Goal: Task Accomplishment & Management: Manage account settings

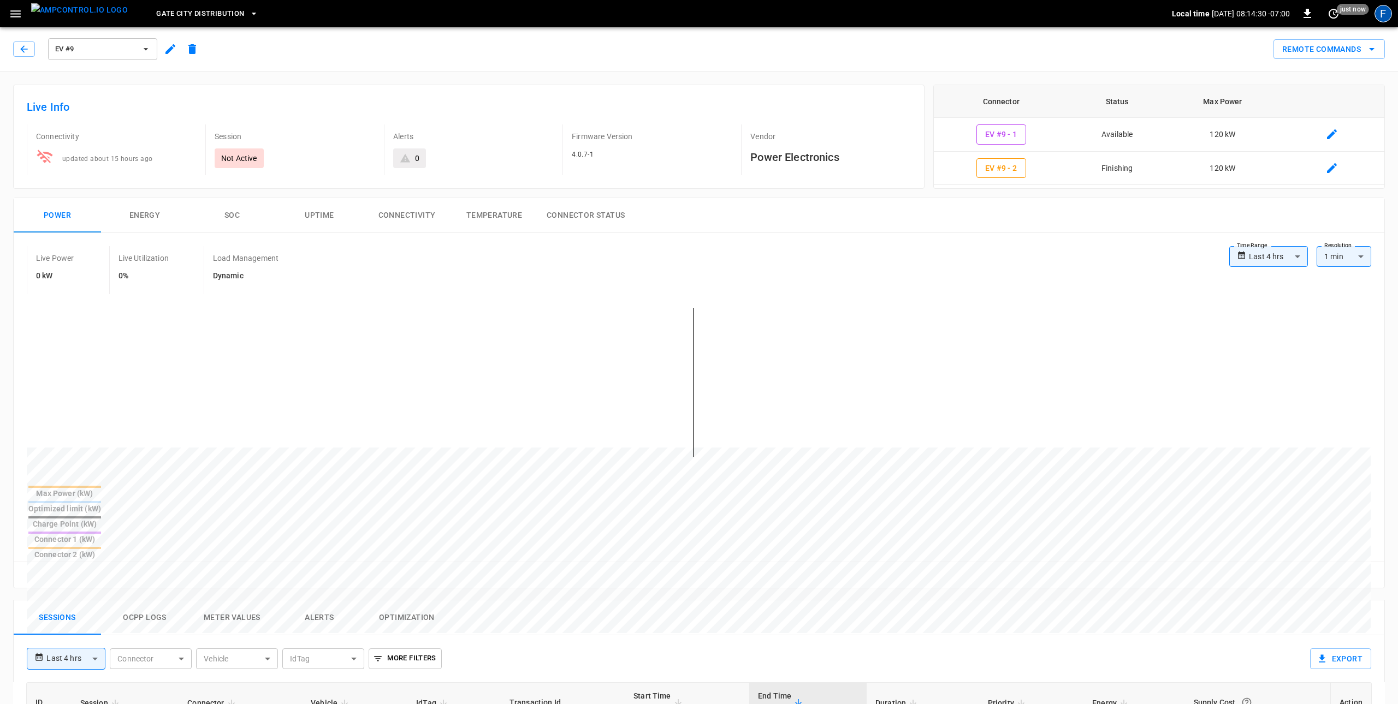
click at [1382, 14] on div "F" at bounding box center [1382, 13] width 17 height 17
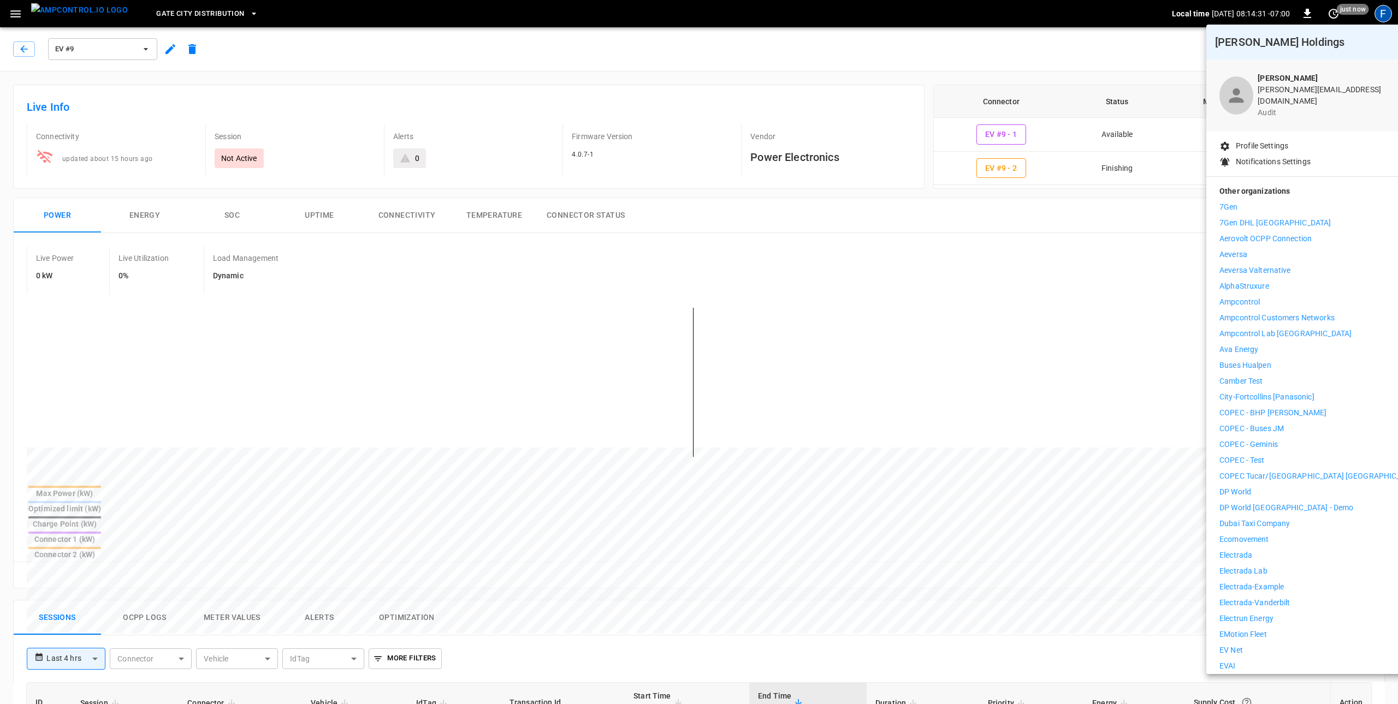
click at [1286, 265] on p "Aeversa Valternative" at bounding box center [1255, 270] width 72 height 11
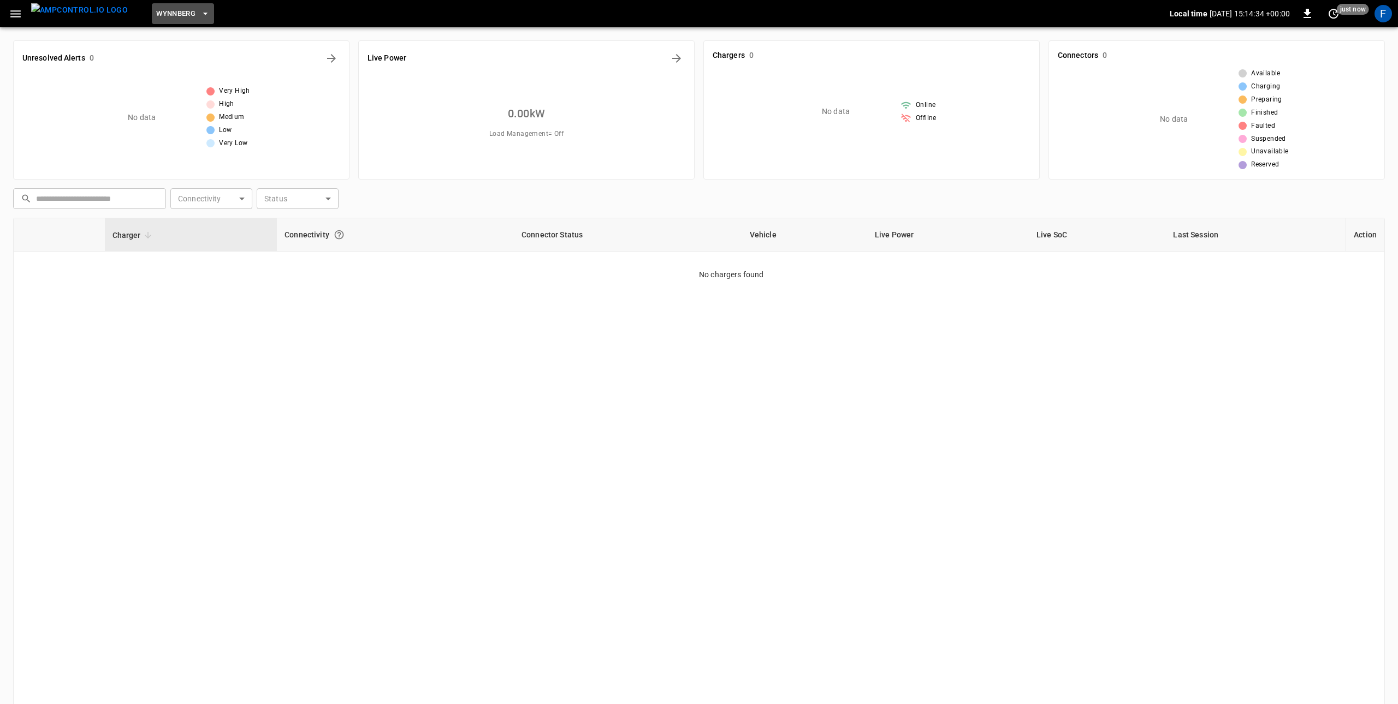
click at [156, 10] on span "Wynnberg" at bounding box center [175, 14] width 39 height 13
click at [98, 19] on div at bounding box center [699, 352] width 1398 height 704
click at [1382, 16] on div "F" at bounding box center [1382, 13] width 17 height 17
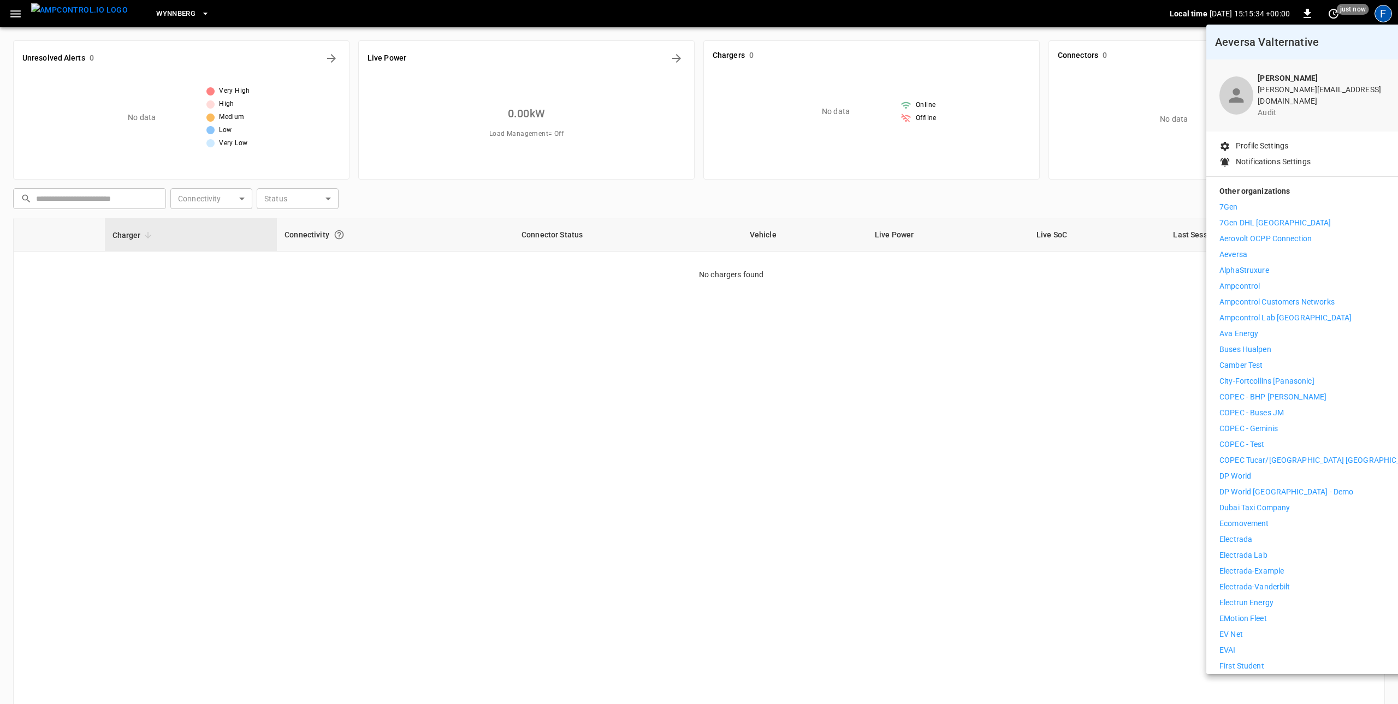
click at [1384, 13] on div at bounding box center [699, 352] width 1398 height 704
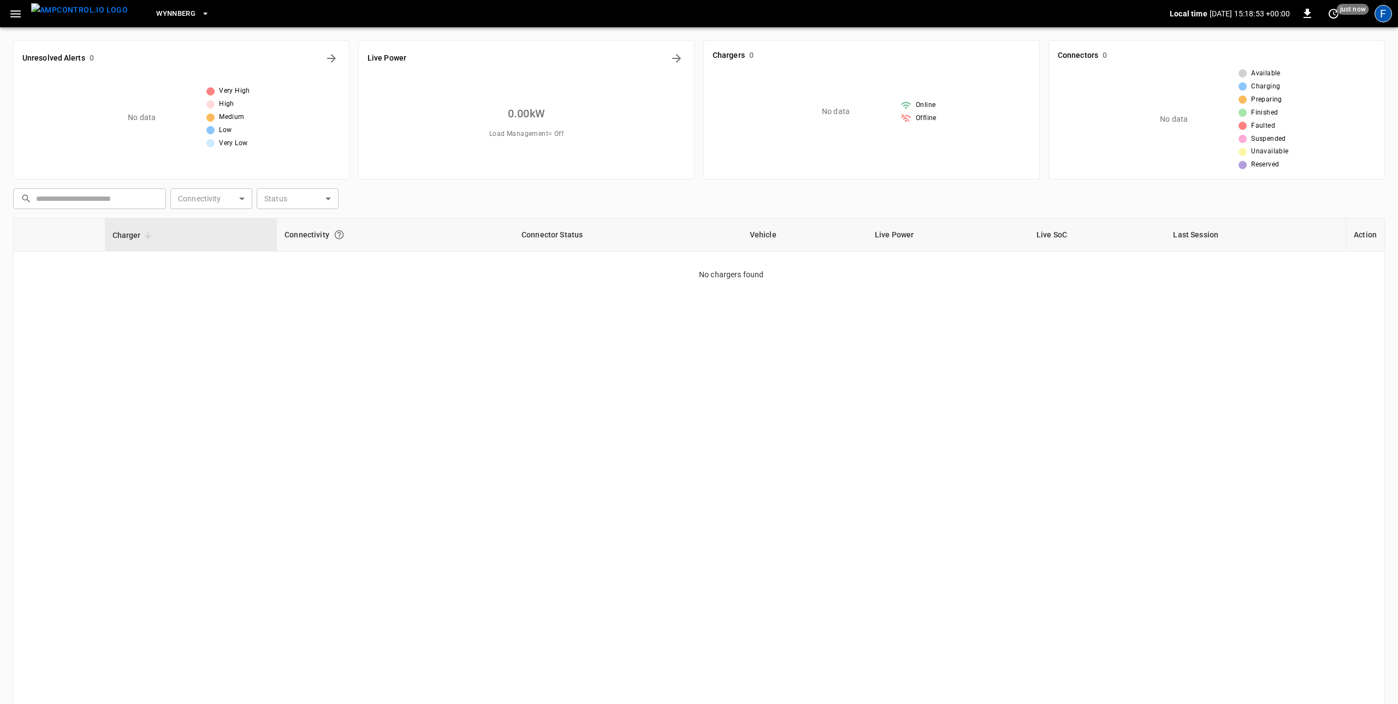
click at [1386, 17] on div "F" at bounding box center [1382, 13] width 17 height 17
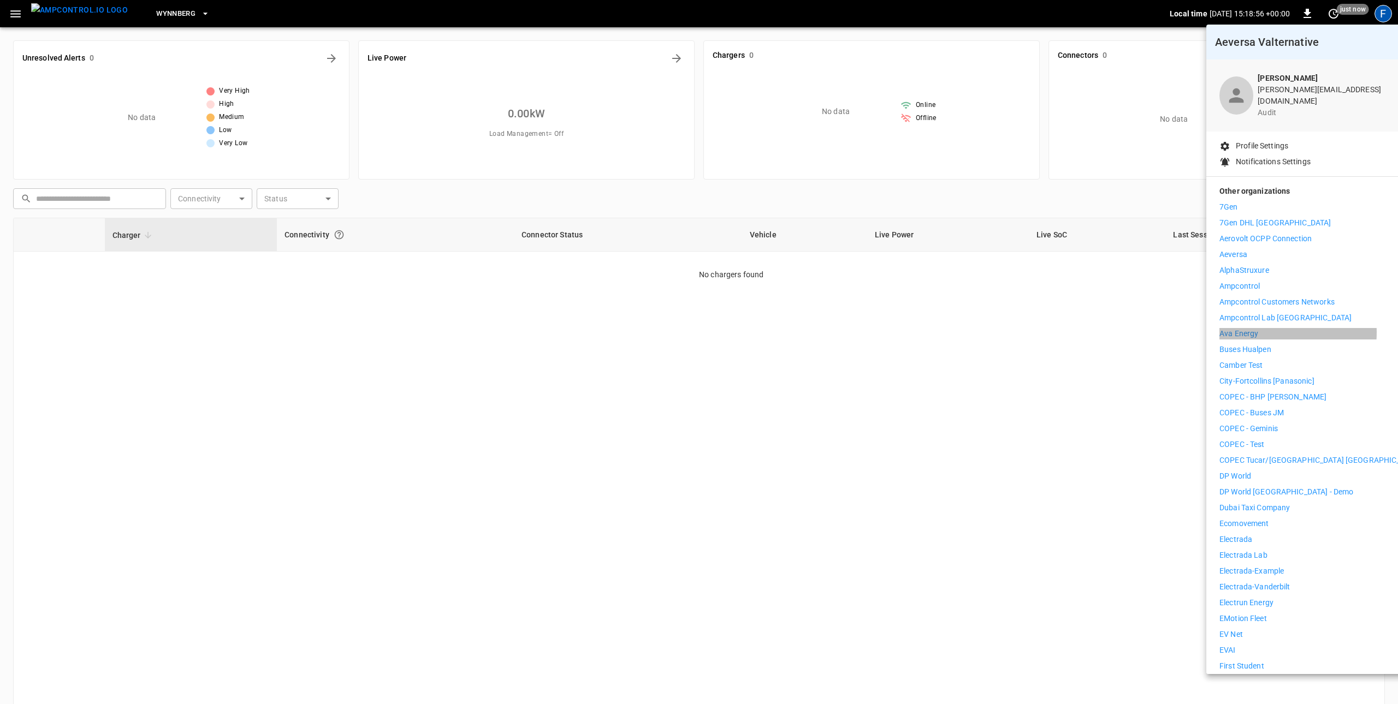
click at [1266, 328] on li "Ava Energy" at bounding box center [1319, 333] width 201 height 11
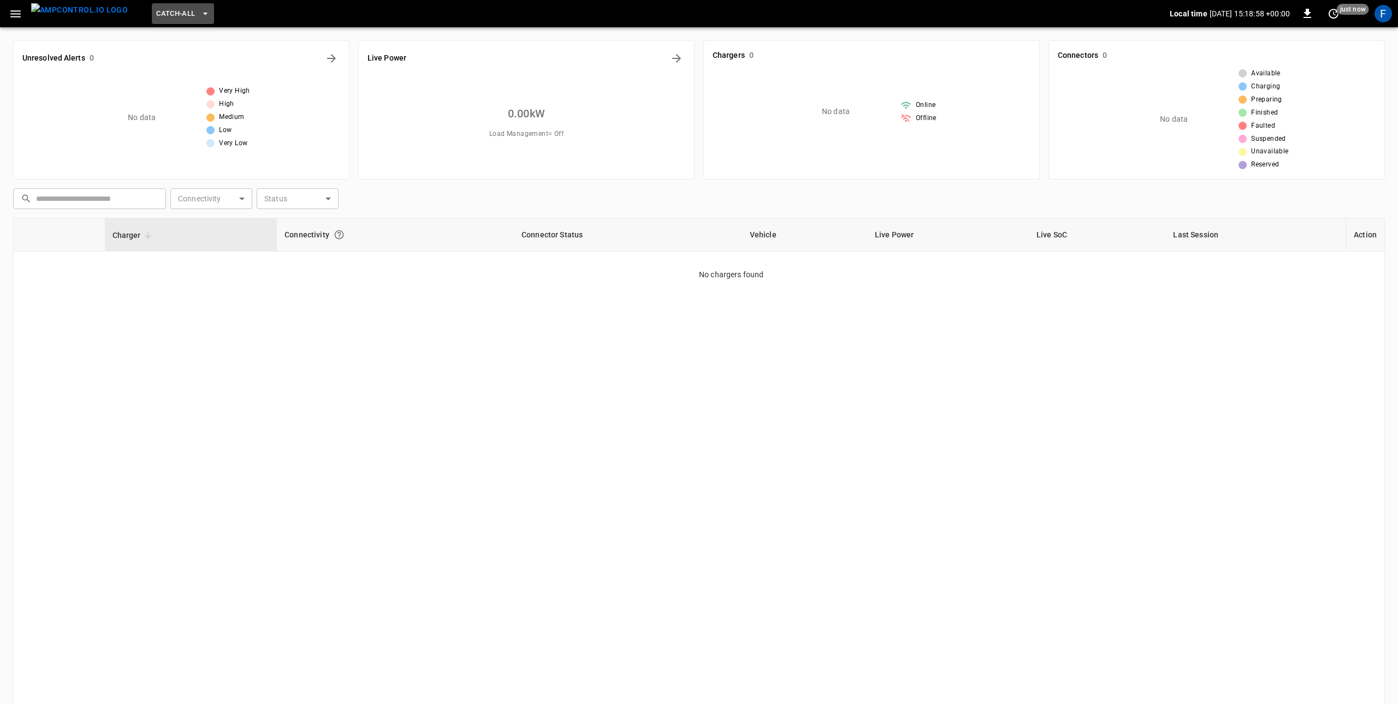
click at [178, 17] on button "Catch-all" at bounding box center [183, 13] width 62 height 21
click at [178, 17] on div at bounding box center [699, 352] width 1398 height 704
click at [12, 11] on icon "button" at bounding box center [15, 13] width 10 height 7
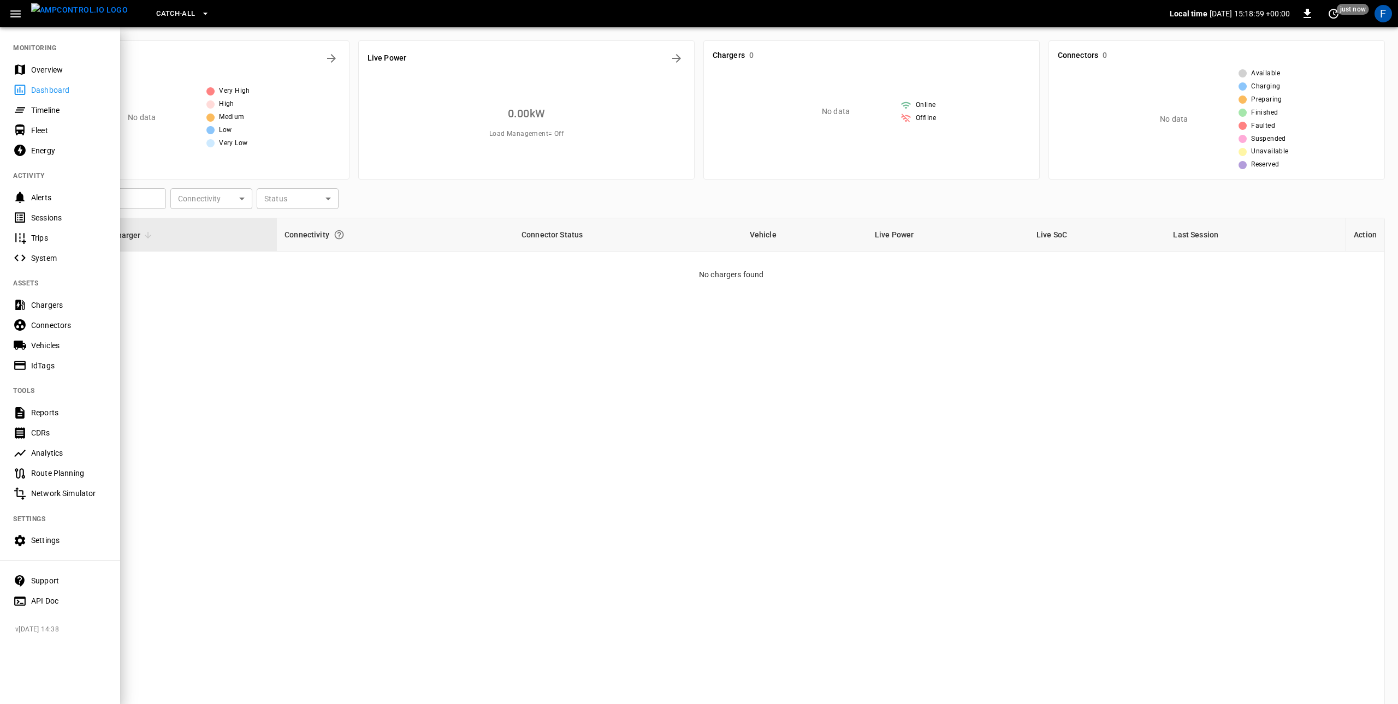
click at [31, 64] on div "Overview" at bounding box center [69, 69] width 76 height 11
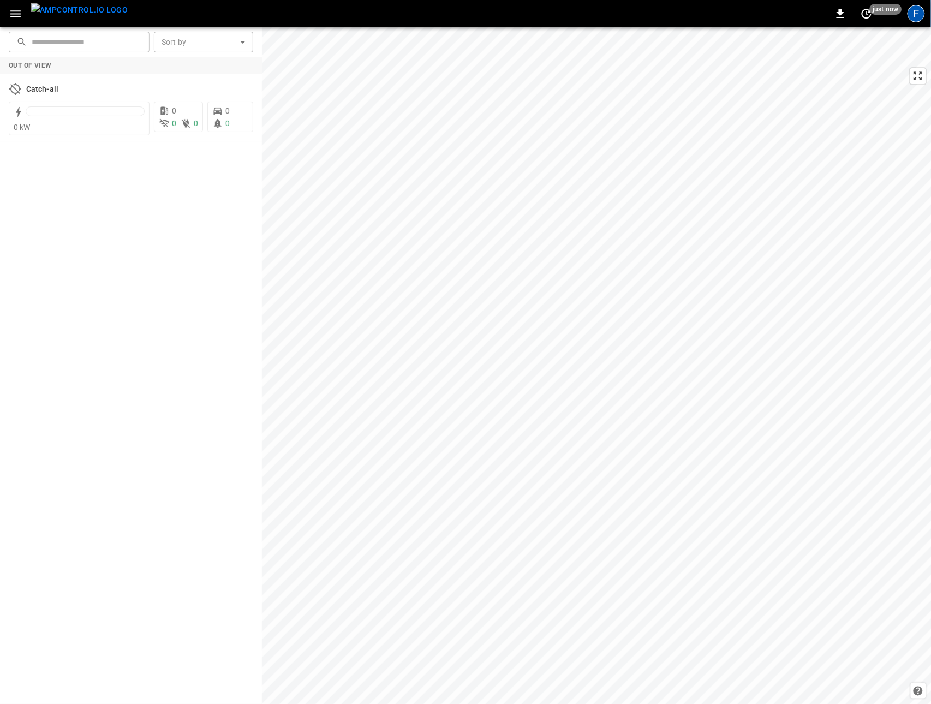
click at [919, 7] on div "F" at bounding box center [916, 13] width 17 height 17
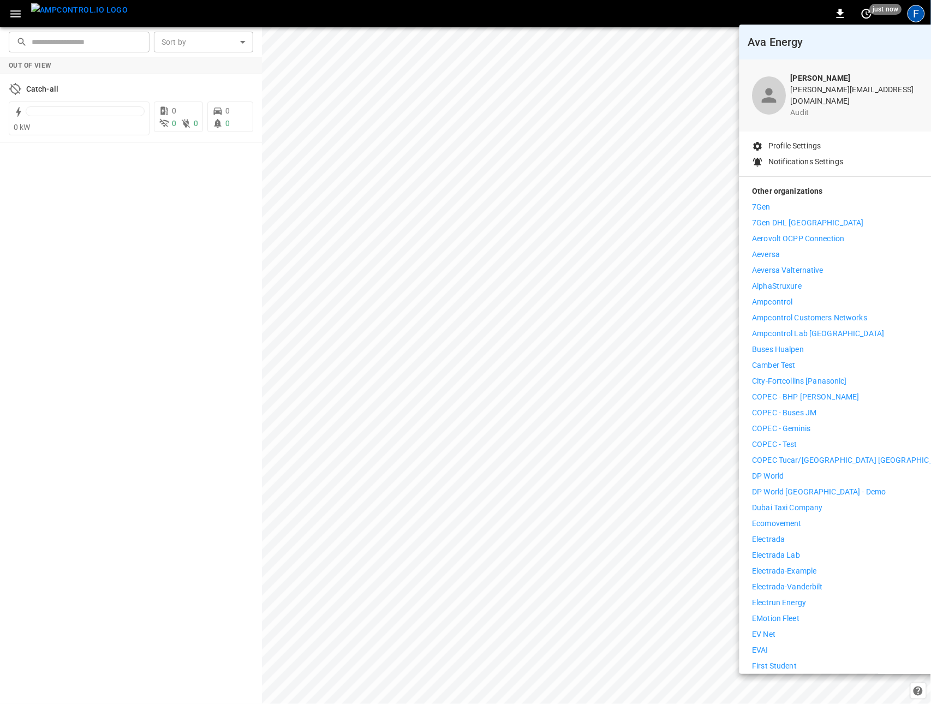
click at [790, 268] on p "Aeversa Valternative" at bounding box center [789, 270] width 72 height 11
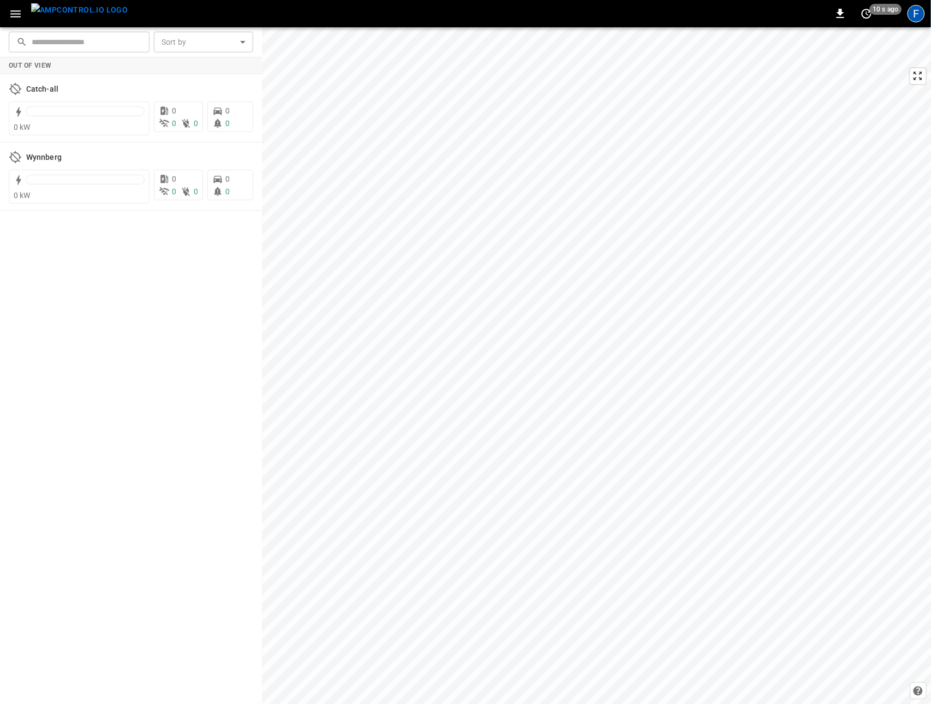
click at [915, 13] on div "F" at bounding box center [916, 13] width 17 height 17
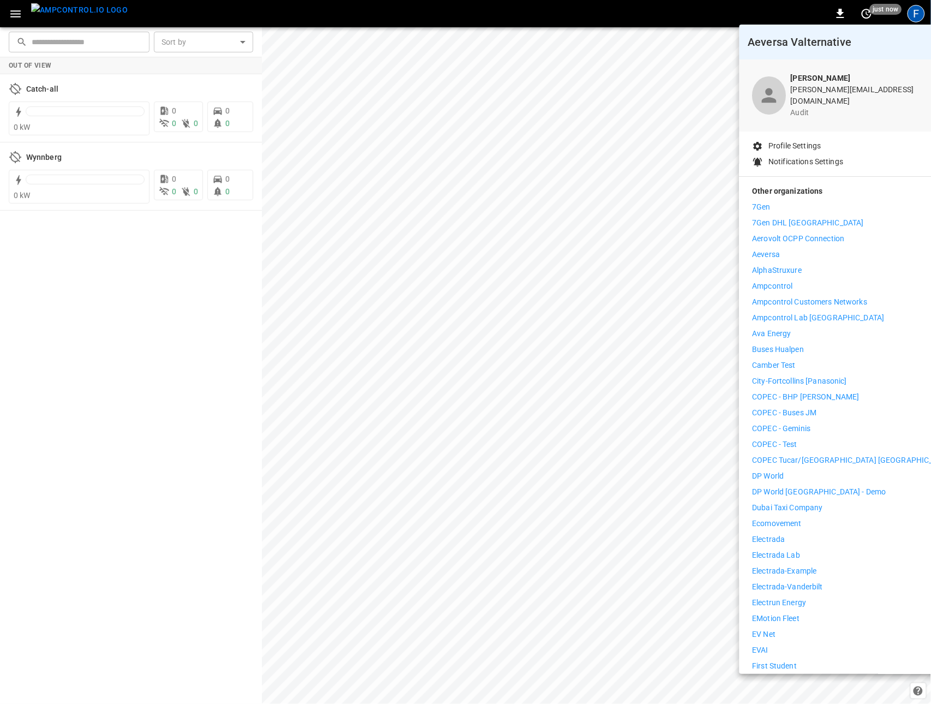
click at [784, 249] on li "Aeversa" at bounding box center [853, 254] width 201 height 11
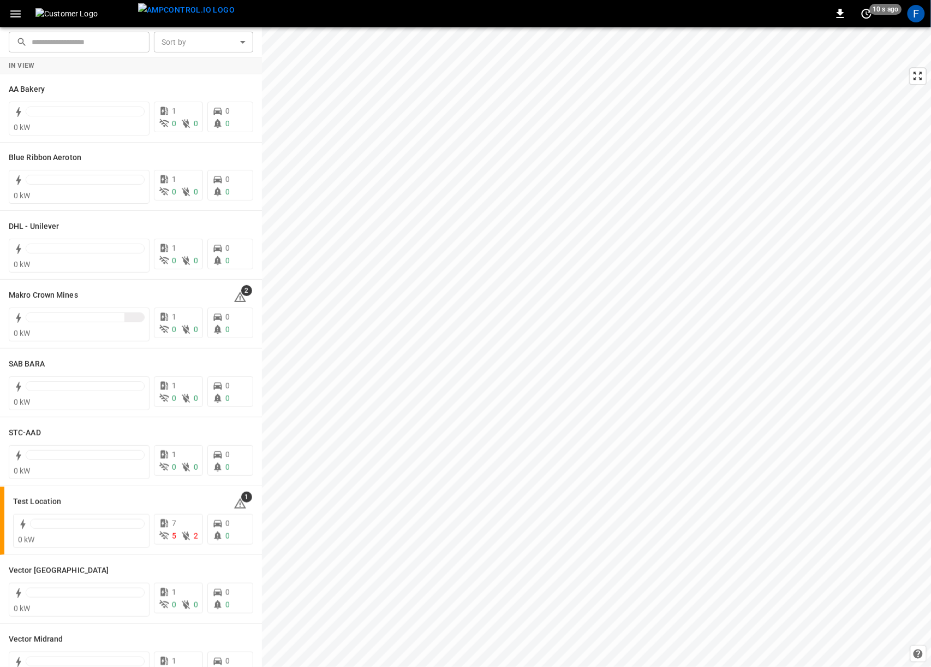
click at [14, 14] on icon "button" at bounding box center [16, 14] width 14 height 14
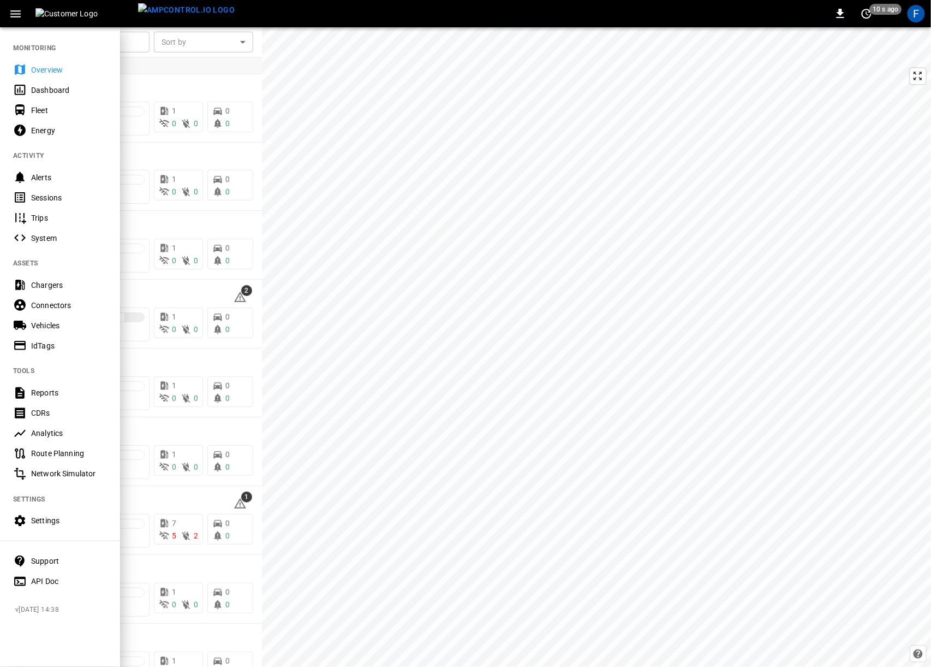
click at [50, 111] on div "Fleet" at bounding box center [69, 110] width 76 height 11
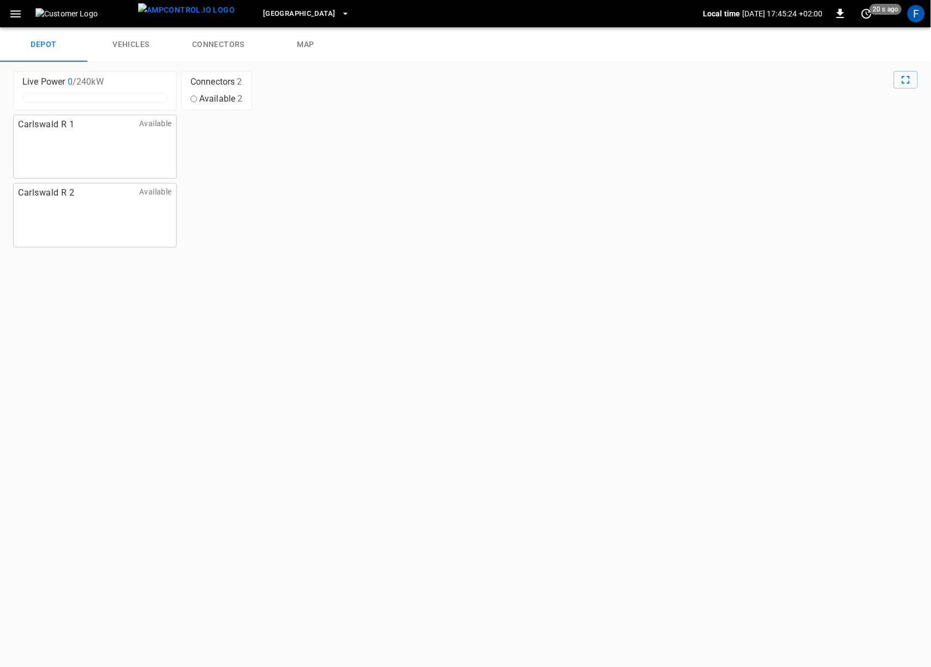
click at [264, 8] on span "Carlswald Decor Centre" at bounding box center [299, 14] width 72 height 13
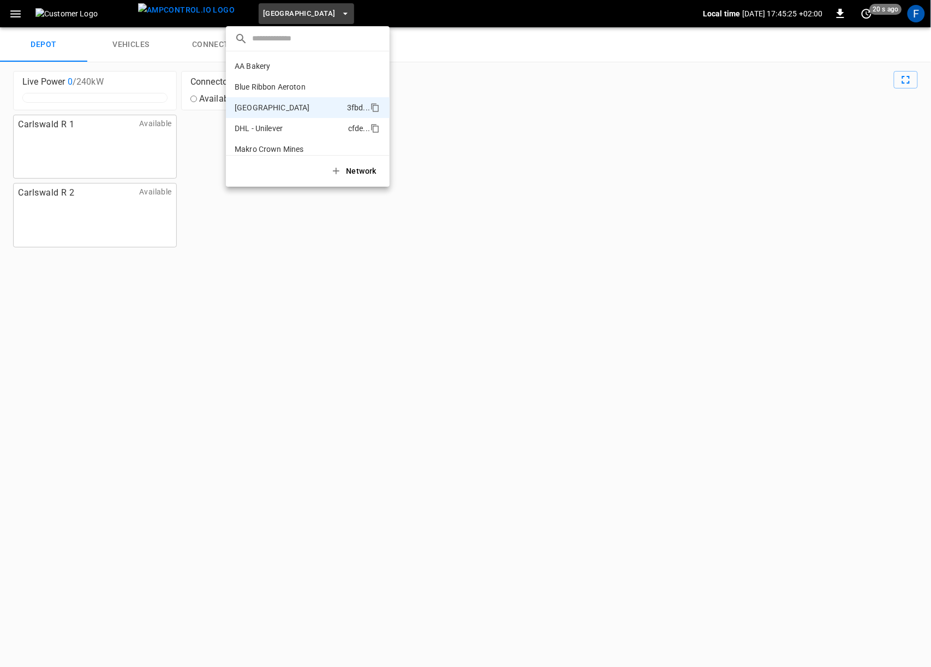
scroll to position [38, 0]
click at [294, 121] on li "SAB BARA 273e ..." at bounding box center [308, 131] width 164 height 21
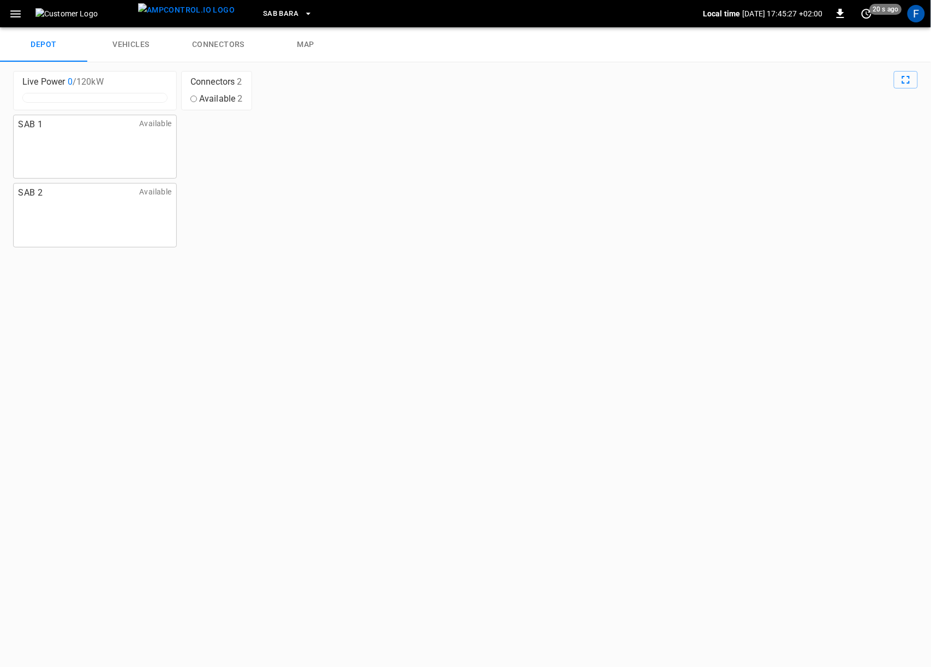
click at [263, 16] on span "SAB BARA" at bounding box center [280, 14] width 35 height 13
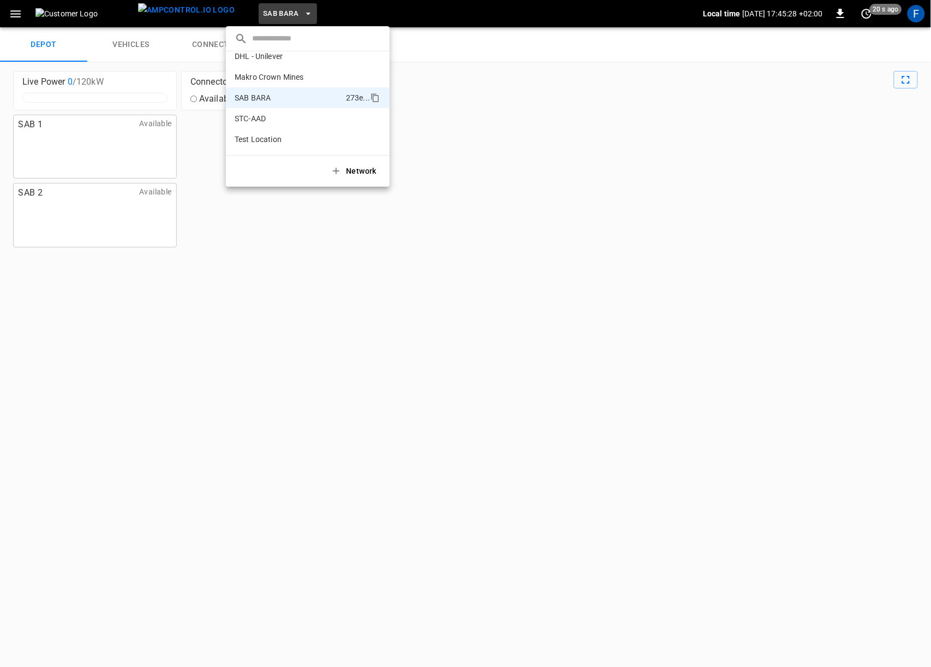
scroll to position [68, 0]
click at [270, 88] on li "Makro Crown Mines b45d ..." at bounding box center [308, 81] width 164 height 21
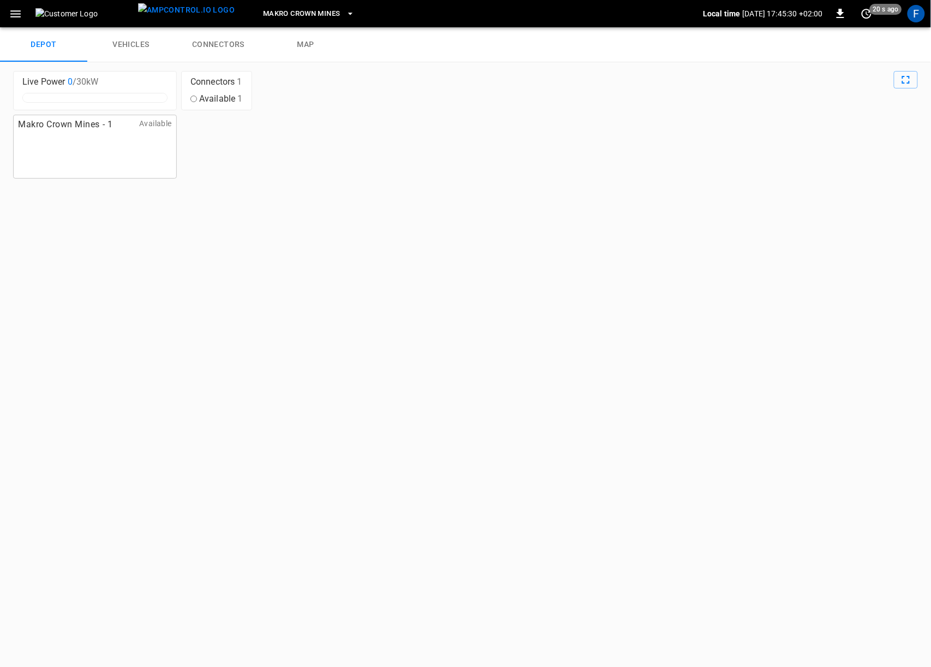
click at [25, 14] on button "button" at bounding box center [15, 14] width 22 height 20
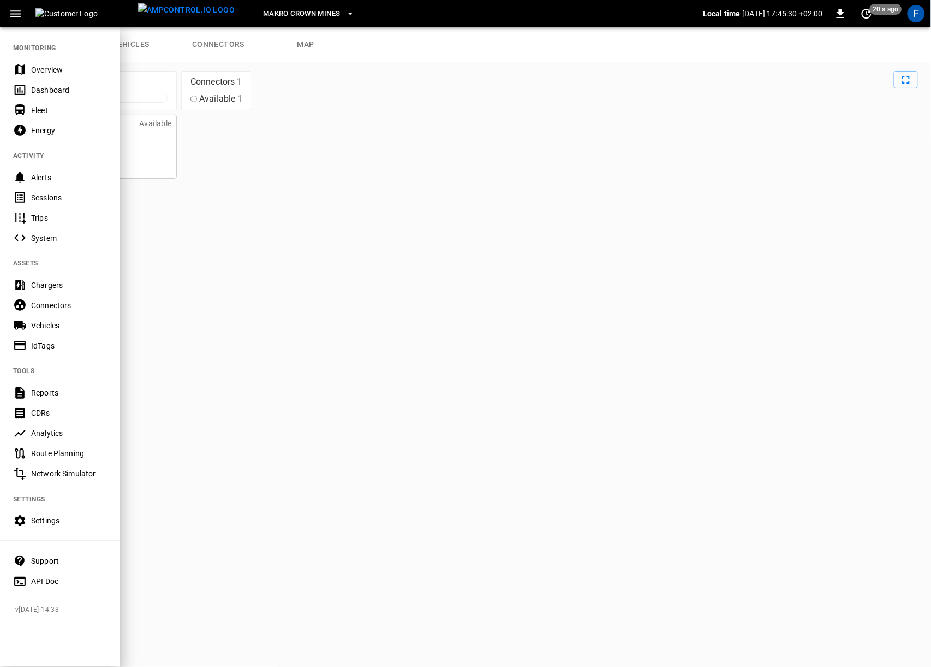
click at [28, 49] on nav "MONITORING Overview Dashboard Fleet Energy ACTIVITY Alerts Sessions Trips Syste…" at bounding box center [60, 310] width 120 height 569
click at [28, 69] on div "Overview" at bounding box center [60, 70] width 120 height 20
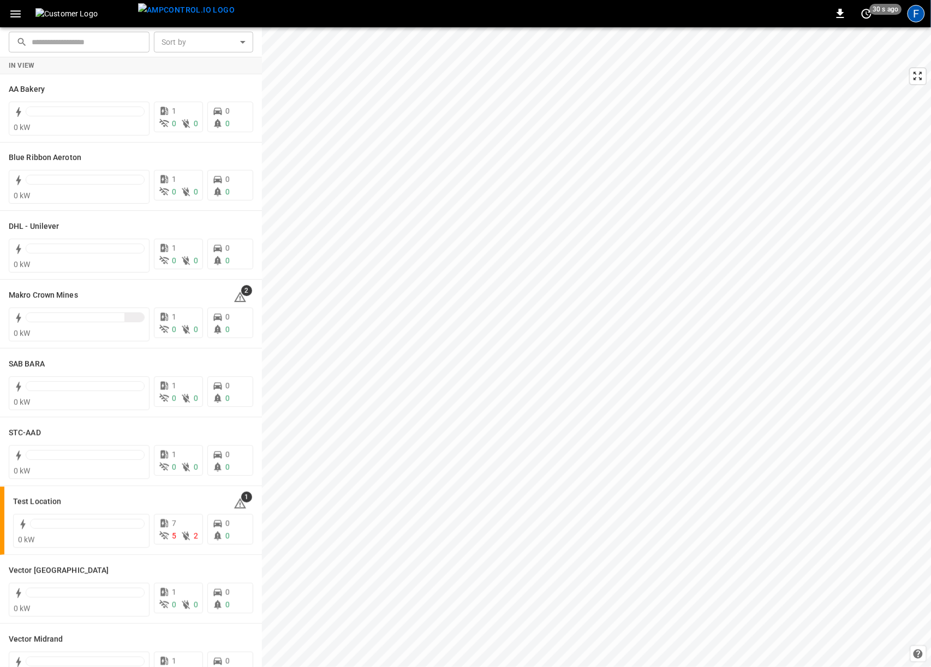
click at [916, 15] on div "F" at bounding box center [916, 13] width 17 height 17
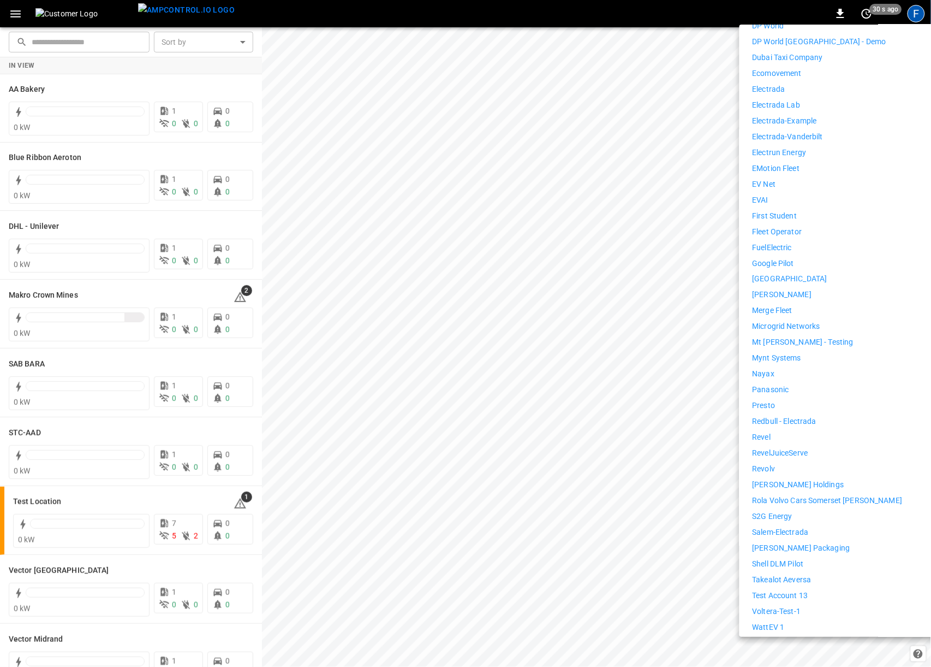
scroll to position [494, 0]
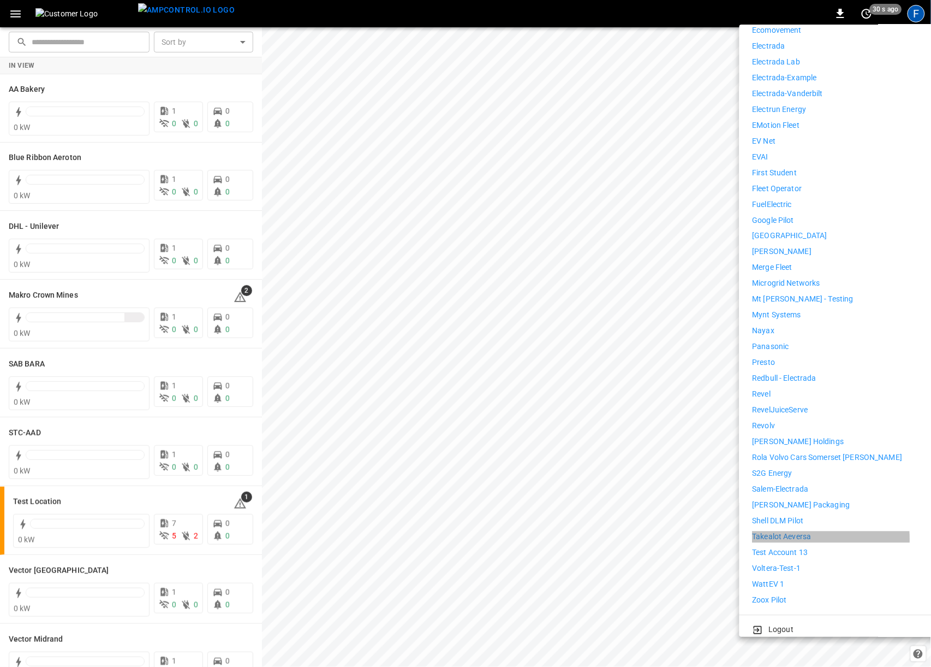
click at [788, 531] on p "Takealot Aeversa" at bounding box center [782, 536] width 59 height 11
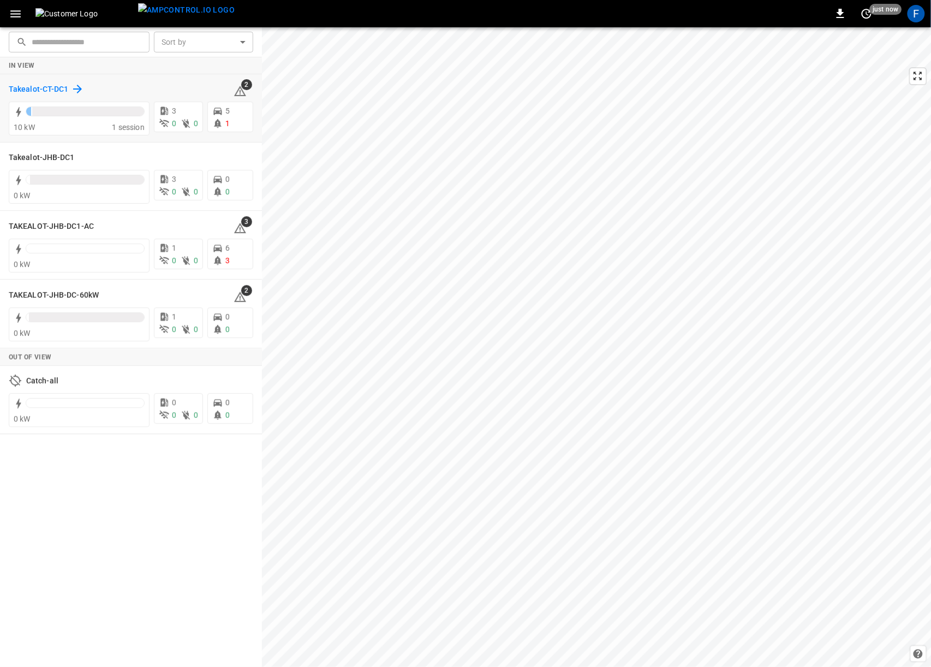
click at [31, 84] on h6 "Takealot-CT-DC1" at bounding box center [39, 90] width 60 height 12
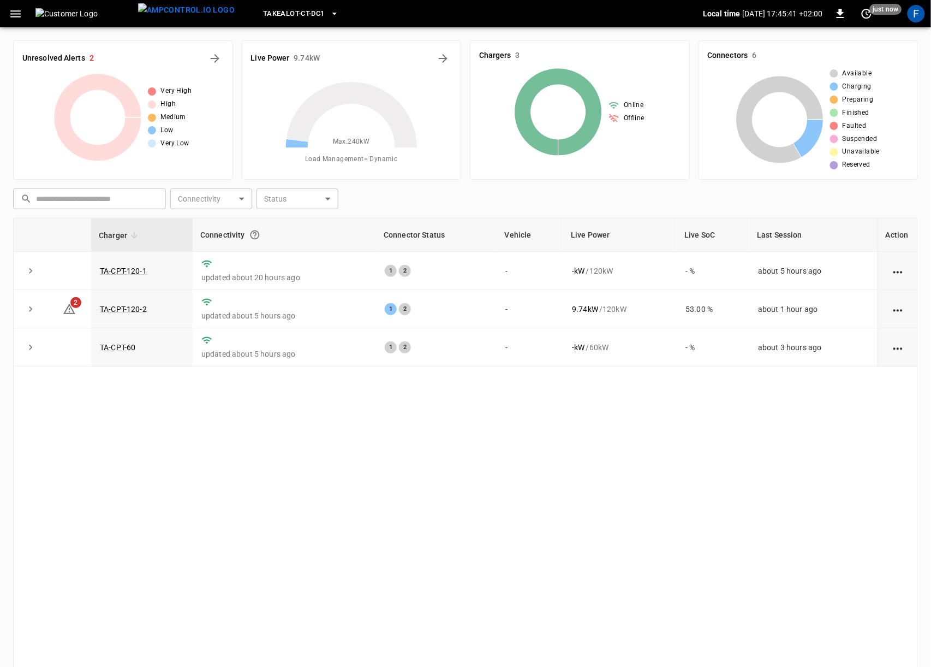
click at [10, 18] on icon "button" at bounding box center [16, 14] width 14 height 14
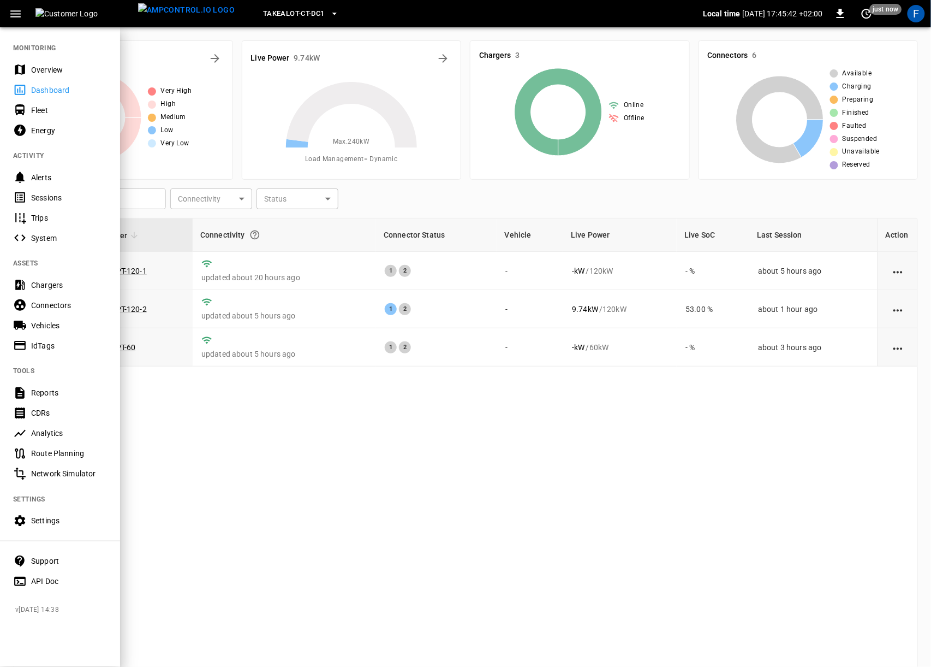
click at [39, 110] on div "Fleet" at bounding box center [69, 110] width 76 height 11
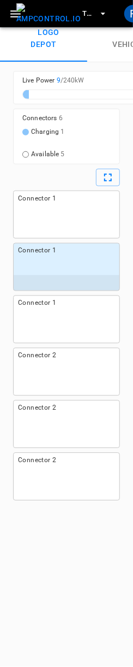
click at [48, 281] on div "in 3 hours" at bounding box center [67, 282] width 106 height 15
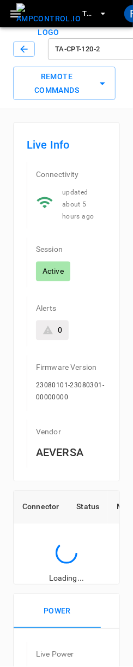
type input "**********"
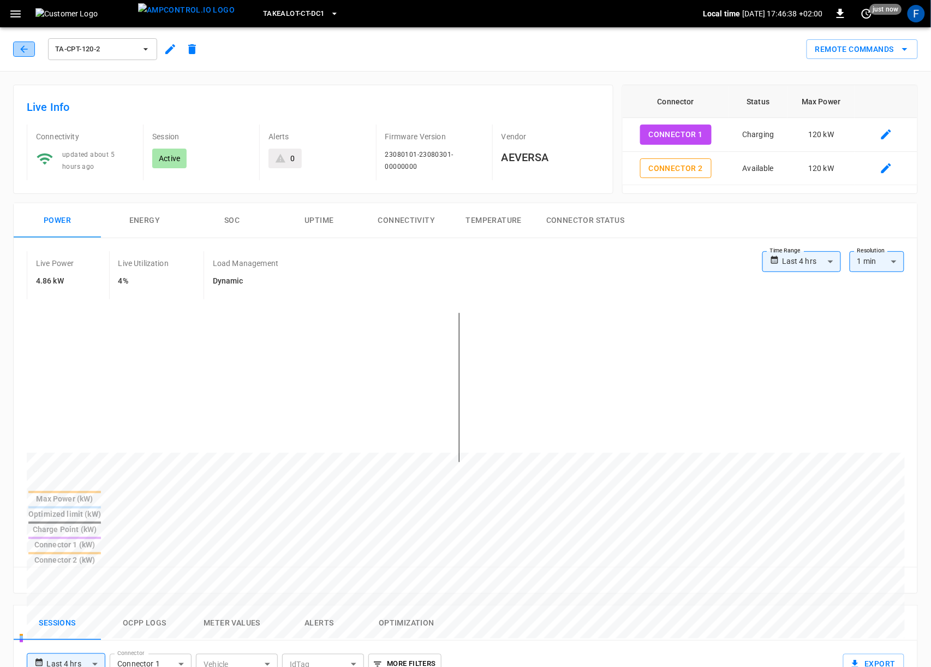
click at [28, 54] on icon "button" at bounding box center [24, 49] width 11 height 11
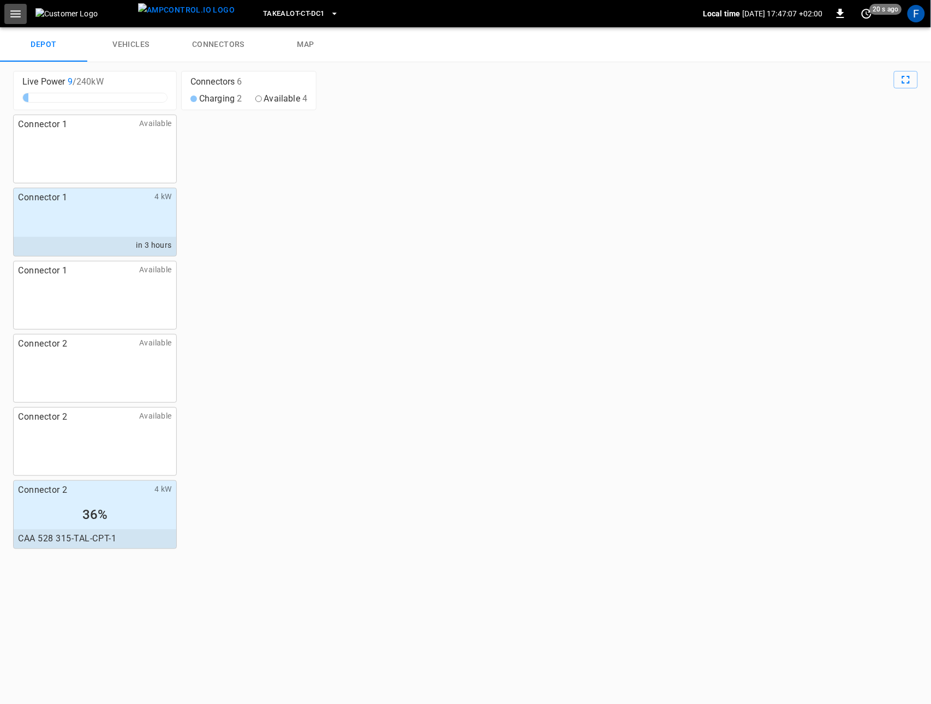
click at [16, 16] on icon "button" at bounding box center [16, 14] width 14 height 14
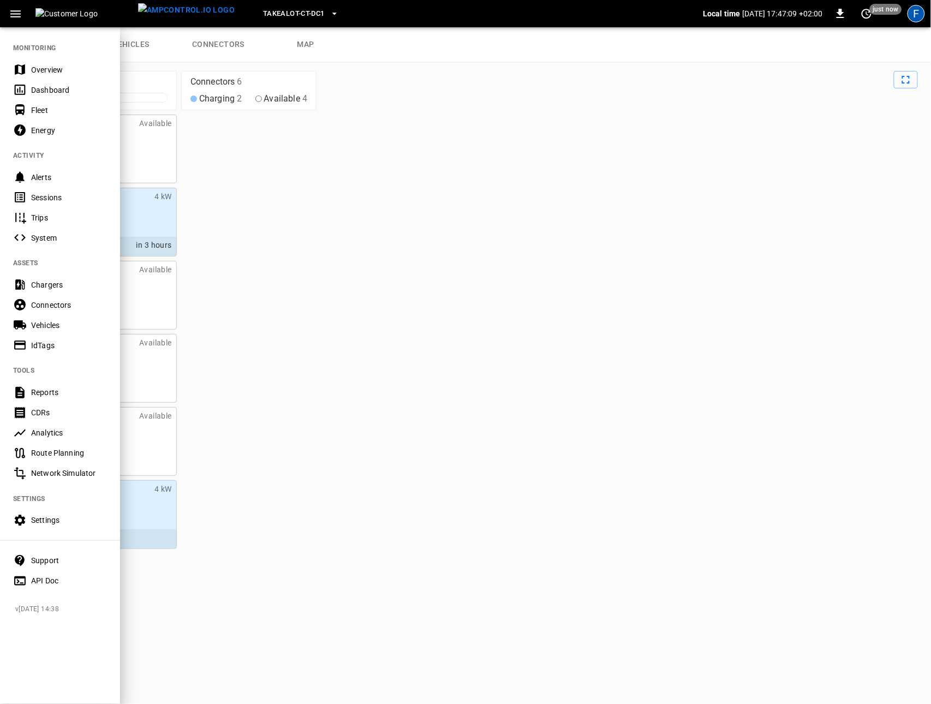
click at [911, 17] on div "F" at bounding box center [916, 13] width 17 height 17
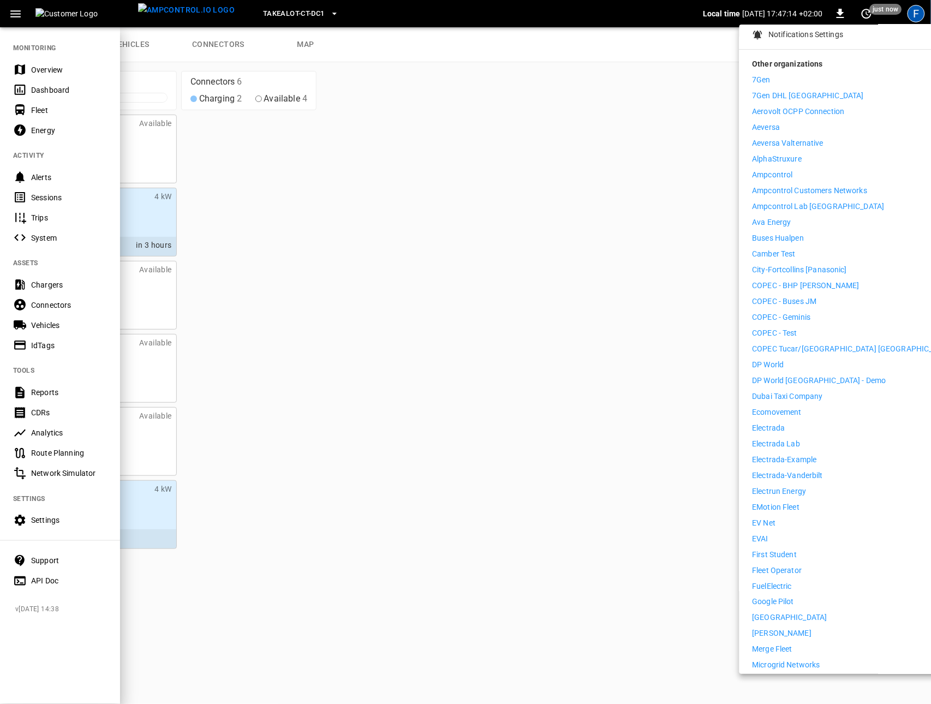
scroll to position [107, 0]
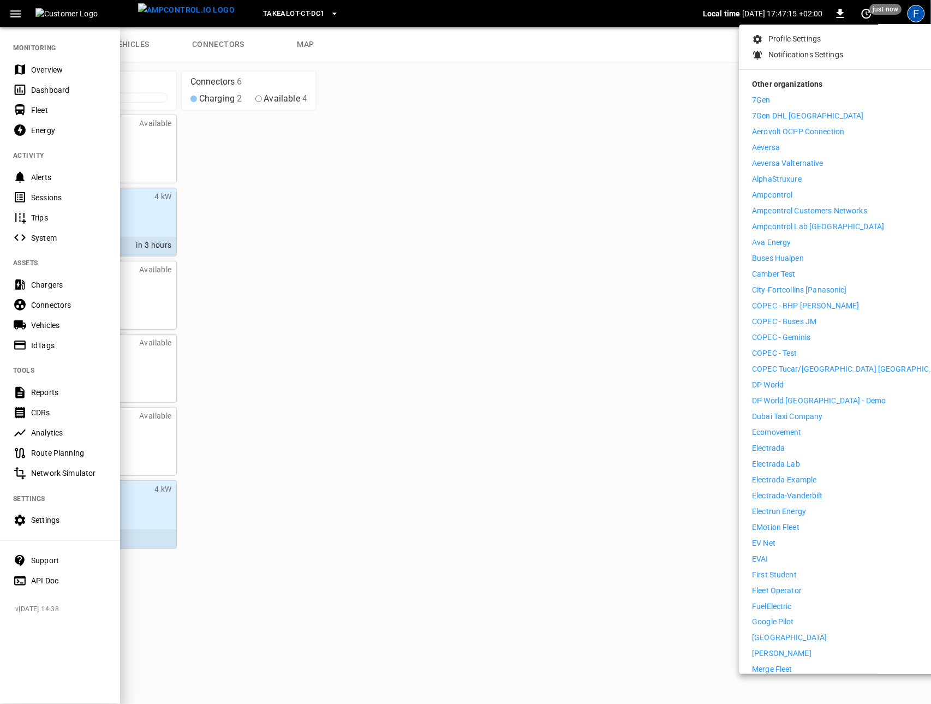
click at [815, 161] on p "Aeversa Valternative" at bounding box center [789, 163] width 72 height 11
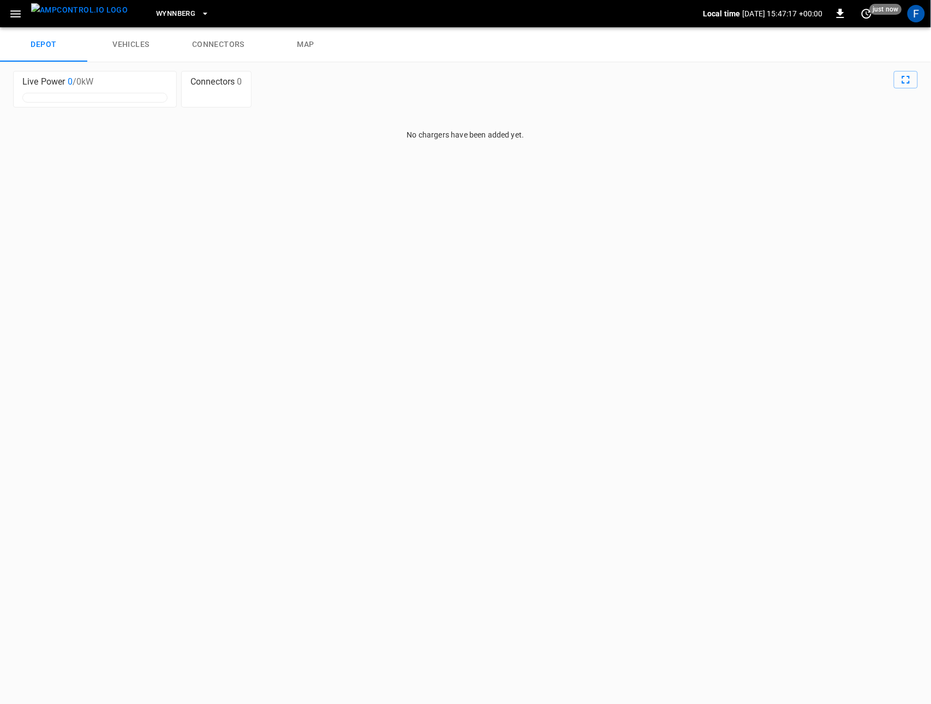
click at [18, 17] on icon "button" at bounding box center [16, 14] width 14 height 14
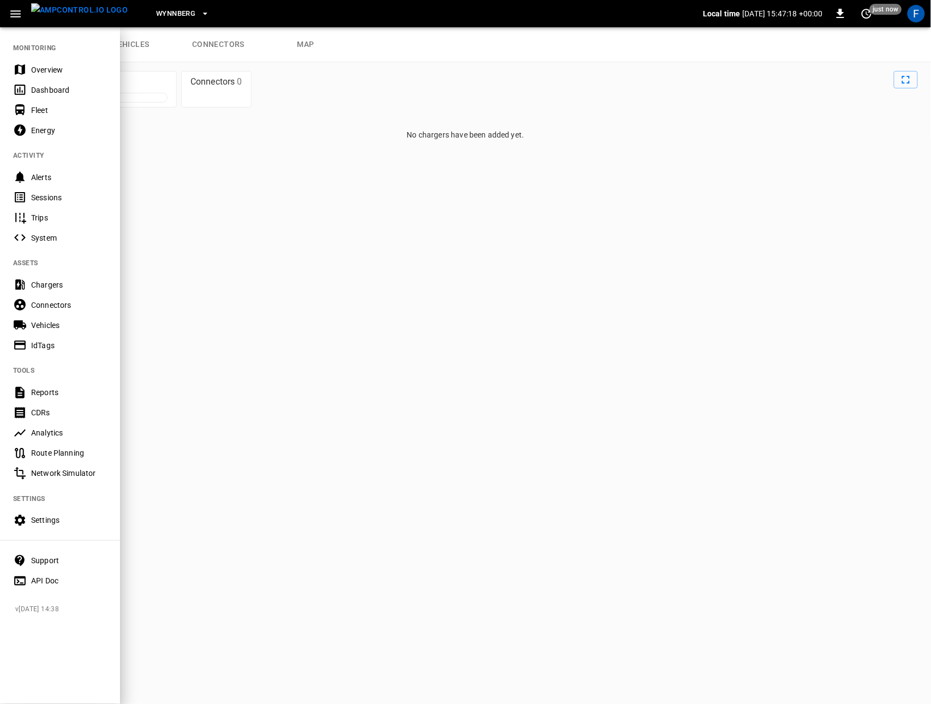
click at [52, 519] on div "Settings" at bounding box center [69, 520] width 76 height 11
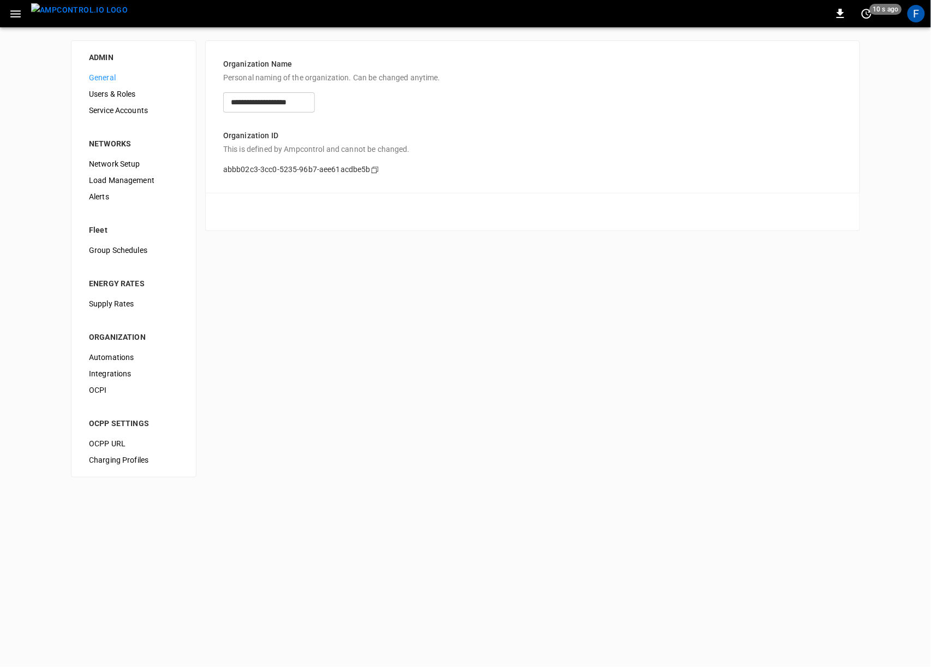
click at [107, 98] on span "Users & Roles" at bounding box center [134, 93] width 90 height 11
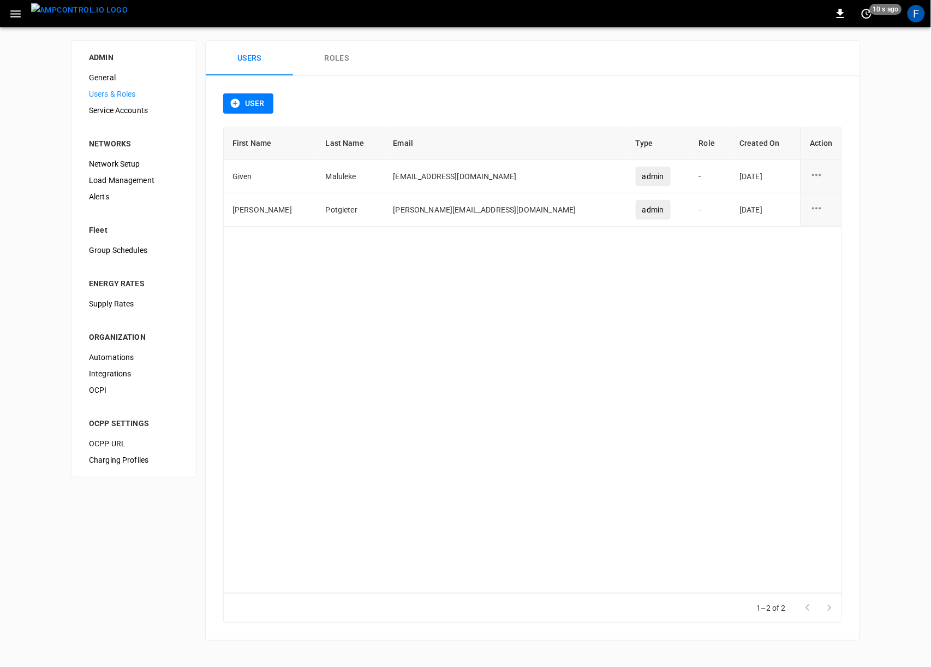
click at [135, 109] on span "Service Accounts" at bounding box center [134, 110] width 90 height 11
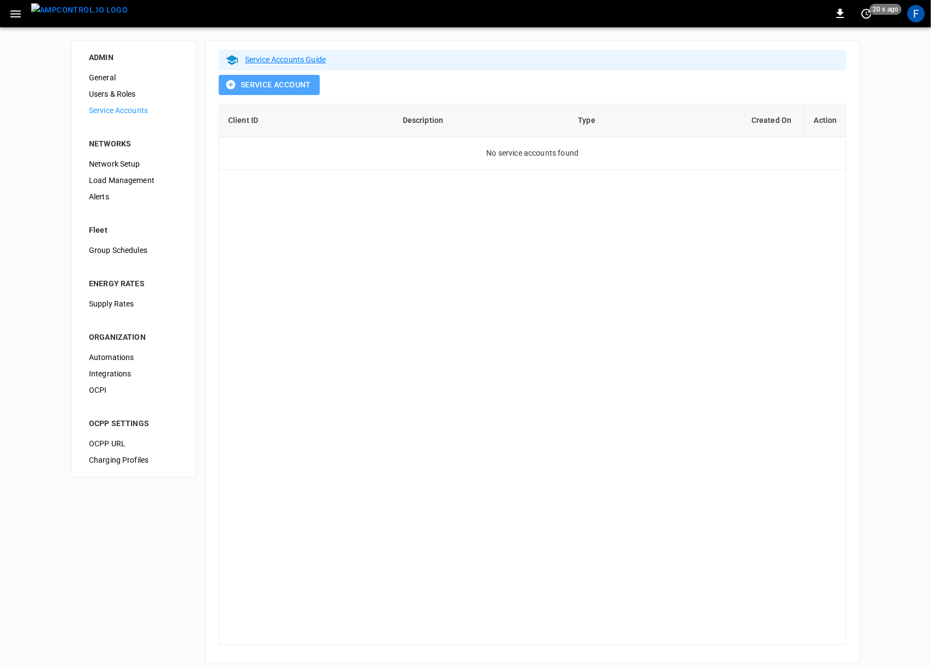
click at [263, 86] on button "Service Account" at bounding box center [269, 85] width 101 height 20
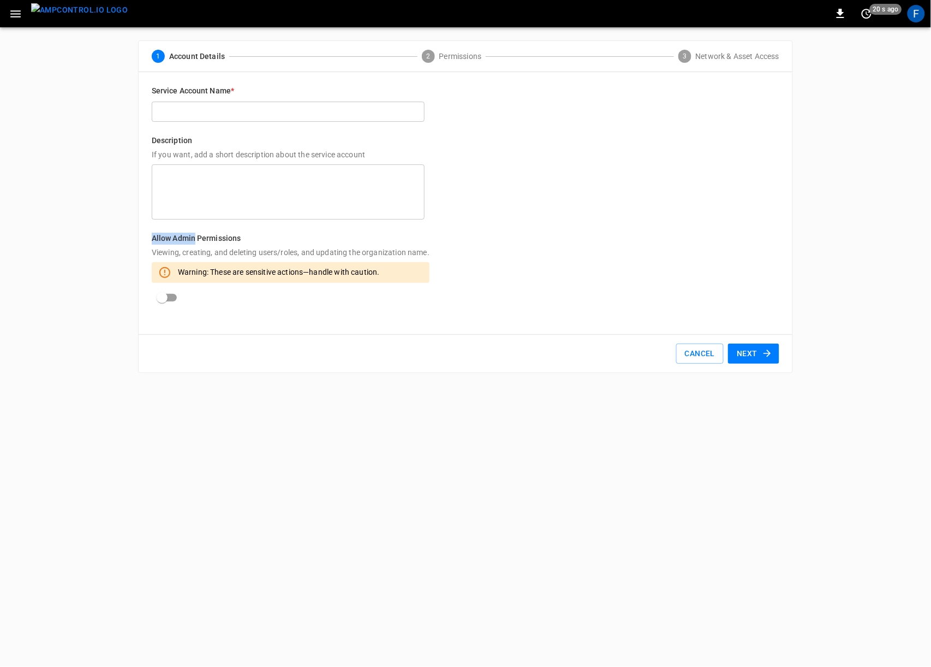
drag, startPoint x: 149, startPoint y: 238, endPoint x: 198, endPoint y: 240, distance: 49.2
click at [198, 240] on div "Service Account Name * ​ Description If you want, add a short description about…" at bounding box center [466, 203] width 654 height 262
click at [198, 241] on h6 "Allow Admin Permissions" at bounding box center [291, 239] width 278 height 12
click at [204, 257] on p "Viewing, creating, and deleting users/roles, and updating the organization name." at bounding box center [291, 252] width 278 height 11
click at [285, 110] on input "text" at bounding box center [288, 112] width 273 height 20
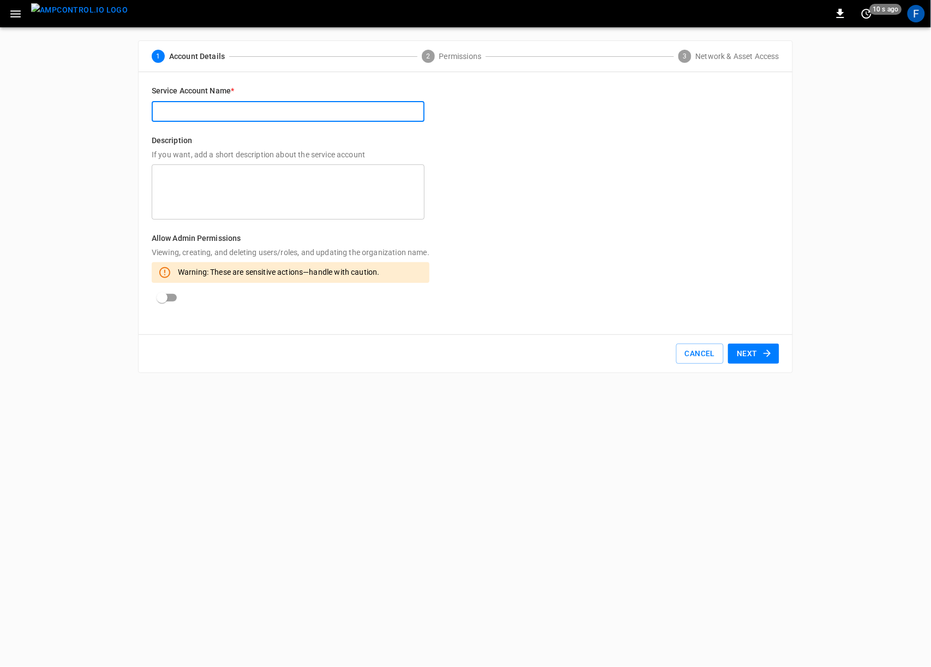
type input "*"
click at [707, 360] on button "Cancel" at bounding box center [700, 353] width 48 height 20
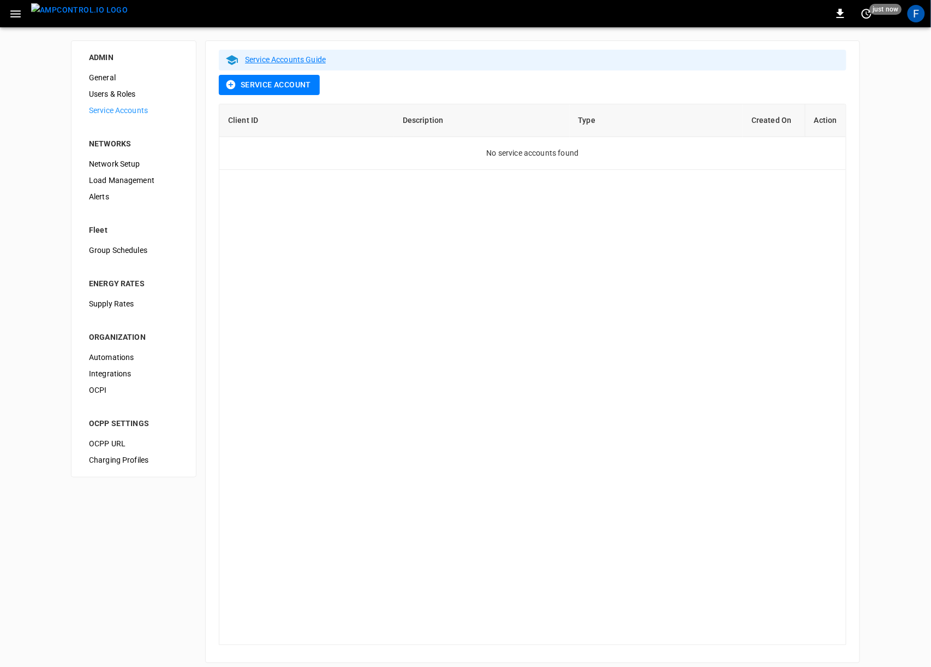
click at [149, 96] on span "Users & Roles" at bounding box center [134, 93] width 90 height 11
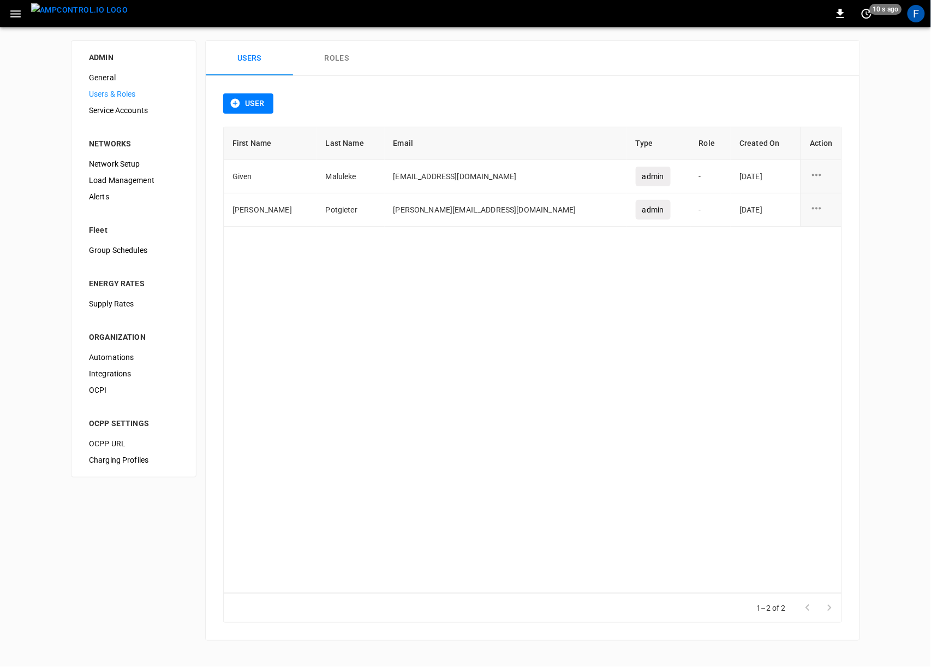
click at [139, 115] on span "Service Accounts" at bounding box center [134, 110] width 90 height 11
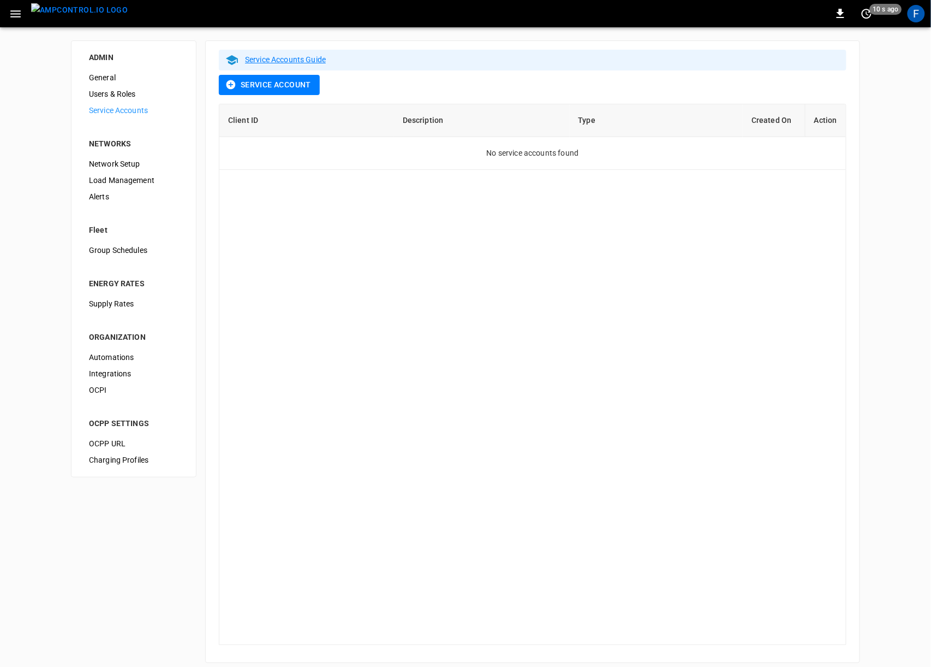
click at [263, 72] on div "Service Accounts Guide Service Account Client ID Description Type Created On Ac…" at bounding box center [532, 351] width 655 height 622
click at [262, 82] on button "Service Account" at bounding box center [269, 85] width 101 height 20
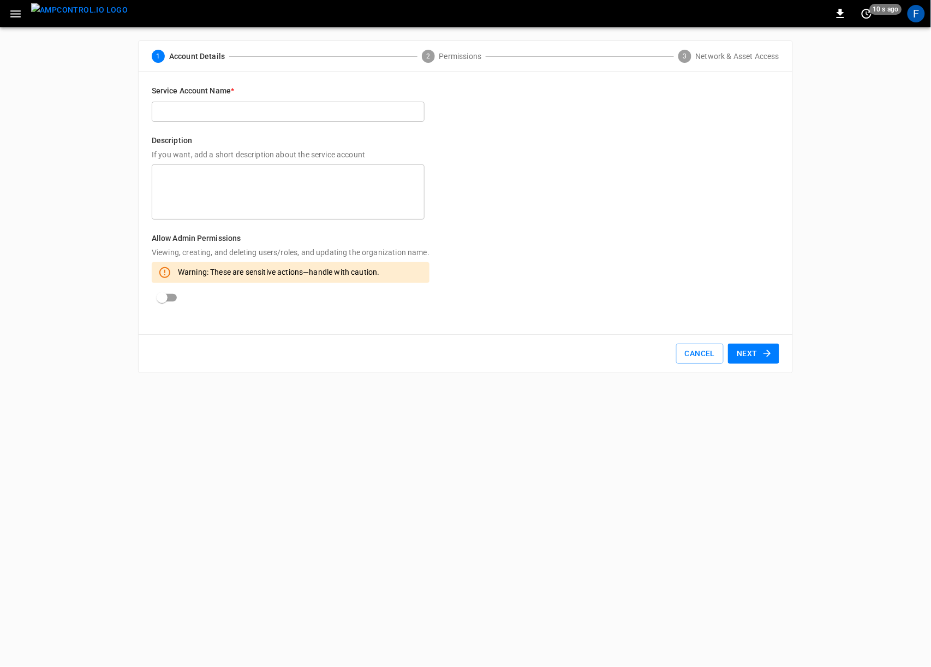
click at [225, 102] on input "text" at bounding box center [288, 112] width 273 height 20
type input "**********"
click at [775, 355] on button "Next" at bounding box center [753, 353] width 51 height 20
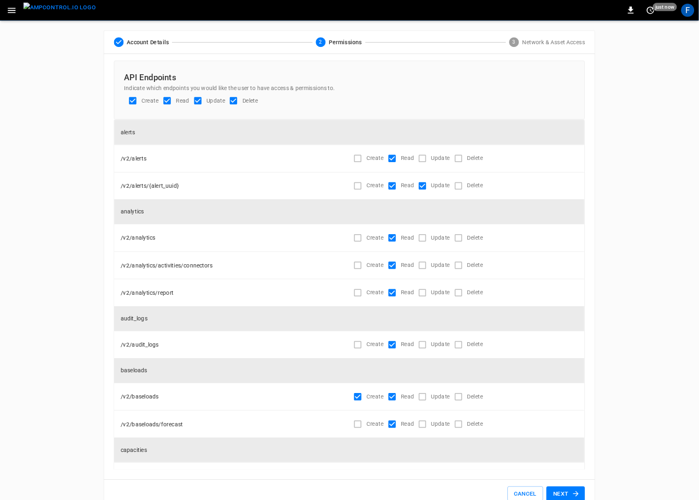
scroll to position [76, 0]
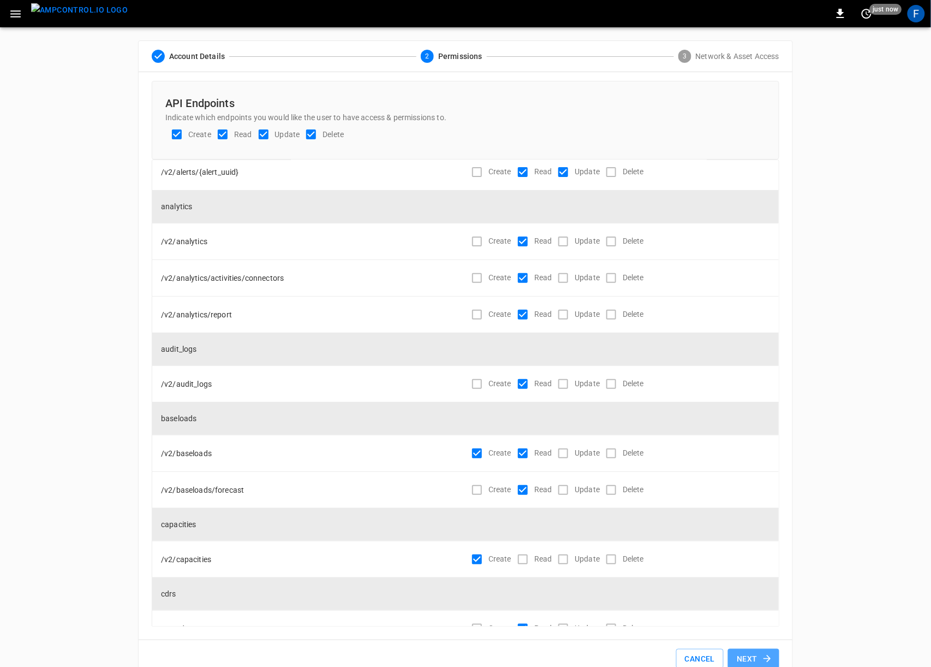
click at [753, 656] on button "Next" at bounding box center [753, 659] width 51 height 20
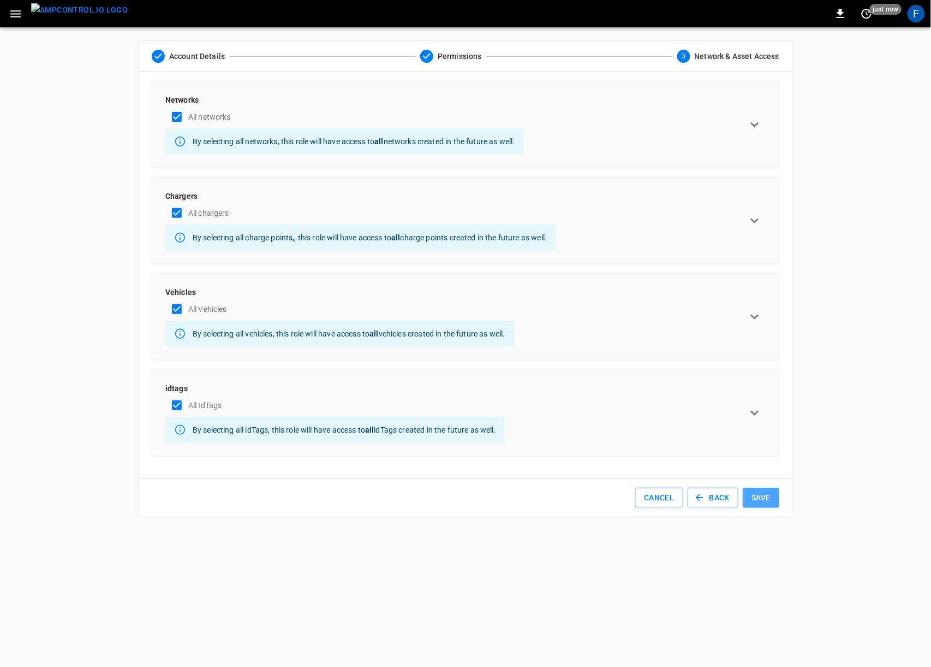
click at [762, 500] on button "Save" at bounding box center [761, 498] width 37 height 20
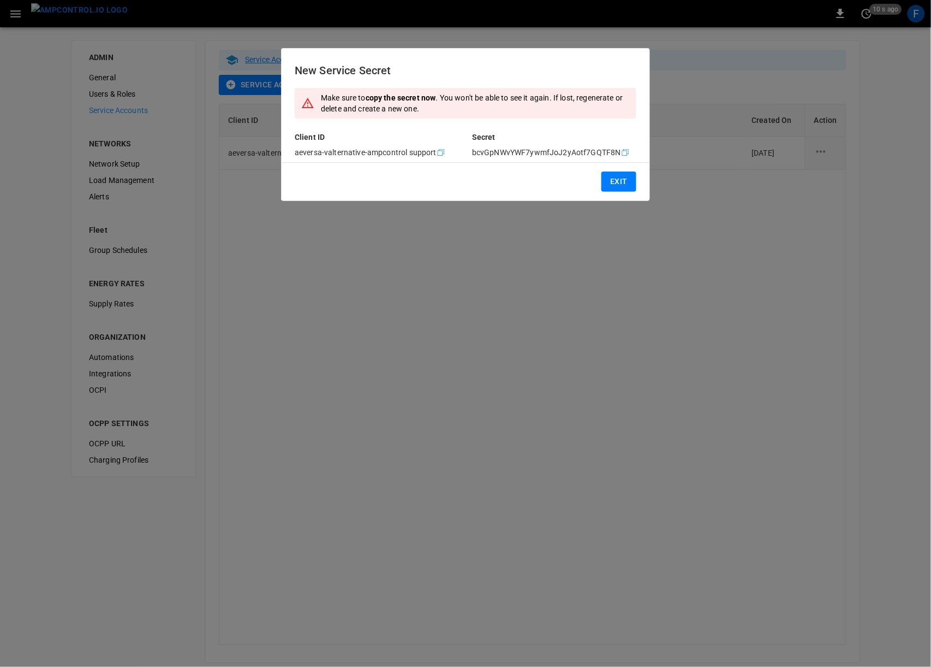
click at [619, 182] on button "Exit" at bounding box center [619, 181] width 35 height 20
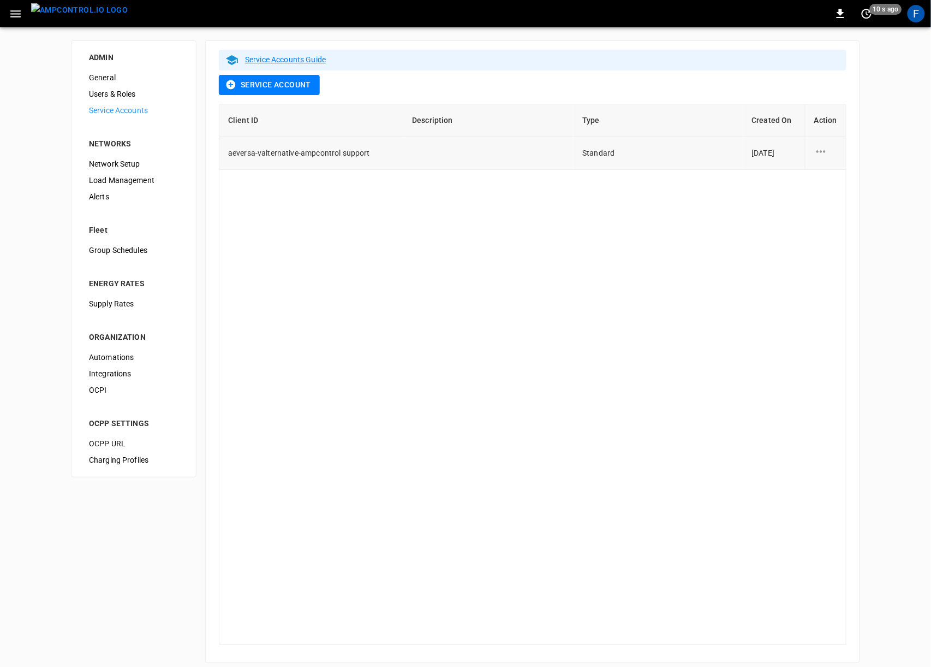
click at [821, 160] on div "service account action options" at bounding box center [826, 153] width 23 height 16
click at [857, 180] on li "Regenerate Secret" at bounding box center [855, 176] width 80 height 18
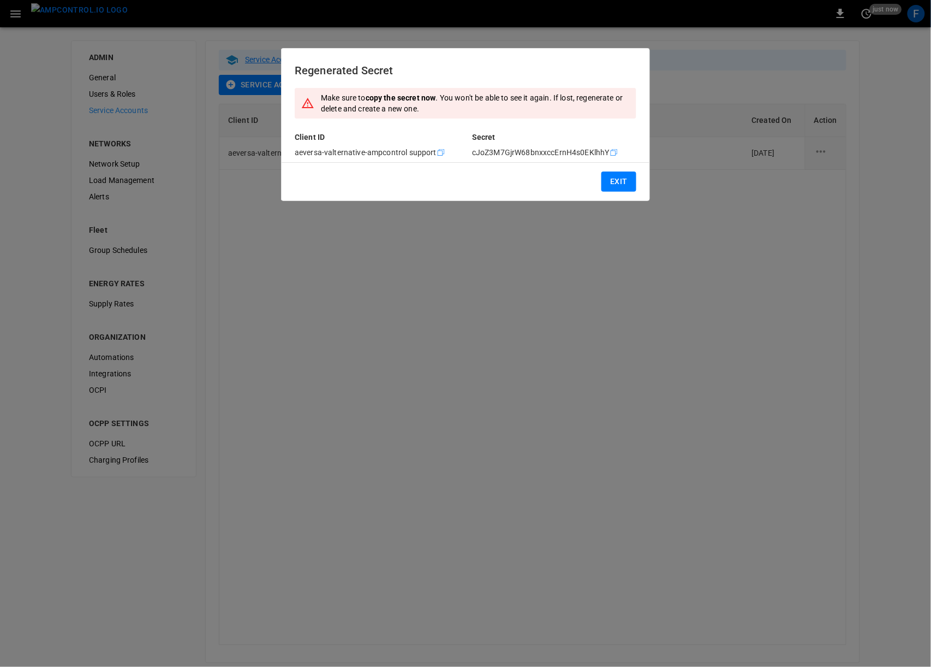
click at [614, 182] on button "Exit" at bounding box center [619, 181] width 35 height 20
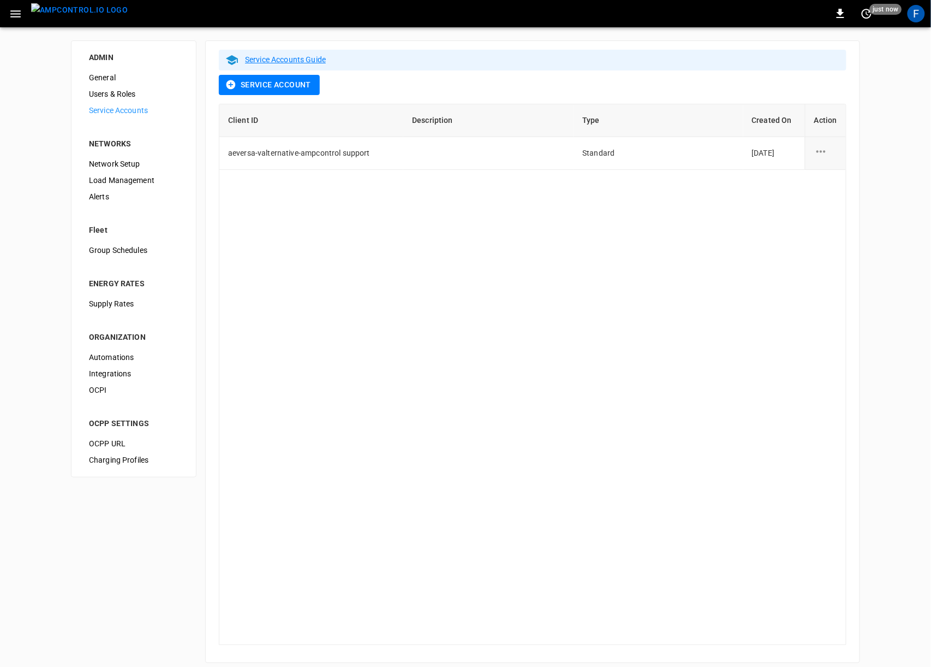
click at [278, 61] on link "Service Accounts Guide" at bounding box center [285, 59] width 81 height 9
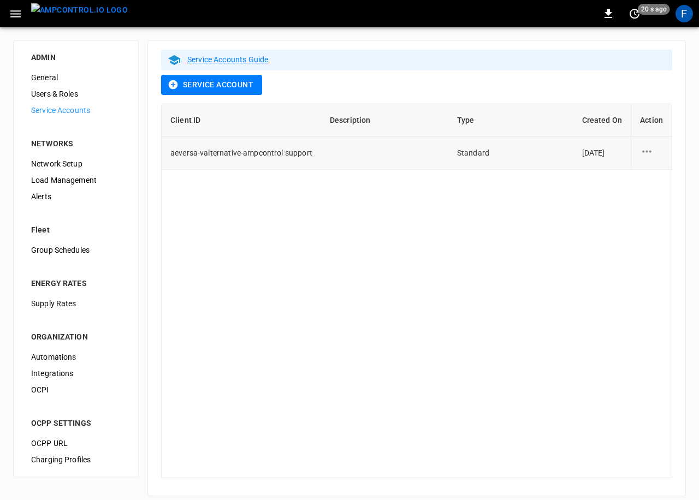
click at [640, 158] on div "service account action options" at bounding box center [651, 153] width 23 height 16
click at [635, 196] on li "Delete" at bounding box center [649, 194] width 80 height 18
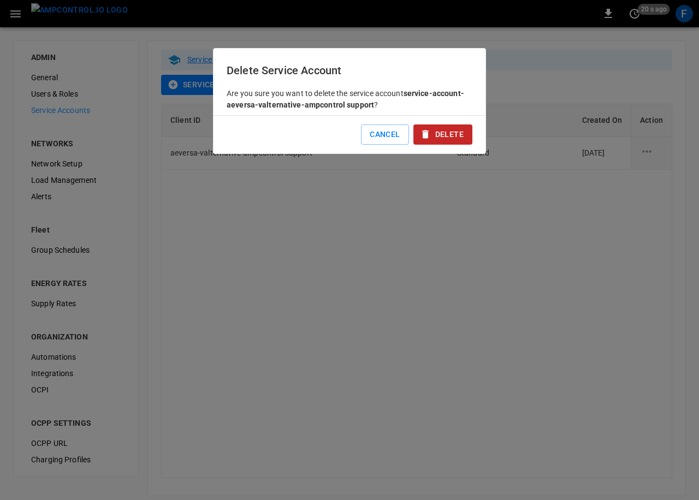
click at [427, 133] on icon "button" at bounding box center [425, 134] width 7 height 8
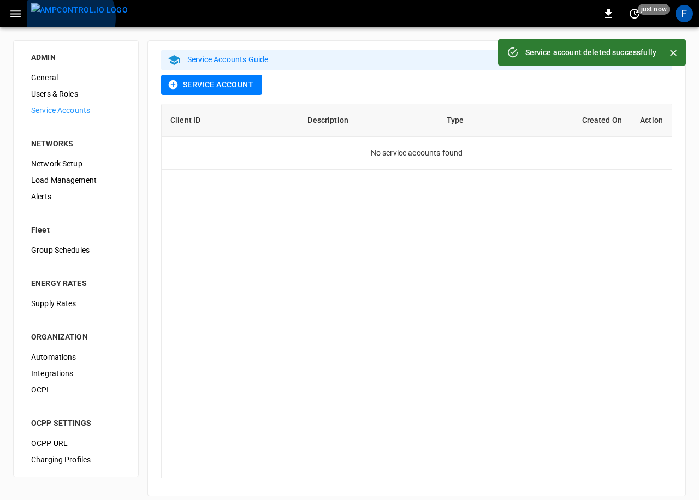
click at [60, 17] on img "menu" at bounding box center [79, 10] width 97 height 14
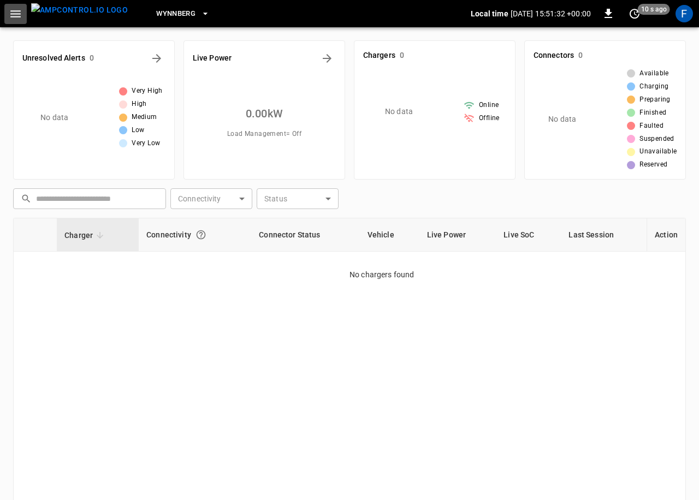
click at [16, 14] on icon "button" at bounding box center [16, 14] width 14 height 14
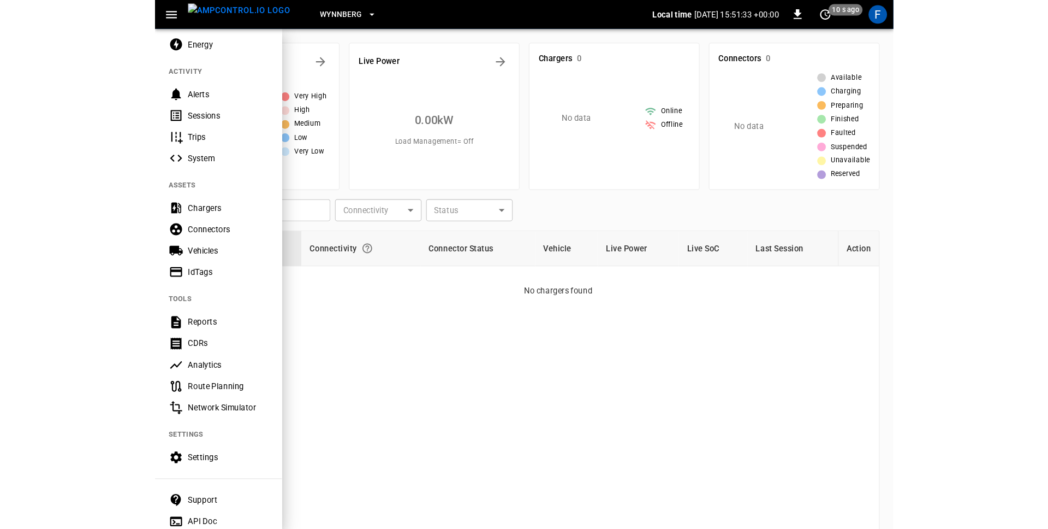
scroll to position [123, 0]
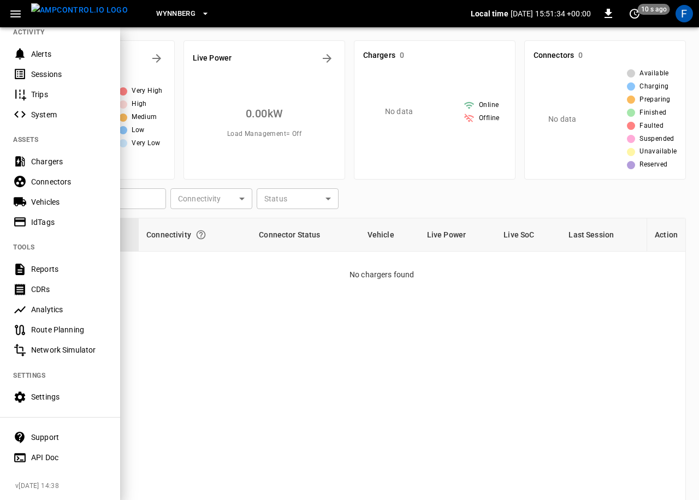
click at [40, 461] on div "API Doc" at bounding box center [69, 457] width 76 height 11
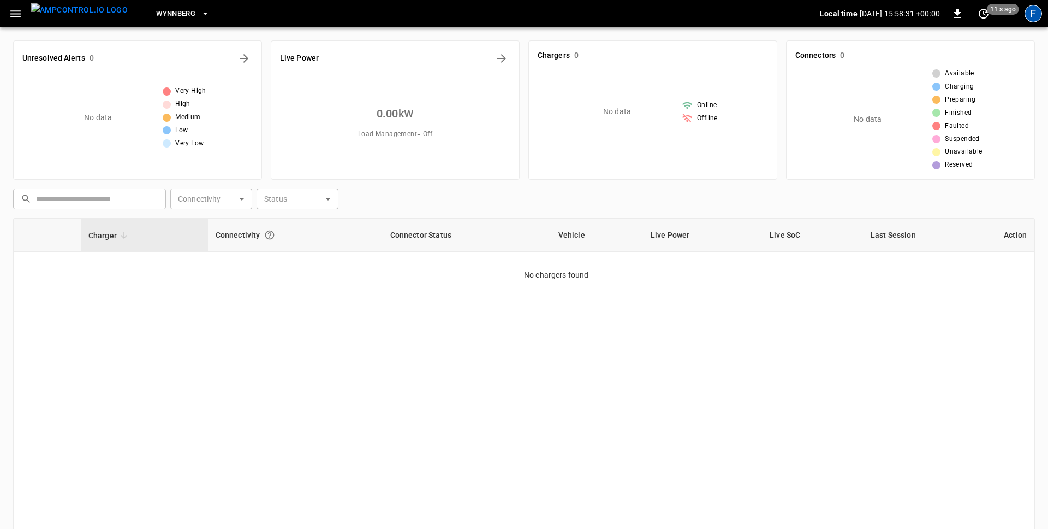
click at [931, 13] on div "F" at bounding box center [1033, 13] width 17 height 17
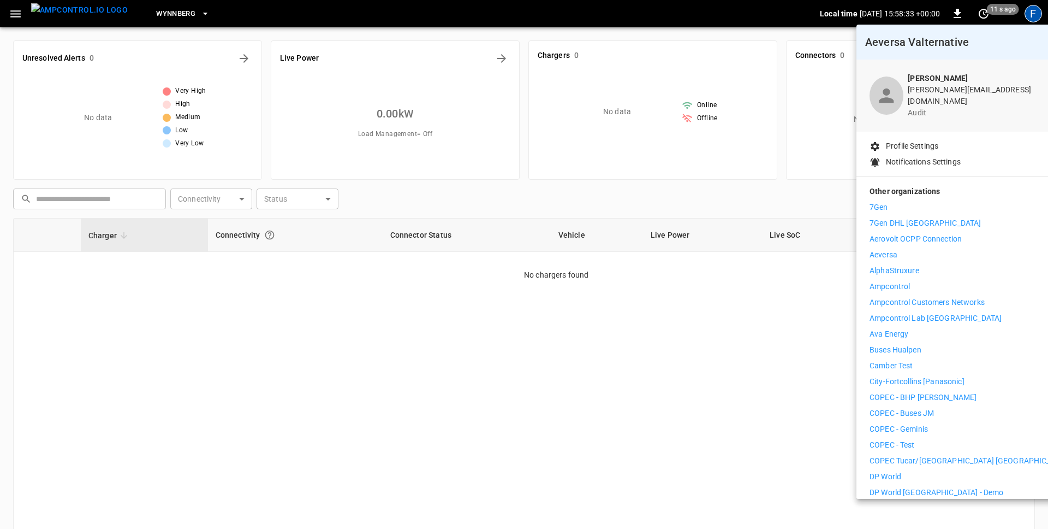
click at [903, 329] on p "Ava Energy" at bounding box center [889, 333] width 39 height 11
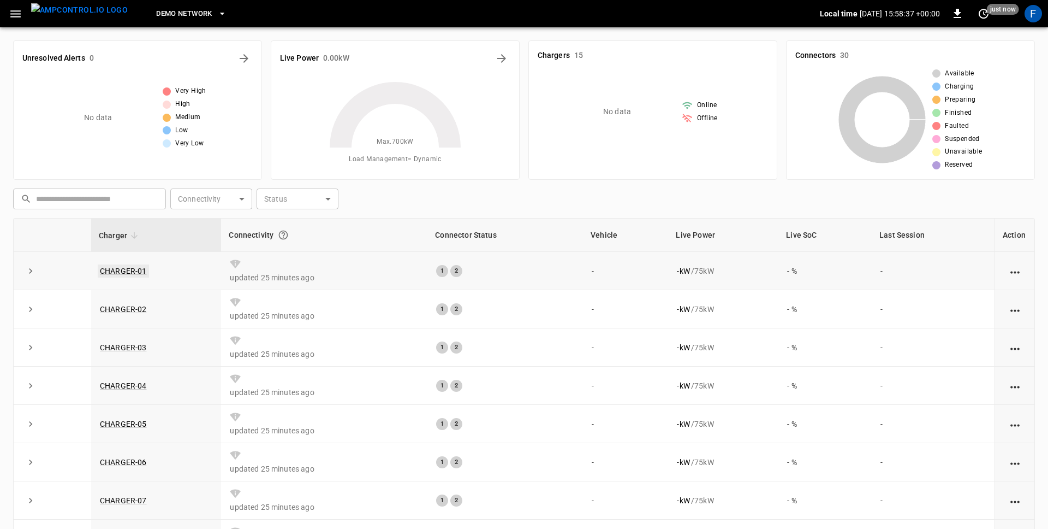
click at [139, 271] on link "CHARGER-01" at bounding box center [123, 270] width 51 height 13
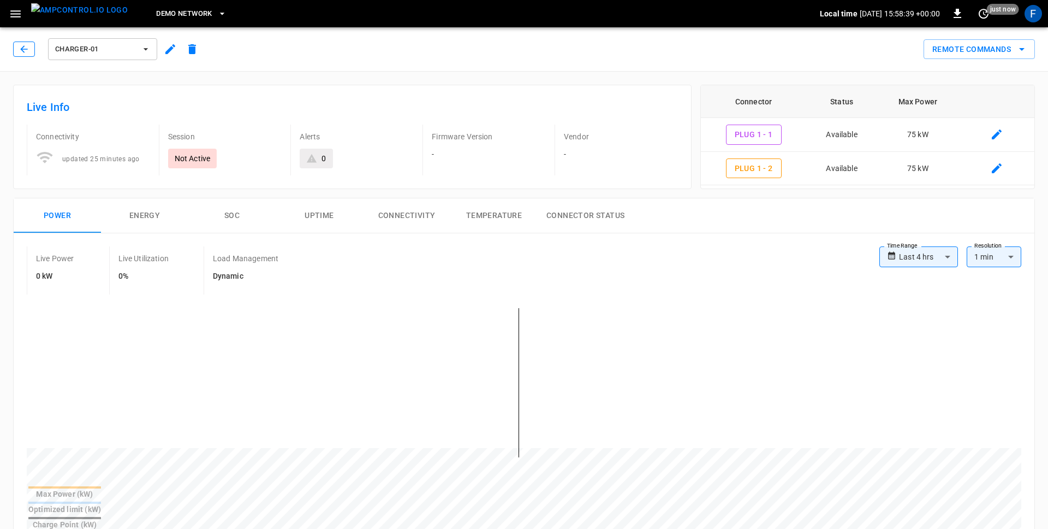
click at [15, 50] on button "button" at bounding box center [24, 48] width 22 height 15
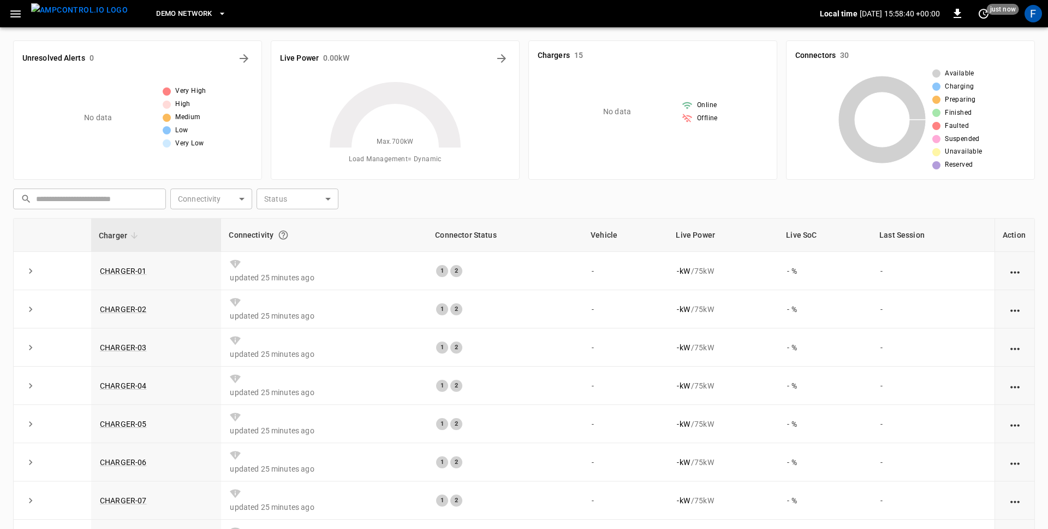
scroll to position [102, 0]
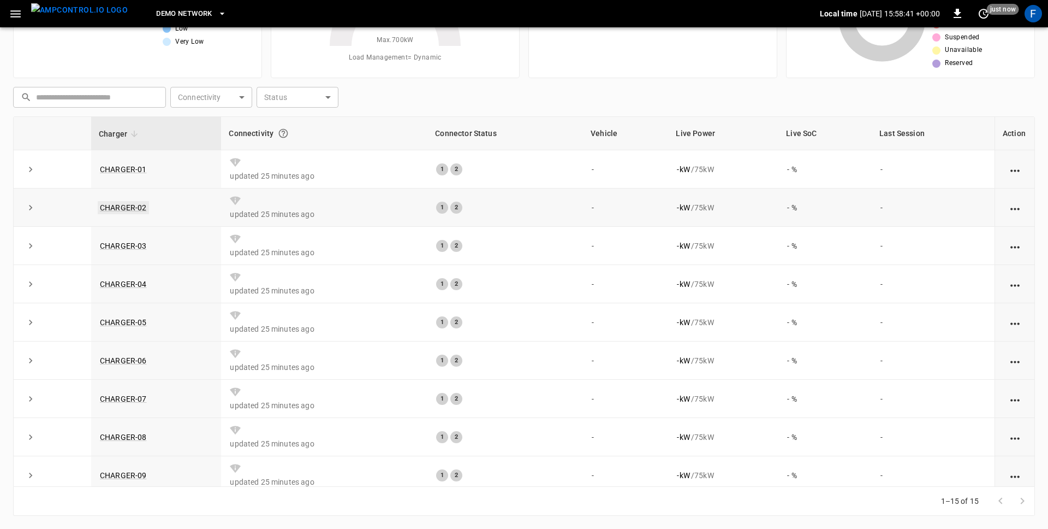
click at [124, 208] on link "CHARGER-02" at bounding box center [123, 207] width 51 height 13
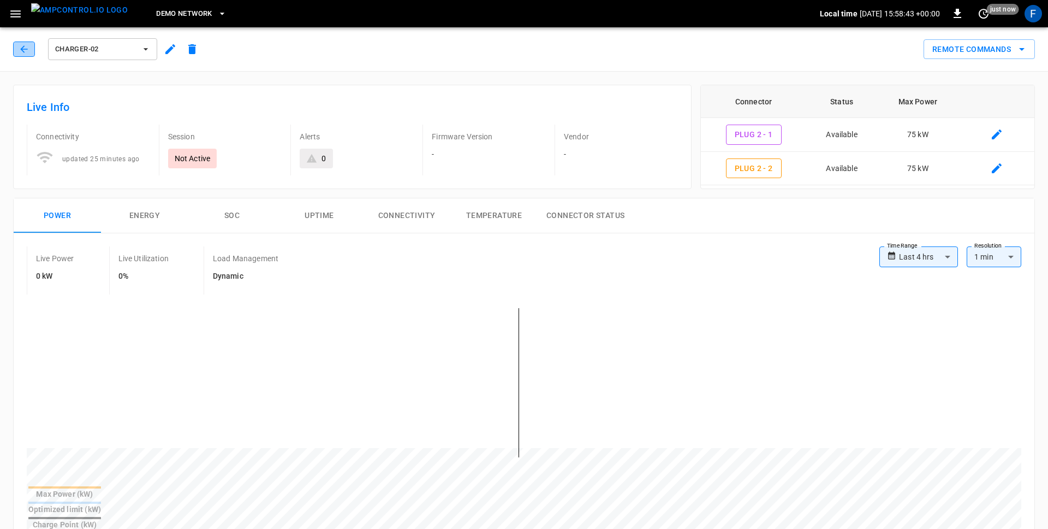
click at [21, 54] on icon "button" at bounding box center [24, 49] width 11 height 11
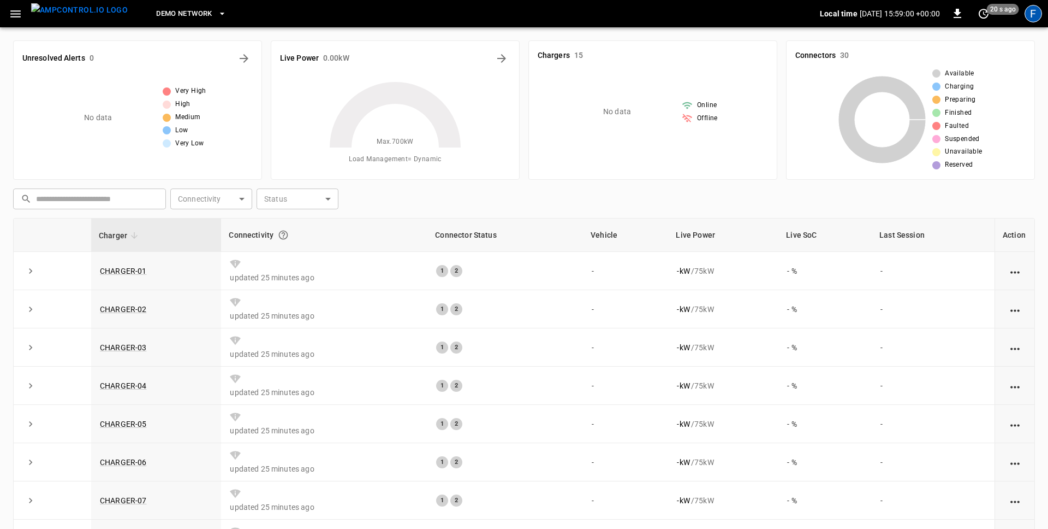
click at [1034, 16] on div "F" at bounding box center [1033, 13] width 17 height 17
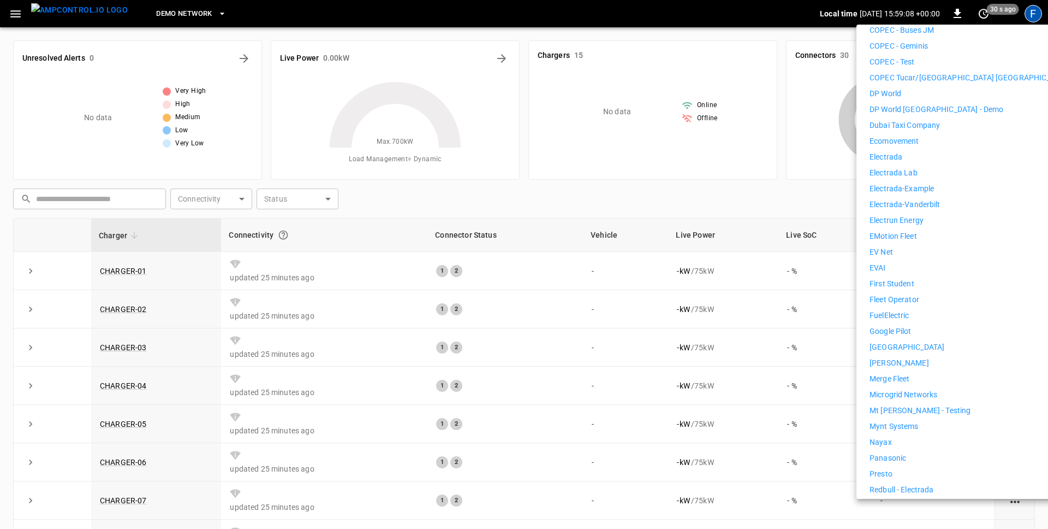
scroll to position [384, 0]
click at [900, 308] on p "FuelElectric" at bounding box center [890, 313] width 40 height 11
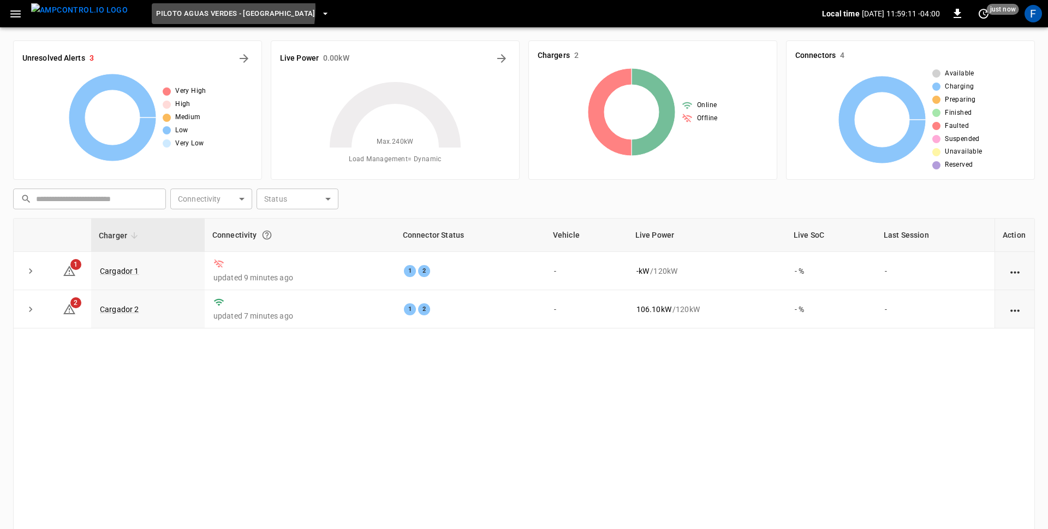
click at [194, 9] on span "Piloto Aguas Verdes - [GEOGRAPHIC_DATA]" at bounding box center [235, 14] width 159 height 13
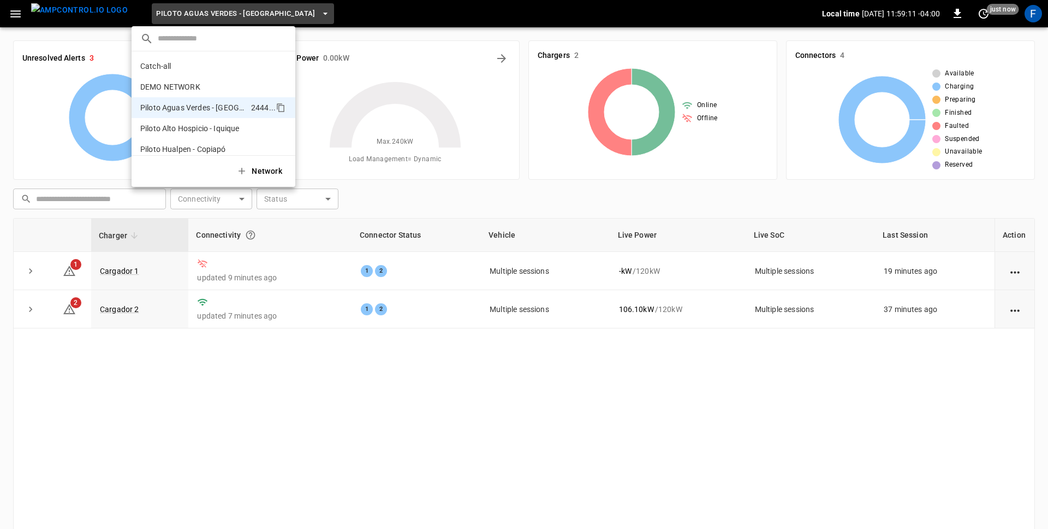
scroll to position [29, 0]
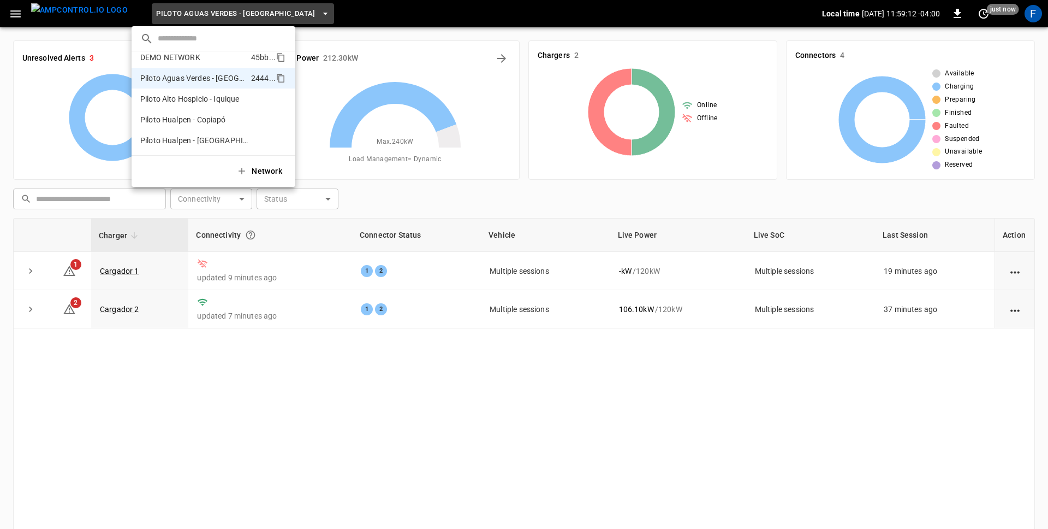
click at [191, 52] on p "DEMO NETWORK" at bounding box center [193, 57] width 106 height 11
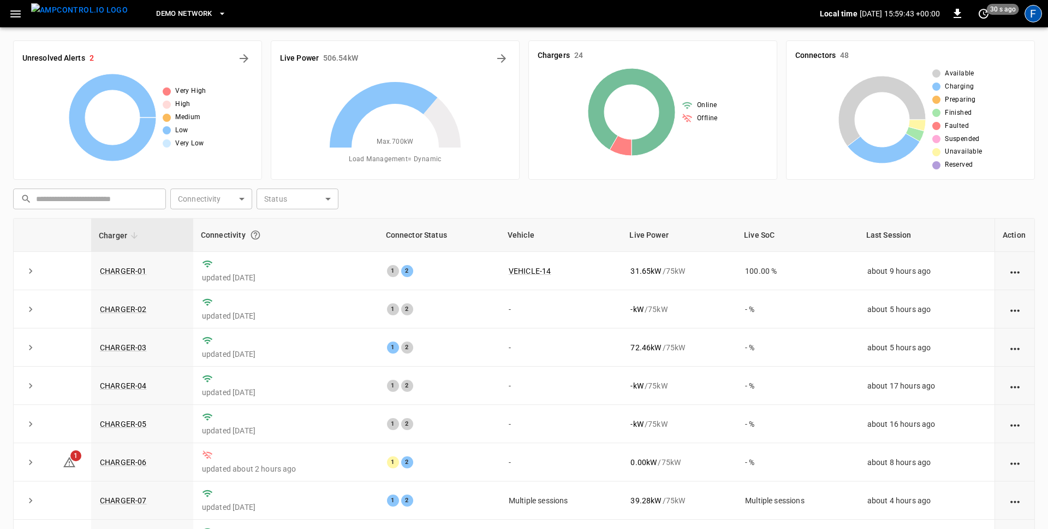
click at [1030, 11] on div "F" at bounding box center [1033, 13] width 17 height 17
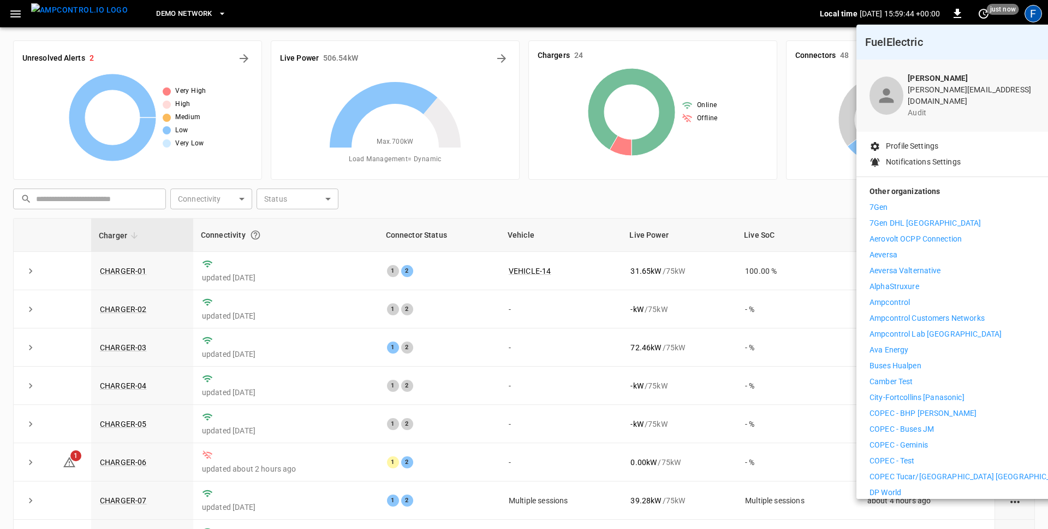
click at [909, 344] on li "Ava Energy" at bounding box center [970, 349] width 201 height 11
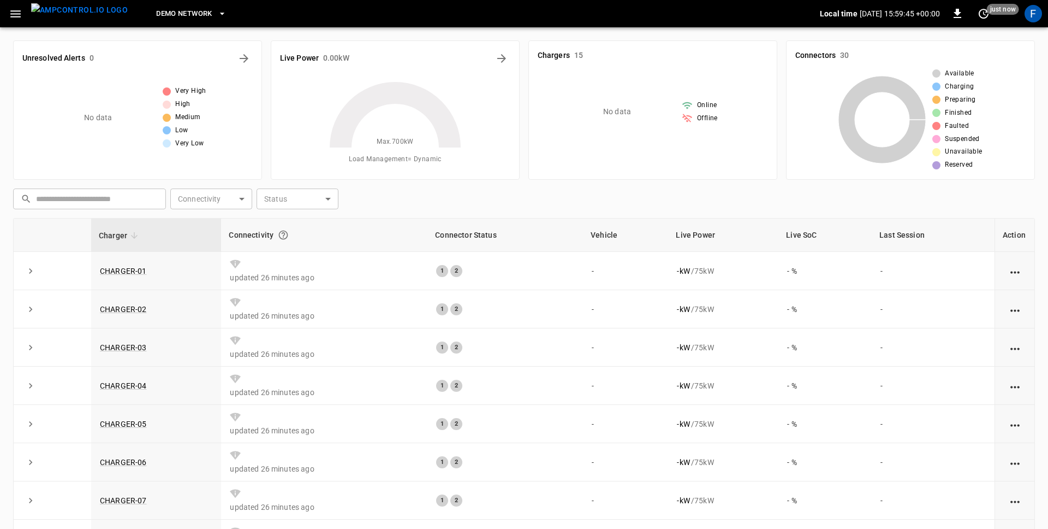
click at [227, 153] on div "No data Very High High Medium Low Very Low" at bounding box center [137, 117] width 230 height 87
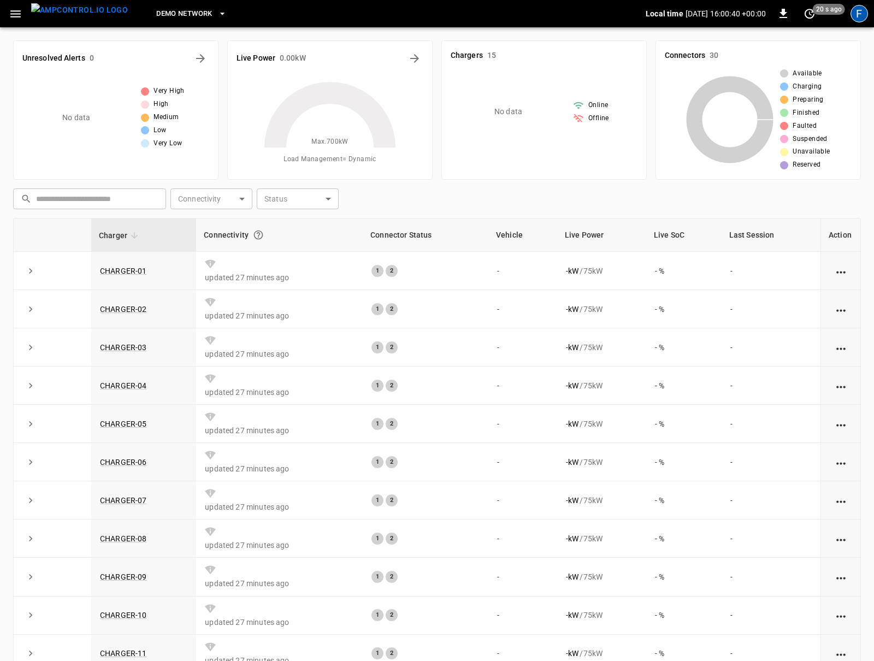
click at [857, 16] on div "F" at bounding box center [858, 13] width 17 height 17
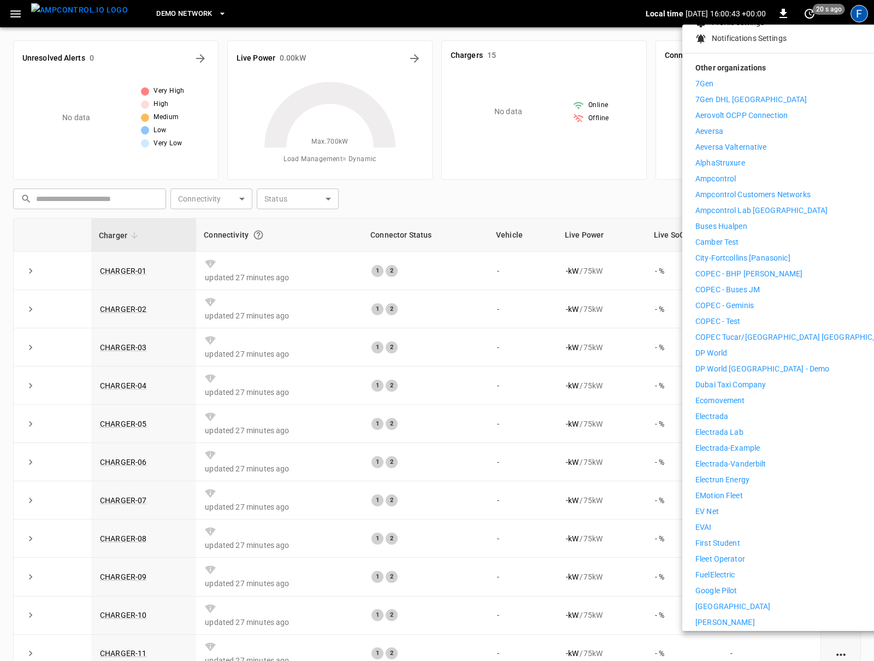
scroll to position [126, 0]
click at [727, 528] on p "First Student" at bounding box center [717, 540] width 45 height 11
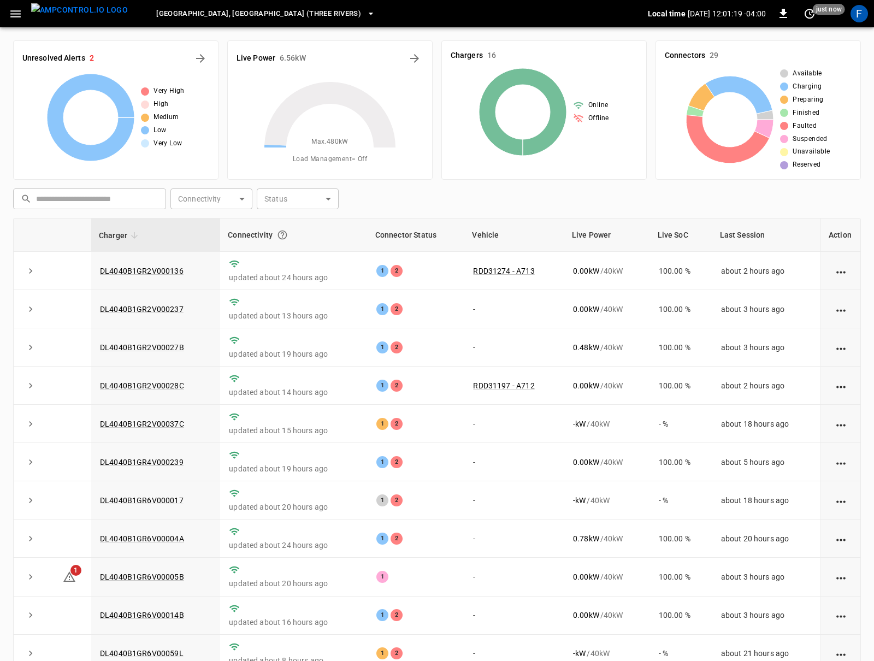
click at [174, 17] on span "[GEOGRAPHIC_DATA], [GEOGRAPHIC_DATA] (Three Rivers)" at bounding box center [258, 14] width 205 height 13
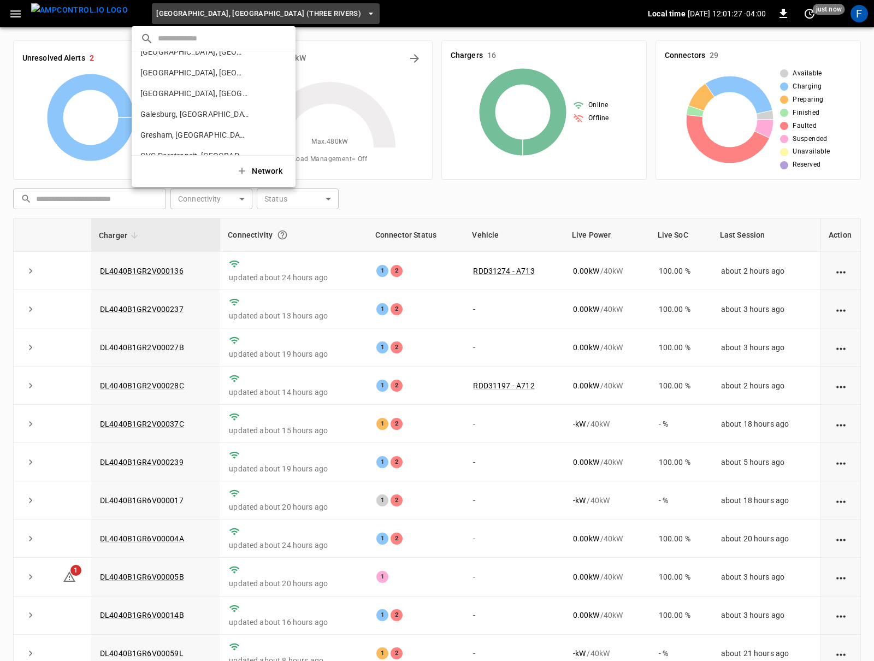
scroll to position [75, 0]
click at [196, 133] on p "Gresham, [GEOGRAPHIC_DATA]" at bounding box center [193, 135] width 107 height 11
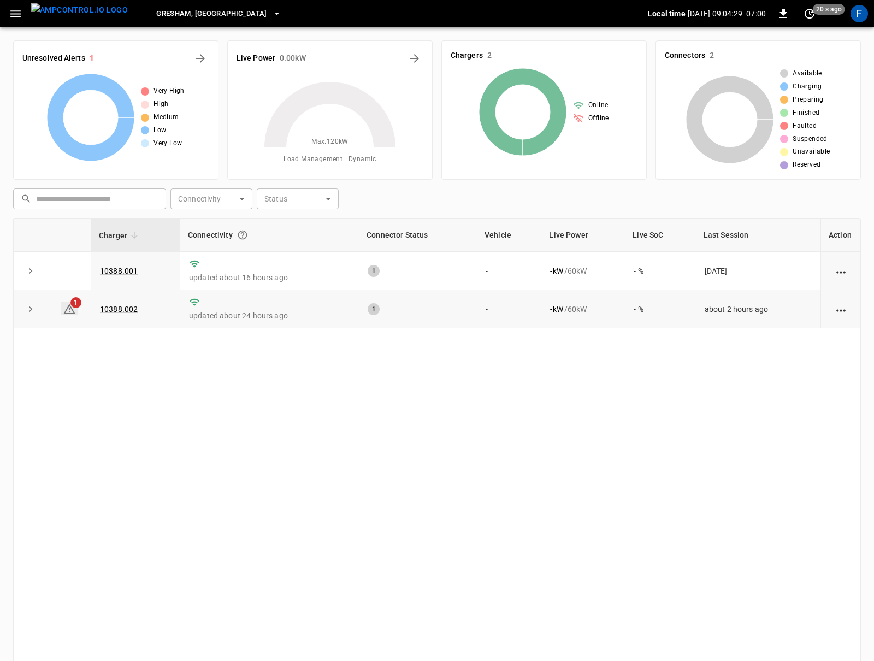
click at [64, 314] on icon at bounding box center [69, 308] width 13 height 13
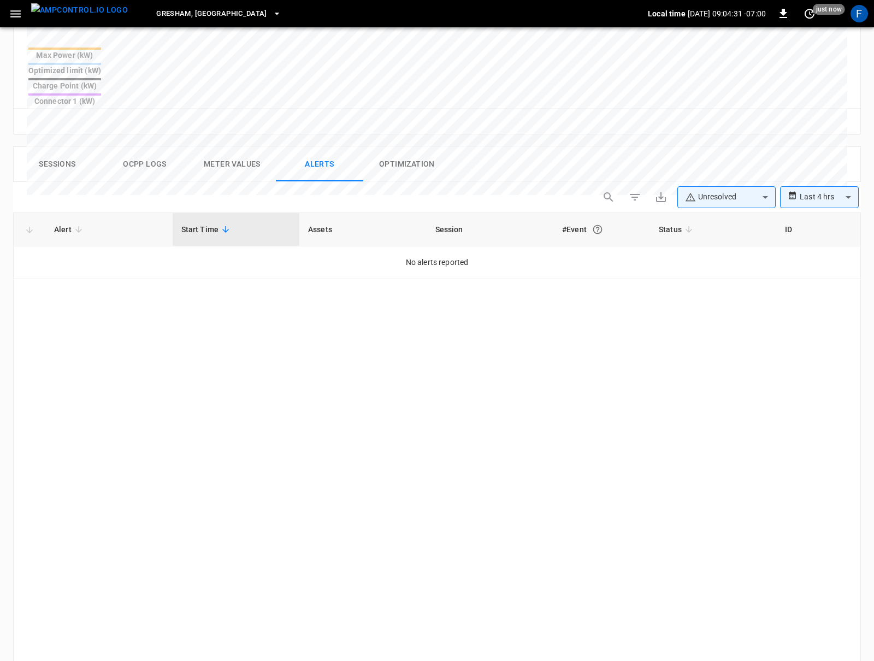
scroll to position [441, 0]
click at [798, 188] on div "**********" at bounding box center [819, 199] width 79 height 22
click at [790, 188] on div "**********" at bounding box center [728, 201] width 263 height 26
click at [797, 188] on div "**********" at bounding box center [819, 199] width 79 height 22
click at [826, 158] on body "**********" at bounding box center [437, 177] width 874 height 1236
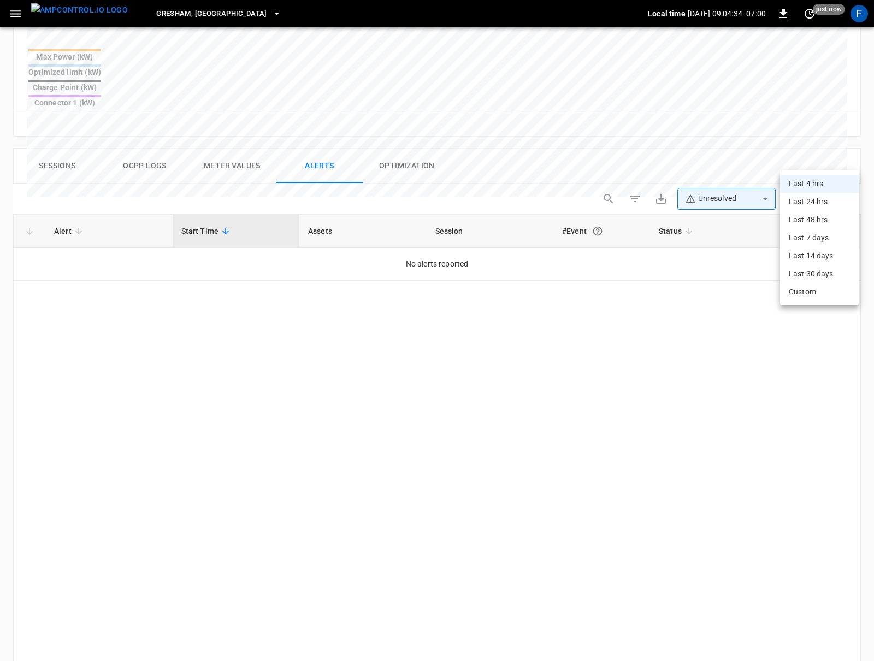
click at [809, 198] on li "Last 24 hrs" at bounding box center [819, 202] width 79 height 18
type input "**********"
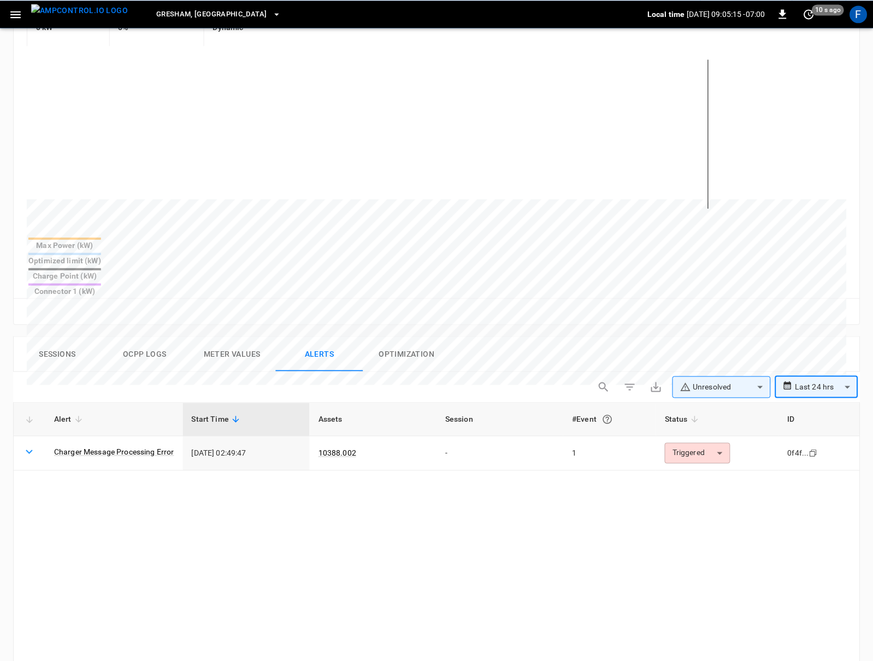
scroll to position [0, 0]
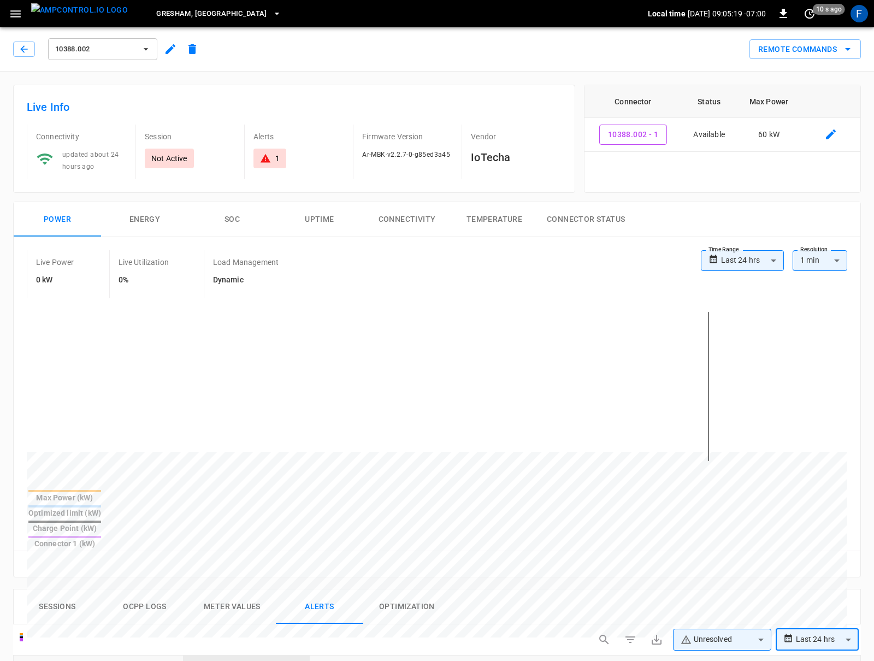
click at [23, 39] on div "10388.002" at bounding box center [108, 49] width 190 height 26
click at [22, 47] on icon "button" at bounding box center [23, 48] width 7 height 7
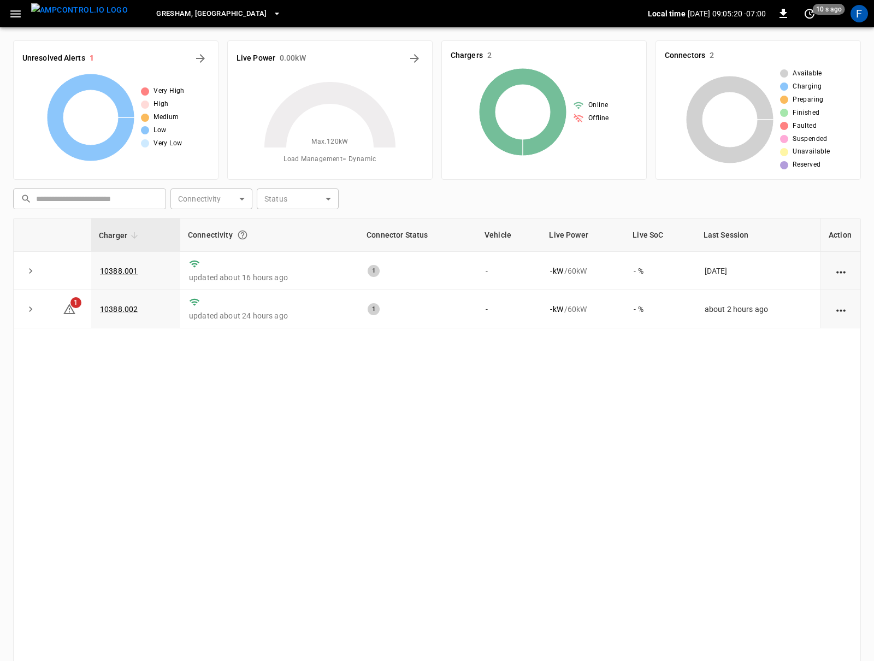
click at [85, 4] on img "menu" at bounding box center [79, 10] width 97 height 14
click at [32, 311] on icon "expand row" at bounding box center [30, 309] width 11 height 11
click at [102, 411] on div "Charger Connectivity Connector Status Vehicle Live Power Live SoC Last Session …" at bounding box center [436, 449] width 846 height 462
click at [18, 11] on icon "button" at bounding box center [15, 13] width 10 height 7
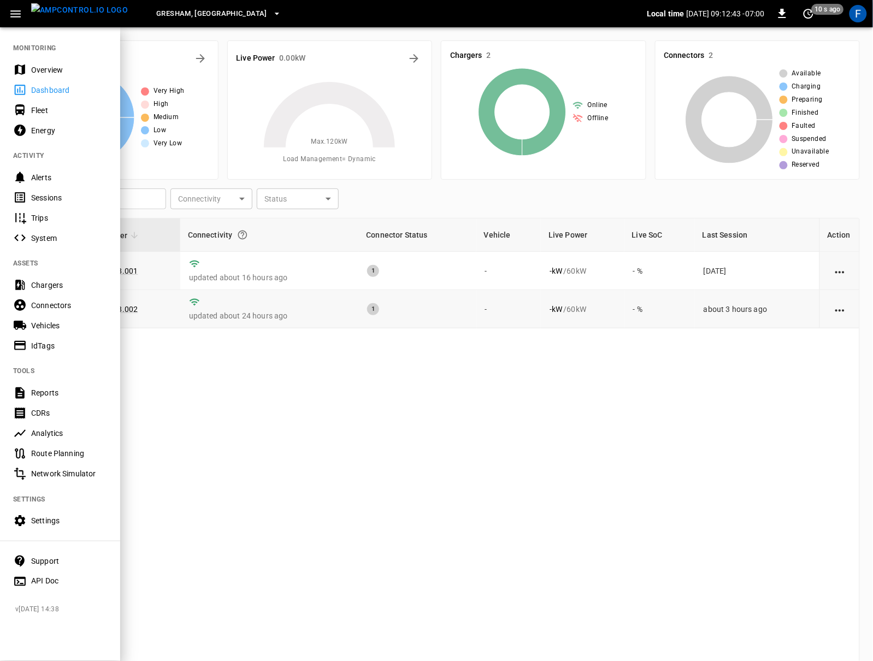
click at [56, 278] on div "Chargers" at bounding box center [60, 285] width 120 height 20
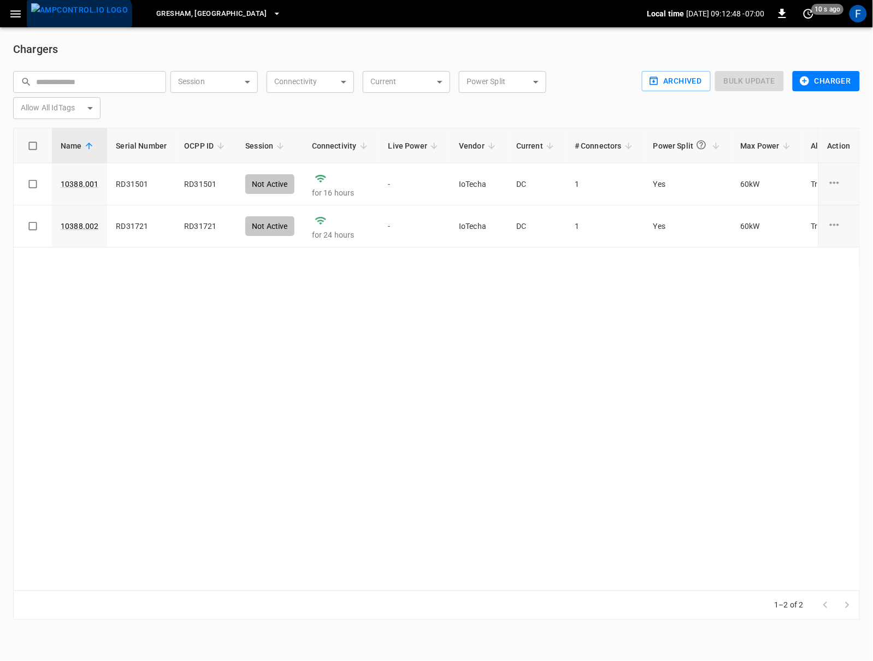
click at [78, 17] on img "menu" at bounding box center [79, 10] width 97 height 14
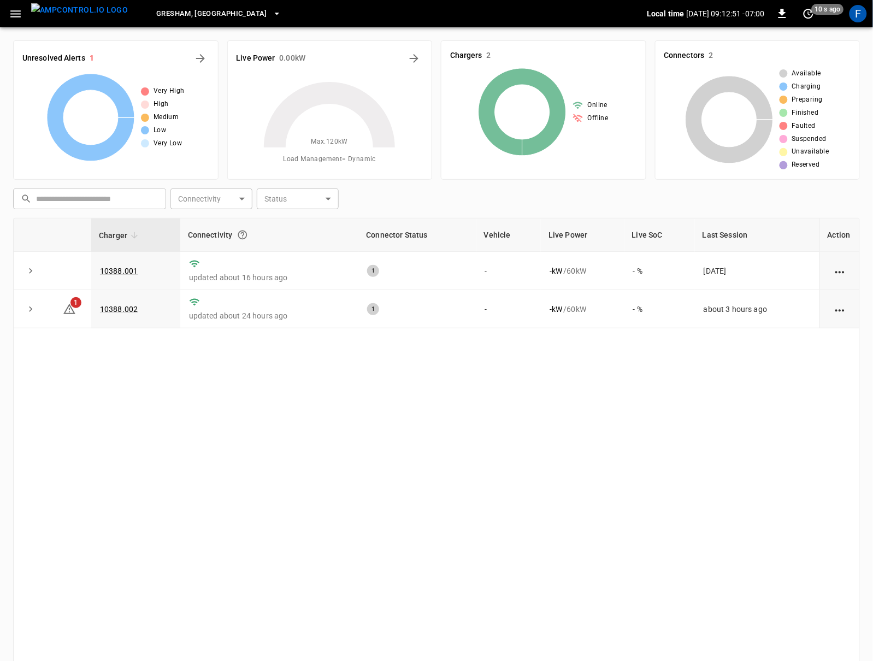
click at [217, 414] on div "Charger Connectivity Connector Status Vehicle Live Power Live SoC Last Session …" at bounding box center [436, 449] width 846 height 462
click at [117, 311] on link "10388.002" at bounding box center [119, 308] width 42 height 13
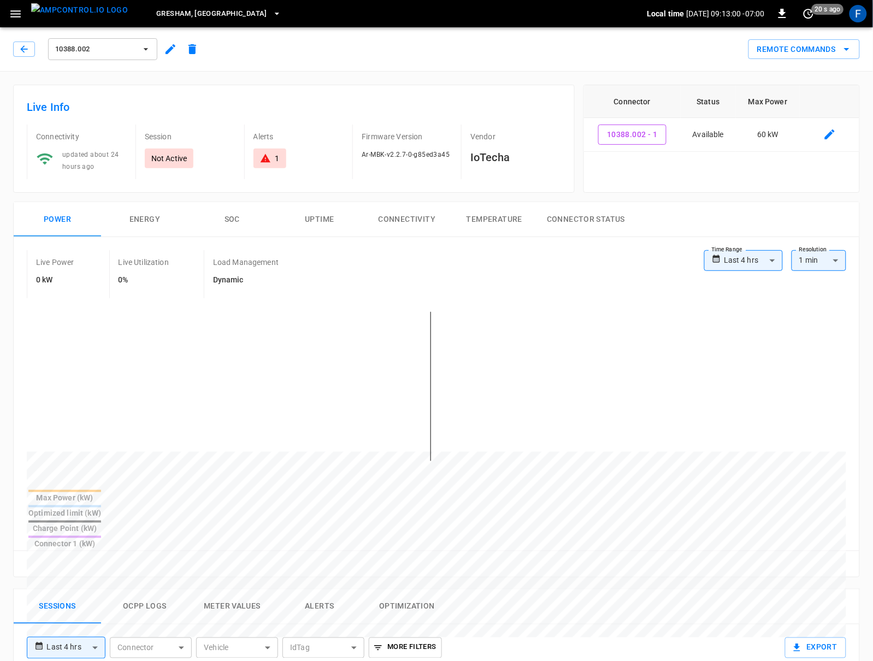
click at [17, 14] on icon "button" at bounding box center [16, 14] width 14 height 14
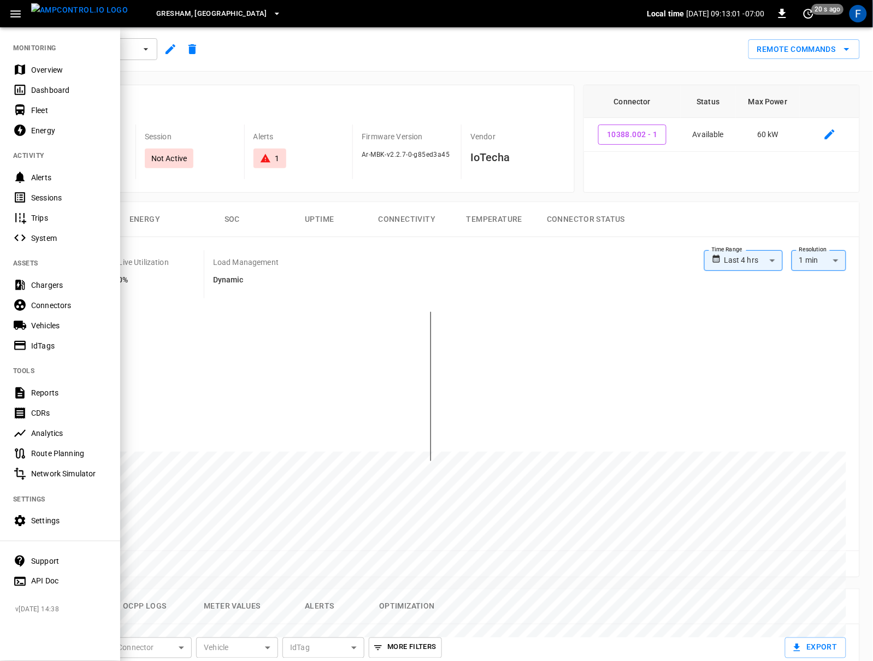
click at [30, 66] on div "Overview" at bounding box center [60, 70] width 120 height 20
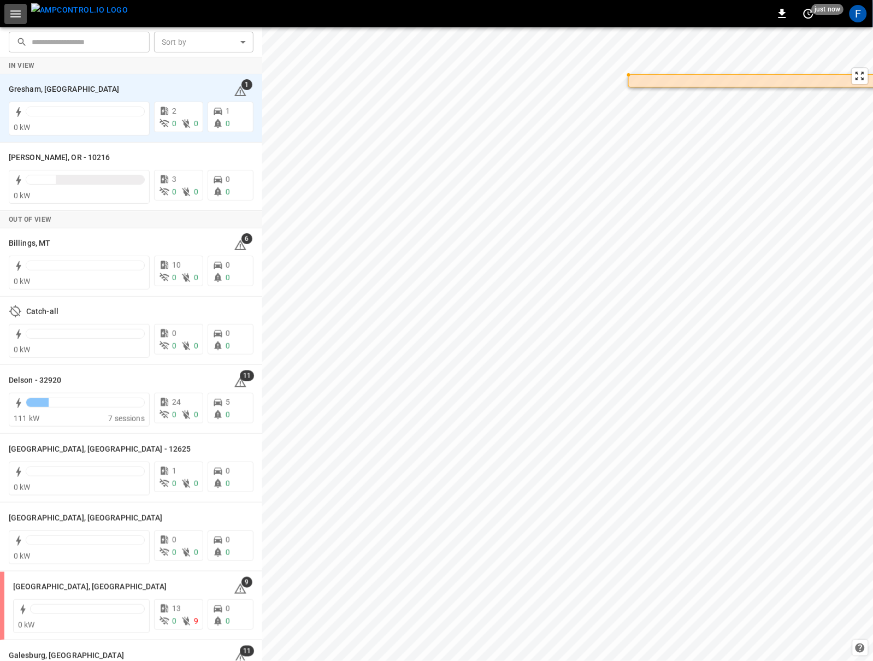
click at [16, 13] on icon "button" at bounding box center [16, 14] width 14 height 14
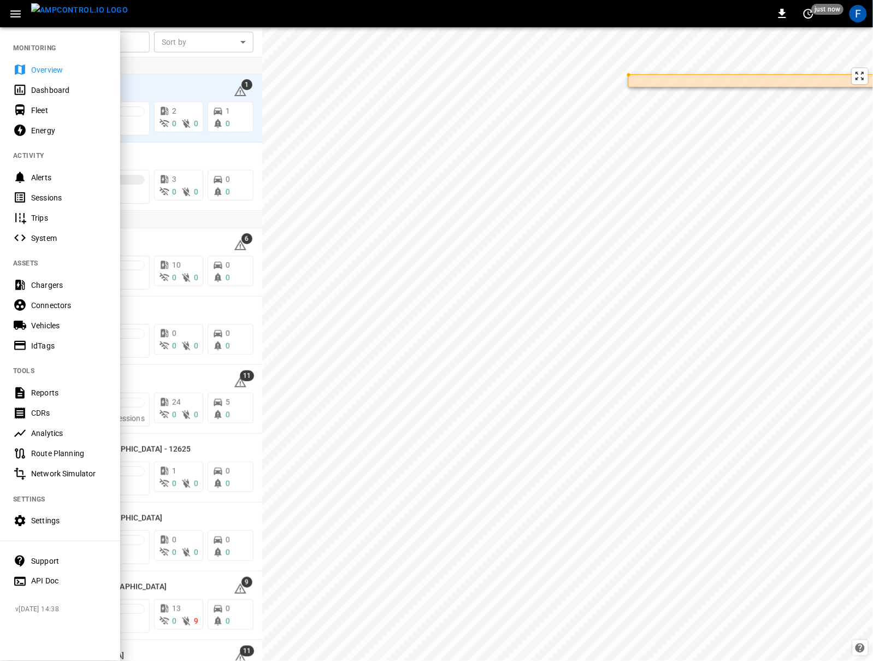
click at [51, 329] on div "Vehicles" at bounding box center [69, 325] width 76 height 11
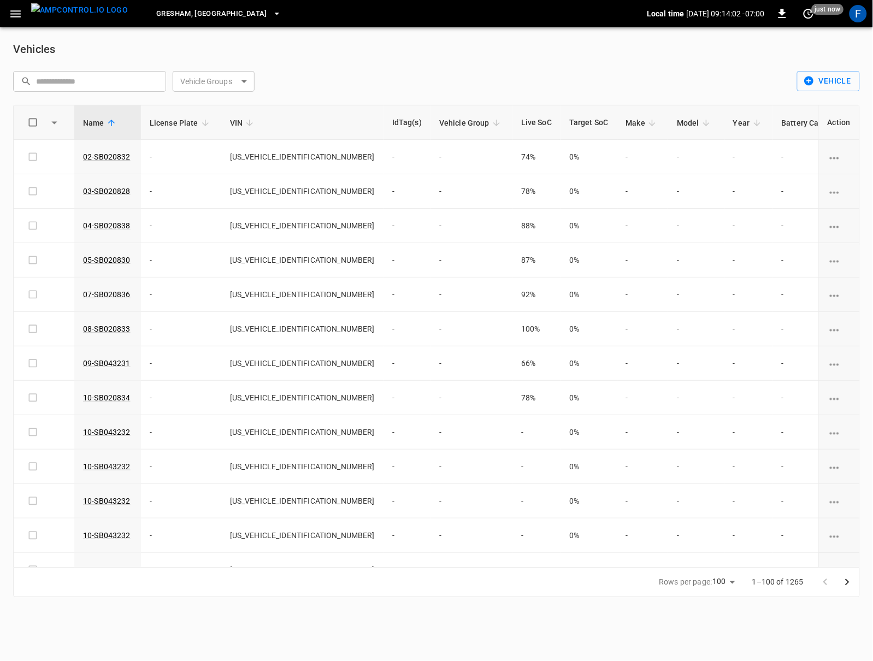
click at [123, 86] on input "text" at bounding box center [97, 81] width 122 height 20
paste input "**********"
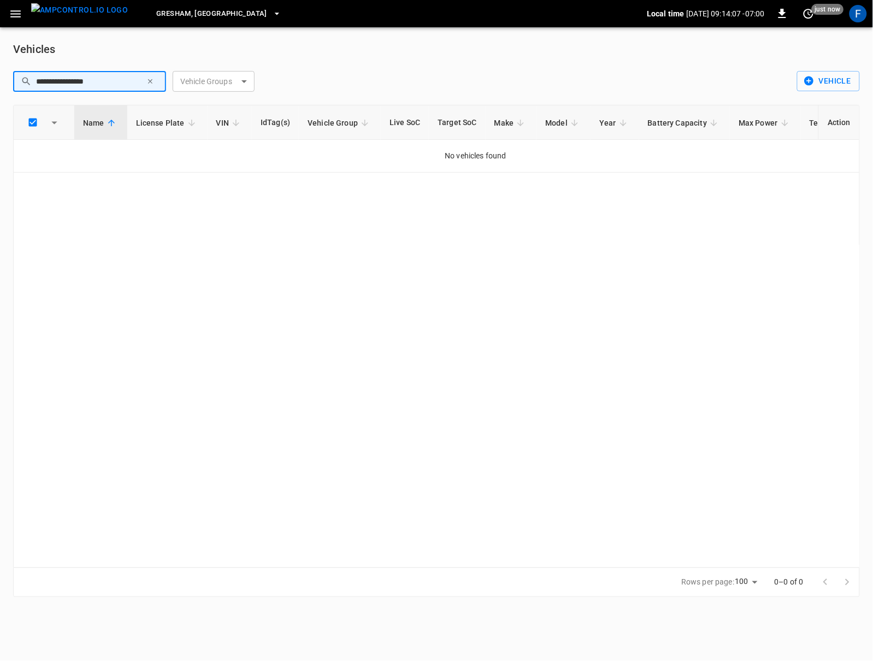
drag, startPoint x: 97, startPoint y: 82, endPoint x: 26, endPoint y: 84, distance: 71.0
click at [26, 84] on div "**********" at bounding box center [89, 81] width 153 height 21
type input "****"
click at [105, 246] on div "Name License Plate VIN IdTag(s) Vehicle Group Live SoC Target SoC Make Model Ye…" at bounding box center [436, 336] width 846 height 462
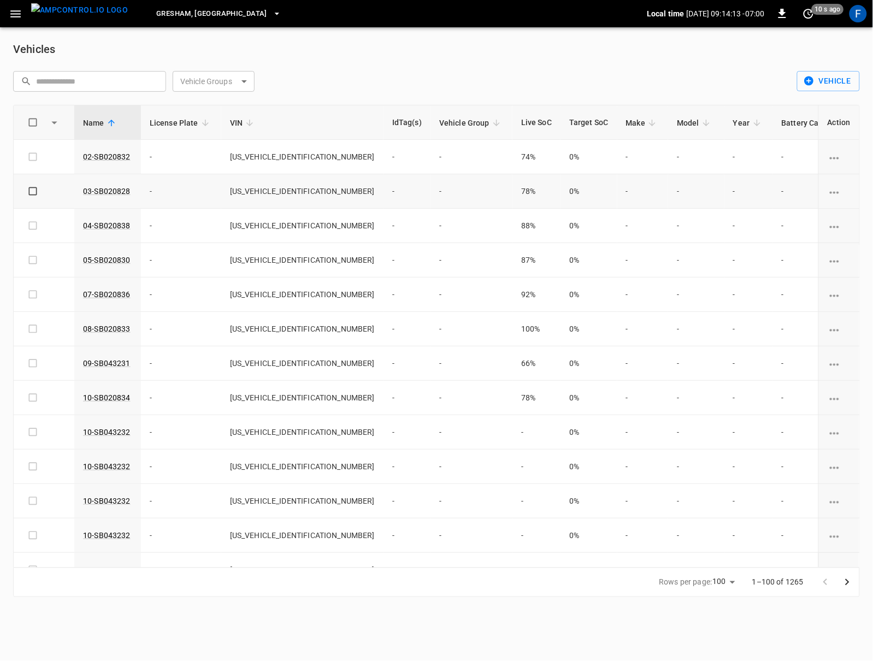
scroll to position [14, 0]
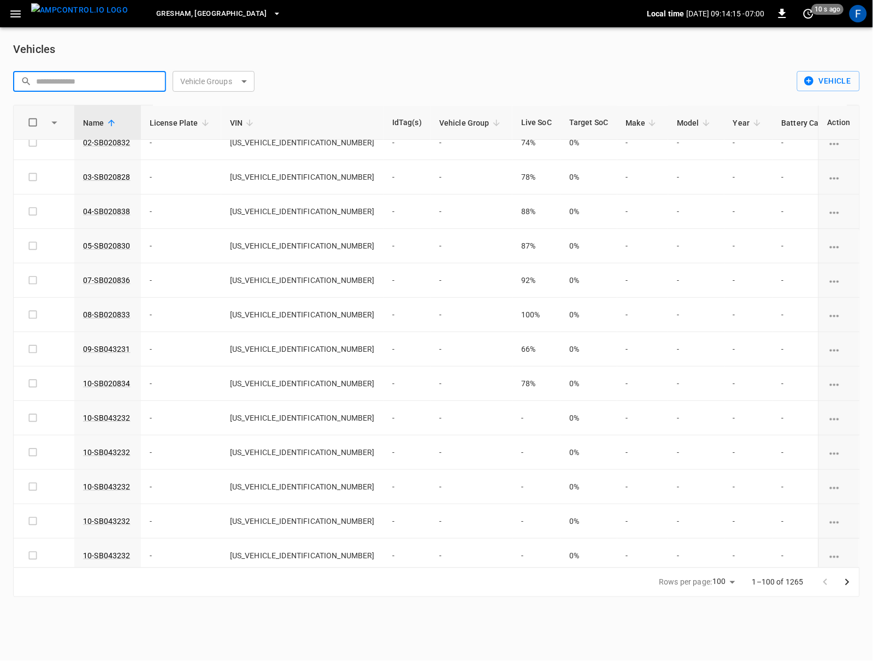
click at [97, 80] on input "text" at bounding box center [97, 81] width 122 height 20
paste input "**********"
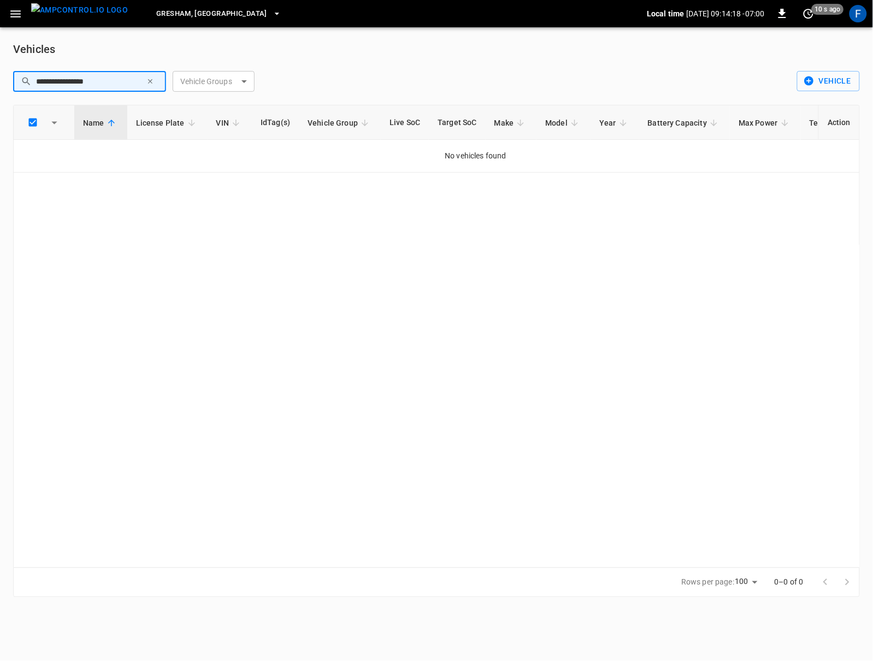
type input "**********"
click at [151, 83] on icon "button" at bounding box center [150, 82] width 8 height 8
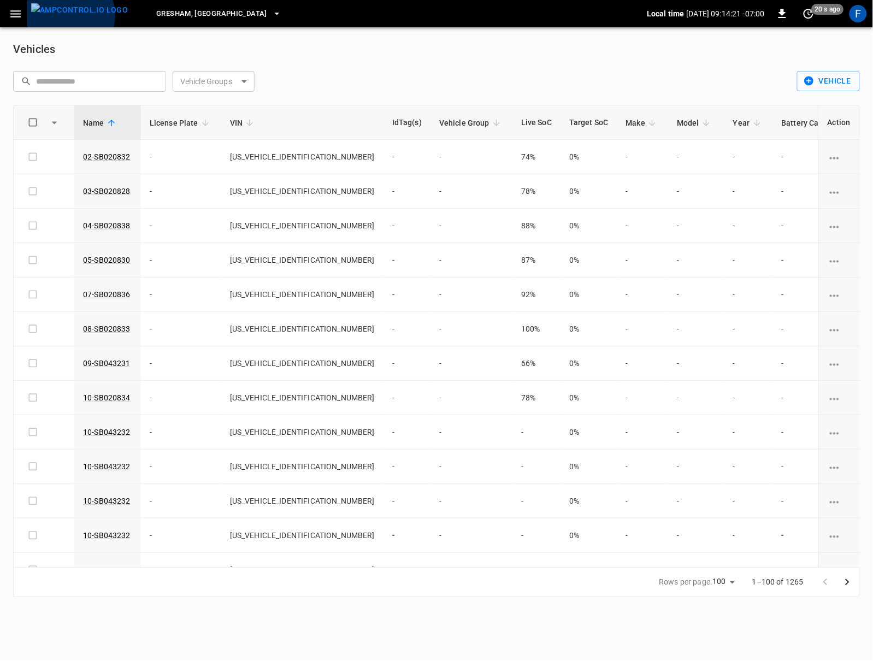
click at [69, 15] on img "menu" at bounding box center [79, 10] width 97 height 14
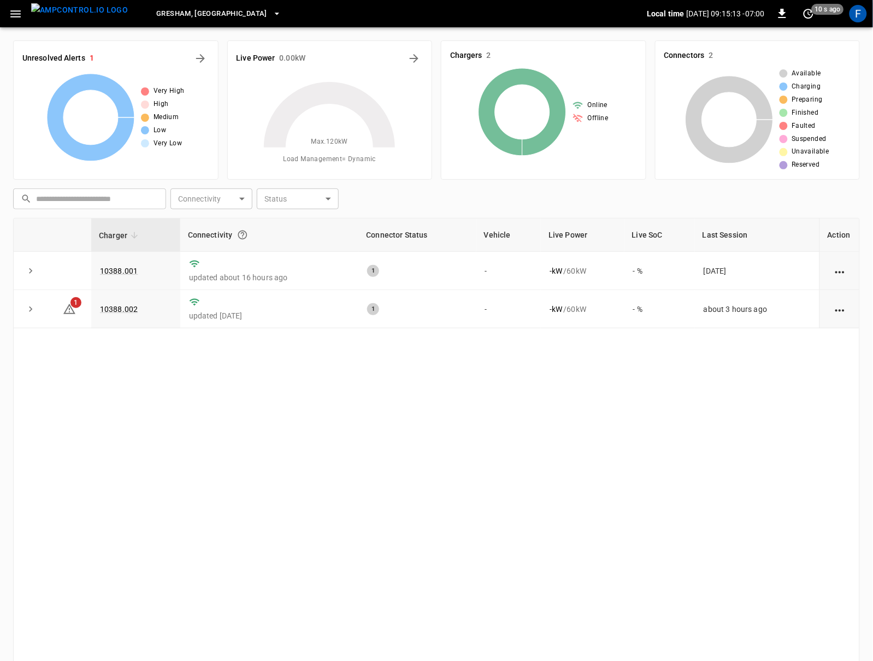
click at [15, 13] on icon "button" at bounding box center [15, 13] width 10 height 7
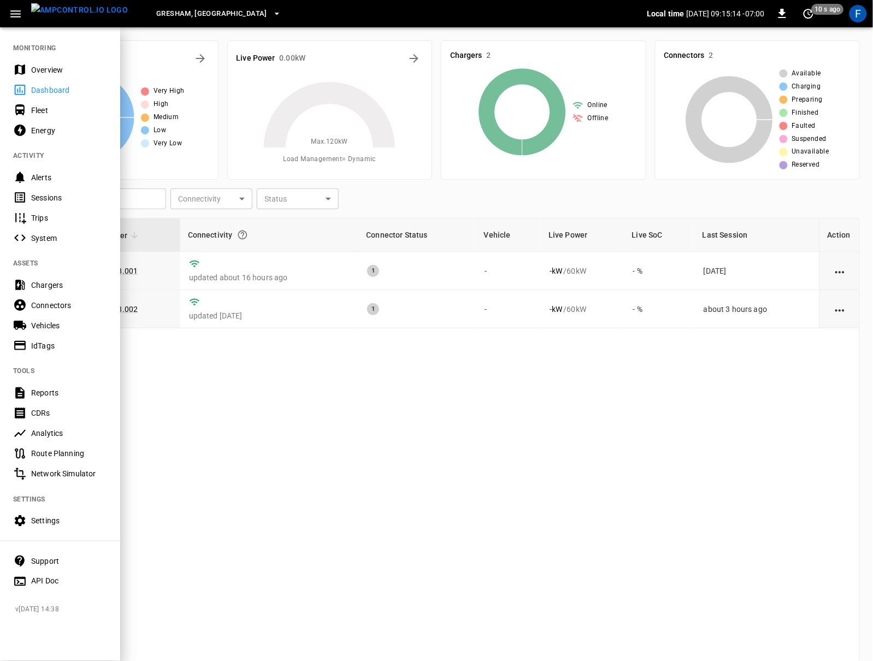
click at [225, 324] on div at bounding box center [436, 330] width 873 height 661
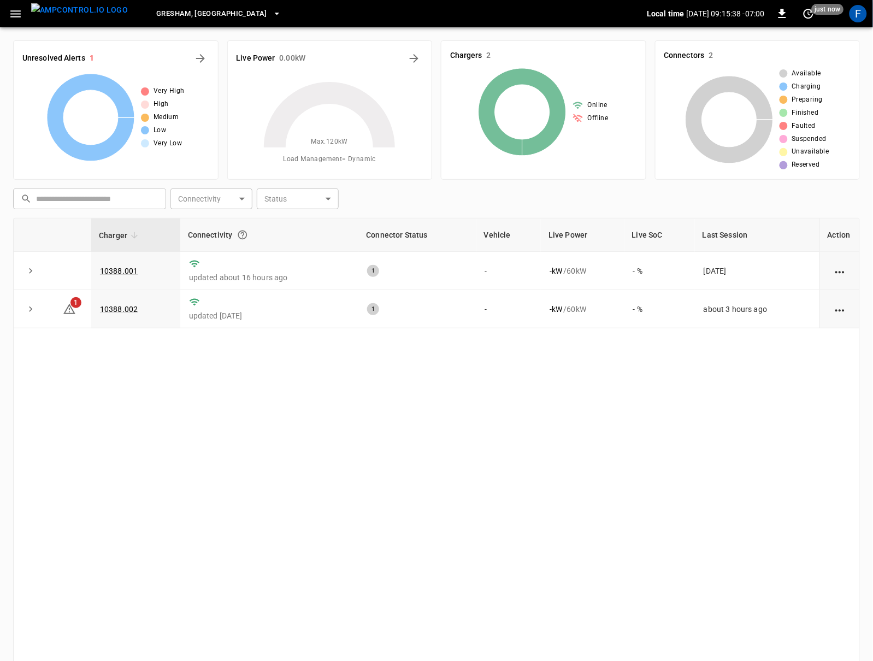
click at [3, 17] on div "Gresham, OR Local time 2025-09-05 09:15:38 -07:00 0 just now F" at bounding box center [436, 13] width 873 height 27
click at [12, 17] on icon "button" at bounding box center [15, 13] width 10 height 7
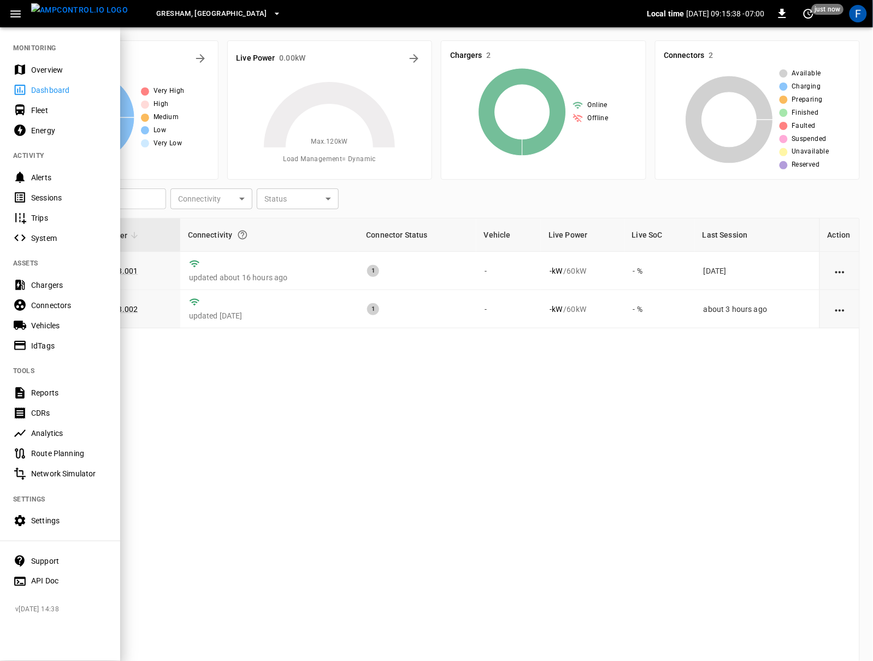
click at [21, 66] on icon at bounding box center [20, 69] width 10 height 10
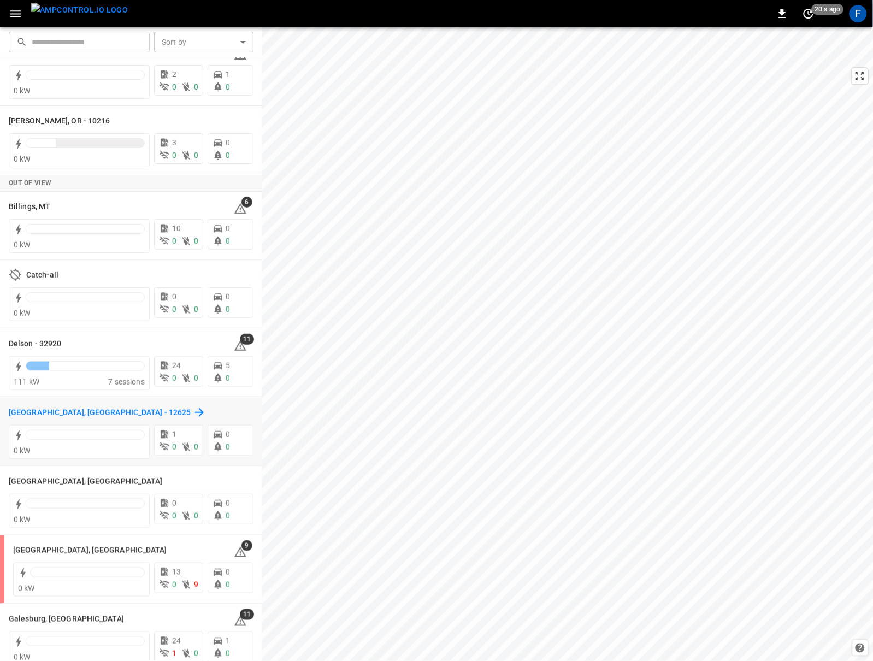
scroll to position [44, 0]
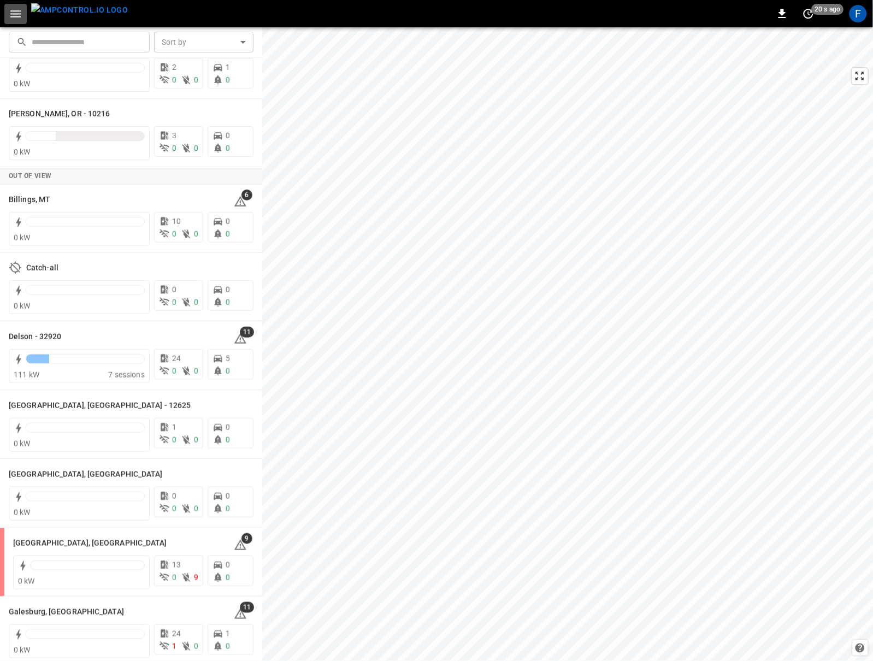
click at [17, 13] on icon "button" at bounding box center [16, 14] width 14 height 14
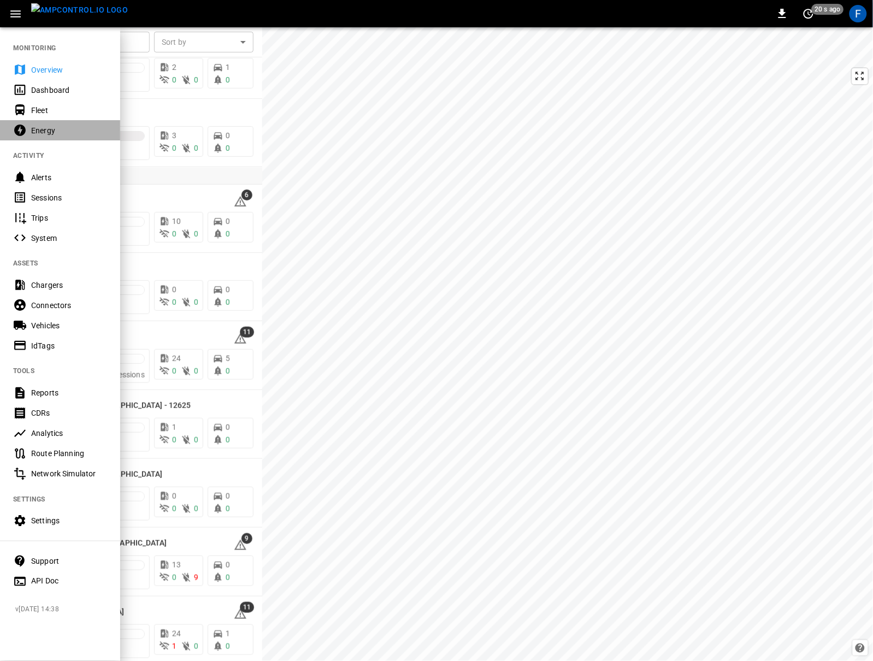
click at [58, 132] on div "Energy" at bounding box center [69, 130] width 76 height 11
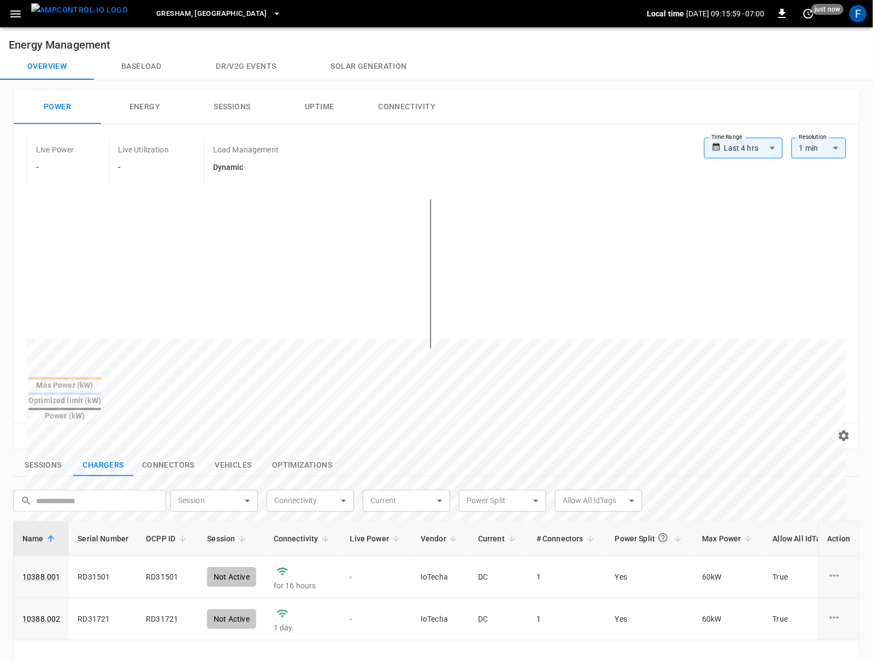
click at [217, 65] on button "Dr/V2G events" at bounding box center [245, 67] width 115 height 26
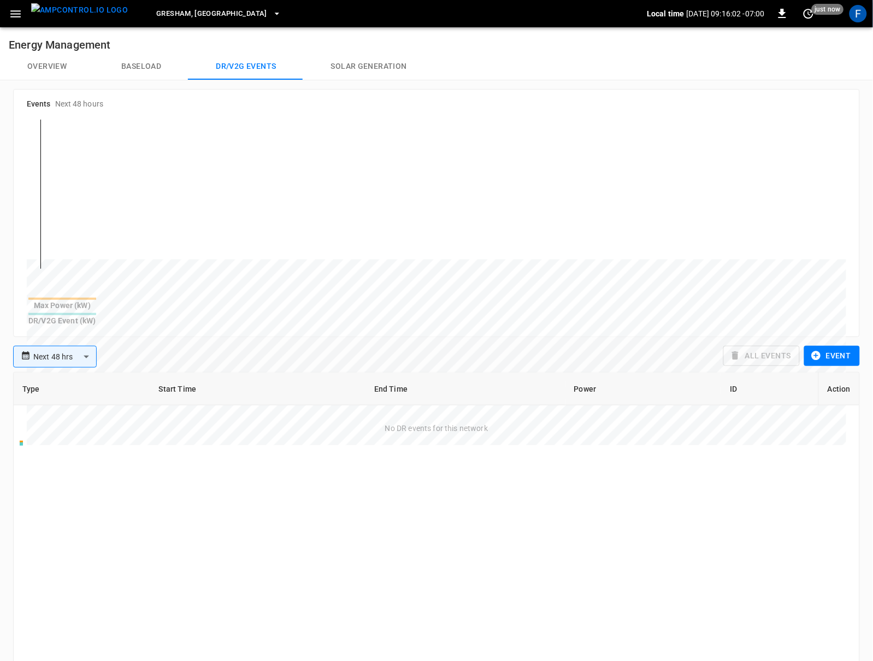
click at [63, 11] on img "menu" at bounding box center [79, 10] width 97 height 14
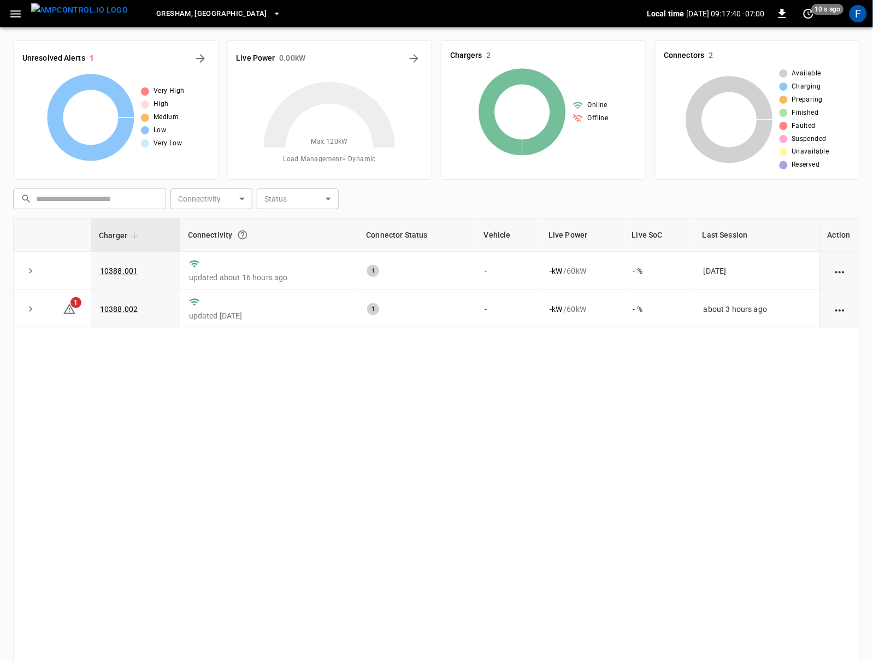
click at [2, 9] on div "Gresham, OR Local time 2025-09-05 09:17:40 -07:00 0 10 s ago F" at bounding box center [436, 13] width 873 height 27
click at [12, 16] on icon "button" at bounding box center [16, 14] width 14 height 14
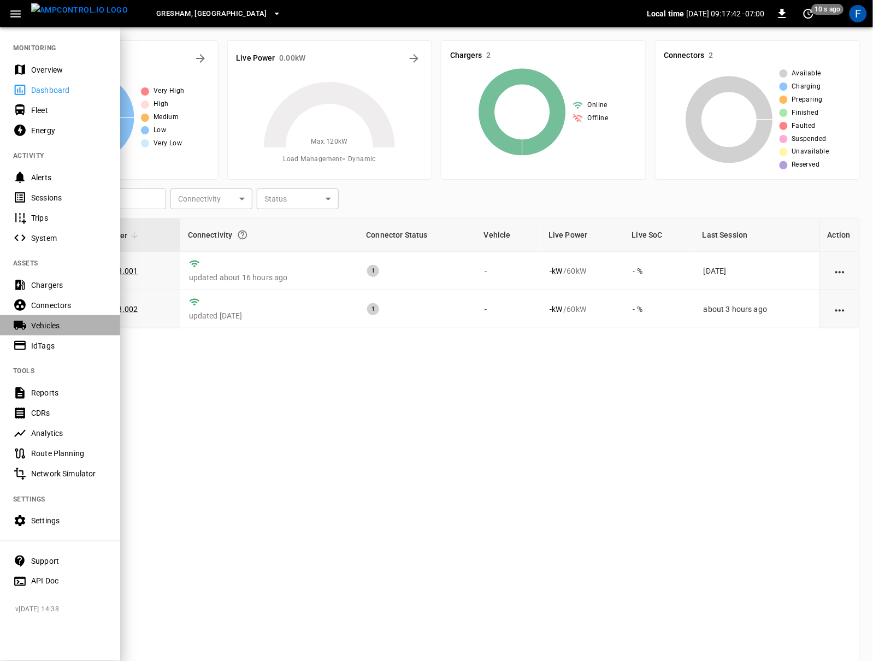
click at [43, 321] on div "Vehicles" at bounding box center [69, 325] width 76 height 11
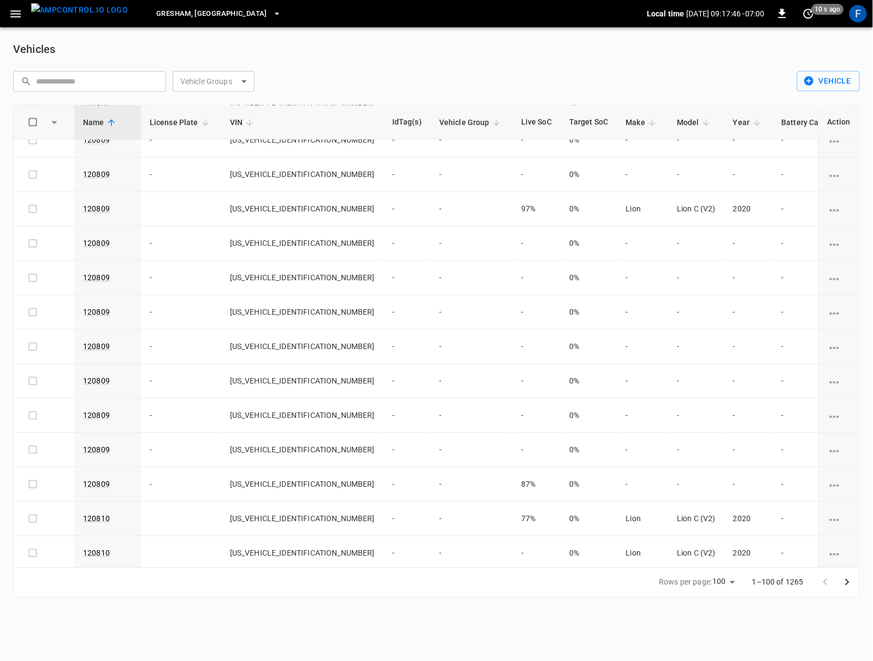
scroll to position [3024, 0]
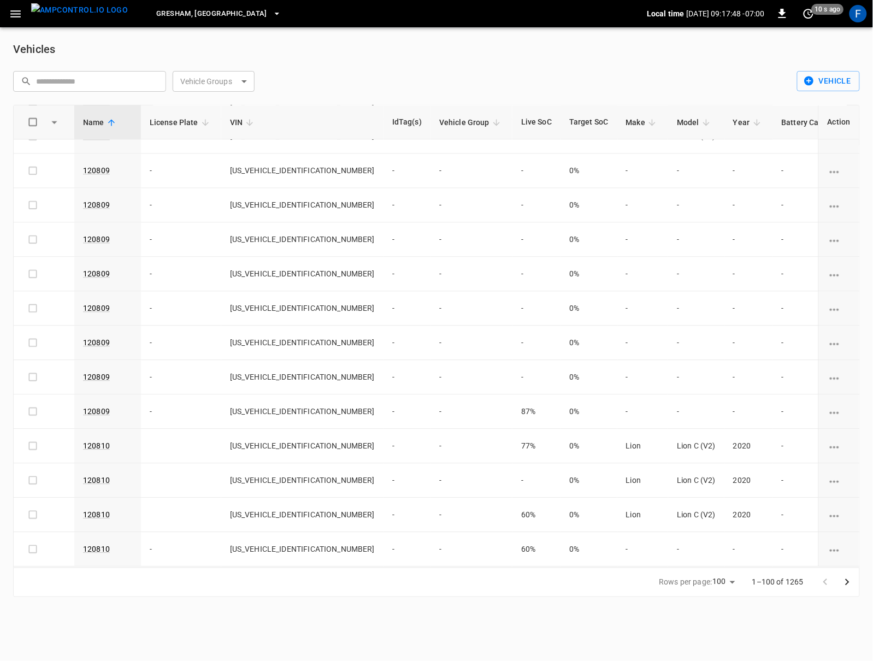
click at [848, 585] on icon "Go to next page" at bounding box center [846, 581] width 13 height 13
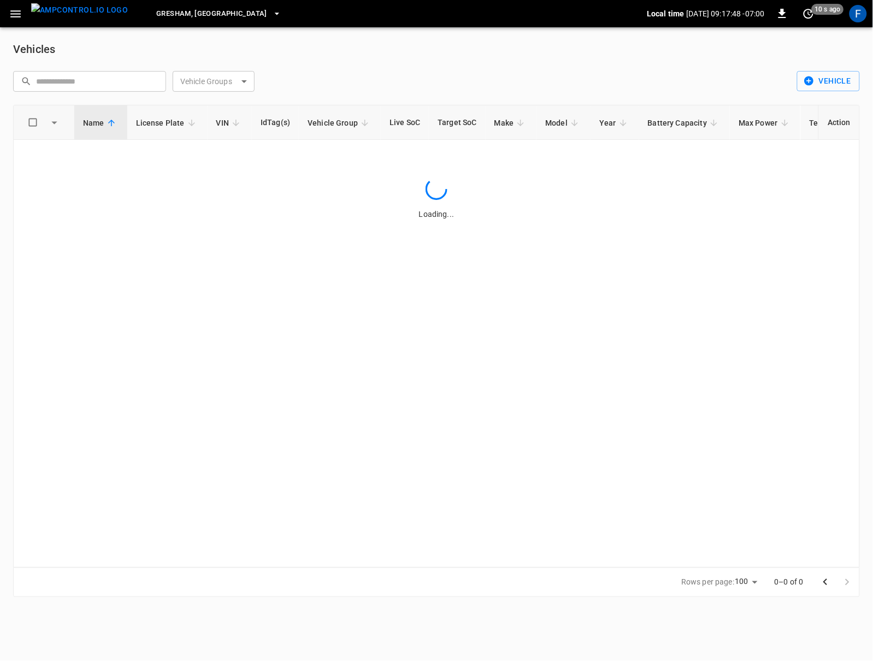
scroll to position [0, 0]
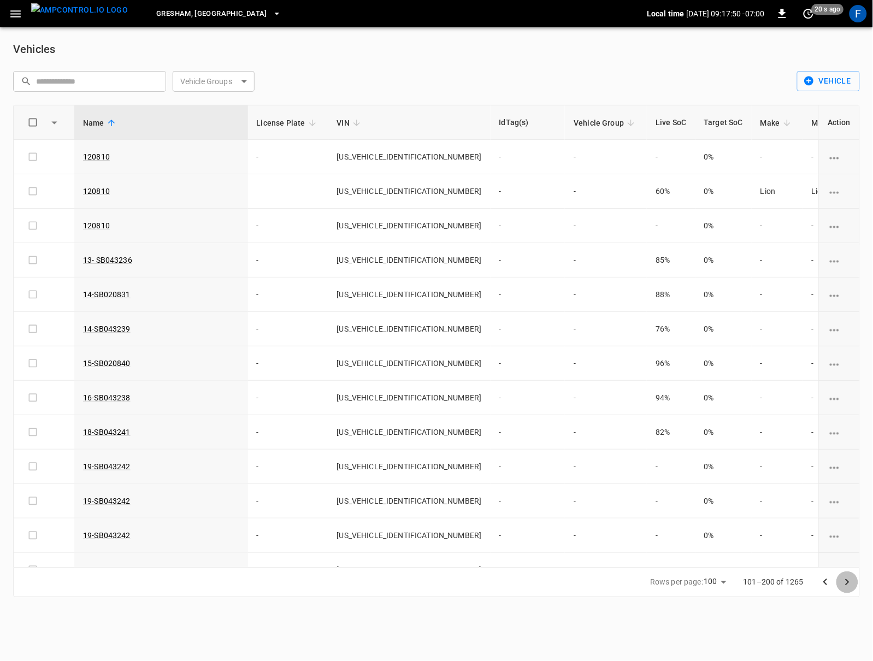
click at [848, 585] on icon "Go to next page" at bounding box center [846, 581] width 13 height 13
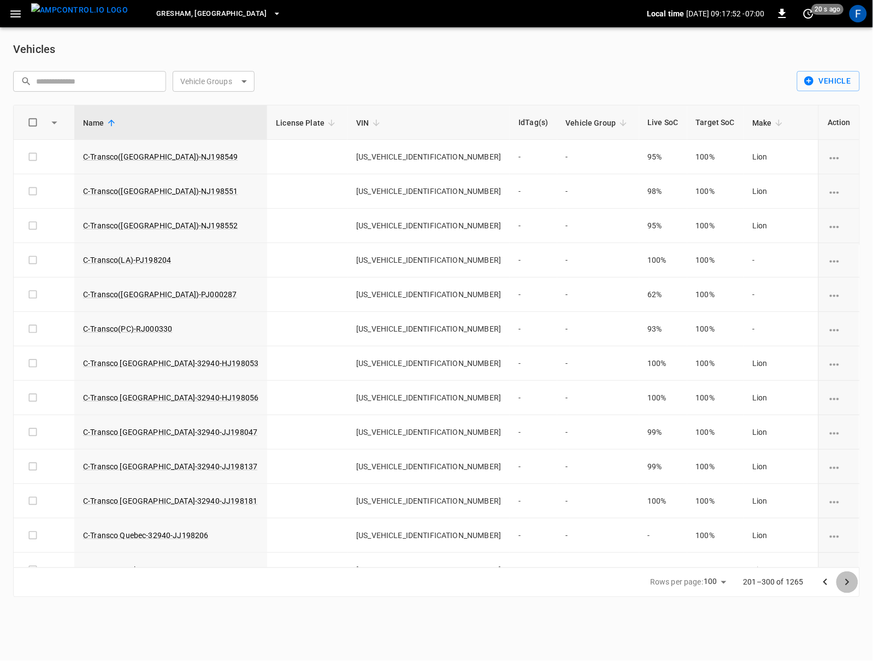
click at [841, 581] on icon "Go to next page" at bounding box center [846, 581] width 13 height 13
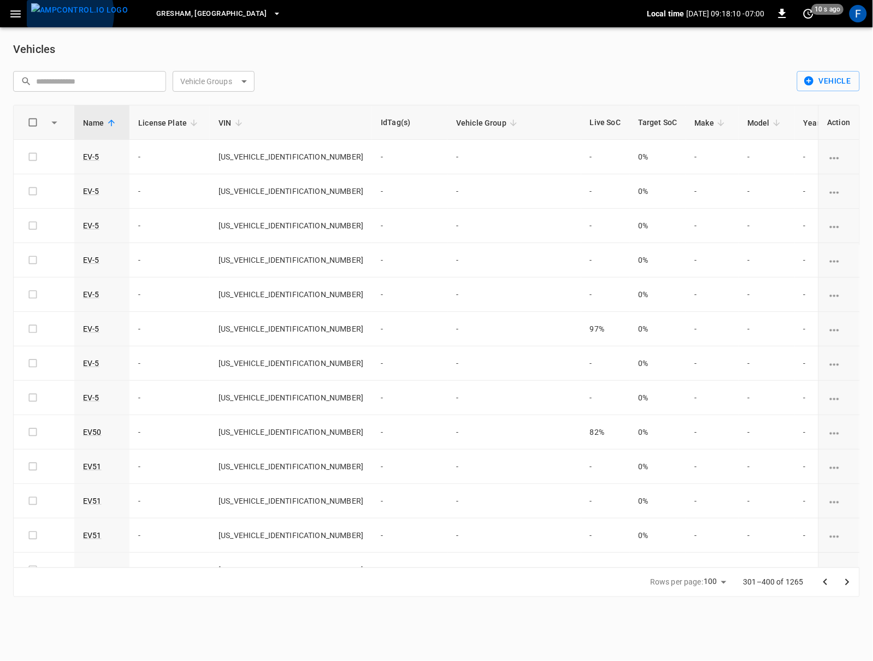
click at [58, 14] on img "menu" at bounding box center [79, 10] width 97 height 14
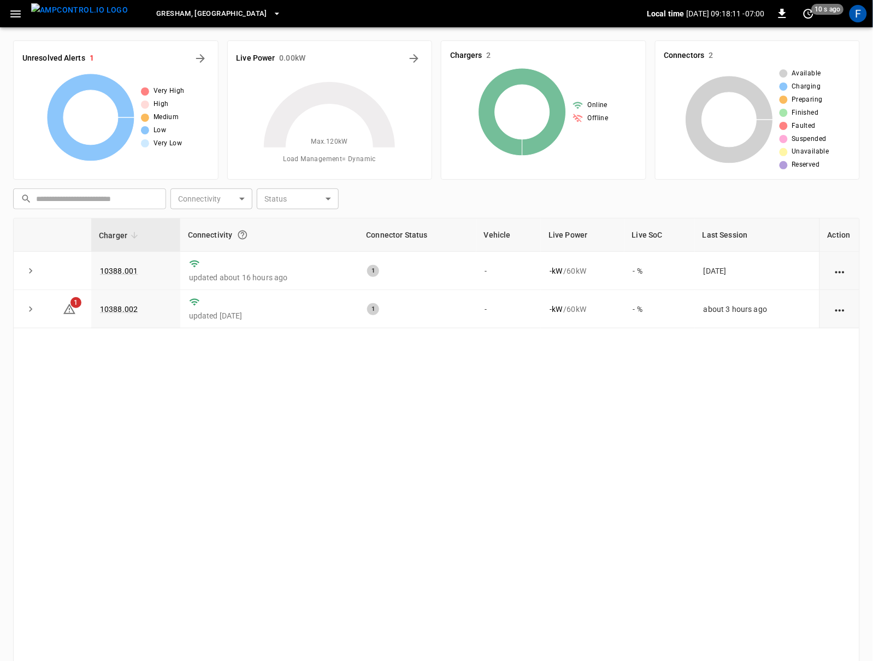
click at [26, 23] on div "Gresham, OR Local time 2025-09-05 09:18:11 -07:00 0 10 s ago F" at bounding box center [436, 13] width 873 height 27
click at [15, 18] on icon "button" at bounding box center [16, 14] width 14 height 14
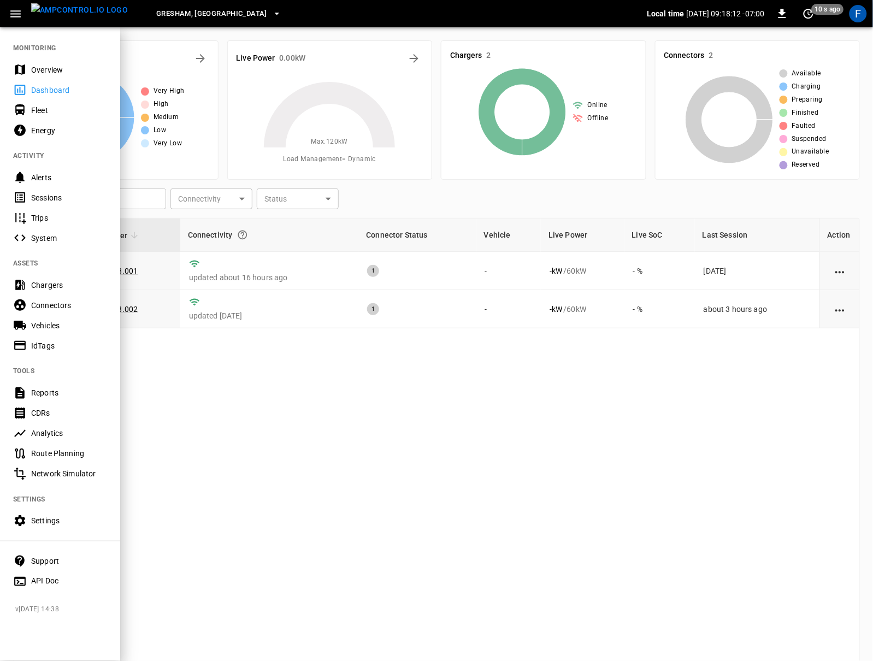
click at [31, 71] on div "Overview" at bounding box center [69, 69] width 76 height 11
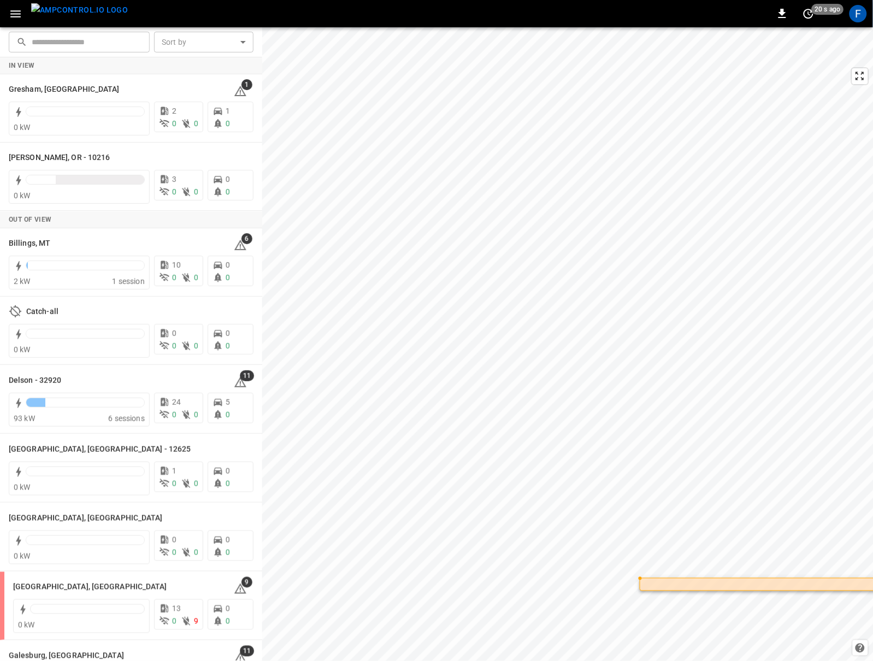
click at [13, 7] on icon "button" at bounding box center [16, 14] width 14 height 14
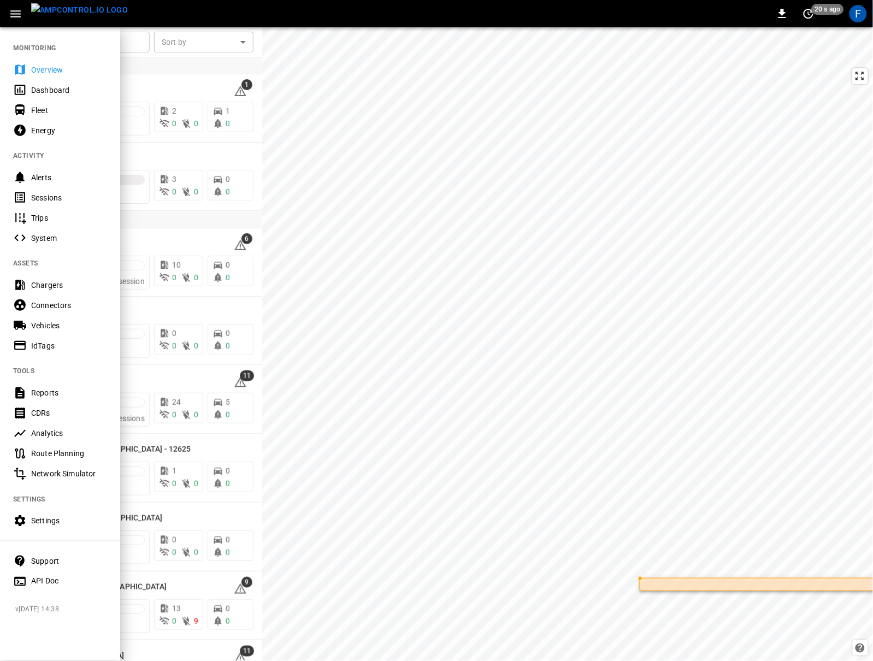
click at [56, 317] on div "Vehicles" at bounding box center [60, 325] width 120 height 20
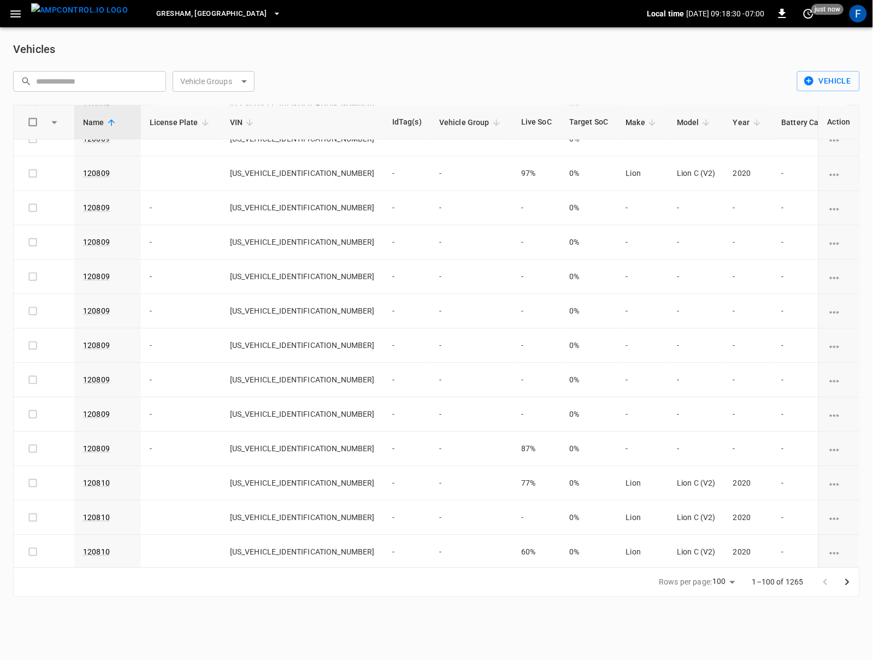
scroll to position [3024, 0]
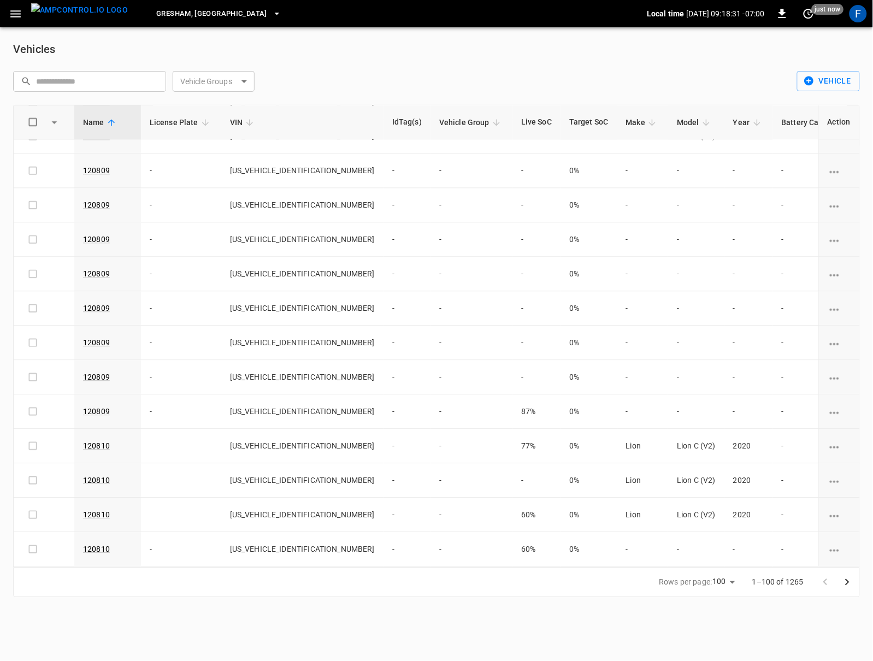
click at [108, 69] on div "​ ​" at bounding box center [87, 79] width 157 height 25
click at [104, 75] on input "text" at bounding box center [97, 81] width 122 height 20
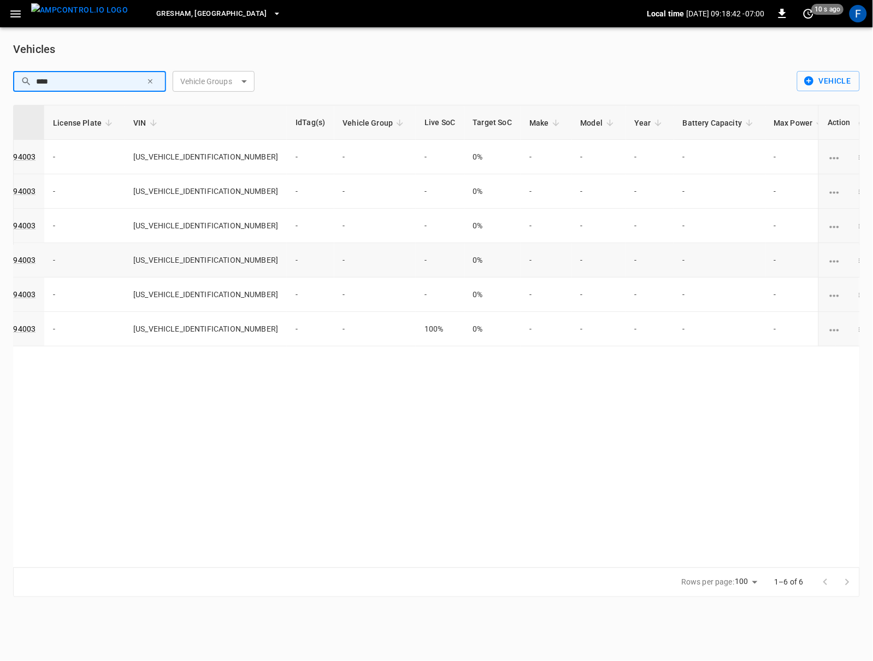
scroll to position [0, 0]
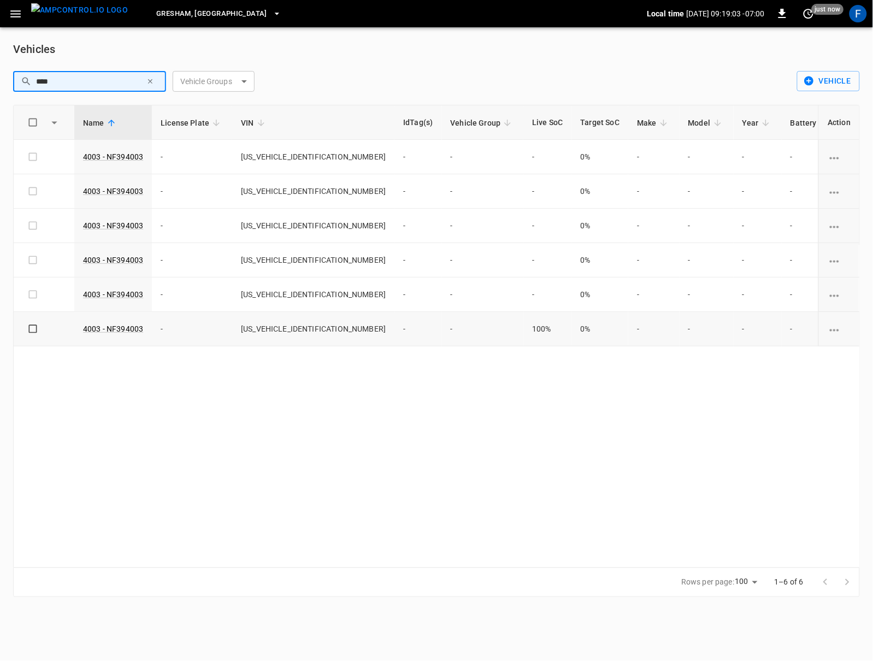
type input "****"
click at [299, 329] on td "1BABNBUA1NF394003" at bounding box center [313, 329] width 162 height 34
click at [302, 280] on td "1BABNBUA1NF394003" at bounding box center [313, 294] width 162 height 34
click at [153, 82] on icon "button" at bounding box center [150, 82] width 8 height 8
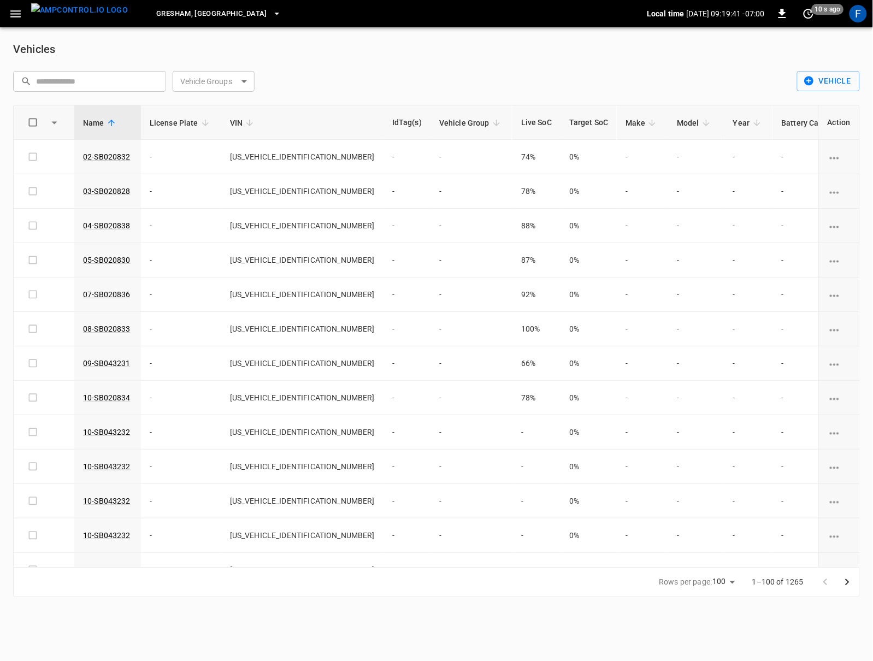
click at [53, 17] on img "menu" at bounding box center [79, 10] width 97 height 14
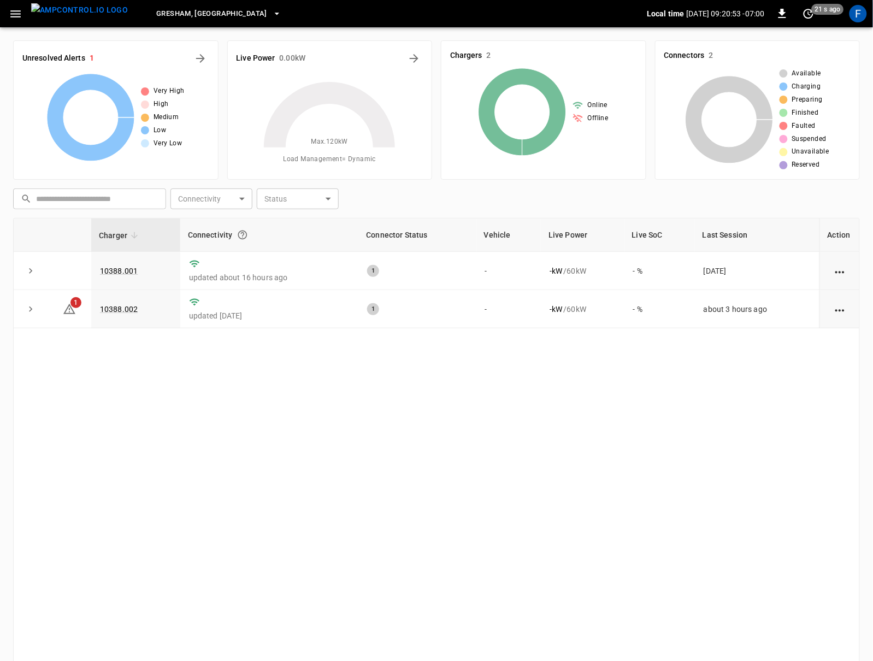
click at [181, 430] on div "Charger Connectivity Connector Status Vehicle Live Power Live SoC Last Session …" at bounding box center [436, 449] width 846 height 462
click at [18, 12] on icon "button" at bounding box center [16, 14] width 14 height 14
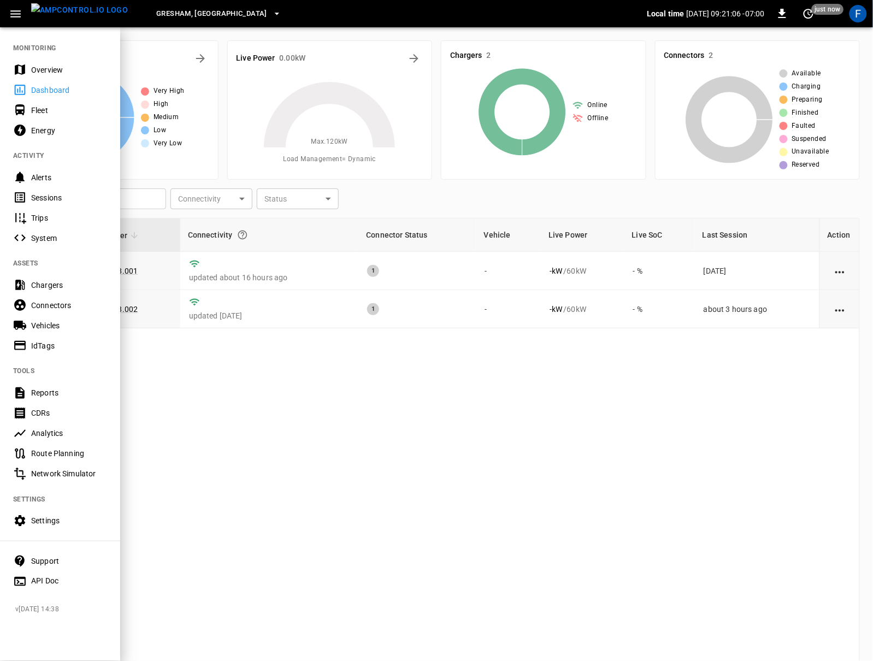
click at [28, 70] on div "Overview" at bounding box center [60, 70] width 120 height 20
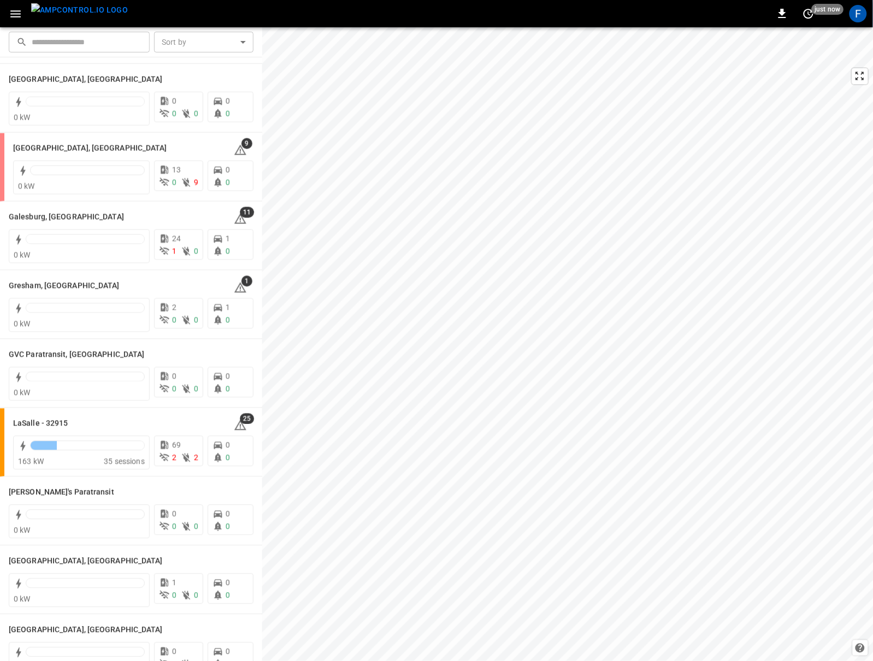
scroll to position [372, 0]
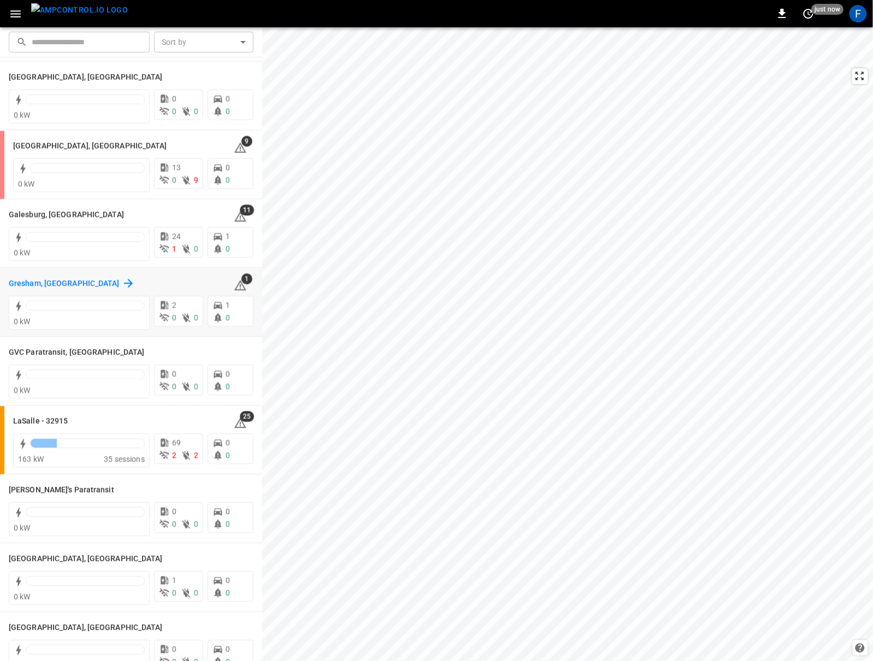
click at [37, 277] on div "Gresham, [GEOGRAPHIC_DATA]" at bounding box center [72, 283] width 126 height 13
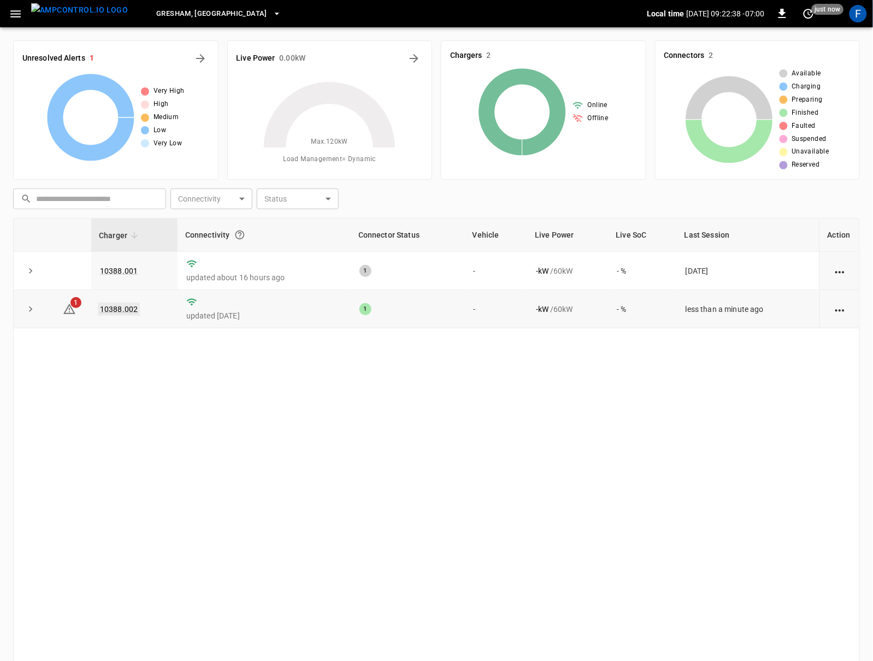
click at [123, 311] on link "10388.002" at bounding box center [119, 308] width 42 height 13
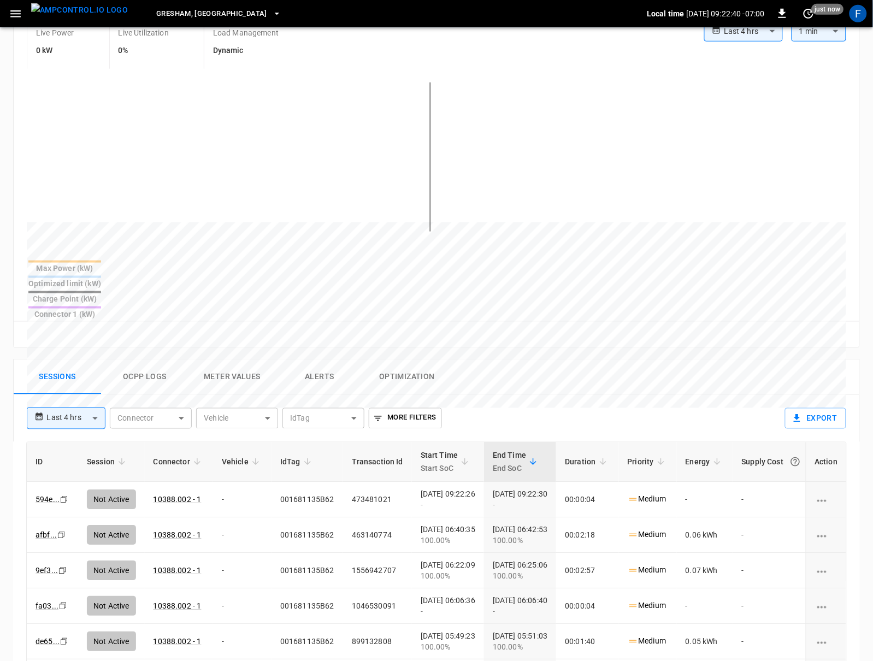
scroll to position [314, 0]
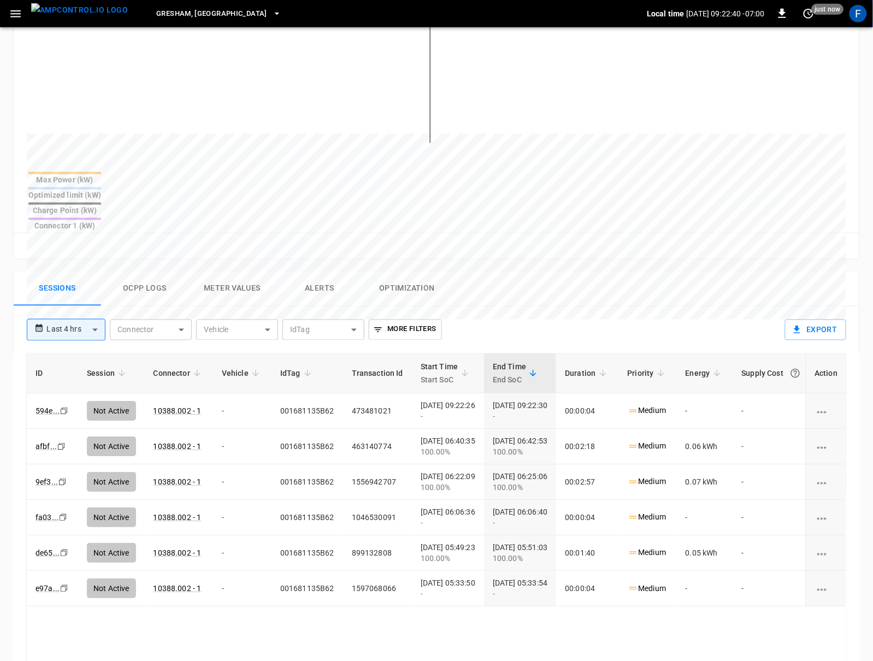
click at [132, 271] on button "Ocpp logs" at bounding box center [144, 288] width 87 height 35
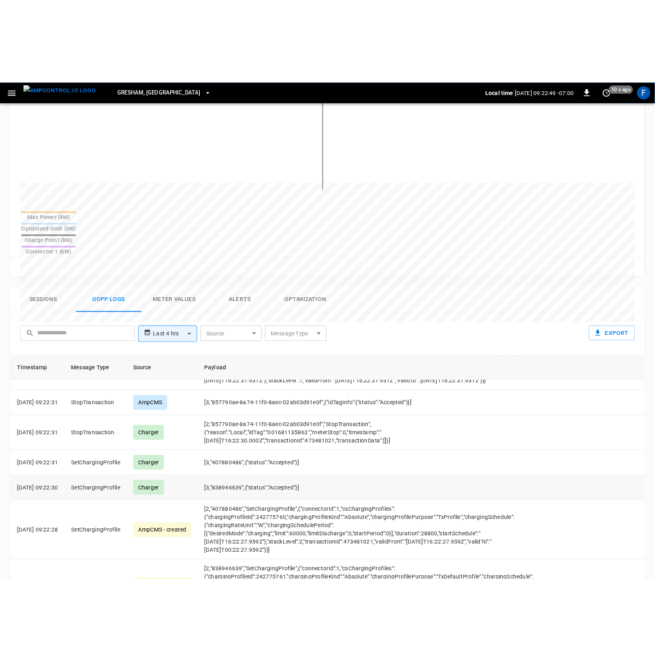
scroll to position [249, 0]
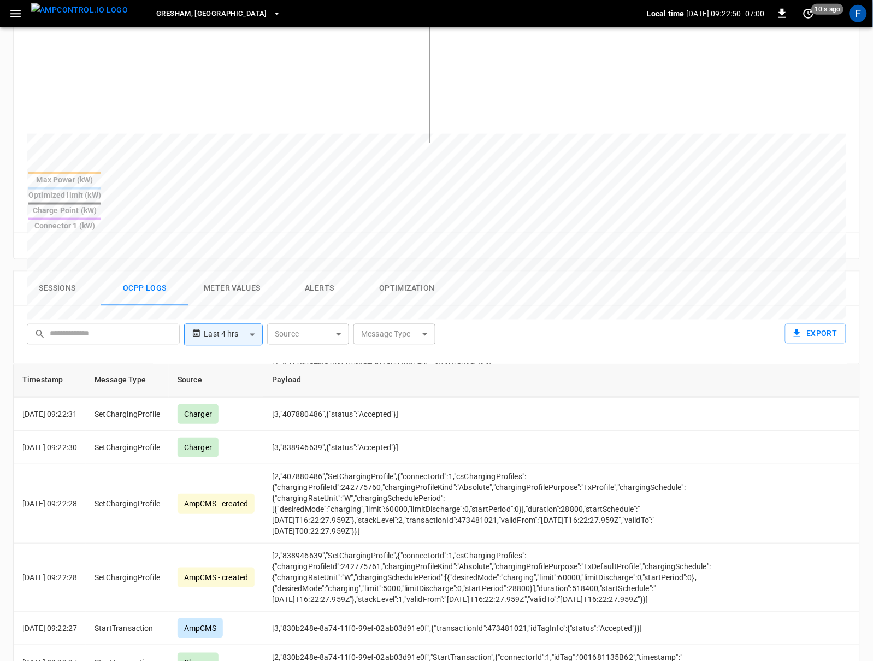
click at [66, 271] on button "Sessions" at bounding box center [57, 288] width 87 height 35
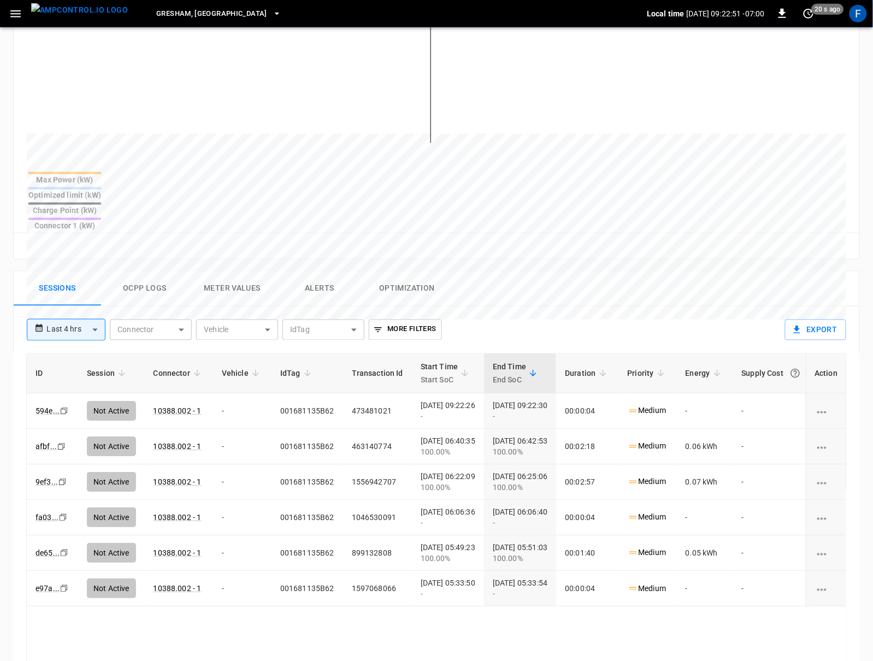
click at [114, 271] on button "Ocpp logs" at bounding box center [144, 288] width 87 height 35
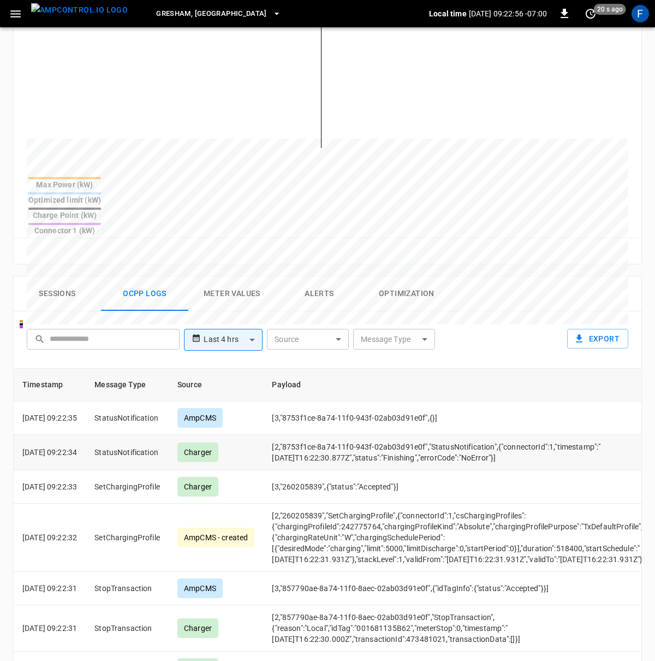
click at [322, 435] on td "[2,"8753f1ce-8a74-11f0-943f-02ab03d91e0f","StatusNotification",{"connectorId":1…" at bounding box center [497, 452] width 468 height 35
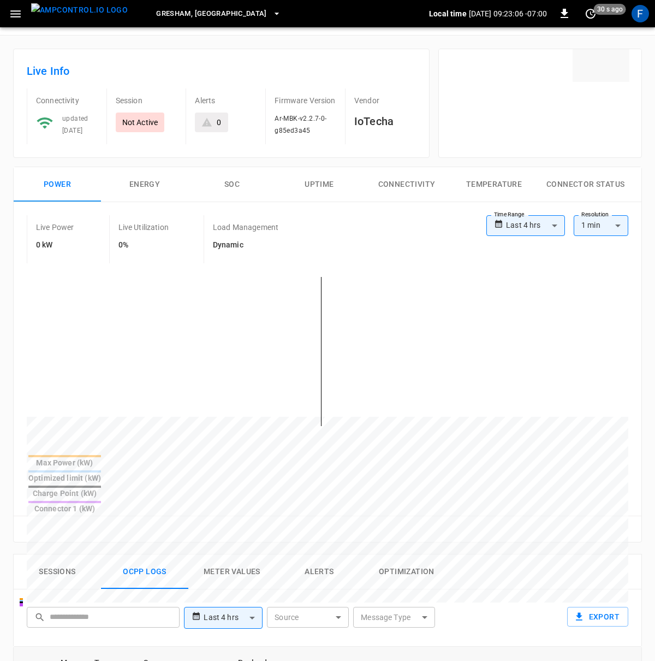
scroll to position [0, 0]
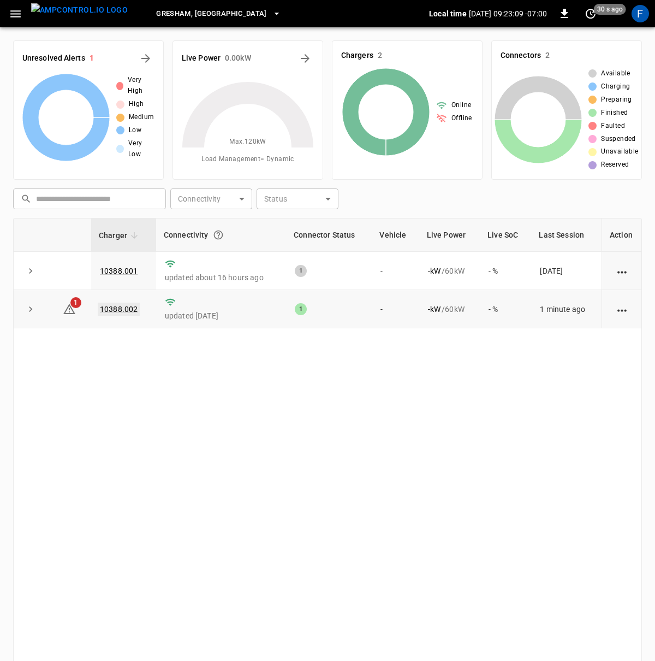
click at [109, 308] on link "10388.002" at bounding box center [119, 308] width 42 height 13
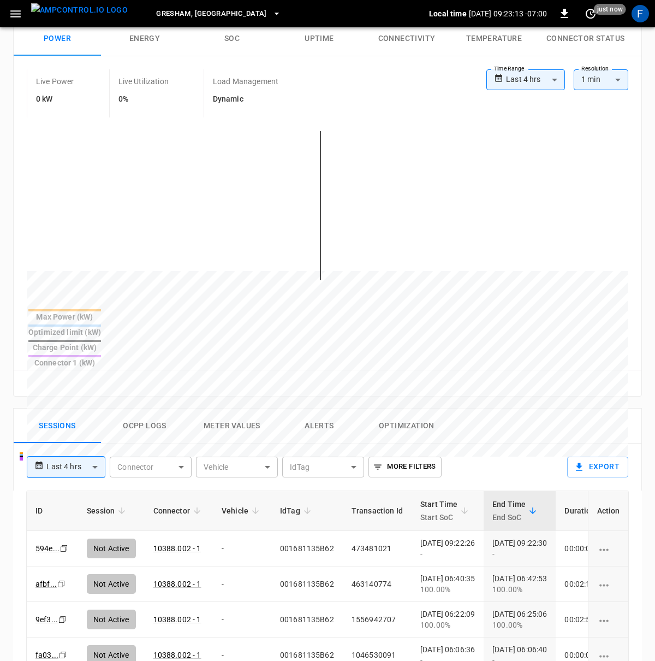
scroll to position [97, 0]
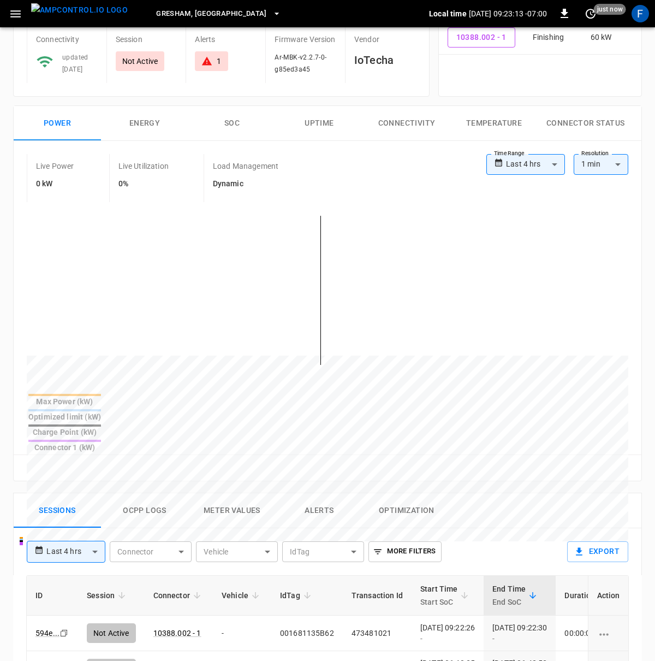
click at [242, 124] on button "SOC" at bounding box center [231, 123] width 87 height 35
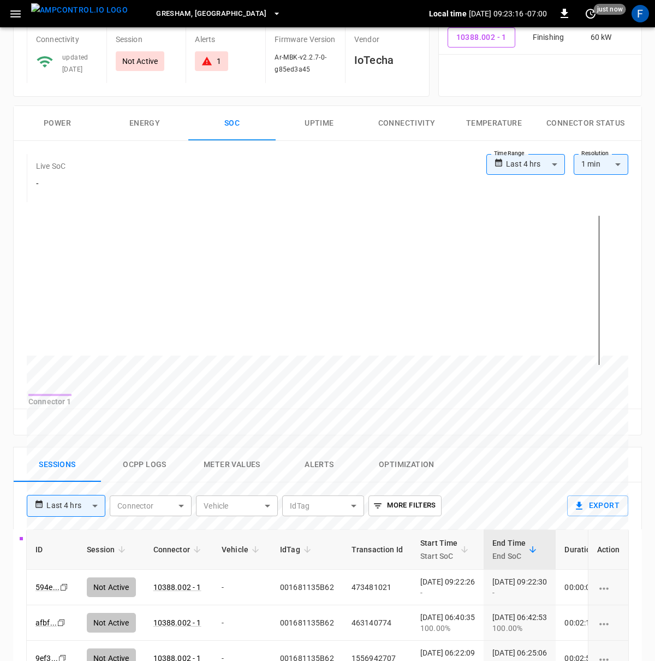
click at [63, 122] on button "Power" at bounding box center [57, 123] width 87 height 35
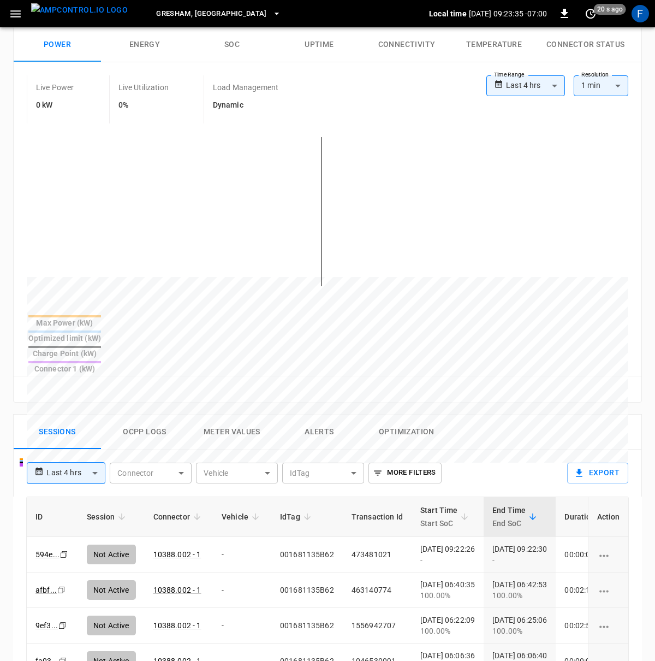
scroll to position [102, 0]
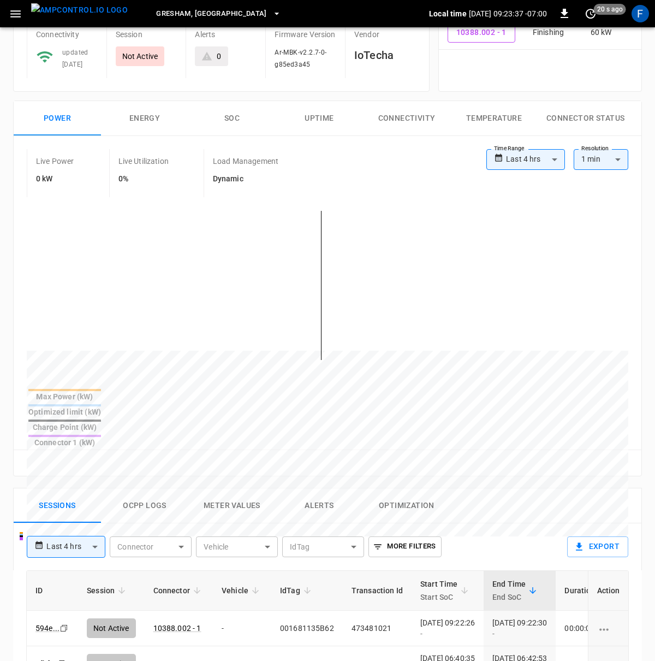
click at [123, 488] on button "Ocpp logs" at bounding box center [144, 505] width 87 height 35
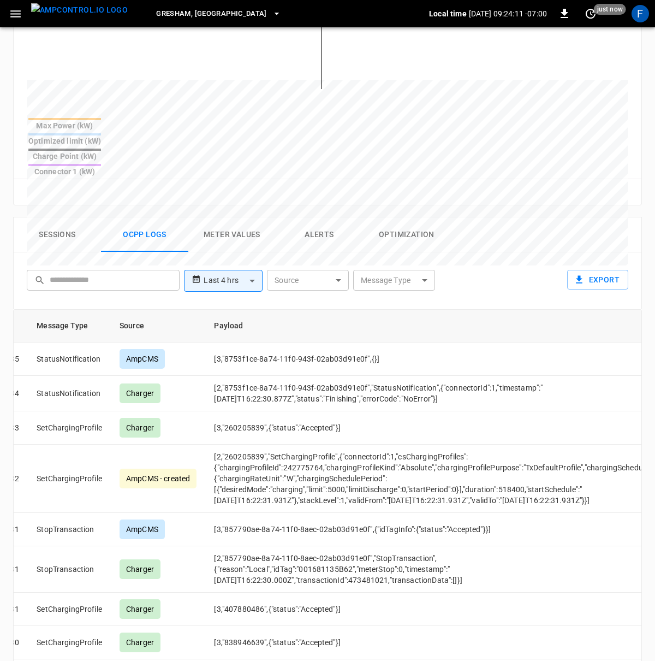
scroll to position [388, 0]
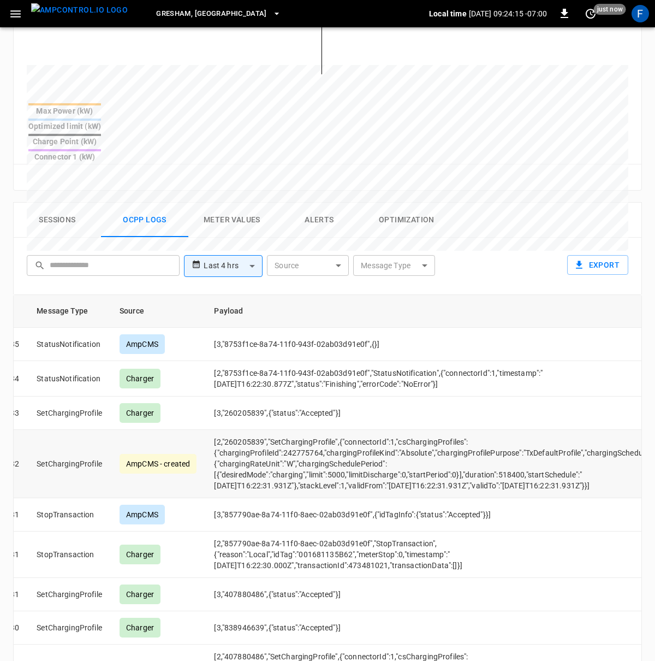
click at [399, 436] on td "[2,"260205839","SetChargingProfile",{"connectorId":1,"csChargingProfiles":{"cha…" at bounding box center [439, 464] width 468 height 68
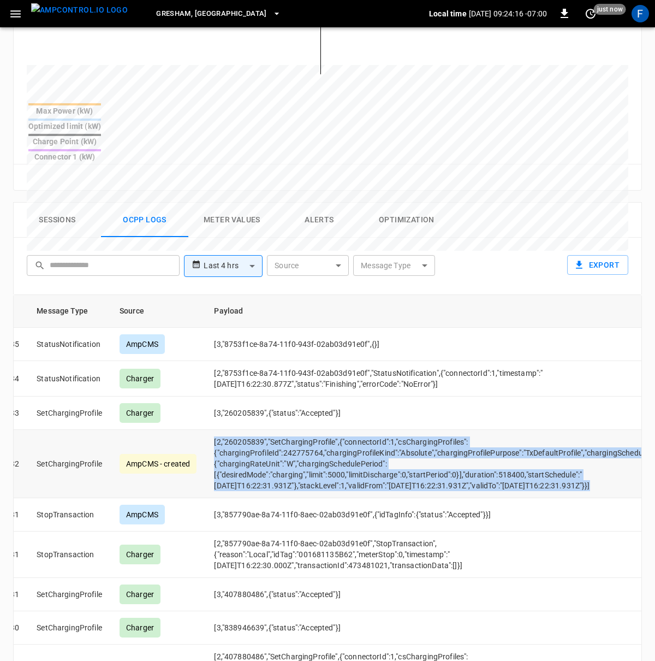
click at [399, 436] on td "[2,"260205839","SetChargingProfile",{"connectorId":1,"csChargingProfiles":{"cha…" at bounding box center [439, 464] width 468 height 68
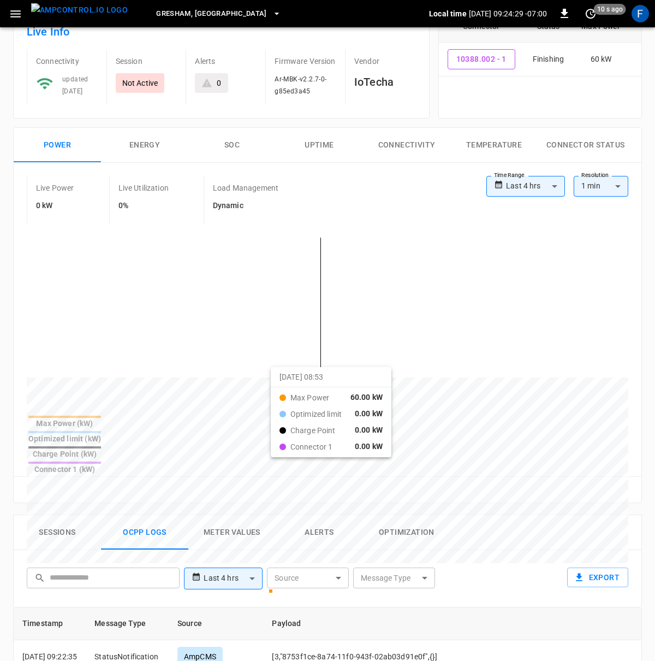
scroll to position [0, 0]
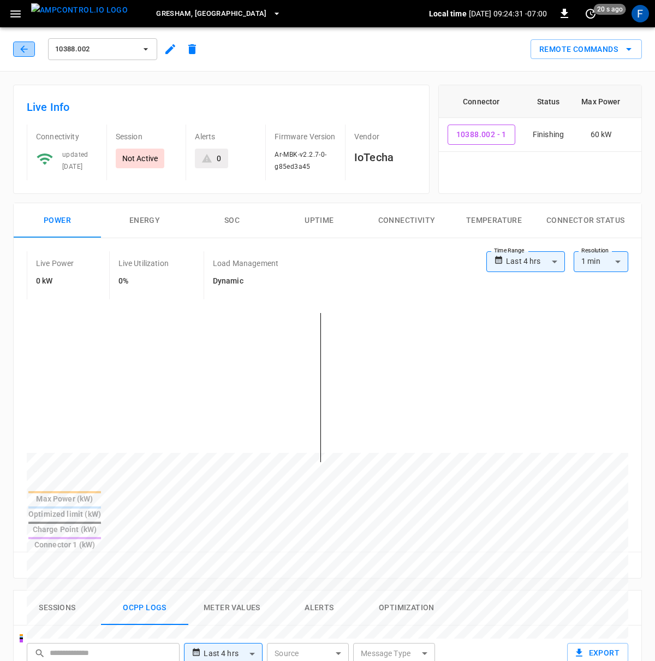
click at [26, 43] on button "button" at bounding box center [24, 48] width 22 height 15
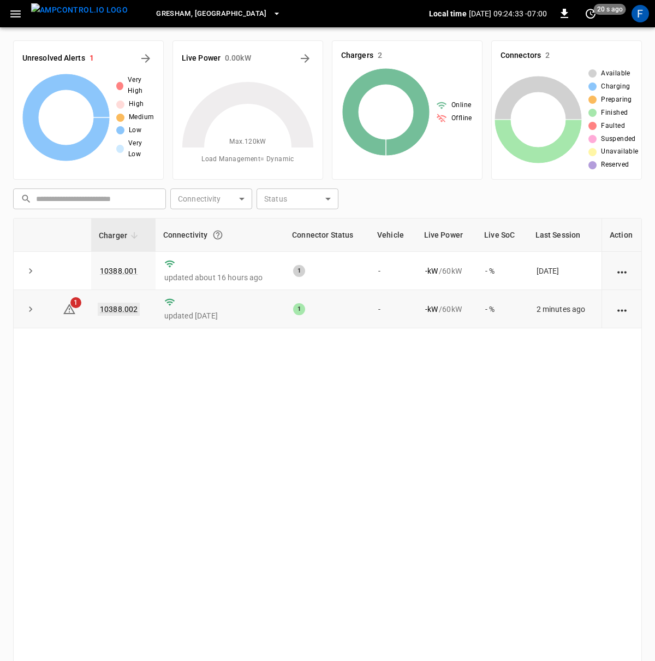
click at [98, 308] on link "10388.002" at bounding box center [119, 308] width 42 height 13
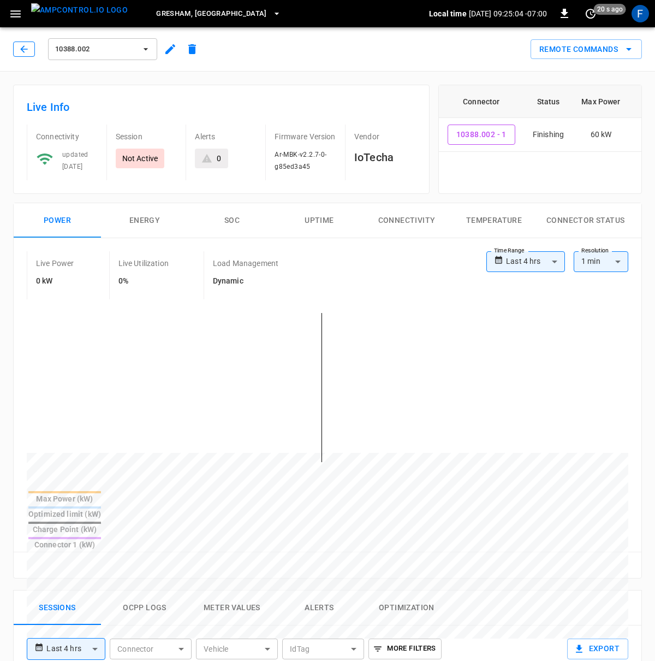
click at [25, 50] on icon "button" at bounding box center [24, 49] width 11 height 11
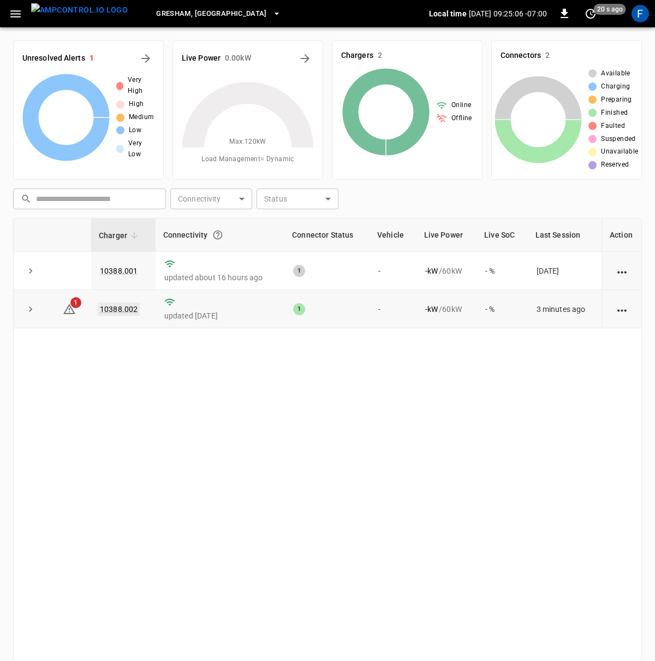
click at [111, 306] on link "10388.002" at bounding box center [119, 308] width 42 height 13
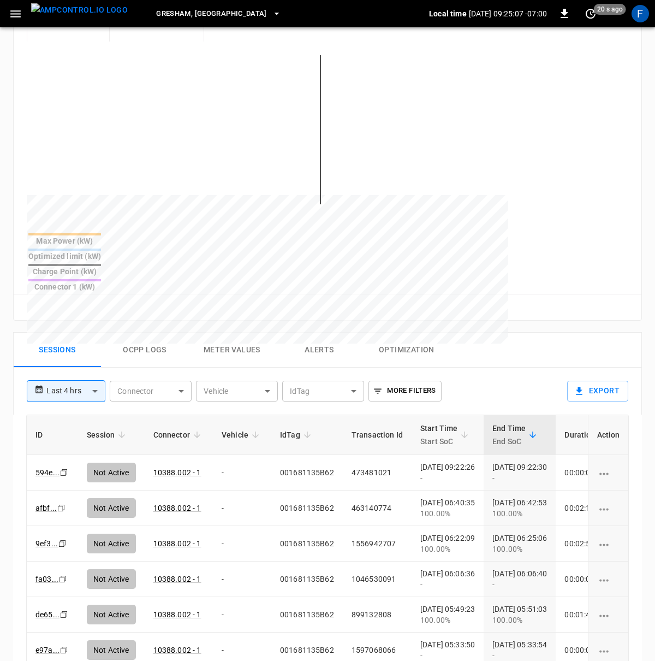
scroll to position [341, 0]
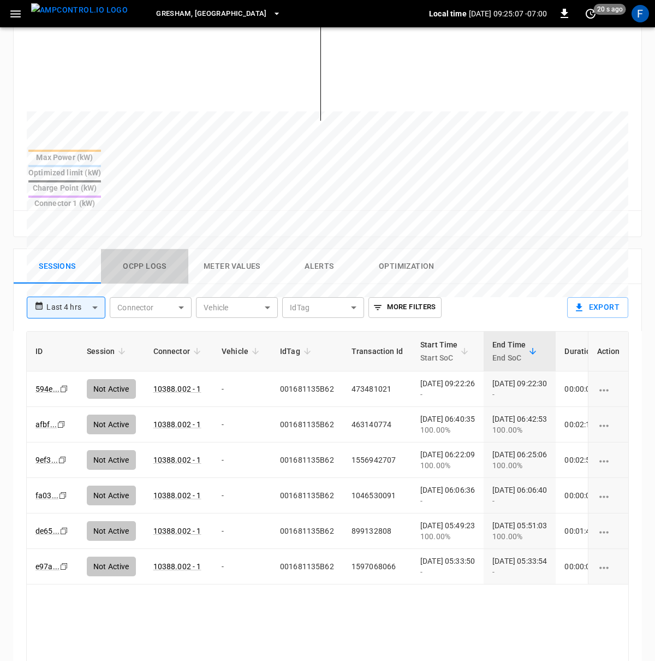
click at [131, 249] on button "Ocpp logs" at bounding box center [144, 266] width 87 height 35
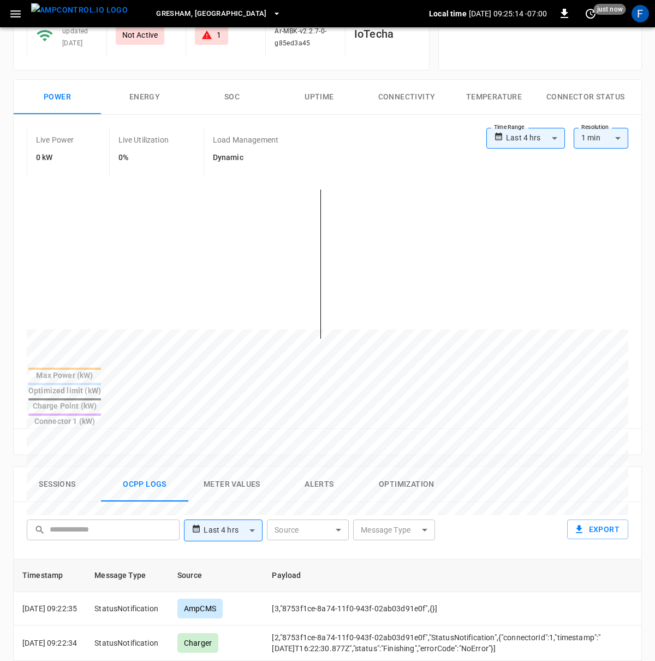
scroll to position [0, 0]
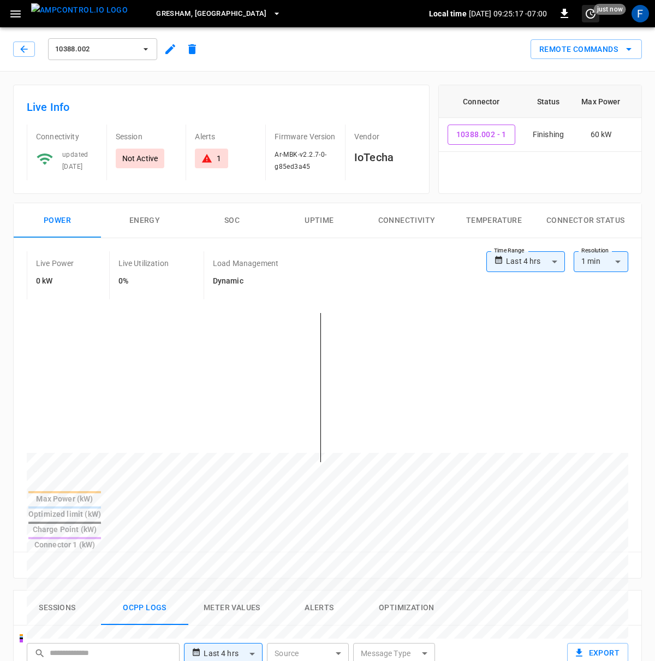
click at [602, 13] on span "just now" at bounding box center [610, 9] width 32 height 11
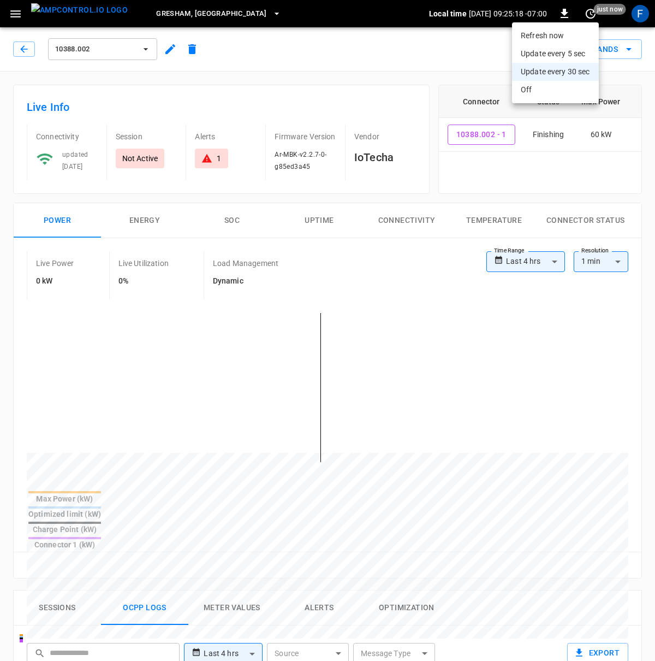
click at [564, 31] on li "Refresh now" at bounding box center [555, 36] width 87 height 18
click at [592, 14] on div at bounding box center [327, 330] width 655 height 661
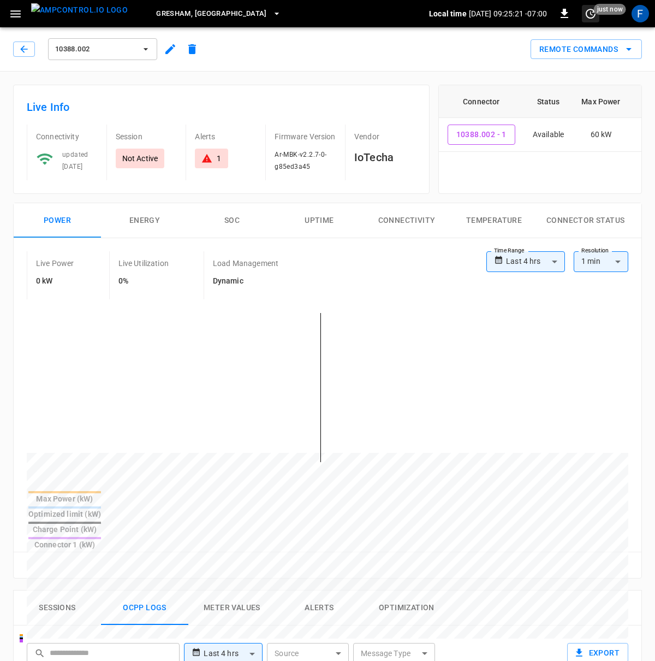
click at [587, 14] on icon "set refresh interval" at bounding box center [590, 13] width 13 height 13
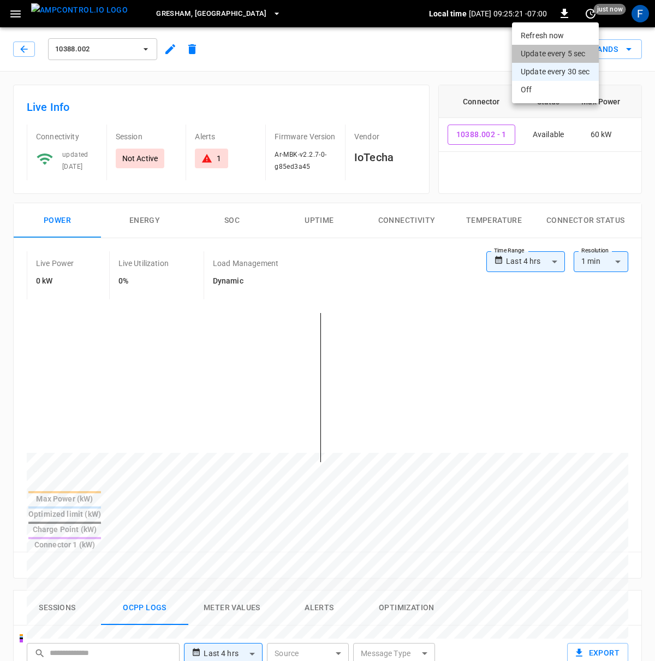
click at [581, 48] on li "Update every 5 sec" at bounding box center [555, 54] width 87 height 18
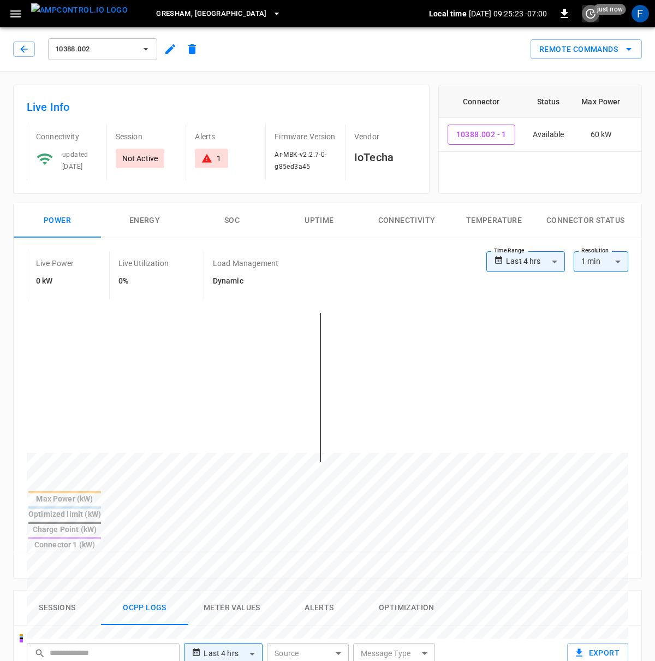
click at [591, 8] on icon "set refresh interval" at bounding box center [590, 13] width 13 height 13
click at [371, 391] on div at bounding box center [327, 330] width 655 height 661
click at [229, 216] on button "SOC" at bounding box center [231, 220] width 87 height 35
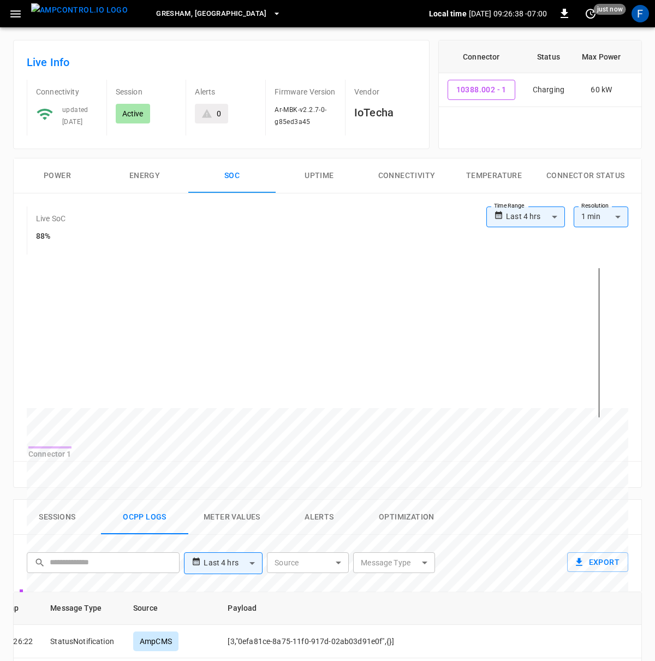
scroll to position [328, 0]
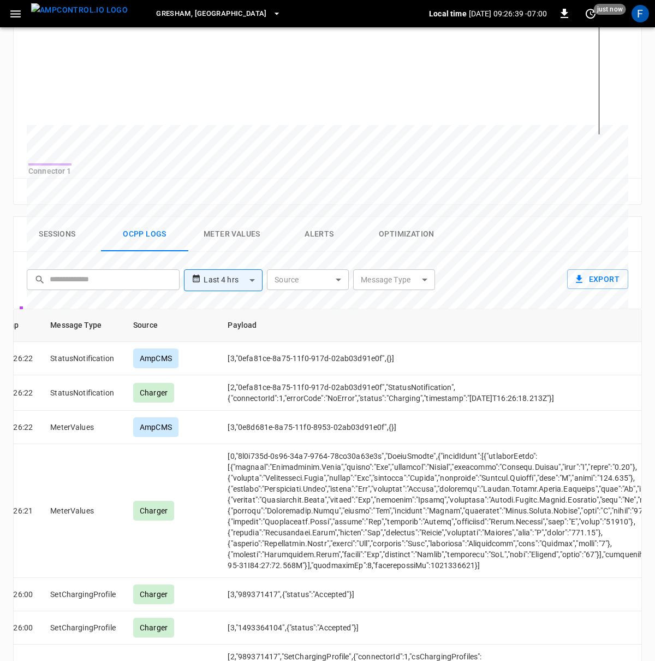
click at [56, 241] on button "Sessions" at bounding box center [57, 234] width 87 height 35
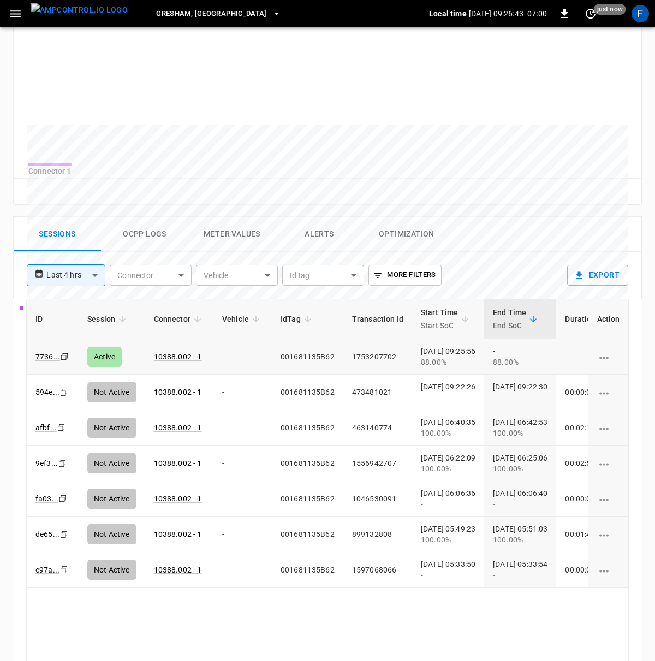
click at [306, 365] on td "001681135B62" at bounding box center [308, 356] width 72 height 35
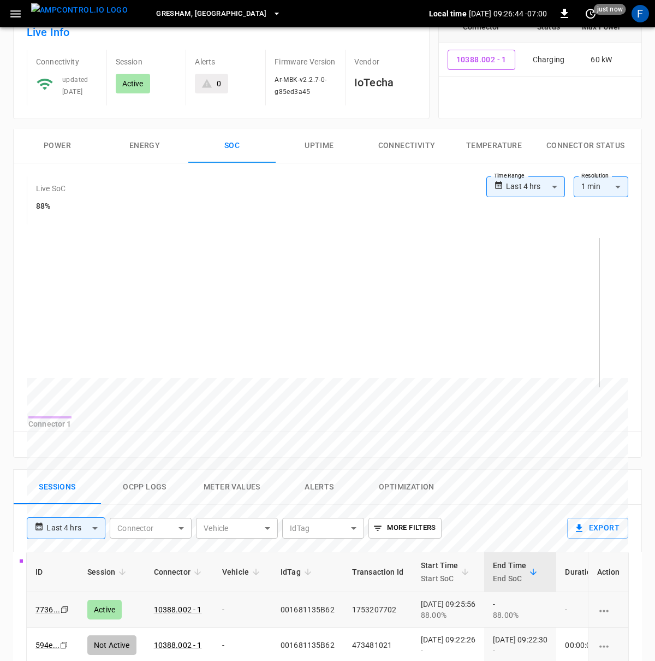
scroll to position [0, 0]
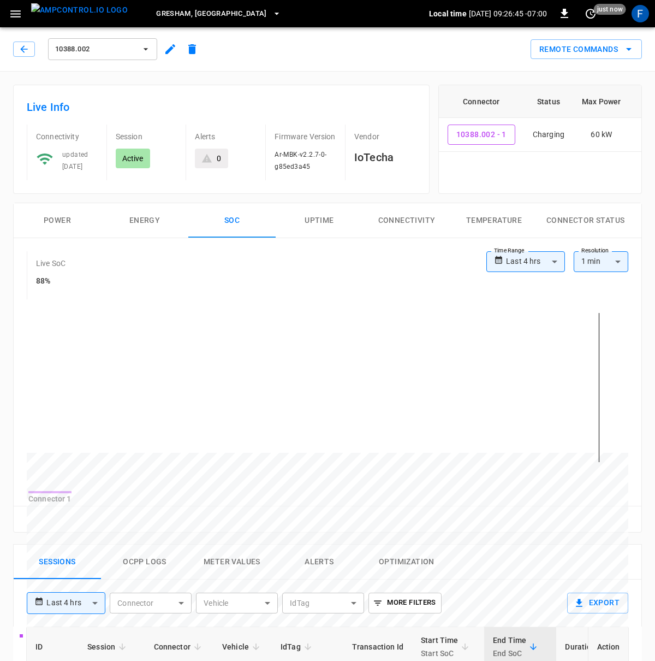
click at [42, 207] on button "Power" at bounding box center [57, 220] width 87 height 35
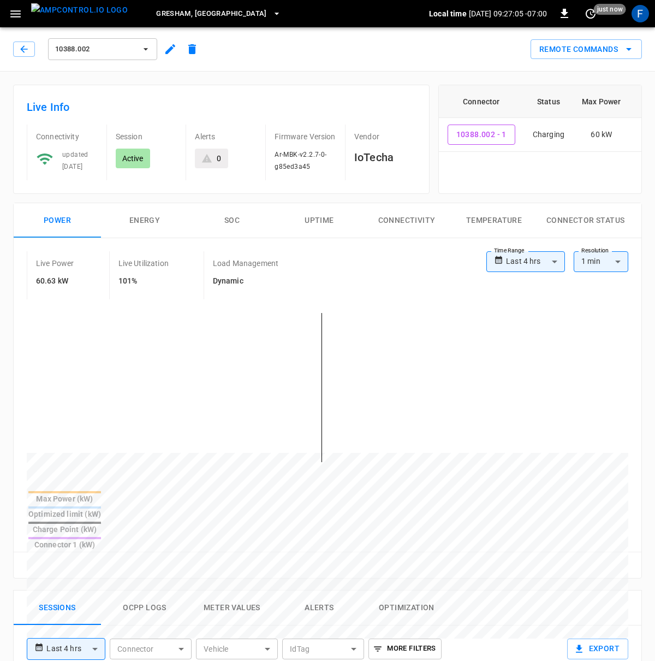
click at [124, 218] on button "Energy" at bounding box center [144, 220] width 87 height 35
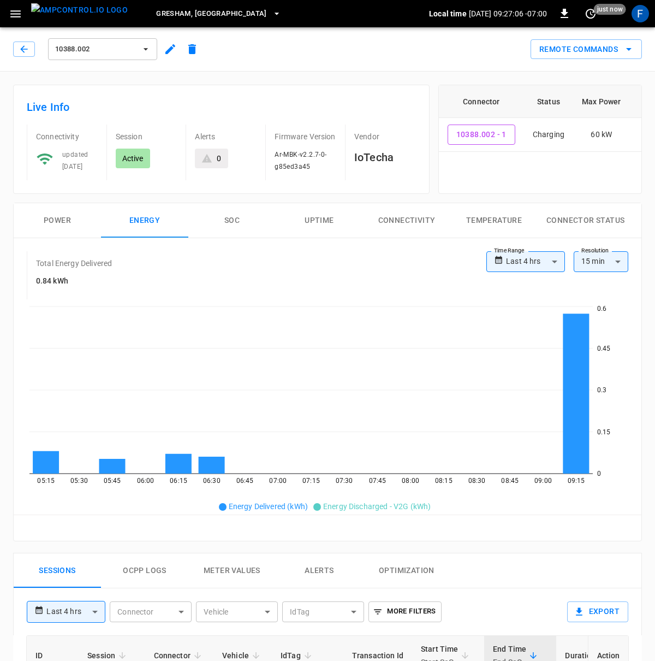
click at [225, 223] on button "SOC" at bounding box center [231, 220] width 87 height 35
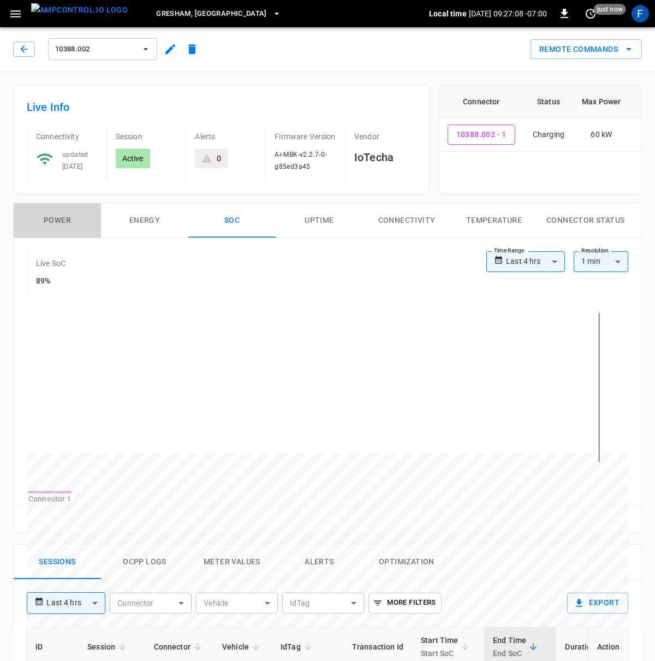
click at [87, 210] on button "Power" at bounding box center [57, 220] width 87 height 35
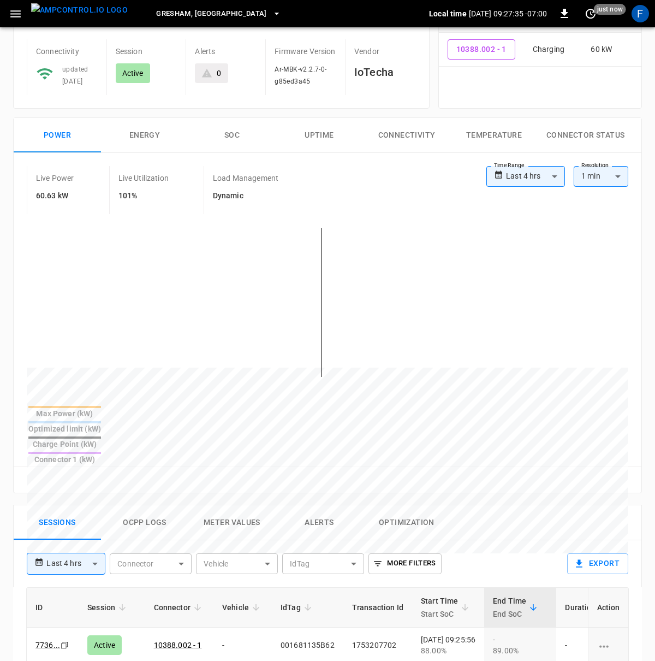
scroll to position [31, 0]
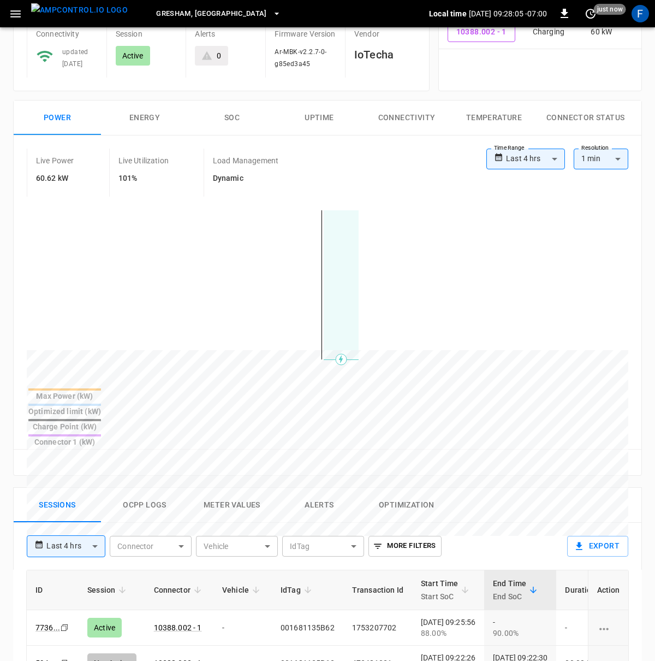
scroll to position [7, 0]
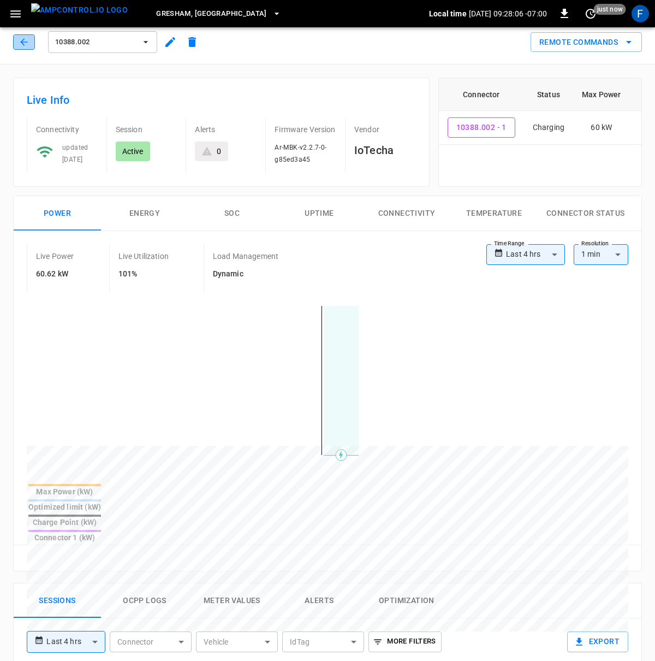
click at [28, 39] on icon "button" at bounding box center [24, 42] width 11 height 11
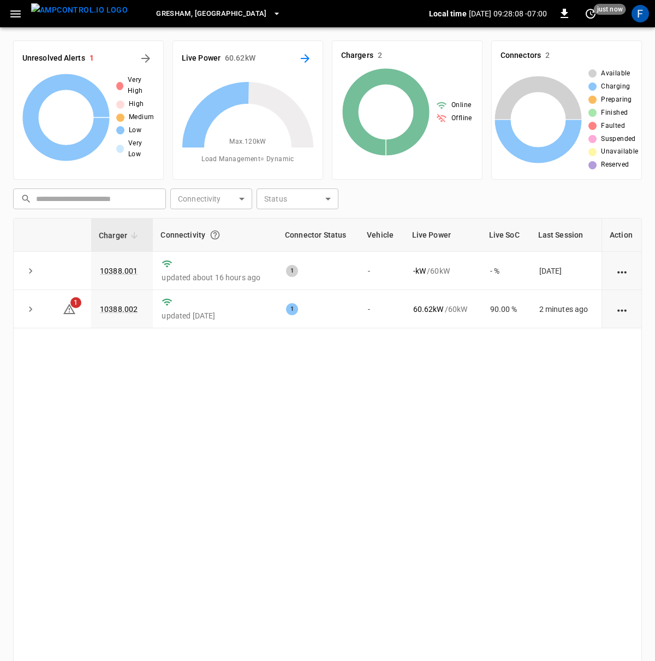
click at [305, 62] on icon "Energy Overview" at bounding box center [305, 58] width 9 height 9
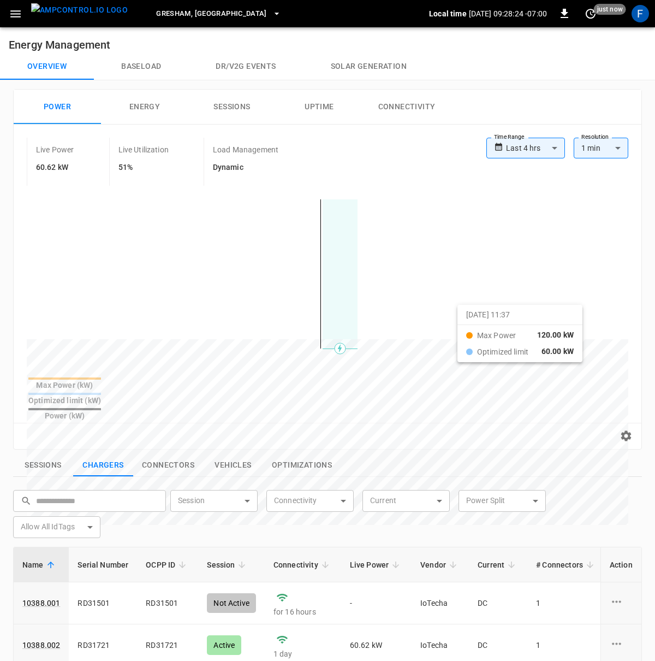
drag, startPoint x: 281, startPoint y: 316, endPoint x: 472, endPoint y: 314, distance: 191.1
click at [472, 527] on div at bounding box center [307, 601] width 561 height 149
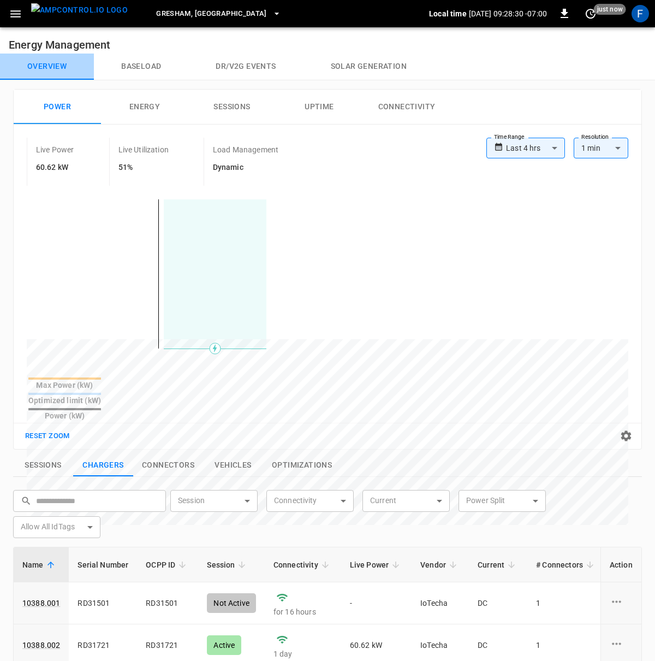
click at [40, 71] on button "Overview" at bounding box center [47, 67] width 94 height 26
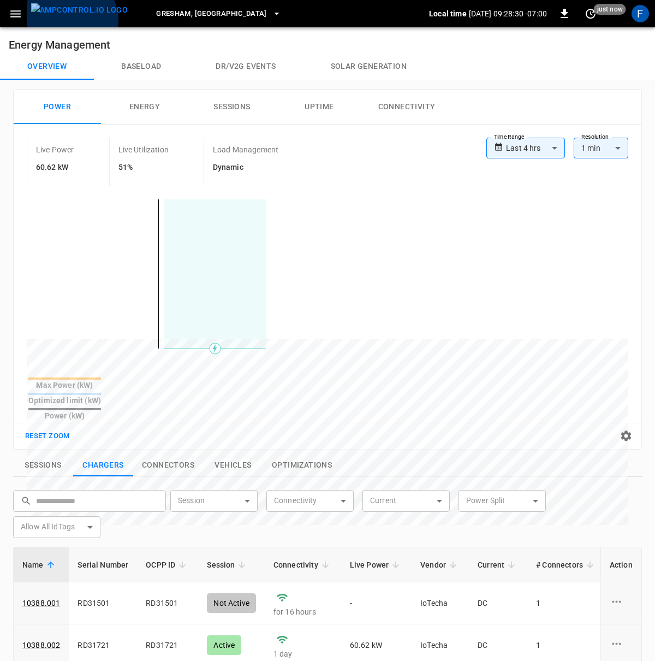
click at [70, 17] on img "menu" at bounding box center [79, 10] width 97 height 14
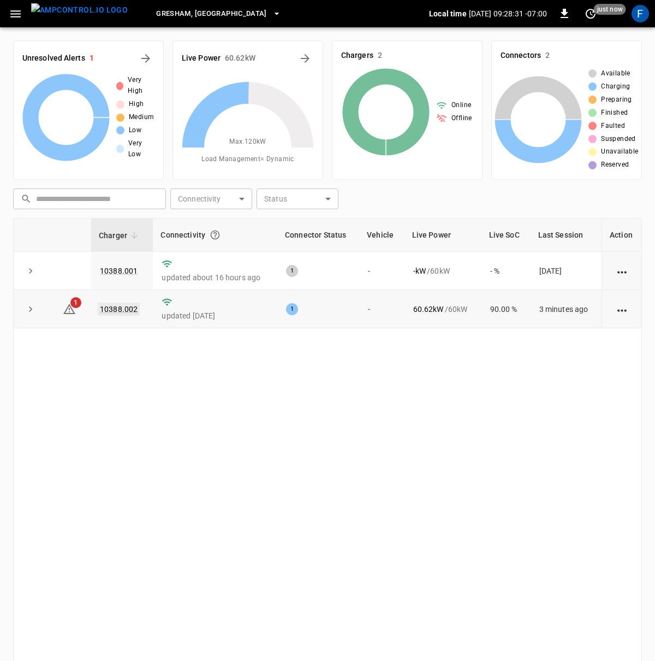
click at [105, 310] on link "10388.002" at bounding box center [119, 308] width 42 height 13
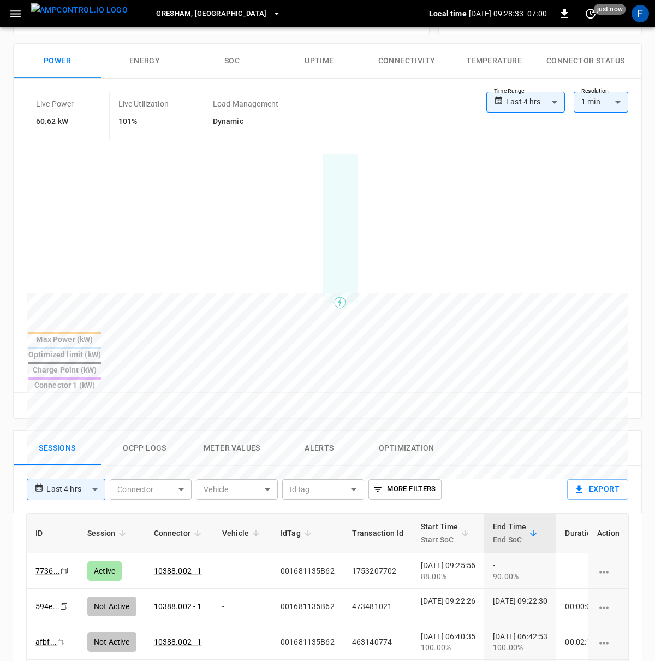
scroll to position [212, 0]
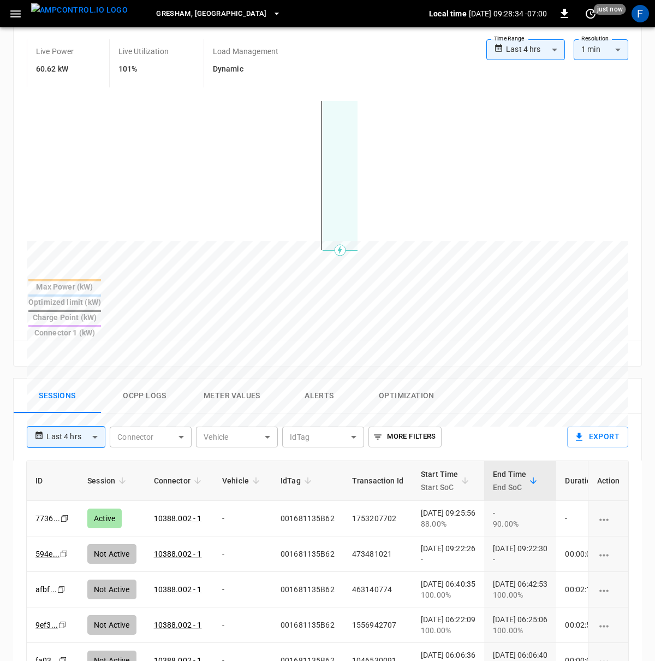
click at [133, 378] on button "Ocpp logs" at bounding box center [144, 395] width 87 height 35
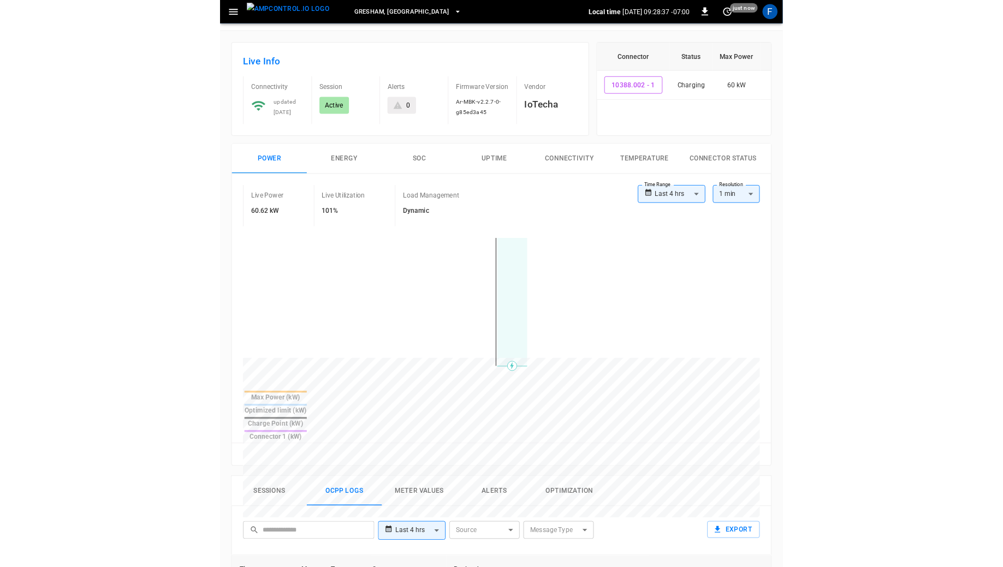
scroll to position [0, 0]
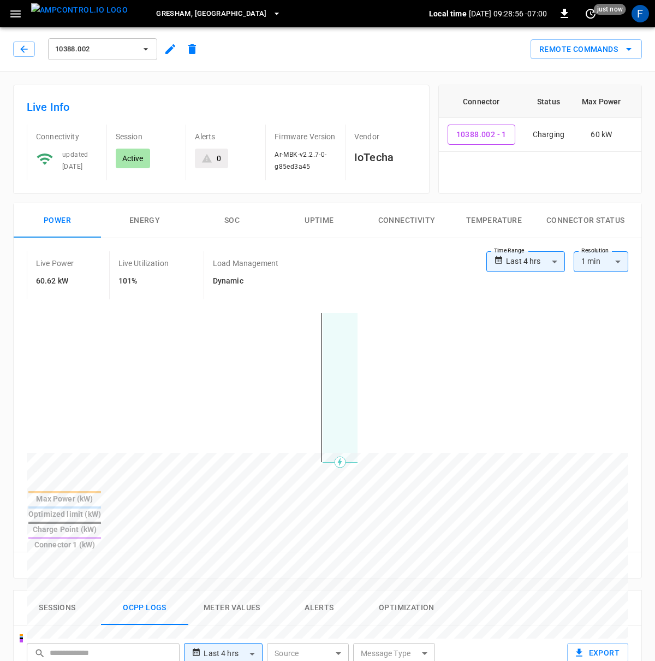
click at [123, 282] on h6 "101%" at bounding box center [143, 281] width 50 height 12
click at [247, 38] on div "Remote Commands" at bounding box center [422, 45] width 439 height 29
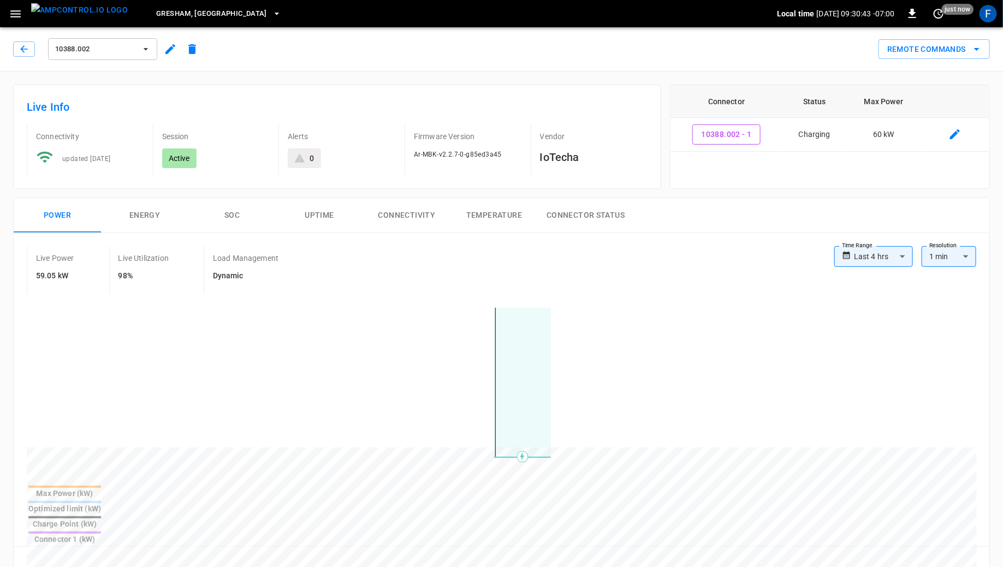
click at [632, 281] on div "Live Power 59.05 kW Live Utilization 98% Load Management Dynamic" at bounding box center [431, 270] width 808 height 48
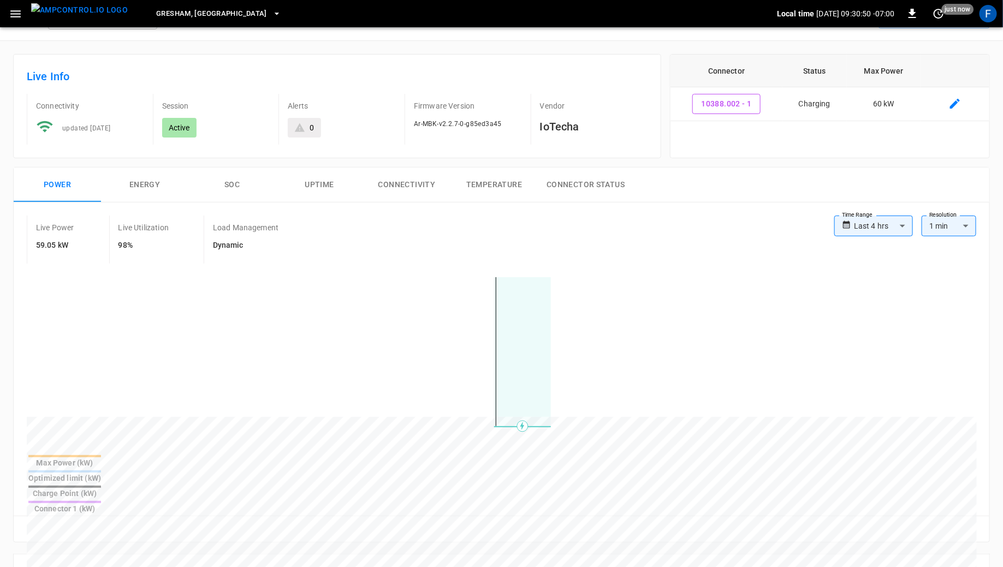
scroll to position [31, 0]
click at [655, 200] on div "Power Energy SOC Uptime Connectivity Temperature Connector Status" at bounding box center [502, 184] width 976 height 35
click at [655, 16] on icon "set refresh interval" at bounding box center [938, 13] width 13 height 13
click at [655, 51] on li "Update every 5 sec" at bounding box center [903, 54] width 87 height 18
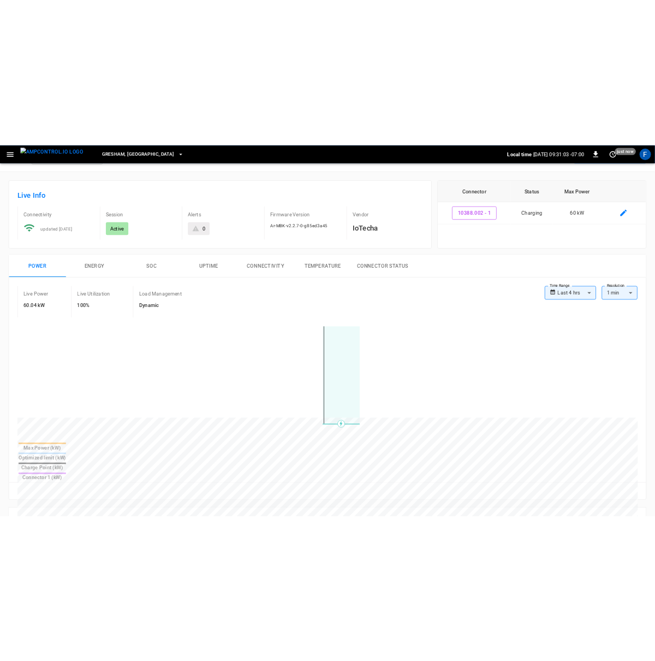
scroll to position [9, 0]
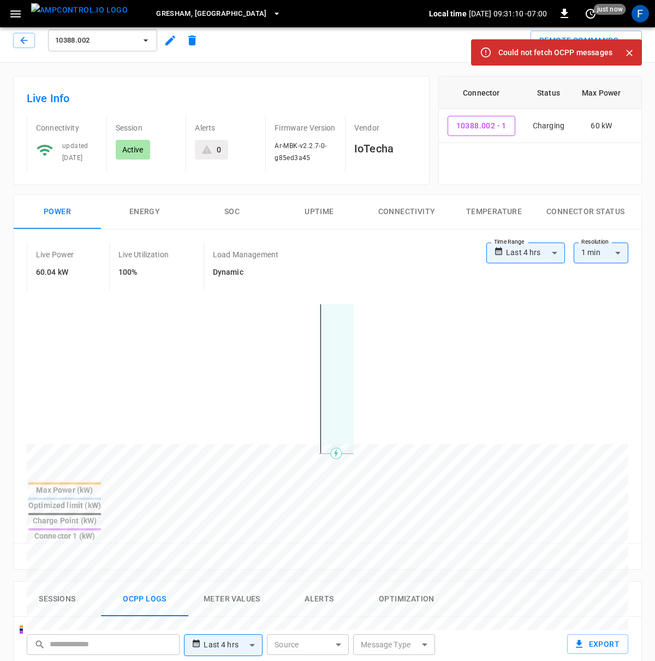
click at [234, 530] on div "**********" at bounding box center [323, 378] width 638 height 387
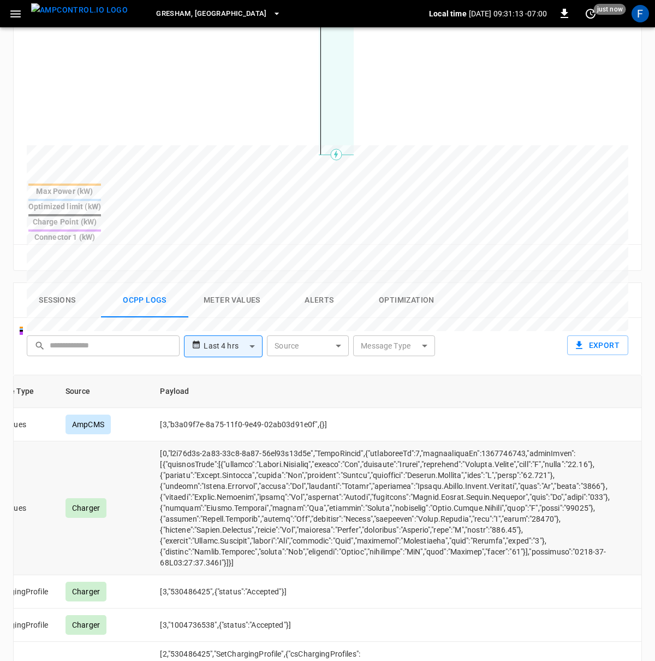
scroll to position [281, 0]
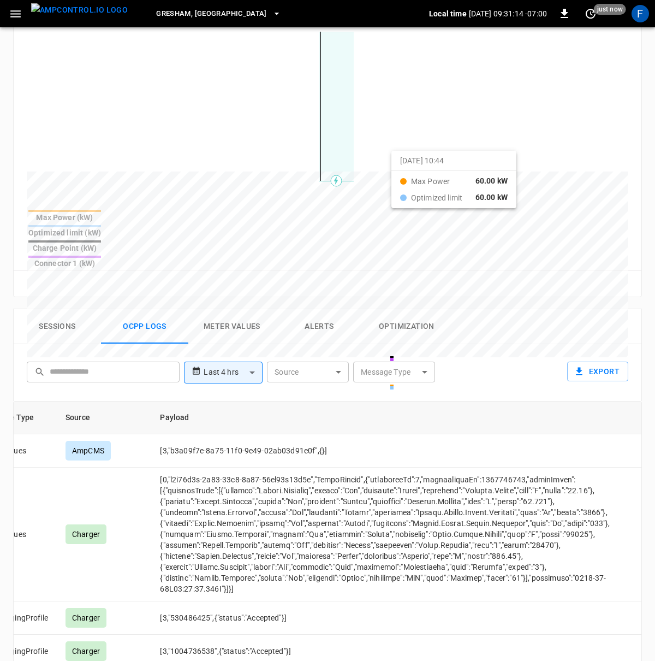
click at [405, 358] on div at bounding box center [307, 432] width 561 height 149
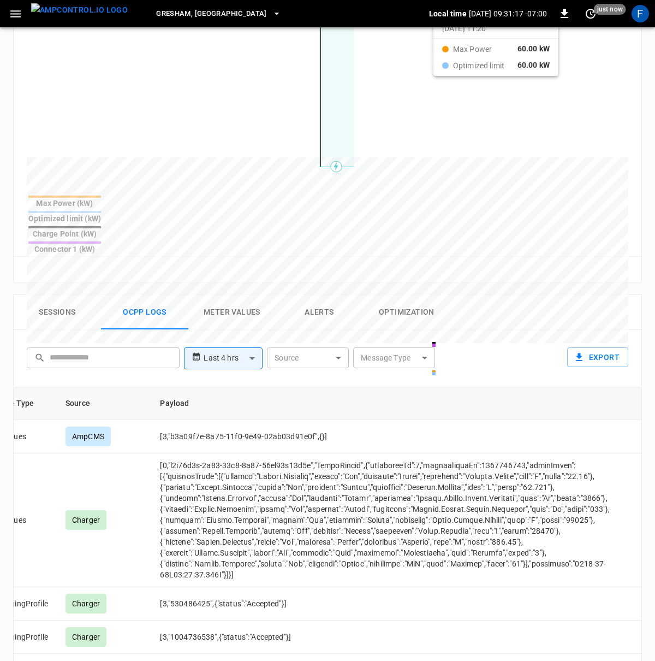
scroll to position [487, 0]
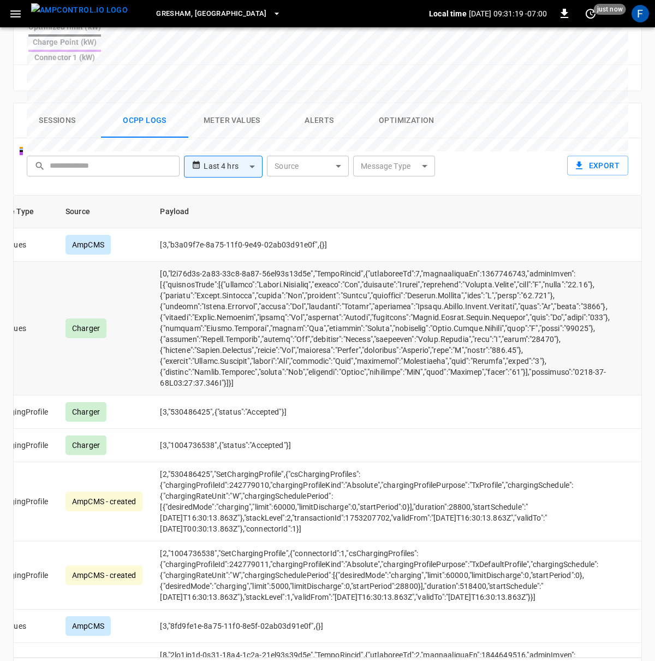
click at [430, 294] on td "opcc-messages-table" at bounding box center [387, 329] width 472 height 134
click at [420, 341] on td "opcc-messages-table" at bounding box center [387, 329] width 472 height 134
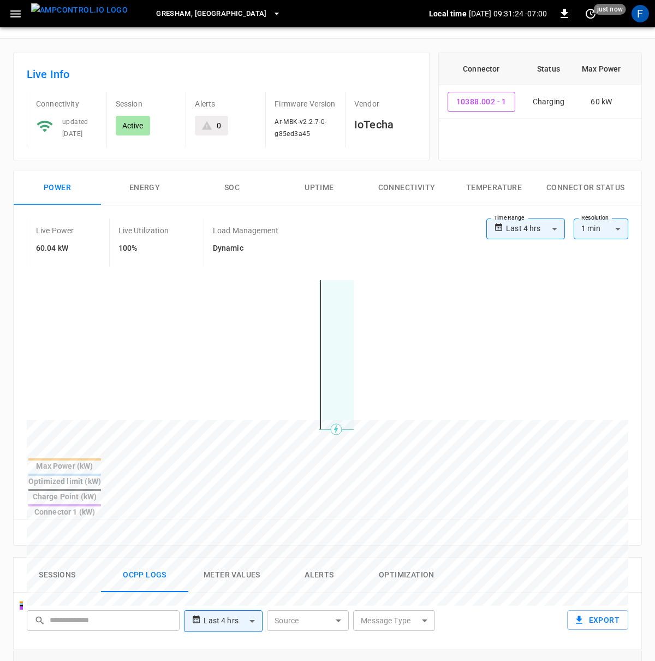
scroll to position [0, 0]
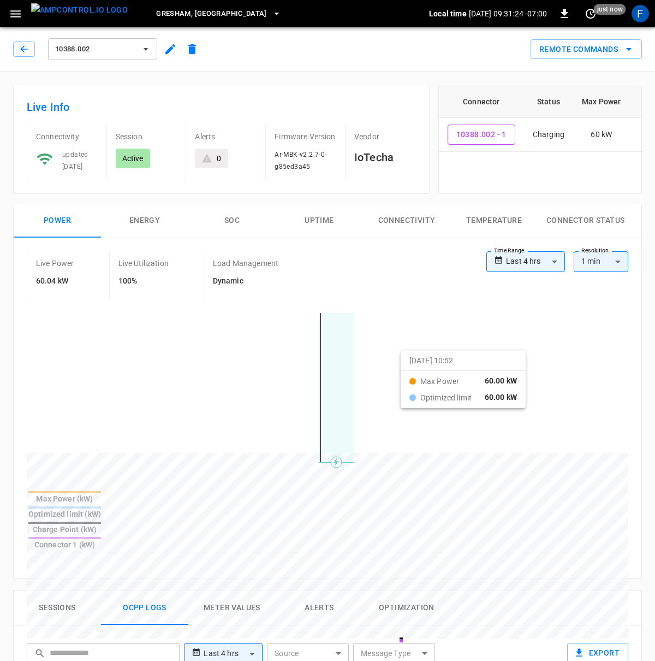
click at [91, 11] on img "menu" at bounding box center [79, 10] width 97 height 14
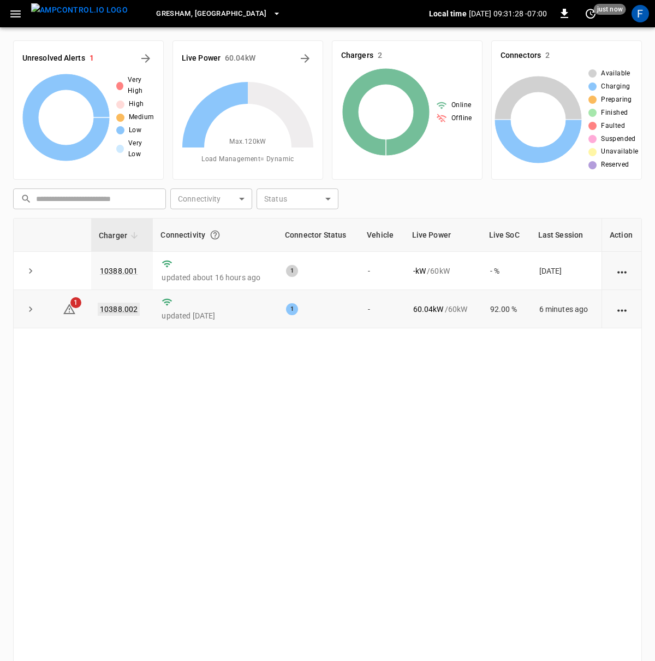
click at [112, 305] on link "10388.002" at bounding box center [119, 308] width 42 height 13
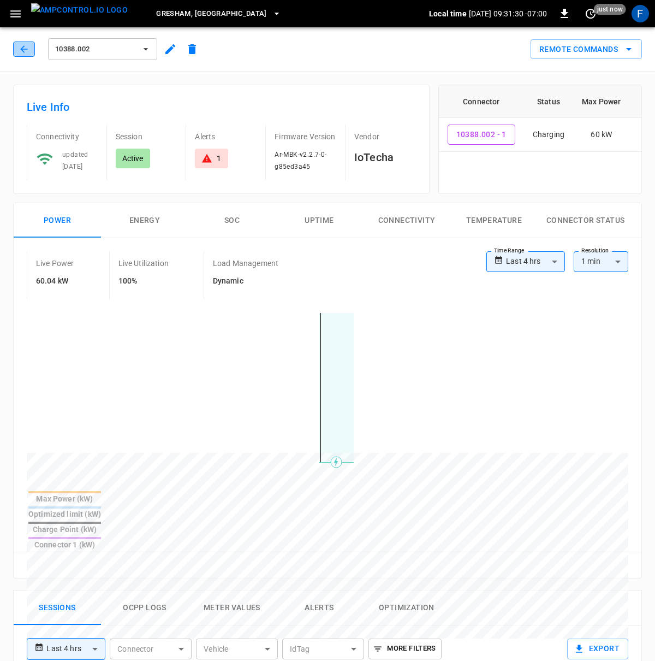
click at [19, 47] on icon "button" at bounding box center [24, 49] width 11 height 11
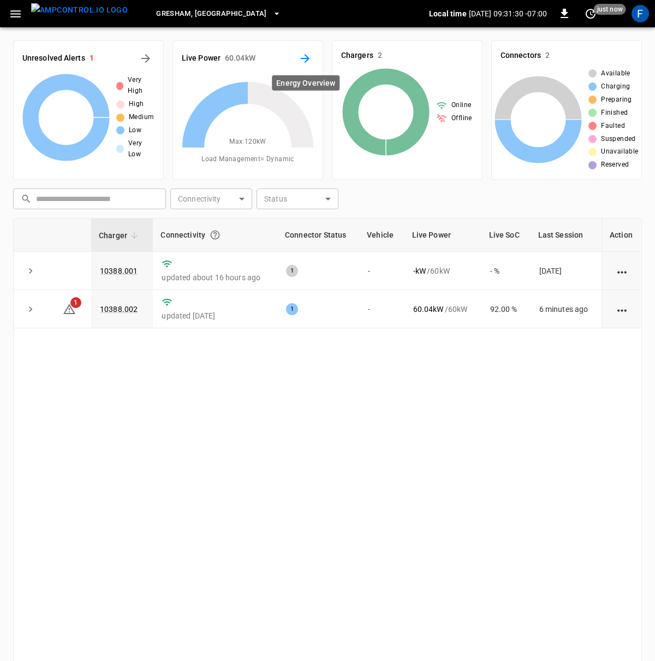
click at [306, 52] on icon "Energy Overview" at bounding box center [305, 58] width 13 height 13
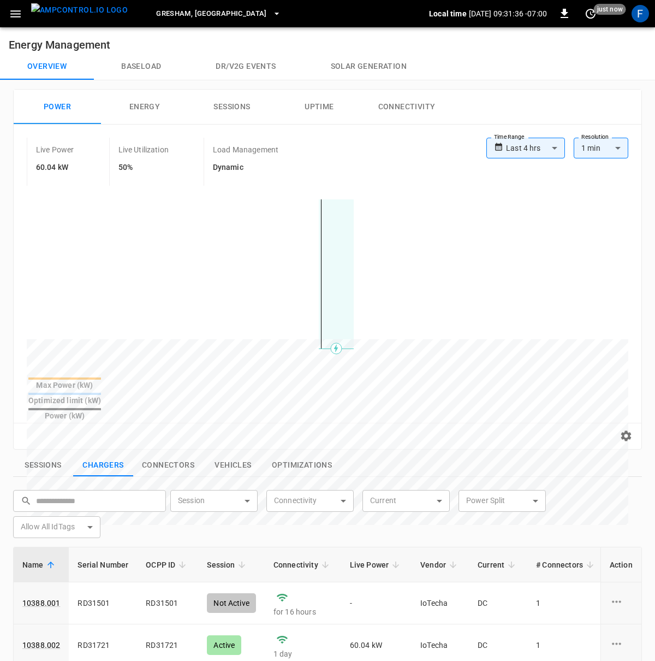
click at [47, 11] on img "menu" at bounding box center [79, 10] width 97 height 14
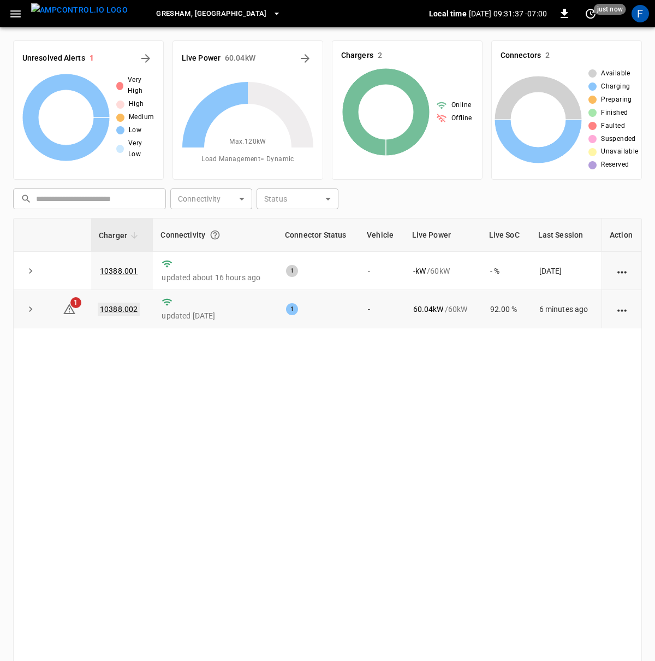
click at [116, 310] on link "10388.002" at bounding box center [119, 308] width 42 height 13
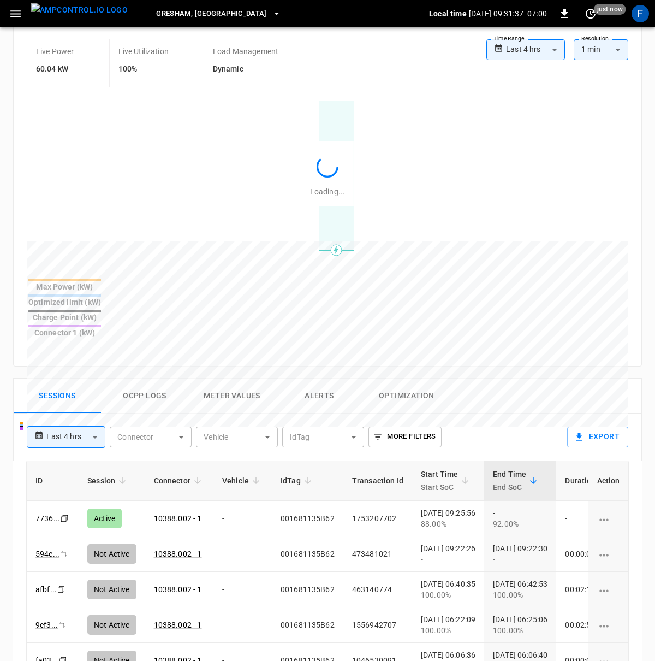
scroll to position [239, 0]
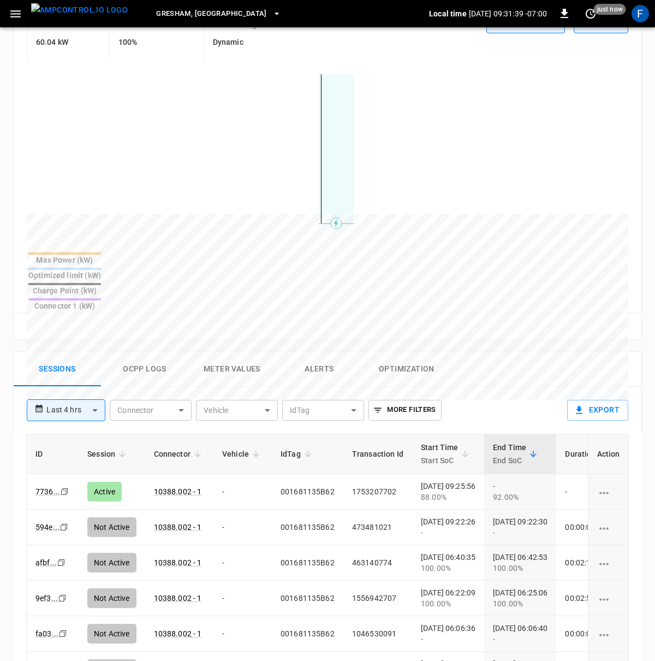
click at [112, 352] on button "Ocpp logs" at bounding box center [144, 369] width 87 height 35
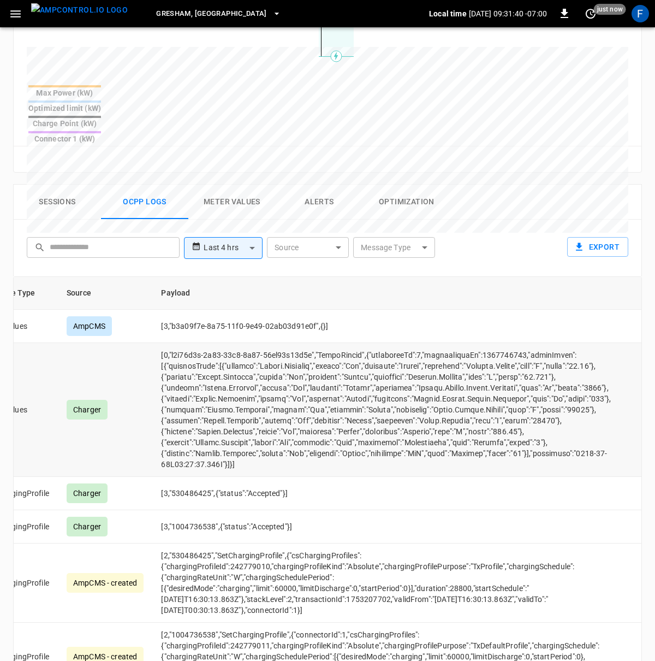
scroll to position [0, 129]
click at [454, 363] on td "opcc-messages-table" at bounding box center [387, 410] width 472 height 134
click at [453, 370] on td "opcc-messages-table" at bounding box center [387, 410] width 472 height 134
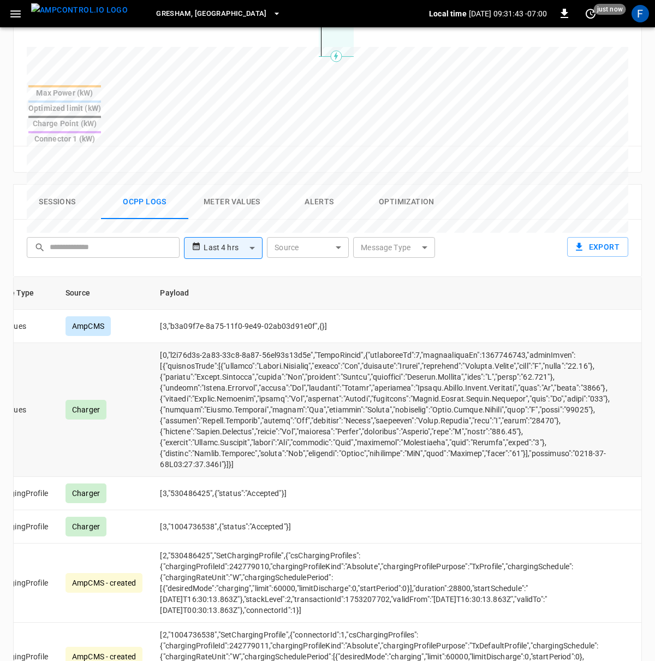
click at [446, 383] on td "opcc-messages-table" at bounding box center [387, 410] width 472 height 134
click at [436, 414] on td "opcc-messages-table" at bounding box center [387, 410] width 472 height 134
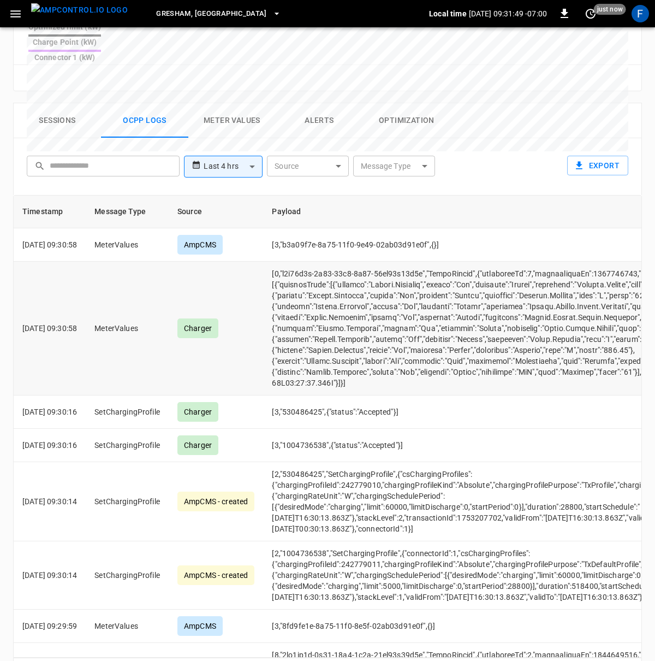
scroll to position [0, 0]
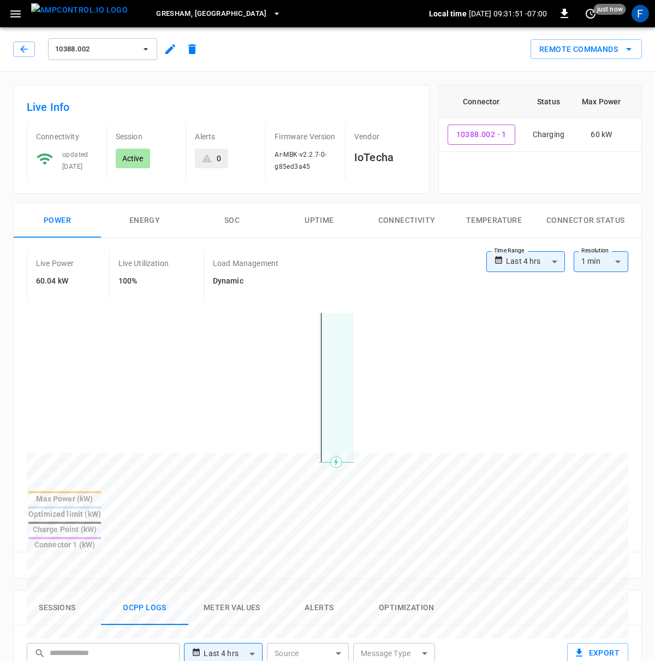
click at [169, 50] on icon "button" at bounding box center [170, 49] width 10 height 10
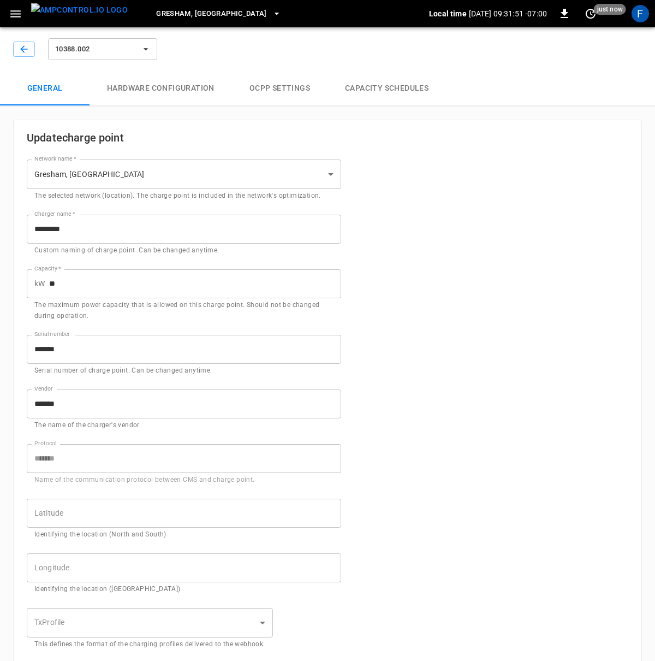
type input "**********"
click at [194, 93] on button "Hardware configuration" at bounding box center [161, 88] width 143 height 35
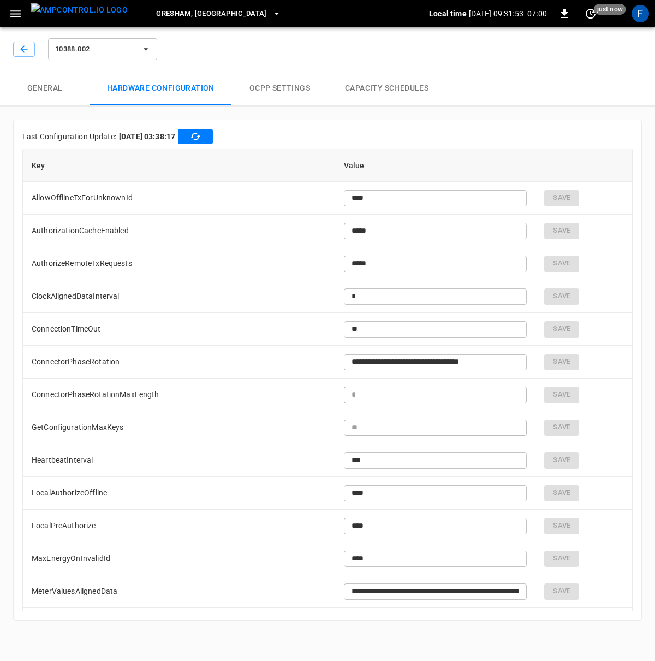
click at [203, 132] on button "button" at bounding box center [195, 136] width 35 height 15
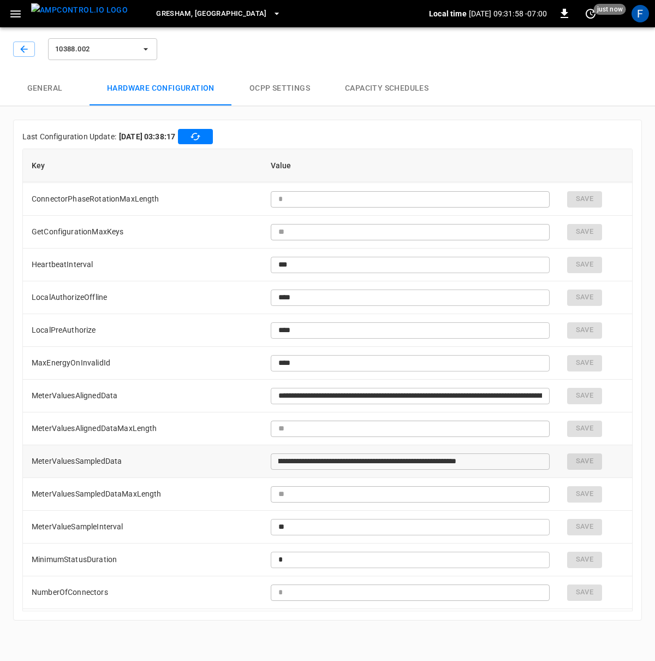
scroll to position [0, 381]
click at [464, 460] on input "**********" at bounding box center [367, 461] width 193 height 20
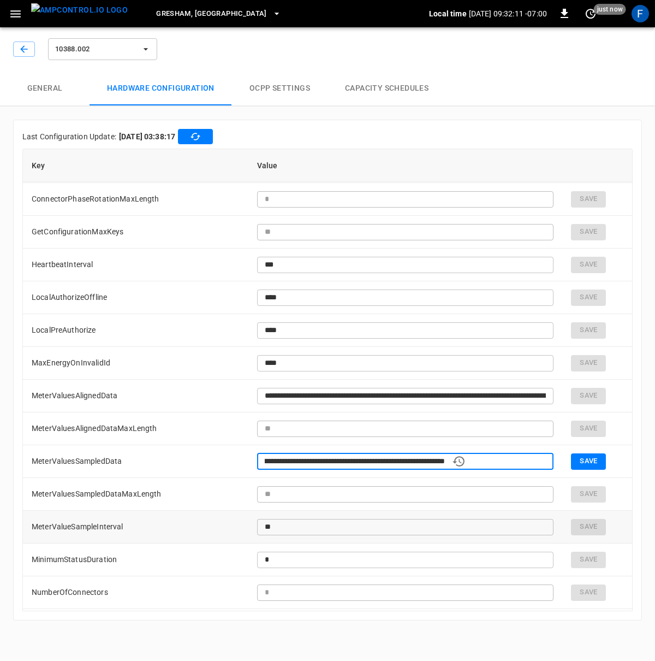
scroll to position [0, 525]
type input "**********"
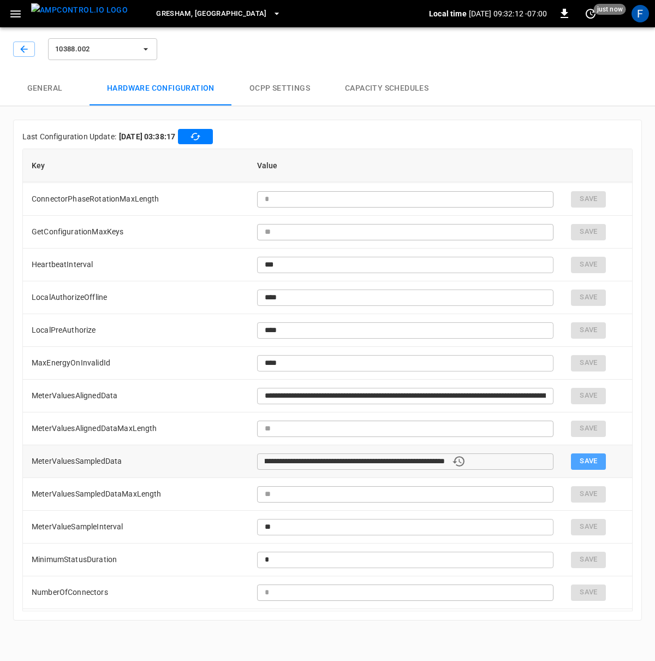
click at [572, 461] on button "Save" at bounding box center [588, 461] width 35 height 16
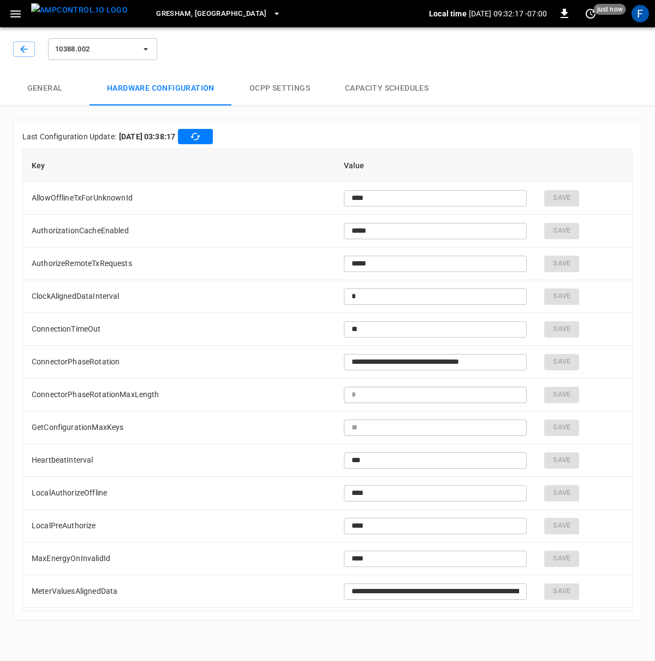
click at [52, 93] on button "General" at bounding box center [45, 88] width 90 height 35
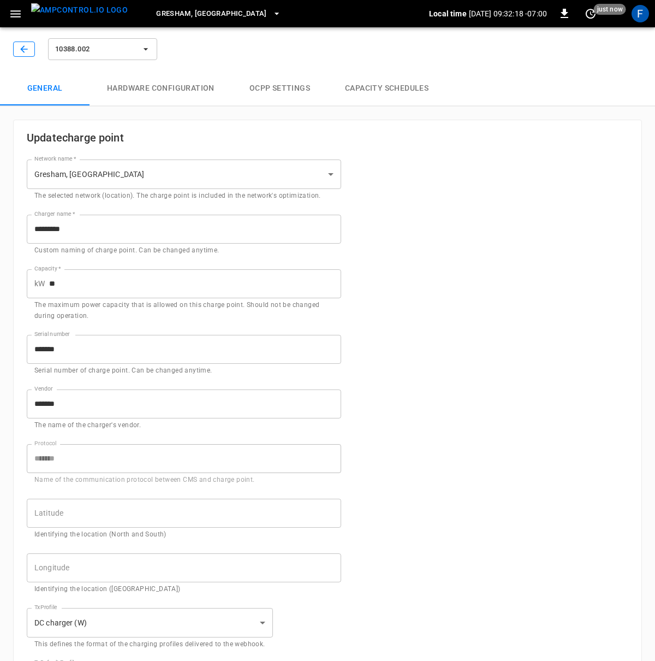
click at [20, 44] on icon "button" at bounding box center [24, 49] width 11 height 11
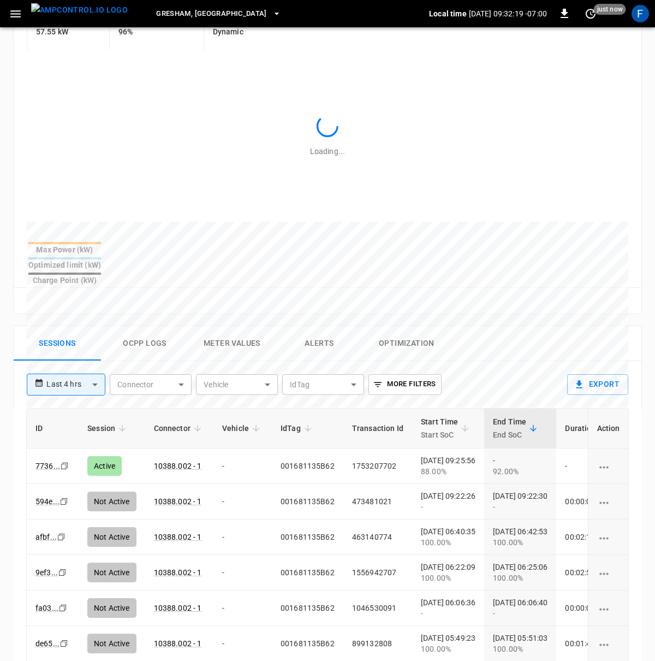
scroll to position [473, 0]
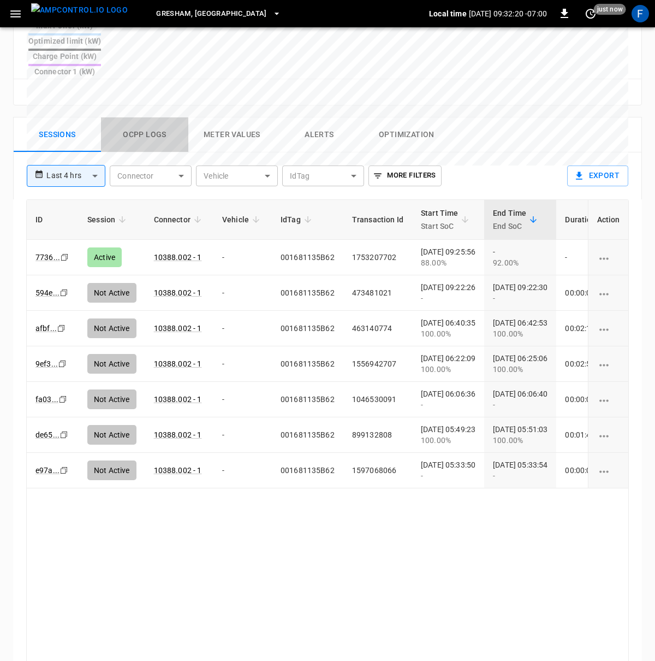
click at [151, 117] on button "Ocpp logs" at bounding box center [144, 134] width 87 height 35
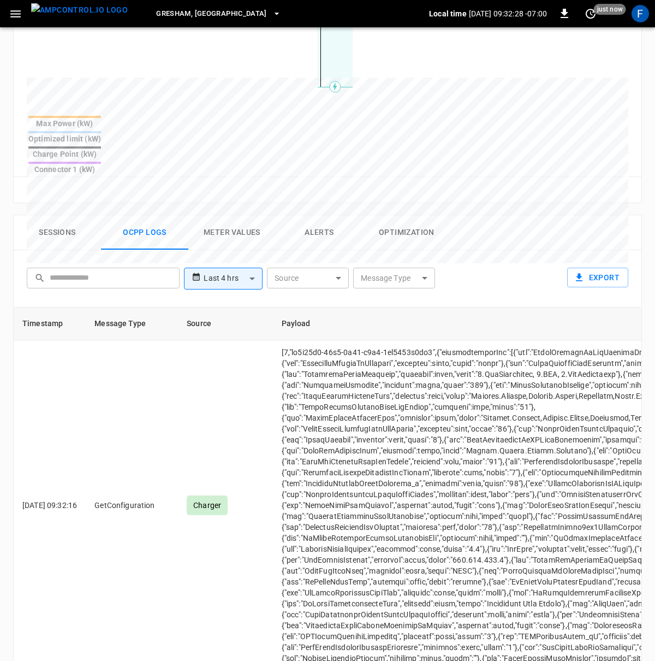
scroll to position [0, 0]
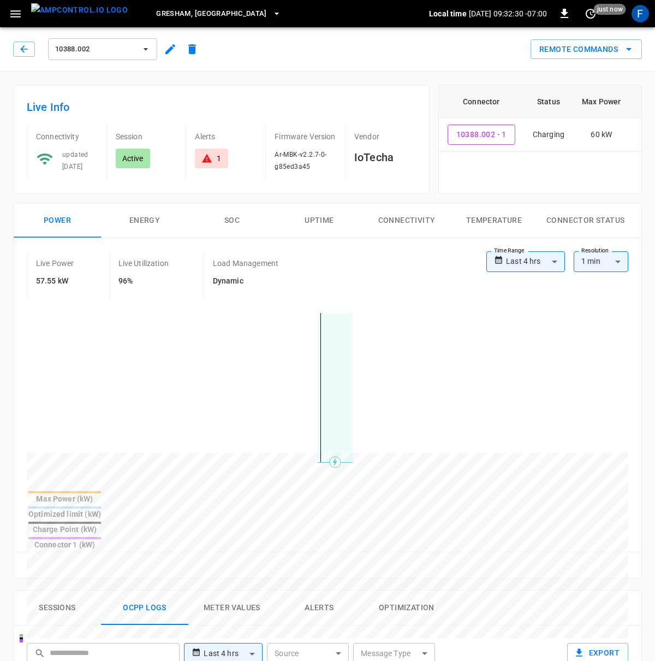
click at [358, 275] on div "Live Power 57.55 kW Live Utilization 96% Load Management Dynamic" at bounding box center [257, 275] width 460 height 48
click at [353, 264] on div "Live Power 57.55 kW Live Utilization 96% Load Management Dynamic" at bounding box center [257, 275] width 460 height 48
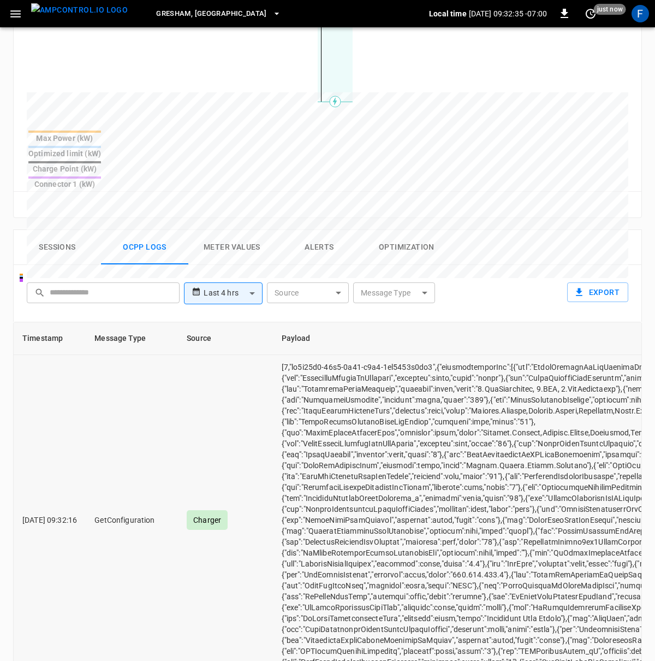
scroll to position [100, 0]
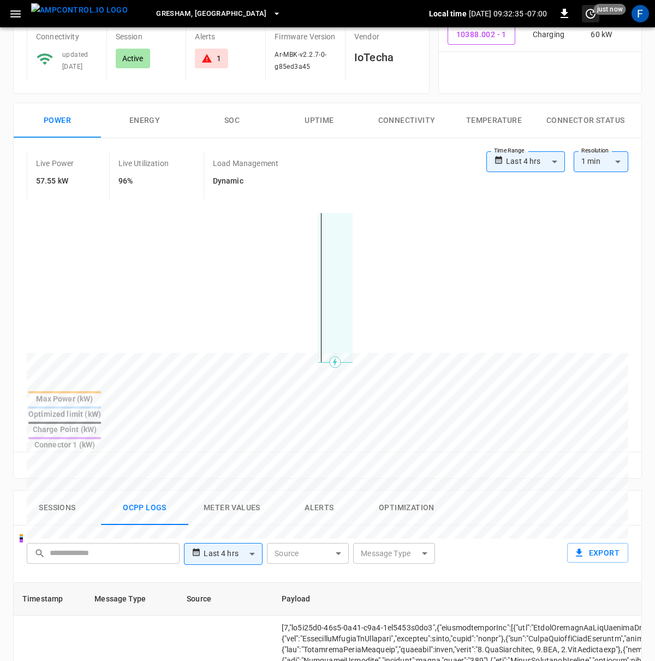
click at [588, 16] on icon "set refresh interval" at bounding box center [590, 13] width 13 height 13
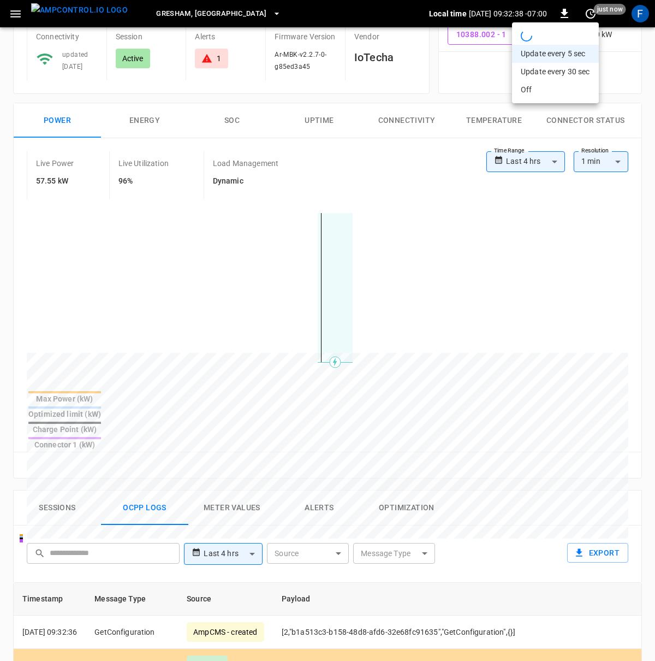
click at [402, 456] on div at bounding box center [327, 330] width 655 height 661
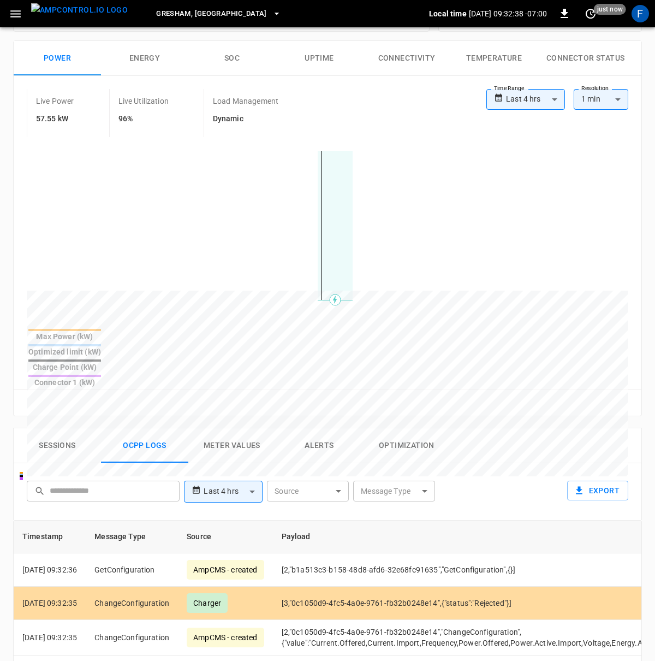
scroll to position [294, 0]
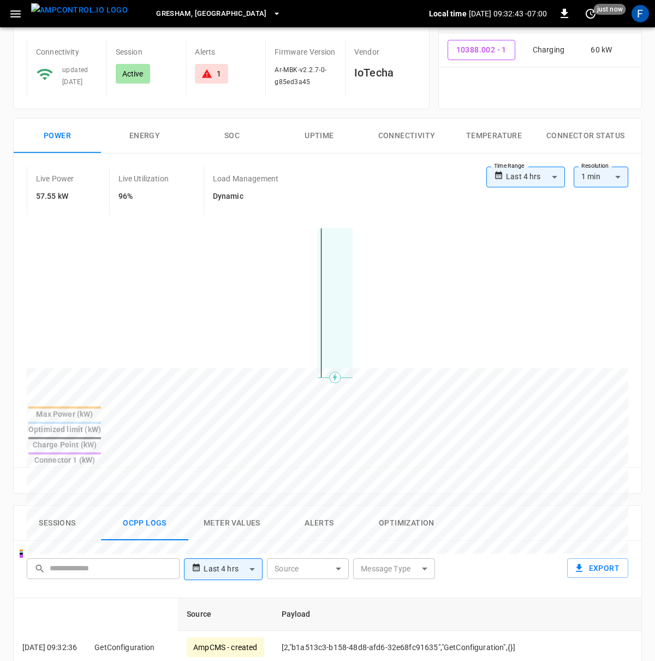
scroll to position [0, 0]
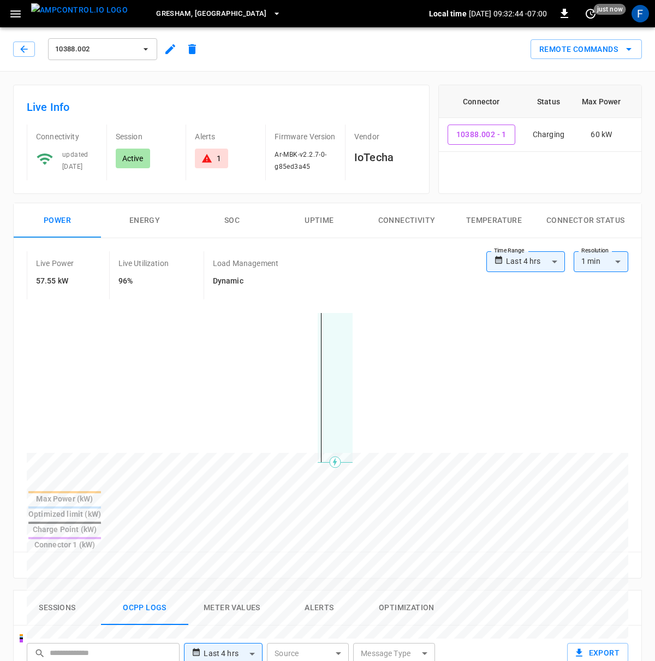
click at [173, 55] on icon "button" at bounding box center [170, 49] width 13 height 13
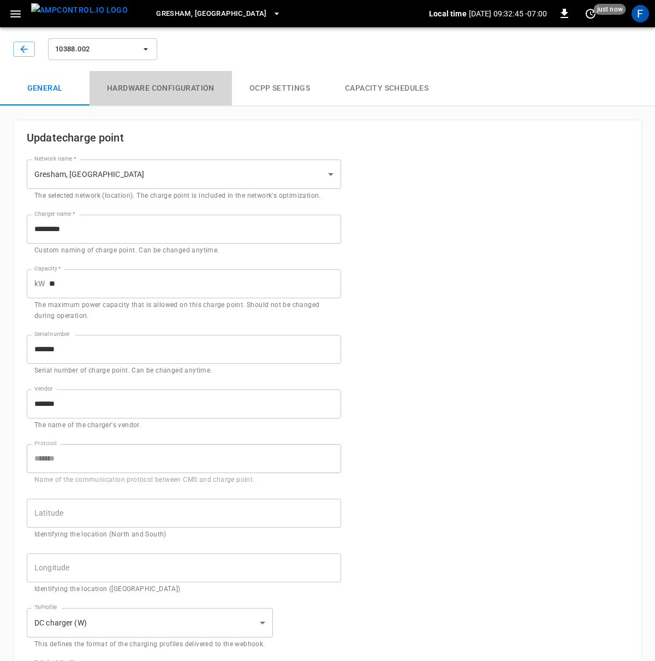
click at [189, 82] on button "Hardware configuration" at bounding box center [161, 88] width 143 height 35
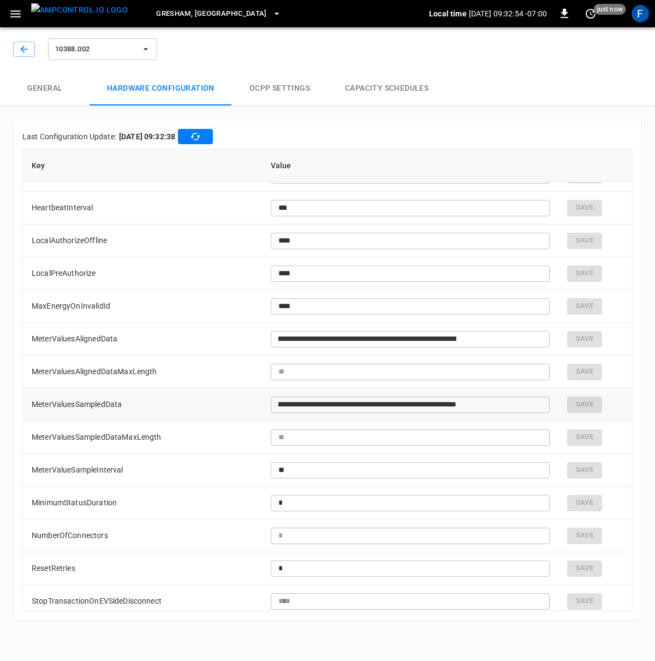
scroll to position [0, 381]
click at [464, 405] on input "**********" at bounding box center [367, 404] width 193 height 20
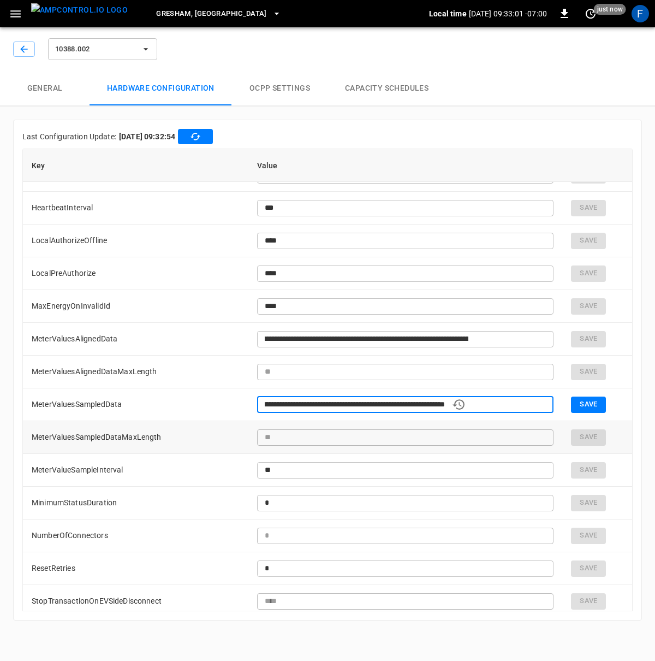
scroll to position [0, 450]
type input "**********"
click at [573, 404] on button "Save" at bounding box center [588, 404] width 35 height 16
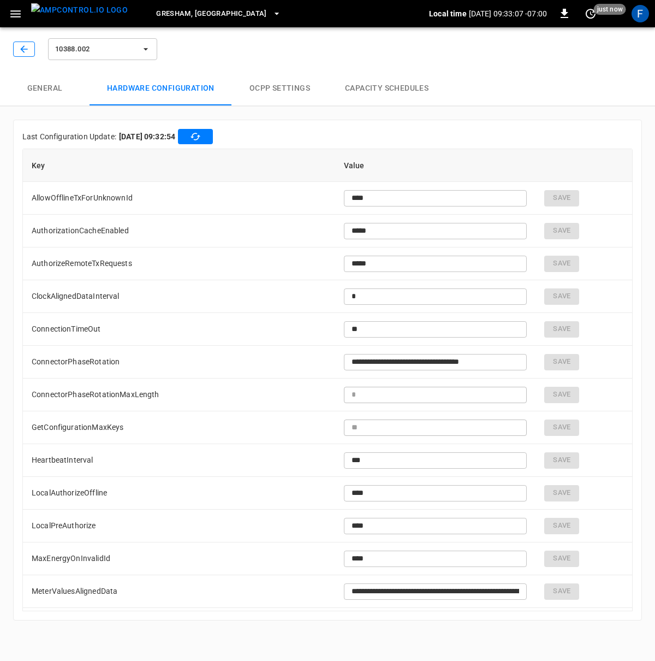
click at [21, 42] on button "button" at bounding box center [24, 48] width 22 height 15
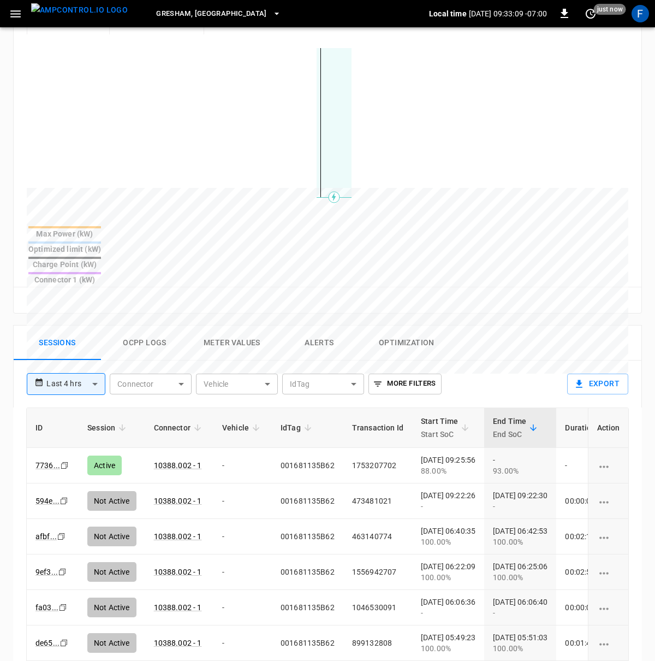
scroll to position [414, 0]
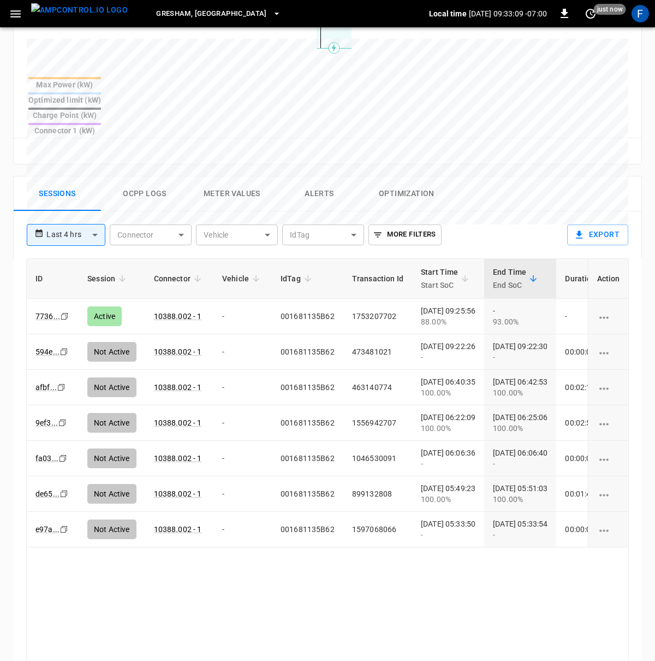
click at [155, 176] on button "Ocpp logs" at bounding box center [144, 193] width 87 height 35
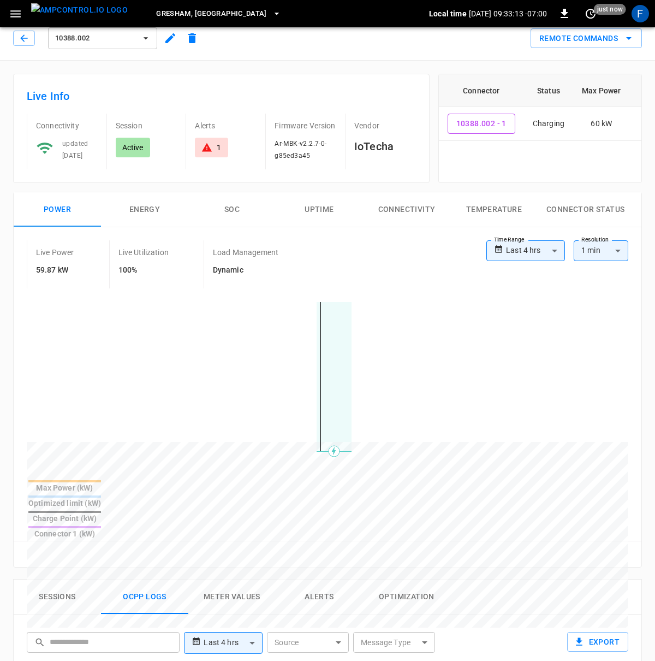
scroll to position [0, 0]
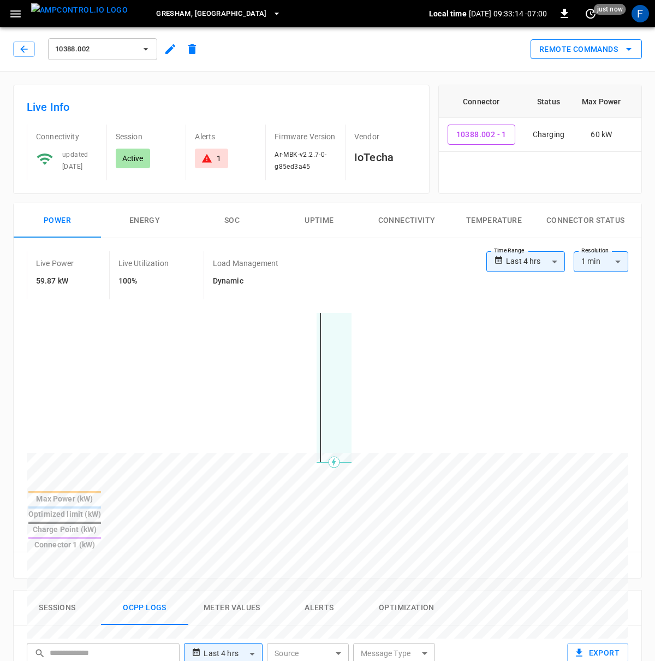
click at [602, 50] on button "Remote Commands" at bounding box center [586, 49] width 111 height 20
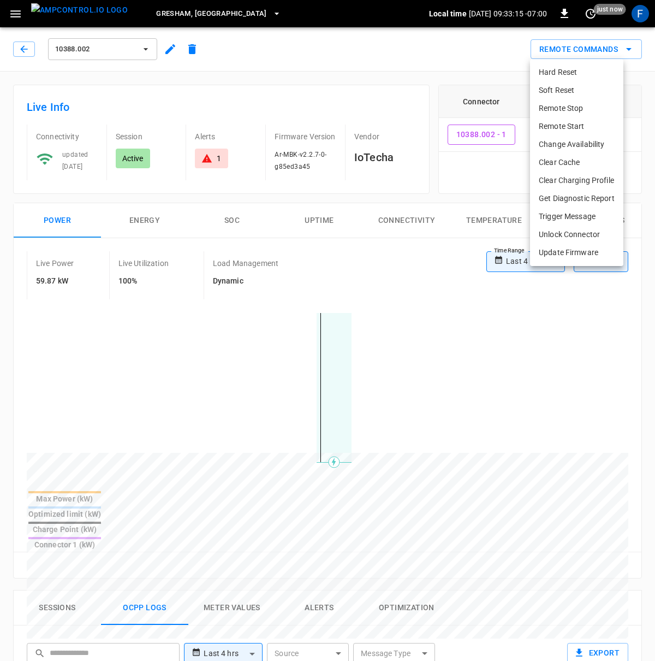
click at [567, 213] on li "Trigger Message" at bounding box center [576, 216] width 93 height 18
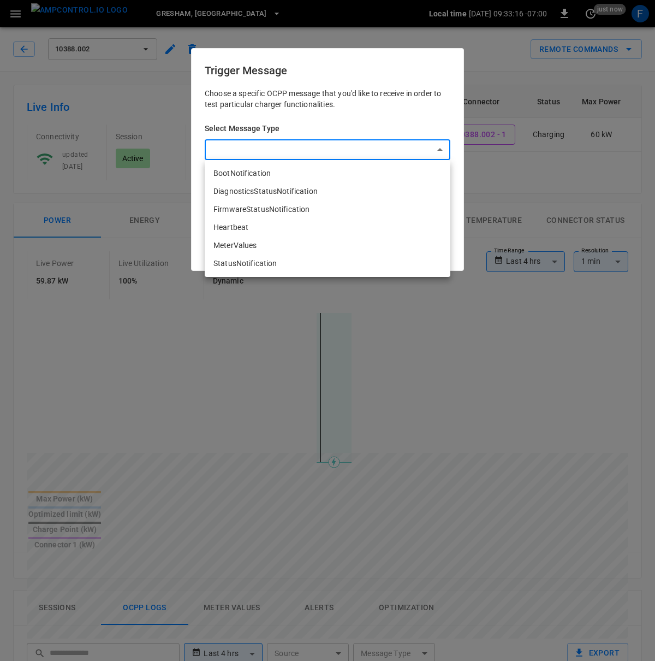
click at [263, 139] on body "**********" at bounding box center [327, 593] width 655 height 1187
click at [243, 241] on li "MeterValues" at bounding box center [328, 245] width 246 height 18
type input "**********"
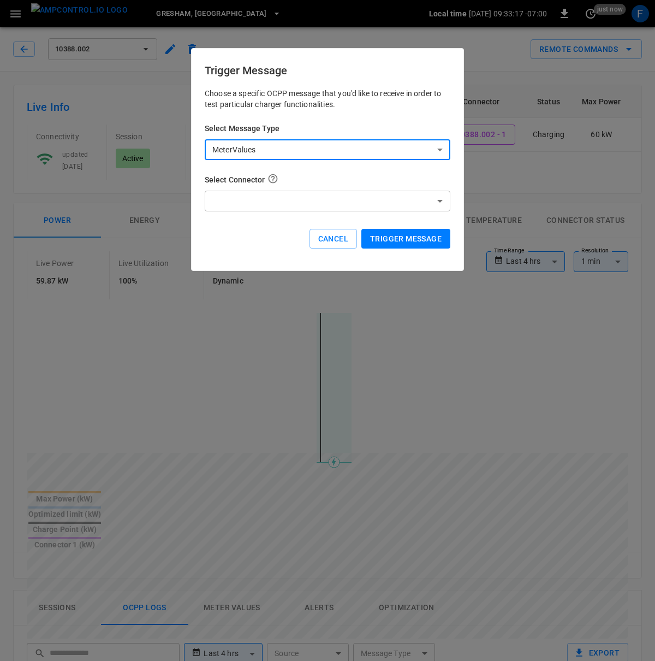
click at [257, 194] on body "**********" at bounding box center [327, 593] width 655 height 1187
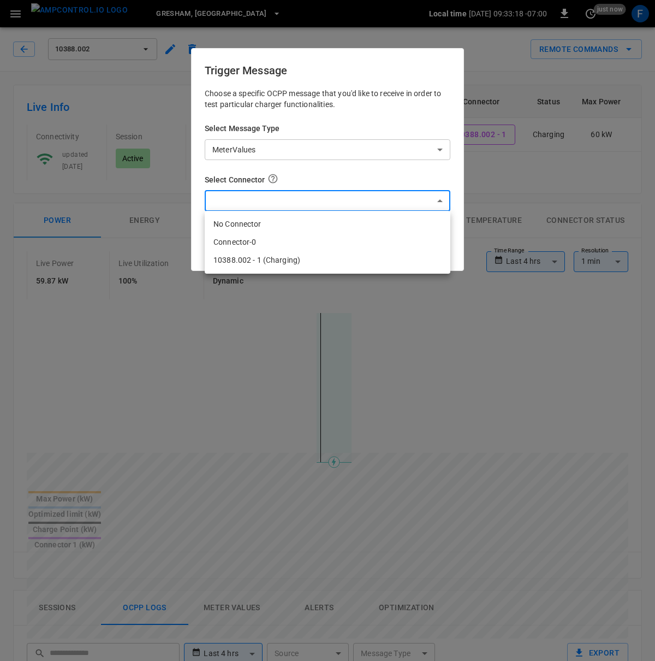
click at [254, 253] on li "10388.002 - 1 (Charging)" at bounding box center [328, 260] width 246 height 18
type input "**********"
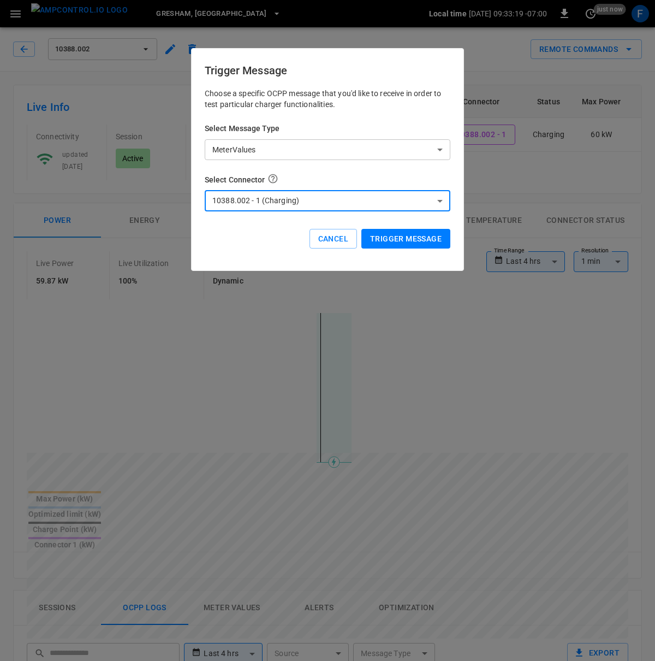
click at [438, 232] on button "Trigger Message" at bounding box center [405, 239] width 89 height 20
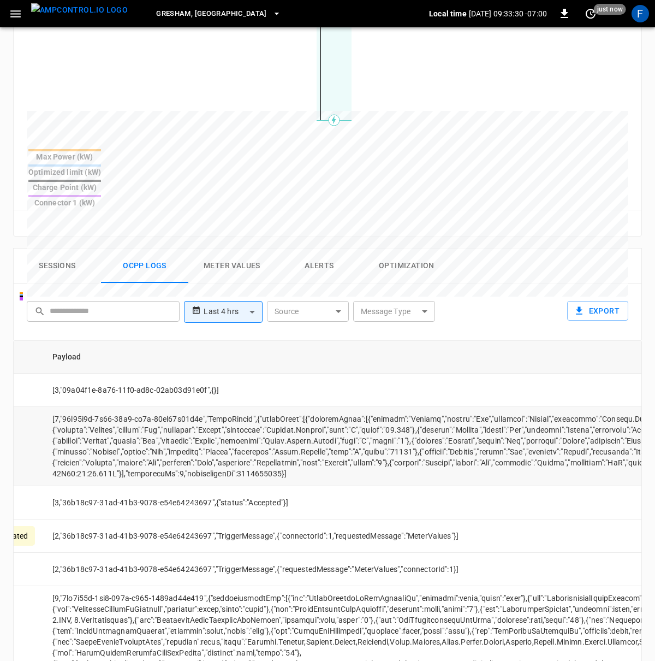
scroll to position [0, 285]
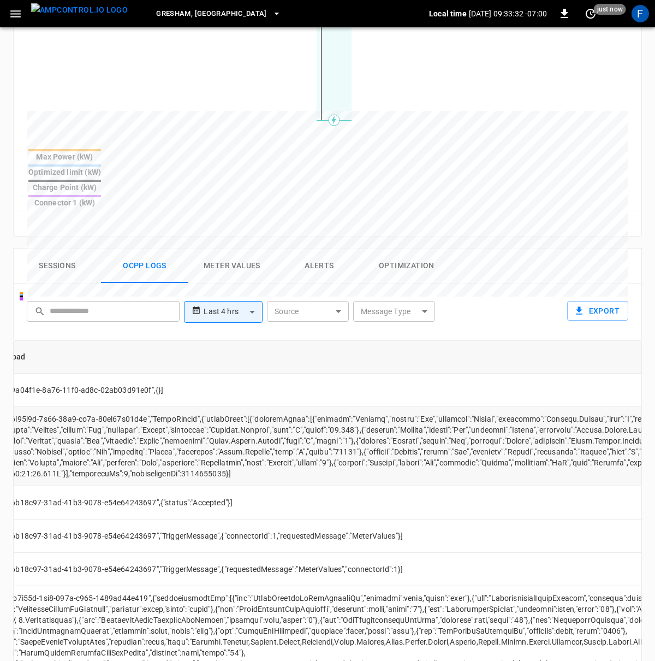
click at [250, 407] on td "opcc-messages-table" at bounding box center [436, 446] width 896 height 79
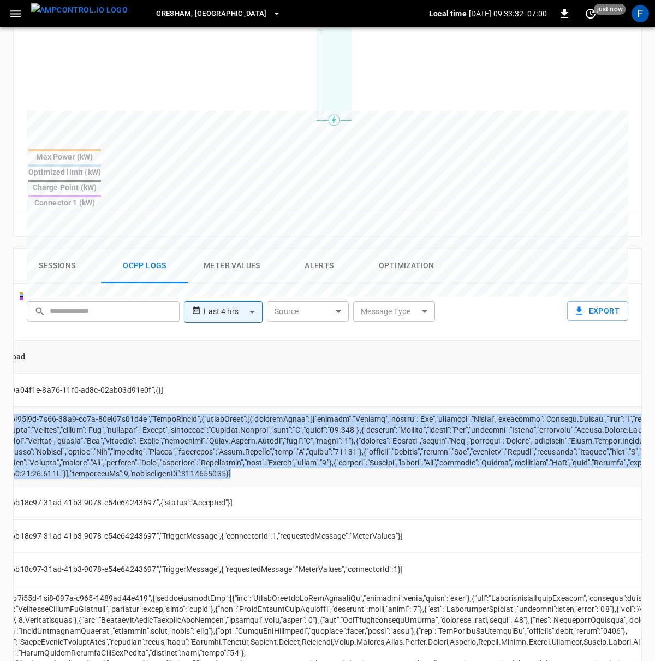
click at [250, 407] on td "opcc-messages-table" at bounding box center [436, 446] width 896 height 79
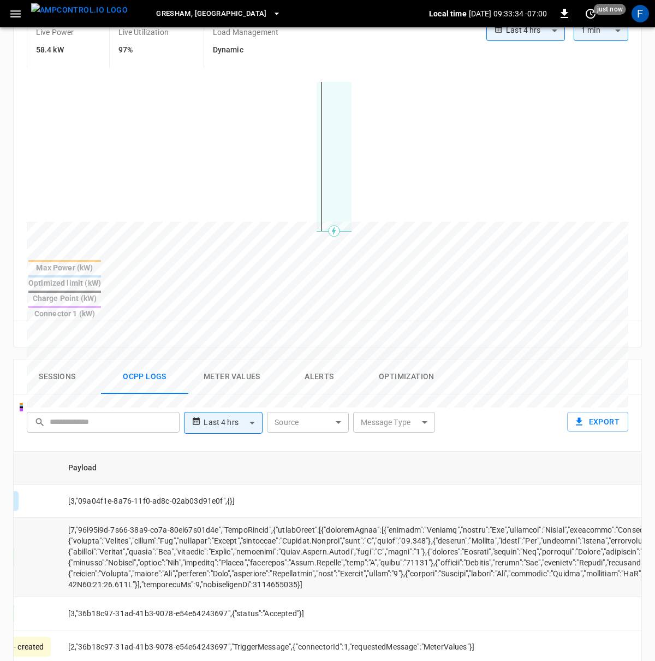
scroll to position [0, 0]
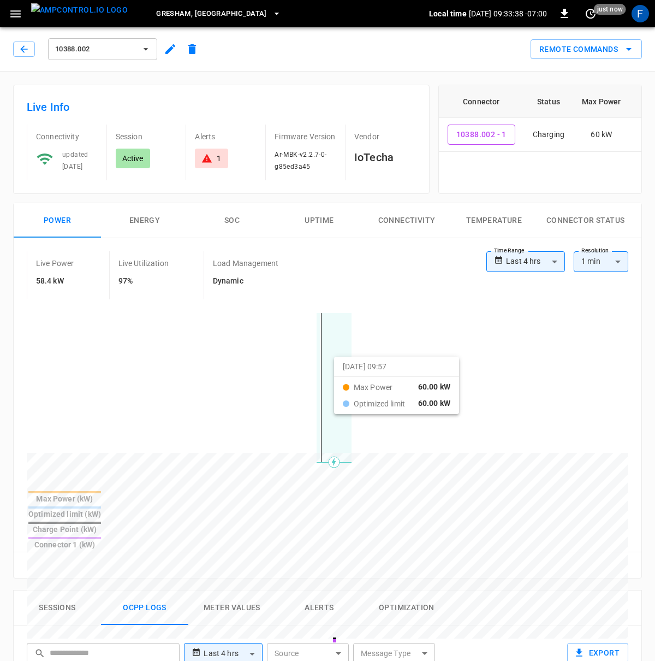
click at [168, 45] on icon "button" at bounding box center [170, 49] width 13 height 13
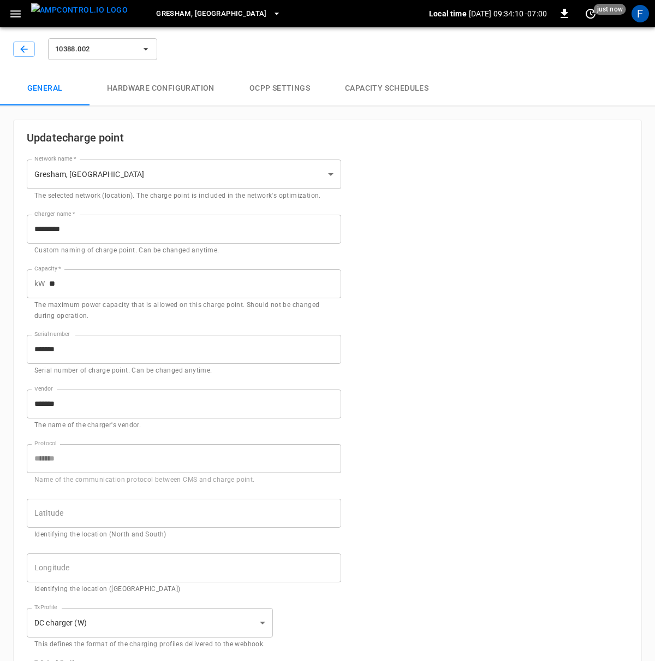
click at [182, 87] on button "Hardware configuration" at bounding box center [161, 88] width 143 height 35
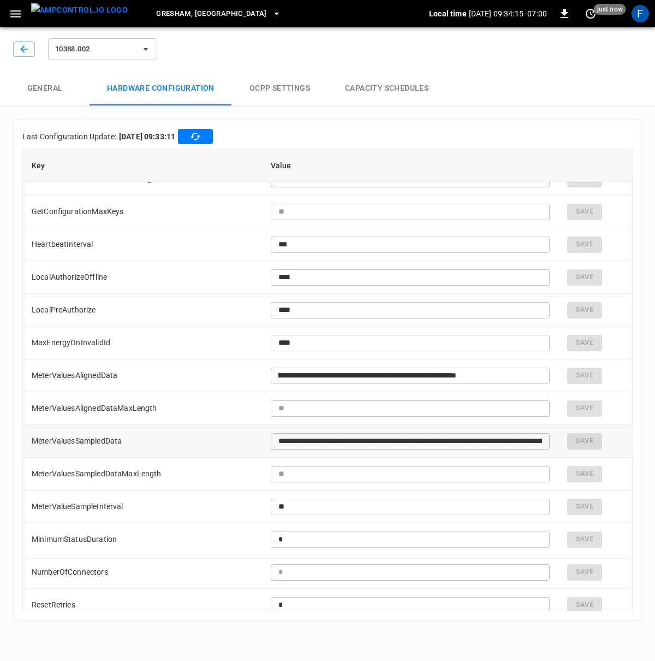
scroll to position [0, 453]
click at [464, 441] on input "**********" at bounding box center [367, 441] width 193 height 20
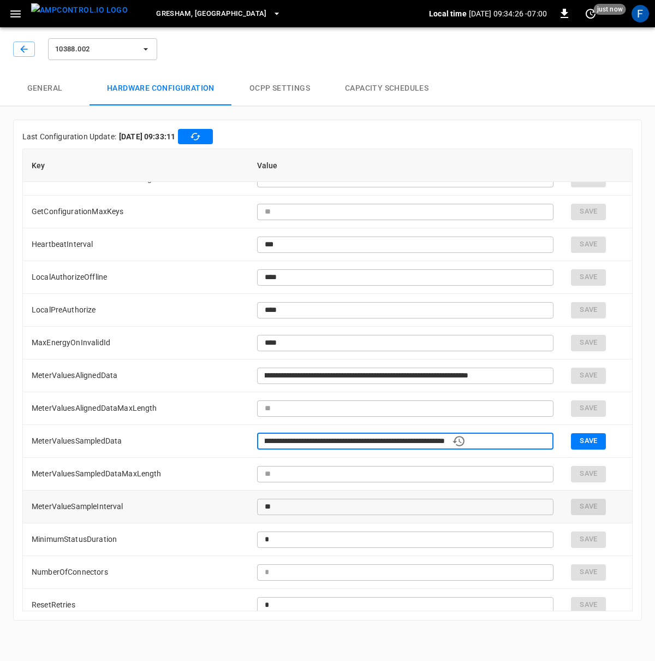
scroll to position [0, 523]
type input "**********"
click at [572, 442] on button "Save" at bounding box center [588, 441] width 35 height 16
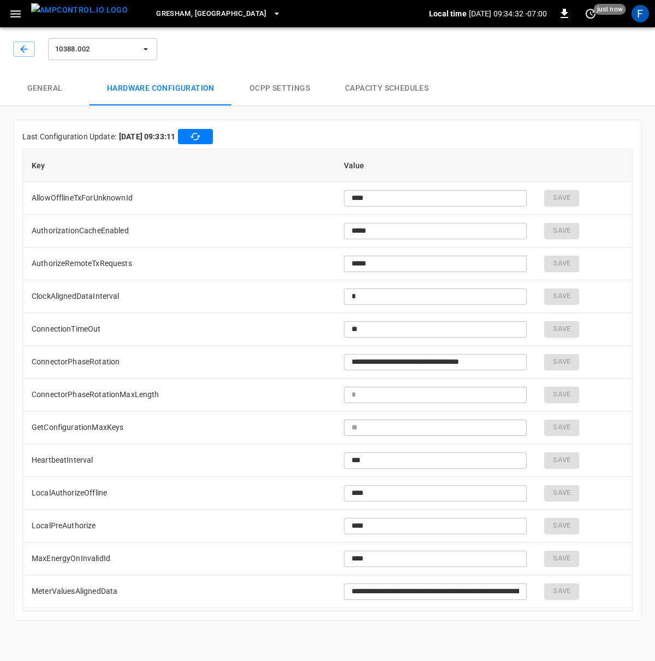
click at [54, 88] on button "General" at bounding box center [45, 88] width 90 height 35
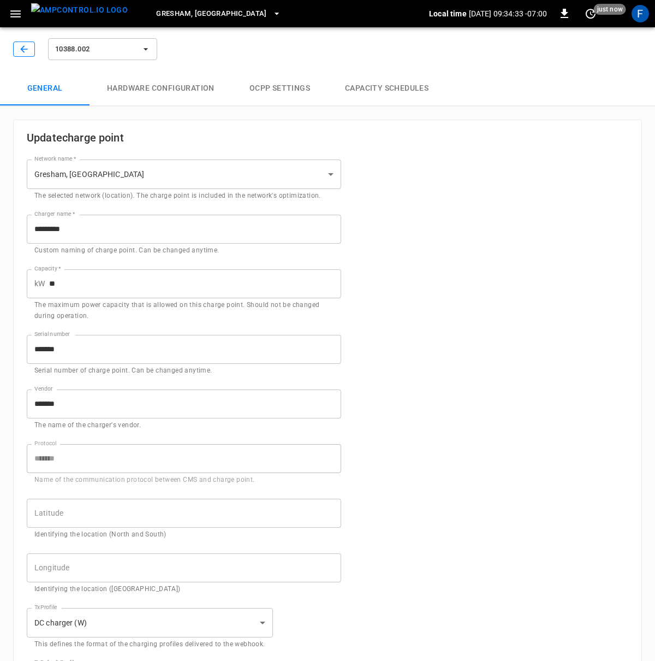
click at [25, 49] on icon "button" at bounding box center [23, 48] width 7 height 7
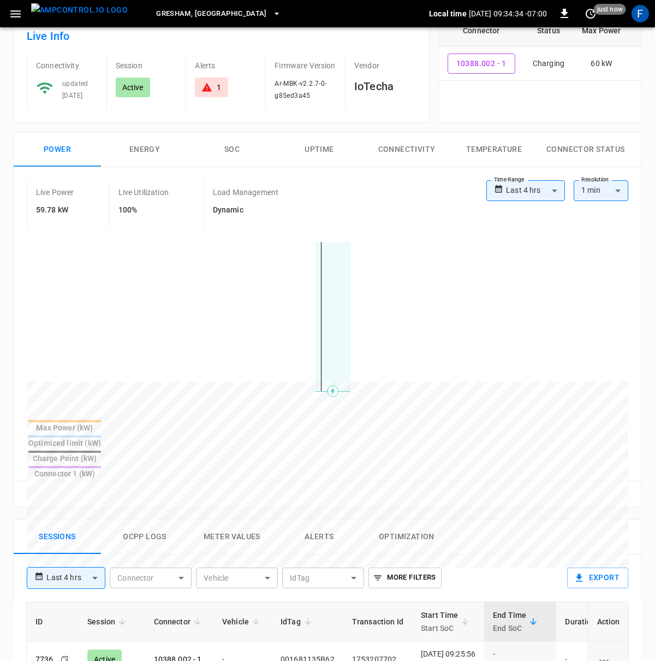
scroll to position [478, 0]
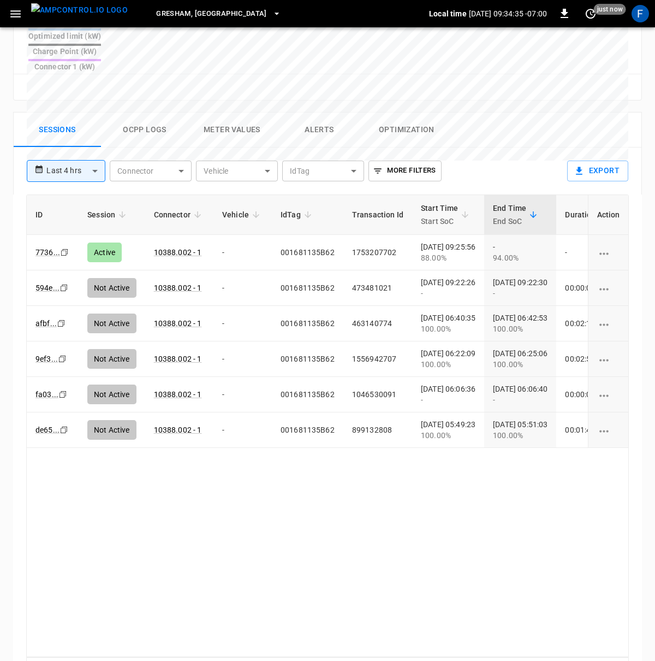
click at [157, 112] on button "Ocpp logs" at bounding box center [144, 129] width 87 height 35
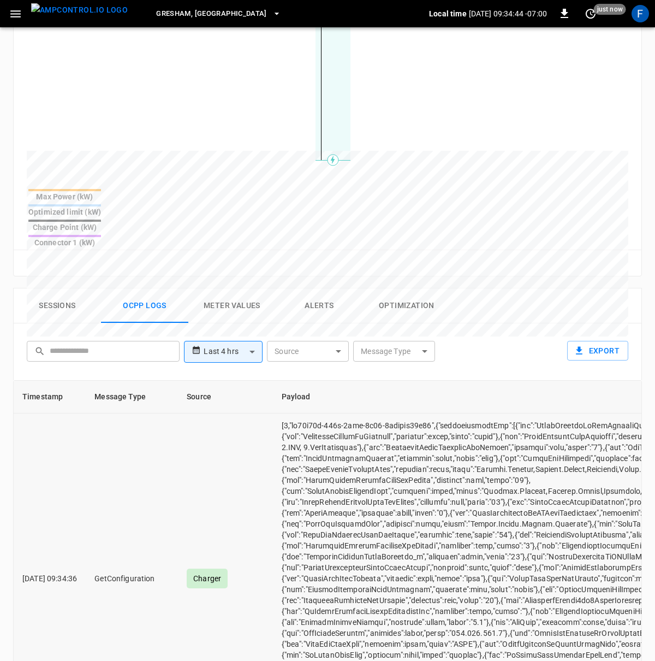
scroll to position [0, 0]
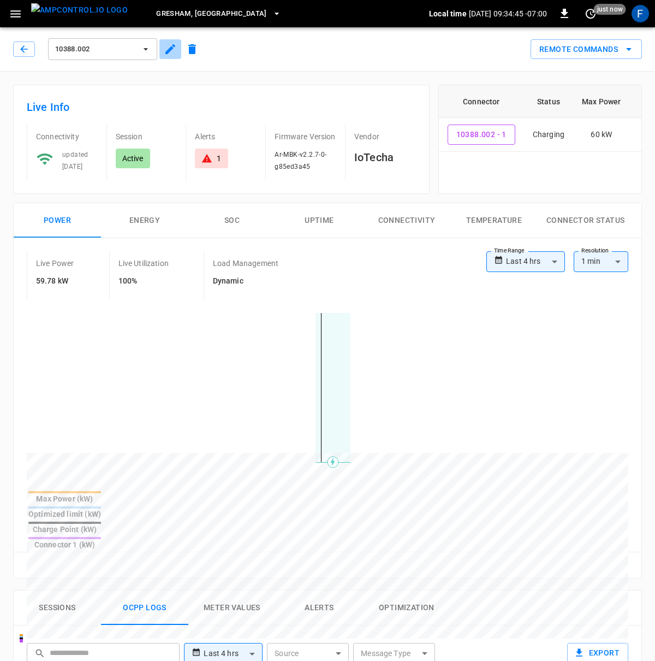
click at [171, 51] on icon "button" at bounding box center [170, 49] width 13 height 13
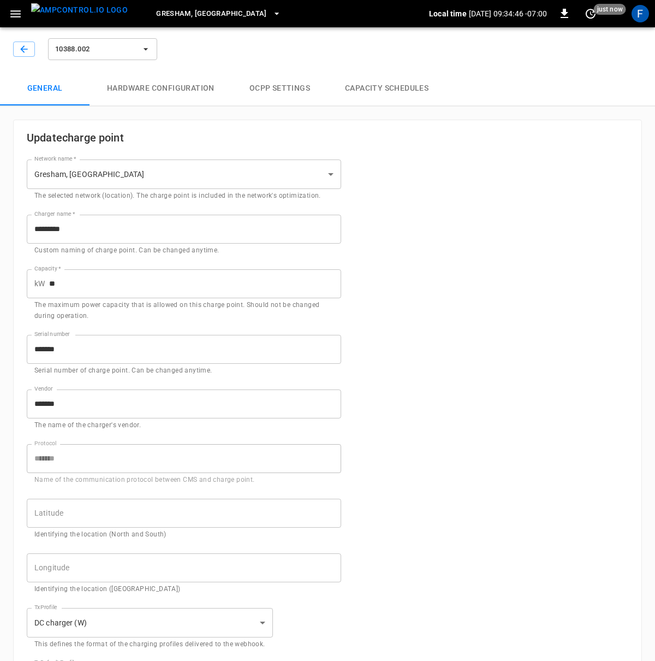
click at [185, 84] on button "Hardware configuration" at bounding box center [161, 88] width 143 height 35
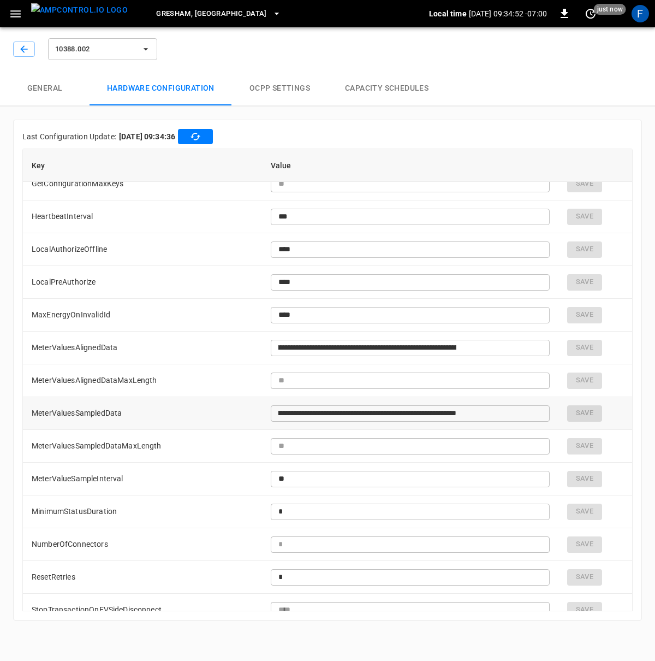
scroll to position [0, 453]
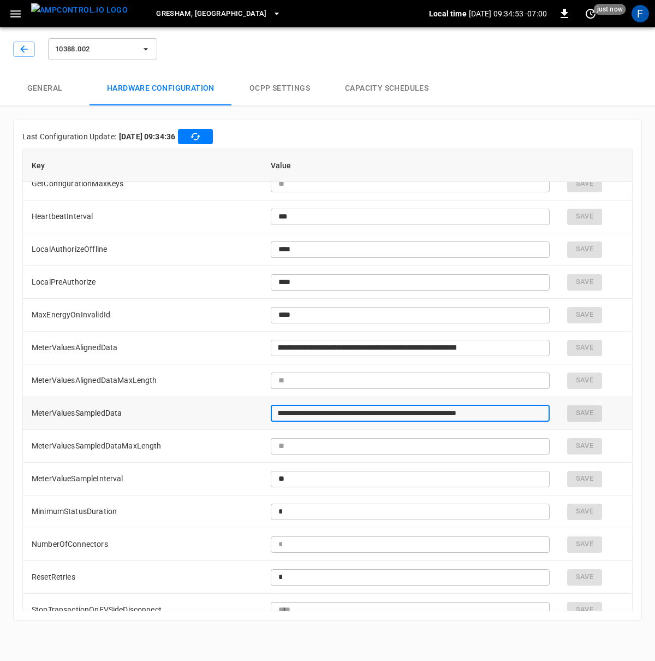
click at [464, 413] on input "**********" at bounding box center [367, 413] width 193 height 20
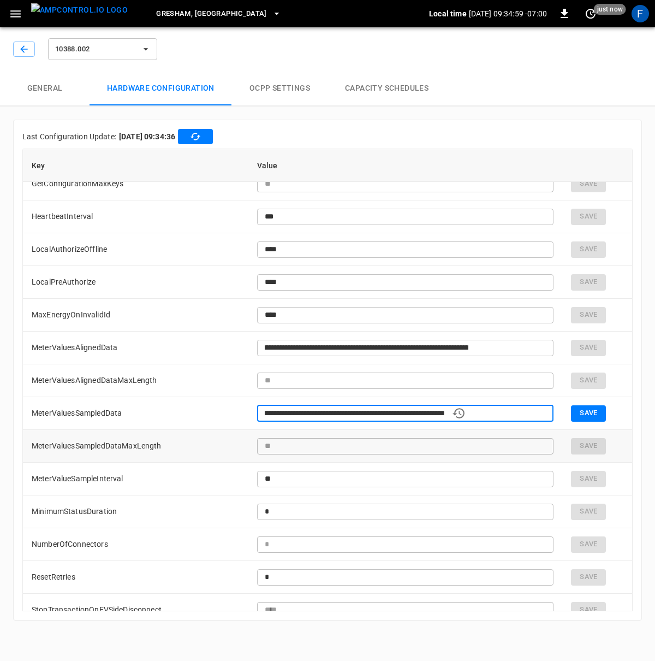
scroll to position [0, 523]
type input "**********"
click at [571, 415] on button "Save" at bounding box center [588, 413] width 35 height 16
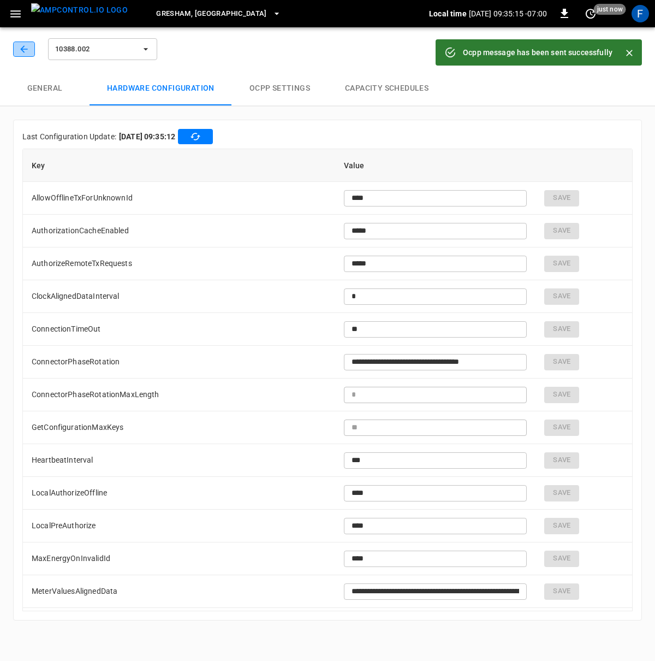
click at [27, 52] on icon "button" at bounding box center [24, 49] width 11 height 11
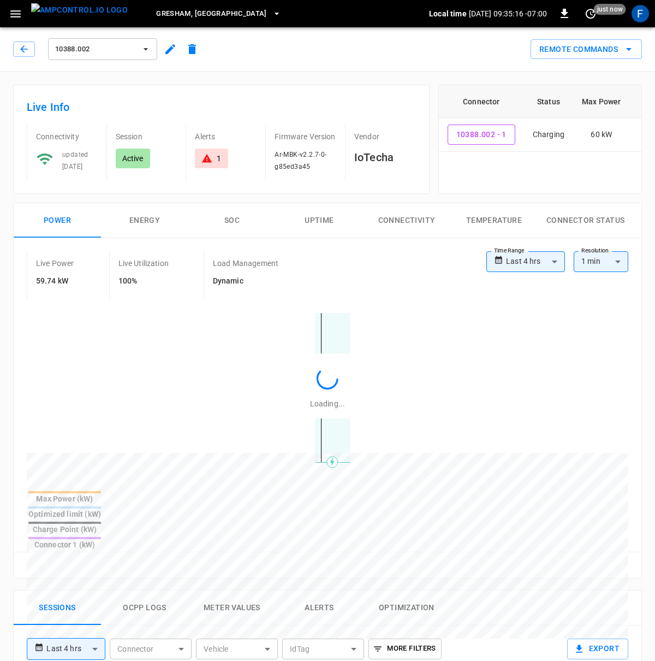
scroll to position [424, 0]
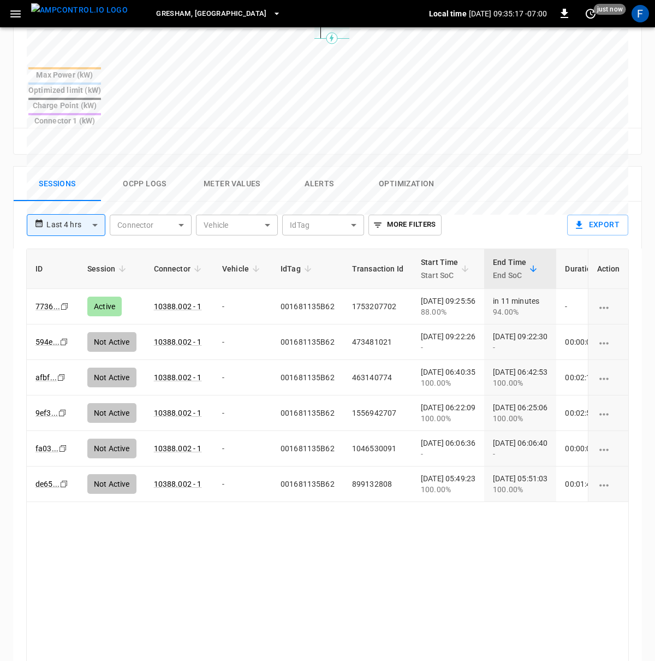
click at [139, 167] on button "Ocpp logs" at bounding box center [144, 184] width 87 height 35
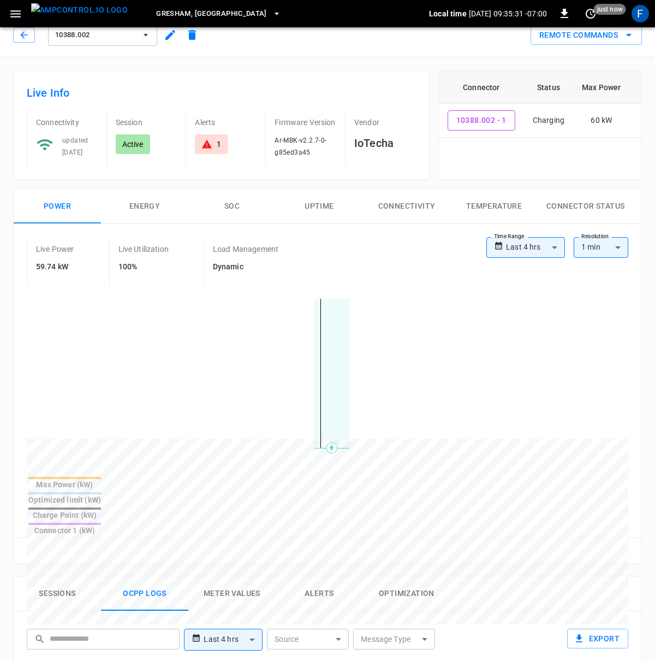
scroll to position [0, 0]
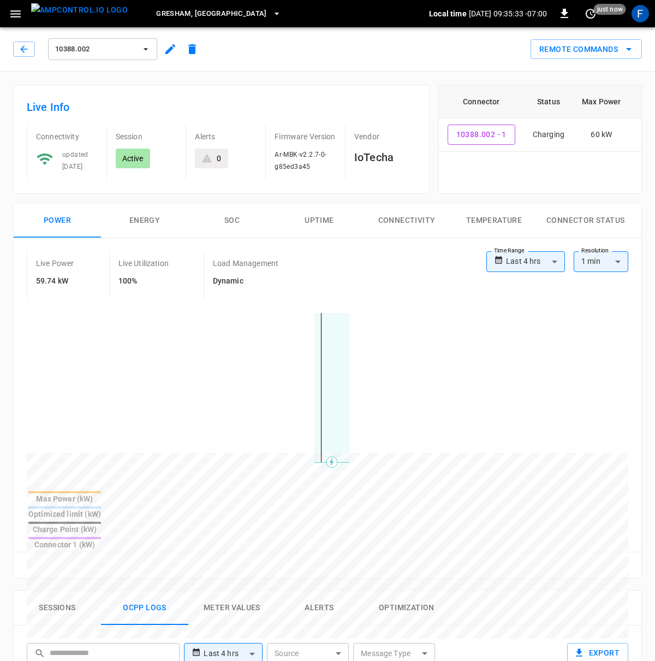
click at [245, 216] on button "SOC" at bounding box center [231, 220] width 87 height 35
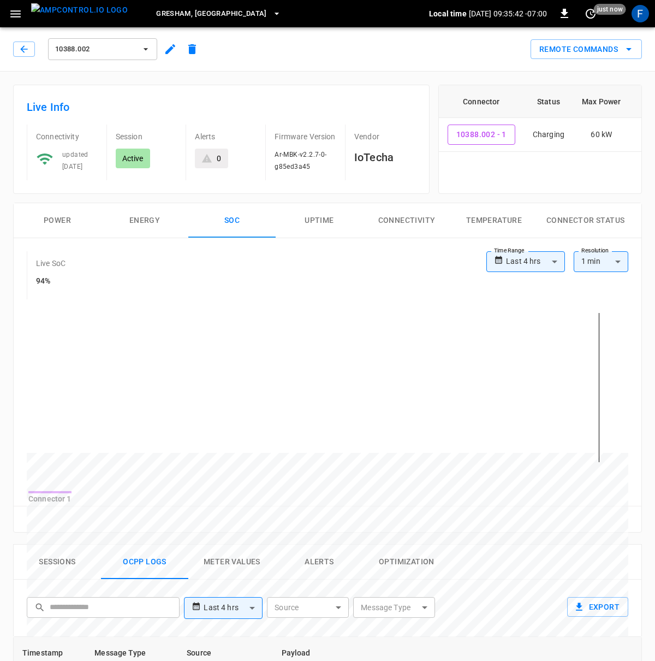
click at [69, 216] on button "Power" at bounding box center [57, 220] width 87 height 35
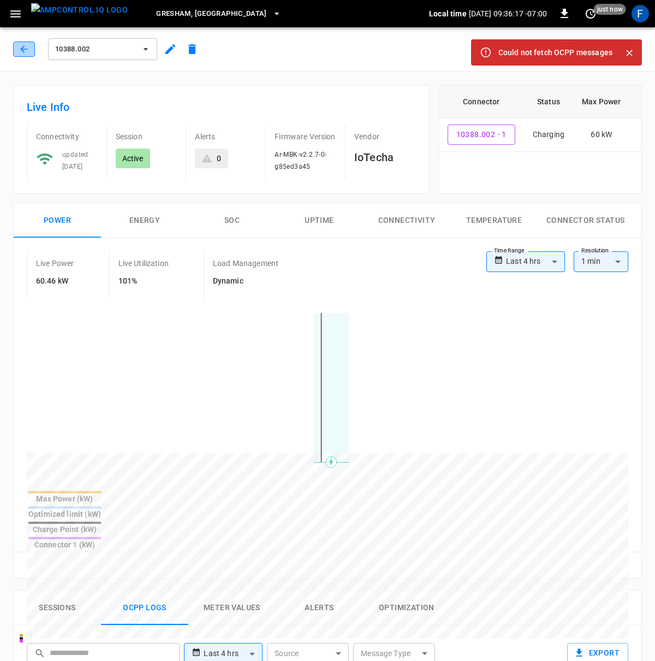
click at [26, 49] on icon "button" at bounding box center [23, 48] width 7 height 7
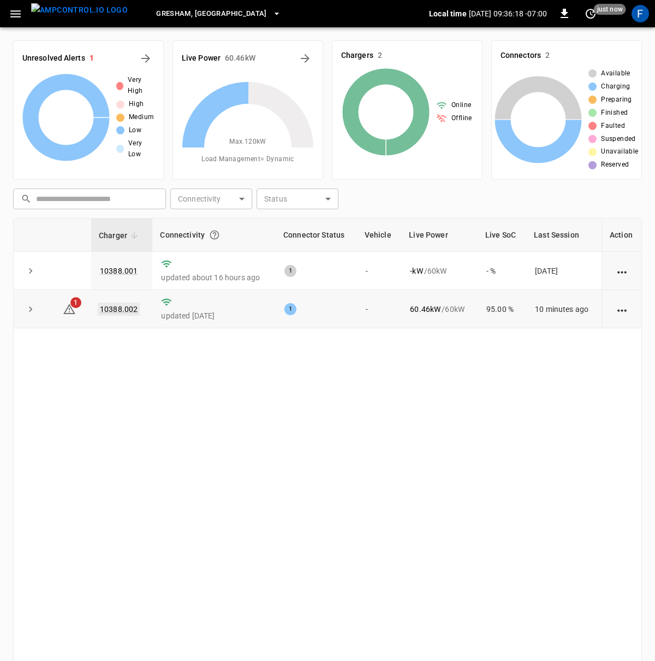
click at [112, 304] on link "10388.002" at bounding box center [119, 308] width 42 height 13
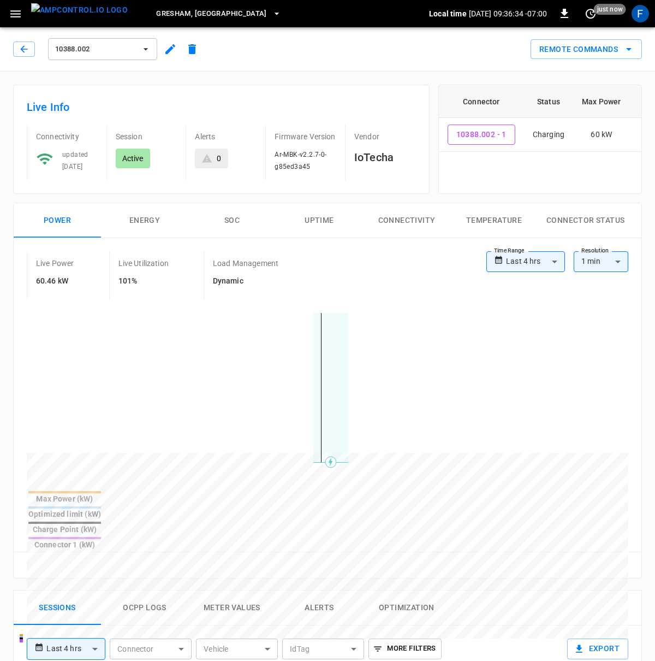
click at [67, 8] on img "menu" at bounding box center [79, 10] width 97 height 14
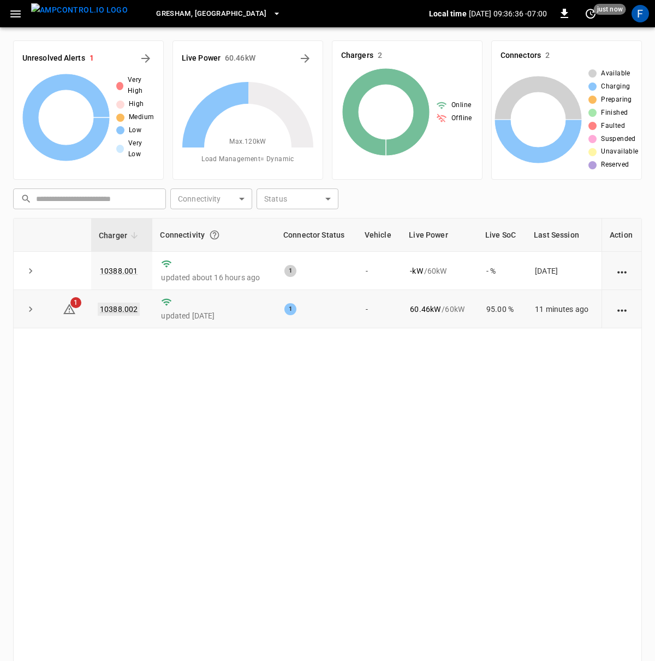
click at [118, 311] on link "10388.002" at bounding box center [119, 308] width 42 height 13
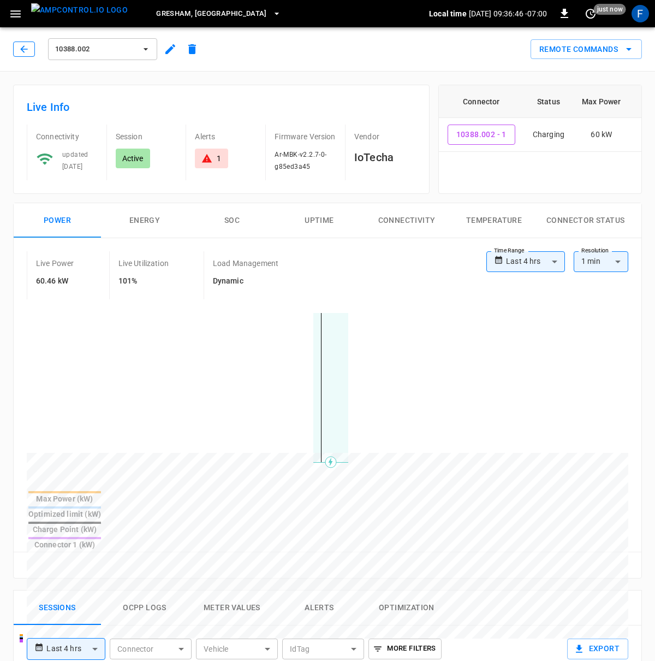
click at [20, 50] on icon "button" at bounding box center [24, 49] width 11 height 11
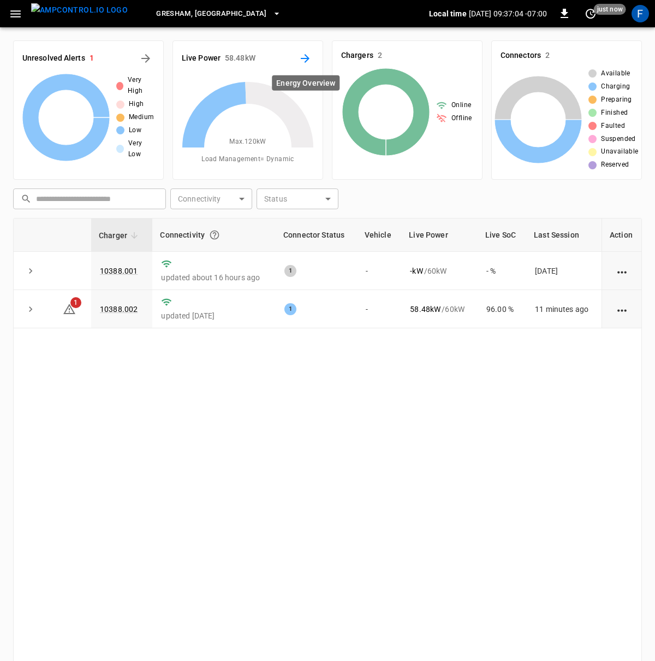
click at [308, 58] on icon "Energy Overview" at bounding box center [305, 58] width 13 height 13
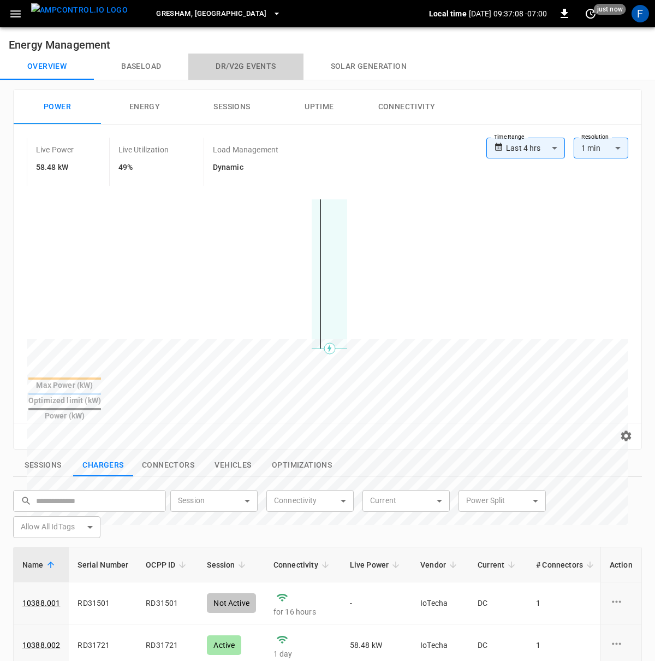
click at [245, 63] on button "Dr/V2G events" at bounding box center [245, 67] width 115 height 26
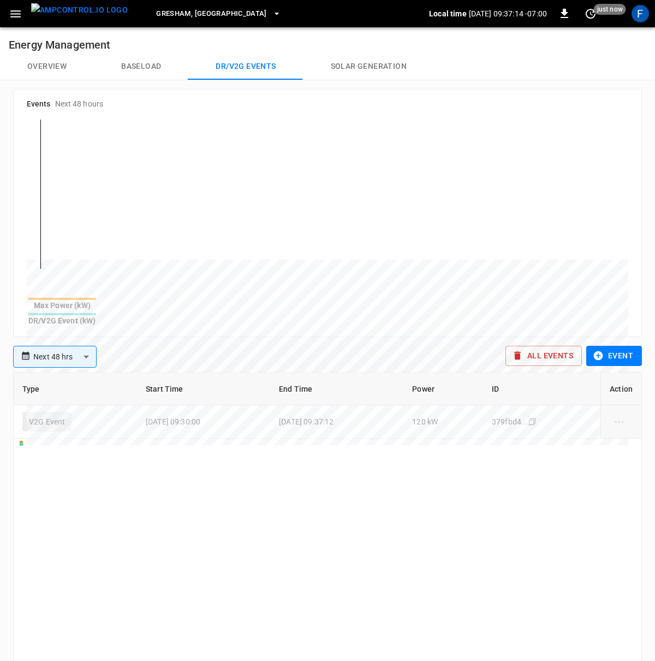
click at [76, 17] on img "menu" at bounding box center [79, 10] width 97 height 14
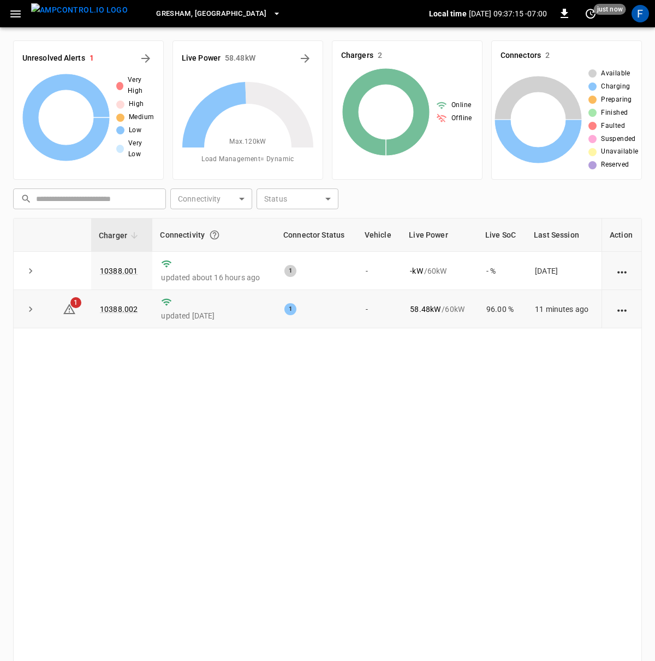
click at [104, 303] on td "10388.002" at bounding box center [121, 309] width 61 height 38
click at [114, 310] on link "10388.002" at bounding box center [119, 308] width 42 height 13
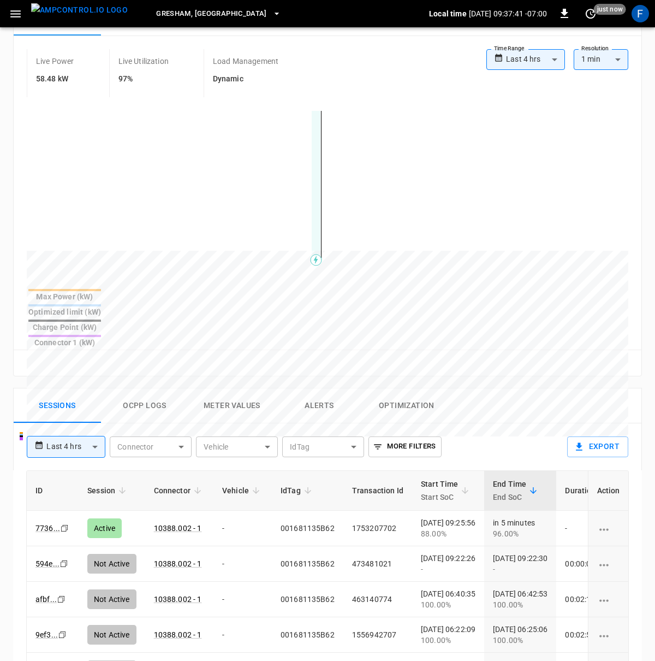
scroll to position [235, 0]
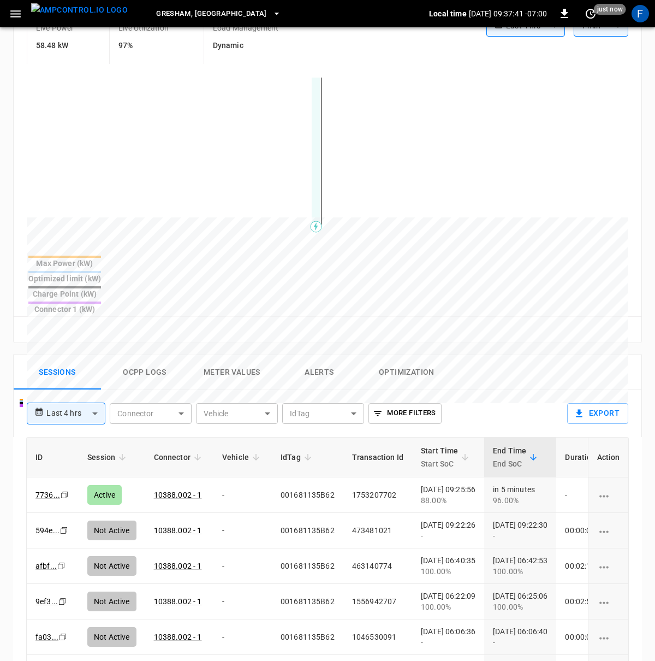
click at [135, 355] on button "Ocpp logs" at bounding box center [144, 372] width 87 height 35
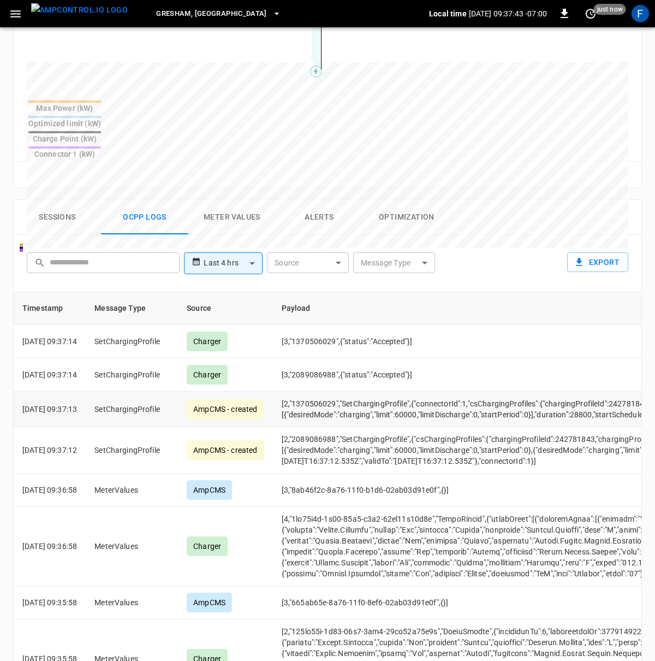
scroll to position [0, 0]
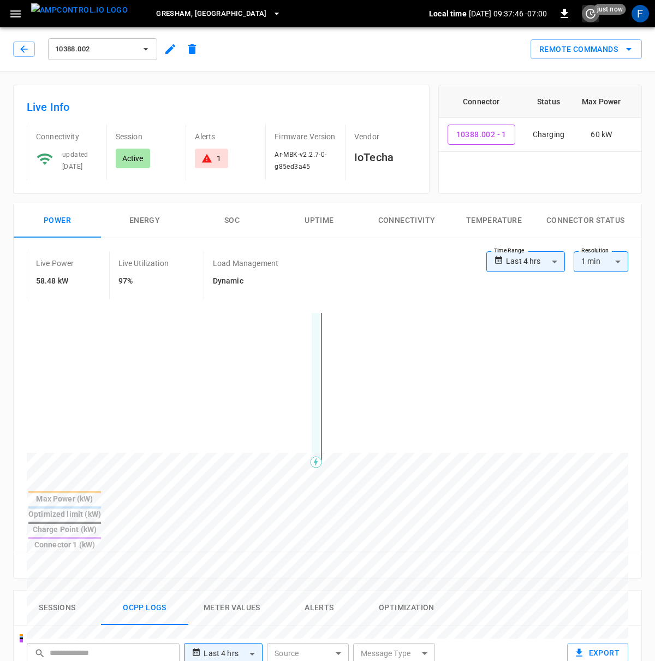
click at [589, 15] on icon "set refresh interval" at bounding box center [590, 13] width 13 height 13
click at [578, 68] on li "Update every 30 sec" at bounding box center [555, 72] width 87 height 18
click at [592, 16] on icon "set refresh interval" at bounding box center [590, 13] width 13 height 13
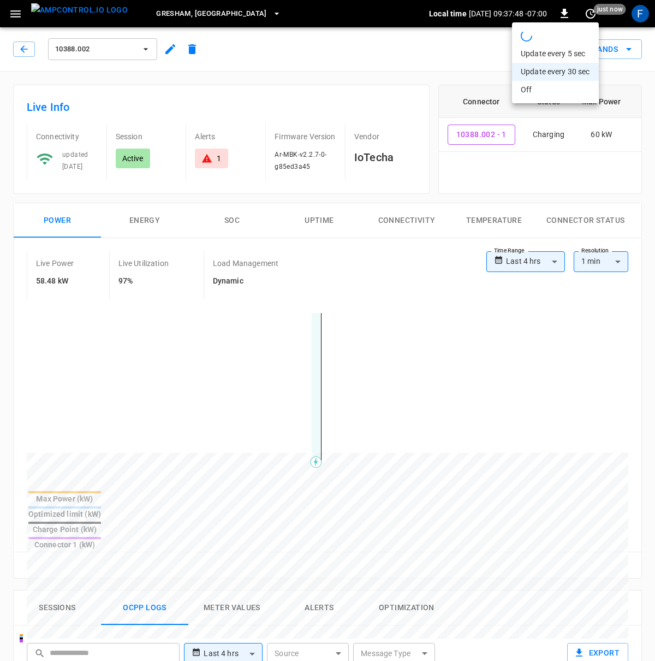
click at [577, 56] on li "Update every 5 sec" at bounding box center [555, 54] width 87 height 18
click at [587, 10] on icon "set refresh interval" at bounding box center [591, 14] width 10 height 10
click at [560, 35] on li "Refresh now" at bounding box center [555, 36] width 87 height 18
click at [357, 271] on div at bounding box center [327, 330] width 655 height 661
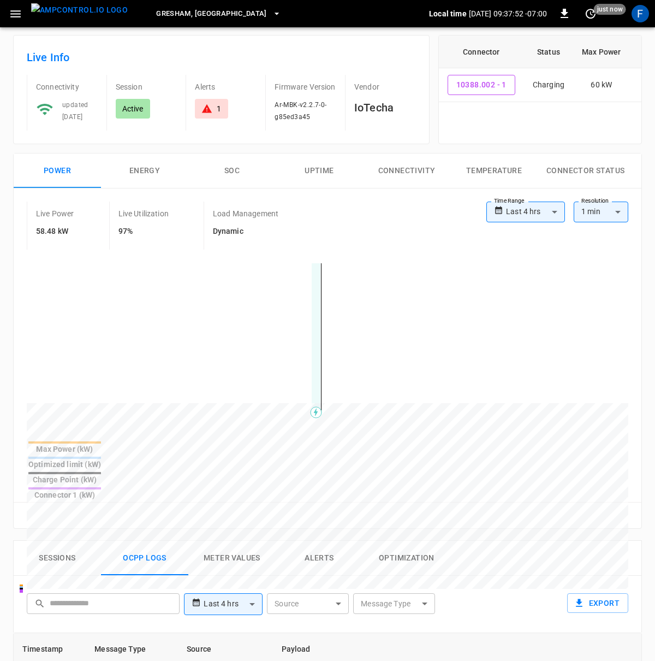
scroll to position [101, 0]
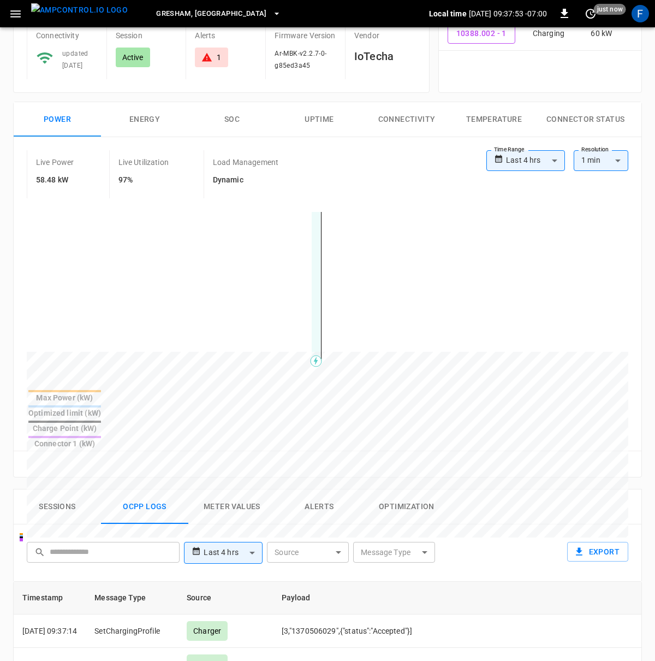
click at [219, 115] on button "SOC" at bounding box center [231, 119] width 87 height 35
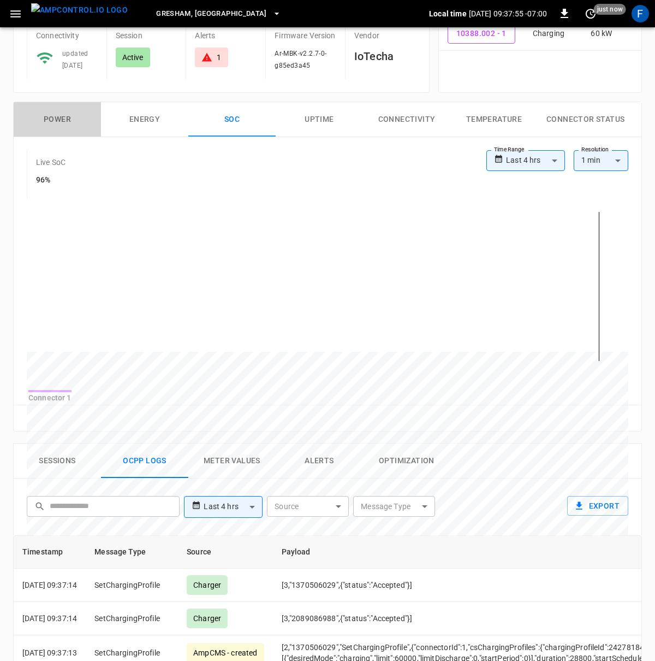
click at [79, 122] on button "Power" at bounding box center [57, 119] width 87 height 35
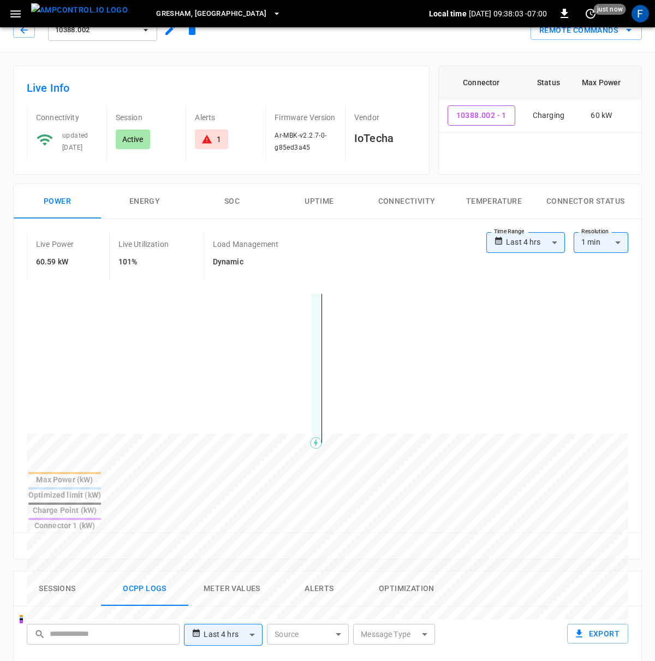
scroll to position [0, 0]
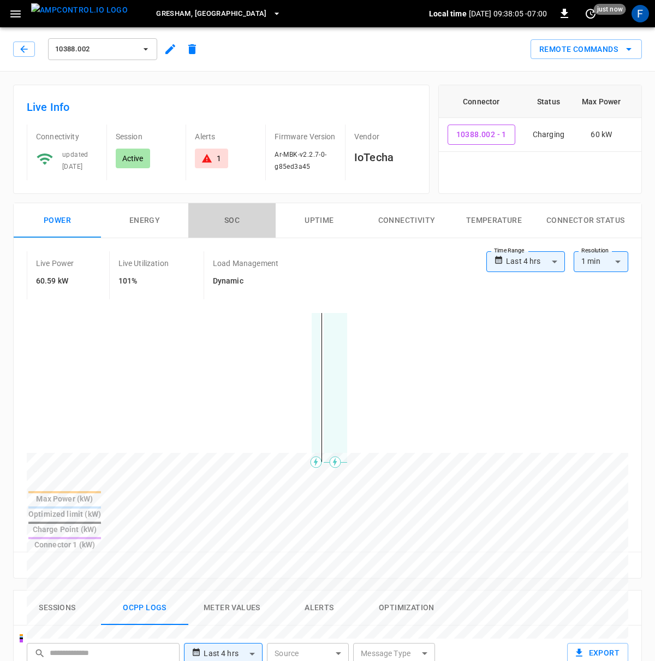
click at [241, 209] on button "SOC" at bounding box center [231, 220] width 87 height 35
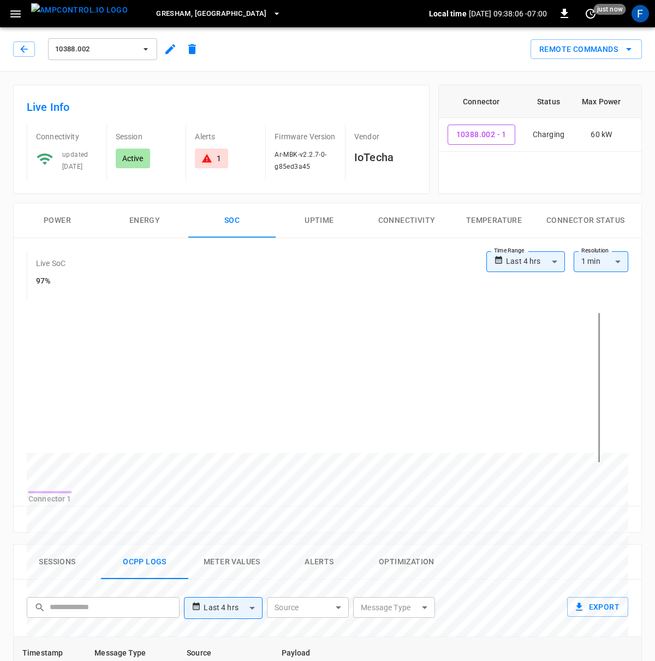
click at [74, 220] on button "Power" at bounding box center [57, 220] width 87 height 35
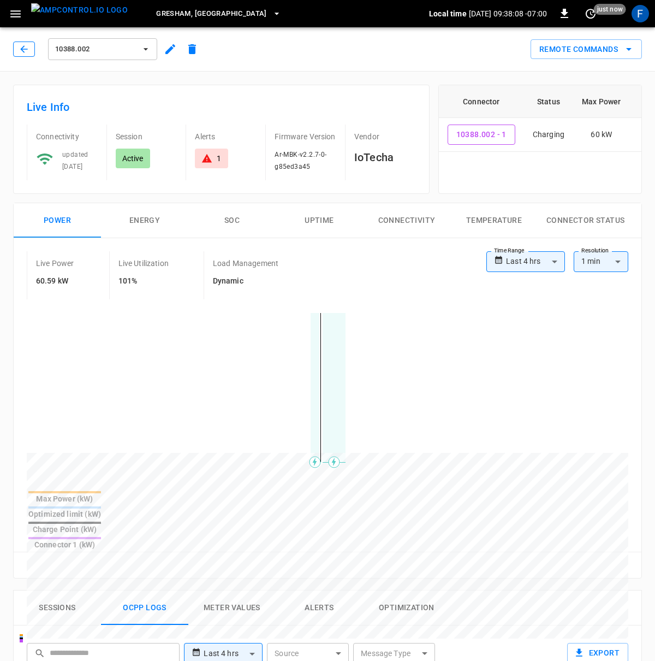
click at [21, 42] on button "button" at bounding box center [24, 48] width 22 height 15
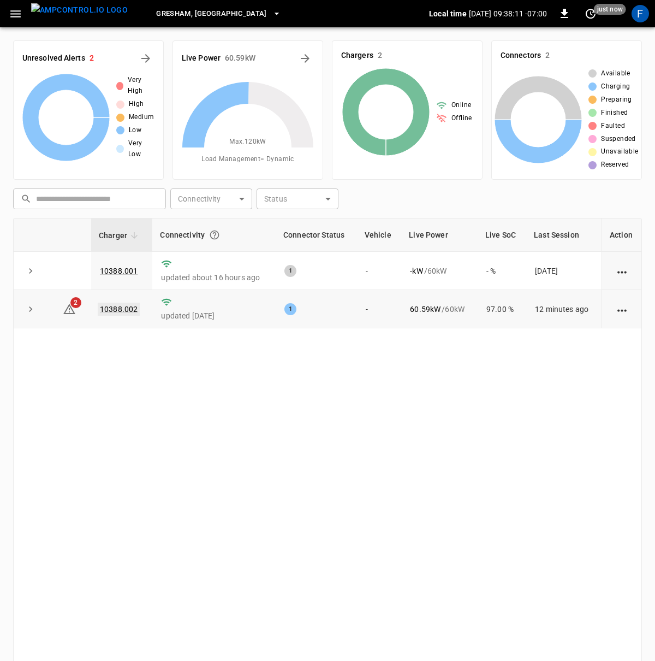
click at [127, 313] on link "10388.002" at bounding box center [119, 308] width 42 height 13
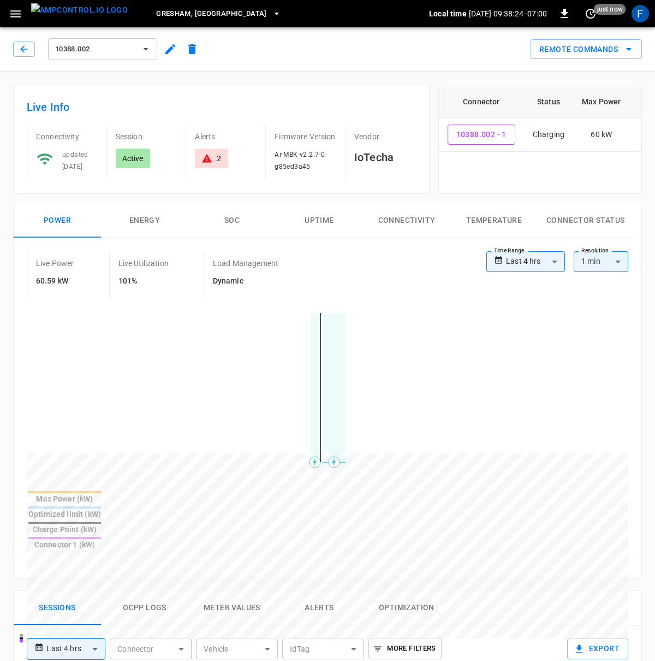
click at [174, 55] on icon "button" at bounding box center [170, 49] width 13 height 13
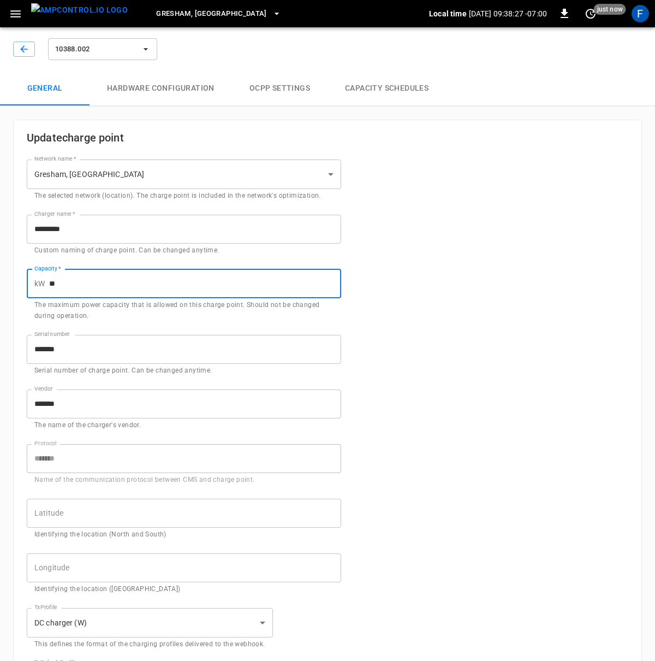
click at [94, 277] on input "**" at bounding box center [195, 283] width 292 height 29
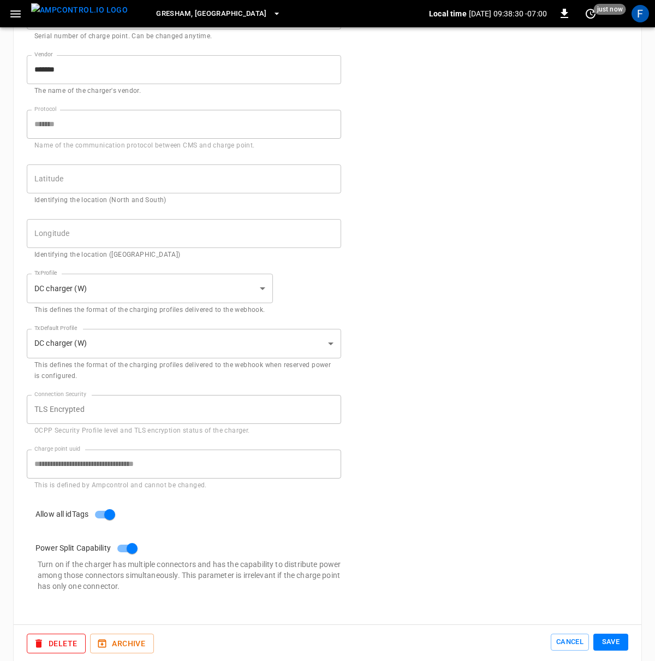
scroll to position [349, 0]
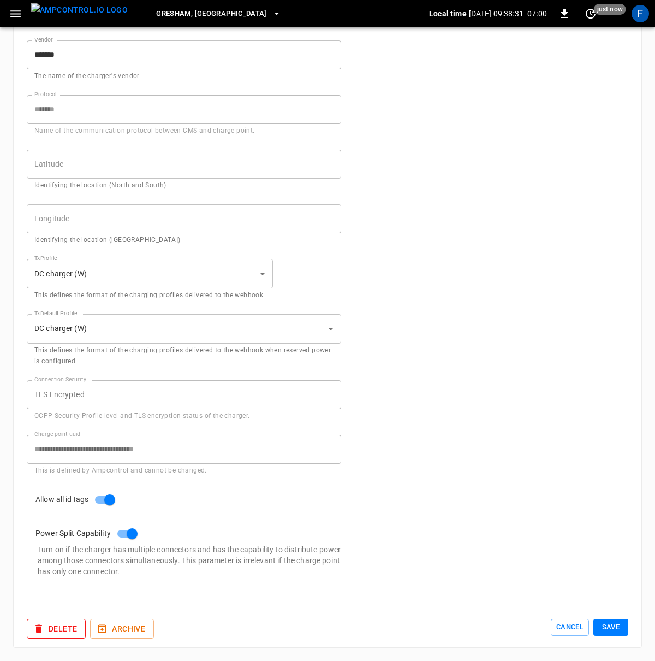
type input "**"
click at [610, 625] on button "Save" at bounding box center [611, 627] width 35 height 17
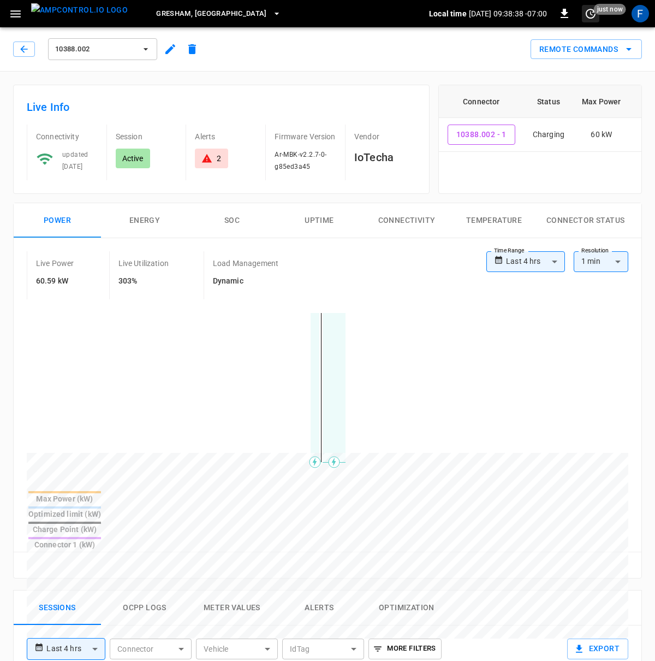
click at [590, 15] on icon "set refresh interval" at bounding box center [590, 13] width 13 height 13
click at [263, 299] on div at bounding box center [327, 330] width 655 height 661
click at [216, 217] on button "SOC" at bounding box center [231, 220] width 87 height 35
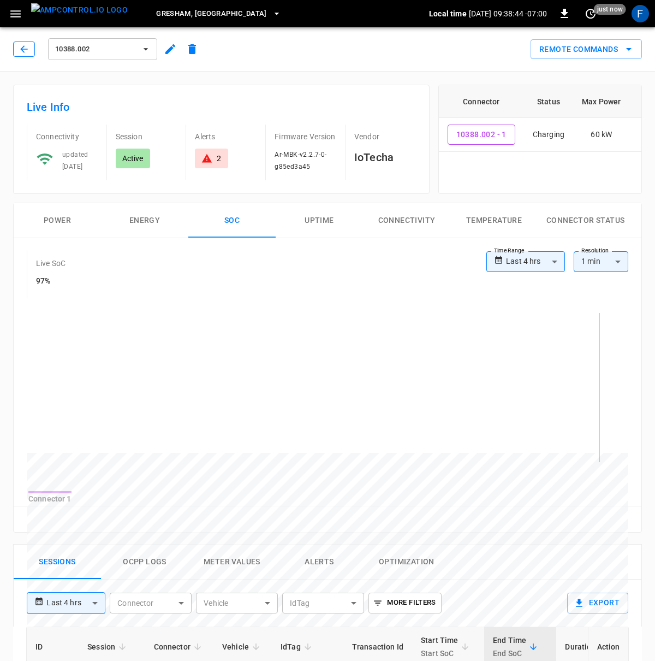
click at [33, 49] on button "button" at bounding box center [24, 48] width 22 height 15
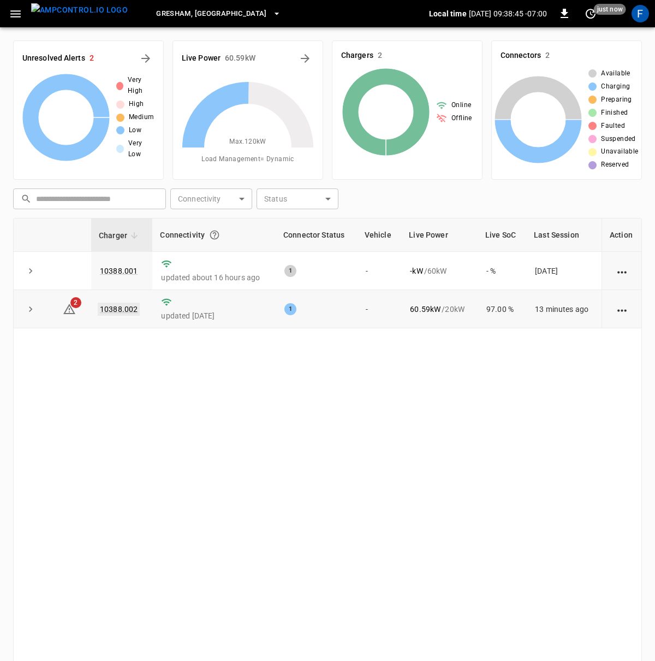
click at [114, 314] on link "10388.002" at bounding box center [119, 308] width 42 height 13
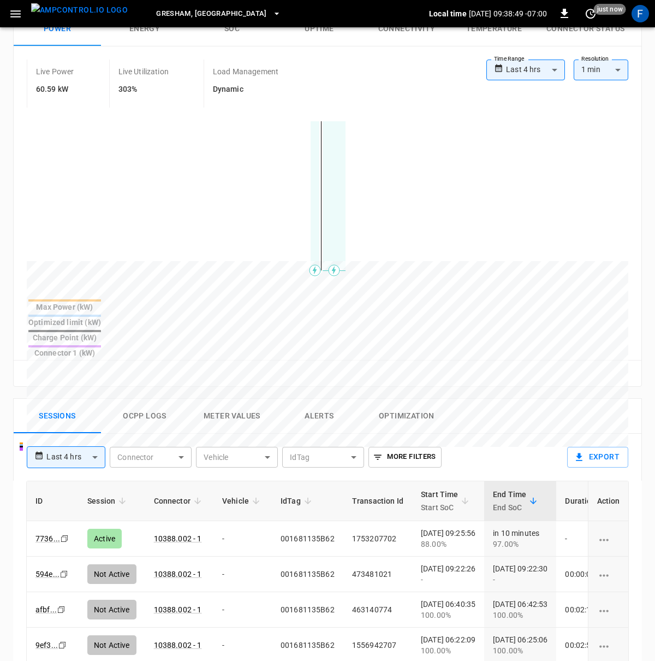
scroll to position [244, 0]
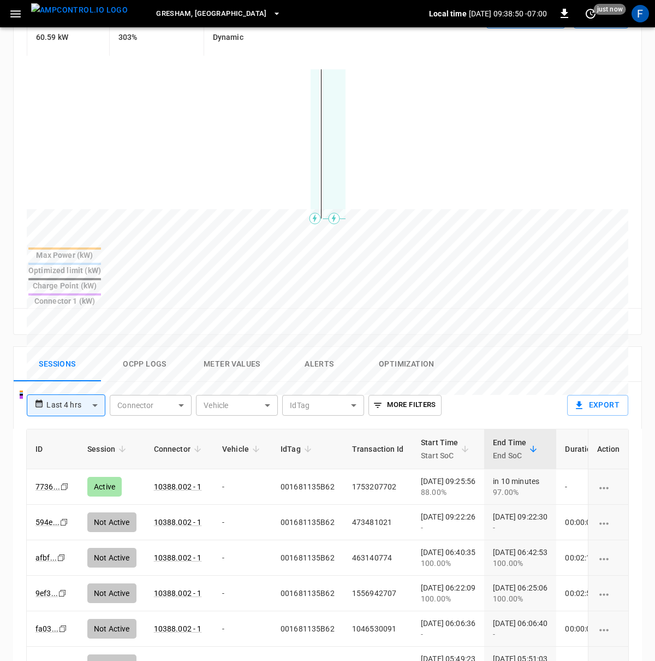
click at [154, 347] on button "Ocpp logs" at bounding box center [144, 364] width 87 height 35
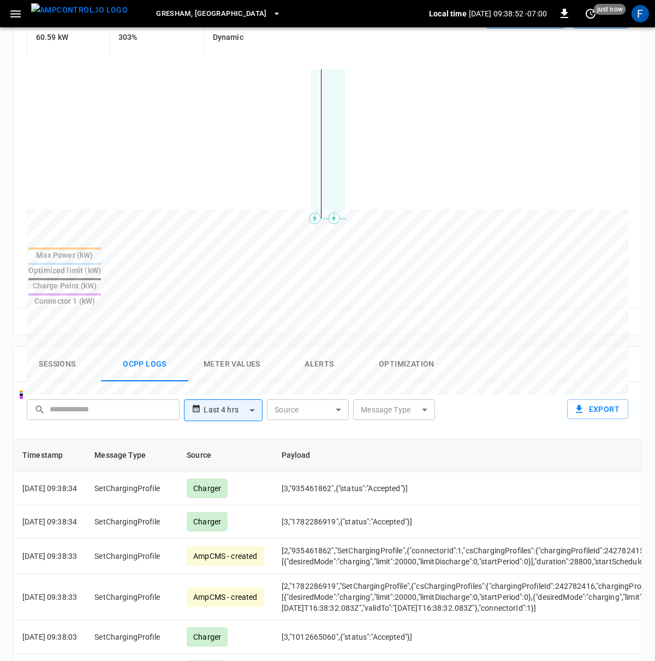
scroll to position [0, 0]
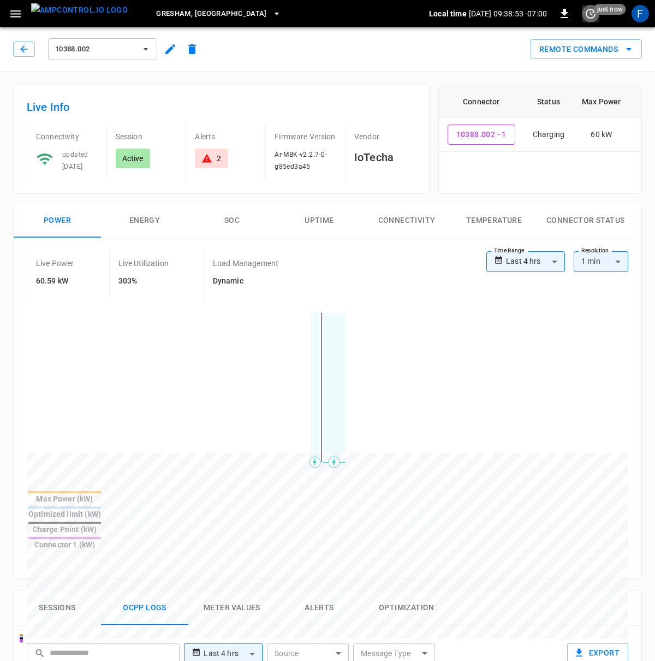
click at [592, 21] on button "set refresh interval" at bounding box center [590, 13] width 17 height 17
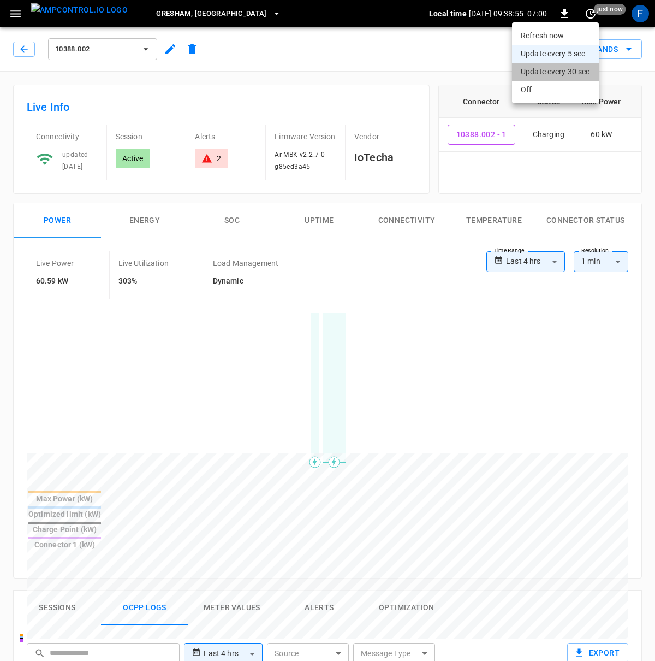
click at [565, 68] on li "Update every 30 sec" at bounding box center [555, 72] width 87 height 18
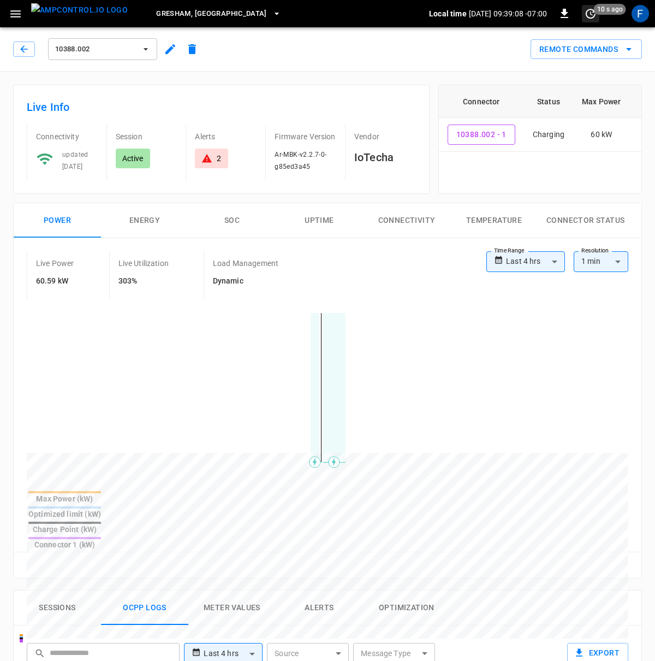
click at [588, 15] on icon "set refresh interval" at bounding box center [590, 13] width 13 height 13
click at [575, 51] on li "Update every 5 sec" at bounding box center [555, 54] width 87 height 18
click at [587, 21] on button "set refresh interval" at bounding box center [590, 13] width 17 height 17
click at [571, 42] on li "Refresh now" at bounding box center [555, 36] width 87 height 18
click at [305, 326] on div at bounding box center [327, 330] width 655 height 661
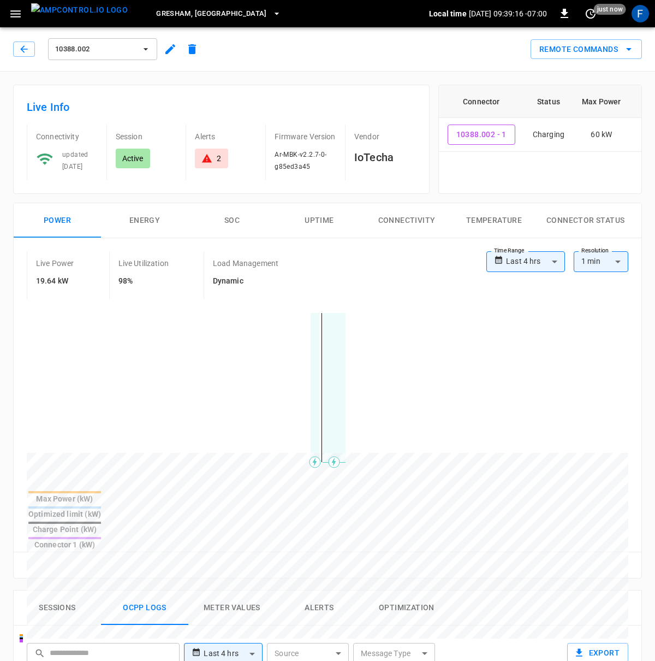
click at [236, 230] on button "SOC" at bounding box center [231, 220] width 87 height 35
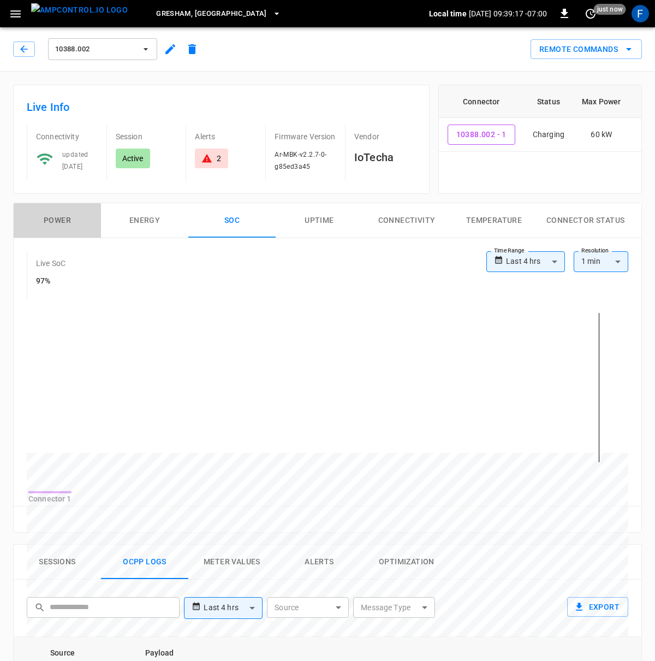
click at [67, 224] on button "Power" at bounding box center [57, 220] width 87 height 35
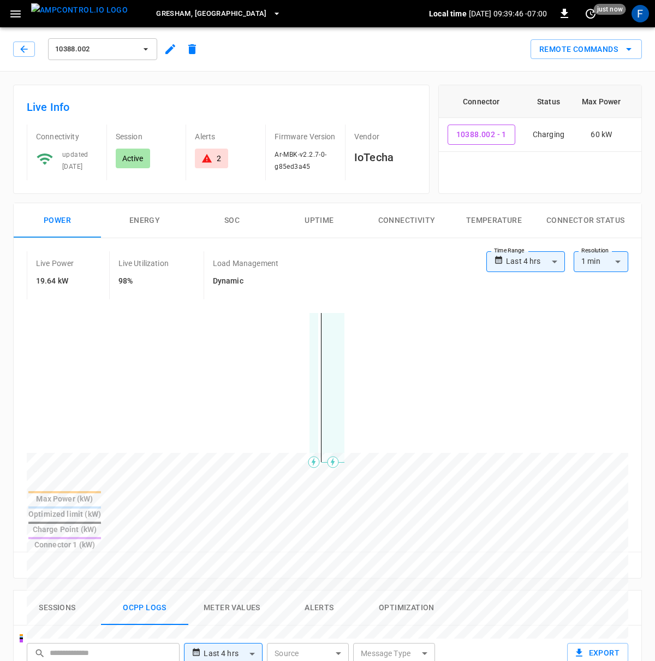
drag, startPoint x: 287, startPoint y: 431, endPoint x: 369, endPoint y: 436, distance: 82.0
drag, startPoint x: 292, startPoint y: 419, endPoint x: 341, endPoint y: 419, distance: 48.6
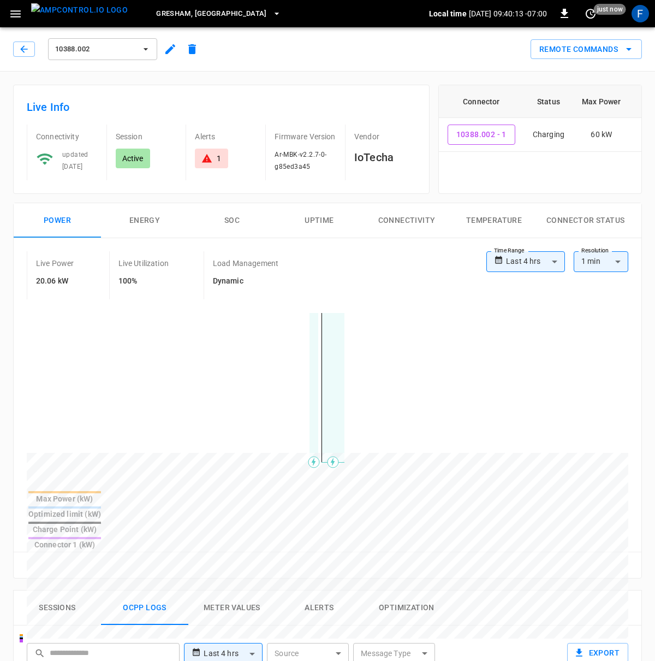
click at [591, 15] on icon "set refresh interval" at bounding box center [591, 14] width 10 height 10
click at [577, 52] on li "Update every 5 sec" at bounding box center [555, 54] width 87 height 18
click at [591, 16] on icon "set refresh interval" at bounding box center [590, 13] width 13 height 13
click at [572, 31] on li "Refresh now" at bounding box center [555, 36] width 87 height 18
click at [267, 342] on div at bounding box center [327, 330] width 655 height 661
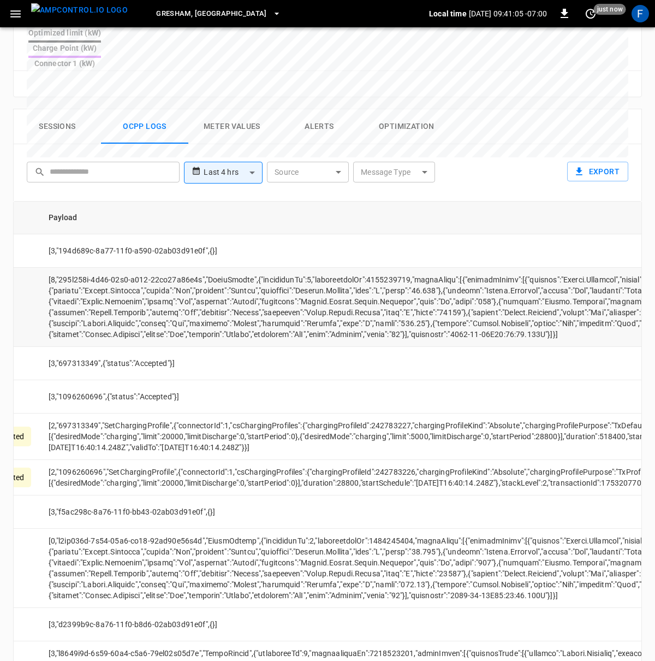
click at [334, 282] on td "opcc-messages-table" at bounding box center [488, 307] width 896 height 79
click at [182, 268] on td "opcc-messages-table" at bounding box center [488, 307] width 896 height 79
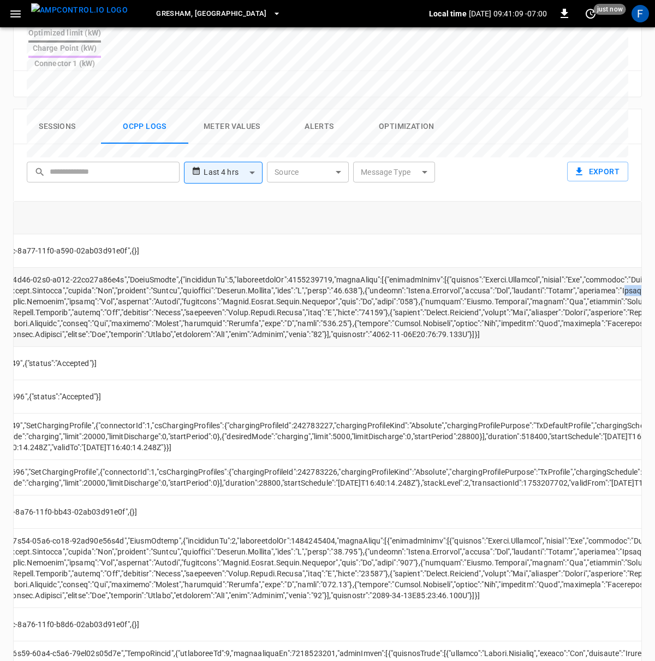
drag, startPoint x: 254, startPoint y: 262, endPoint x: 318, endPoint y: 265, distance: 63.9
click at [318, 268] on td "opcc-messages-table" at bounding box center [410, 307] width 896 height 79
drag, startPoint x: 262, startPoint y: 277, endPoint x: 322, endPoint y: 277, distance: 59.5
click at [322, 277] on td "opcc-messages-table" at bounding box center [410, 307] width 896 height 79
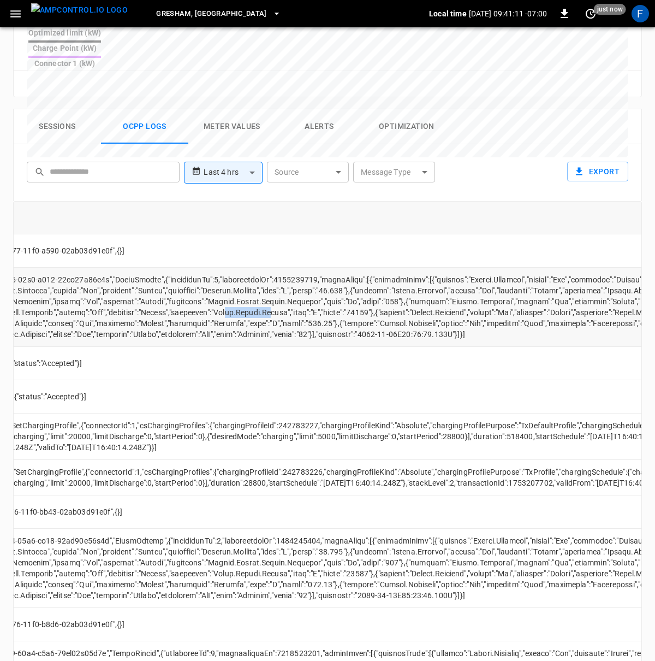
drag, startPoint x: 248, startPoint y: 284, endPoint x: 289, endPoint y: 284, distance: 41.5
click at [289, 284] on td "opcc-messages-table" at bounding box center [395, 307] width 896 height 79
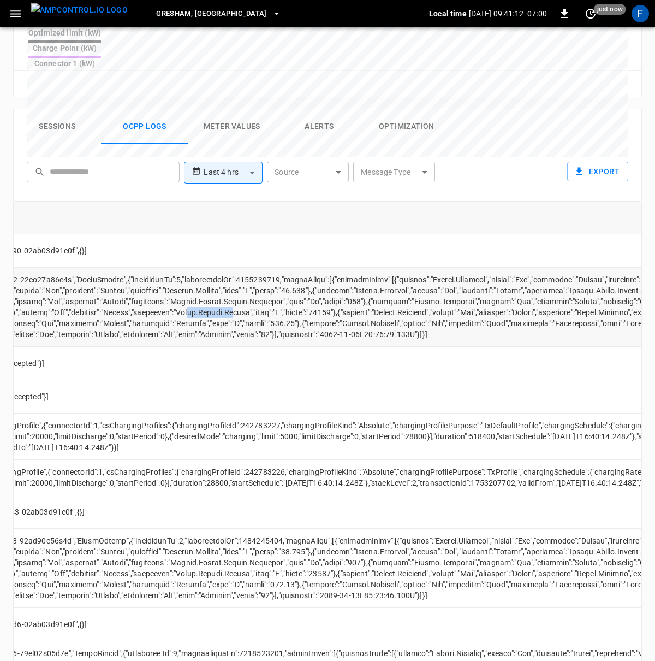
scroll to position [0, 432]
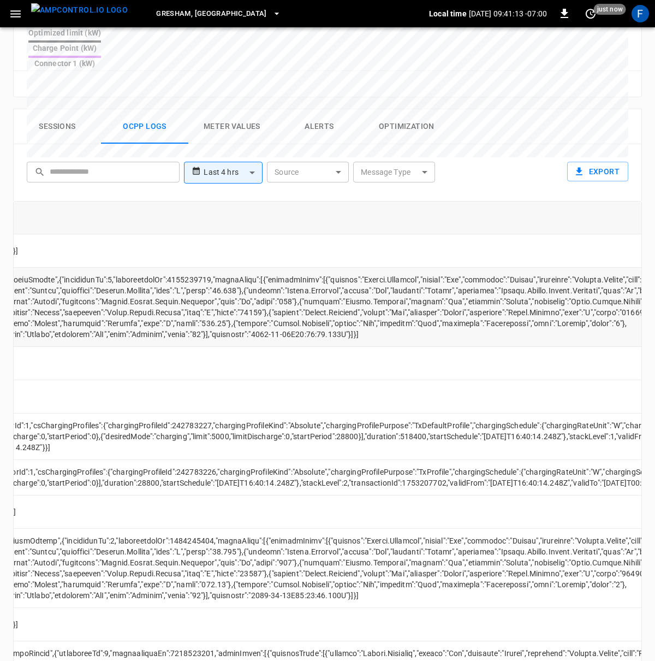
click at [289, 284] on td "opcc-messages-table" at bounding box center [289, 307] width 896 height 79
click at [412, 271] on td "opcc-messages-table" at bounding box center [289, 307] width 896 height 79
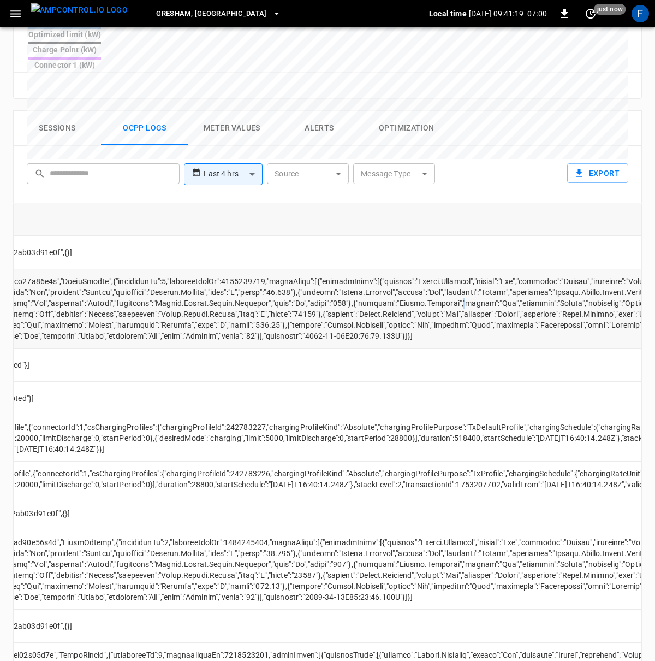
scroll to position [0, 382]
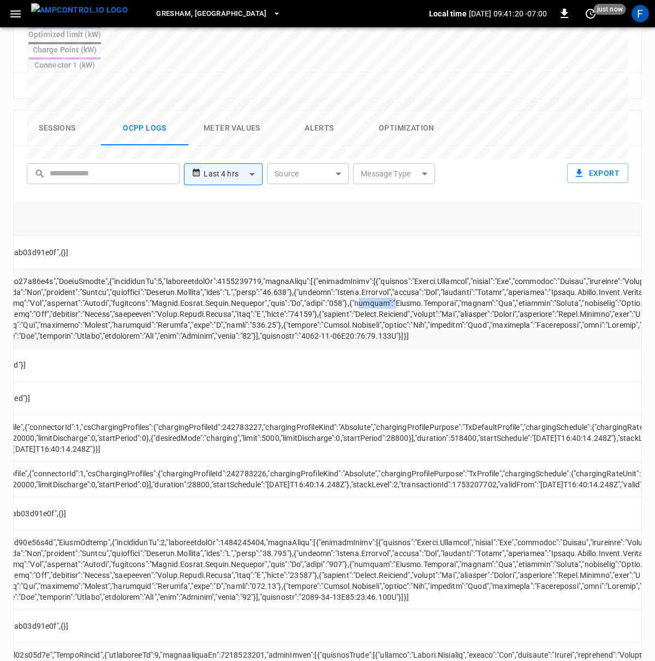
drag, startPoint x: 371, startPoint y: 277, endPoint x: 401, endPoint y: 277, distance: 30.6
click at [401, 277] on td "opcc-messages-table" at bounding box center [339, 308] width 896 height 79
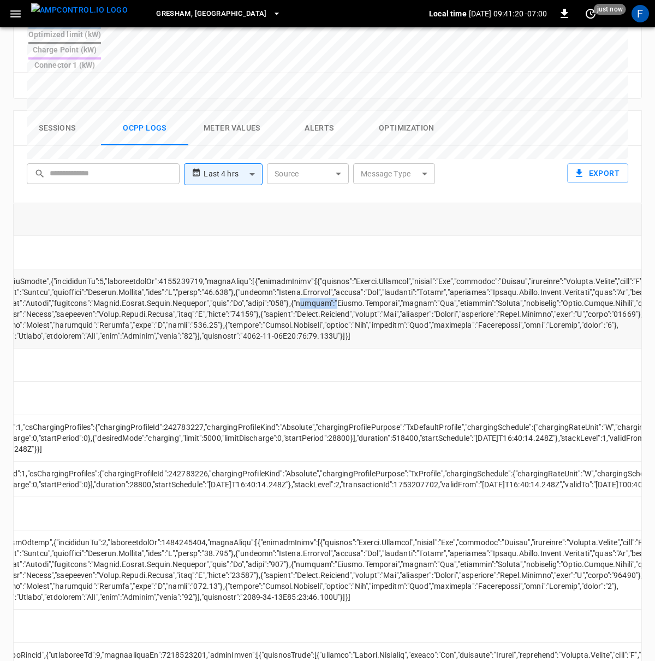
scroll to position [0, 532]
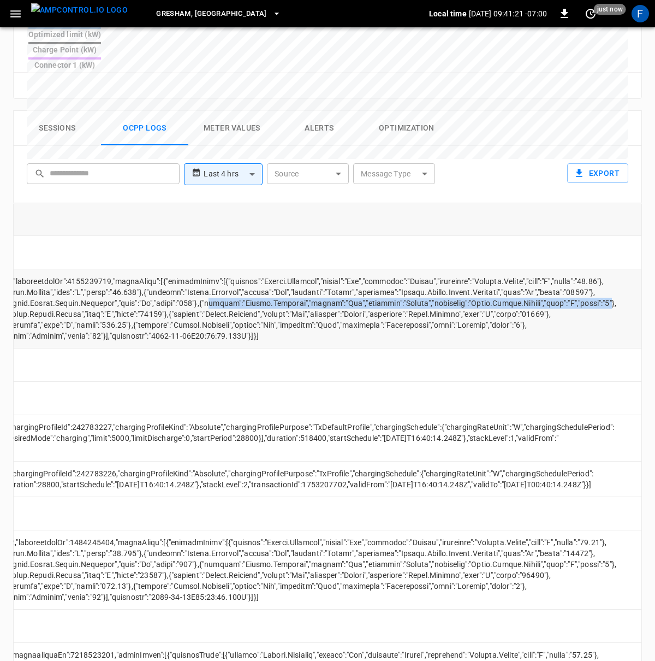
click at [613, 274] on td "opcc-messages-table" at bounding box center [189, 308] width 896 height 79
click at [217, 277] on td "opcc-messages-table" at bounding box center [189, 308] width 896 height 79
click at [269, 269] on td "opcc-messages-table" at bounding box center [189, 308] width 896 height 79
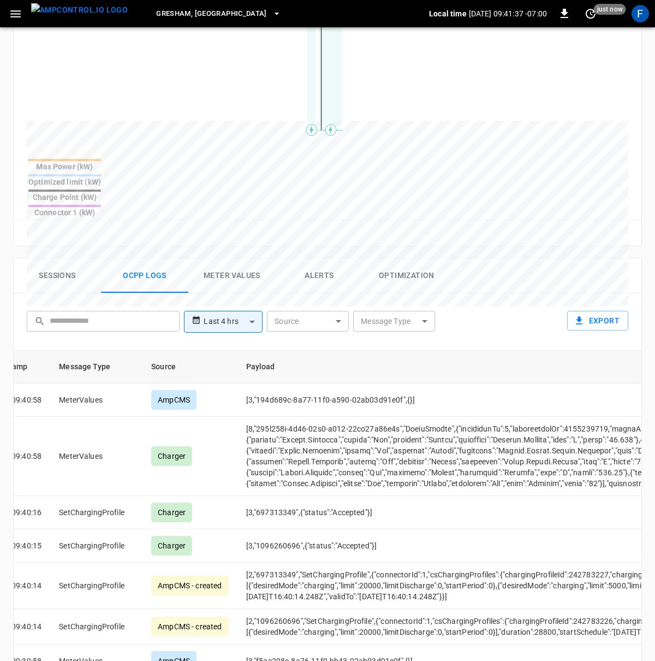
scroll to position [0, 0]
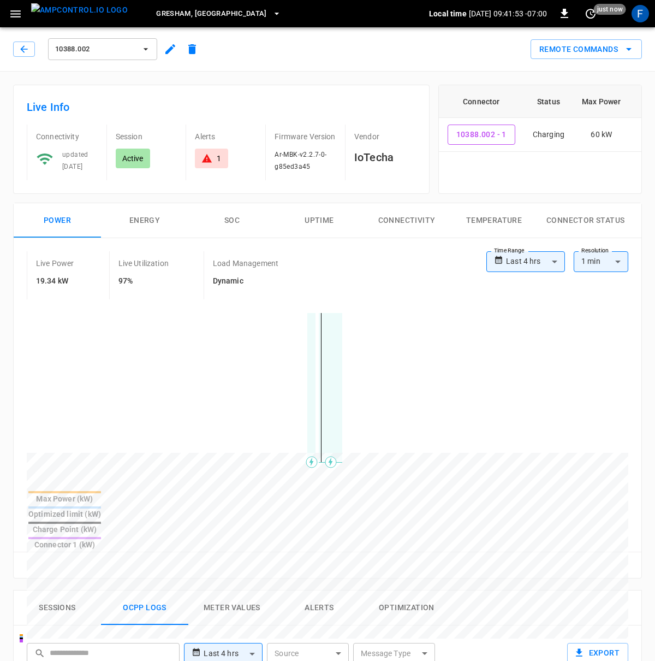
click at [237, 203] on button "SOC" at bounding box center [231, 220] width 87 height 35
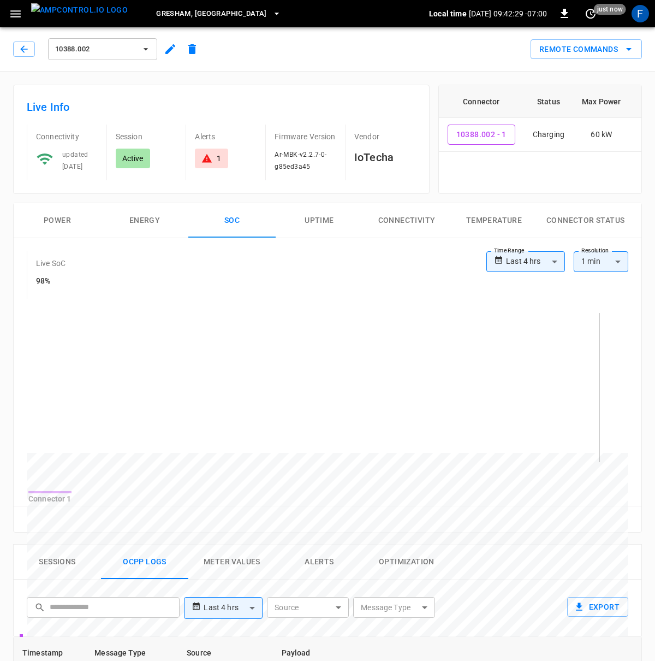
click at [174, 49] on icon "button" at bounding box center [170, 49] width 13 height 13
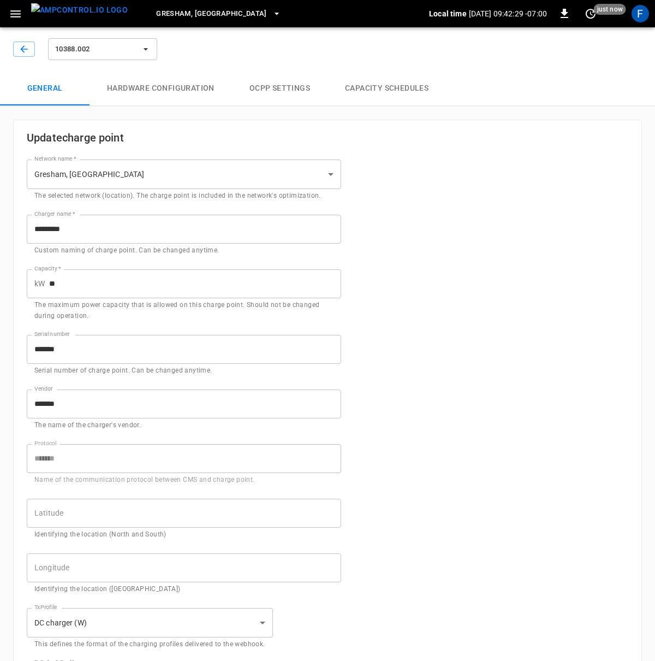
click at [188, 85] on button "Hardware configuration" at bounding box center [161, 88] width 143 height 35
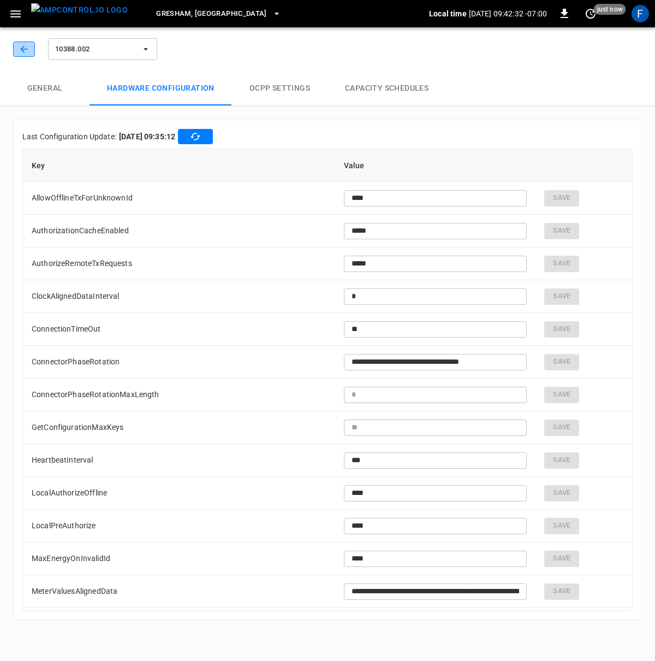
click at [25, 51] on icon "button" at bounding box center [24, 49] width 11 height 11
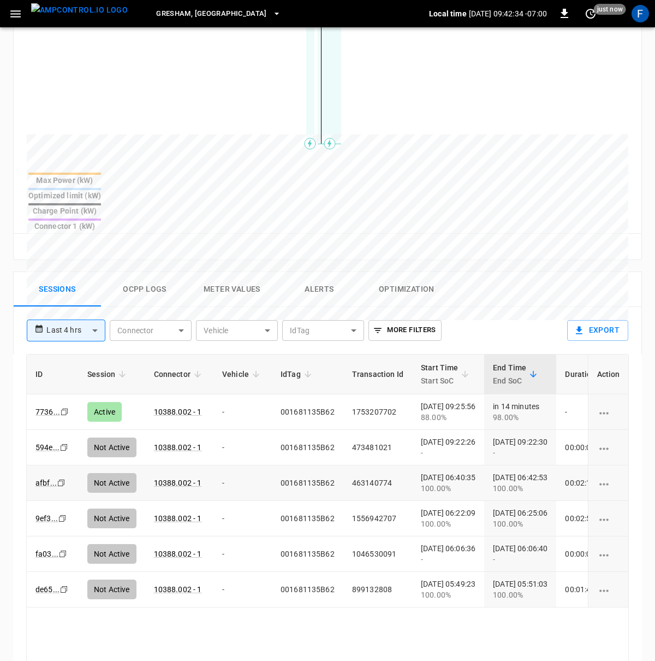
scroll to position [182, 0]
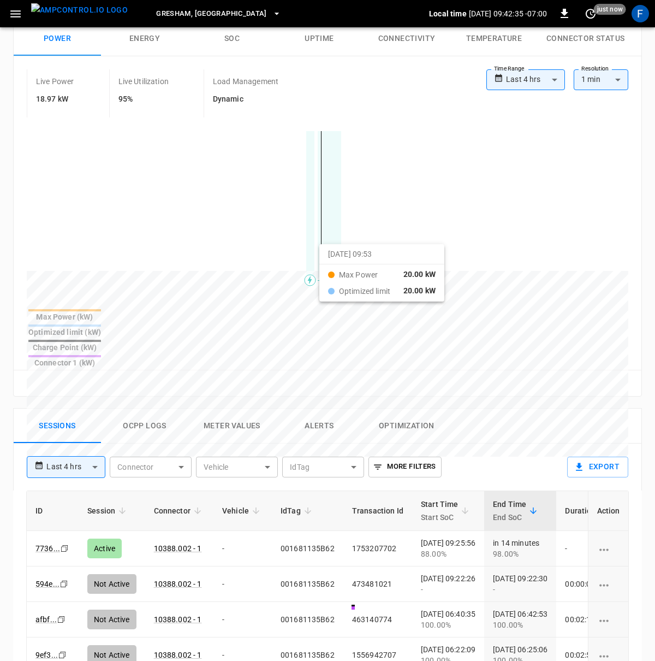
drag, startPoint x: 296, startPoint y: 256, endPoint x: 378, endPoint y: 250, distance: 82.7
click at [378, 459] on div at bounding box center [307, 533] width 561 height 149
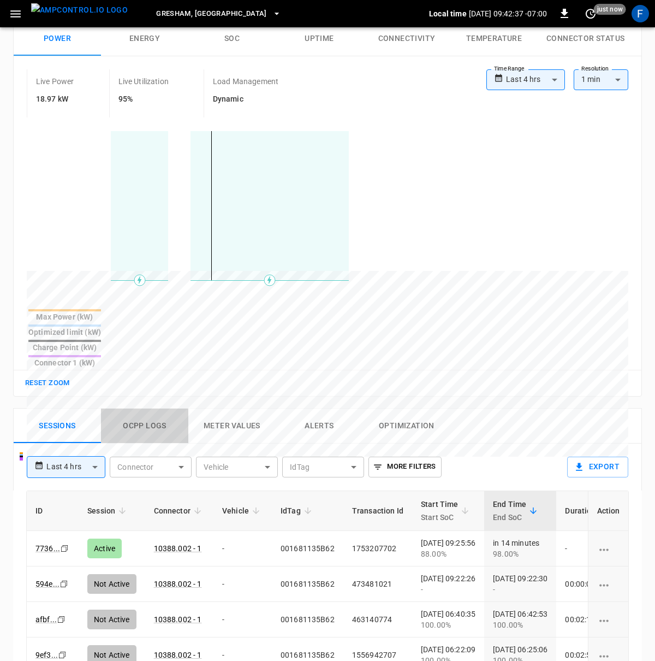
click at [140, 408] on button "Ocpp logs" at bounding box center [144, 425] width 87 height 35
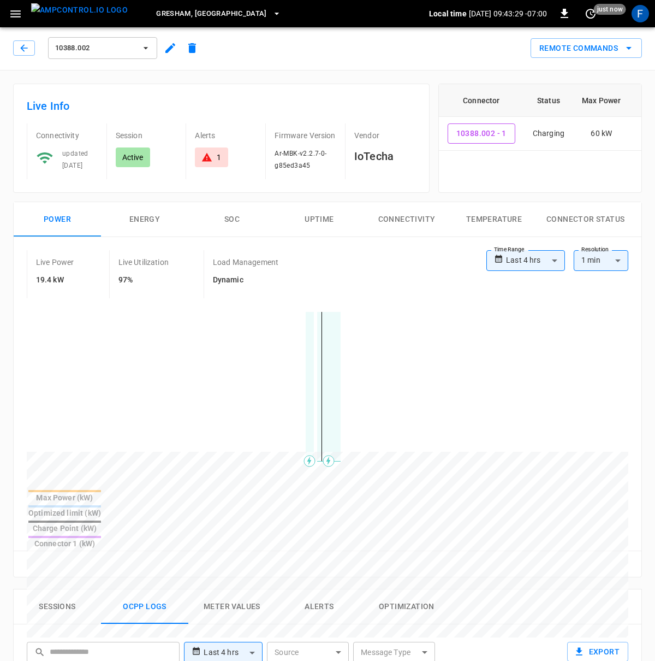
scroll to position [0, 0]
click at [244, 211] on button "SOC" at bounding box center [231, 220] width 87 height 35
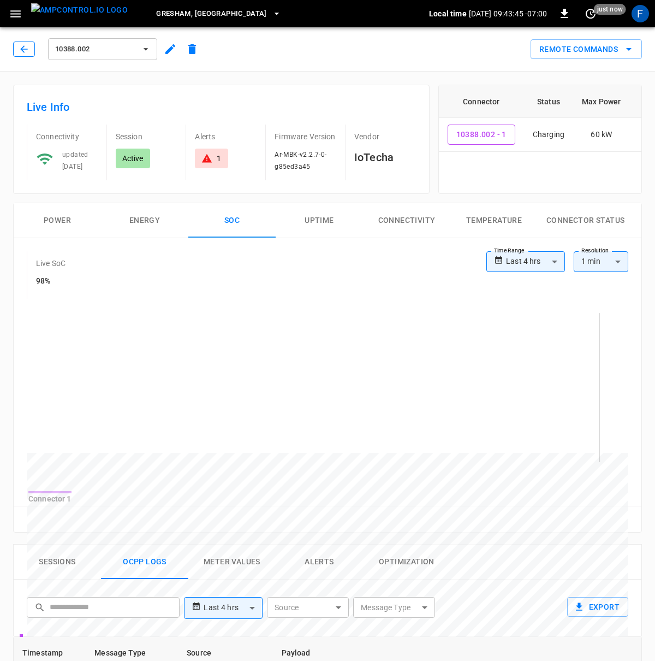
click at [23, 49] on icon "button" at bounding box center [23, 48] width 7 height 7
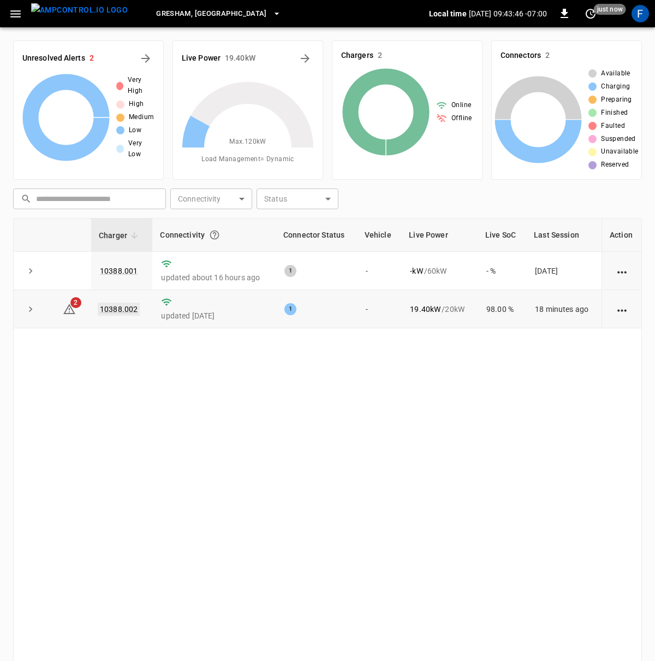
click at [124, 312] on link "10388.002" at bounding box center [119, 308] width 42 height 13
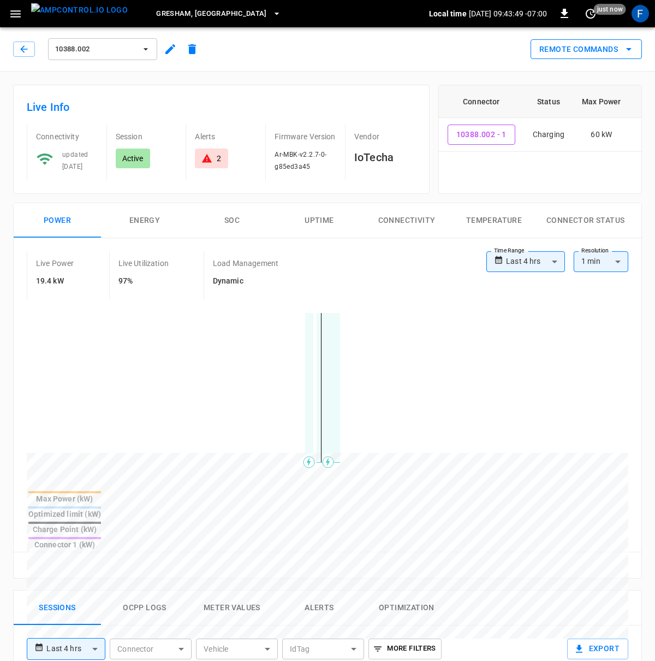
click at [606, 44] on button "Remote Commands" at bounding box center [586, 49] width 111 height 20
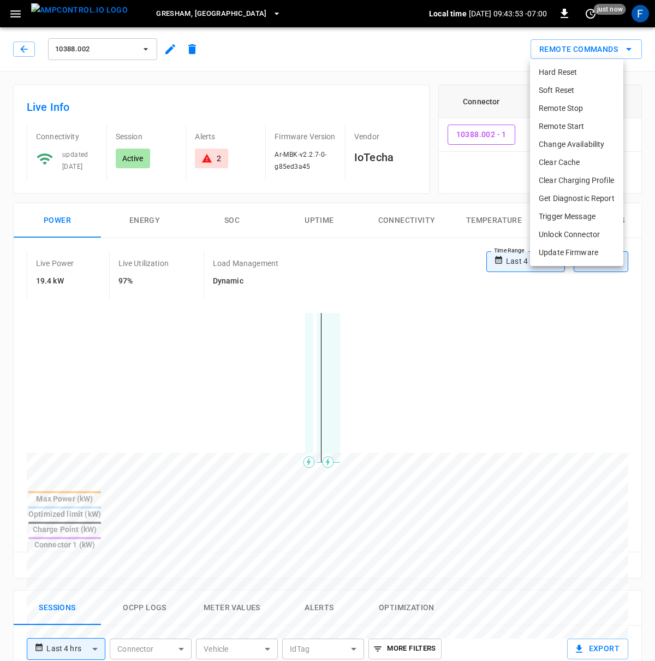
click at [171, 97] on div at bounding box center [327, 330] width 655 height 661
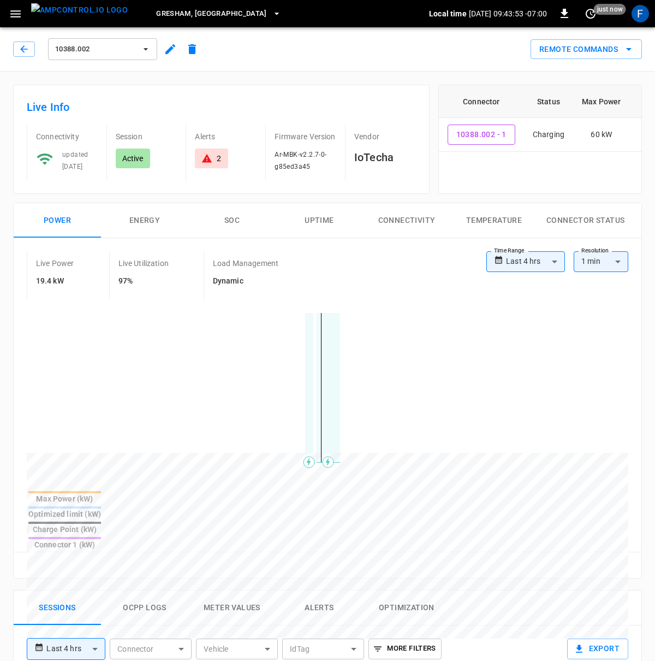
click at [171, 97] on div "Live Info Connectivity updated 1 day ago Session Active Alerts 2 Firmware Versi…" at bounding box center [221, 139] width 417 height 109
click at [628, 48] on icon "remote commands options" at bounding box center [628, 49] width 5 height 3
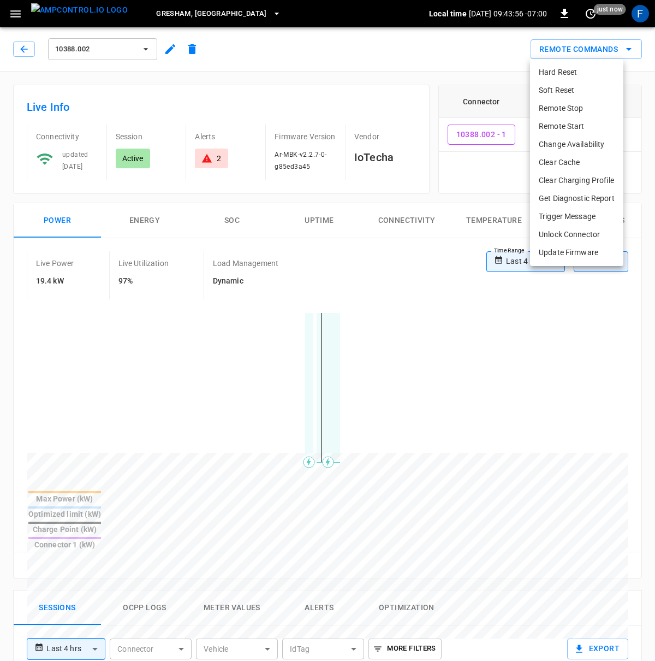
click at [331, 110] on div at bounding box center [327, 330] width 655 height 661
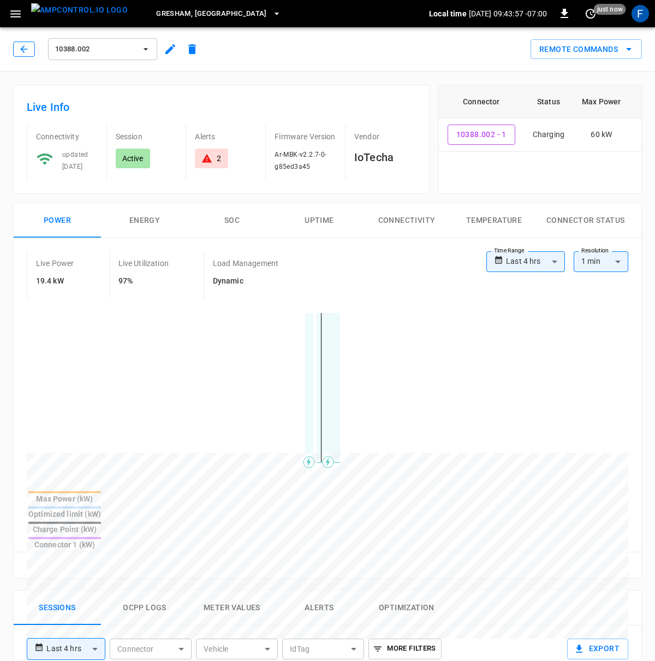
click at [29, 52] on button "button" at bounding box center [24, 48] width 22 height 15
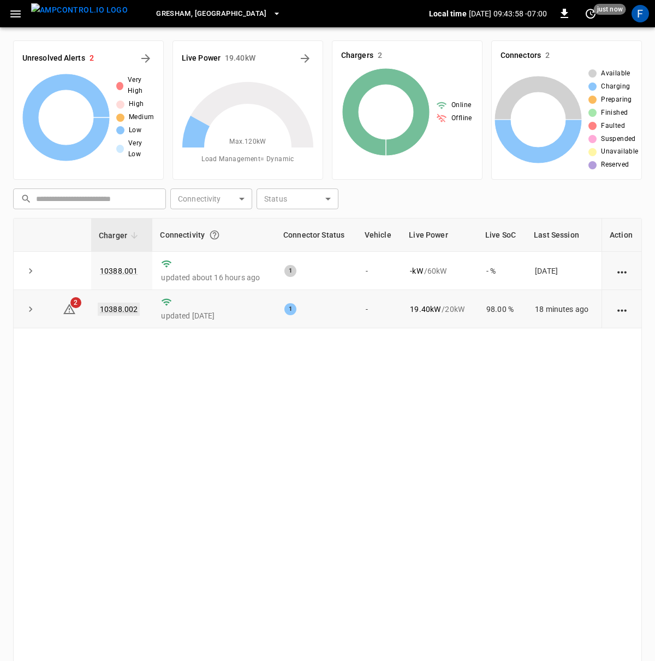
click at [105, 313] on link "10388.002" at bounding box center [119, 308] width 42 height 13
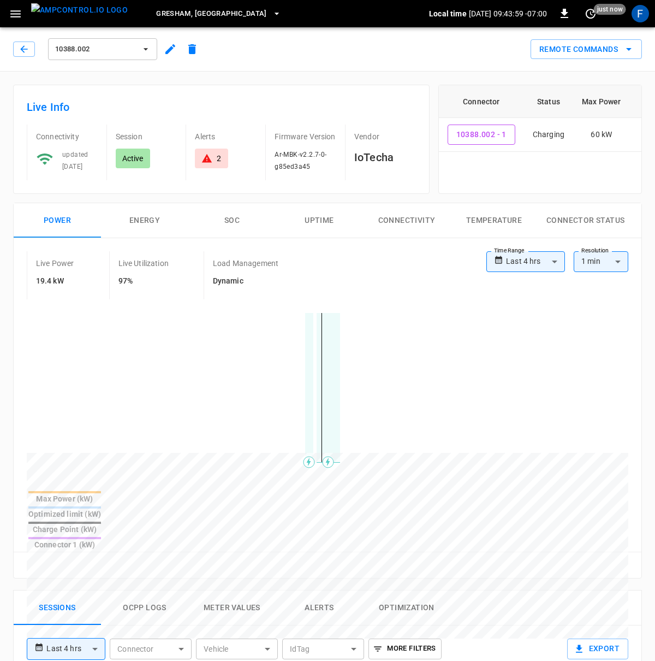
scroll to position [9, 0]
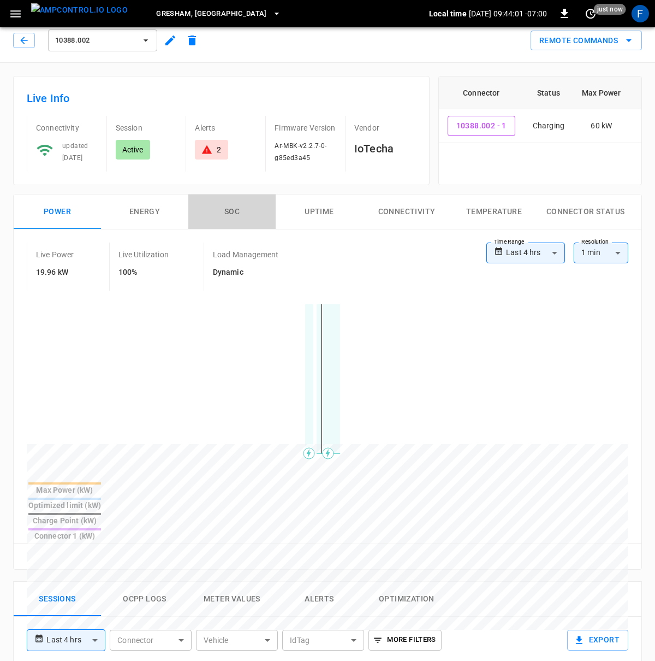
click at [243, 210] on button "SOC" at bounding box center [231, 211] width 87 height 35
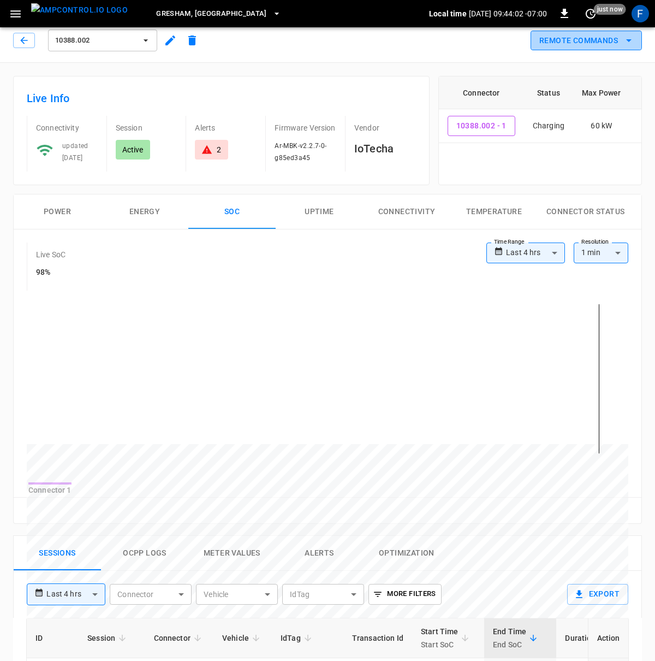
click at [586, 33] on button "Remote Commands" at bounding box center [586, 41] width 111 height 20
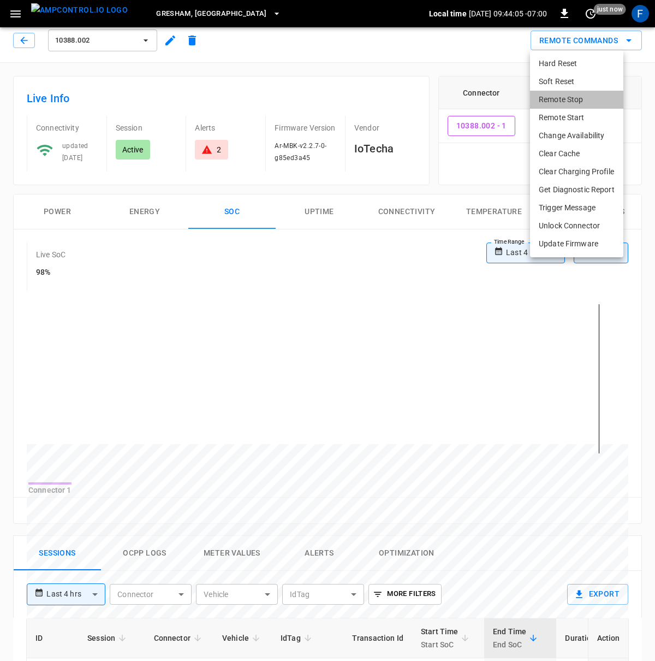
click at [592, 103] on li "Remote Stop" at bounding box center [576, 100] width 93 height 18
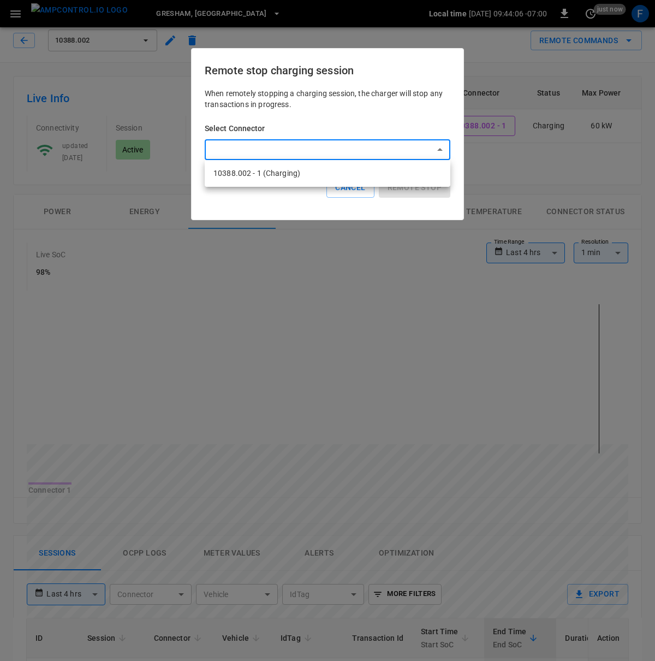
click at [325, 156] on body "**********" at bounding box center [327, 556] width 655 height 1131
click at [294, 178] on li "10388.002 - 1 (Charging)" at bounding box center [328, 173] width 246 height 18
type input "**********"
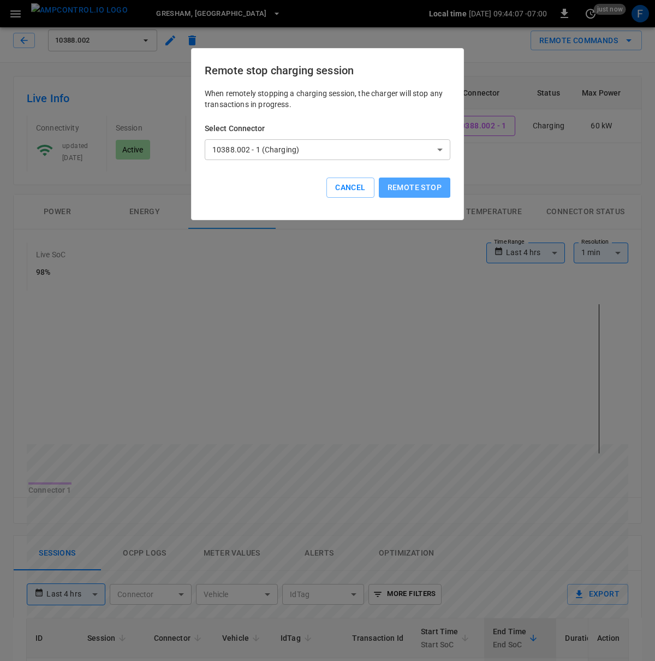
click at [415, 192] on button "Remote stop" at bounding box center [415, 187] width 72 height 20
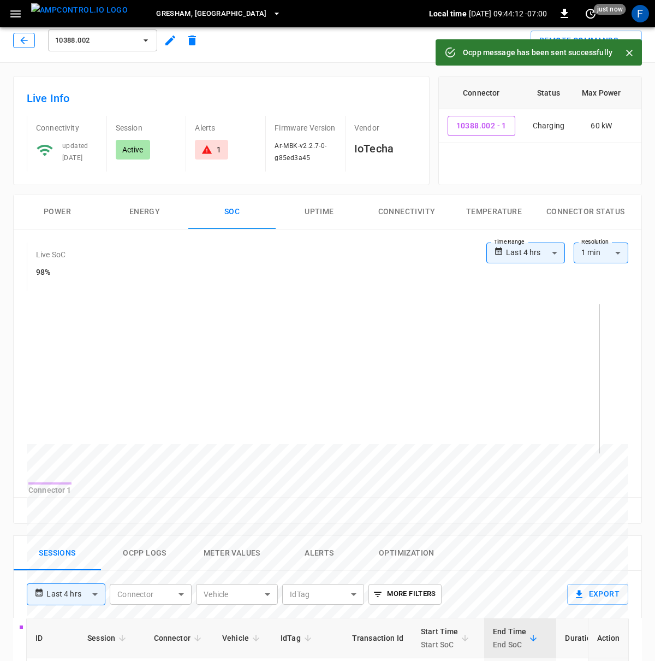
click at [22, 40] on icon "button" at bounding box center [23, 40] width 7 height 7
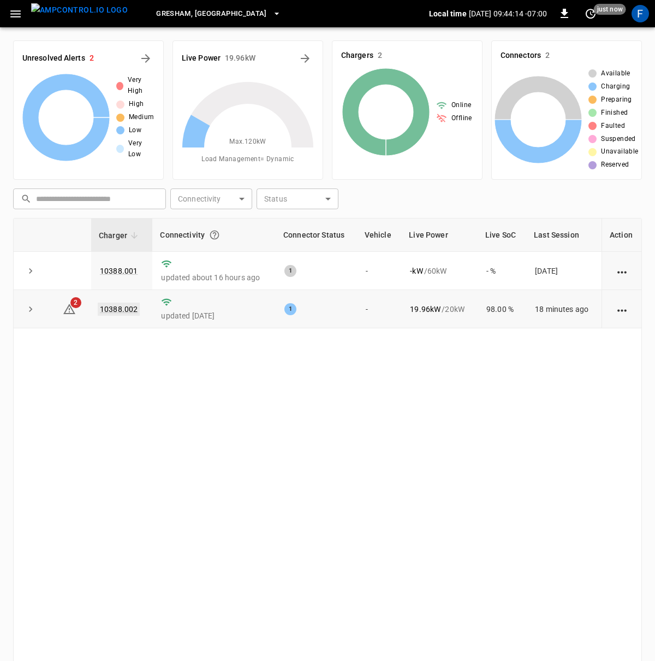
click at [122, 314] on link "10388.002" at bounding box center [119, 308] width 42 height 13
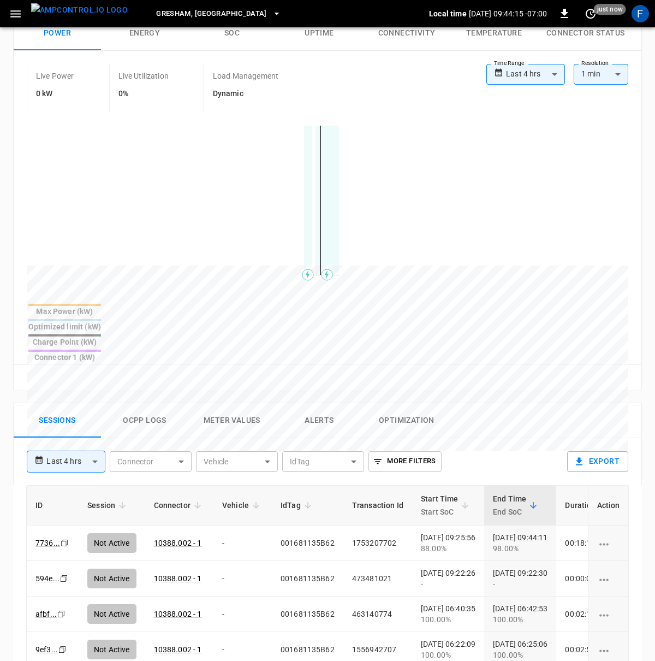
scroll to position [252, 0]
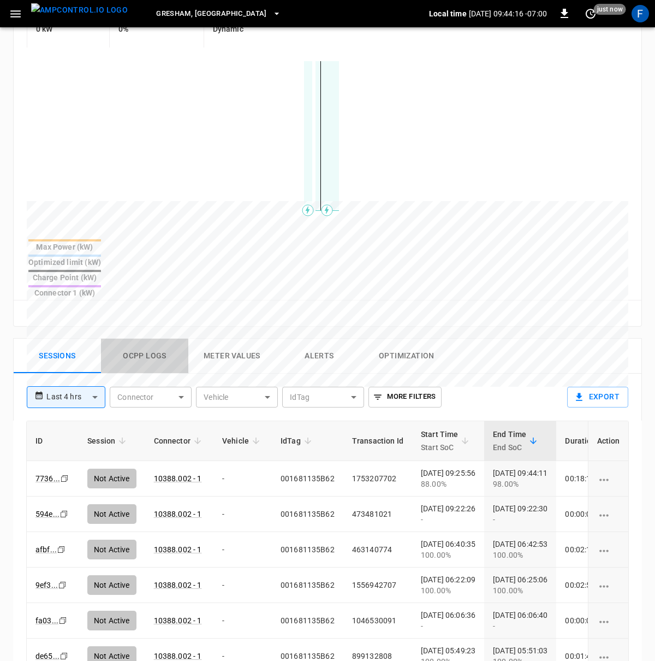
click at [143, 339] on button "Ocpp logs" at bounding box center [144, 356] width 87 height 35
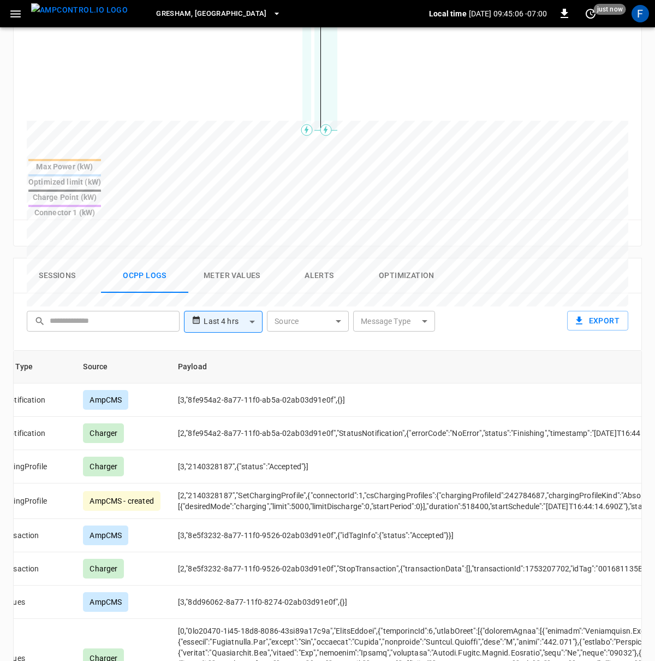
scroll to position [0, 0]
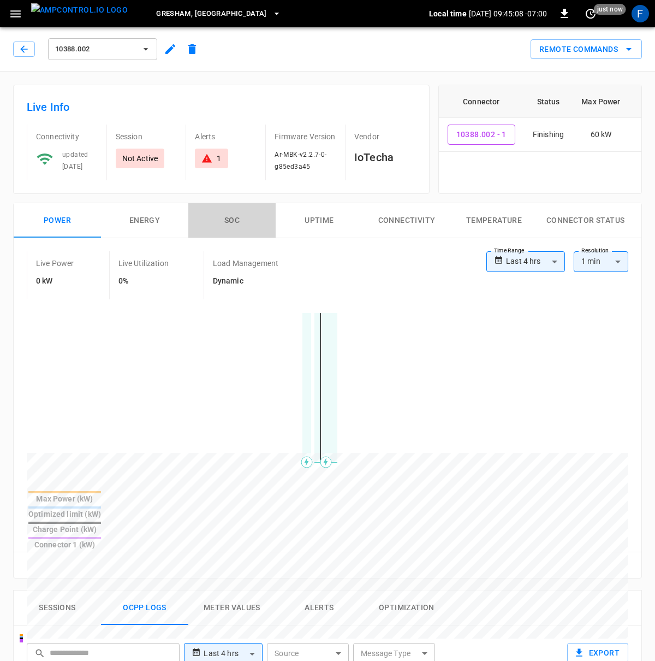
click at [234, 223] on button "SOC" at bounding box center [231, 220] width 87 height 35
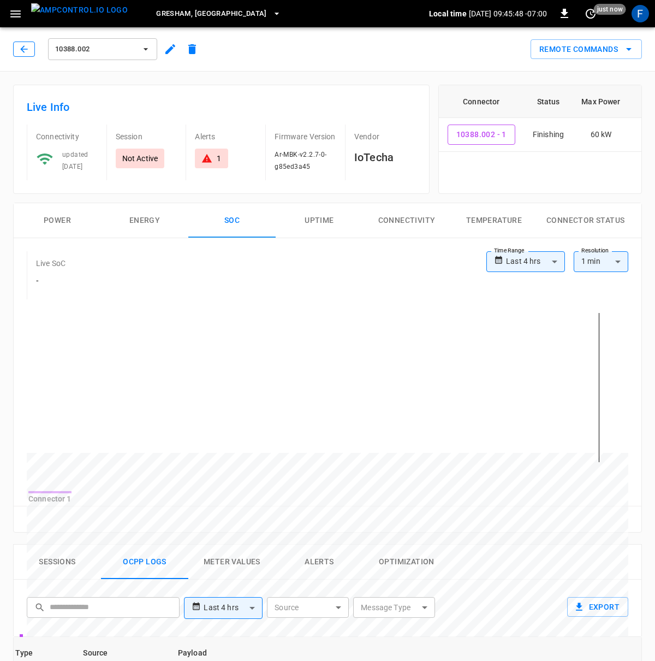
click at [17, 47] on button "button" at bounding box center [24, 48] width 22 height 15
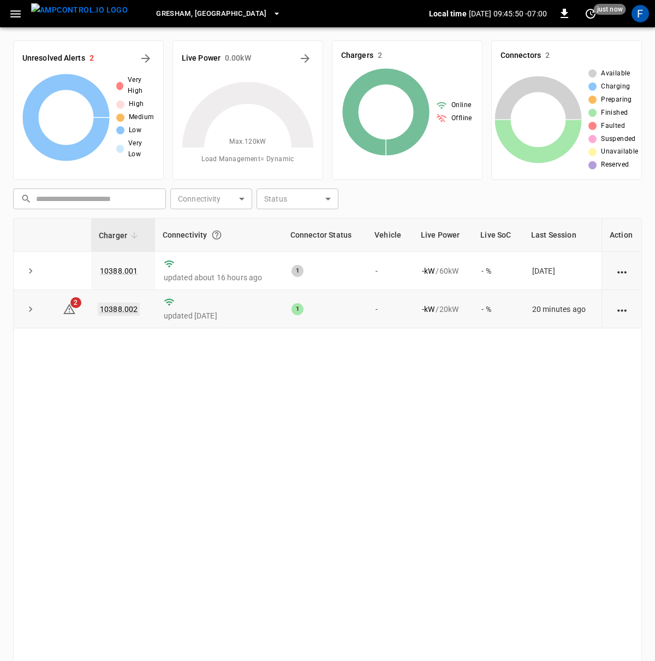
click at [129, 311] on link "10388.002" at bounding box center [119, 308] width 42 height 13
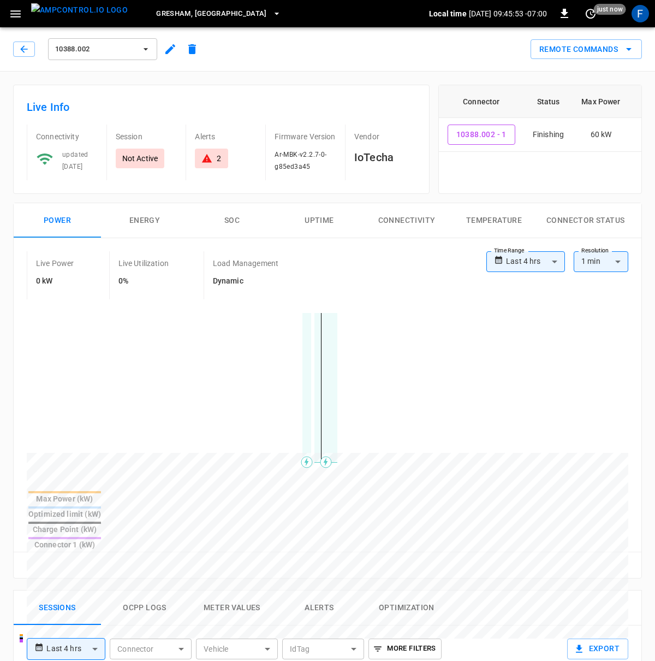
click at [506, 255] on body "**********" at bounding box center [327, 588] width 655 height 1177
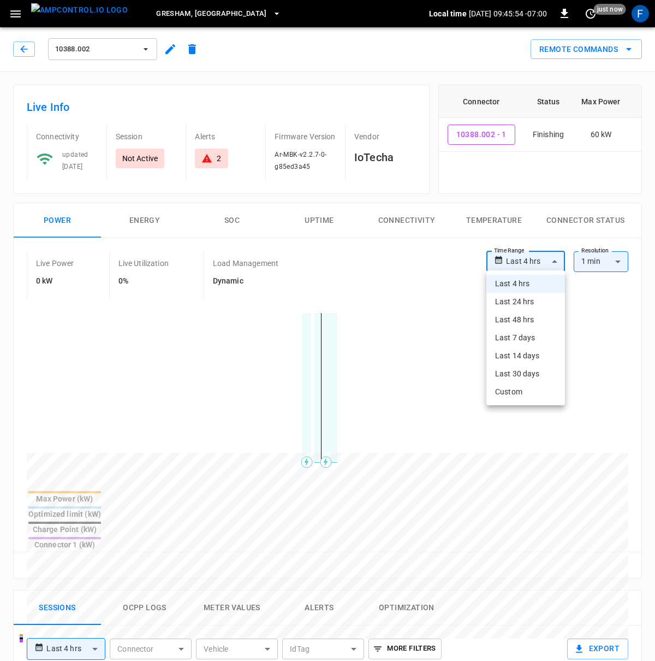
click at [526, 317] on li "Last 48 hrs" at bounding box center [525, 320] width 79 height 18
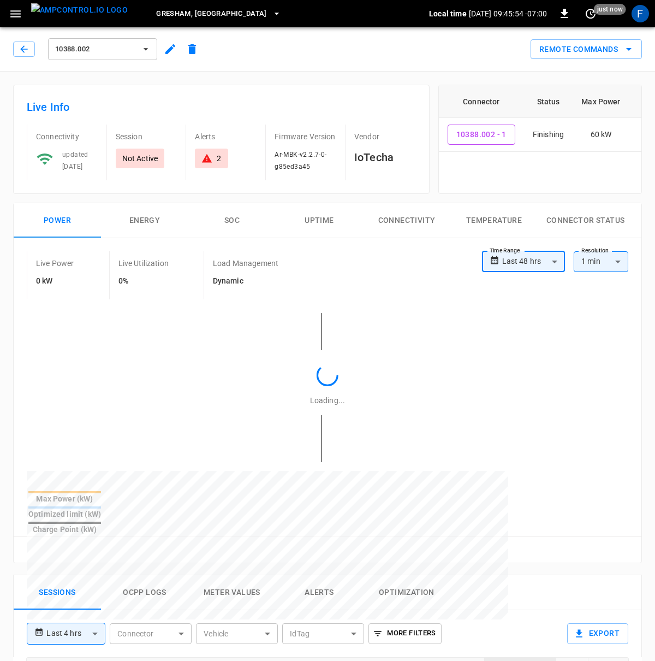
type input "**********"
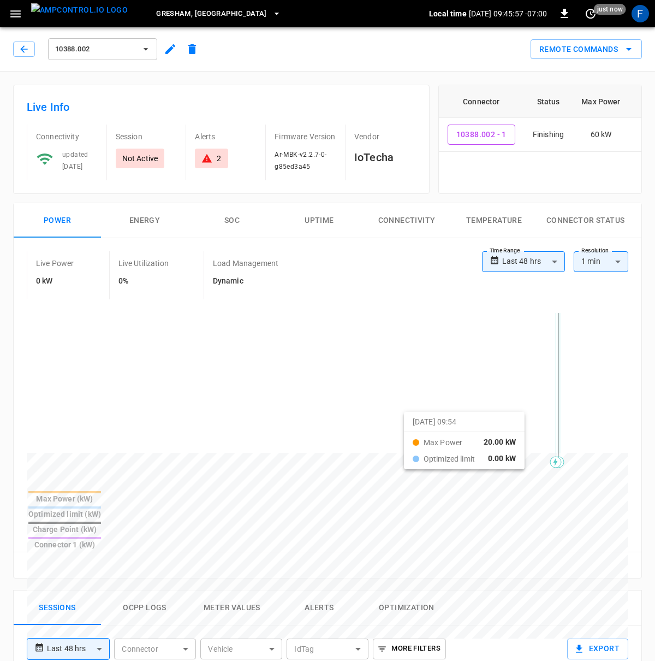
drag, startPoint x: 368, startPoint y: 436, endPoint x: 560, endPoint y: 419, distance: 192.9
click at [23, 46] on icon "button" at bounding box center [23, 48] width 7 height 7
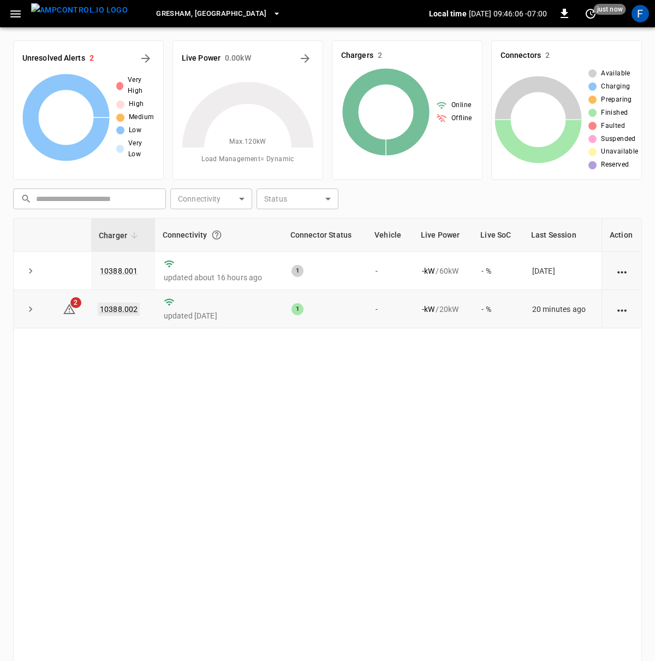
click at [111, 303] on link "10388.002" at bounding box center [119, 308] width 42 height 13
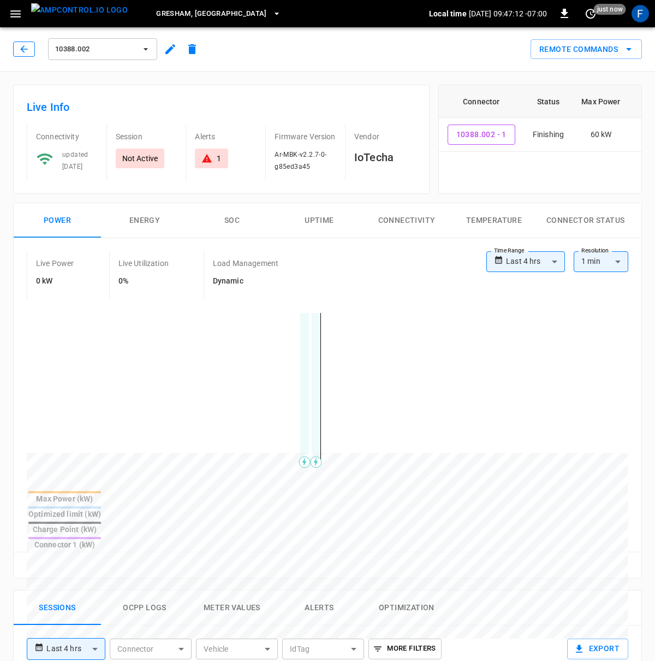
click at [19, 44] on icon "button" at bounding box center [24, 49] width 11 height 11
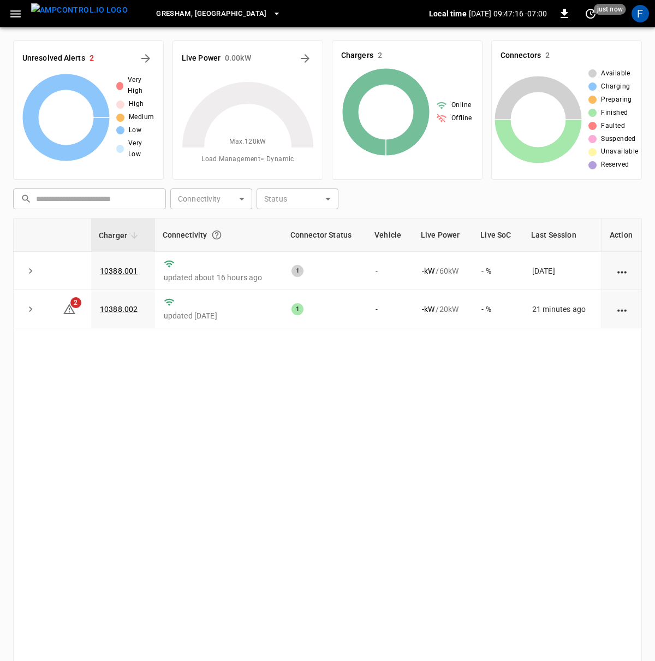
click at [199, 476] on div "Charger Connectivity Connector Status Vehicle Live Power Live SoC Last Session …" at bounding box center [327, 449] width 629 height 462
click at [119, 318] on td "10388.002" at bounding box center [123, 309] width 64 height 38
click at [117, 306] on link "10388.002" at bounding box center [119, 308] width 42 height 13
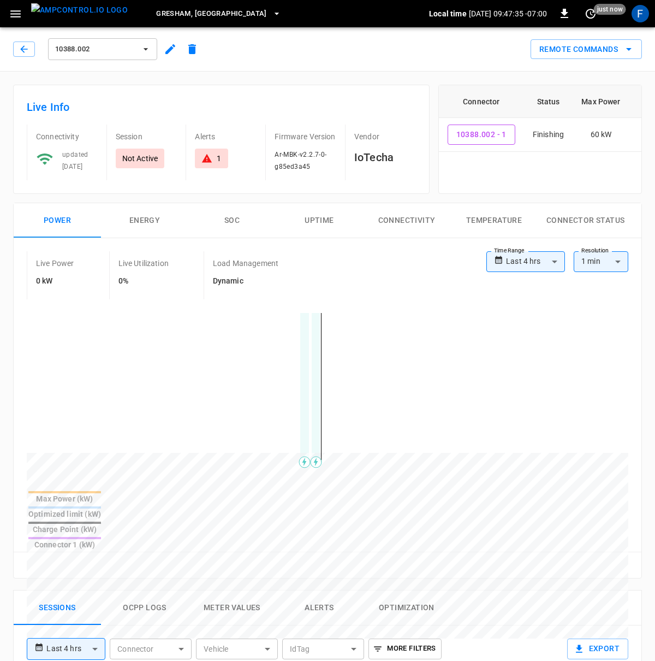
scroll to position [314, 0]
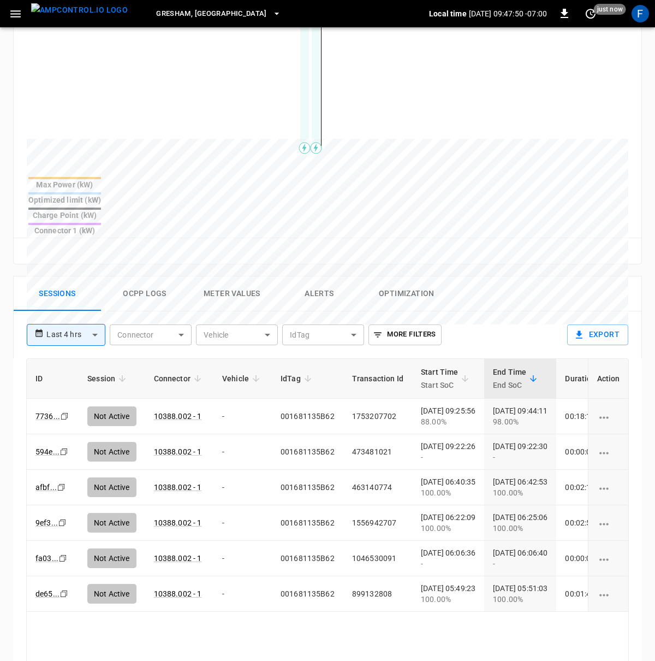
click at [141, 276] on button "Ocpp logs" at bounding box center [144, 293] width 87 height 35
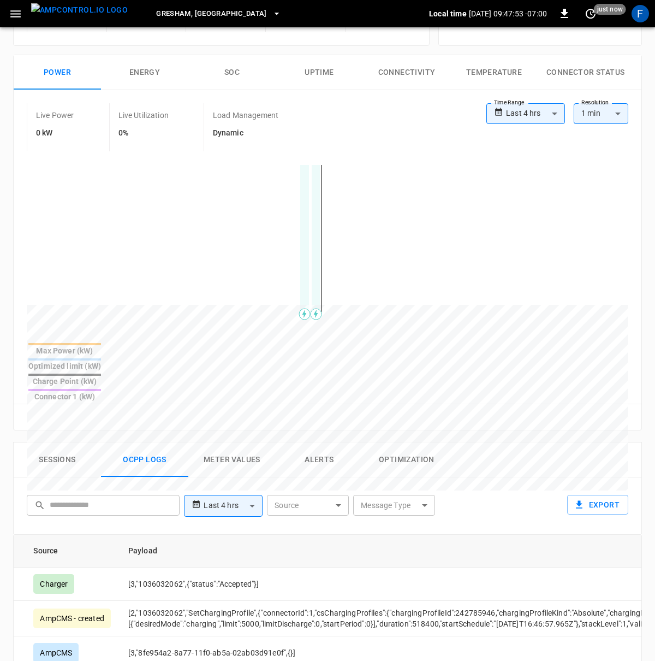
scroll to position [0, 0]
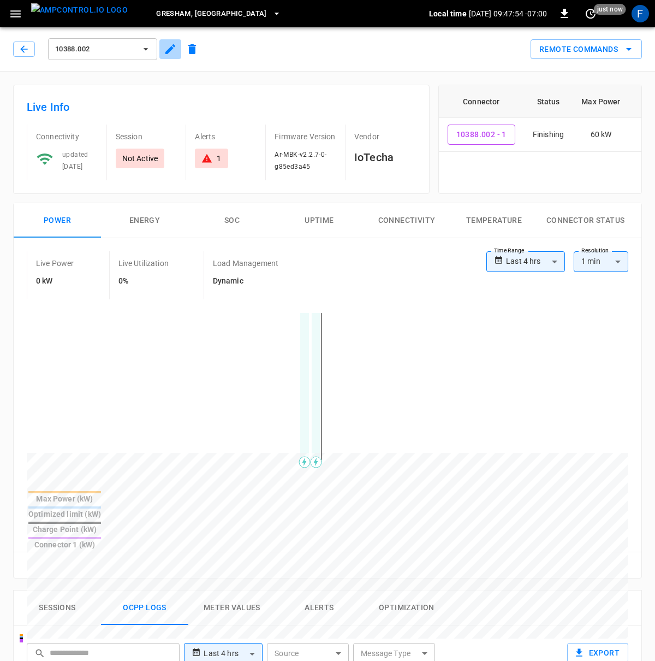
click at [174, 52] on icon "button" at bounding box center [170, 49] width 13 height 13
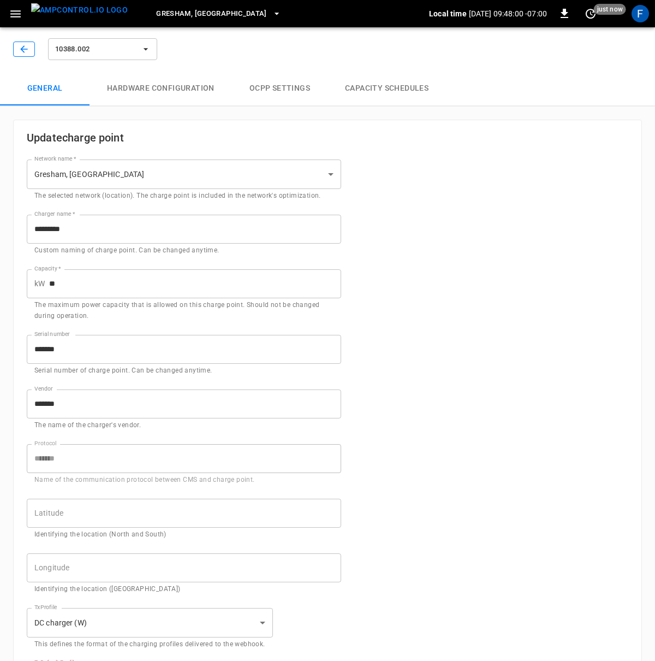
click at [28, 51] on icon "button" at bounding box center [24, 49] width 11 height 11
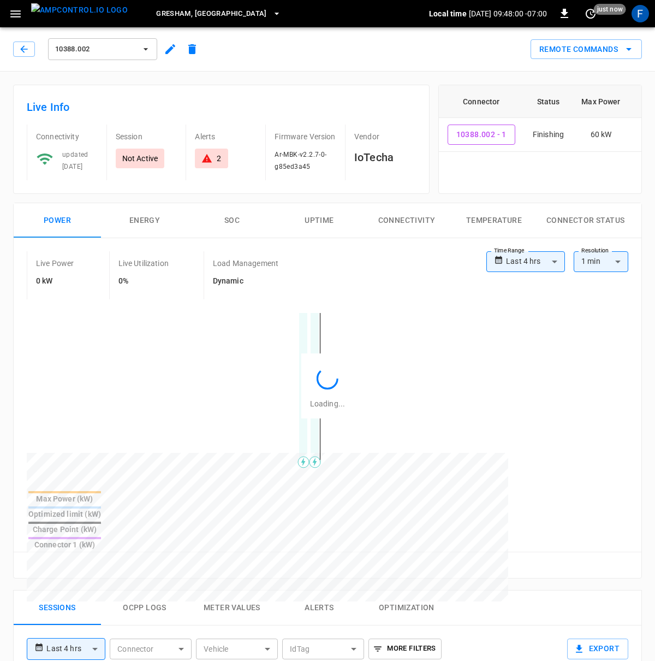
click at [16, 16] on icon "button" at bounding box center [16, 14] width 14 height 14
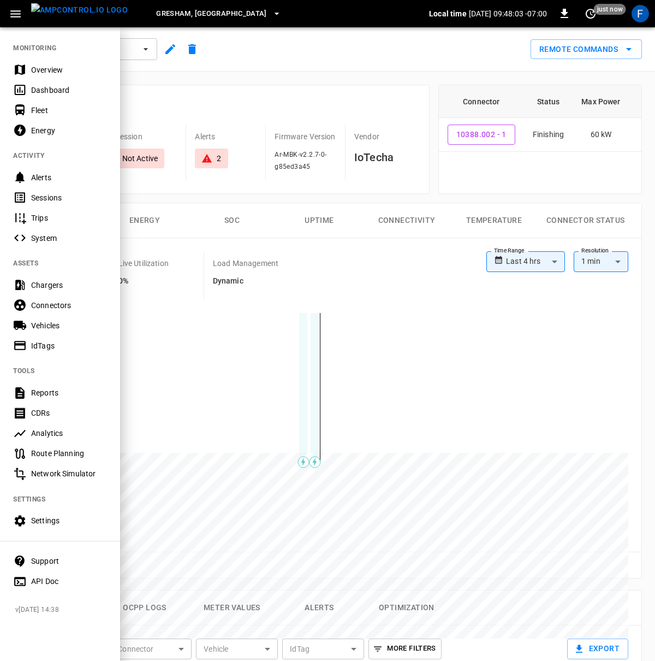
click at [182, 299] on div at bounding box center [327, 330] width 655 height 661
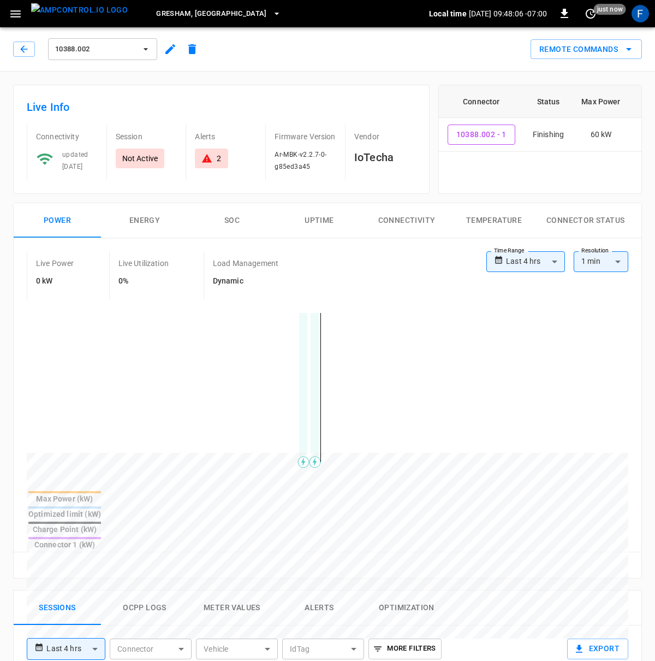
click at [10, 10] on icon "button" at bounding box center [16, 14] width 14 height 14
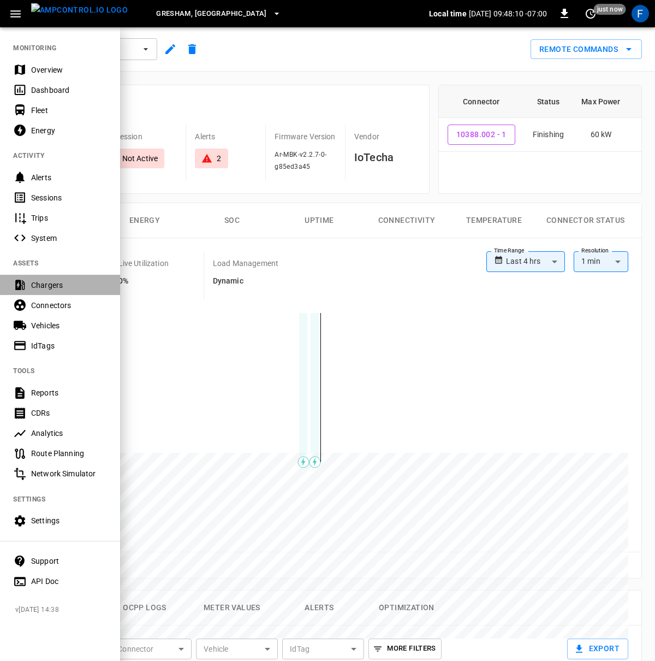
click at [44, 284] on div "Chargers" at bounding box center [69, 285] width 76 height 11
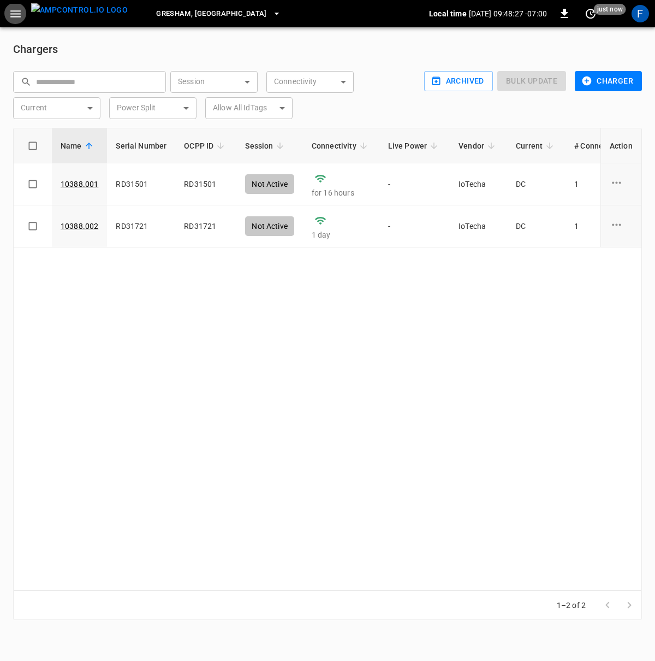
click at [87, 11] on img "menu" at bounding box center [79, 10] width 97 height 14
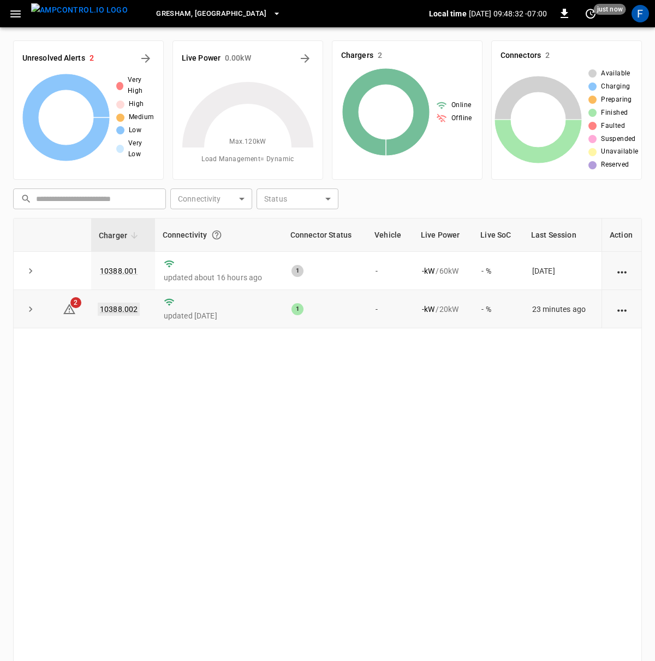
click at [112, 311] on link "10388.002" at bounding box center [119, 308] width 42 height 13
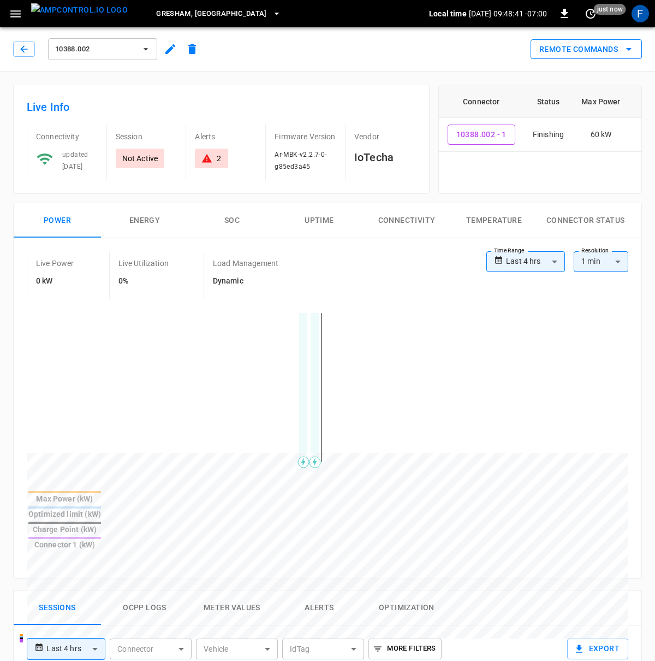
click at [576, 48] on button "Remote Commands" at bounding box center [586, 49] width 111 height 20
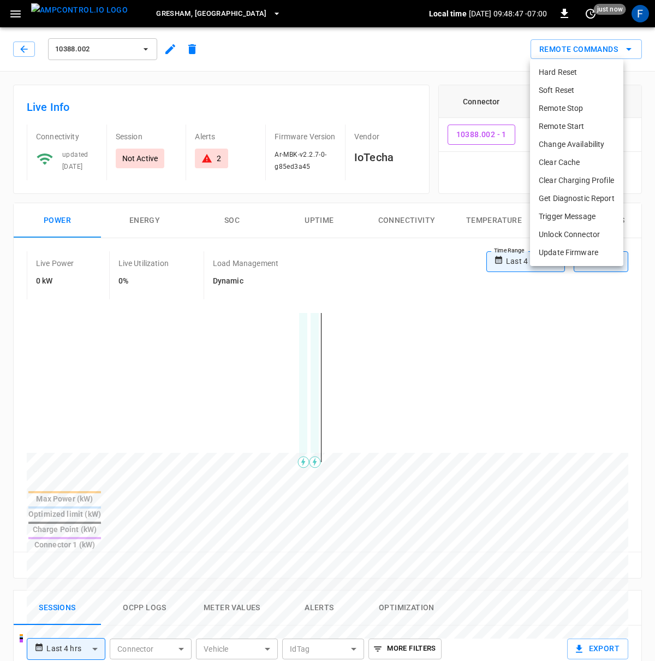
click at [205, 84] on div at bounding box center [327, 330] width 655 height 661
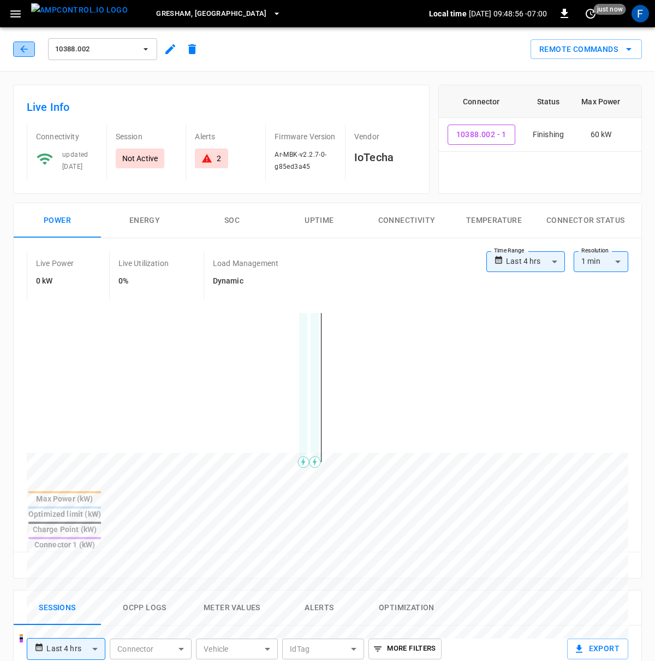
click at [14, 49] on button "button" at bounding box center [24, 48] width 22 height 15
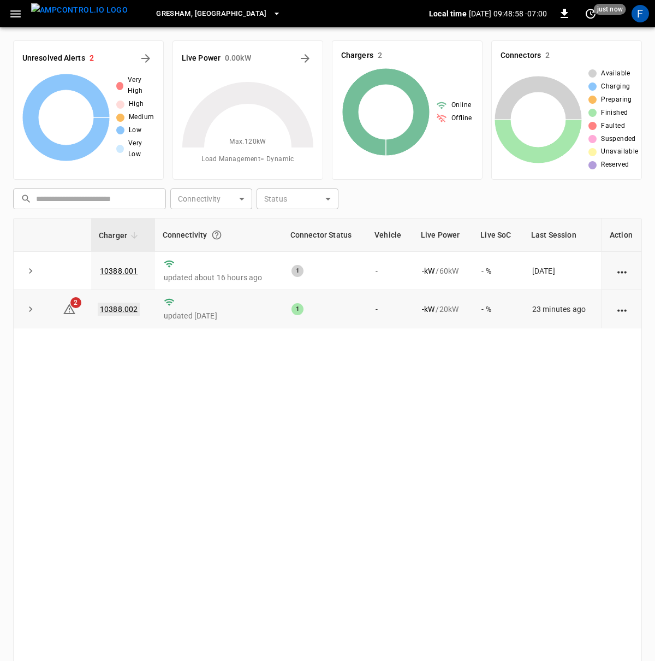
click at [116, 313] on link "10388.002" at bounding box center [119, 308] width 42 height 13
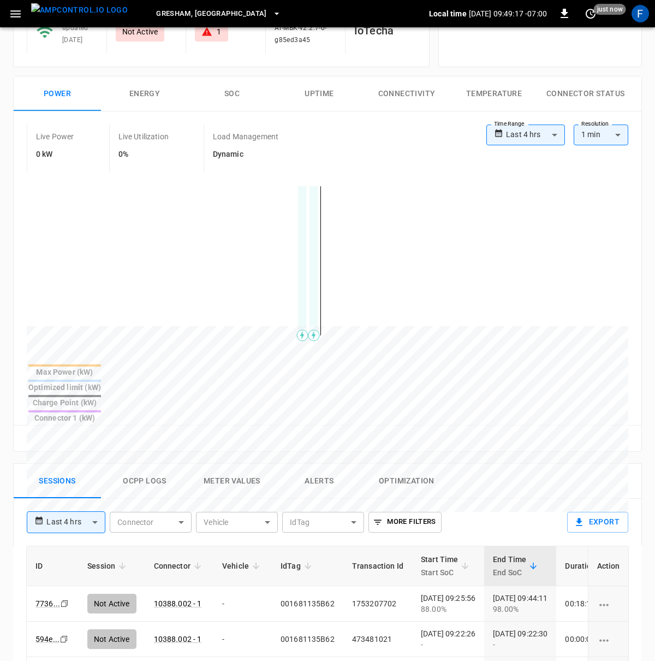
scroll to position [192, 0]
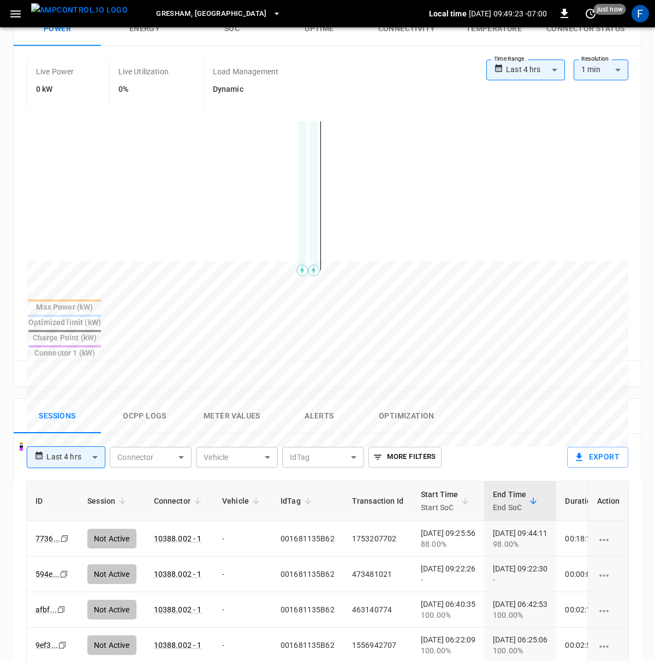
click at [126, 399] on button "Ocpp logs" at bounding box center [144, 416] width 87 height 35
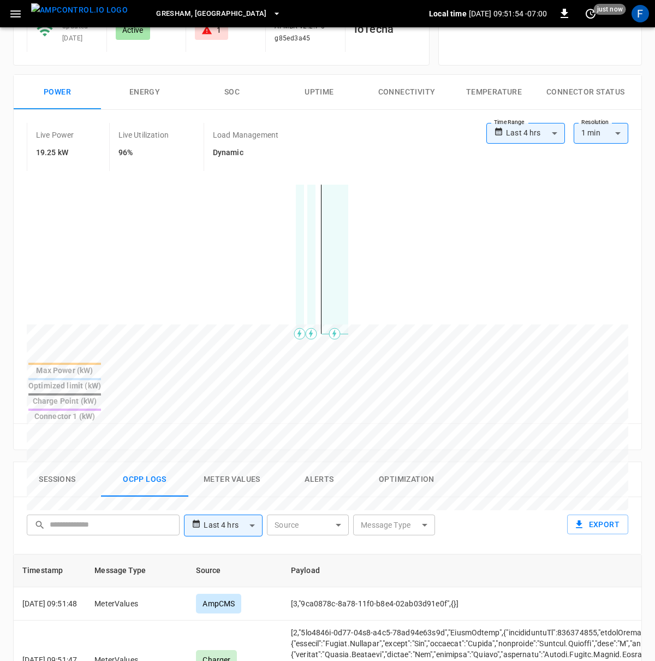
scroll to position [0, 0]
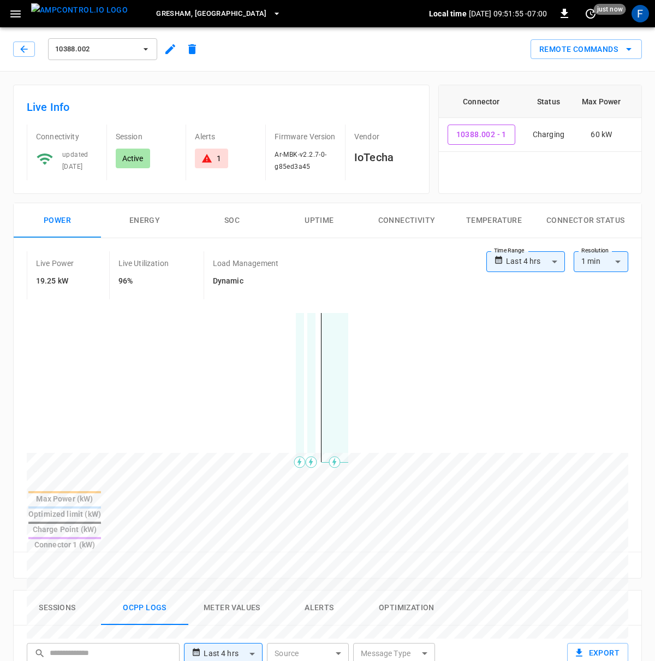
click at [272, 289] on div "Load Management Dynamic" at bounding box center [259, 275] width 110 height 48
drag, startPoint x: 296, startPoint y: 431, endPoint x: 382, endPoint y: 430, distance: 85.7
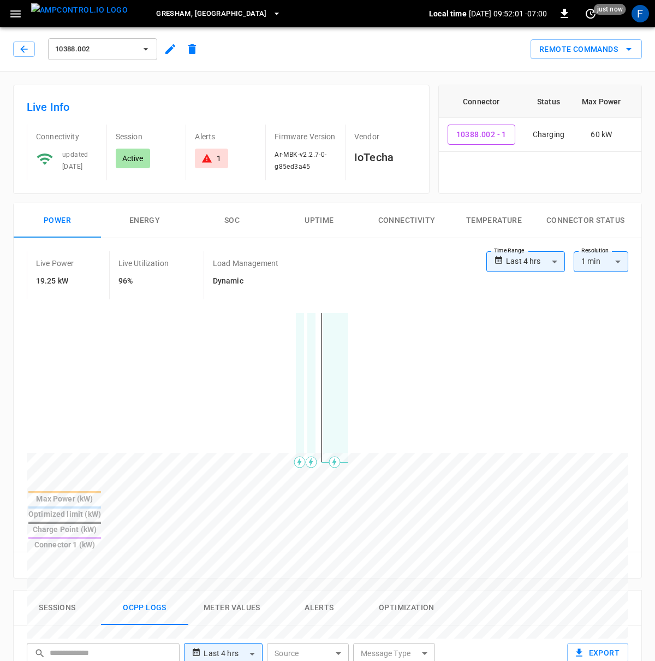
click at [202, 212] on button "SOC" at bounding box center [231, 220] width 87 height 35
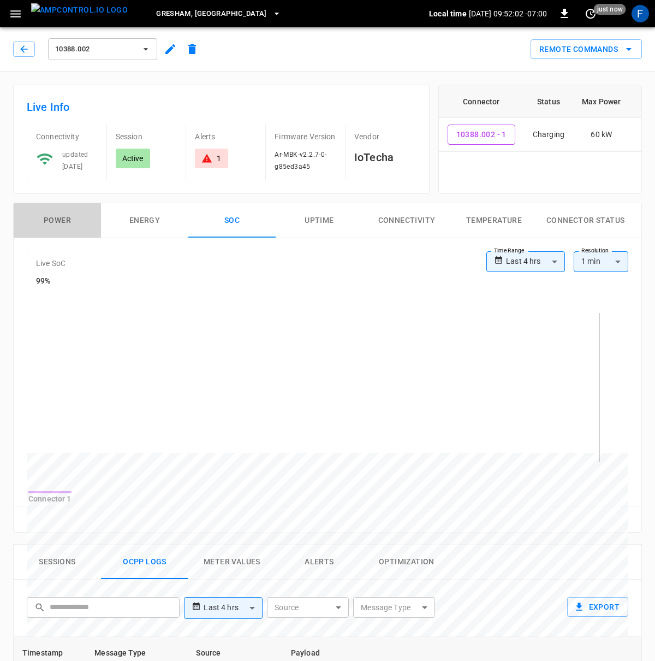
click at [81, 213] on button "Power" at bounding box center [57, 220] width 87 height 35
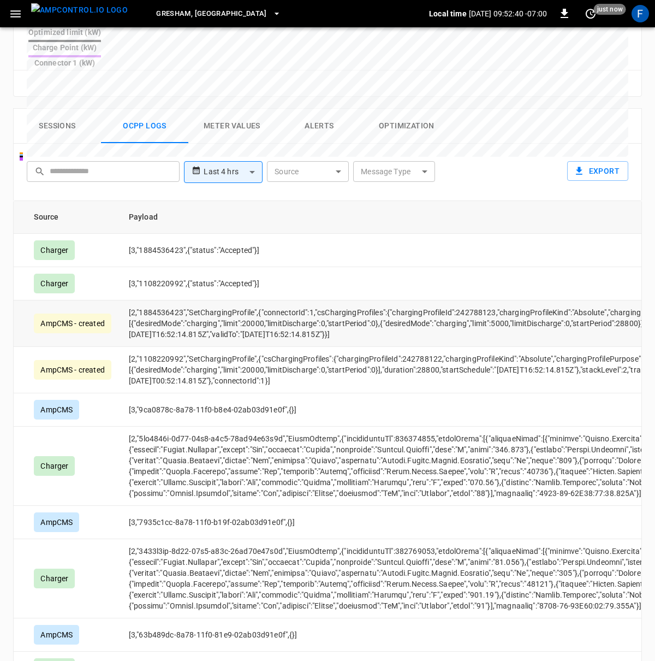
scroll to position [0, 164]
click at [354, 300] on td "[2,"1884536423","SetChargingProfile",{"connectorId":1,"csChargingProfiles":{"ch…" at bounding box center [566, 323] width 896 height 46
click at [390, 300] on td "[2,"1884536423","SetChargingProfile",{"connectorId":1,"csChargingProfiles":{"ch…" at bounding box center [566, 323] width 896 height 46
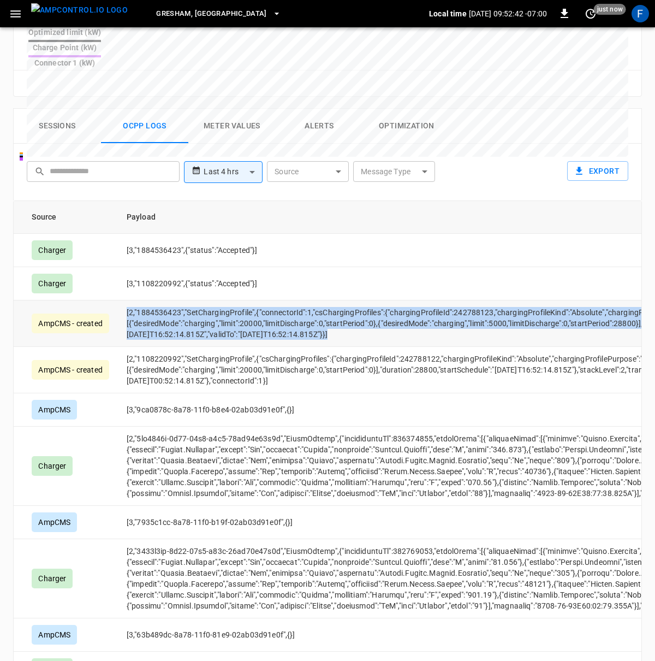
click at [390, 300] on td "[2,"1884536423","SetChargingProfile",{"connectorId":1,"csChargingProfiles":{"ch…" at bounding box center [566, 323] width 896 height 46
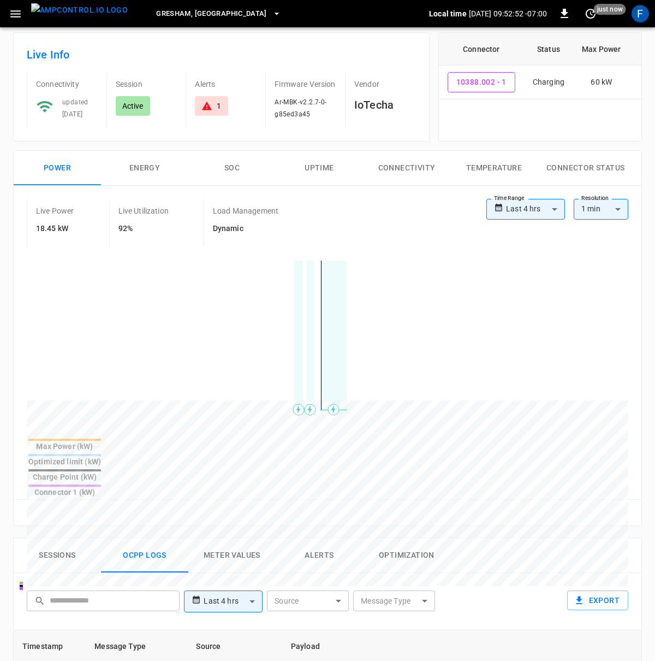
scroll to position [71, 0]
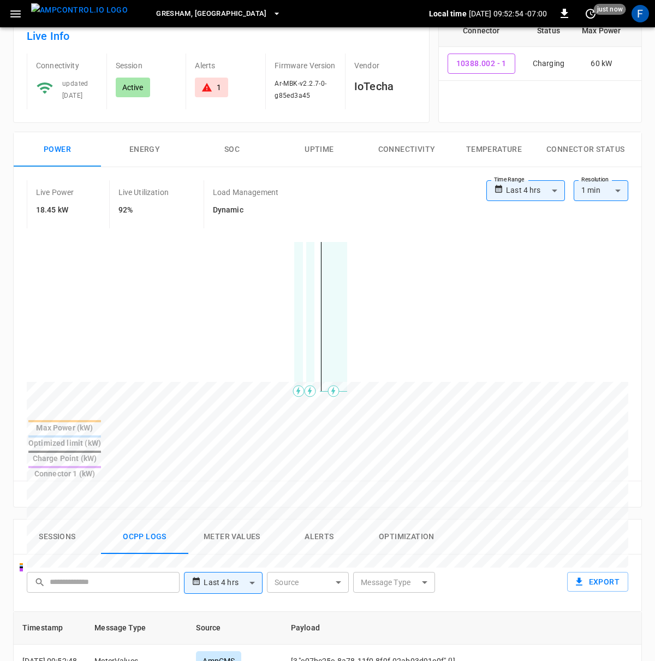
click at [173, 568] on div at bounding box center [307, 642] width 561 height 149
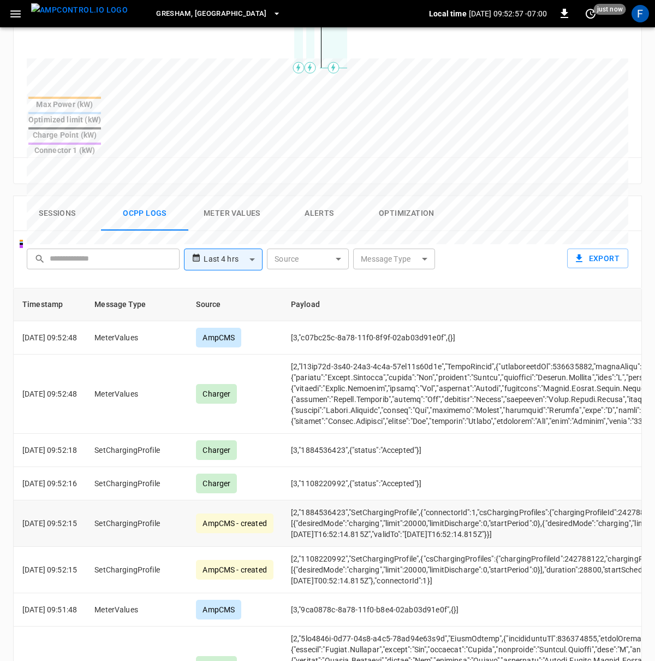
scroll to position [0, 0]
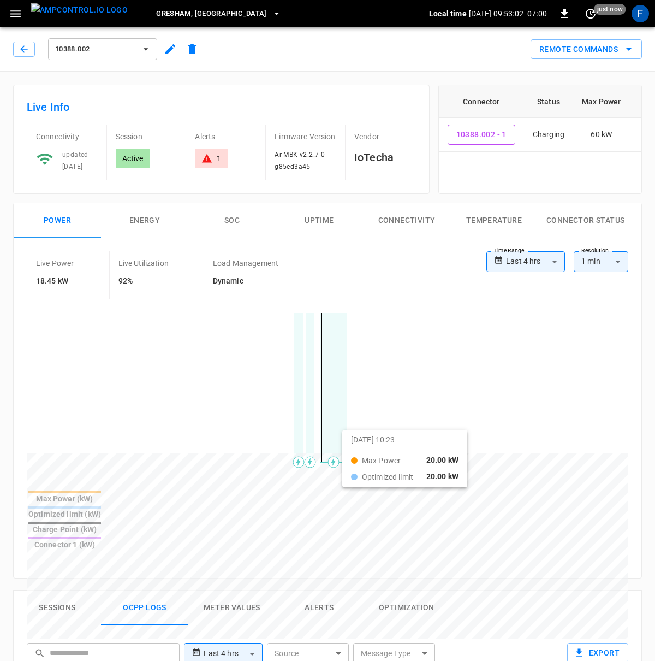
drag, startPoint x: 280, startPoint y: 432, endPoint x: 356, endPoint y: 437, distance: 76.1
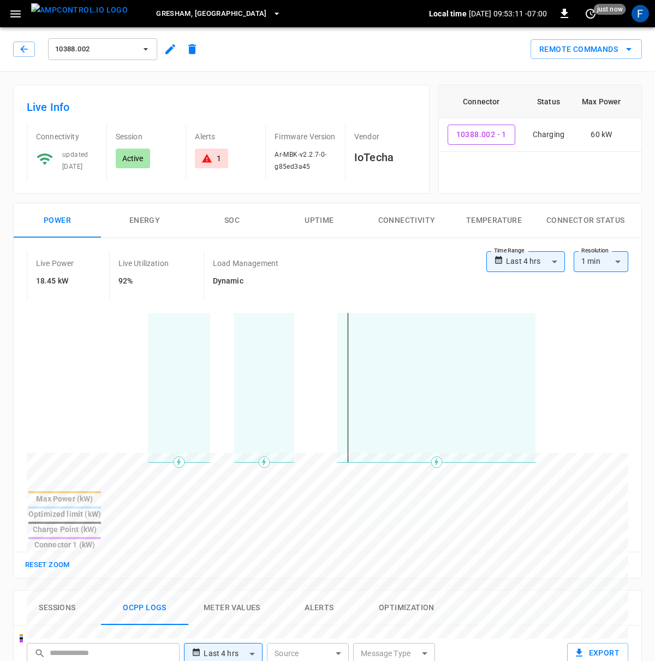
click at [210, 272] on div "Load Management Dynamic" at bounding box center [259, 275] width 110 height 48
click at [26, 54] on icon "button" at bounding box center [24, 49] width 11 height 11
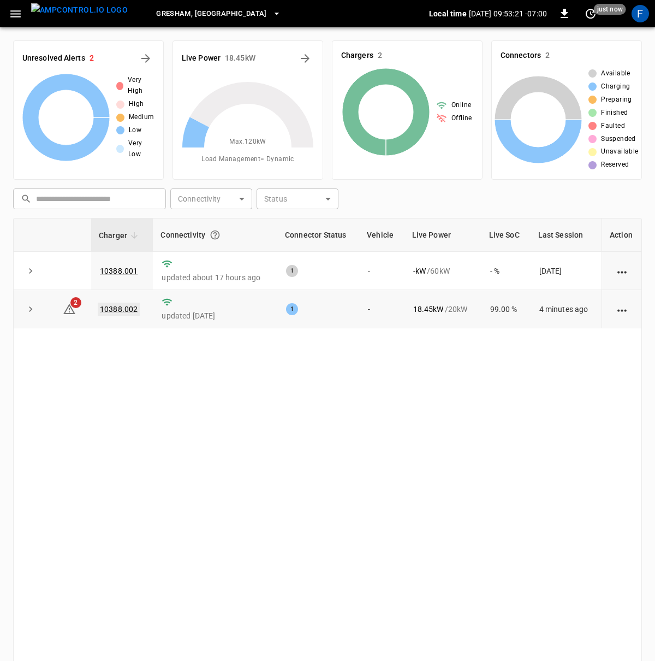
click at [115, 308] on link "10388.002" at bounding box center [119, 308] width 42 height 13
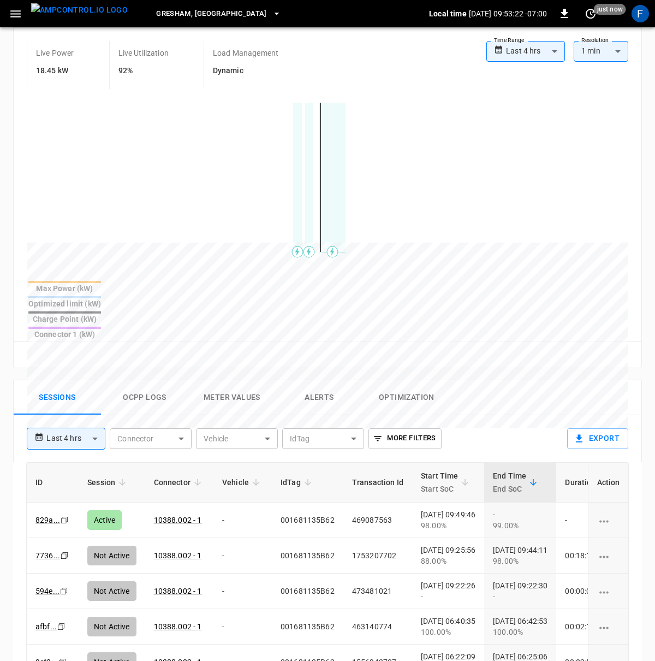
scroll to position [261, 0]
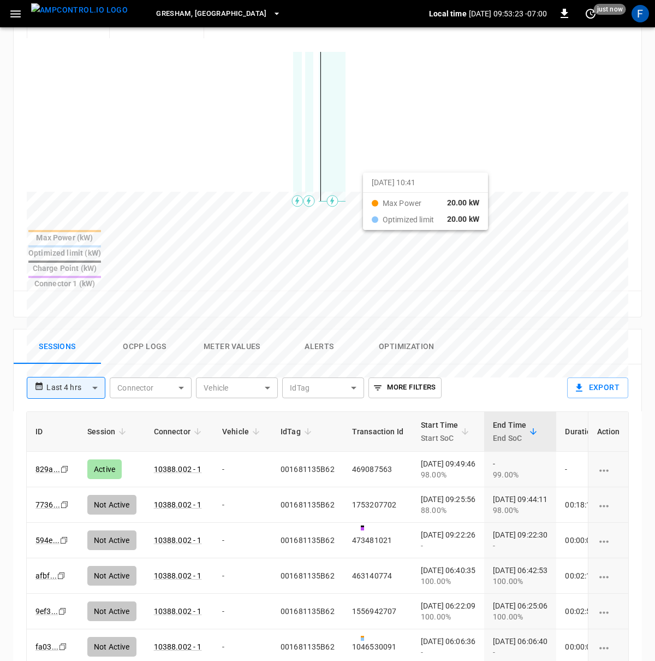
drag, startPoint x: 248, startPoint y: 180, endPoint x: 378, endPoint y: 180, distance: 130.5
click at [378, 380] on div at bounding box center [307, 454] width 561 height 149
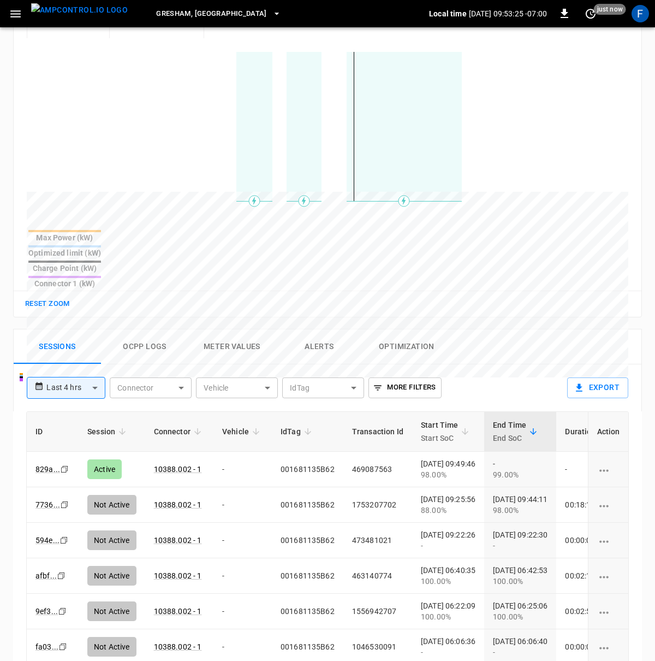
scroll to position [232, 0]
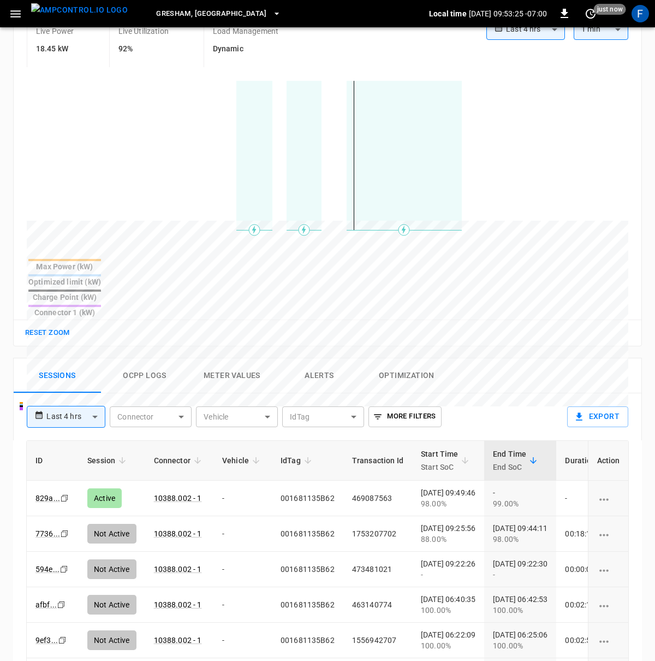
click at [135, 358] on button "Ocpp logs" at bounding box center [144, 375] width 87 height 35
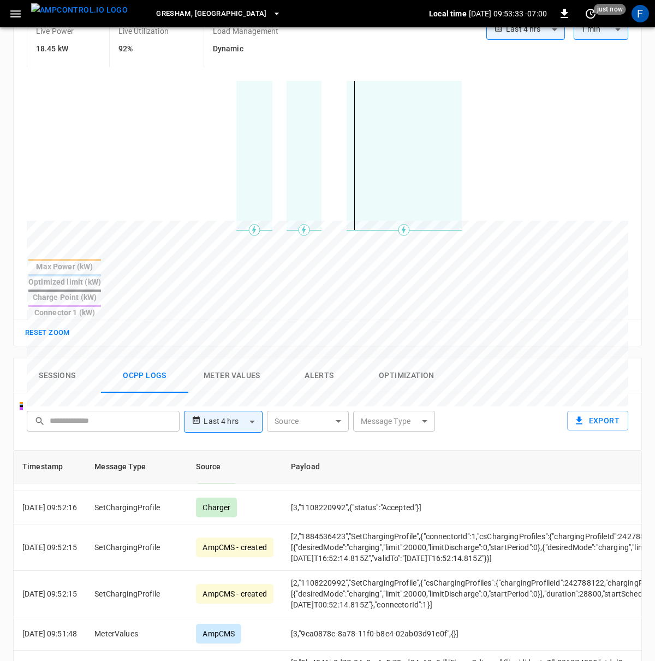
scroll to position [0, 0]
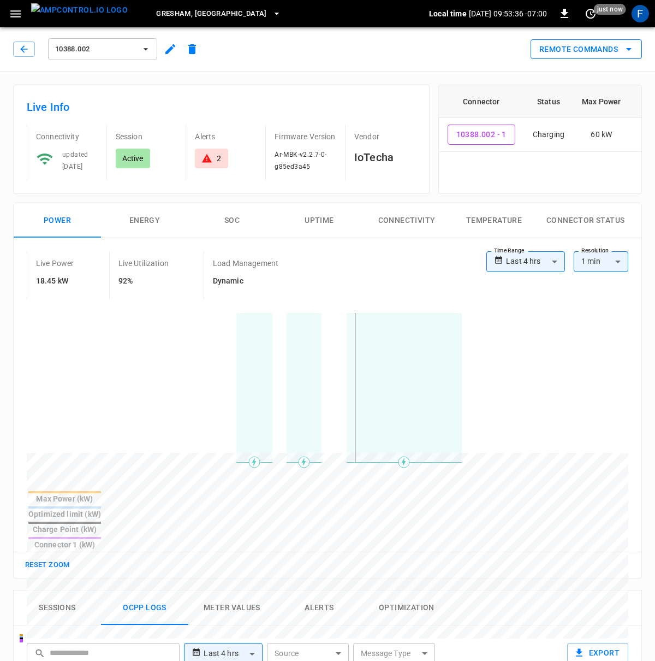
click at [606, 50] on button "Remote Commands" at bounding box center [586, 49] width 111 height 20
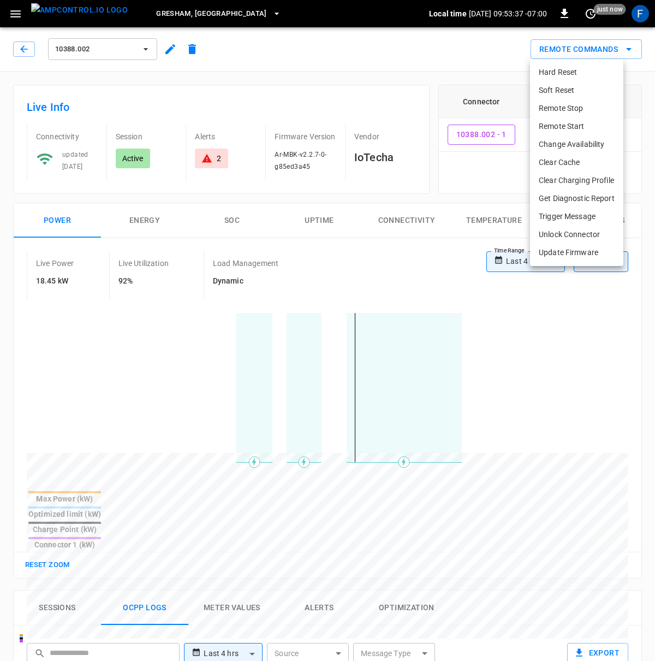
click at [581, 108] on li "Remote Stop" at bounding box center [576, 108] width 93 height 18
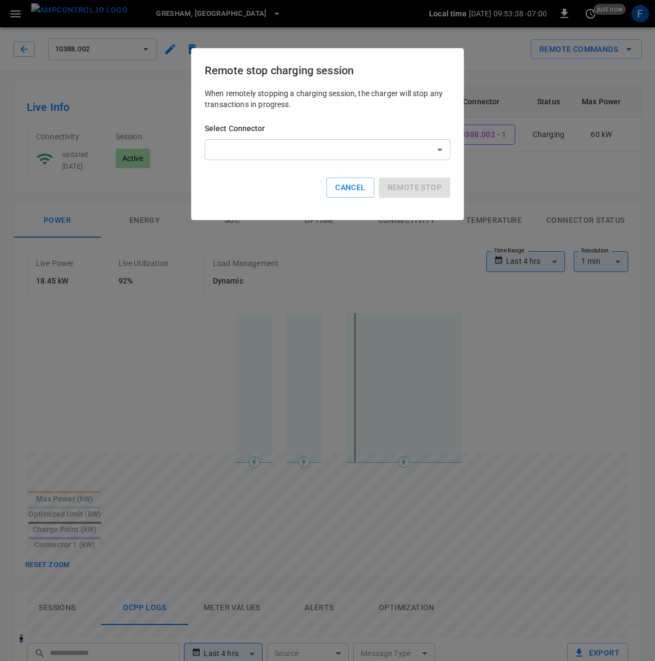
click at [308, 158] on body "**********" at bounding box center [327, 593] width 655 height 1187
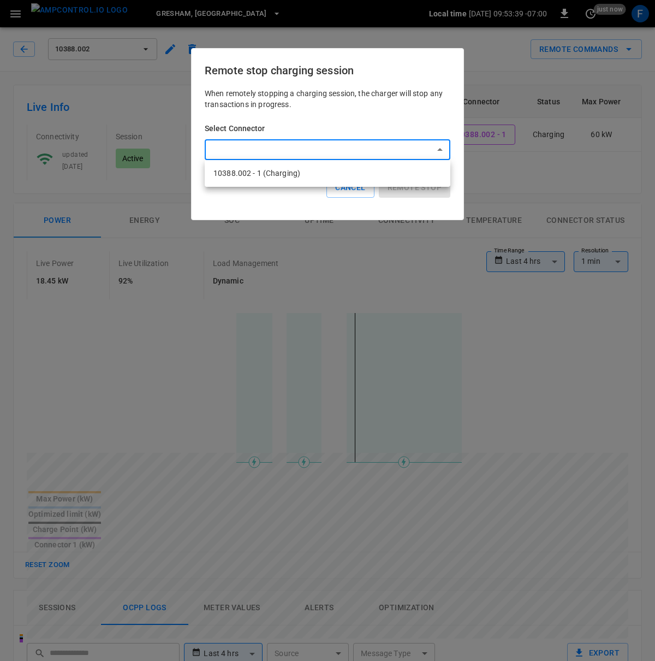
click at [293, 177] on li "10388.002 - 1 (Charging)" at bounding box center [328, 173] width 246 height 18
type input "**********"
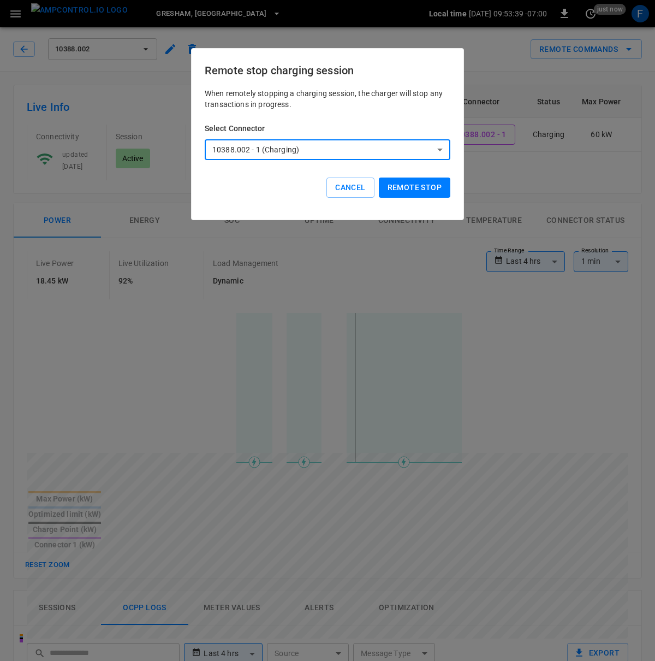
click at [417, 191] on button "Remote stop" at bounding box center [415, 187] width 72 height 20
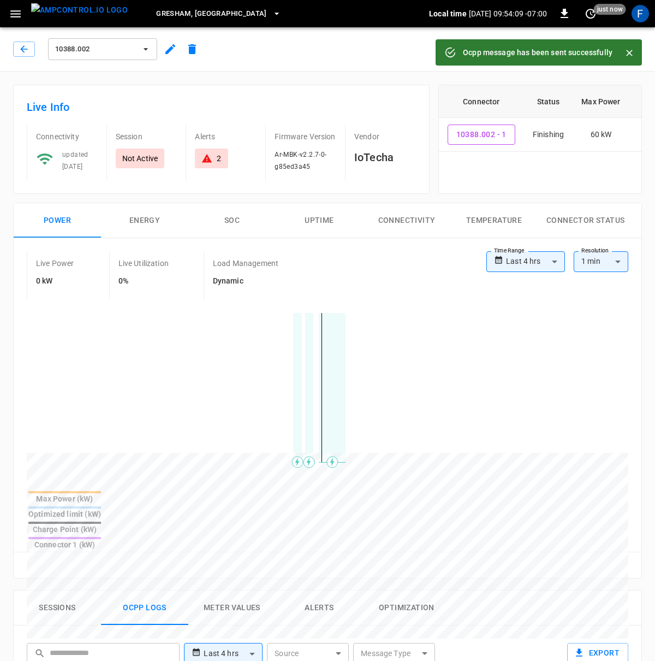
scroll to position [643, 0]
click at [27, 44] on icon "button" at bounding box center [24, 49] width 11 height 11
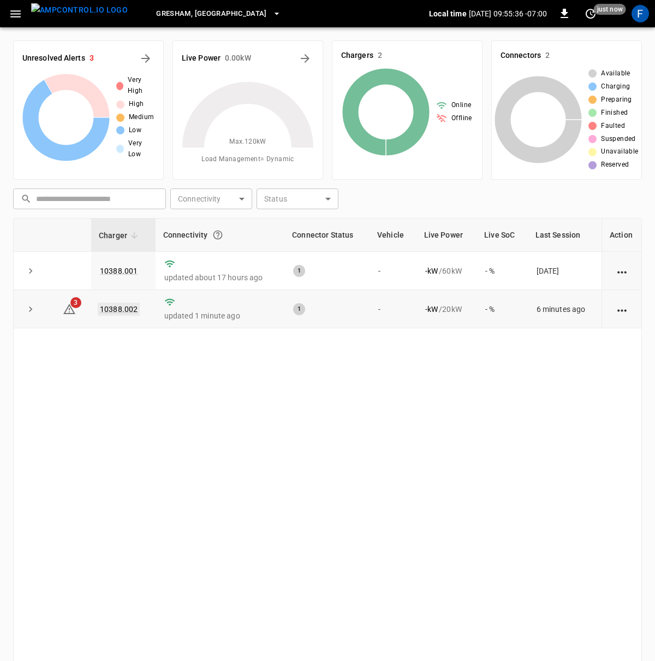
click at [124, 308] on link "10388.002" at bounding box center [119, 308] width 42 height 13
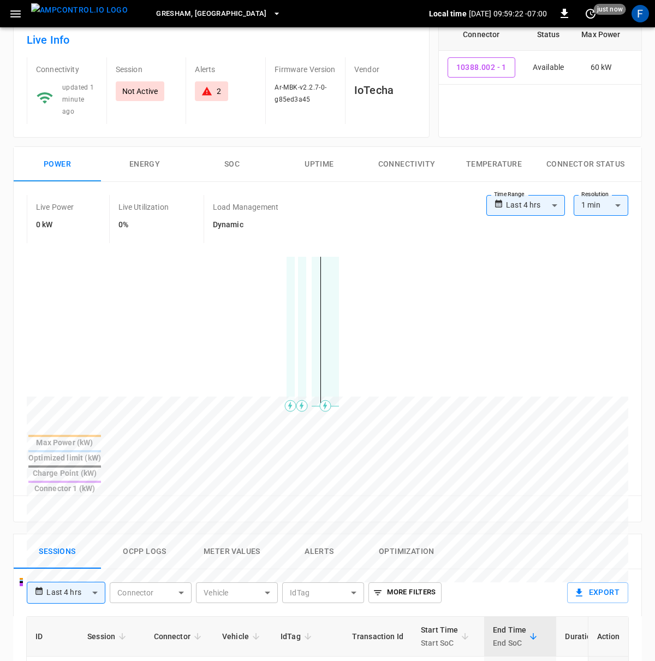
scroll to position [206, 0]
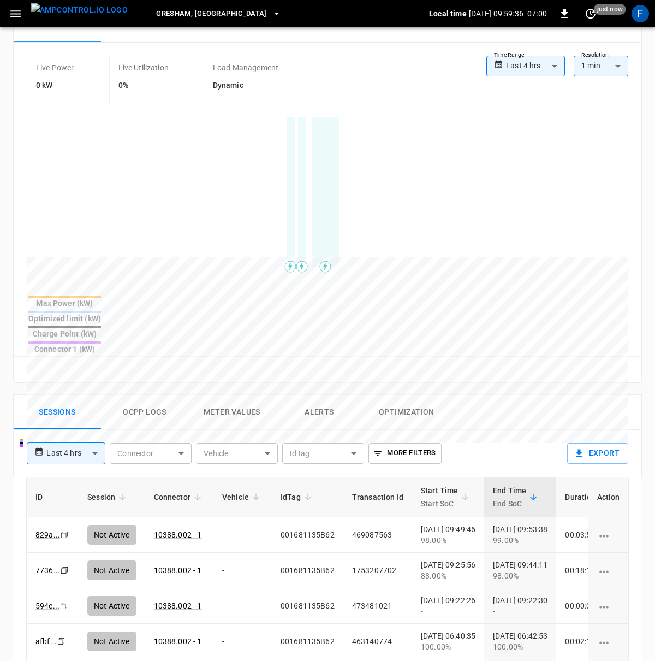
click at [151, 395] on button "Ocpp logs" at bounding box center [144, 412] width 87 height 35
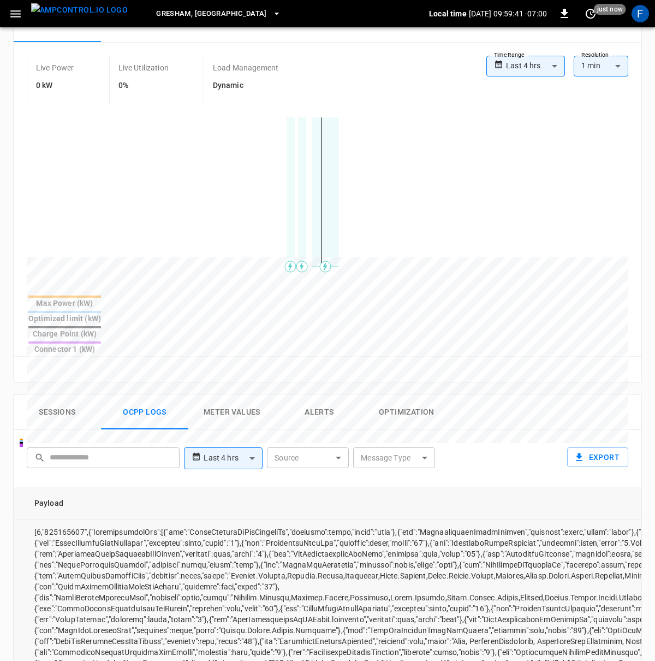
scroll to position [0, 0]
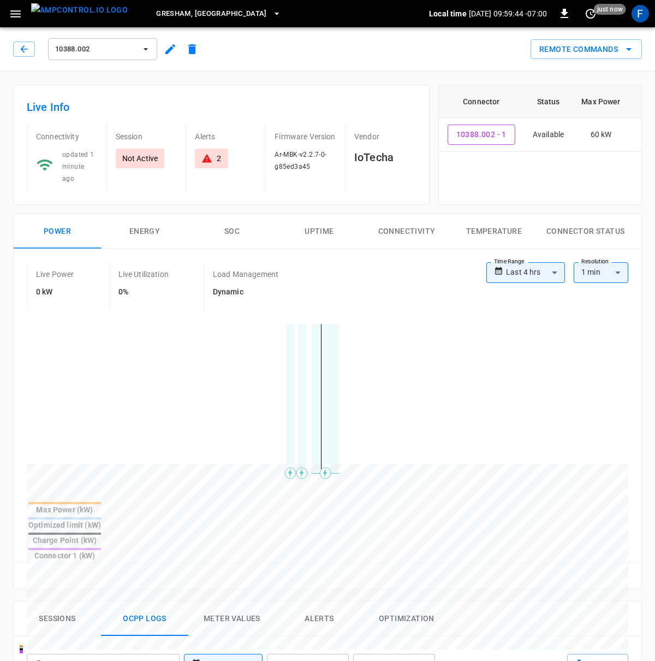
click at [156, 147] on div "Session Not Active" at bounding box center [141, 157] width 71 height 67
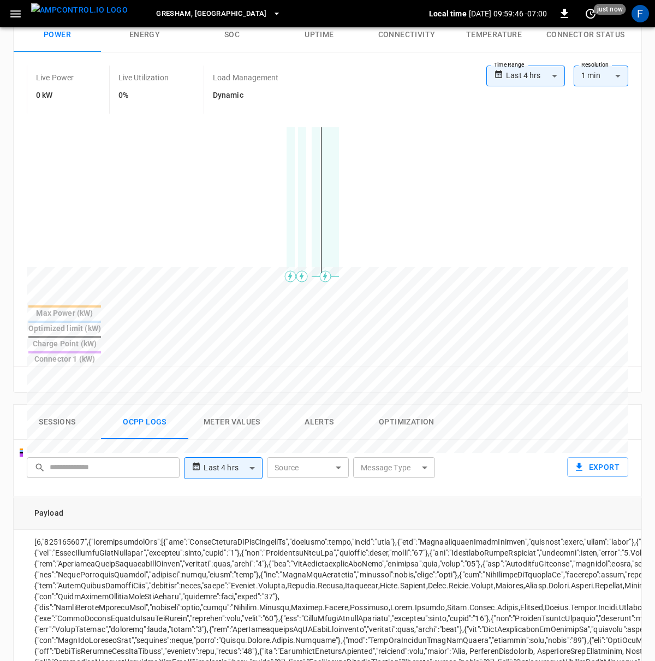
click at [319, 405] on button "Alerts" at bounding box center [319, 422] width 87 height 35
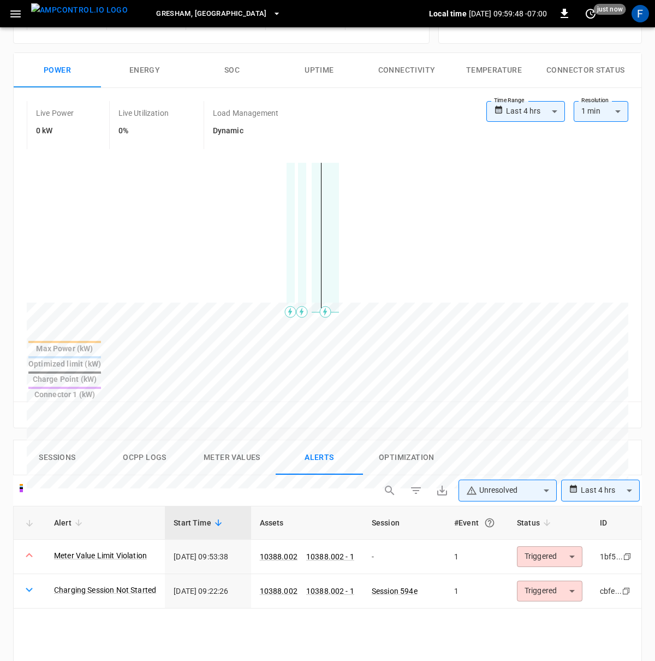
scroll to position [153, 0]
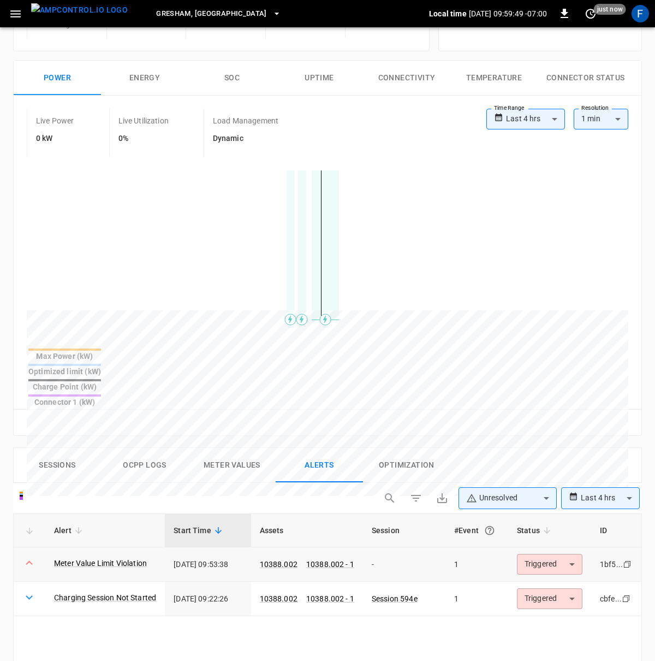
click at [529, 510] on body "**********" at bounding box center [327, 471] width 655 height 1248
click at [543, 561] on li "Acknowledged" at bounding box center [549, 562] width 69 height 19
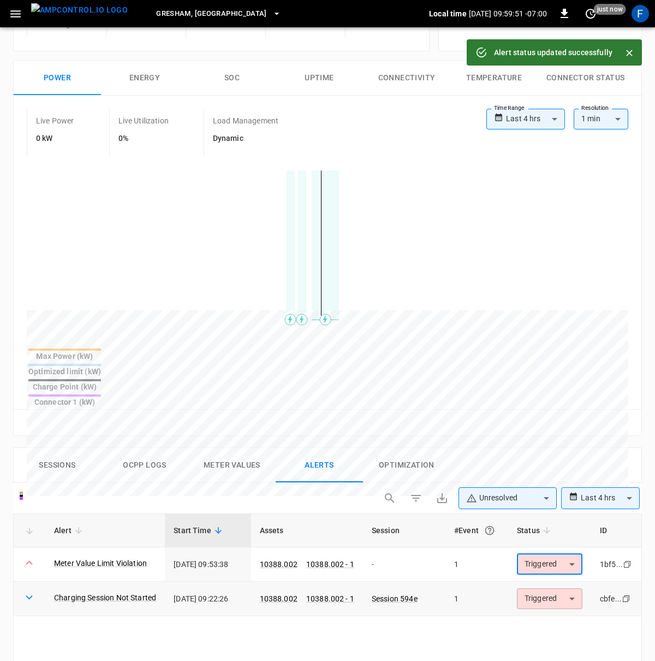
type input "**********"
click at [539, 550] on body "**********" at bounding box center [327, 471] width 655 height 1248
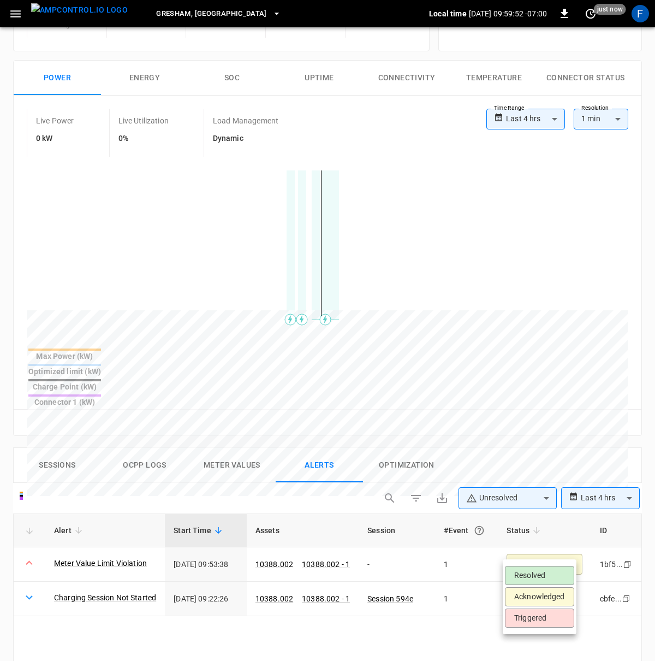
click at [537, 591] on li "Acknowledged" at bounding box center [539, 596] width 69 height 19
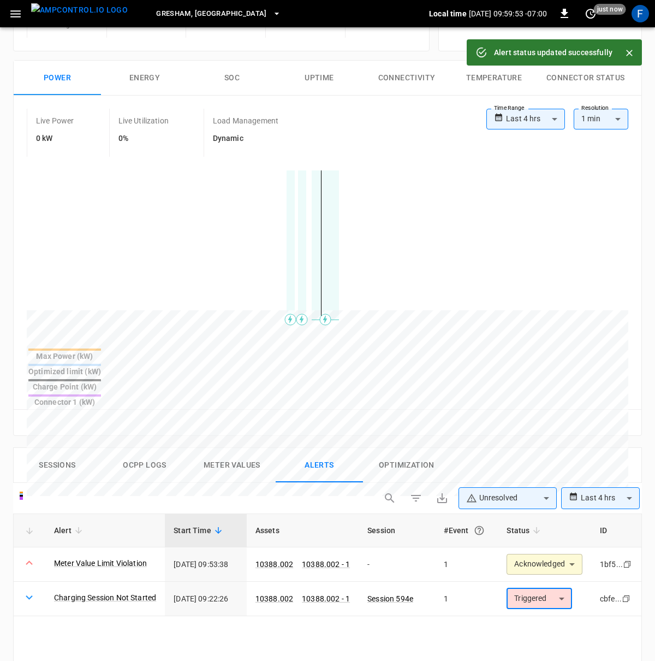
type input "**********"
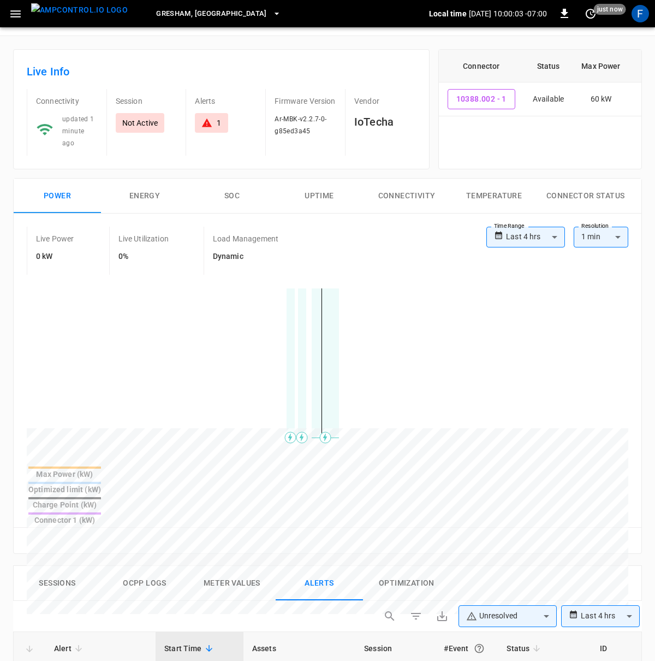
scroll to position [0, 0]
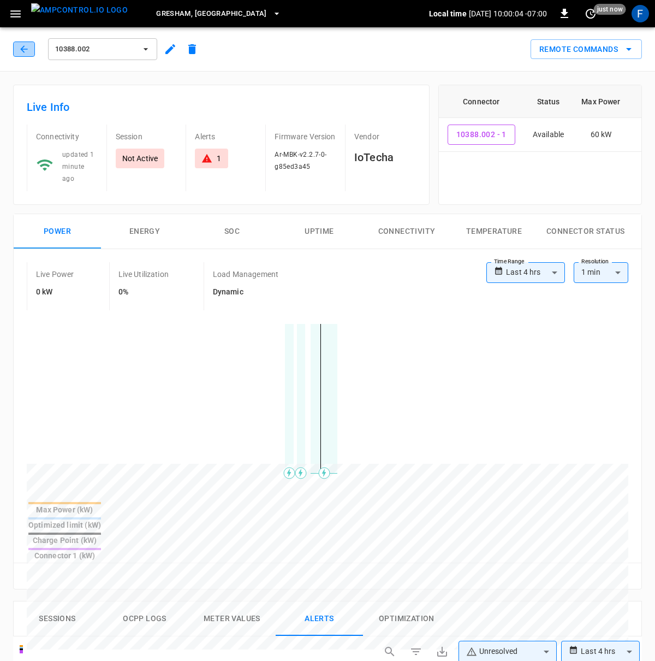
click at [27, 46] on icon "button" at bounding box center [24, 49] width 11 height 11
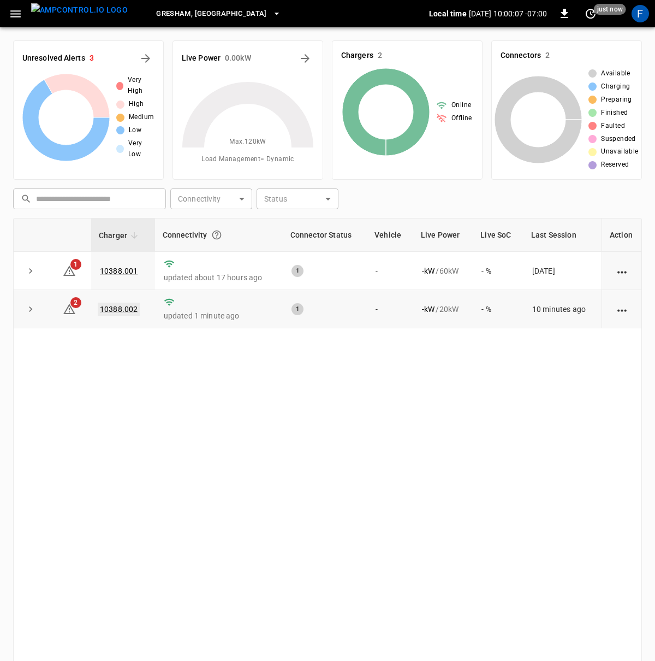
click at [121, 306] on link "10388.002" at bounding box center [119, 308] width 42 height 13
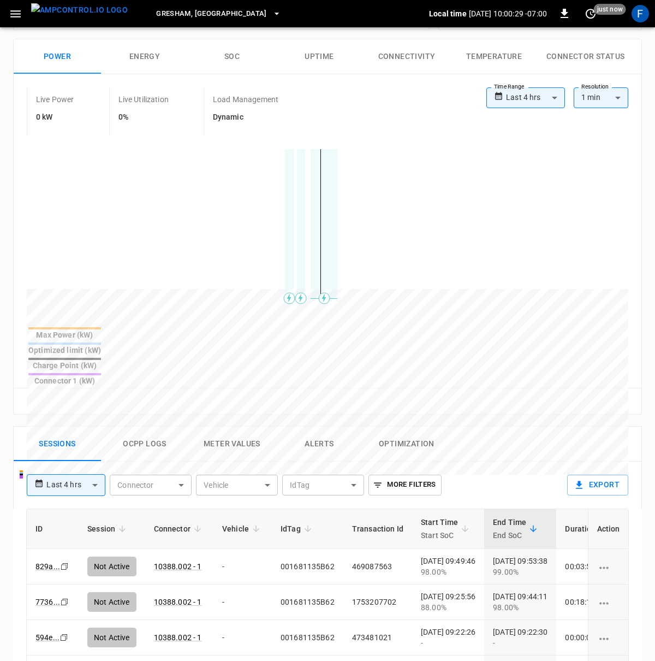
scroll to position [310, 0]
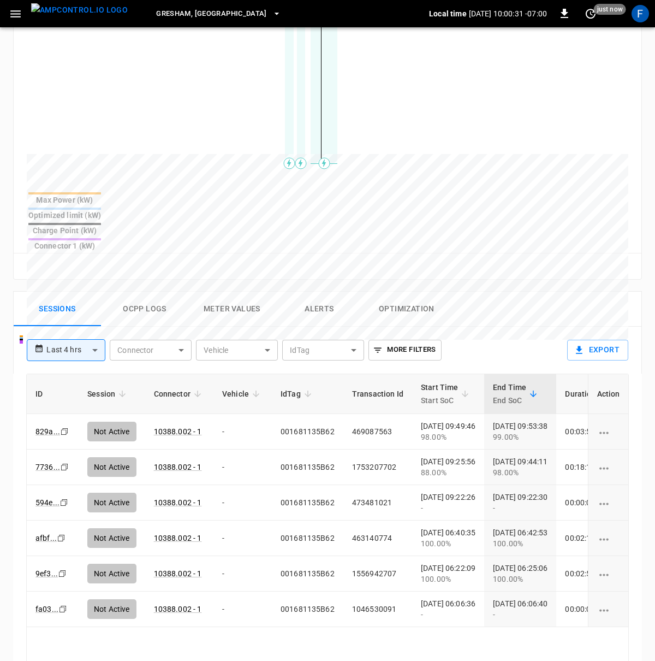
click at [144, 292] on button "Ocpp logs" at bounding box center [144, 309] width 87 height 35
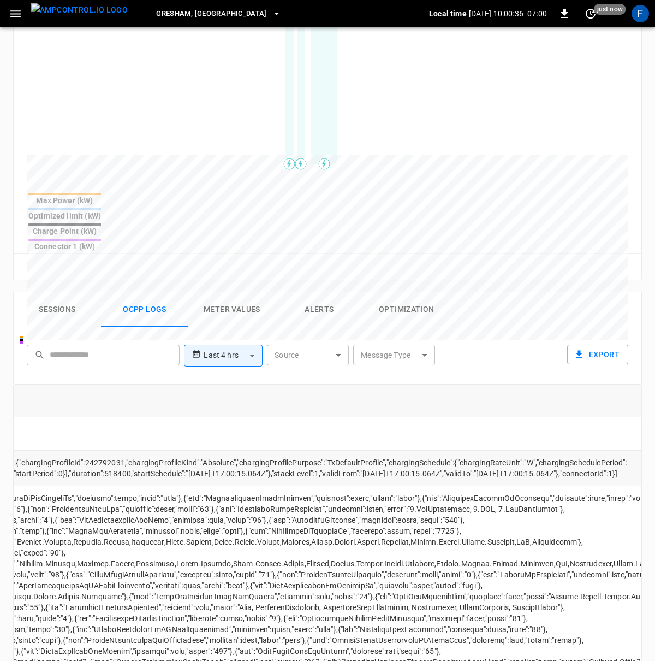
scroll to position [0, 257]
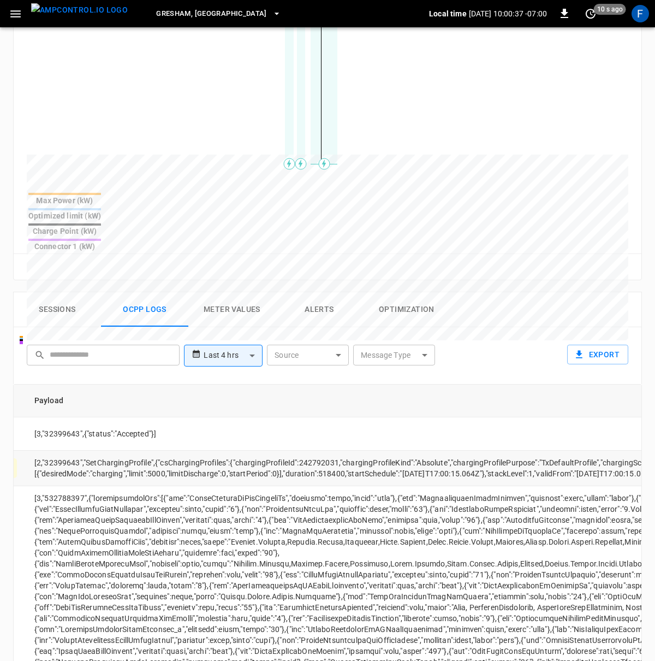
click at [274, 450] on td "[2,"32399643","SetChargingProfile",{"csChargingProfiles":{"chargingProfileId":2…" at bounding box center [467, 467] width 883 height 35
click at [191, 450] on td "[2,"32399643","SetChargingProfile",{"csChargingProfiles":{"chargingProfileId":2…" at bounding box center [467, 467] width 883 height 35
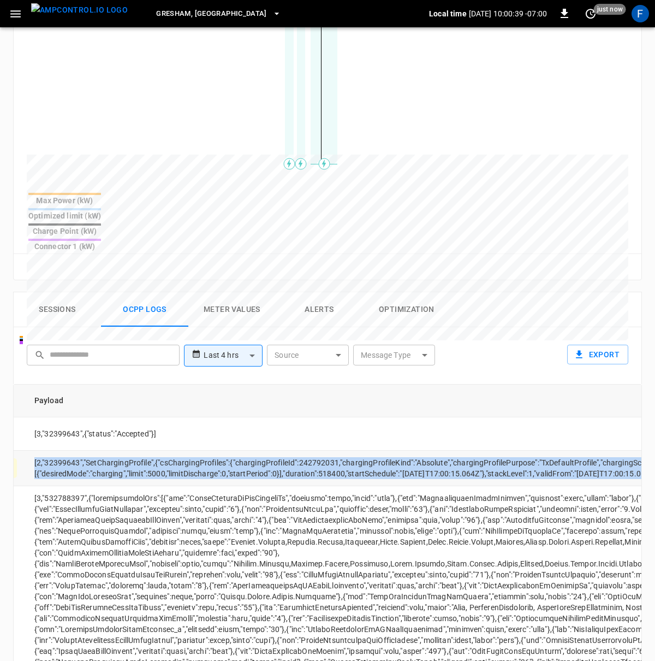
click at [191, 450] on td "[2,"32399643","SetChargingProfile",{"csChargingProfiles":{"chargingProfileId":2…" at bounding box center [467, 467] width 883 height 35
copy td "[2,"32399643","SetChargingProfile",{"csChargingProfiles":{"chargingProfileId":2…"
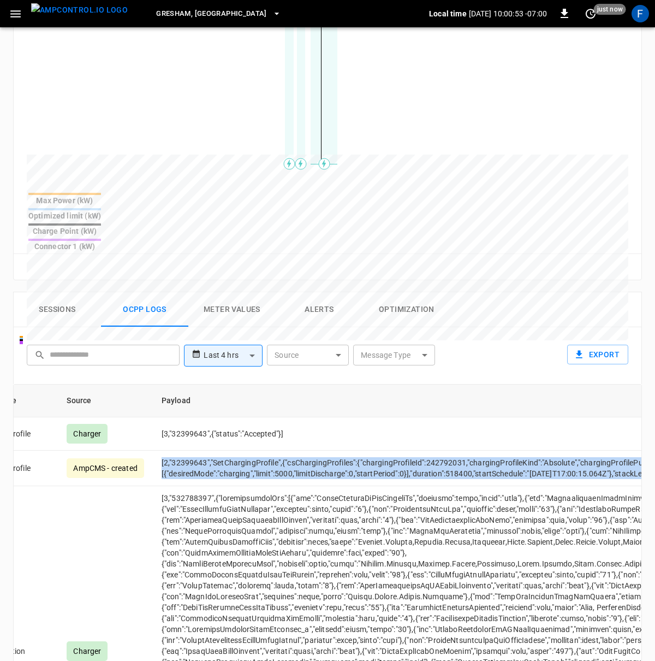
scroll to position [0, 0]
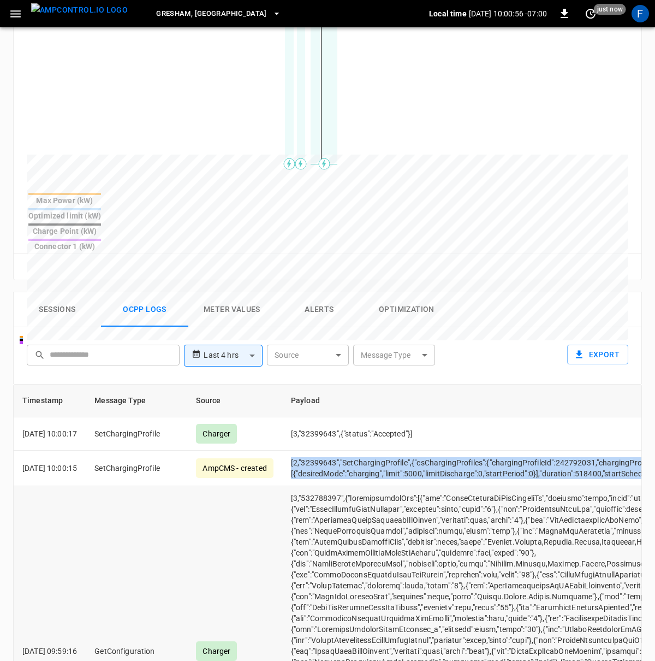
click at [187, 486] on td "GetConfiguration" at bounding box center [137, 651] width 102 height 330
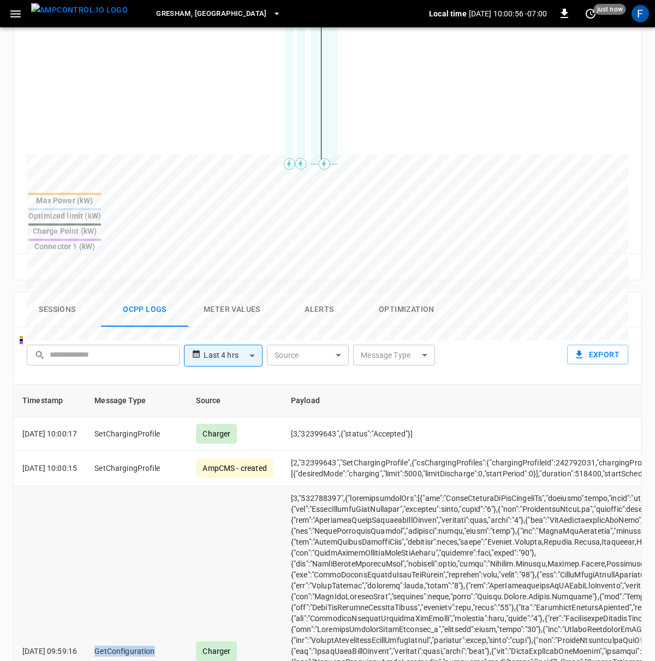
click at [187, 486] on td "GetConfiguration" at bounding box center [137, 651] width 102 height 330
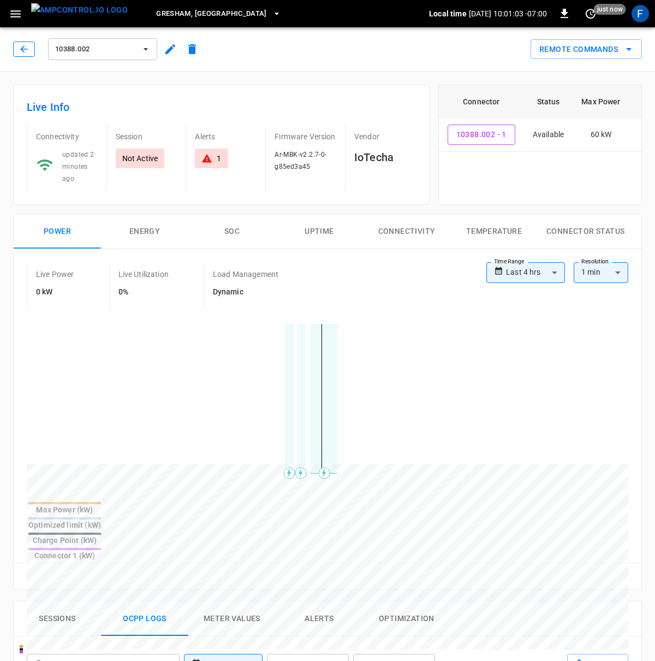
click at [23, 49] on icon "button" at bounding box center [23, 48] width 7 height 7
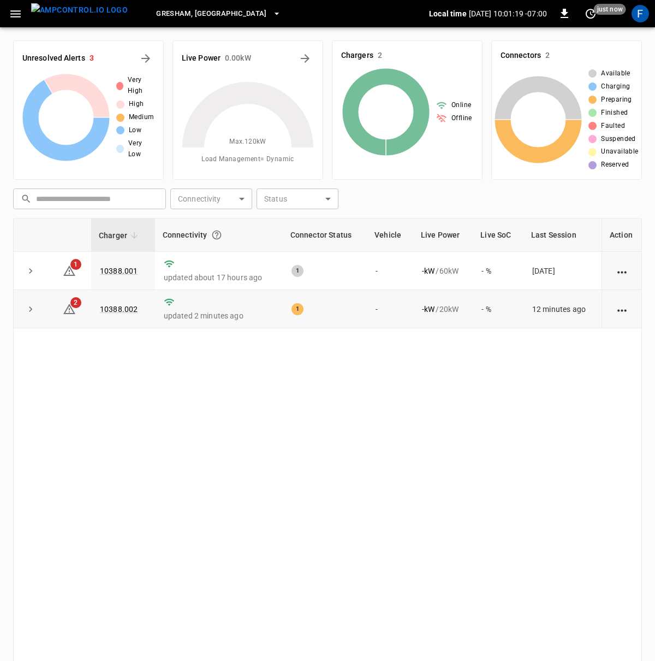
click at [119, 301] on td "10388.002" at bounding box center [123, 309] width 64 height 38
click at [118, 305] on td "10388.002" at bounding box center [123, 309] width 64 height 38
click at [118, 312] on link "10388.002" at bounding box center [119, 308] width 42 height 13
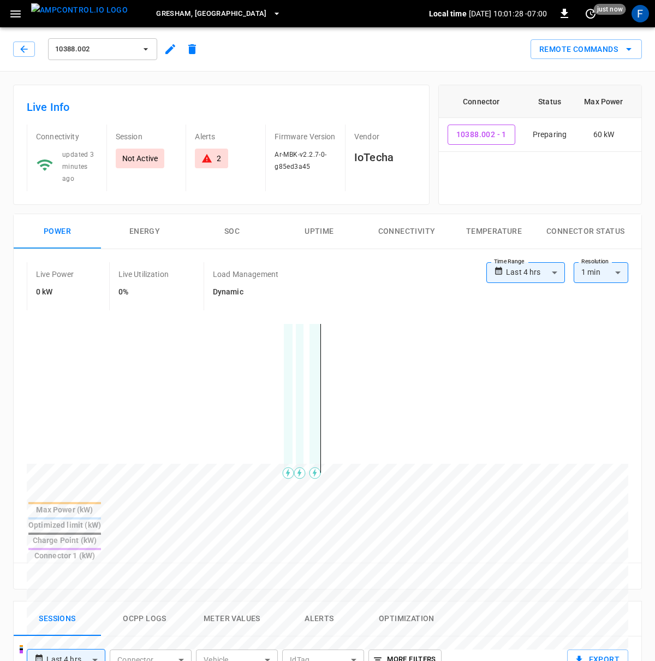
click at [165, 53] on icon "button" at bounding box center [170, 49] width 13 height 13
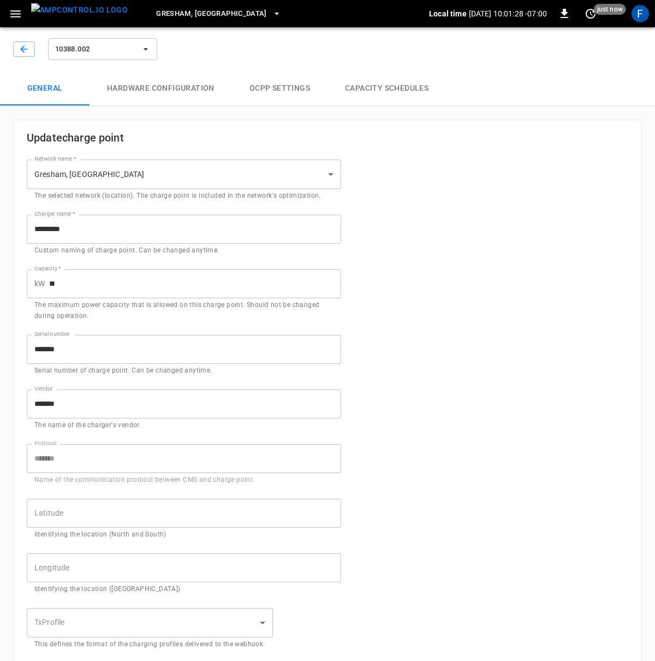
type input "**********"
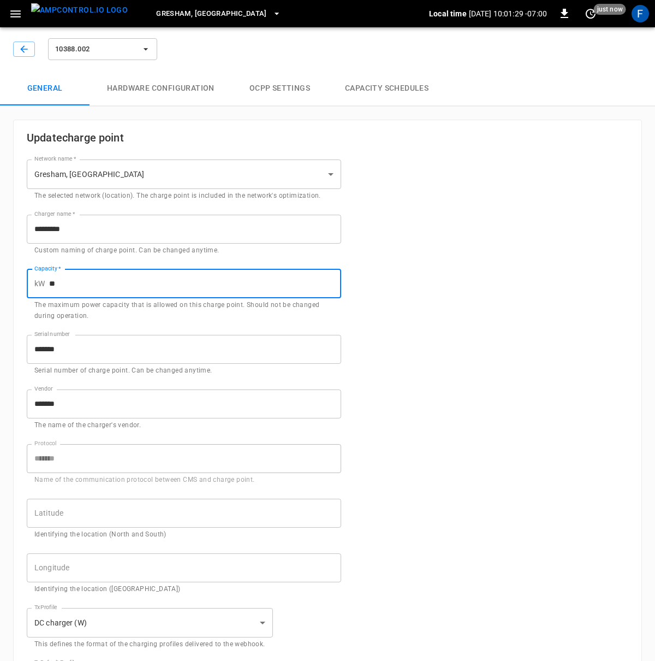
drag, startPoint x: 84, startPoint y: 271, endPoint x: 79, endPoint y: 283, distance: 12.7
click at [79, 283] on input "**" at bounding box center [195, 283] width 292 height 29
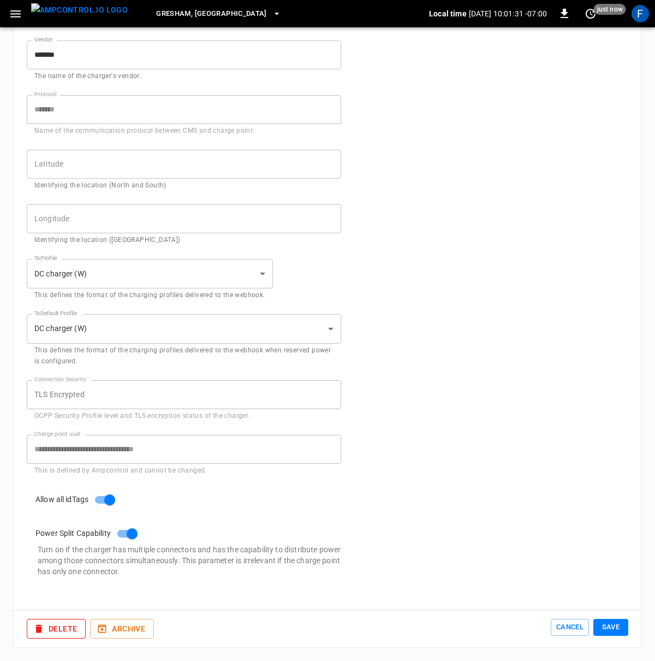
type input "*"
click at [619, 627] on button "Save" at bounding box center [611, 627] width 35 height 17
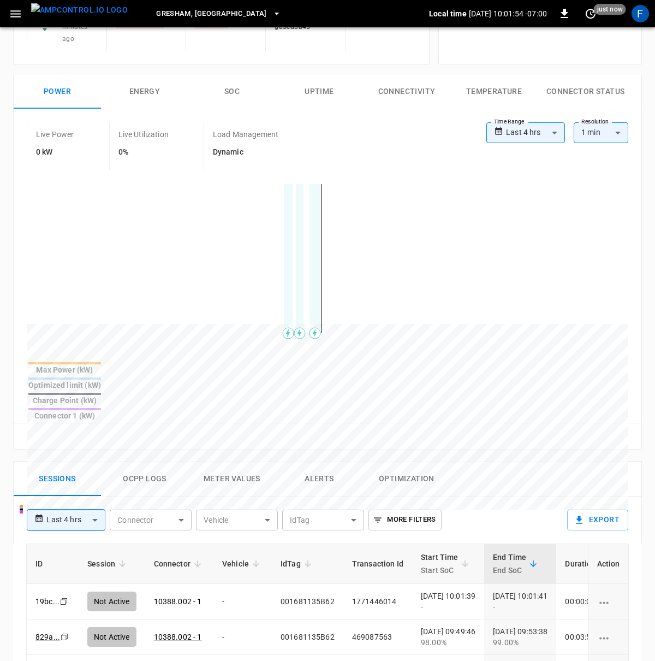
scroll to position [367, 0]
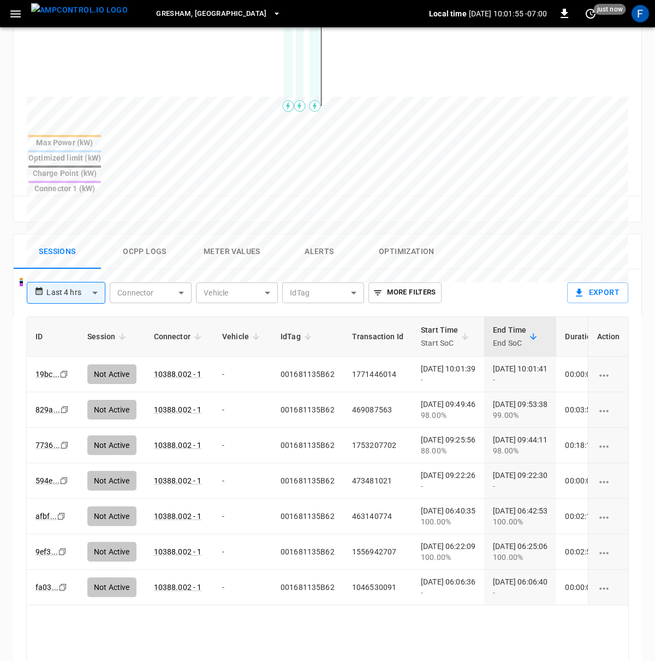
click at [143, 183] on div "**********" at bounding box center [323, 31] width 638 height 387
click at [136, 234] on button "Ocpp logs" at bounding box center [144, 251] width 87 height 35
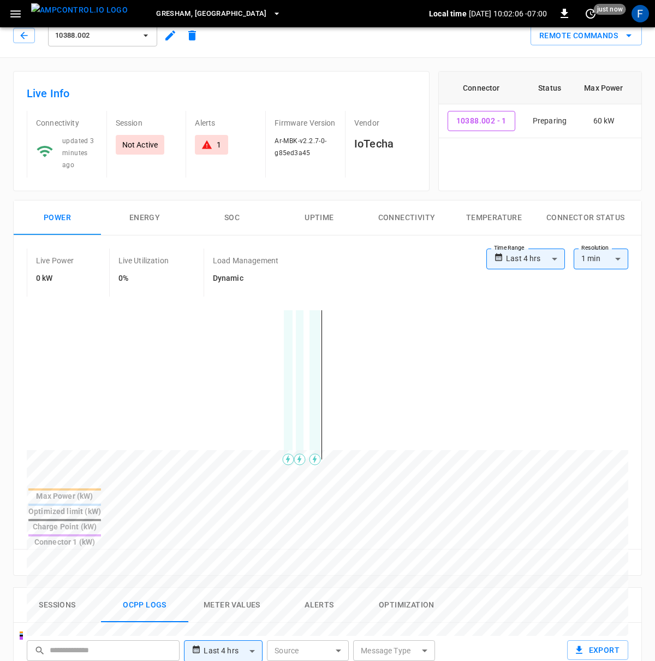
scroll to position [15, 0]
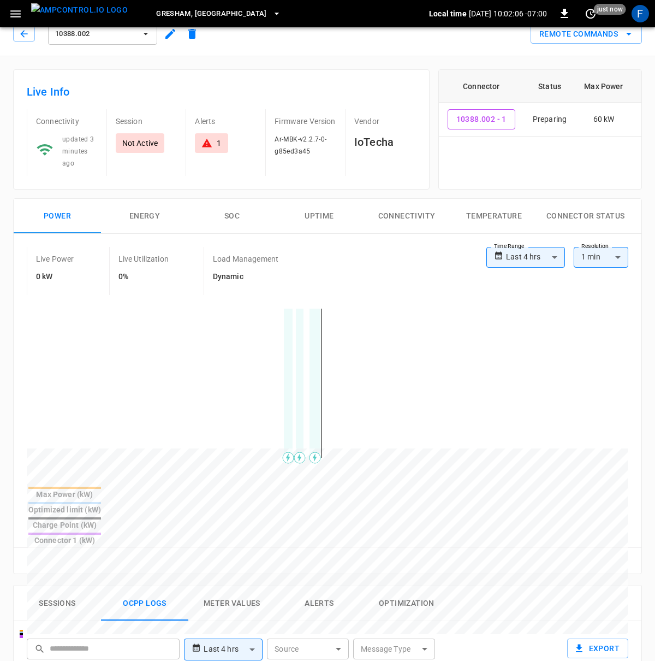
click at [281, 290] on div "Load Management Dynamic" at bounding box center [259, 271] width 110 height 48
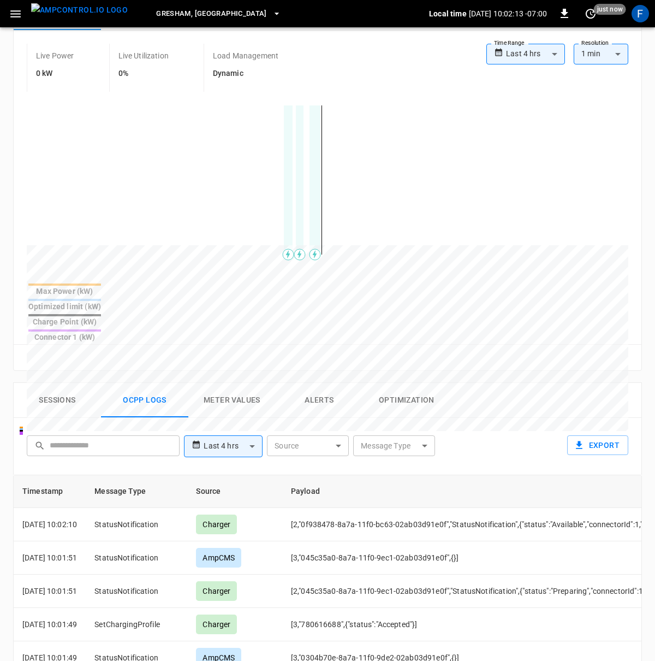
scroll to position [0, 0]
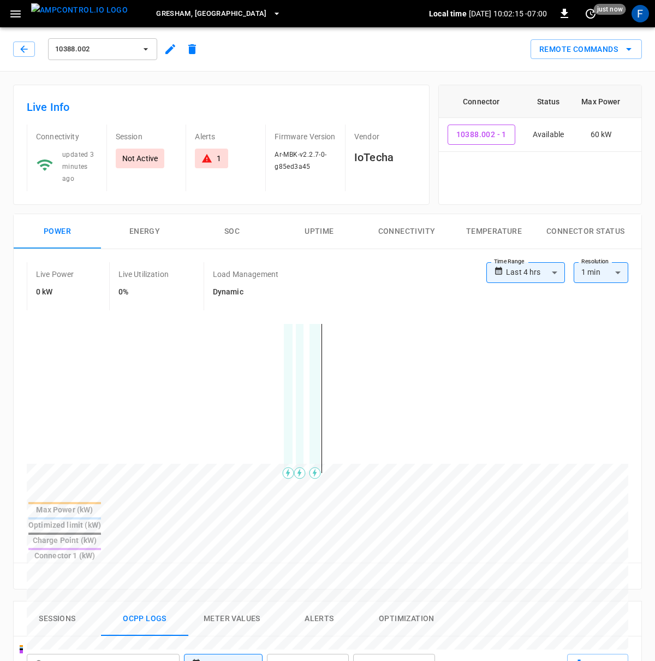
click at [290, 205] on div "**********" at bounding box center [323, 398] width 638 height 387
click at [167, 58] on button "button" at bounding box center [170, 49] width 22 height 20
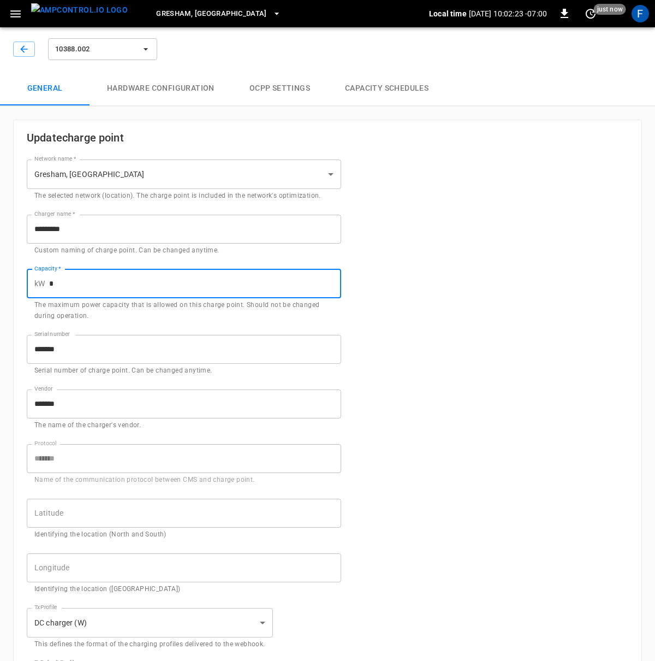
drag, startPoint x: 62, startPoint y: 286, endPoint x: 50, endPoint y: 286, distance: 11.5
click at [50, 286] on input "*" at bounding box center [195, 283] width 292 height 29
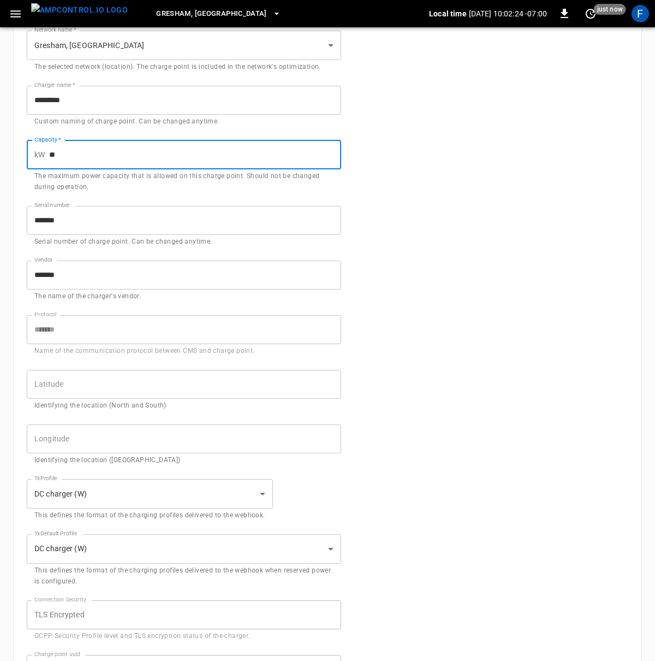
scroll to position [349, 0]
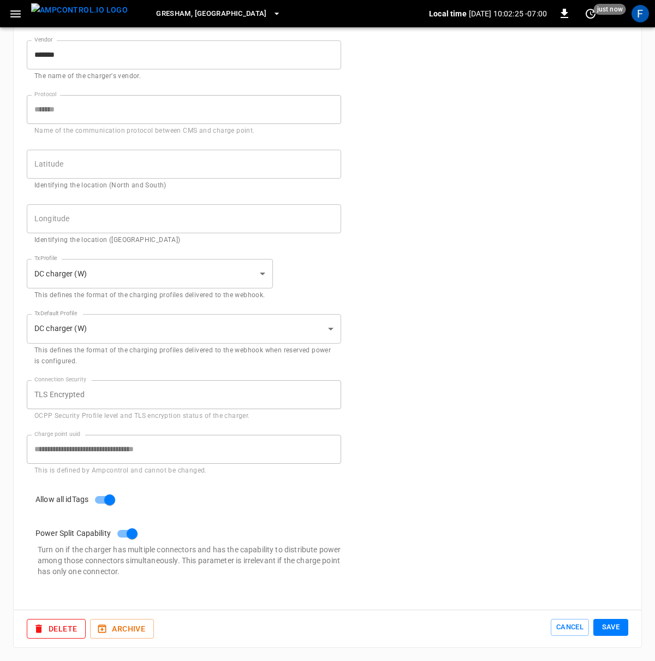
type input "**"
click at [604, 626] on button "Save" at bounding box center [611, 627] width 35 height 17
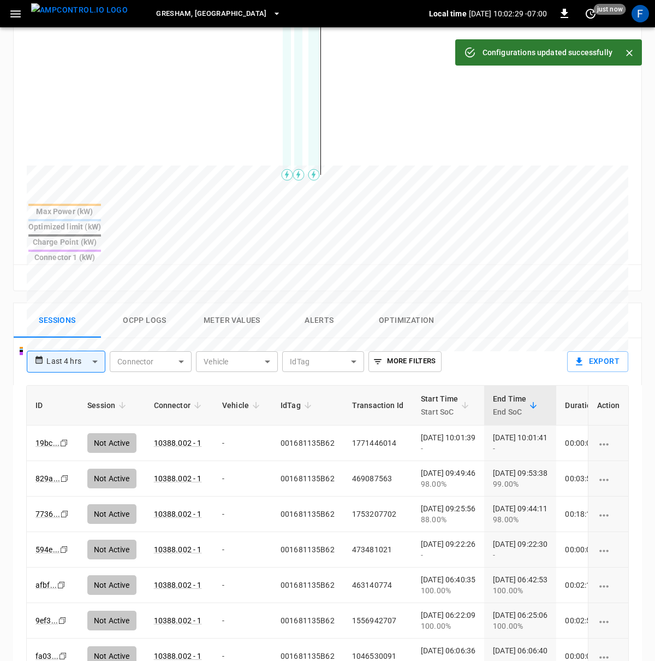
scroll to position [314, 0]
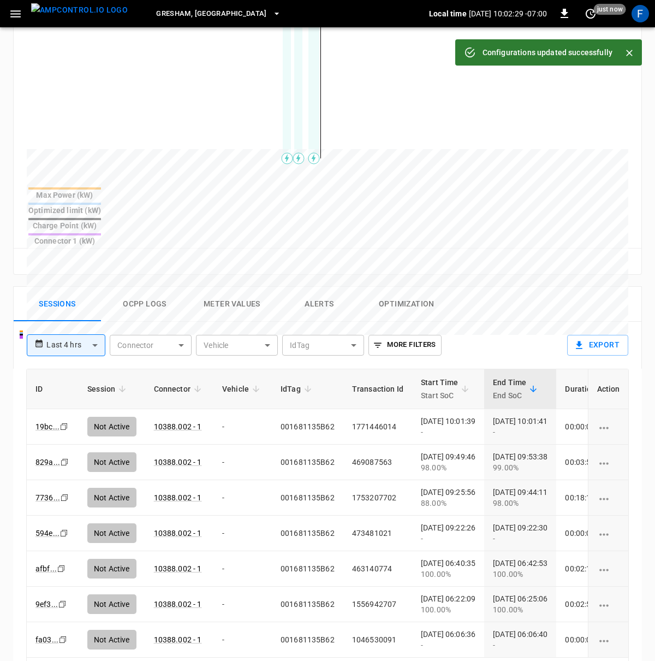
click at [148, 287] on button "Ocpp logs" at bounding box center [144, 304] width 87 height 35
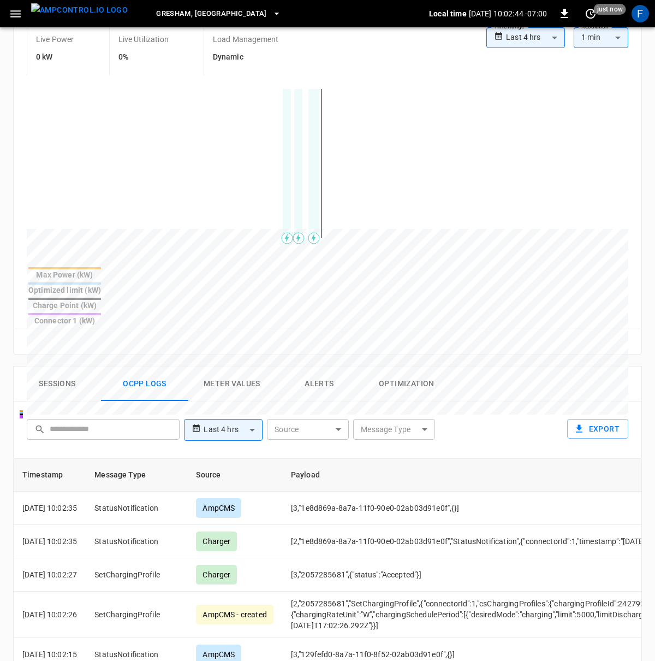
scroll to position [0, 0]
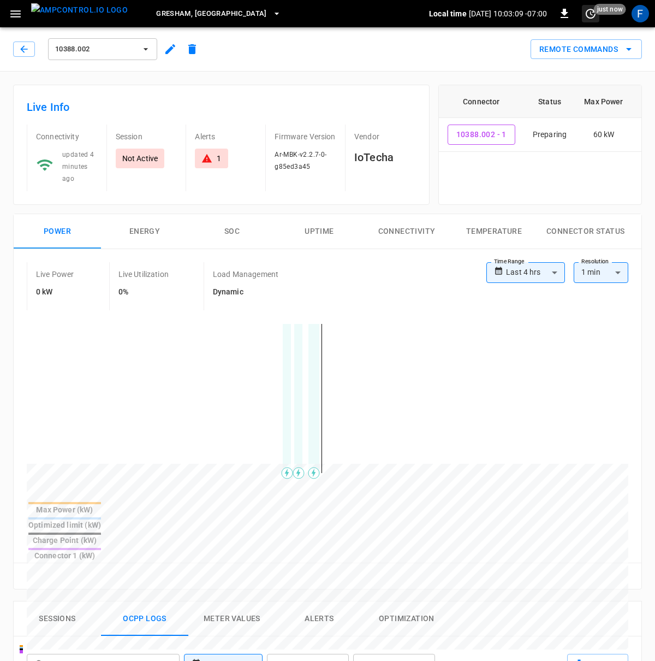
click at [595, 8] on span "just now" at bounding box center [610, 9] width 32 height 11
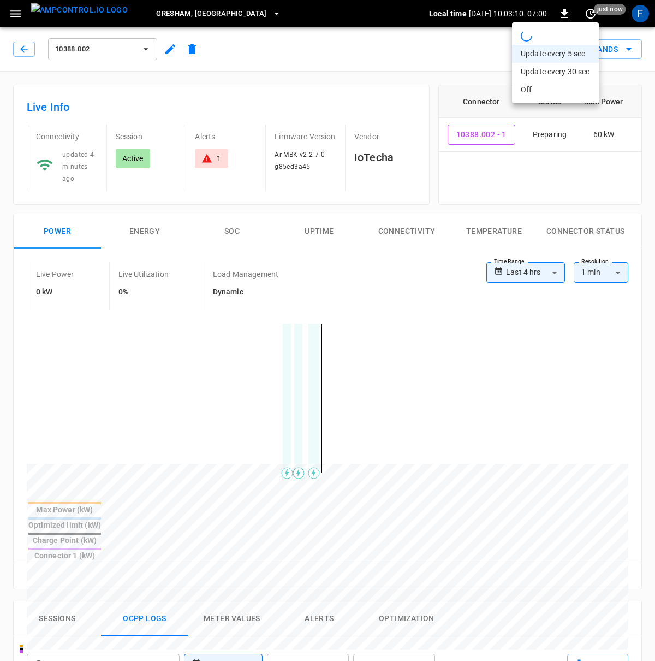
click at [581, 53] on li "Update every 5 sec" at bounding box center [555, 54] width 87 height 18
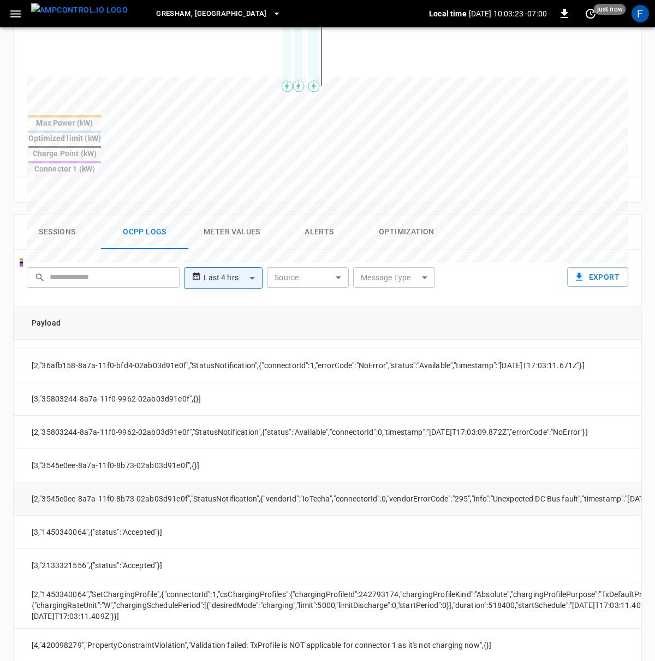
scroll to position [91, 331]
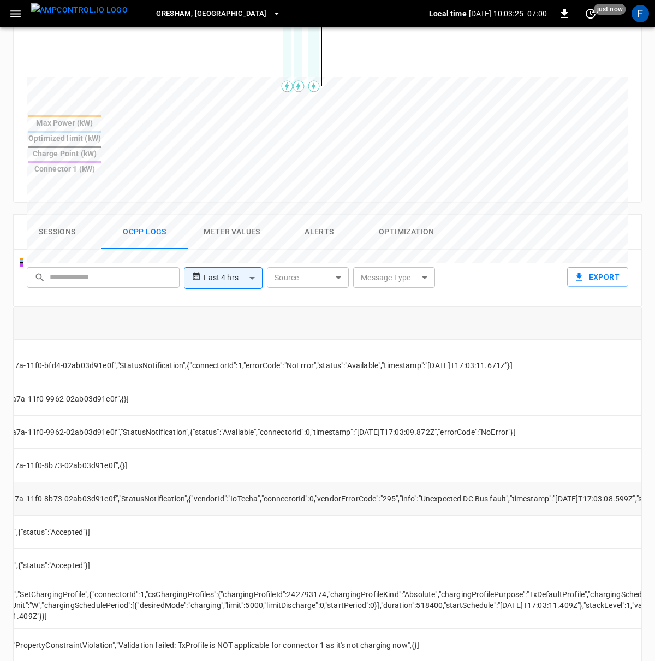
click at [458, 482] on td "[2,"3545e0ee-8a7a-11f0-8b73-02ab03d91e0f","StatusNotification",{"vendorId":"IoT…" at bounding box center [392, 498] width 883 height 33
click at [488, 482] on td "[2,"3545e0ee-8a7a-11f0-8b73-02ab03d91e0f","StatusNotification",{"vendorId":"IoT…" at bounding box center [392, 498] width 883 height 33
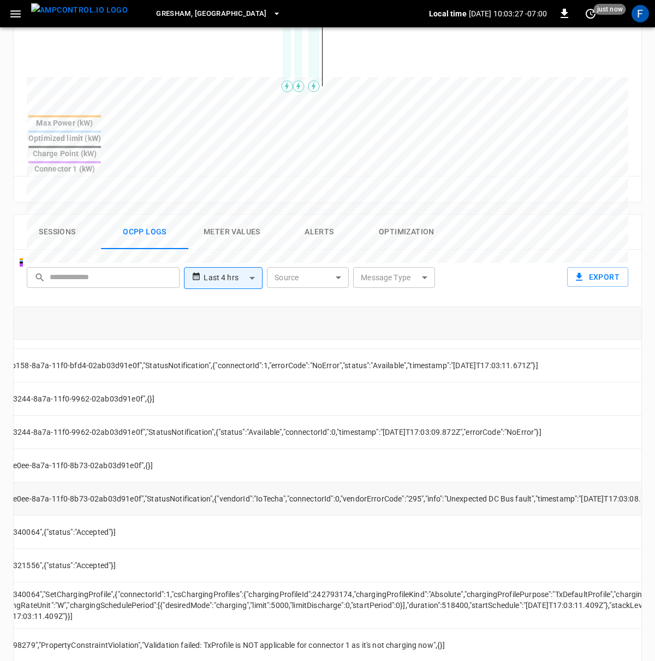
scroll to position [91, 304]
click at [400, 482] on td "[2,"3545e0ee-8a7a-11f0-8b73-02ab03d91e0f","StatusNotification",{"vendorId":"IoT…" at bounding box center [420, 498] width 883 height 33
click at [429, 482] on td "[2,"3545e0ee-8a7a-11f0-8b73-02ab03d91e0f","StatusNotification",{"vendorId":"IoT…" at bounding box center [420, 498] width 883 height 33
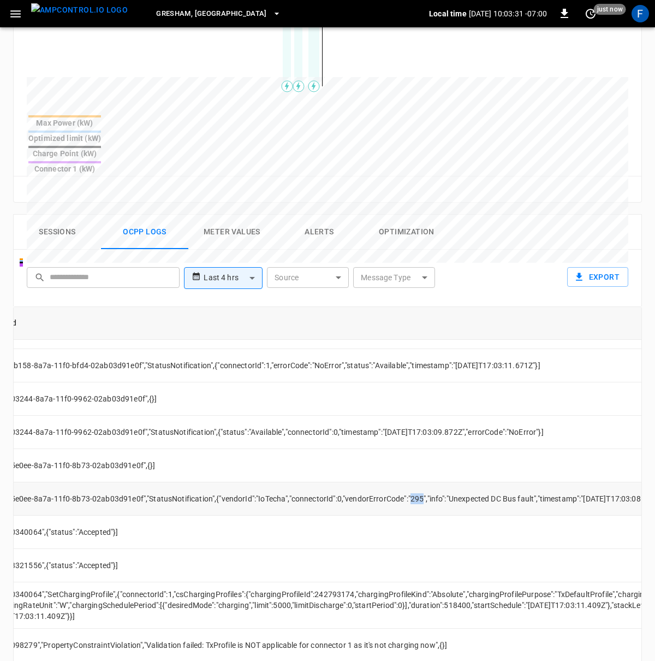
scroll to position [91, 175]
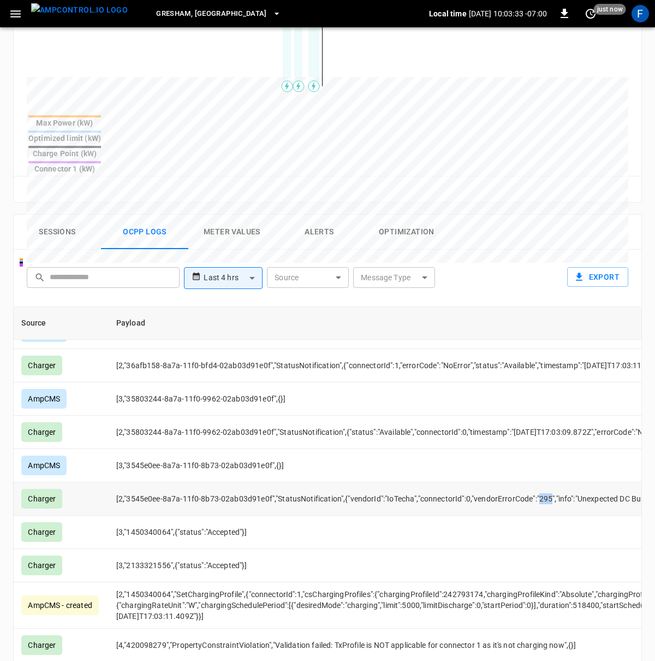
click at [429, 482] on td "[2,"3545e0ee-8a7a-11f0-8b73-02ab03d91e0f","StatusNotification",{"vendorId":"IoT…" at bounding box center [549, 498] width 883 height 33
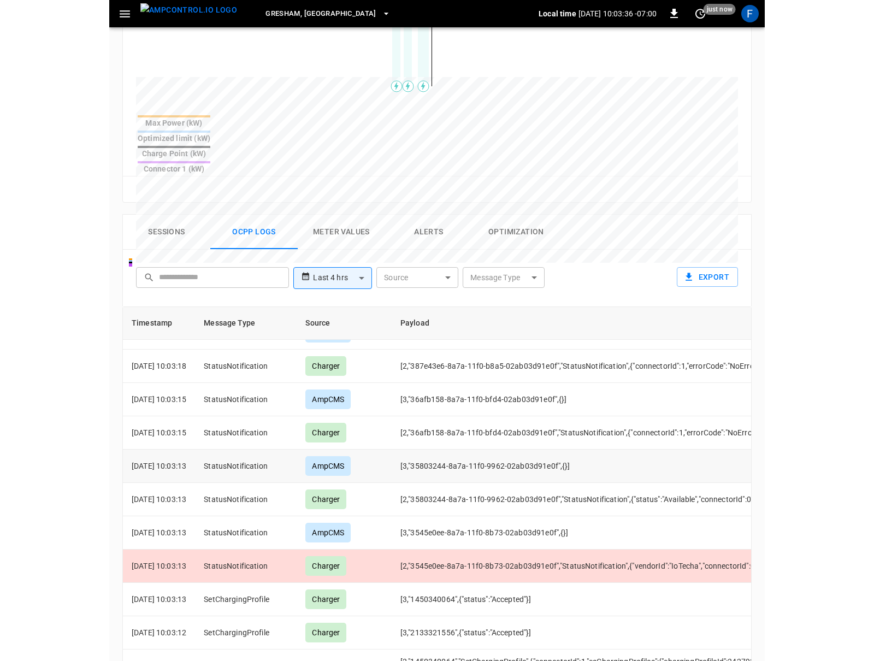
scroll to position [0, 0]
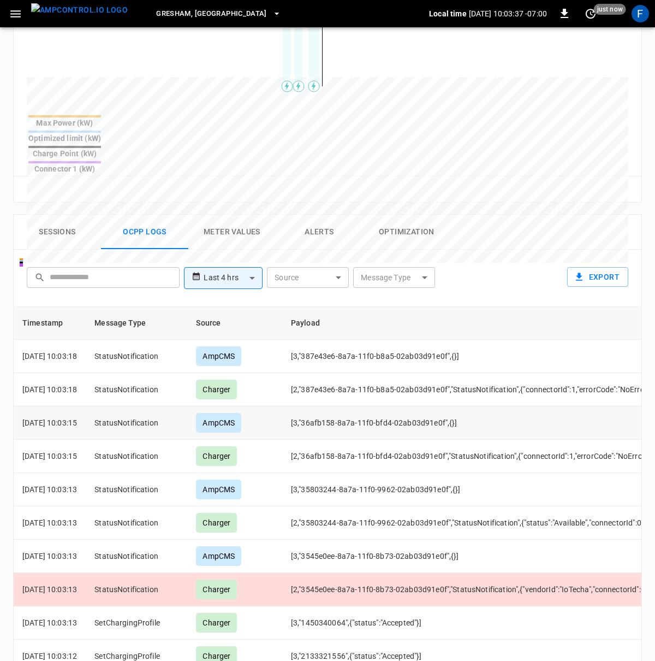
click at [167, 406] on td "StatusNotification" at bounding box center [137, 422] width 102 height 33
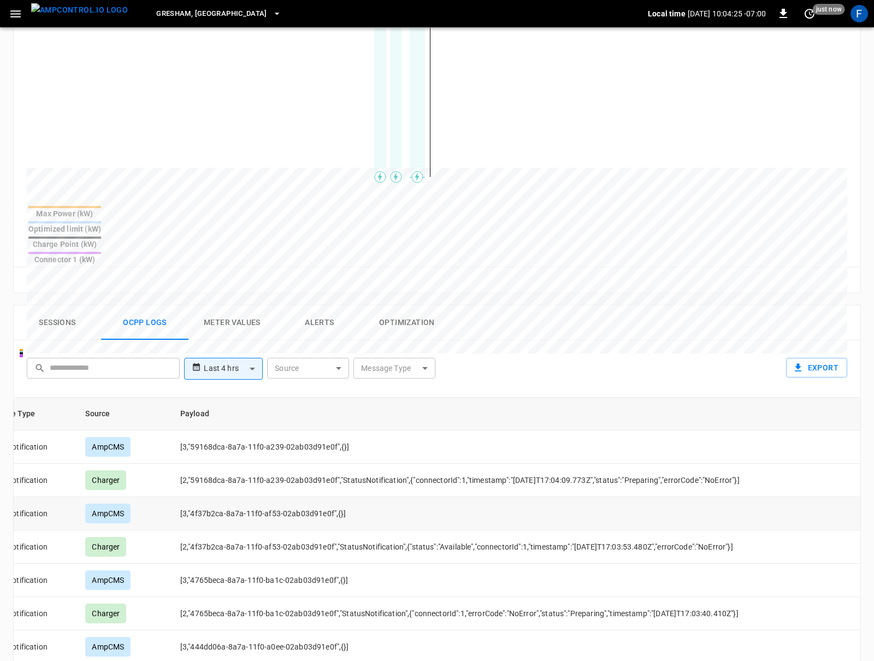
scroll to position [296, 0]
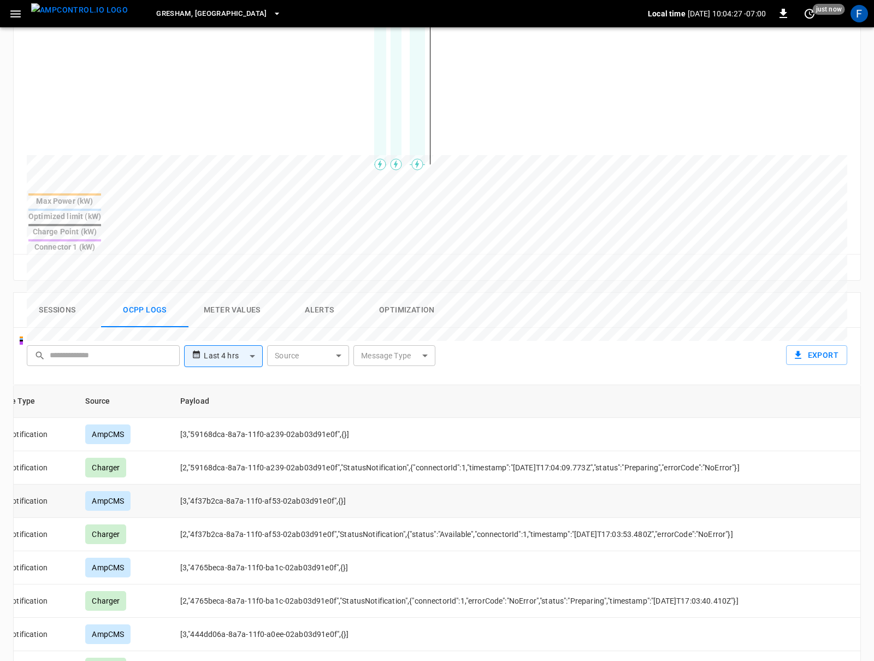
click at [245, 484] on td "[3,"4f37b2ca-8a7a-11f0-af53-02ab03d91e0f",{}]" at bounding box center [612, 500] width 883 height 33
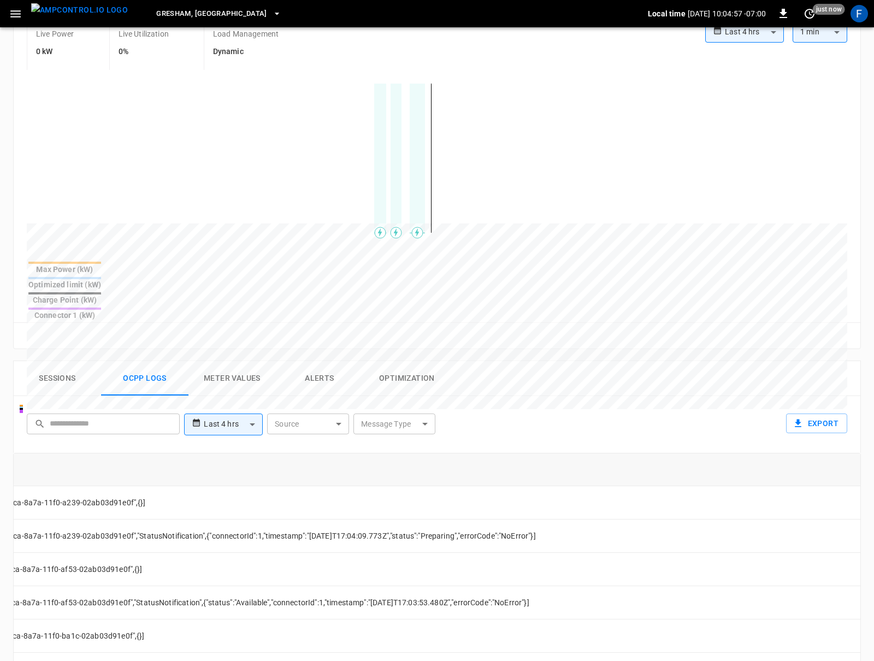
scroll to position [486, 0]
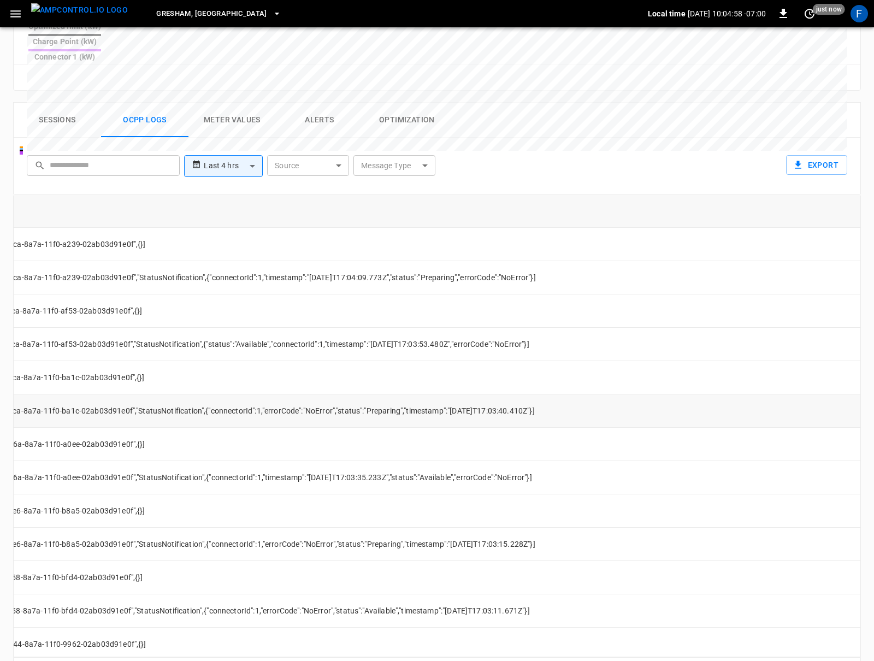
click at [408, 394] on td "[2,"4765beca-8a7a-11f0-ba1c-02ab03d91e0f","StatusNotification",{"connectorId":1…" at bounding box center [409, 410] width 883 height 33
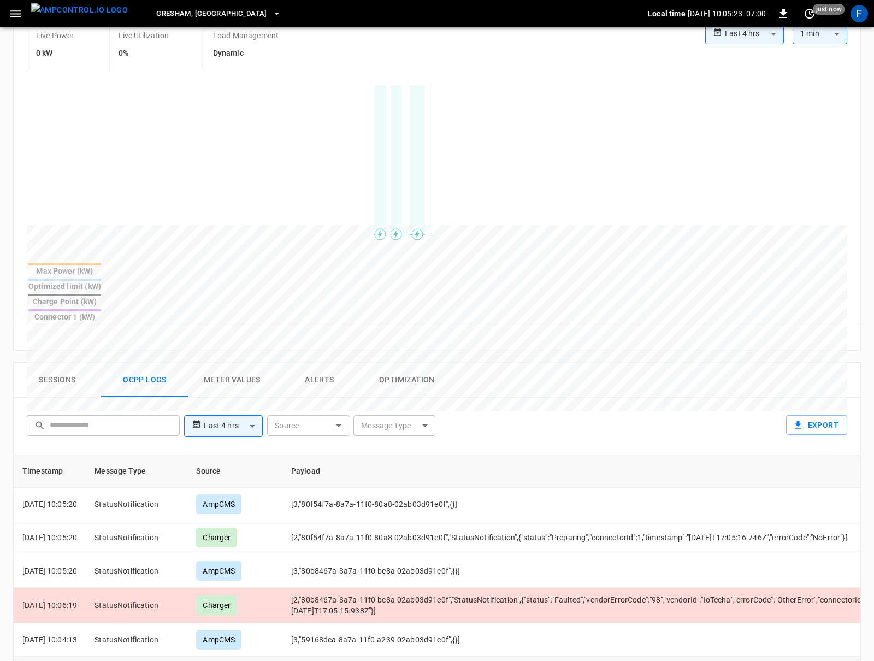
scroll to position [0, 173]
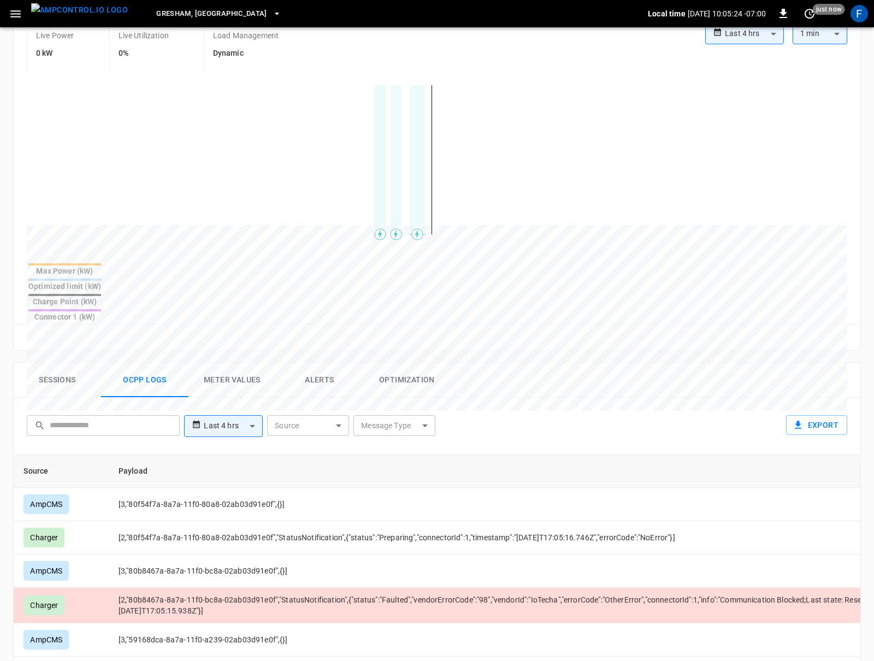
click at [496, 587] on td "[2,"80b8467a-8a7a-11f0-bc8a-02ab03d91e0f","StatusNotification",{"status":"Fault…" at bounding box center [551, 604] width 883 height 35
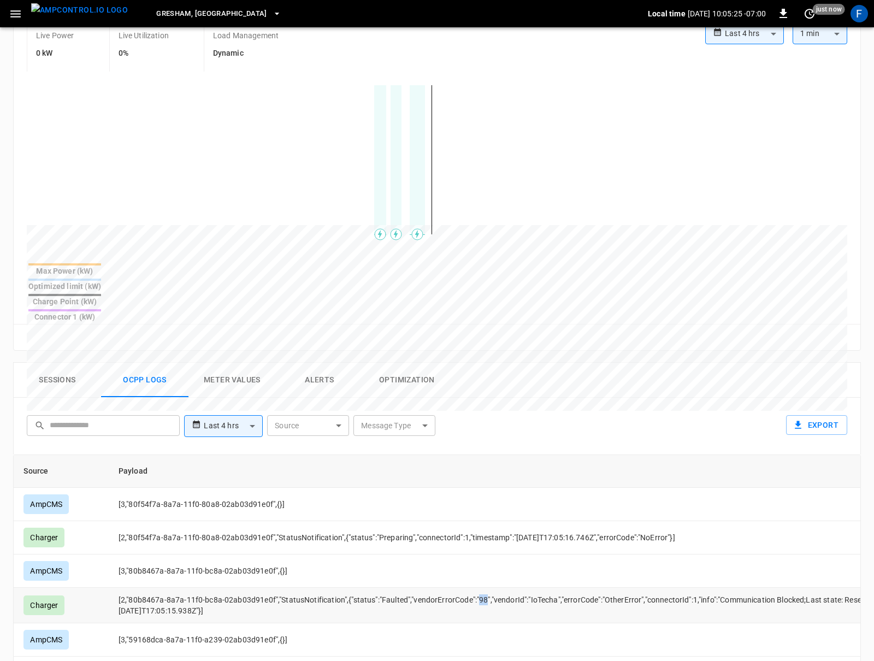
click at [496, 587] on td "[2,"80b8467a-8a7a-11f0-bc8a-02ab03d91e0f","StatusNotification",{"status":"Fault…" at bounding box center [551, 604] width 883 height 35
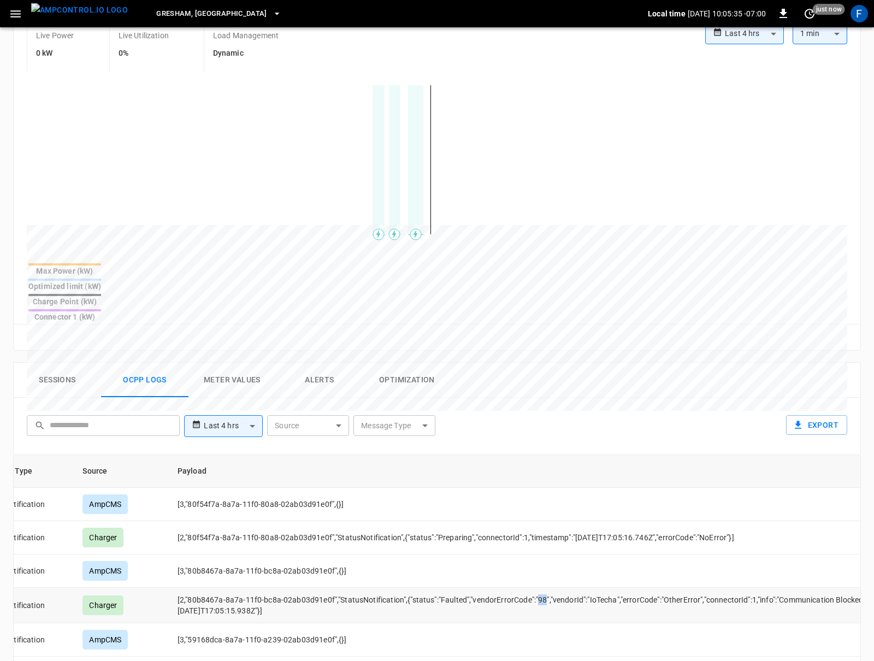
scroll to position [0, 0]
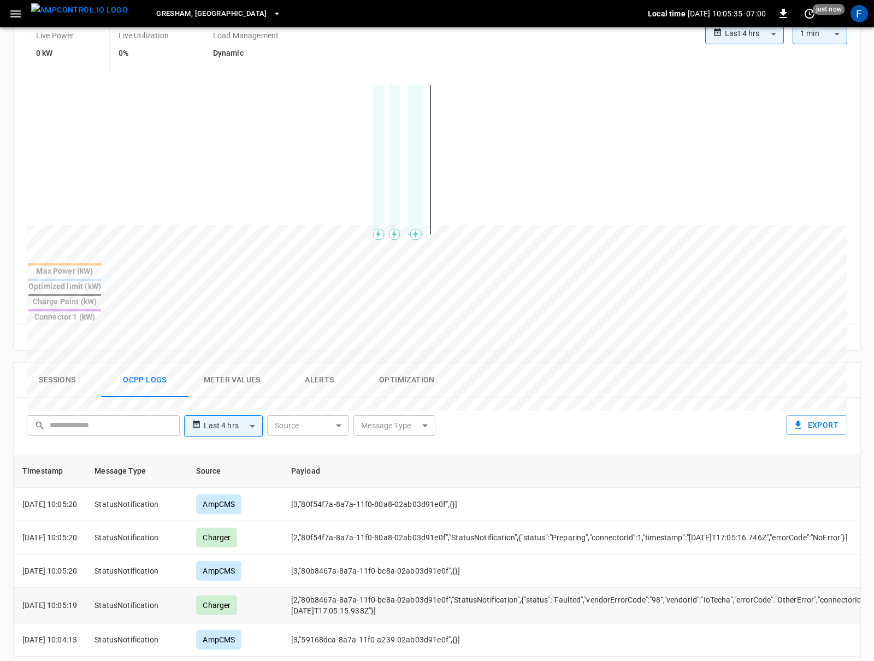
click at [449, 587] on td "[2,"80b8467a-8a7a-11f0-bc8a-02ab03d91e0f","StatusNotification",{"status":"Fault…" at bounding box center [723, 604] width 883 height 35
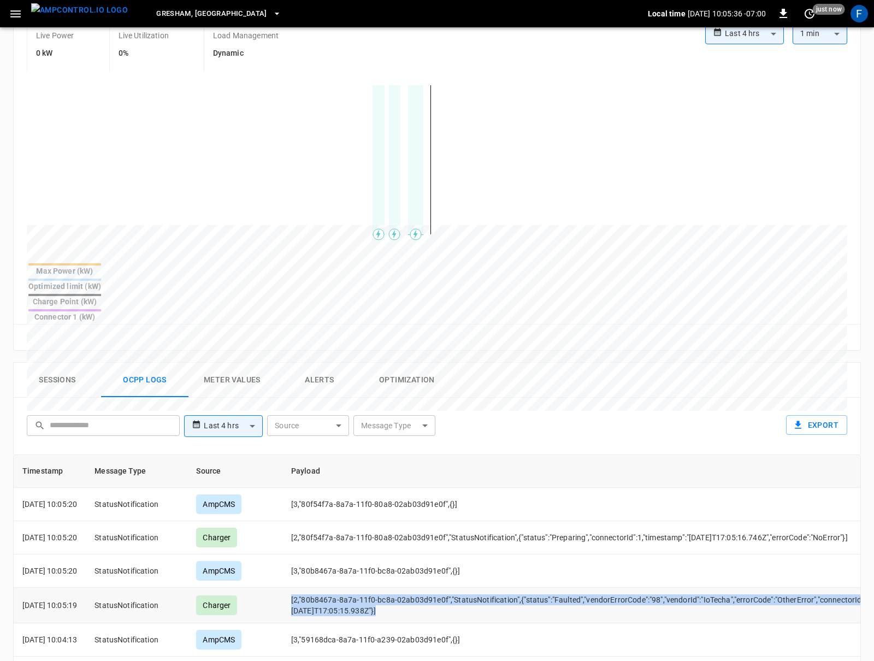
click at [449, 587] on td "[2,"80b8467a-8a7a-11f0-bc8a-02ab03d91e0f","StatusNotification",{"status":"Fault…" at bounding box center [723, 604] width 883 height 35
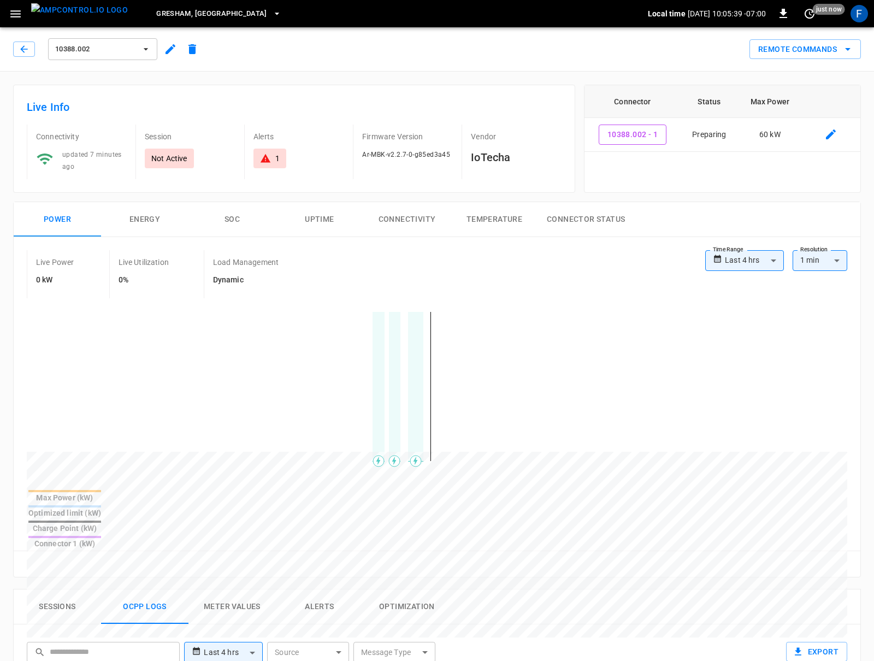
click at [168, 55] on icon "button" at bounding box center [170, 49] width 13 height 13
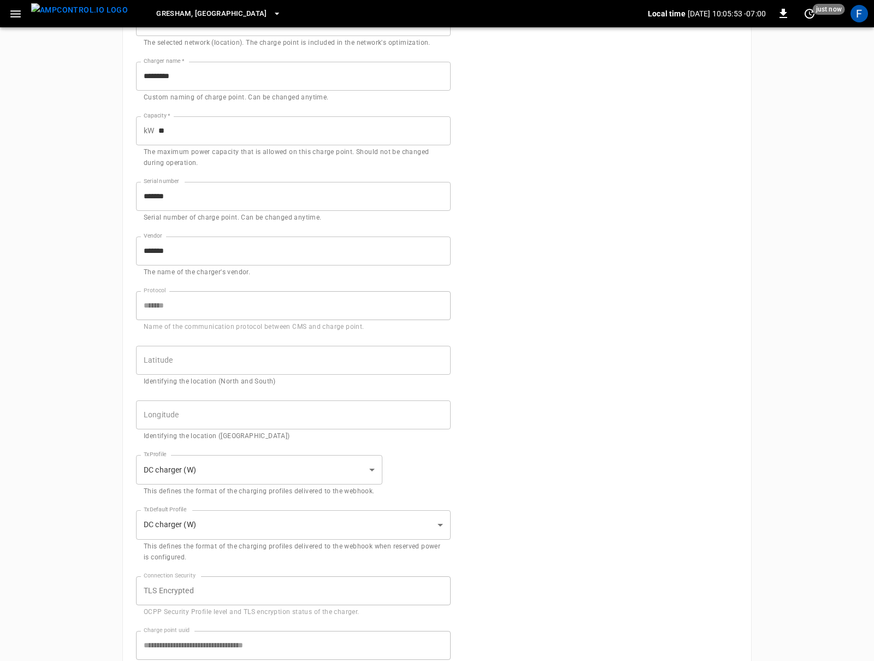
scroll to position [144, 0]
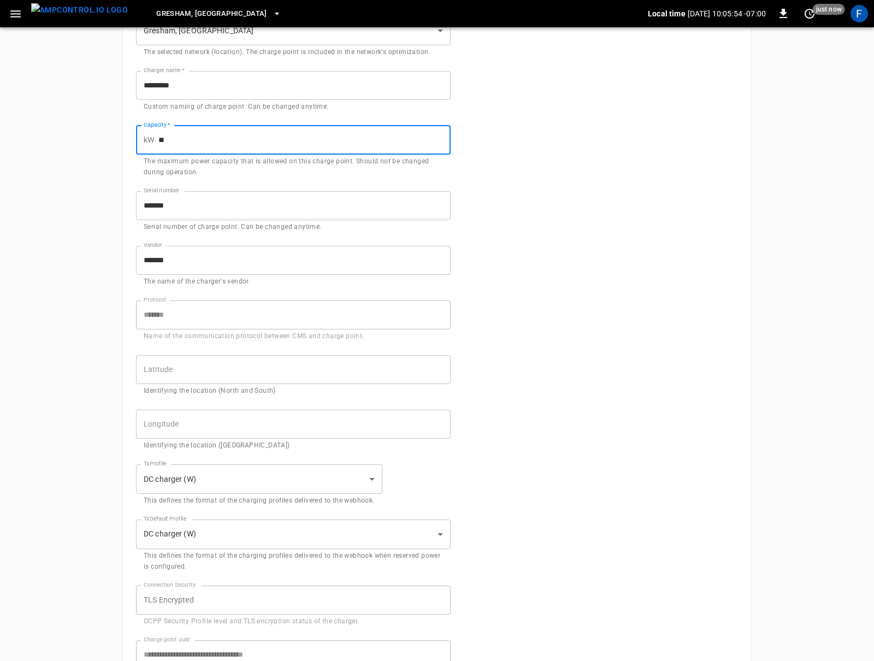
drag, startPoint x: 175, startPoint y: 139, endPoint x: 159, endPoint y: 139, distance: 16.4
click at [159, 139] on input "**" at bounding box center [304, 140] width 292 height 29
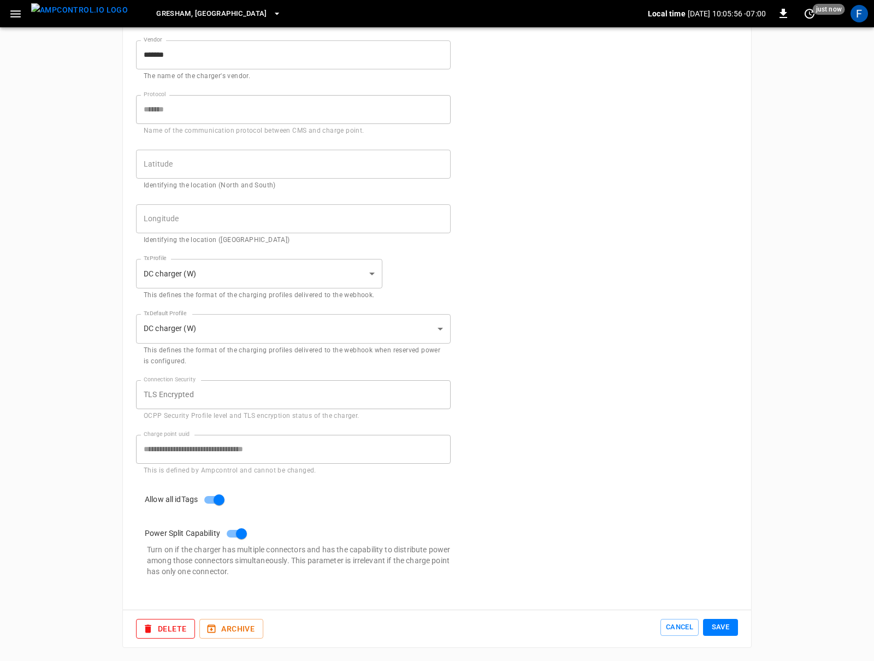
type input "**"
click at [655, 621] on button "Save" at bounding box center [720, 627] width 35 height 17
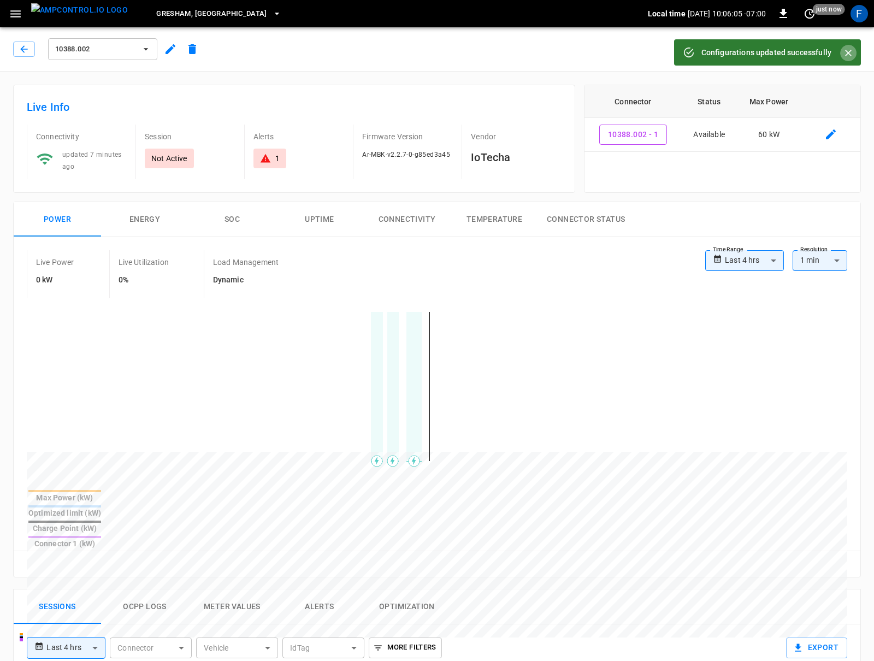
click at [655, 55] on icon "Close" at bounding box center [847, 53] width 11 height 11
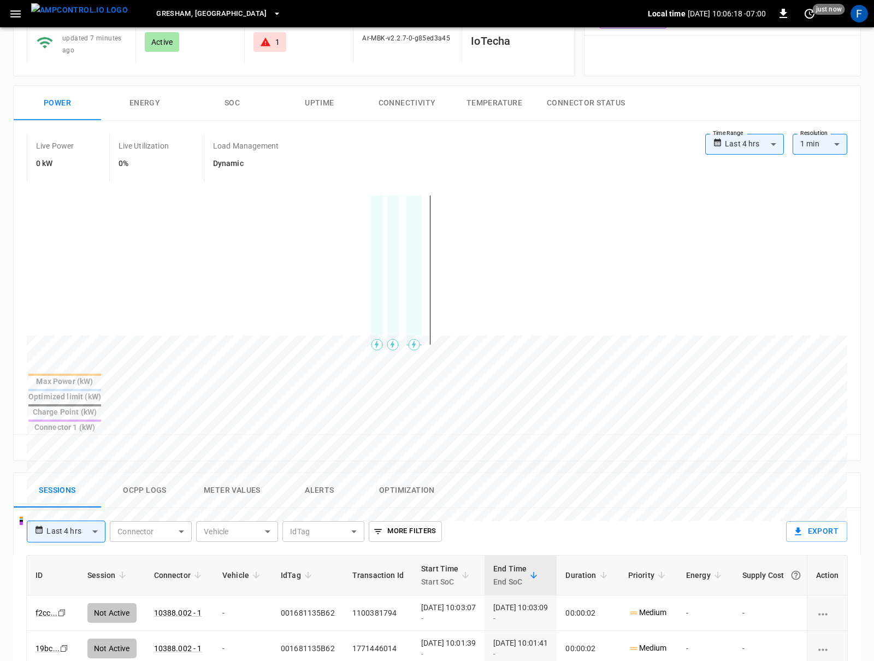
scroll to position [156, 0]
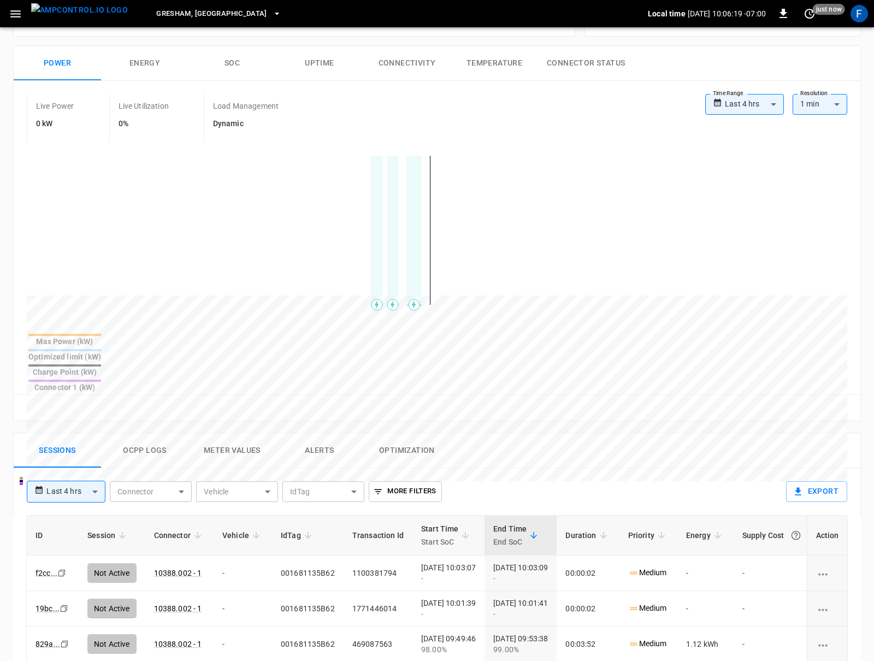
click at [157, 433] on button "Ocpp logs" at bounding box center [144, 450] width 87 height 35
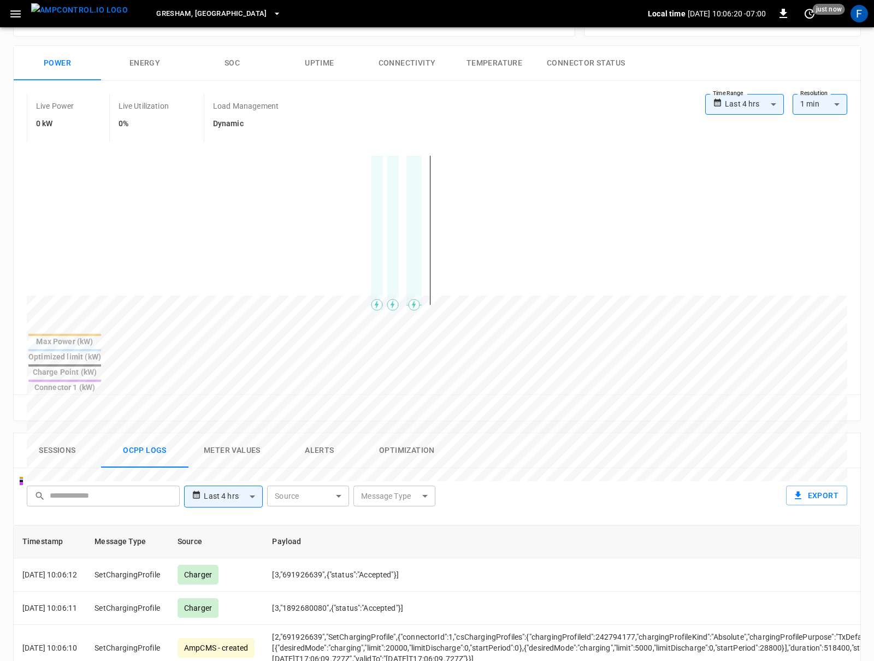
click at [165, 433] on button "Ocpp logs" at bounding box center [144, 450] width 87 height 35
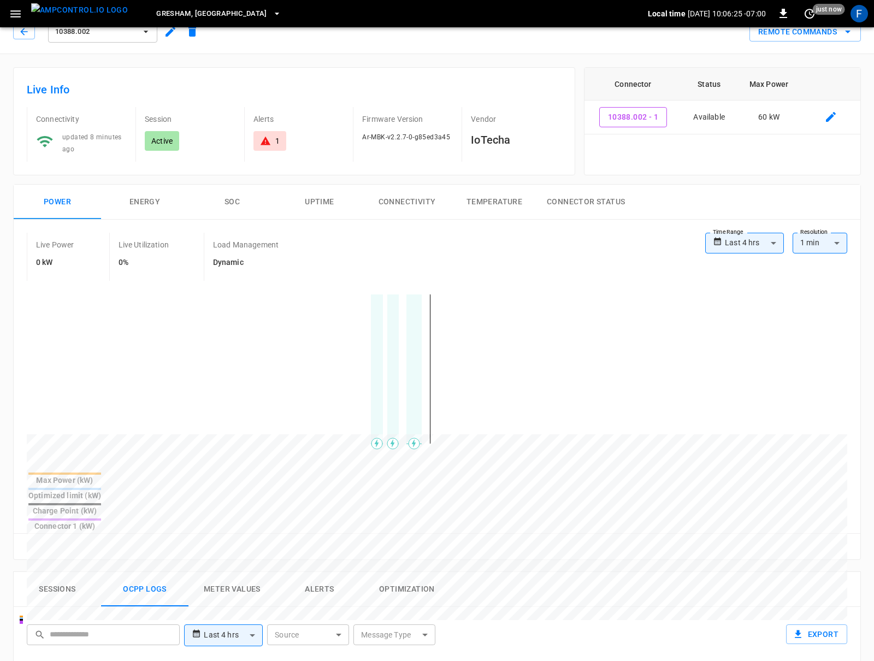
scroll to position [0, 0]
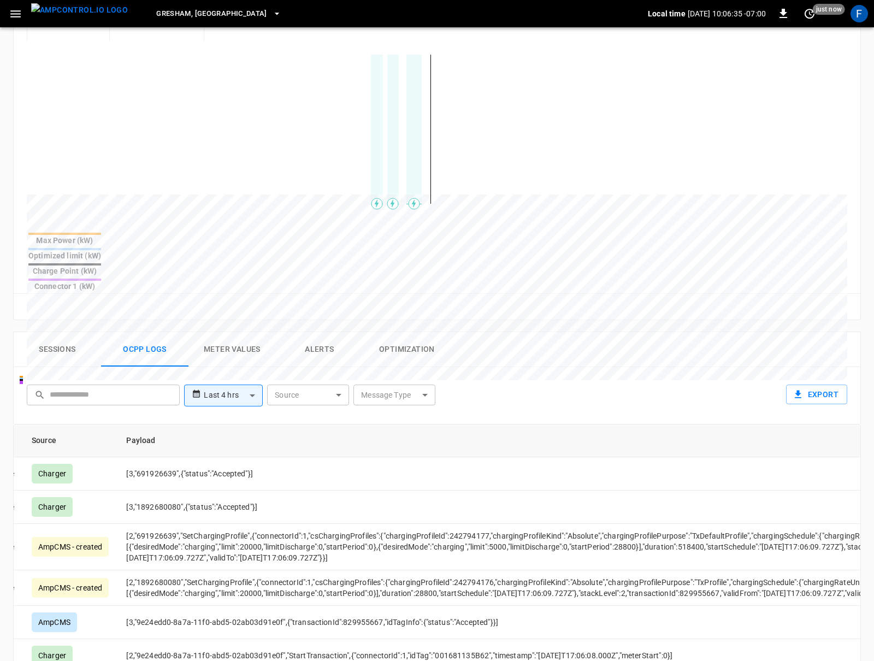
scroll to position [295, 0]
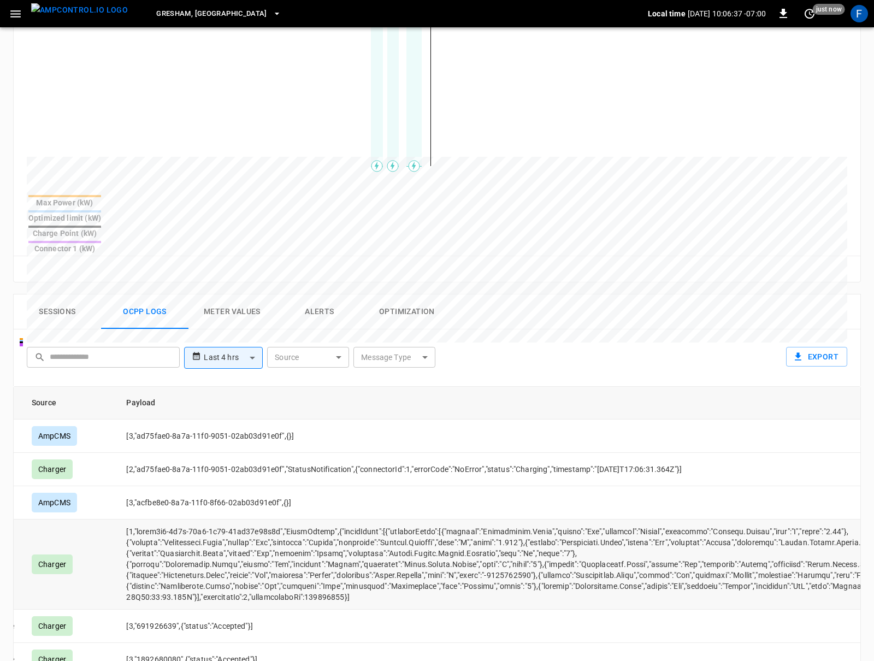
click at [508, 519] on td "opcc-messages-table" at bounding box center [558, 564] width 883 height 90
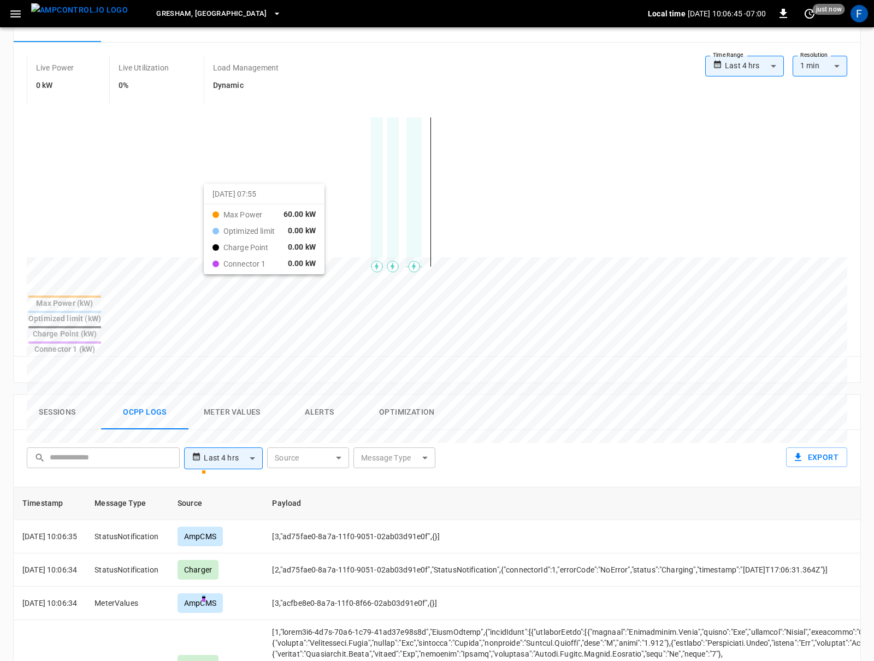
scroll to position [265, 0]
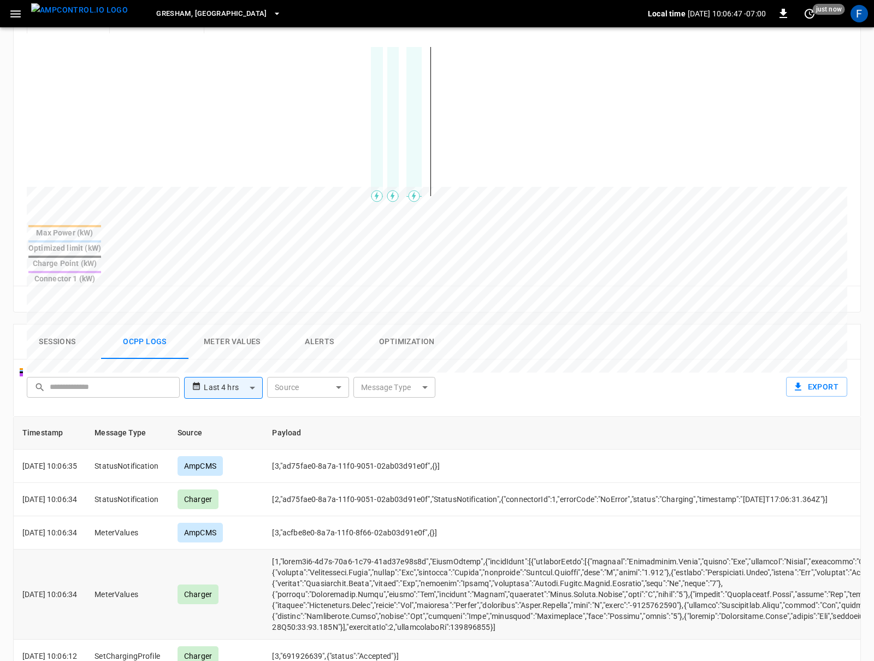
click at [340, 557] on td "opcc-messages-table" at bounding box center [704, 594] width 883 height 90
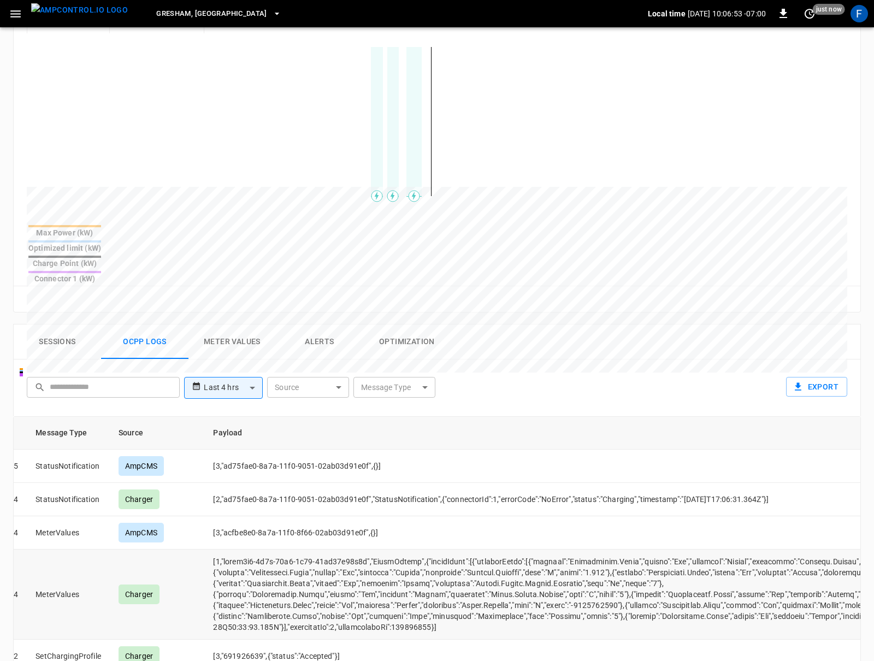
scroll to position [0, 99]
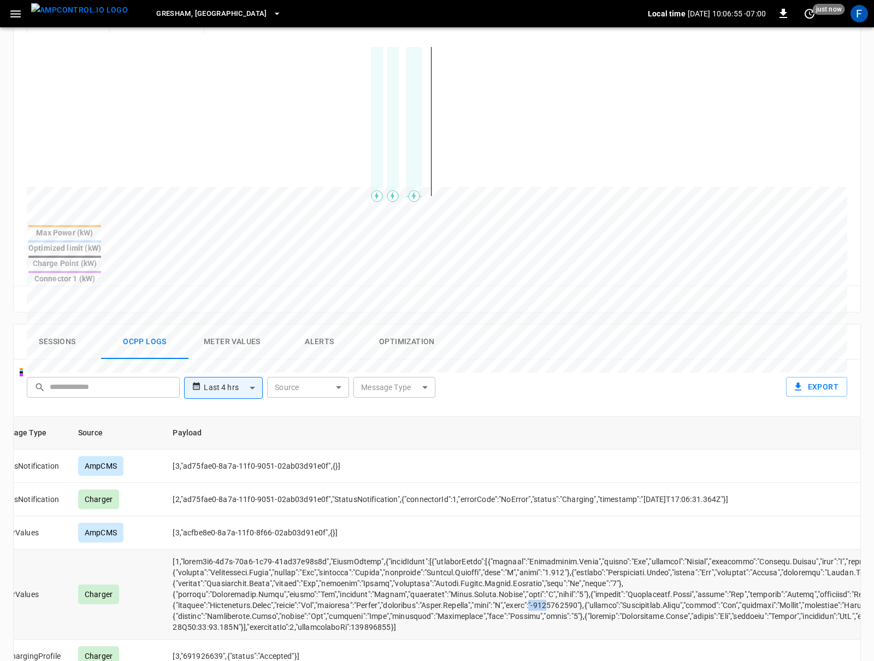
drag, startPoint x: 566, startPoint y: 574, endPoint x: 586, endPoint y: 574, distance: 20.2
click at [586, 574] on td "opcc-messages-table" at bounding box center [605, 594] width 883 height 90
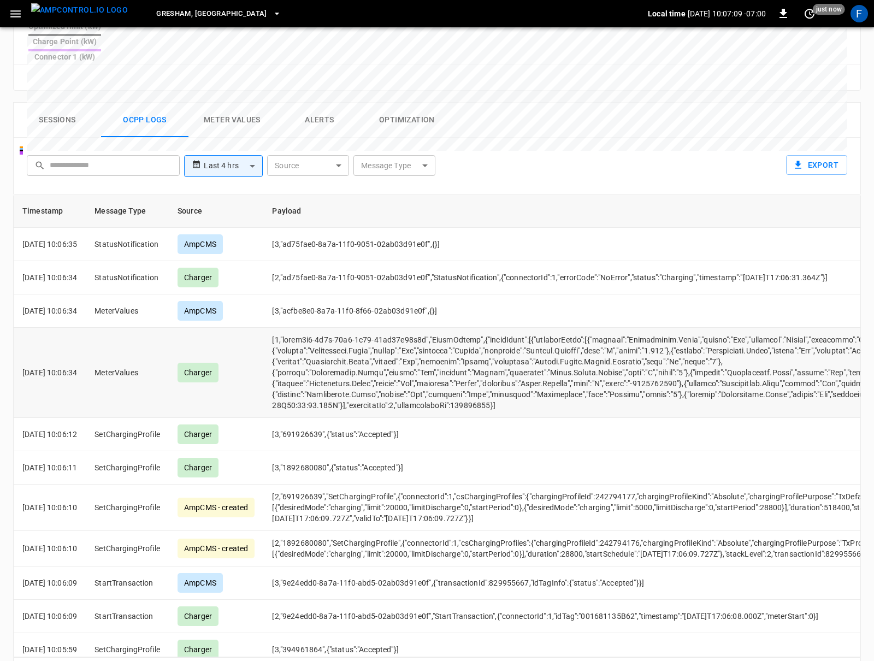
scroll to position [0, 0]
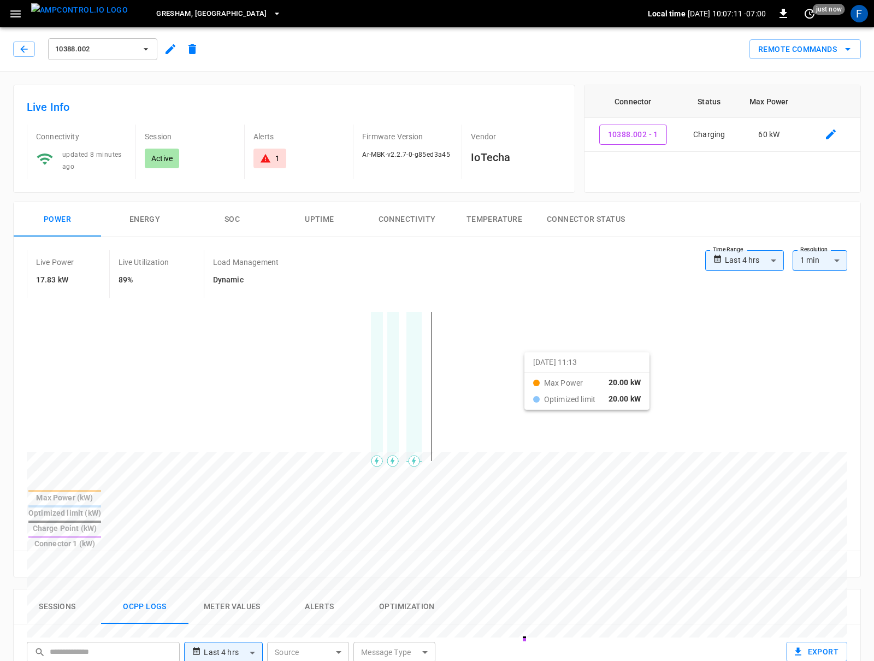
click at [145, 207] on button "Energy" at bounding box center [144, 219] width 87 height 35
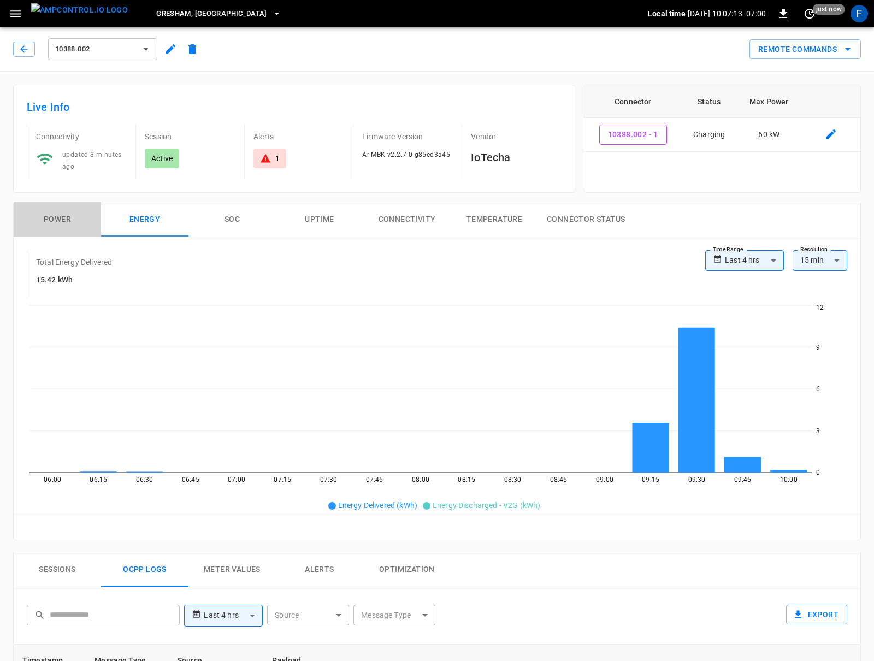
click at [73, 219] on button "Power" at bounding box center [57, 219] width 87 height 35
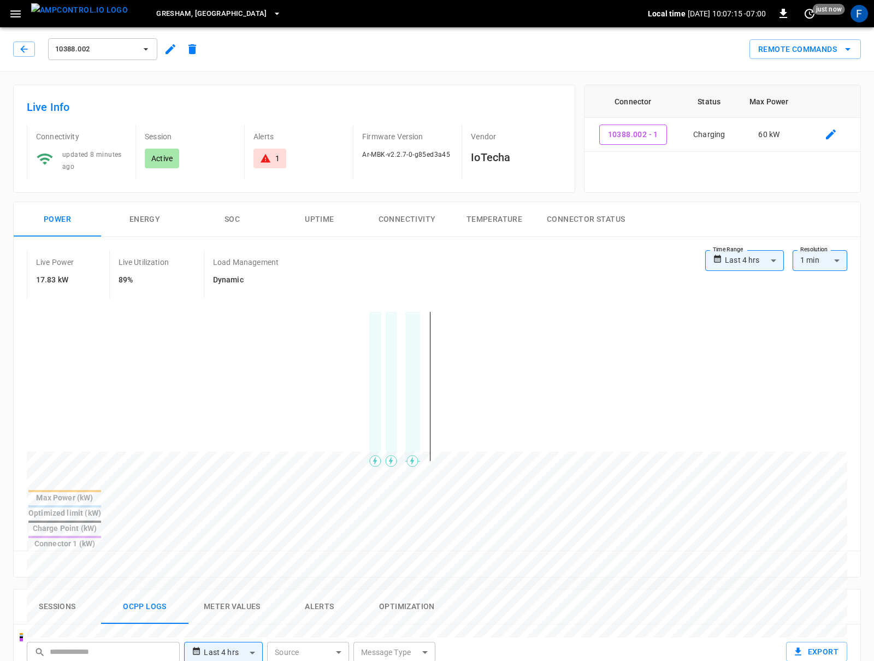
click at [655, 164] on div "Connector Status Max Power 10388.002 - 1 Charging 60 kW" at bounding box center [722, 139] width 277 height 108
click at [224, 209] on button "SOC" at bounding box center [231, 219] width 87 height 35
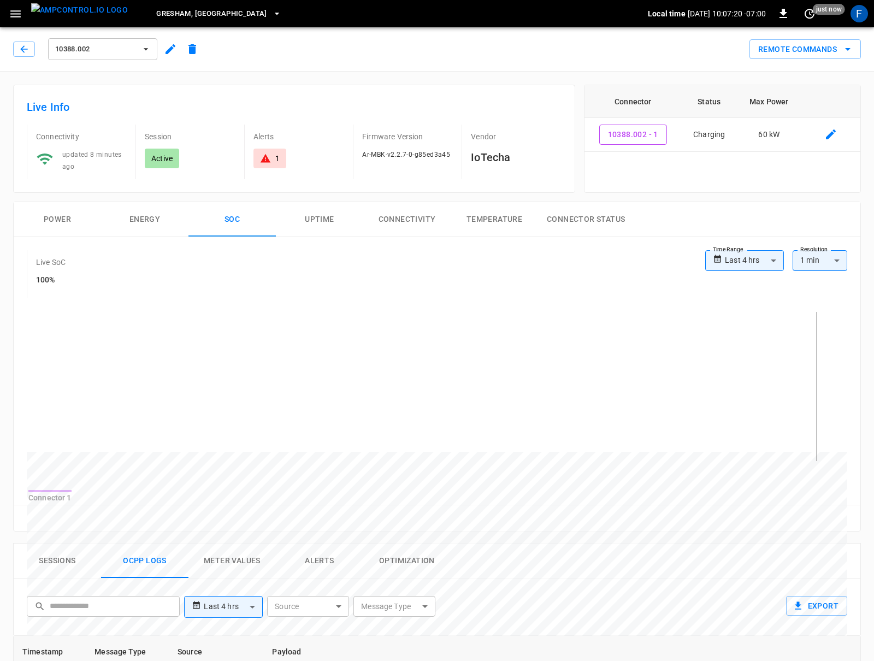
click at [66, 219] on button "Power" at bounding box center [57, 219] width 87 height 35
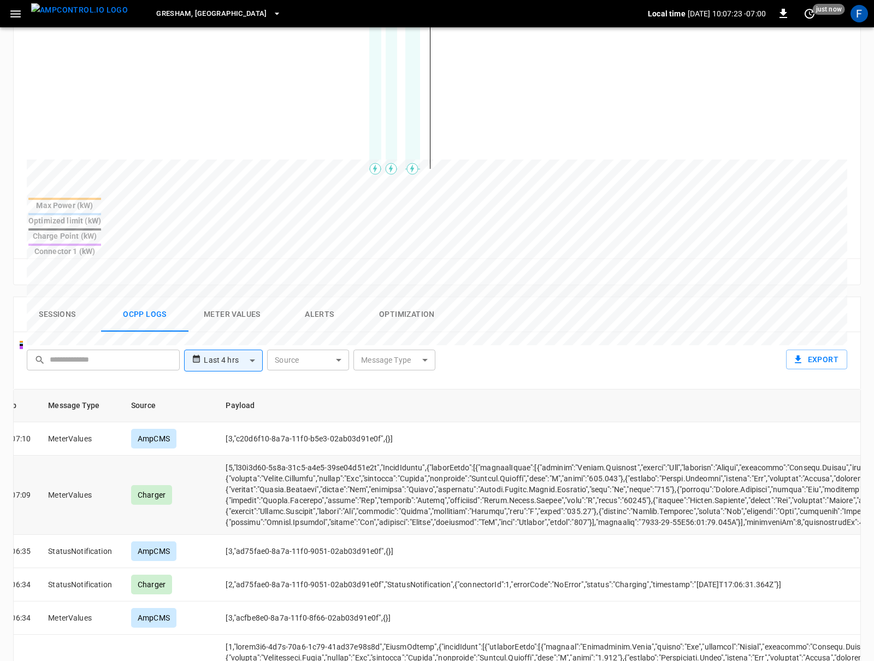
scroll to position [0, 69]
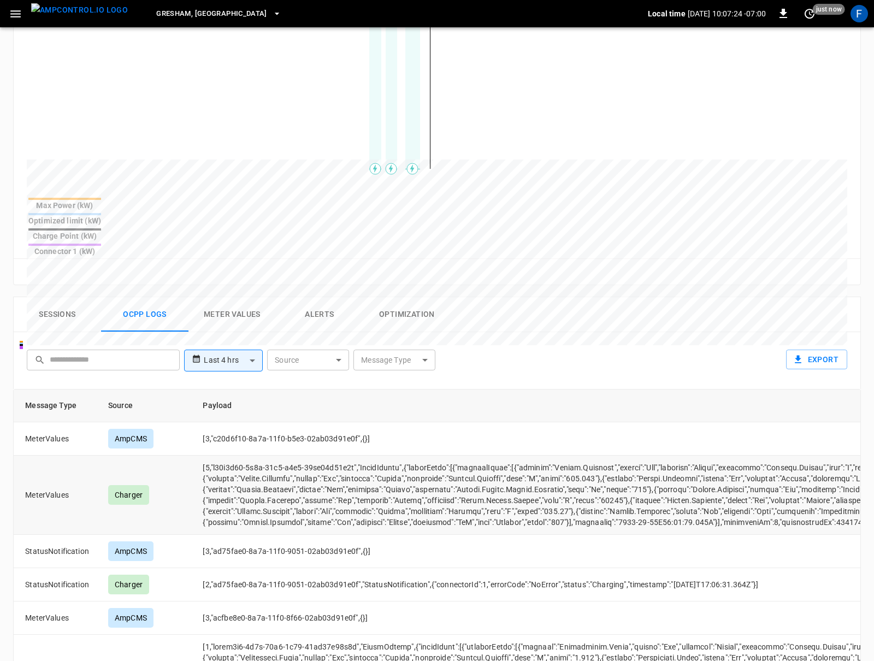
click at [488, 472] on td "opcc-messages-table" at bounding box center [635, 494] width 883 height 79
drag, startPoint x: 620, startPoint y: 472, endPoint x: 218, endPoint y: 467, distance: 401.3
click at [218, 467] on td "opcc-messages-table" at bounding box center [635, 494] width 883 height 79
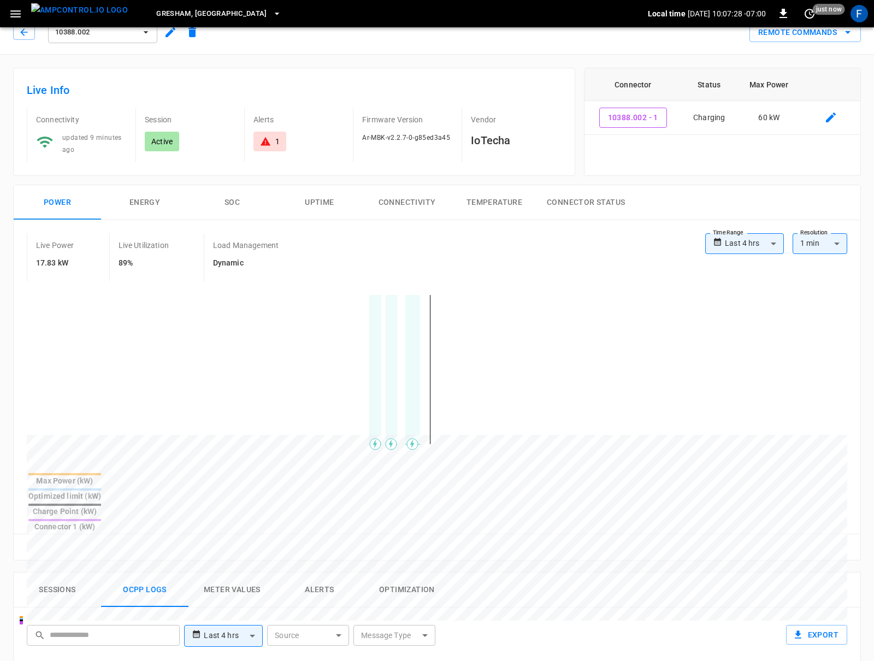
scroll to position [0, 0]
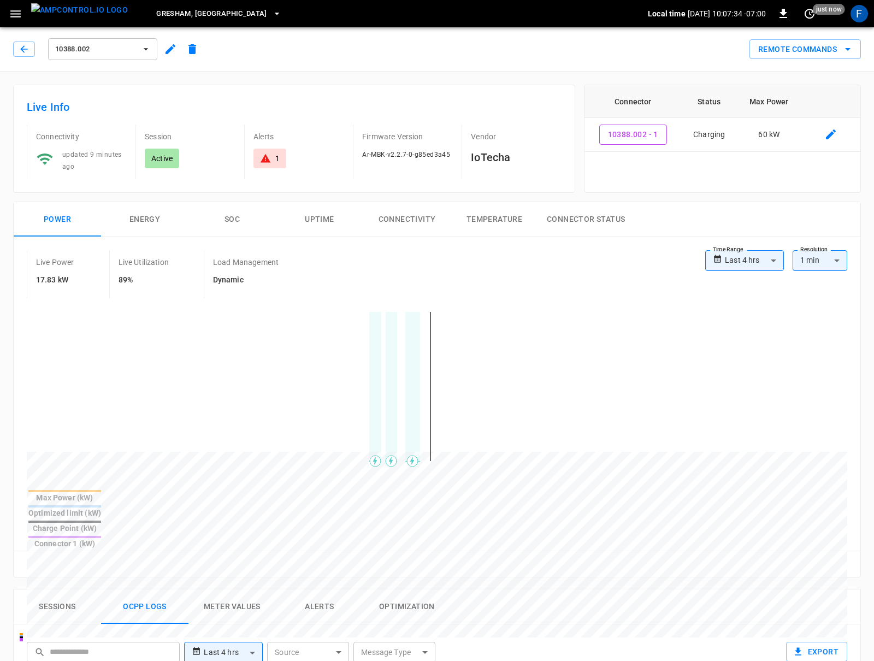
click at [238, 204] on button "SOC" at bounding box center [231, 219] width 87 height 35
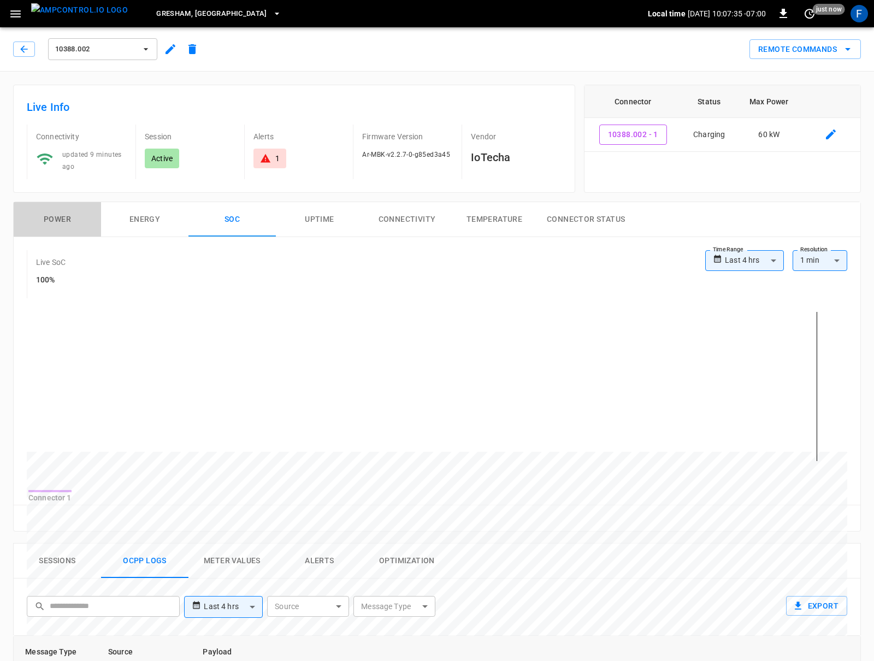
click at [58, 220] on button "Power" at bounding box center [57, 219] width 87 height 35
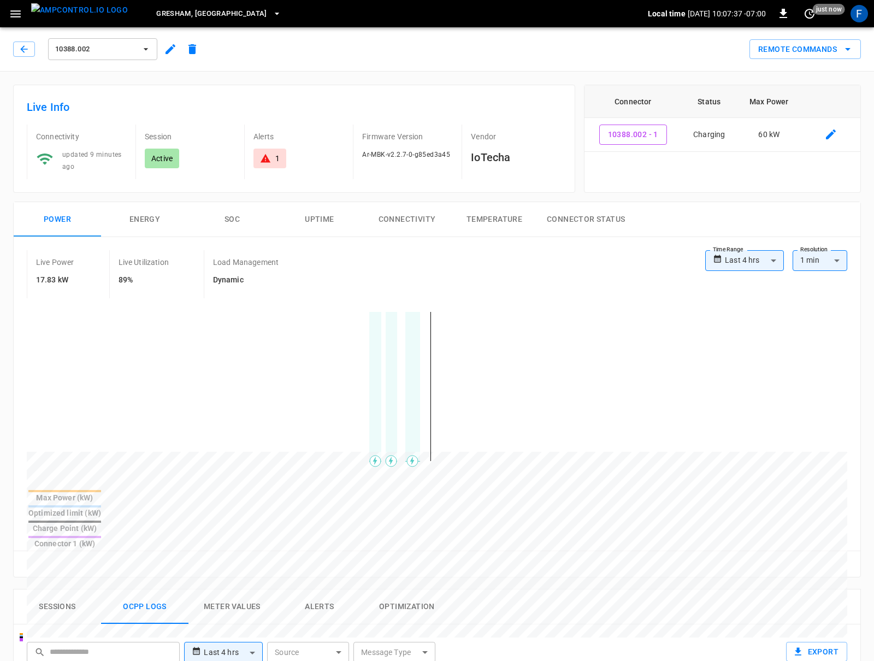
drag, startPoint x: 345, startPoint y: 460, endPoint x: 361, endPoint y: 460, distance: 16.4
drag, startPoint x: 345, startPoint y: 444, endPoint x: 471, endPoint y: 455, distance: 127.1
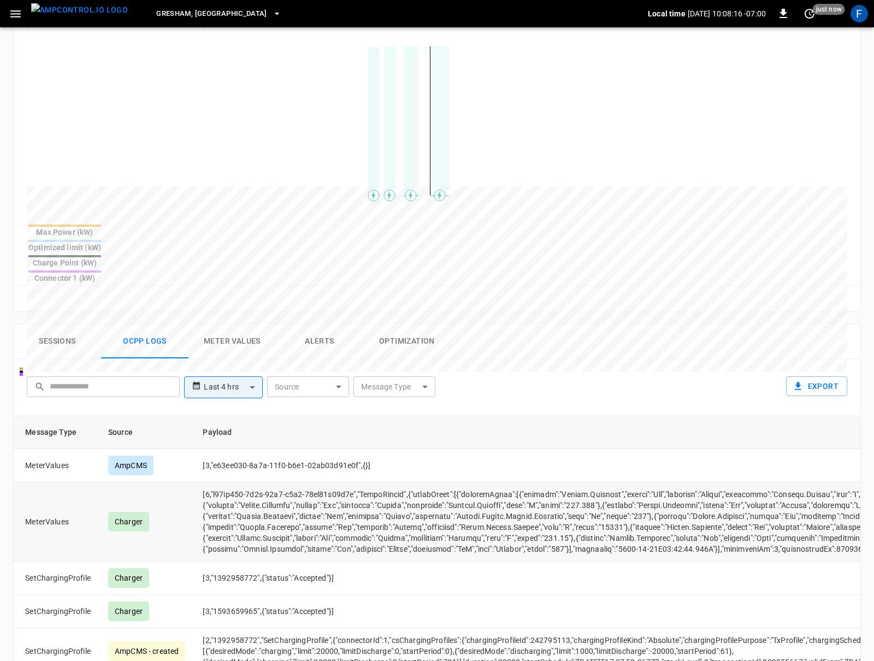
scroll to position [0, 96]
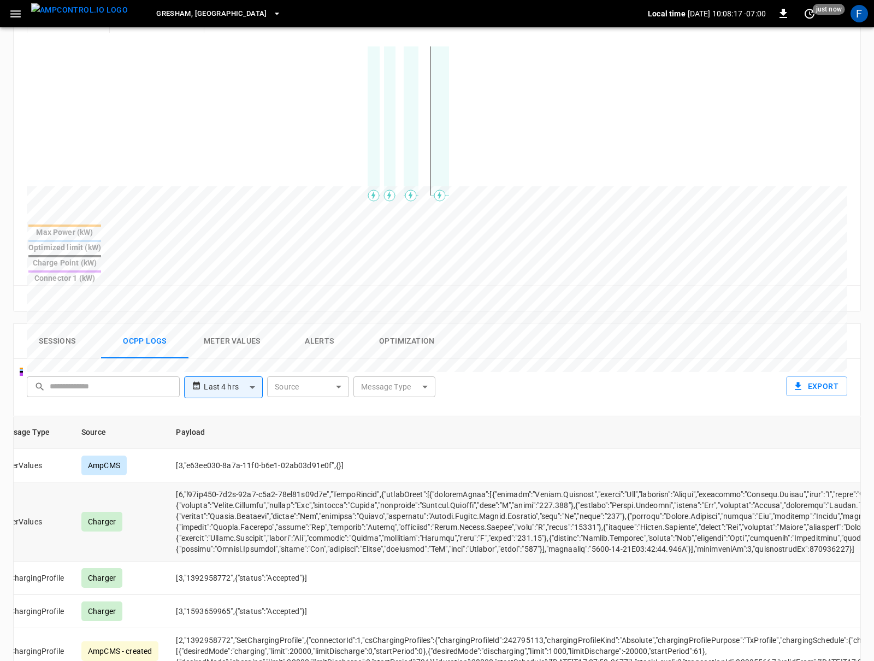
drag, startPoint x: 460, startPoint y: 500, endPoint x: 496, endPoint y: 500, distance: 35.5
click at [495, 500] on td "opcc-messages-table" at bounding box center [608, 521] width 883 height 79
click at [496, 500] on td "opcc-messages-table" at bounding box center [608, 521] width 883 height 79
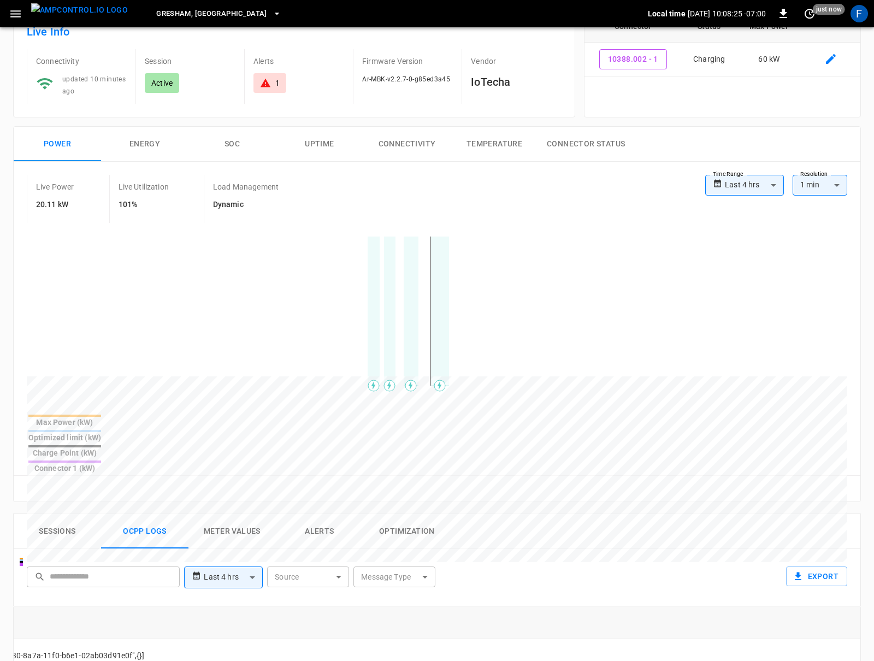
scroll to position [0, 0]
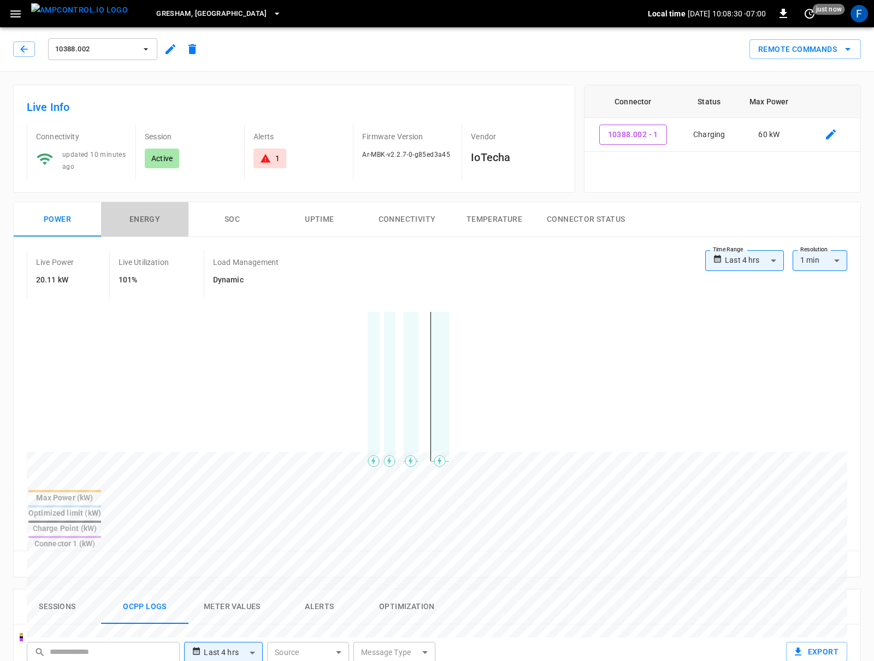
click at [124, 222] on button "Energy" at bounding box center [144, 219] width 87 height 35
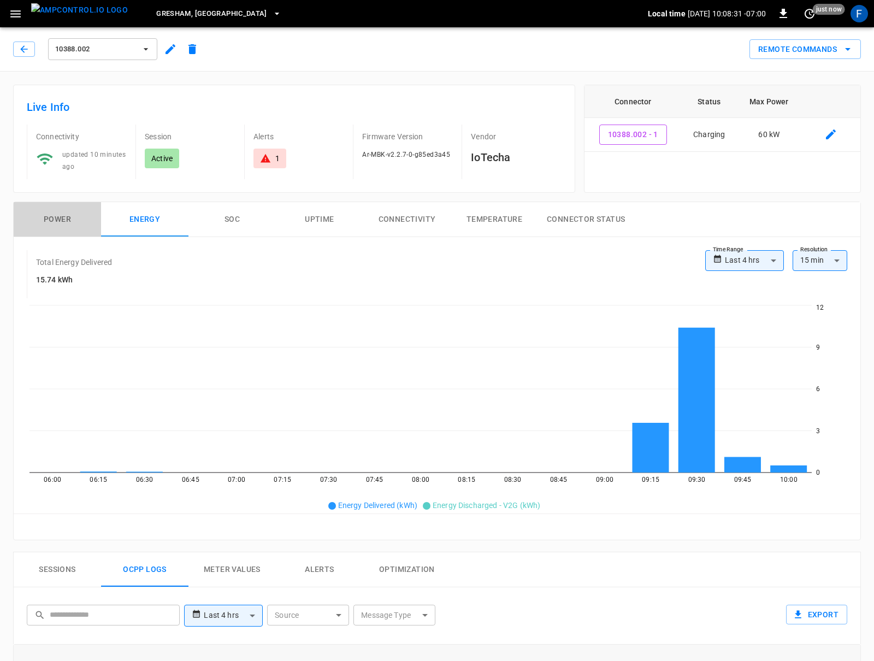
click at [44, 224] on button "Power" at bounding box center [57, 219] width 87 height 35
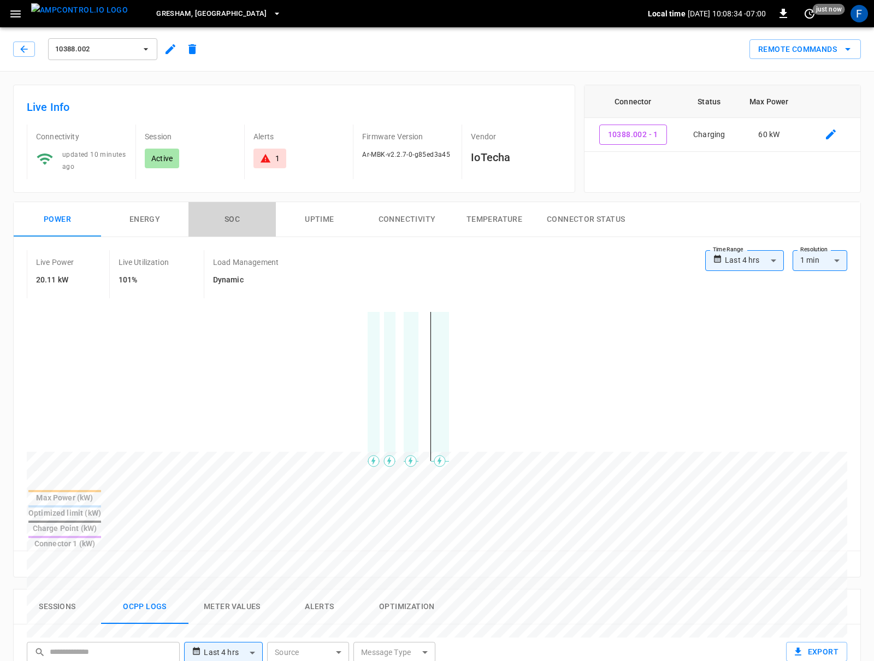
click at [237, 222] on button "SOC" at bounding box center [231, 219] width 87 height 35
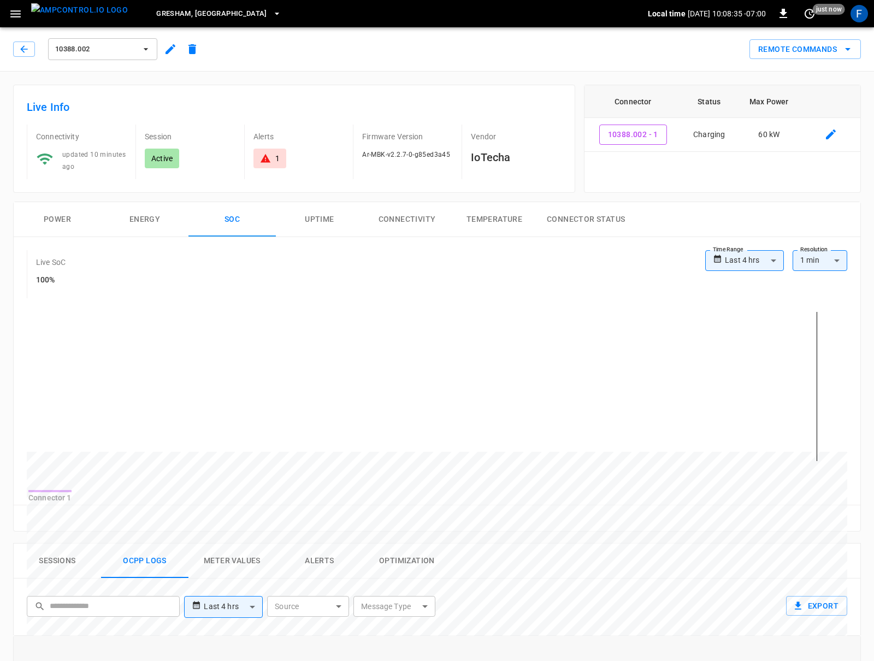
click at [79, 217] on button "Power" at bounding box center [57, 219] width 87 height 35
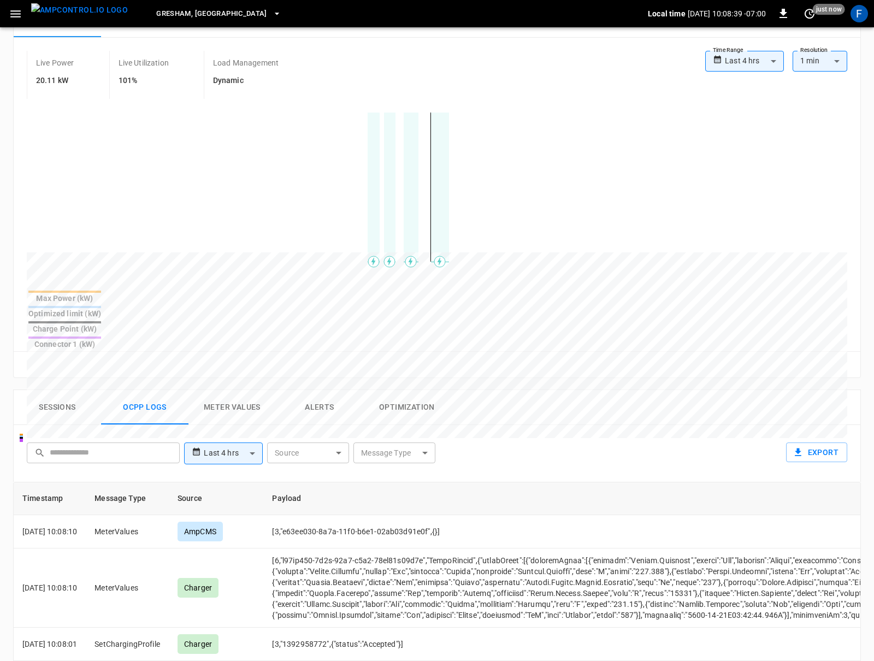
click at [655, 13] on icon "set refresh interval" at bounding box center [809, 13] width 13 height 13
click at [655, 40] on li "Refresh now" at bounding box center [774, 36] width 87 height 18
click at [257, 517] on div at bounding box center [437, 330] width 874 height 661
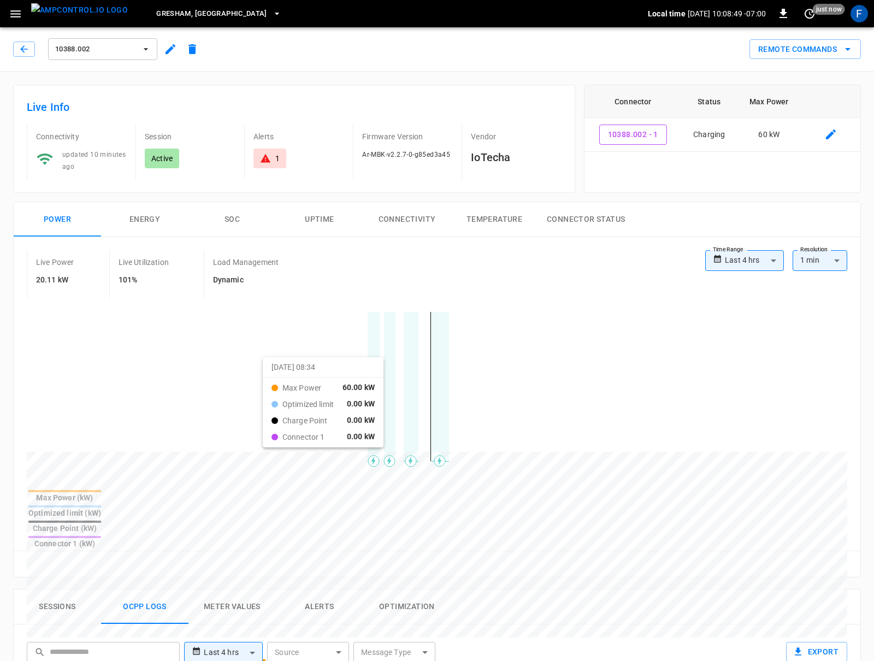
scroll to position [64, 0]
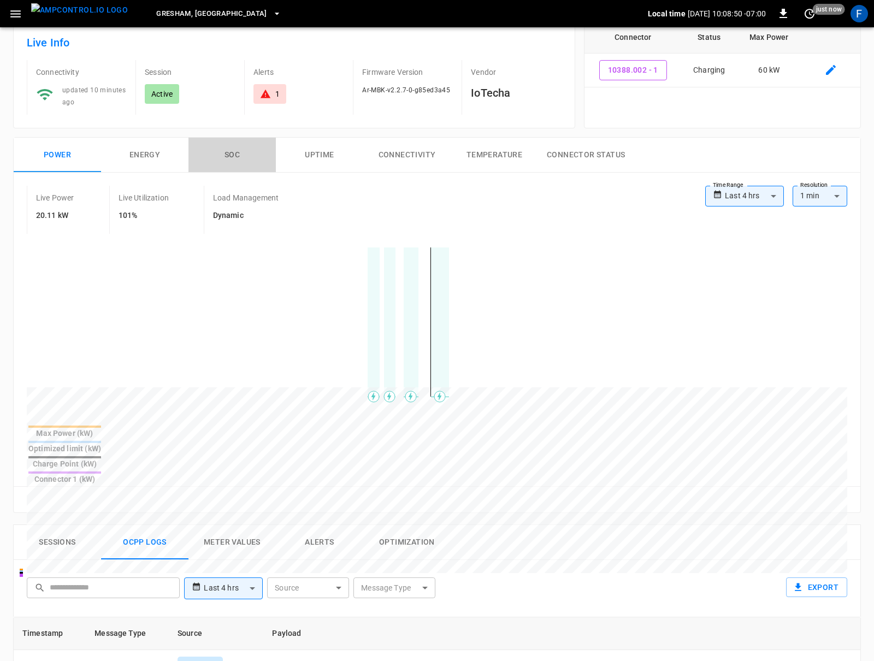
click at [238, 147] on button "SOC" at bounding box center [231, 155] width 87 height 35
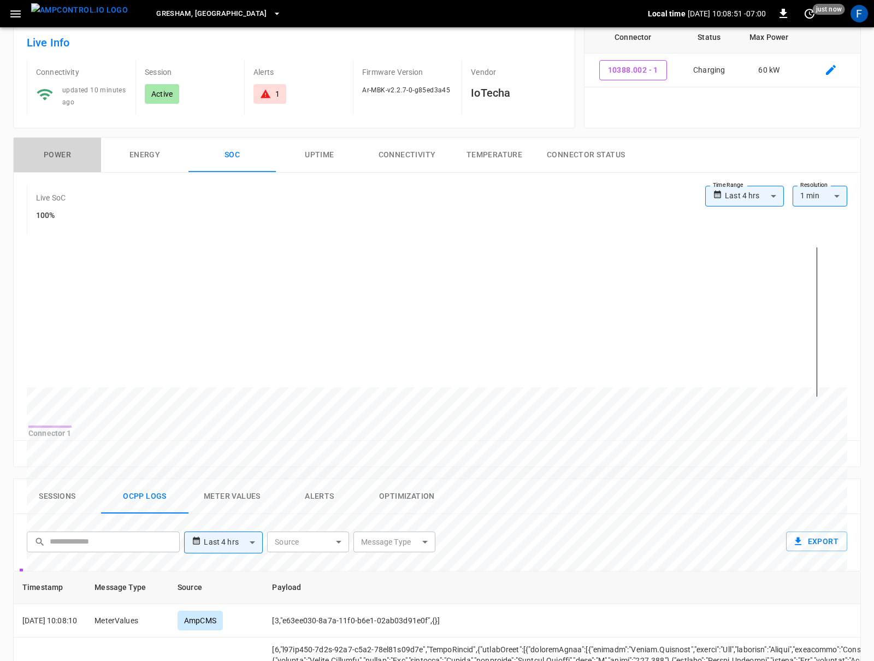
click at [52, 155] on button "Power" at bounding box center [57, 155] width 87 height 35
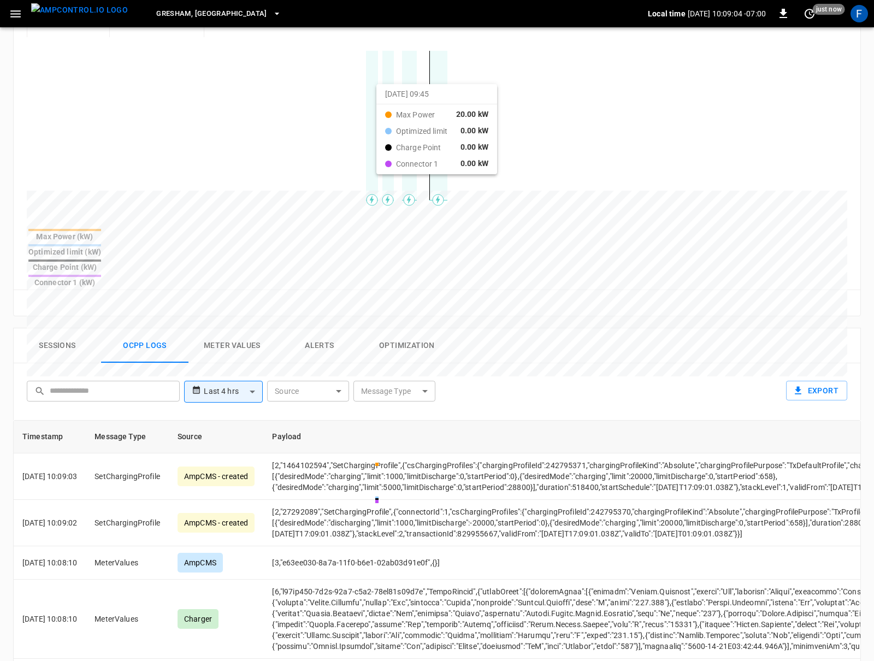
scroll to position [370, 0]
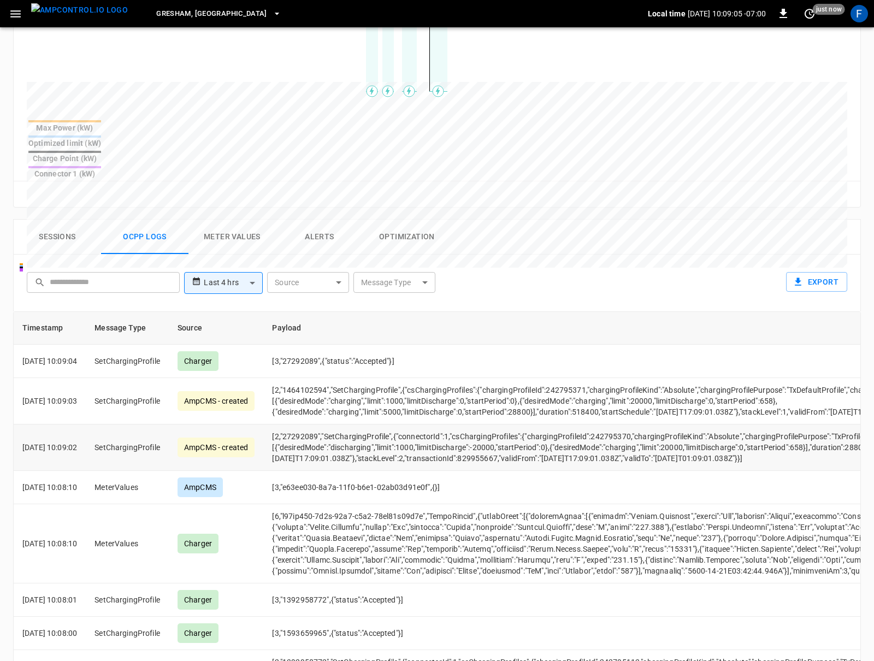
click at [400, 424] on td "[2,"27292089","SetChargingProfile",{"connectorId":1,"csChargingProfiles":{"char…" at bounding box center [704, 447] width 883 height 46
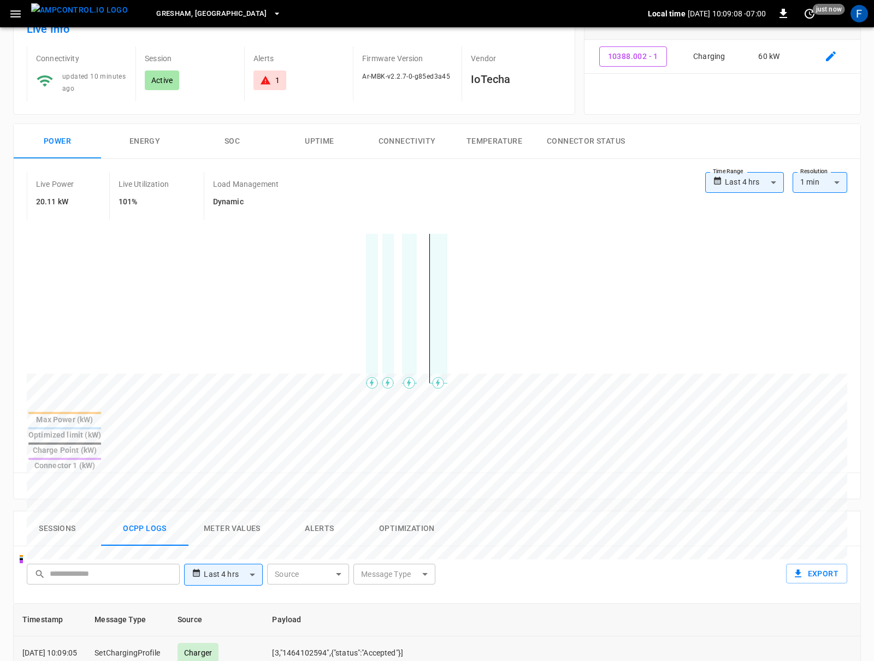
scroll to position [0, 0]
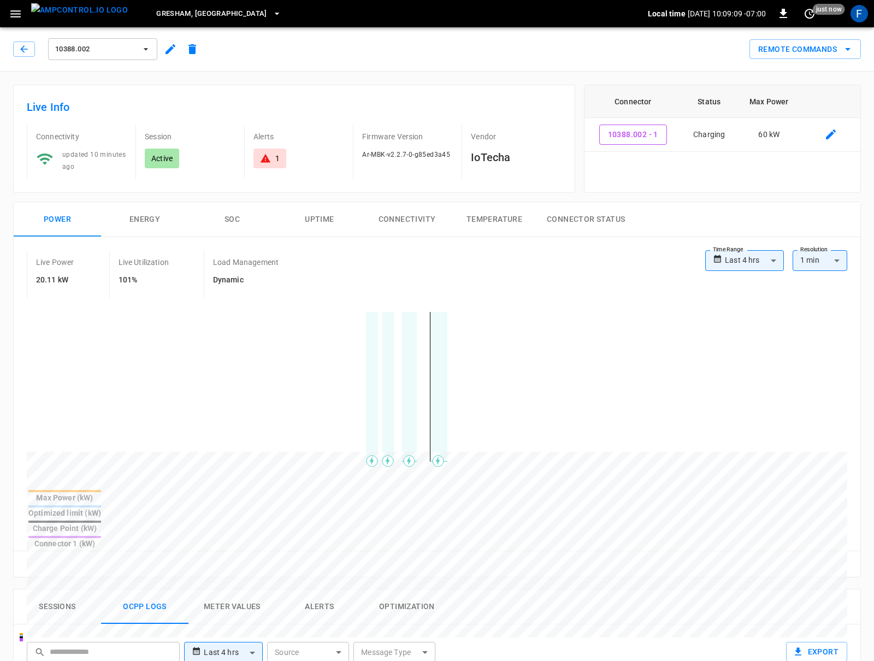
click at [516, 253] on div "Live Power 20.11 kW Live Utilization 101% Load Management Dynamic" at bounding box center [366, 274] width 678 height 48
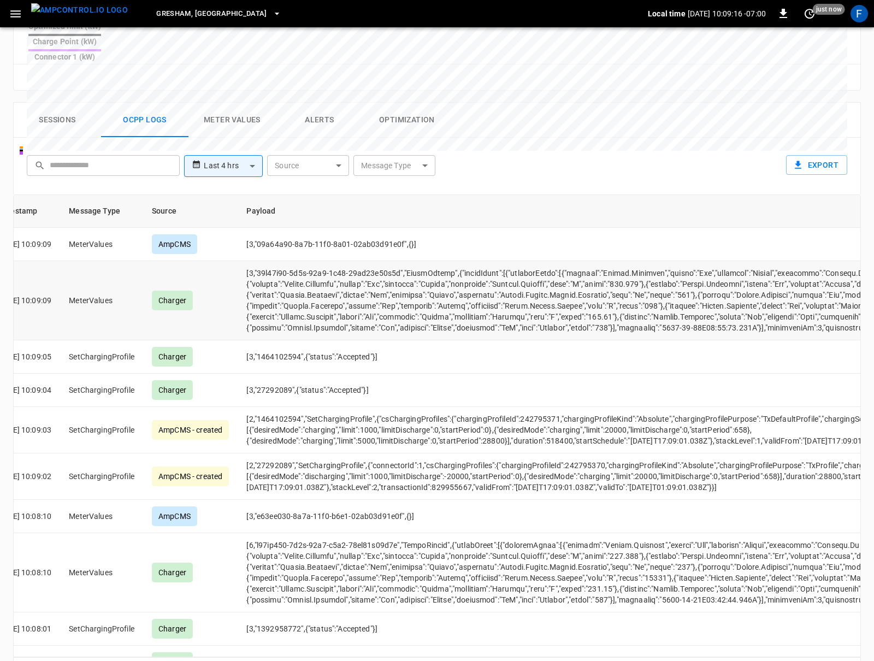
scroll to position [0, 44]
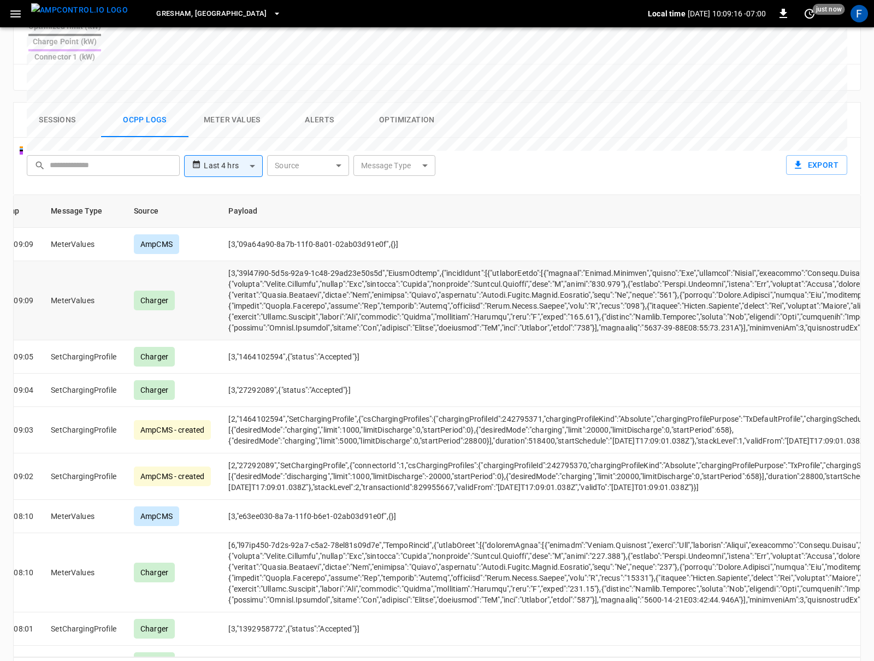
click at [468, 272] on td "opcc-messages-table" at bounding box center [660, 300] width 883 height 79
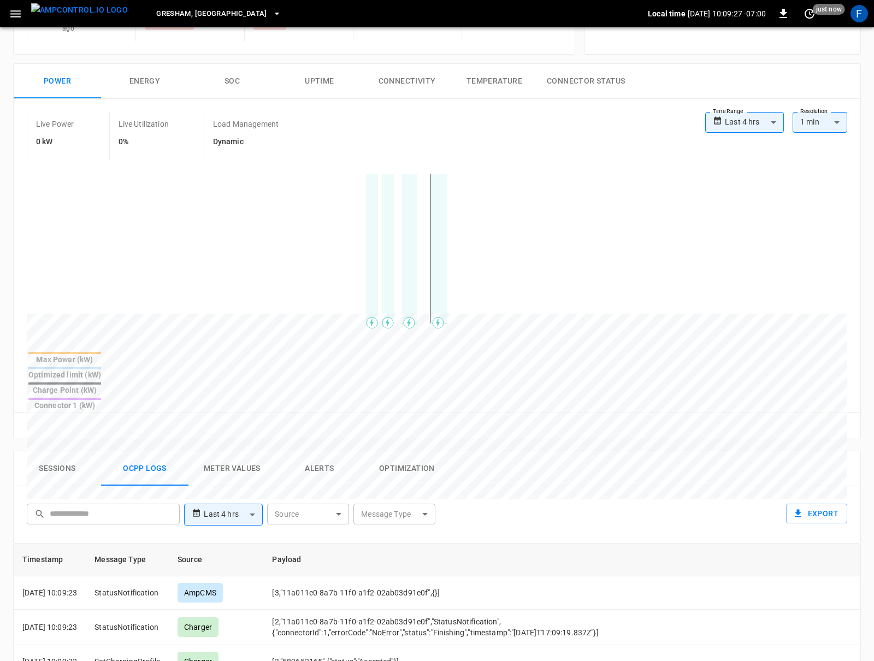
scroll to position [0, 0]
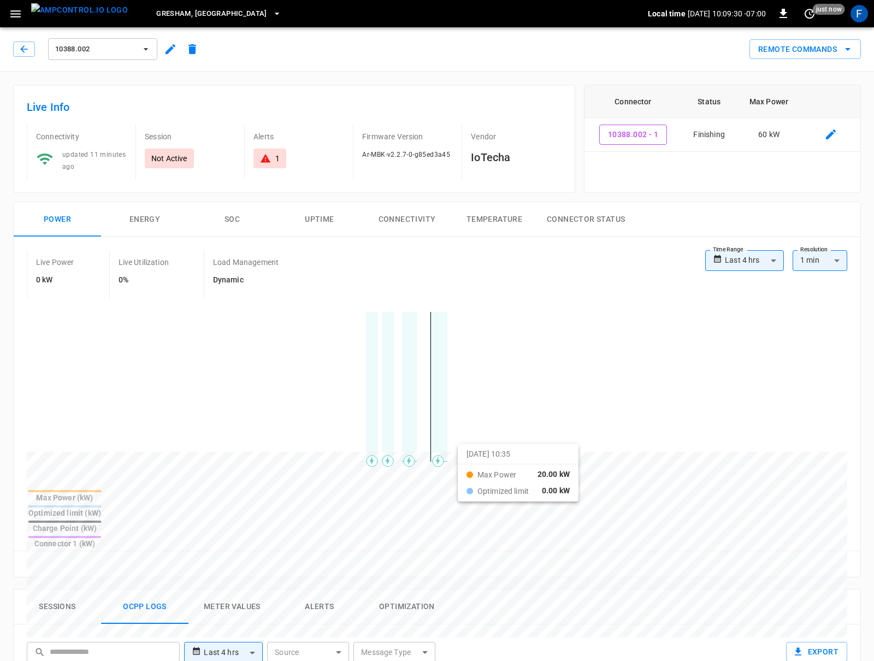
drag, startPoint x: 349, startPoint y: 446, endPoint x: 472, endPoint y: 452, distance: 122.5
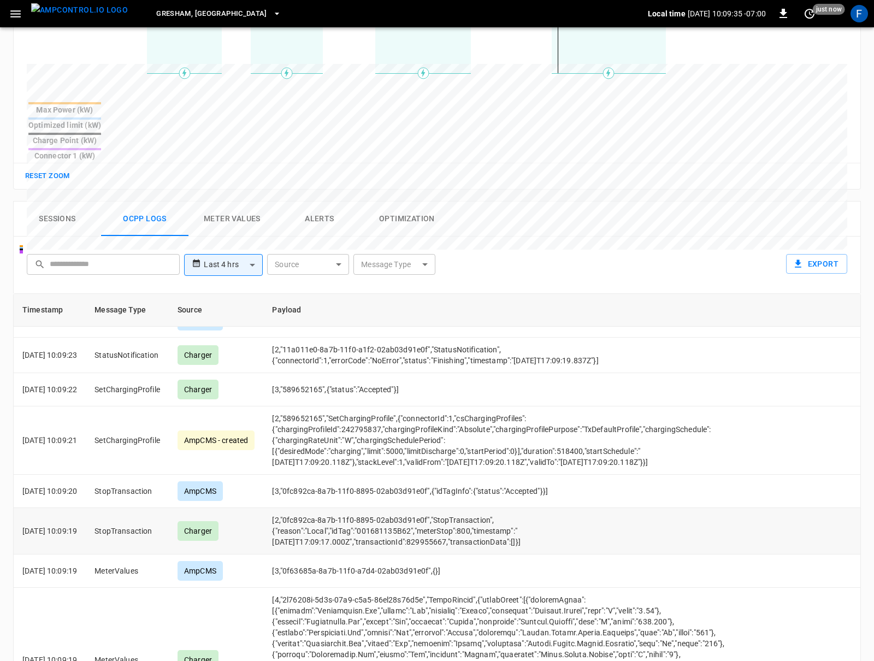
scroll to position [30, 0]
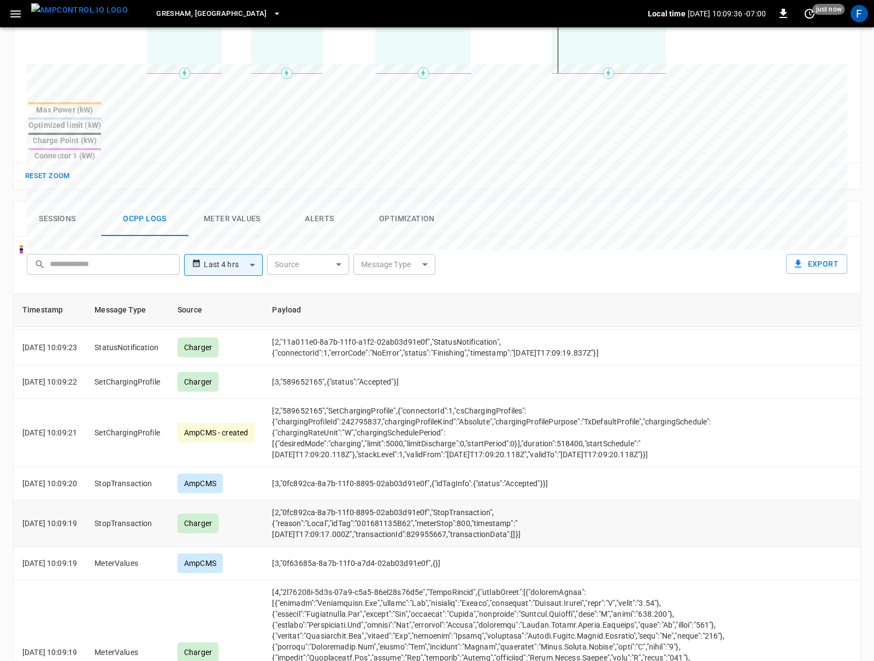
click at [312, 500] on td "[2,"0fc892ca-8a7b-11f0-8895-02ab03d91e0f","StopTransaction",{"reason":"Local","…" at bounding box center [498, 523] width 470 height 46
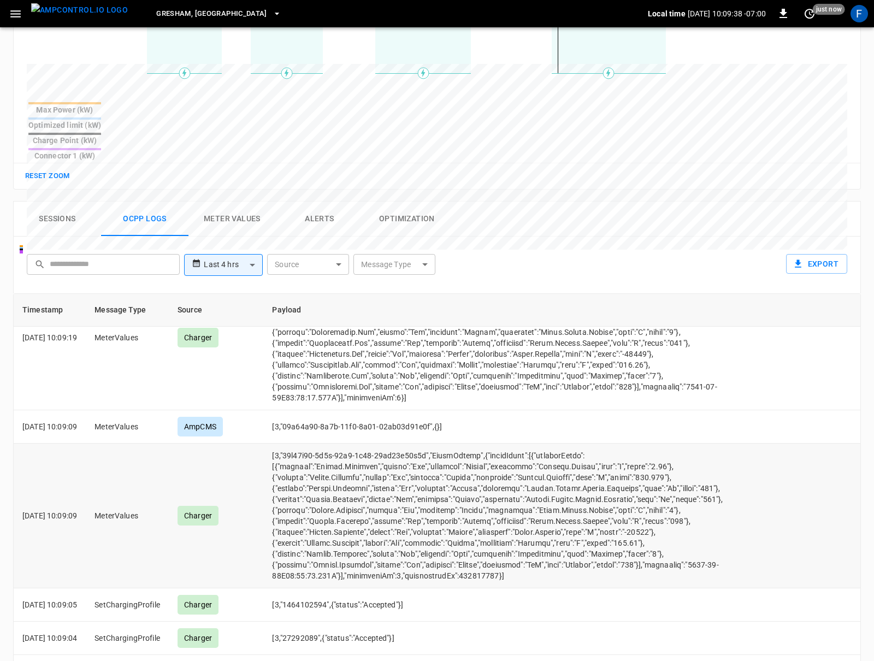
scroll to position [357, 0]
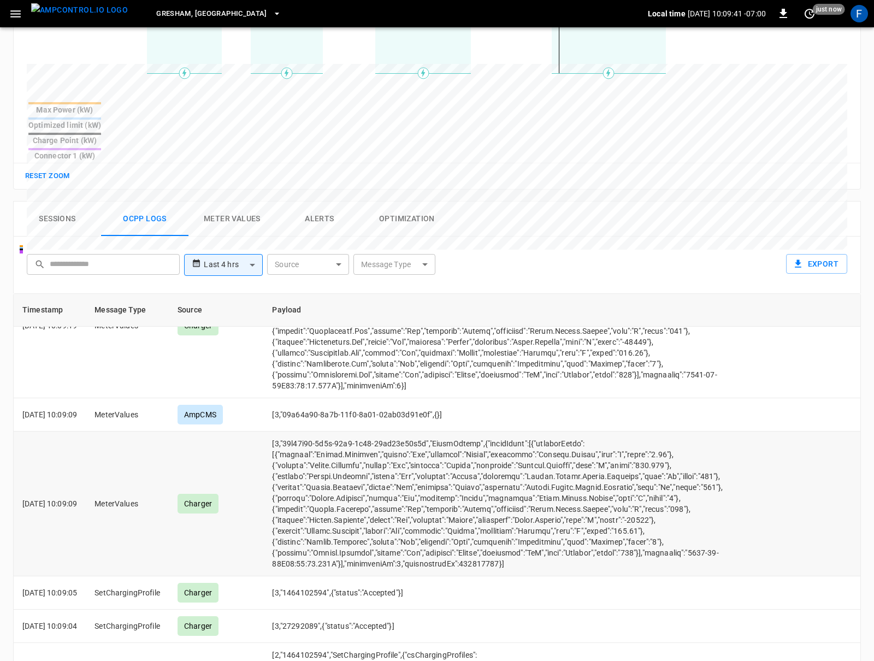
click at [551, 478] on td "opcc-messages-table" at bounding box center [498, 503] width 470 height 145
drag, startPoint x: 681, startPoint y: 483, endPoint x: 656, endPoint y: 483, distance: 25.1
click at [655, 483] on td "opcc-messages-table" at bounding box center [498, 503] width 470 height 145
click at [618, 436] on td "opcc-messages-table" at bounding box center [498, 503] width 470 height 145
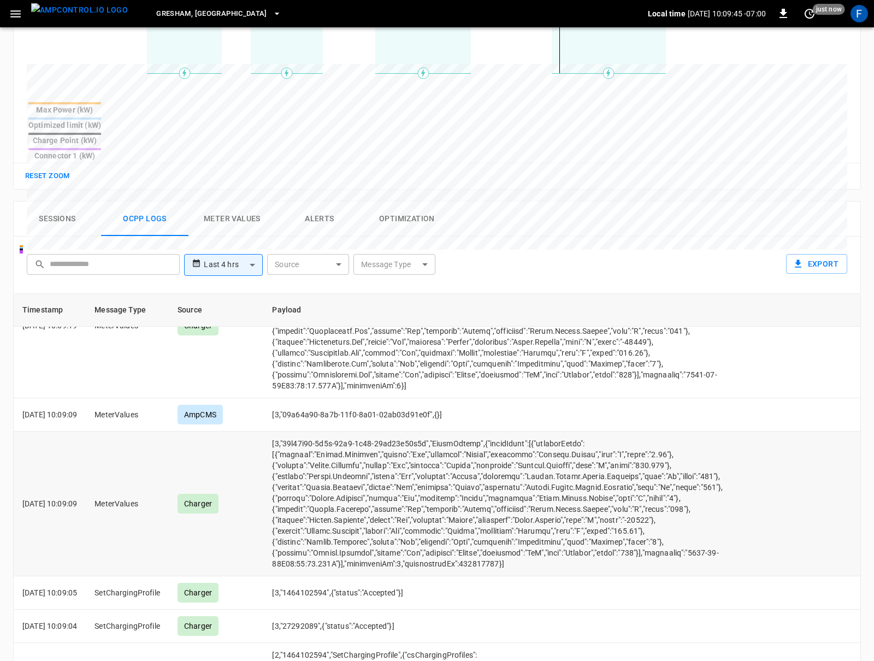
click at [620, 431] on td "opcc-messages-table" at bounding box center [498, 503] width 470 height 145
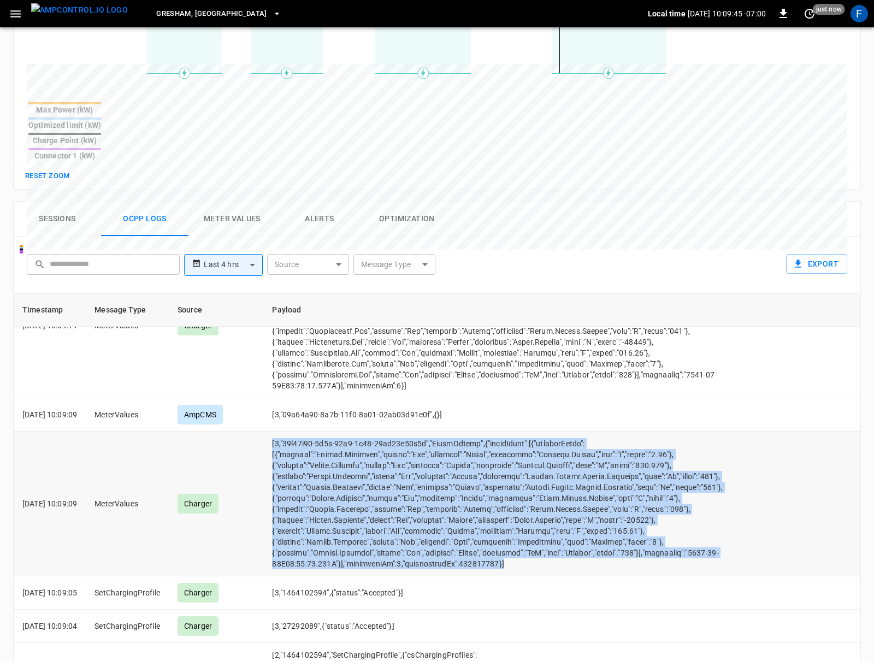
click at [620, 431] on td "opcc-messages-table" at bounding box center [498, 503] width 470 height 145
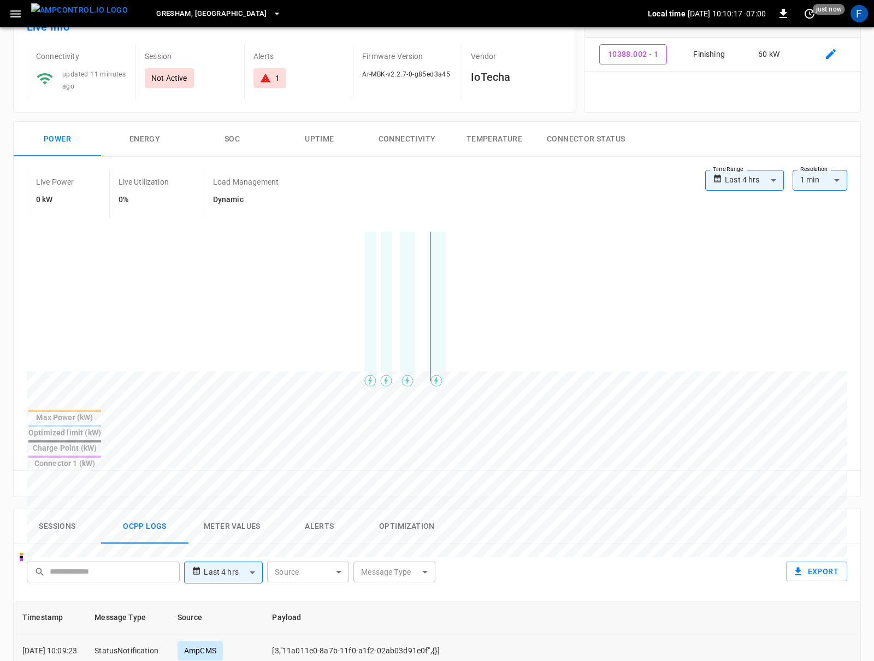
scroll to position [0, 0]
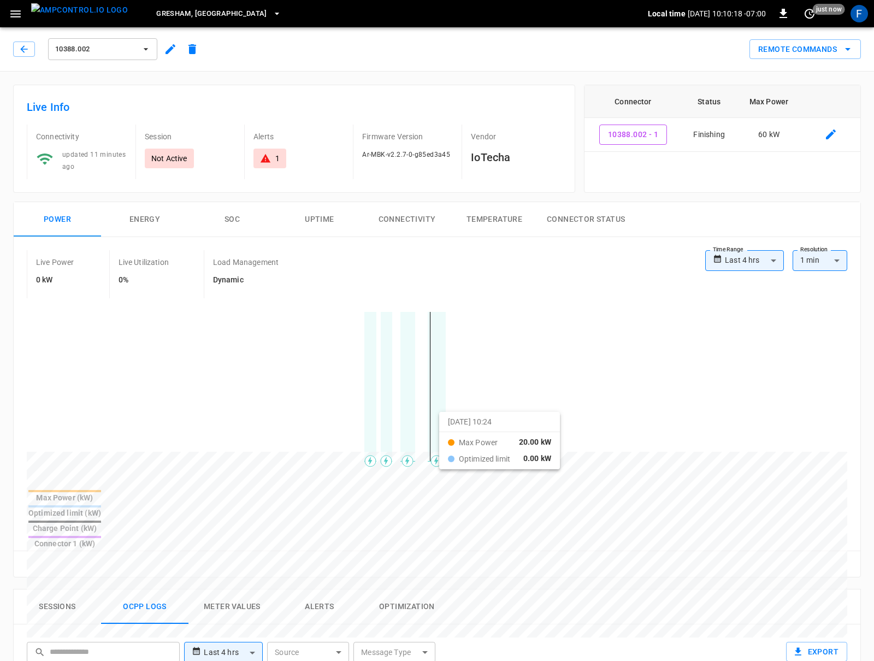
drag, startPoint x: 329, startPoint y: 419, endPoint x: 456, endPoint y: 420, distance: 126.7
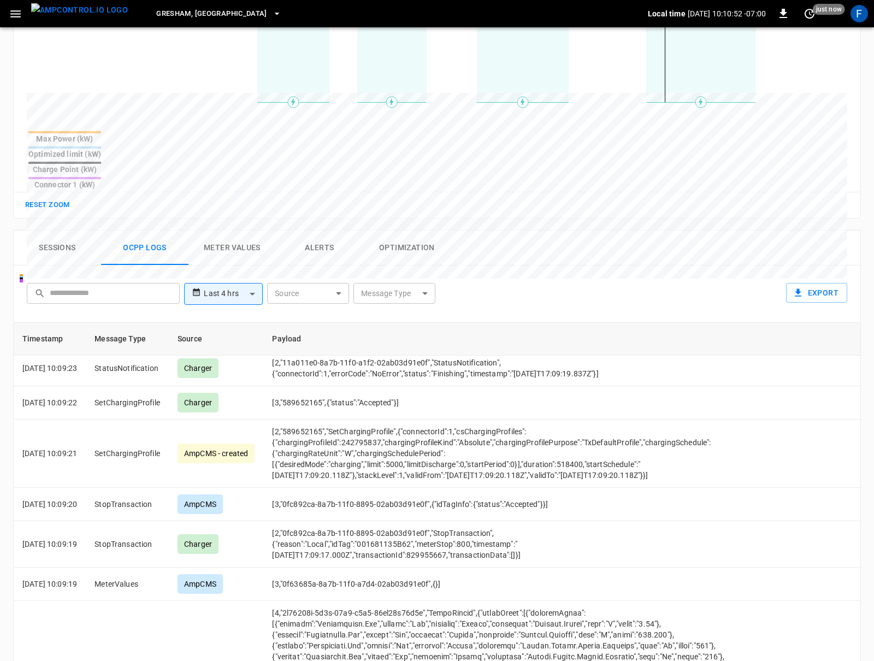
scroll to position [88, 0]
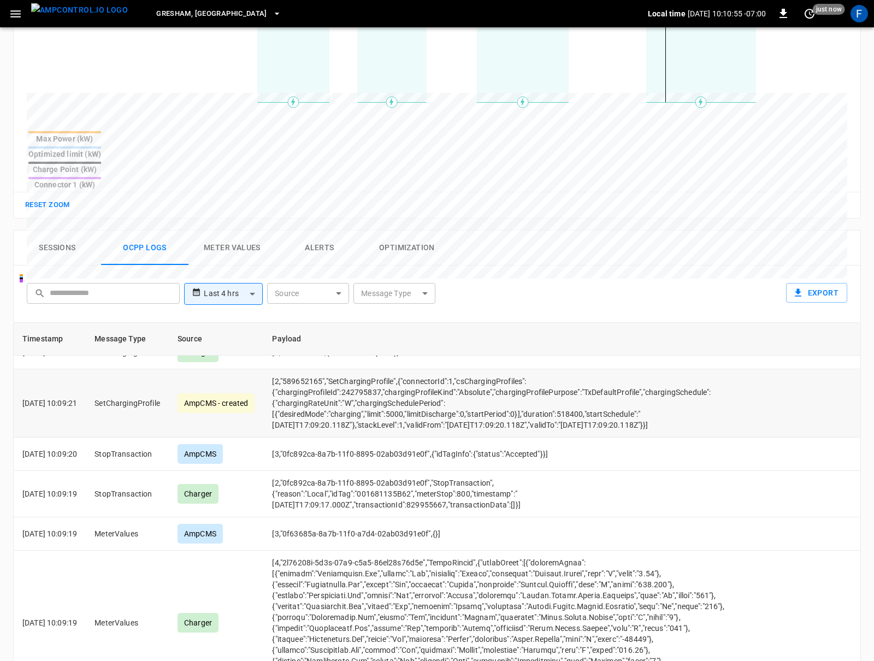
click at [373, 376] on td "[2,"589652165","SetChargingProfile",{"connectorId":1,"csChargingProfiles":{"cha…" at bounding box center [498, 403] width 470 height 68
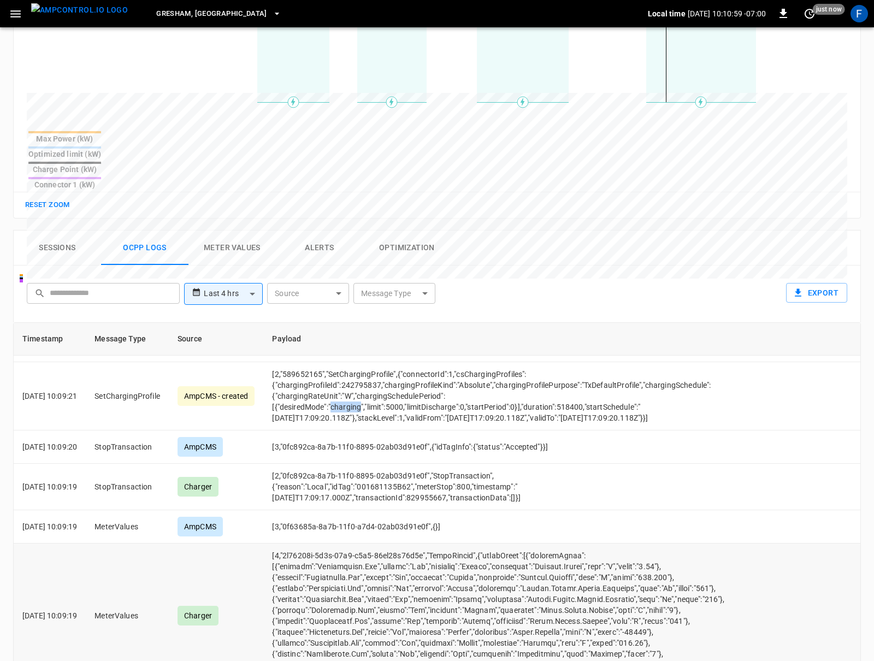
scroll to position [589, 0]
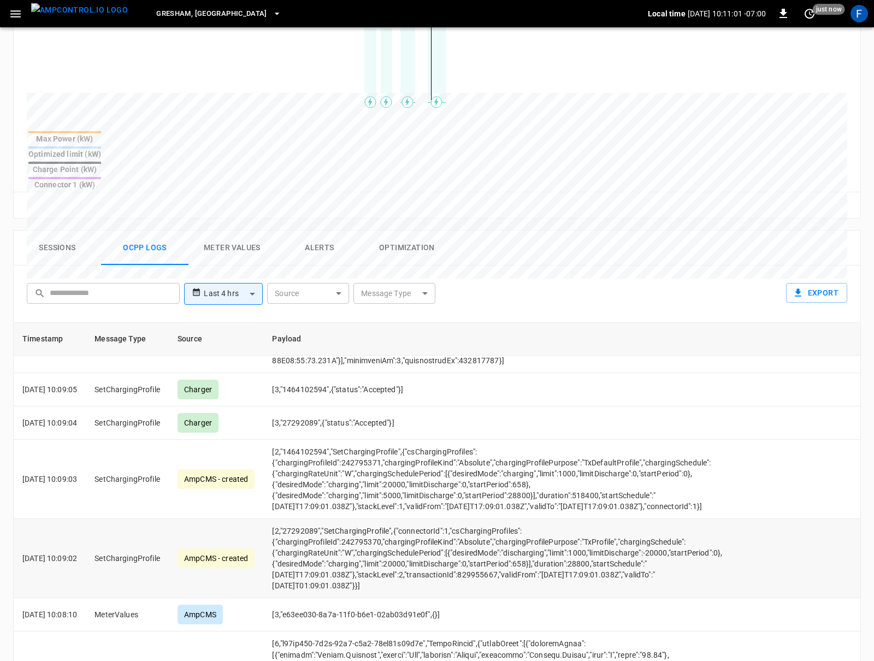
click at [458, 532] on td "[2,"27292089","SetChargingProfile",{"connectorId":1,"csChargingProfiles":{"char…" at bounding box center [498, 558] width 470 height 79
click at [368, 538] on td "[2,"27292089","SetChargingProfile",{"connectorId":1,"csChargingProfiles":{"char…" at bounding box center [498, 558] width 470 height 79
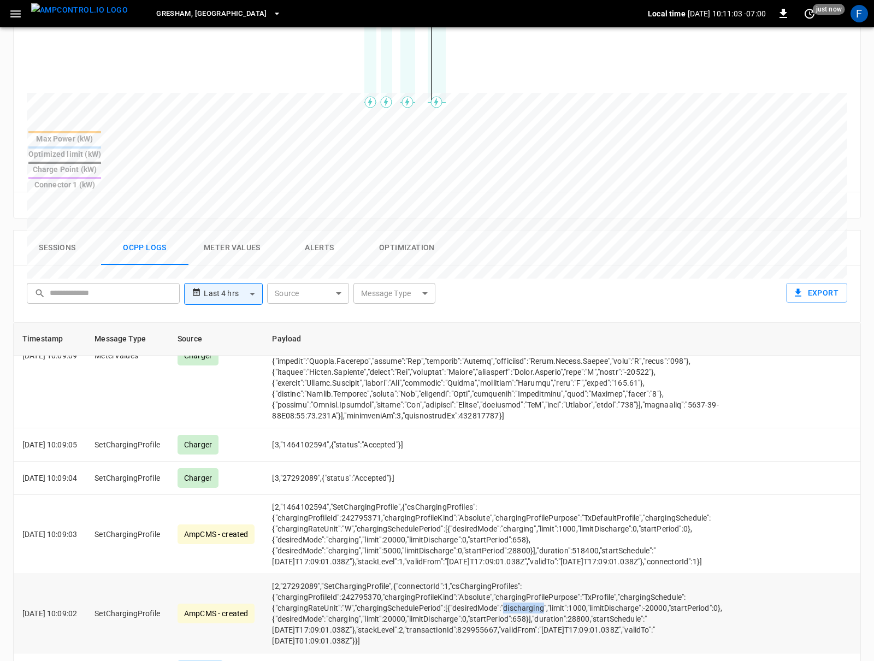
scroll to position [533, 0]
click at [368, 538] on td "[2,"1464102594","SetChargingProfile",{"csChargingProfiles":{"chargingProfileId"…" at bounding box center [498, 534] width 470 height 79
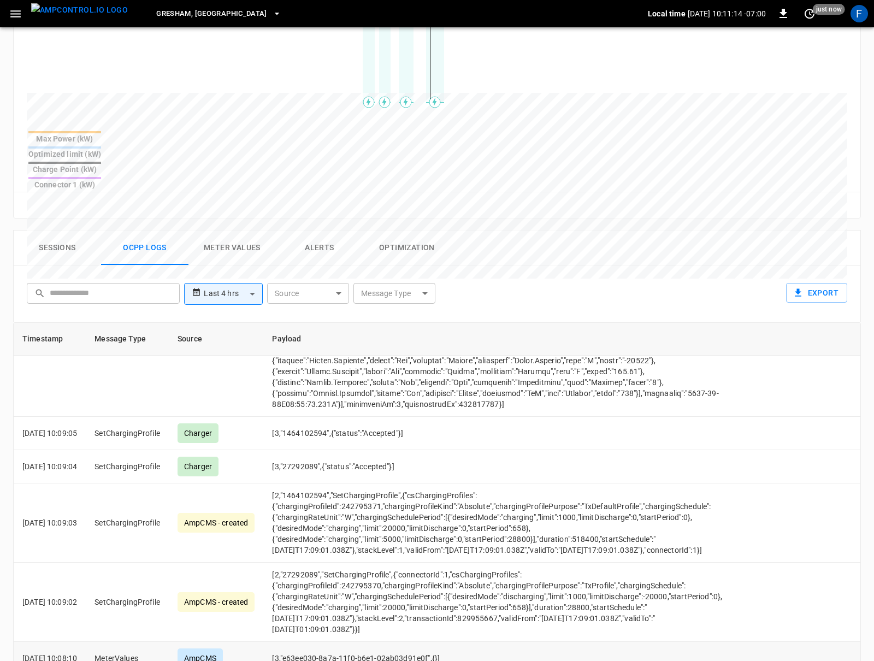
scroll to position [554, 0]
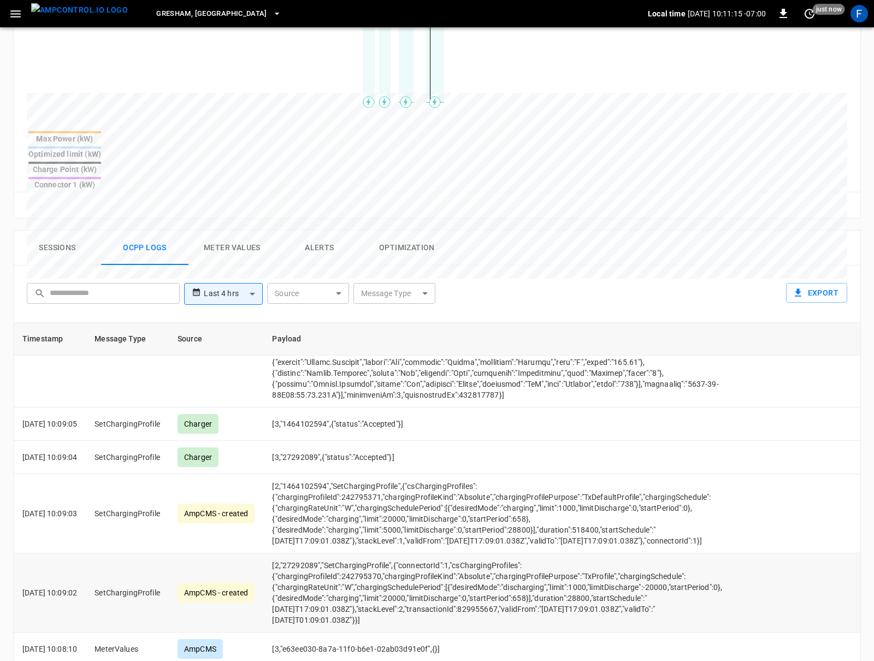
click at [405, 576] on td "[2,"27292089","SetChargingProfile",{"connectorId":1,"csChargingProfiles":{"char…" at bounding box center [498, 592] width 470 height 79
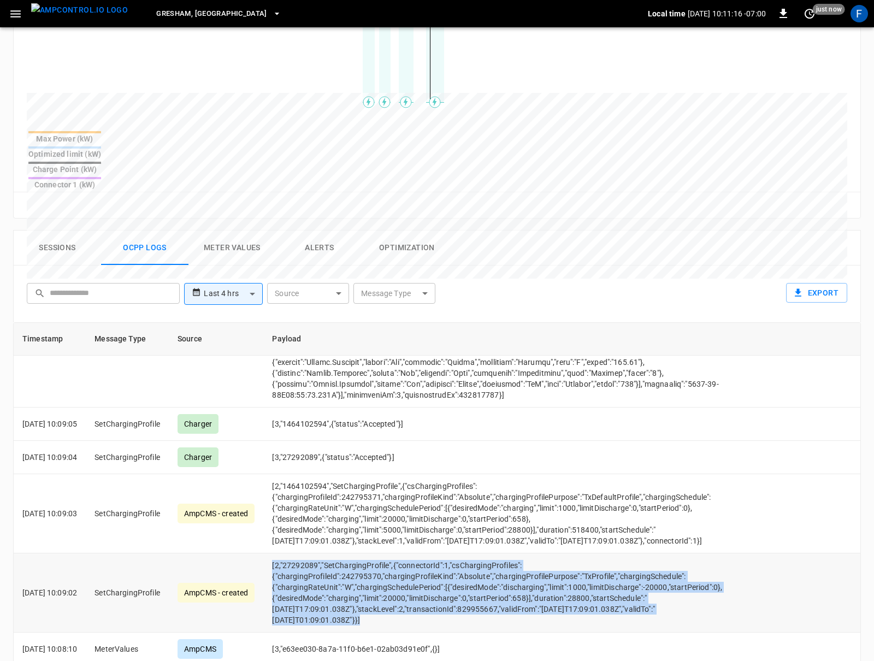
click at [405, 576] on td "[2,"27292089","SetChargingProfile",{"connectorId":1,"csChargingProfiles":{"char…" at bounding box center [498, 592] width 470 height 79
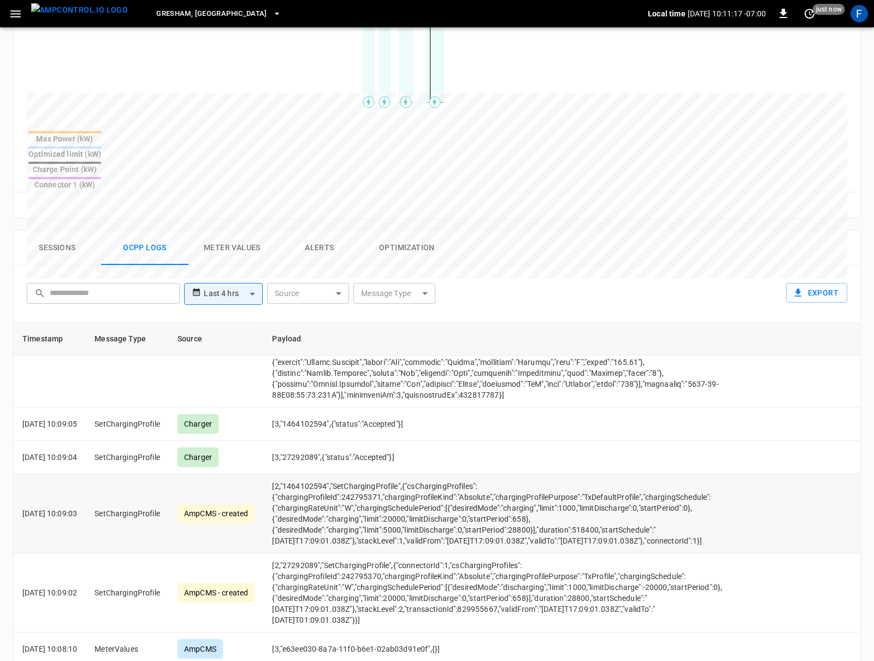
click at [376, 492] on td "[2,"1464102594","SetChargingProfile",{"csChargingProfiles":{"chargingProfileId"…" at bounding box center [498, 513] width 470 height 79
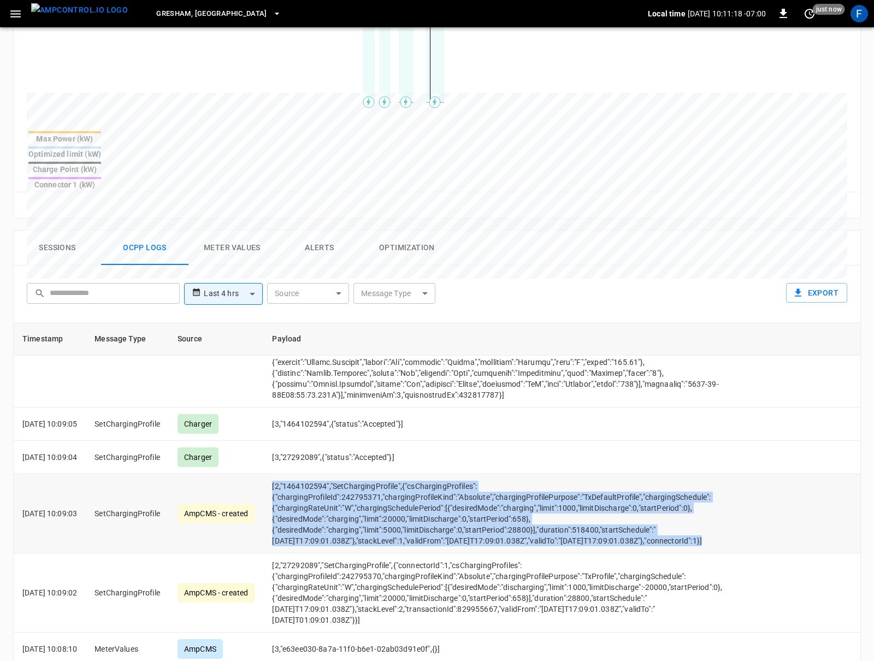
click at [376, 492] on td "[2,"1464102594","SetChargingProfile",{"csChargingProfiles":{"chargingProfileId"…" at bounding box center [498, 513] width 470 height 79
copy td "[2,"1464102594","SetChargingProfile",{"csChargingProfiles":{"chargingProfileId"…"
click at [292, 479] on td "[2,"1464102594","SetChargingProfile",{"csChargingProfiles":{"chargingProfileId"…" at bounding box center [498, 513] width 470 height 79
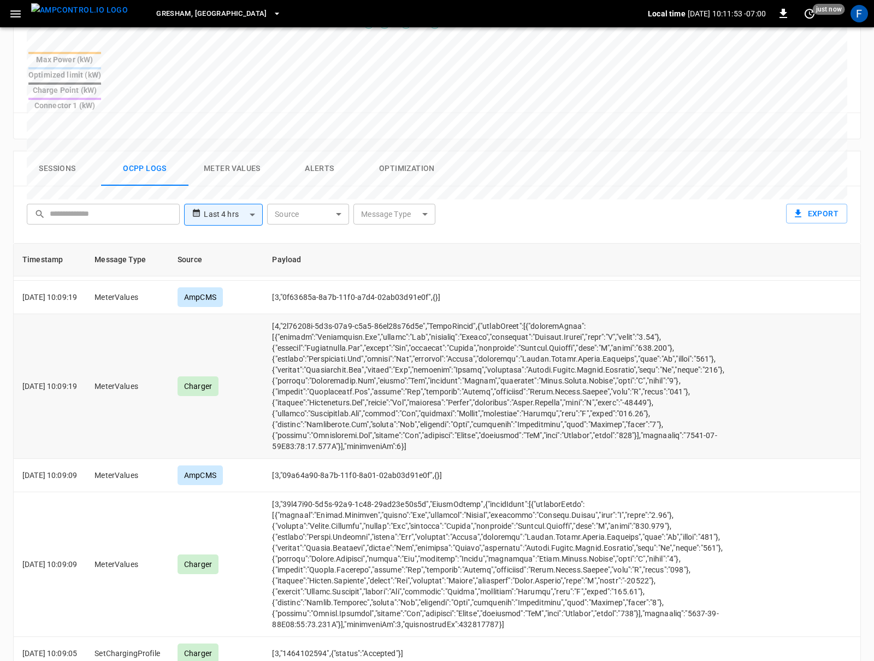
scroll to position [301, 0]
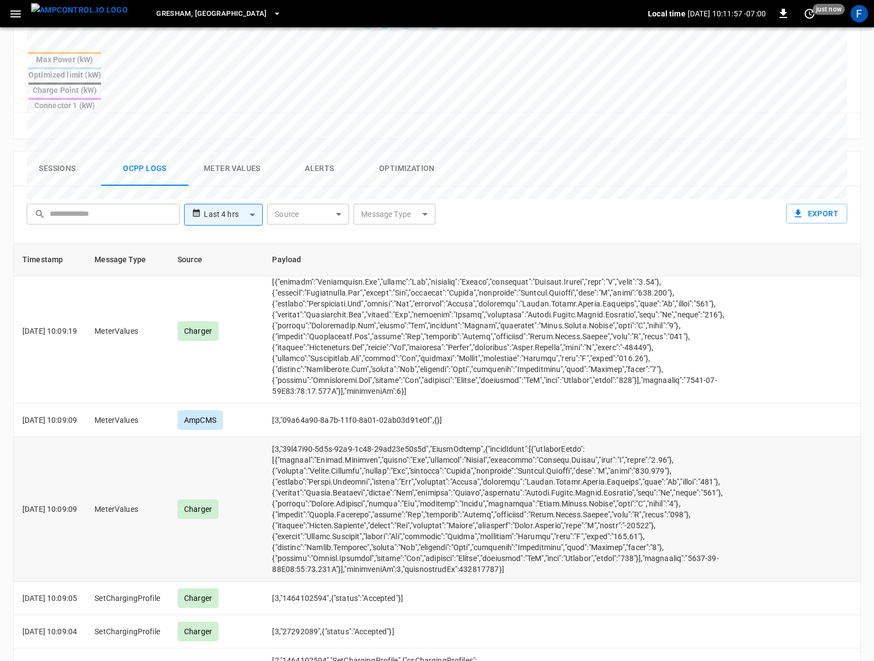
click at [461, 470] on td "opcc-messages-table" at bounding box center [498, 509] width 470 height 145
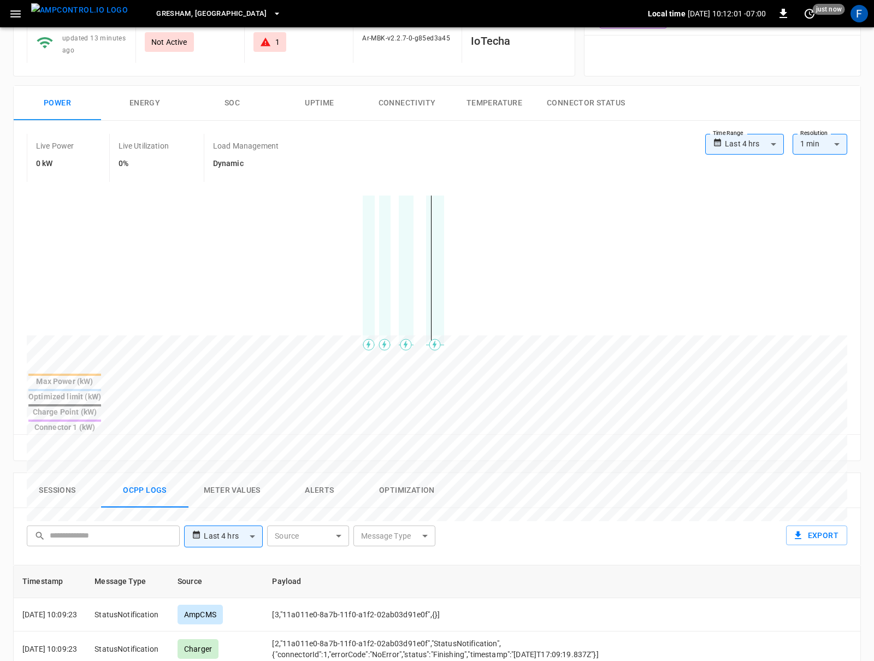
scroll to position [0, 0]
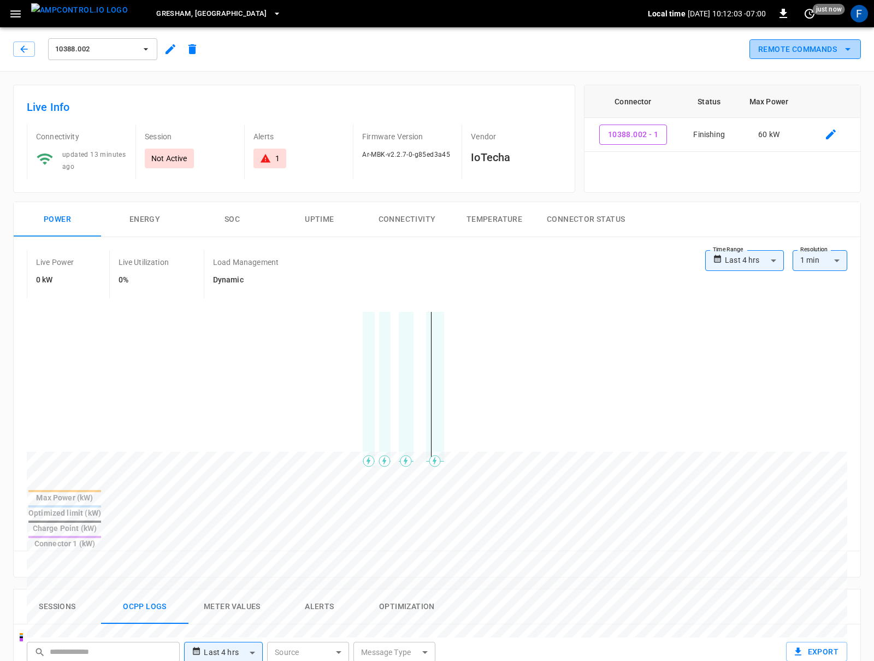
click at [655, 48] on button "Remote Commands" at bounding box center [804, 49] width 111 height 20
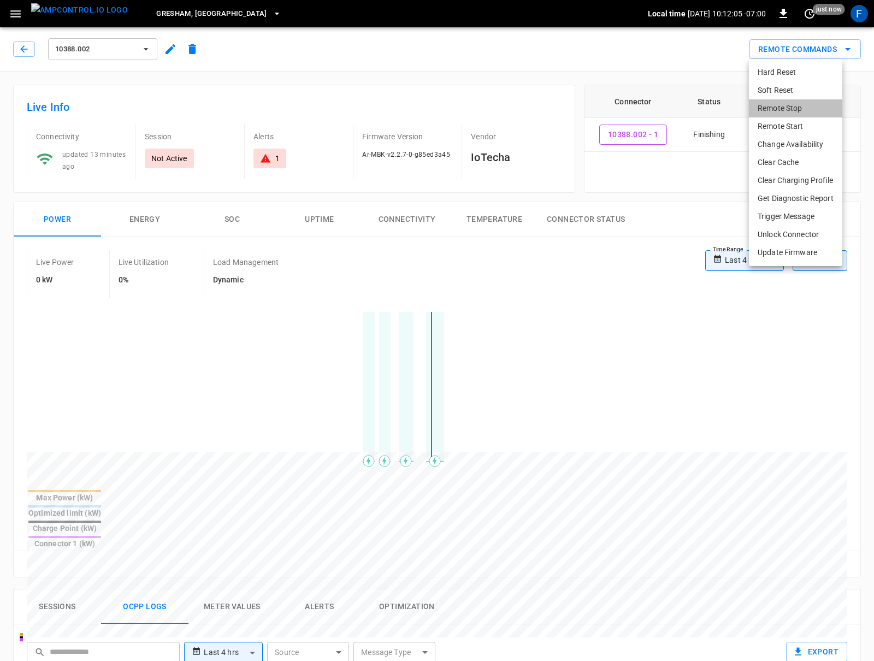
click at [655, 106] on li "Remote Stop" at bounding box center [795, 108] width 93 height 18
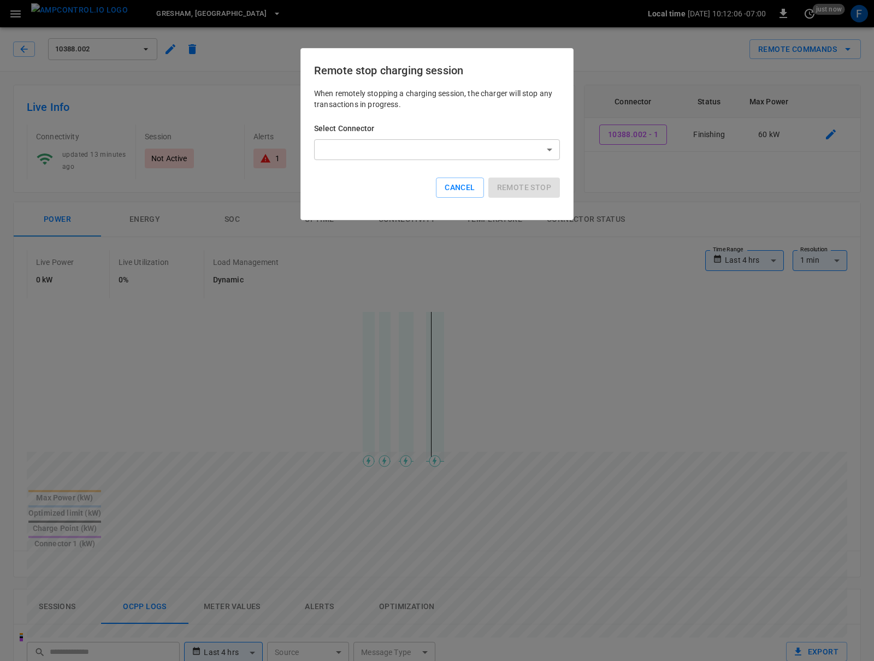
click at [494, 140] on body "**********" at bounding box center [437, 593] width 874 height 1186
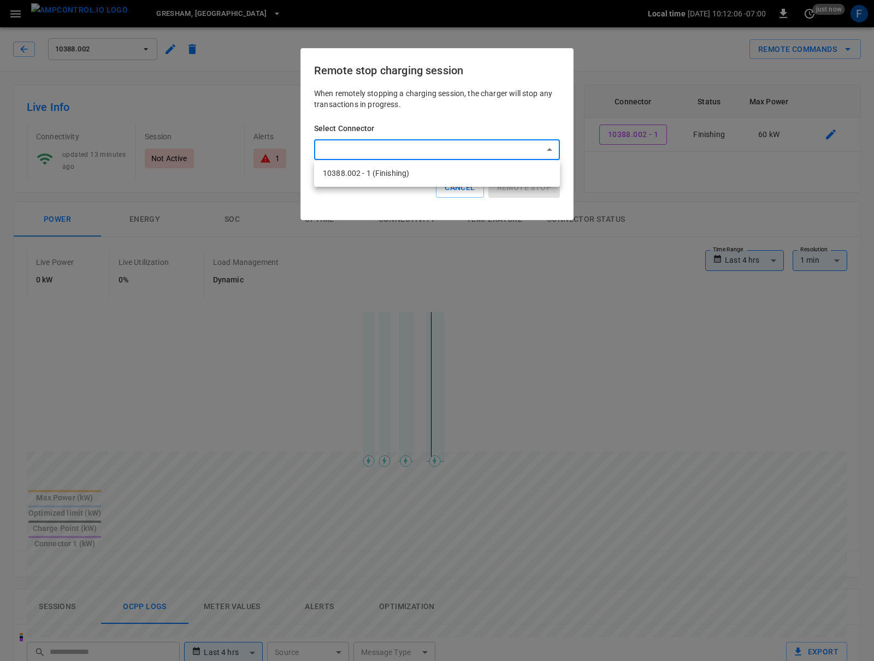
click at [460, 169] on li "10388.002 - 1 (Finishing)" at bounding box center [437, 173] width 246 height 18
type input "**********"
click at [517, 187] on button "Remote stop" at bounding box center [524, 187] width 72 height 20
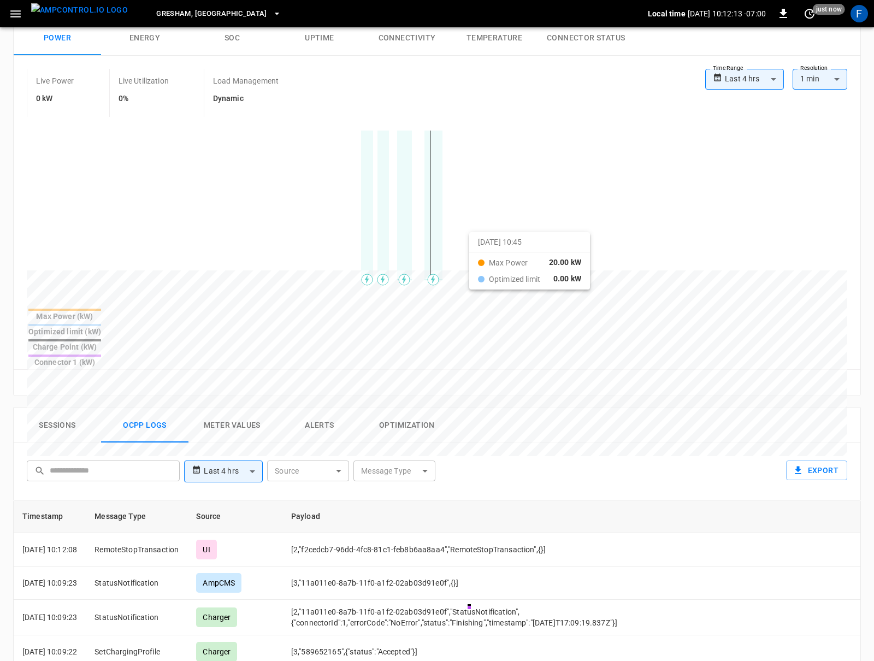
drag, startPoint x: 330, startPoint y: 239, endPoint x: 483, endPoint y: 240, distance: 152.9
click at [483, 459] on div at bounding box center [416, 533] width 779 height 149
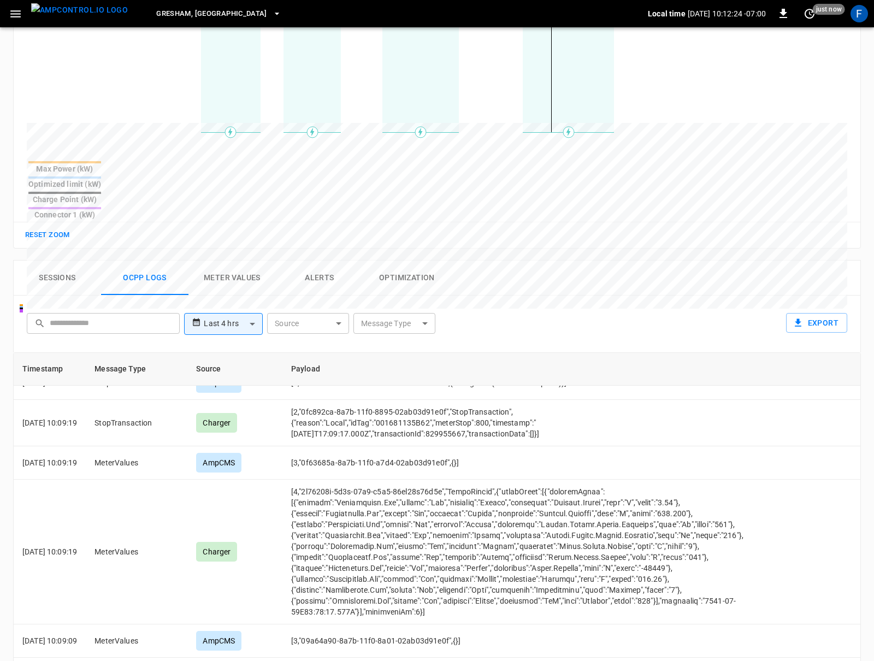
scroll to position [277, 0]
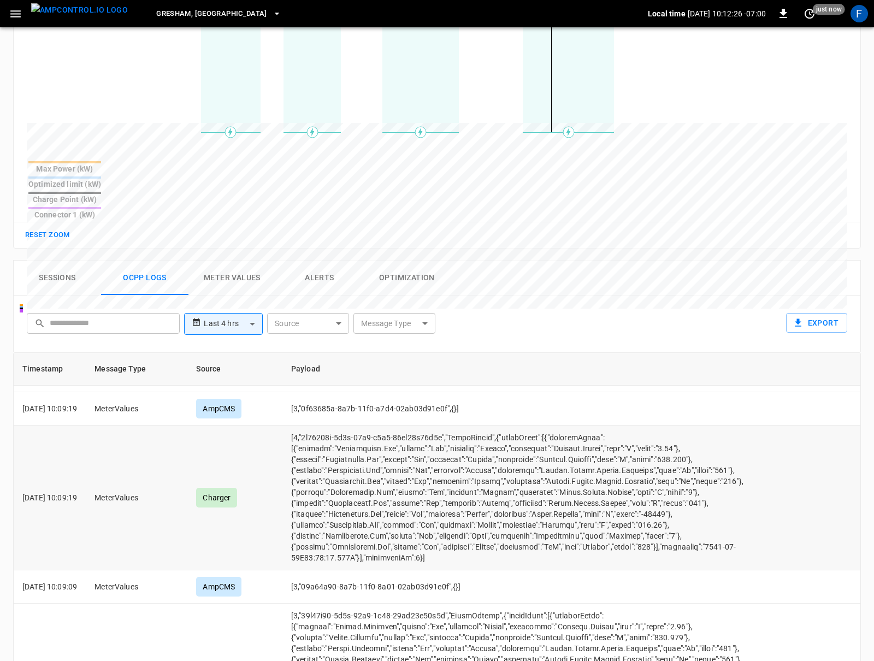
click at [655, 476] on td "opcc-messages-table" at bounding box center [517, 497] width 470 height 145
click at [655, 478] on td "opcc-messages-table" at bounding box center [517, 497] width 470 height 145
click at [655, 452] on td "opcc-messages-table" at bounding box center [517, 497] width 470 height 145
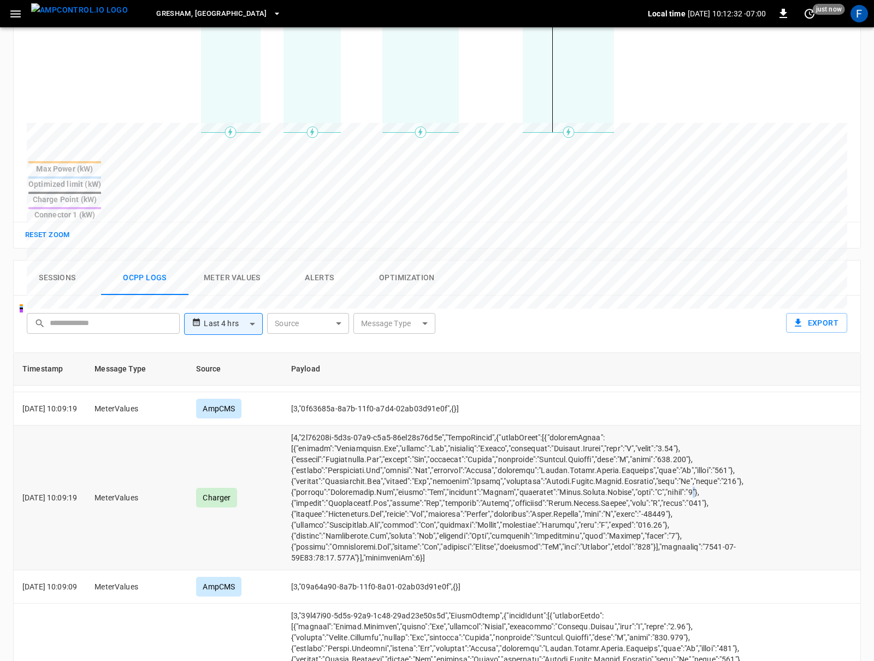
click at [598, 471] on td "opcc-messages-table" at bounding box center [517, 497] width 470 height 145
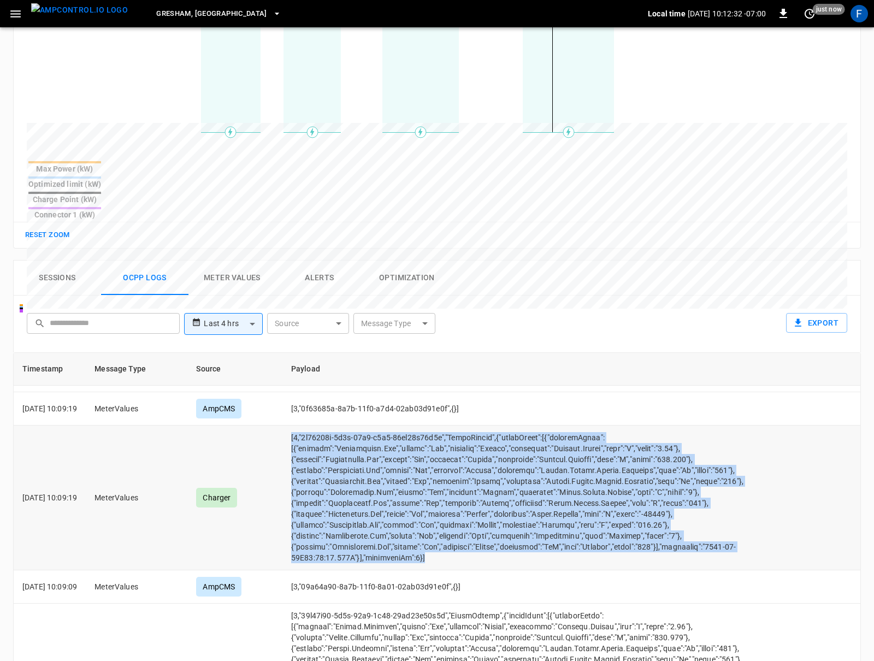
click at [598, 471] on td "opcc-messages-table" at bounding box center [517, 497] width 470 height 145
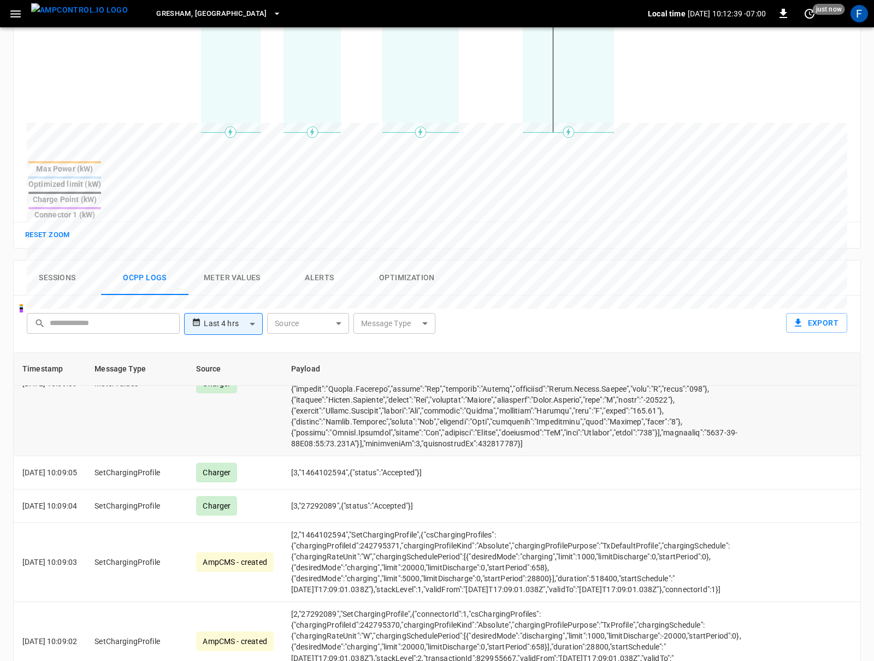
scroll to position [642, 0]
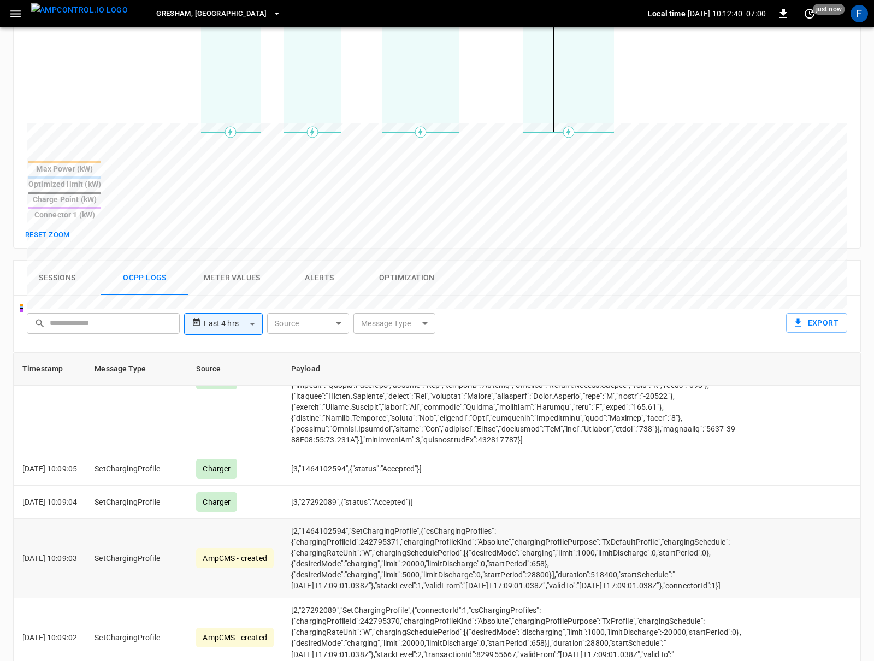
click at [370, 530] on td "[2,"1464102594","SetChargingProfile",{"csChargingProfiles":{"chargingProfileId"…" at bounding box center [517, 558] width 470 height 79
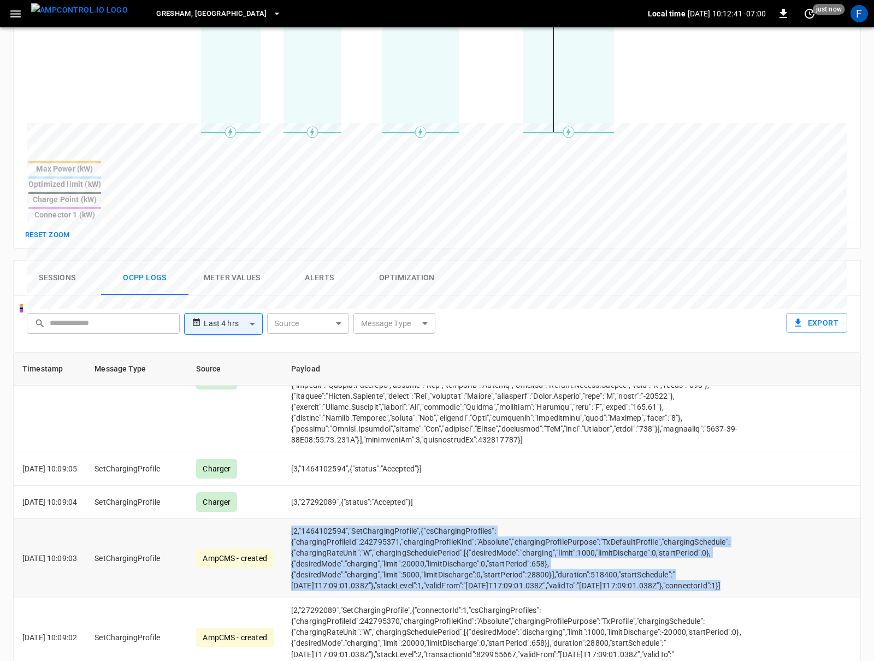
click at [370, 530] on td "[2,"1464102594","SetChargingProfile",{"csChargingProfiles":{"chargingProfileId"…" at bounding box center [517, 558] width 470 height 79
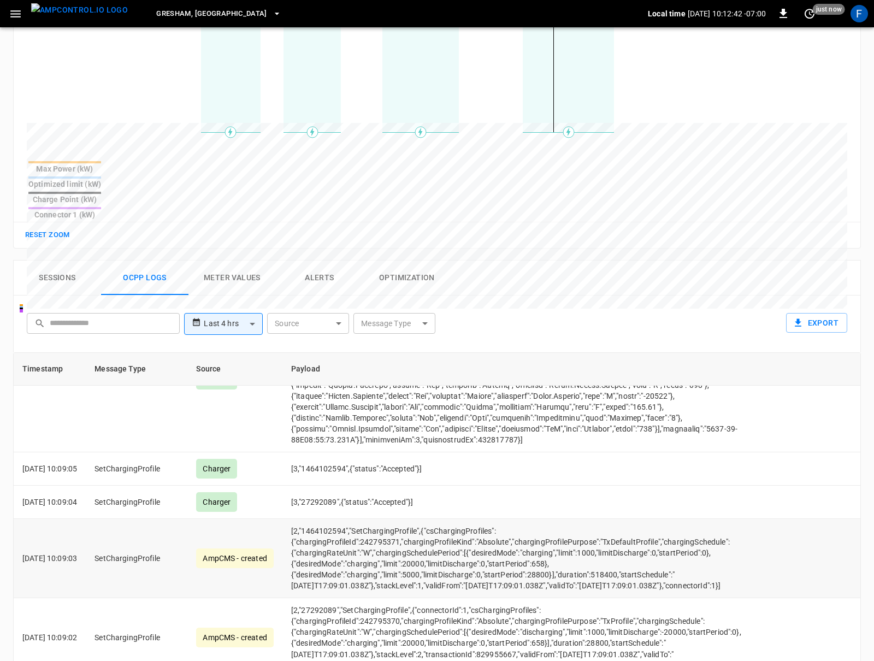
click at [456, 536] on td "[2,"1464102594","SetChargingProfile",{"csChargingProfiles":{"chargingProfileId"…" at bounding box center [517, 558] width 470 height 79
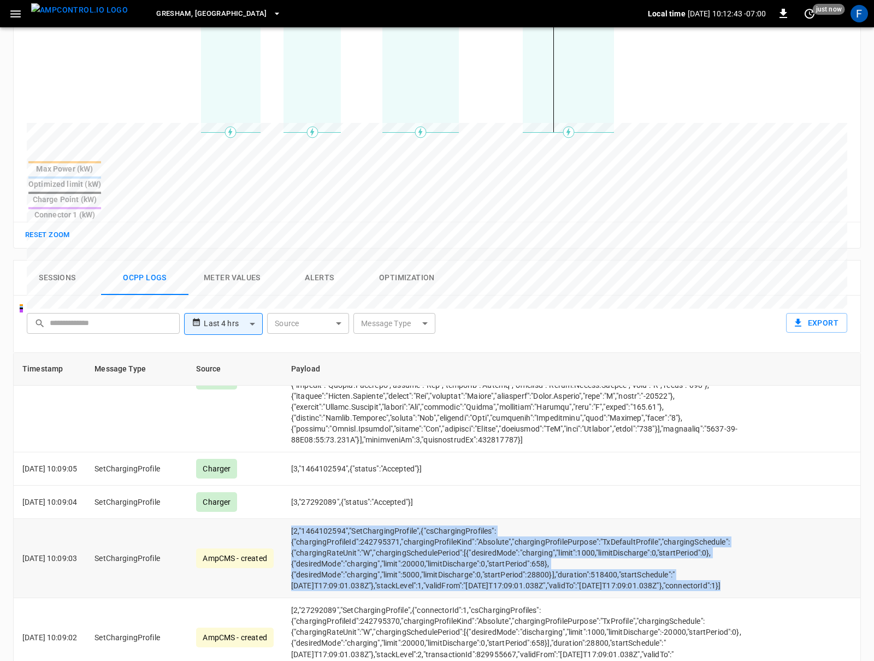
click at [456, 536] on td "[2,"1464102594","SetChargingProfile",{"csChargingProfiles":{"chargingProfileId"…" at bounding box center [517, 558] width 470 height 79
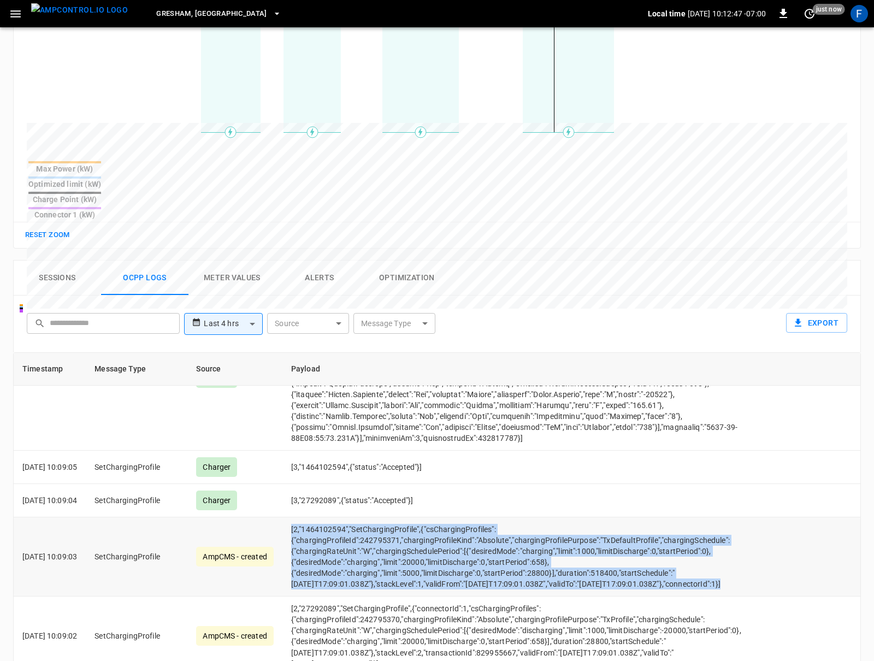
click at [363, 517] on td "[2,"1464102594","SetChargingProfile",{"csChargingProfiles":{"chargingProfileId"…" at bounding box center [517, 556] width 470 height 79
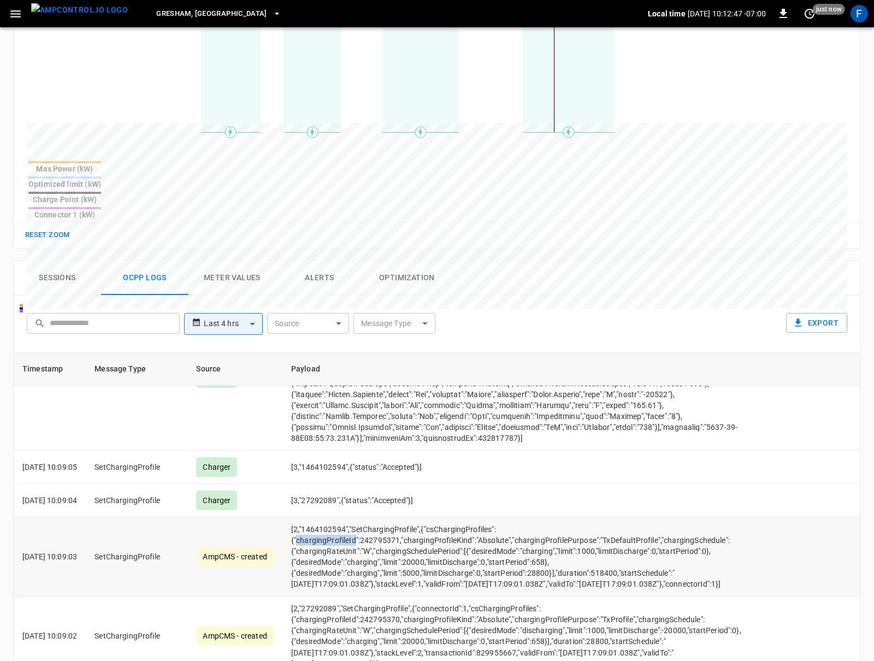
click at [363, 517] on td "[2,"1464102594","SetChargingProfile",{"csChargingProfiles":{"chargingProfileId"…" at bounding box center [517, 556] width 470 height 79
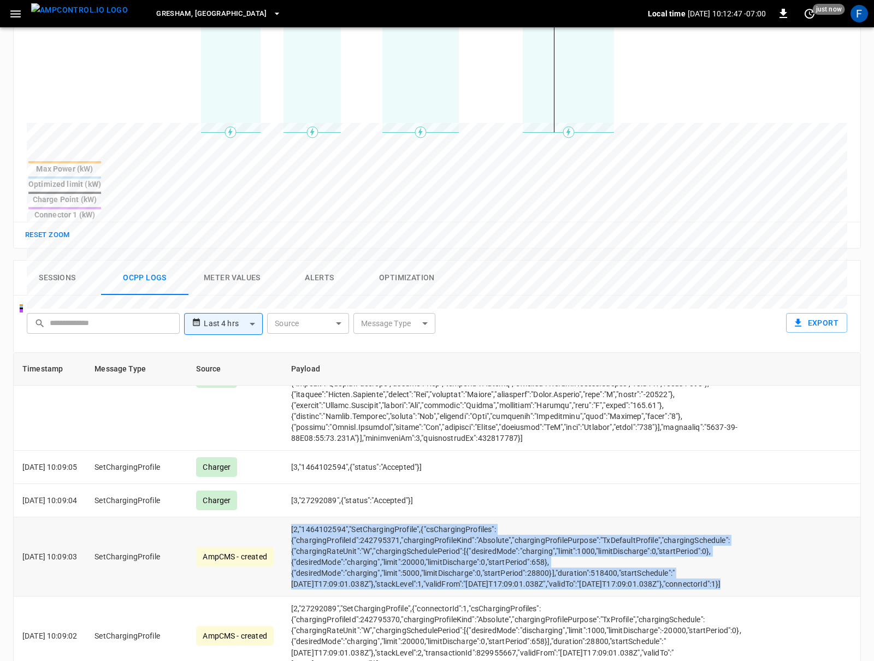
click at [363, 517] on td "[2,"1464102594","SetChargingProfile",{"csChargingProfiles":{"chargingProfileId"…" at bounding box center [517, 556] width 470 height 79
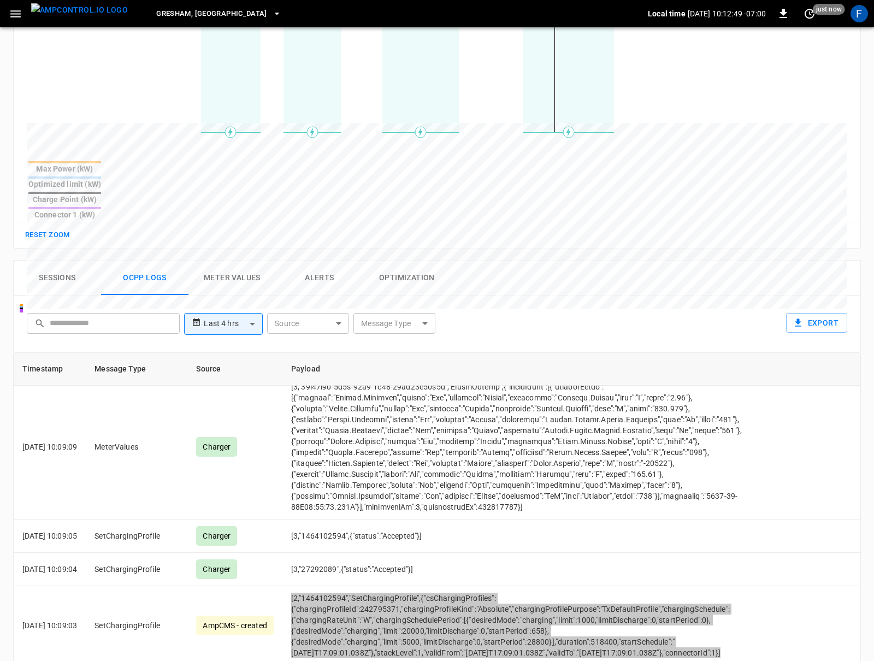
scroll to position [713, 0]
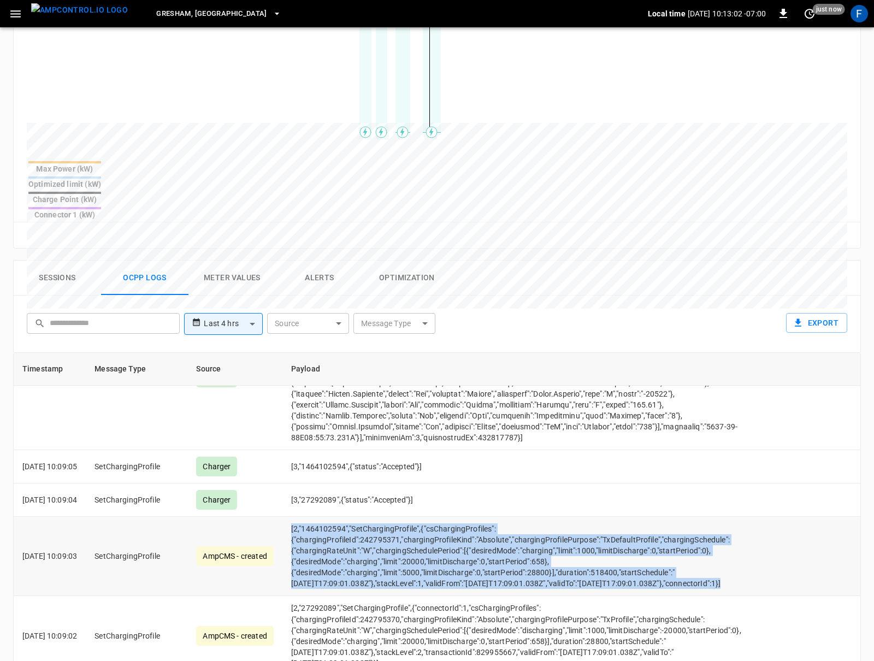
click at [494, 517] on td "[2,"1464102594","SetChargingProfile",{"csChargingProfiles":{"chargingProfileId"…" at bounding box center [517, 556] width 470 height 79
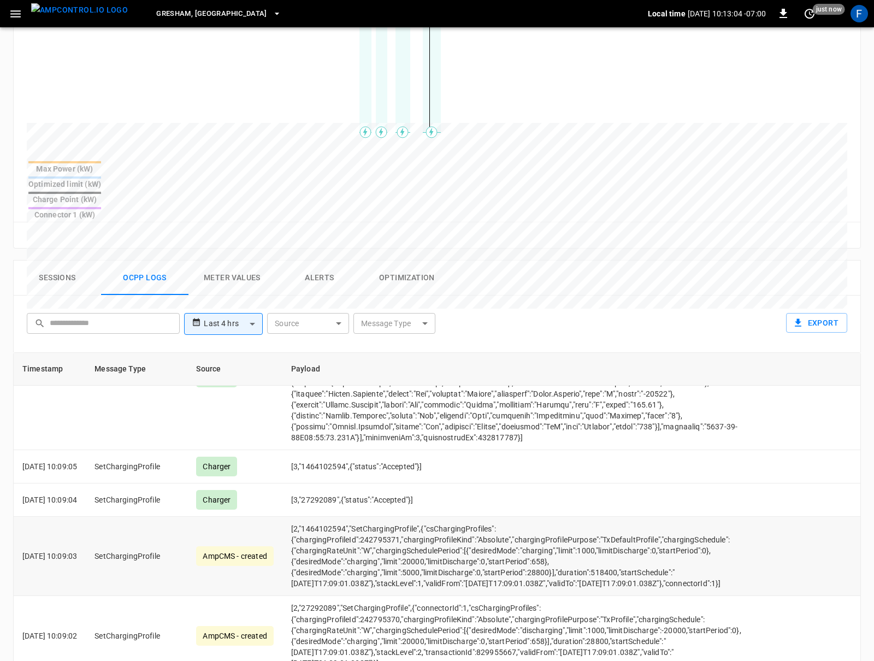
click at [559, 517] on td "[2,"1464102594","SetChargingProfile",{"csChargingProfiles":{"chargingProfileId"…" at bounding box center [517, 556] width 470 height 79
click at [387, 526] on td "[2,"1464102594","SetChargingProfile",{"csChargingProfiles":{"chargingProfileId"…" at bounding box center [517, 556] width 470 height 79
click at [402, 527] on td "[2,"1464102594","SetChargingProfile",{"csChargingProfiles":{"chargingProfileId"…" at bounding box center [517, 556] width 470 height 79
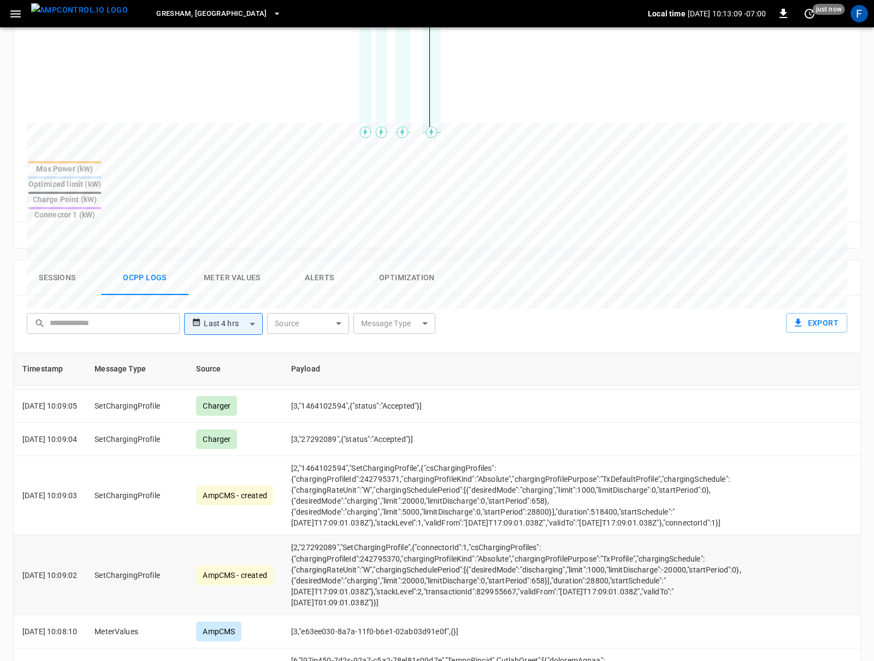
scroll to position [792, 0]
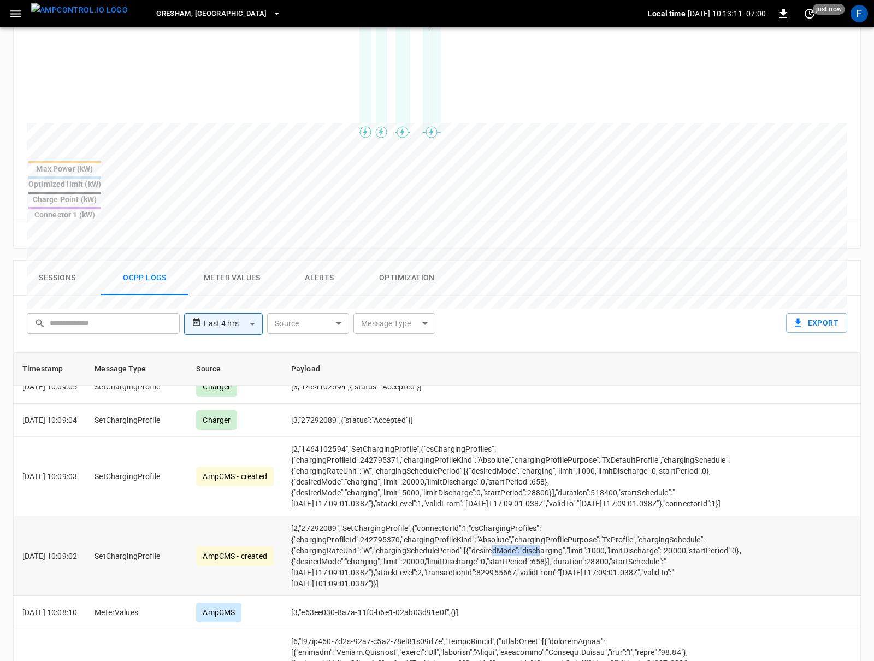
drag, startPoint x: 337, startPoint y: 534, endPoint x: 386, endPoint y: 533, distance: 49.2
click at [386, 533] on td "[2,"27292089","SetChargingProfile",{"connectorId":1,"csChargingProfiles":{"char…" at bounding box center [517, 555] width 470 height 79
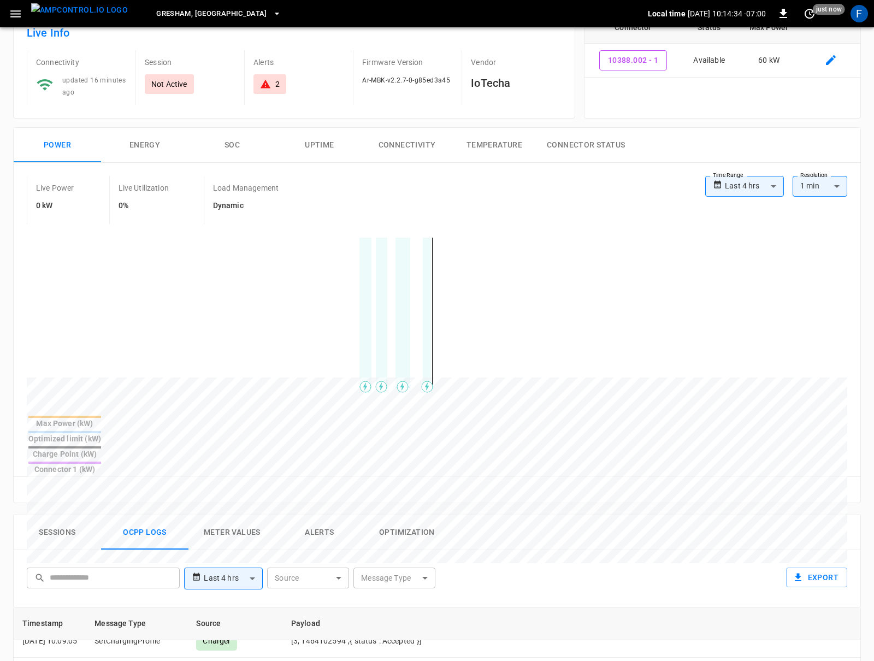
scroll to position [0, 0]
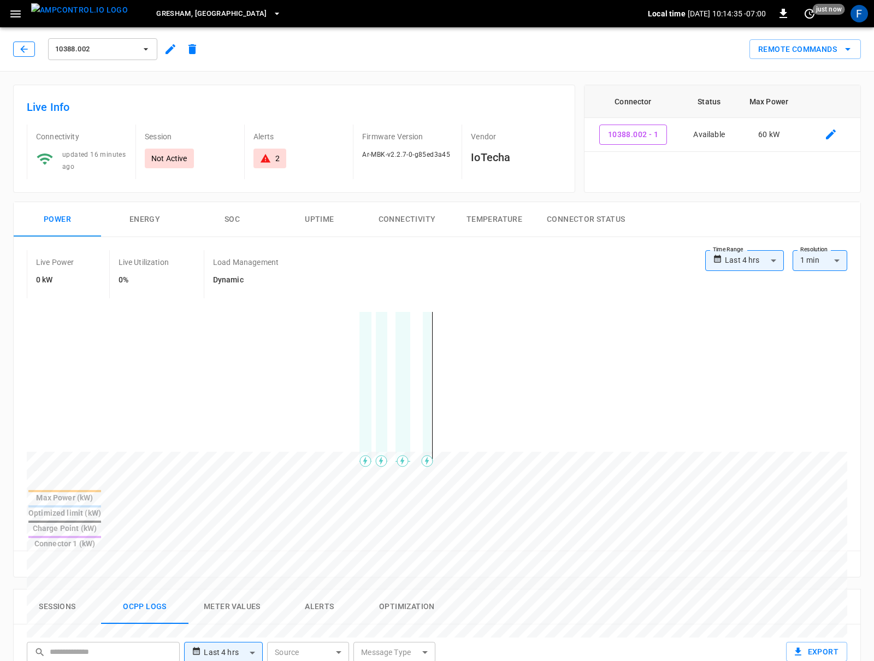
click at [25, 54] on icon "button" at bounding box center [24, 49] width 11 height 11
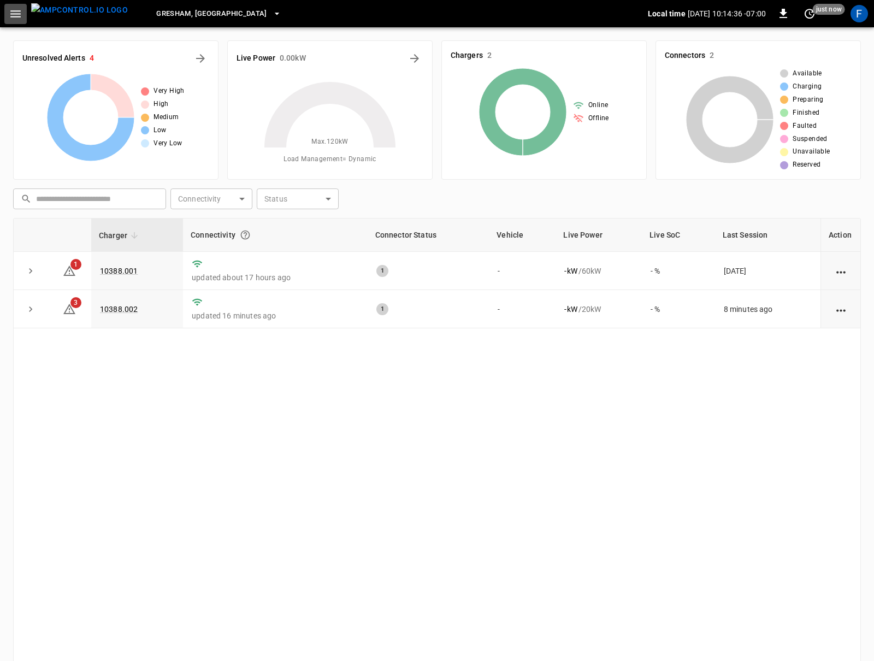
click at [11, 8] on icon "button" at bounding box center [16, 14] width 14 height 14
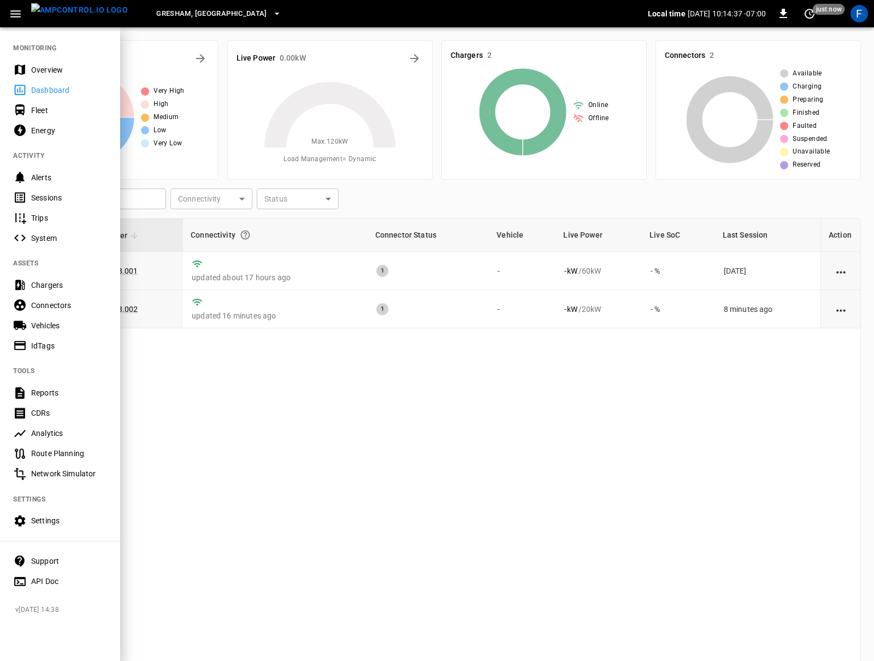
click at [295, 463] on div at bounding box center [437, 330] width 874 height 661
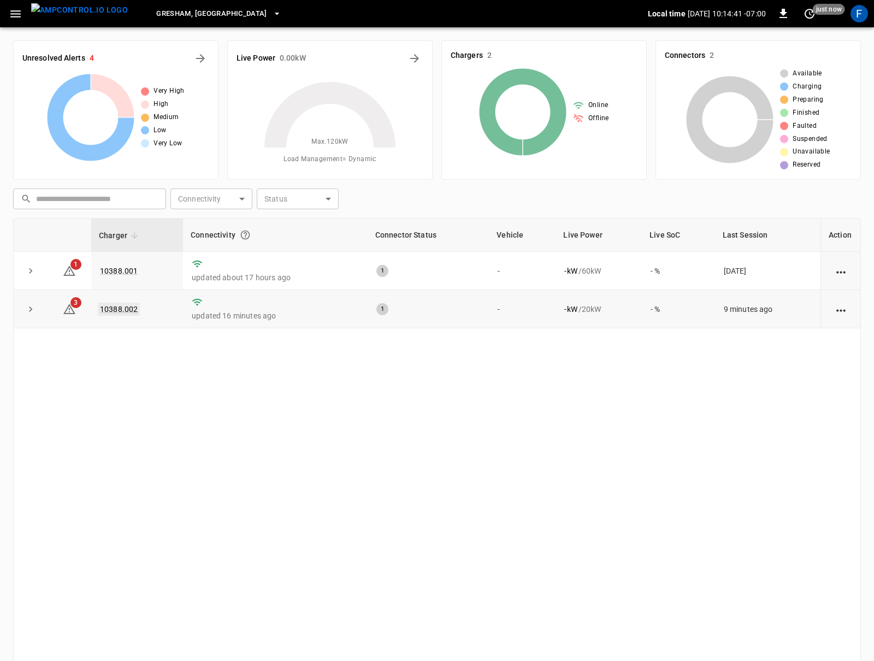
click at [121, 311] on link "10388.002" at bounding box center [119, 308] width 42 height 13
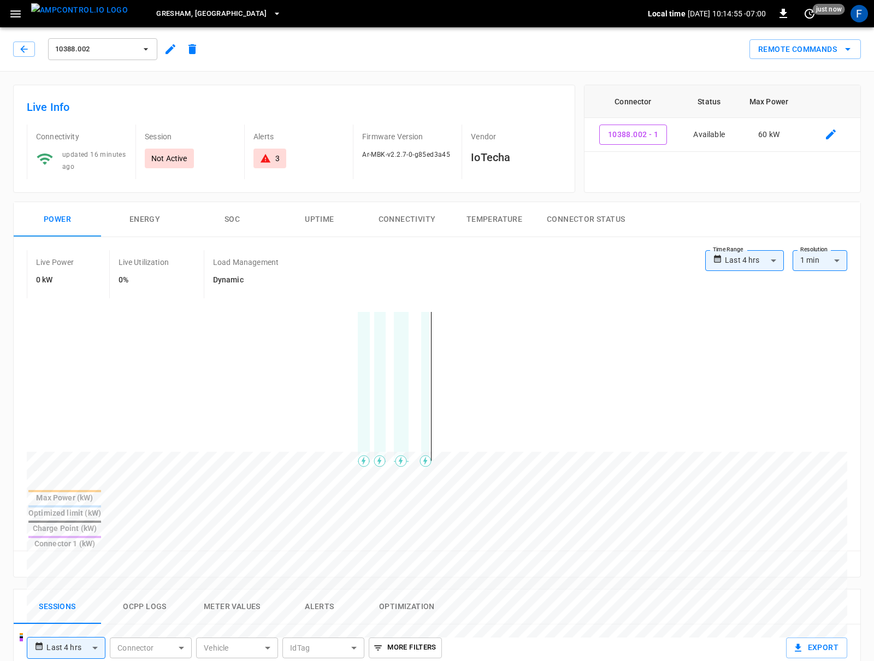
click at [15, 17] on icon "button" at bounding box center [16, 14] width 14 height 14
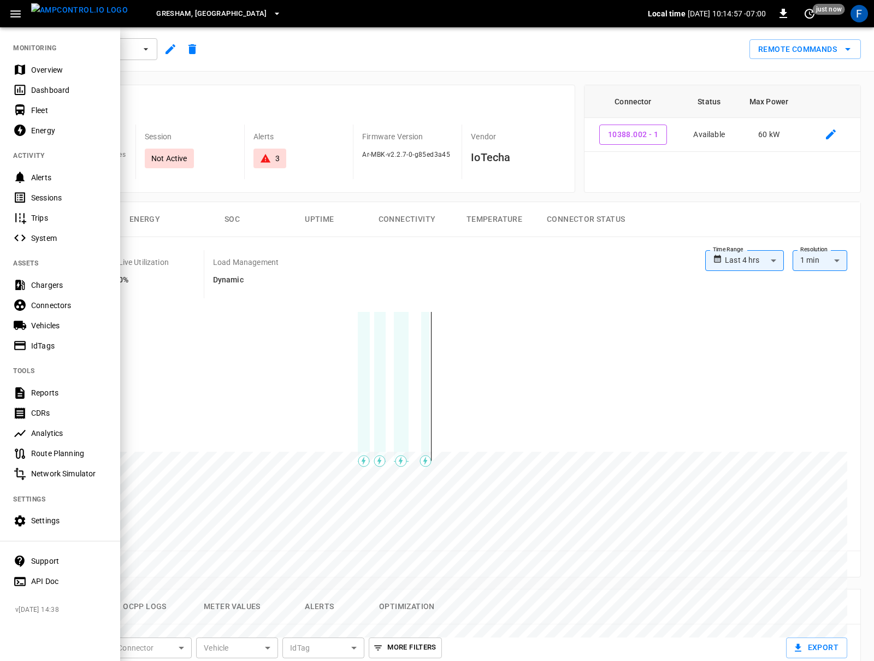
click at [55, 524] on div "Settings" at bounding box center [69, 520] width 76 height 11
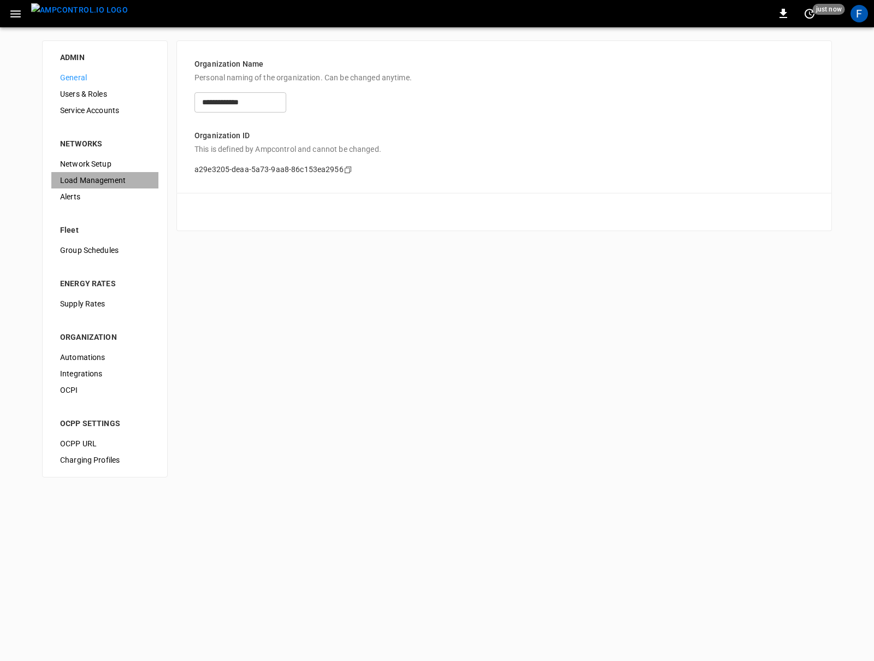
click at [97, 177] on span "Load Management" at bounding box center [105, 180] width 90 height 11
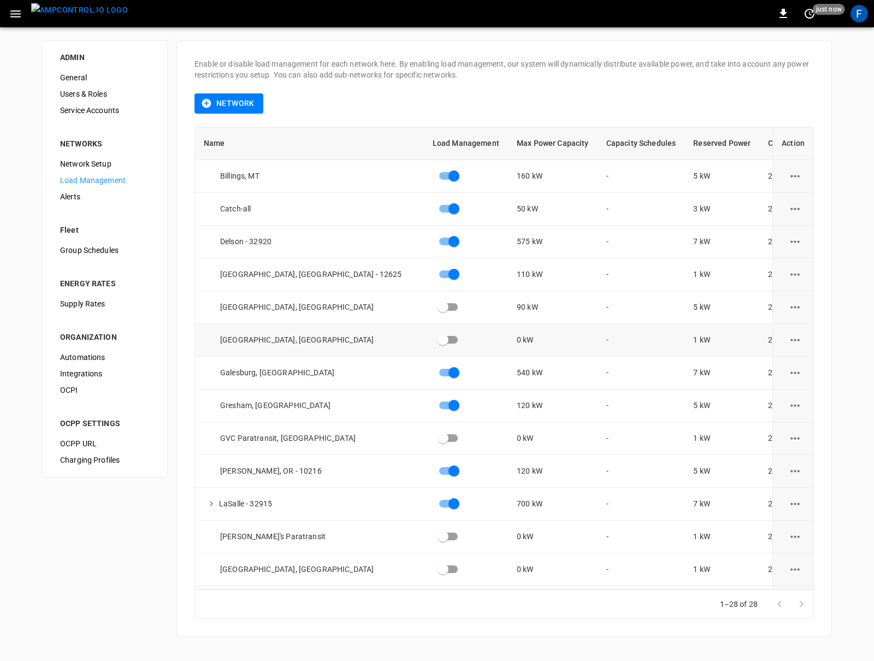
scroll to position [33, 0]
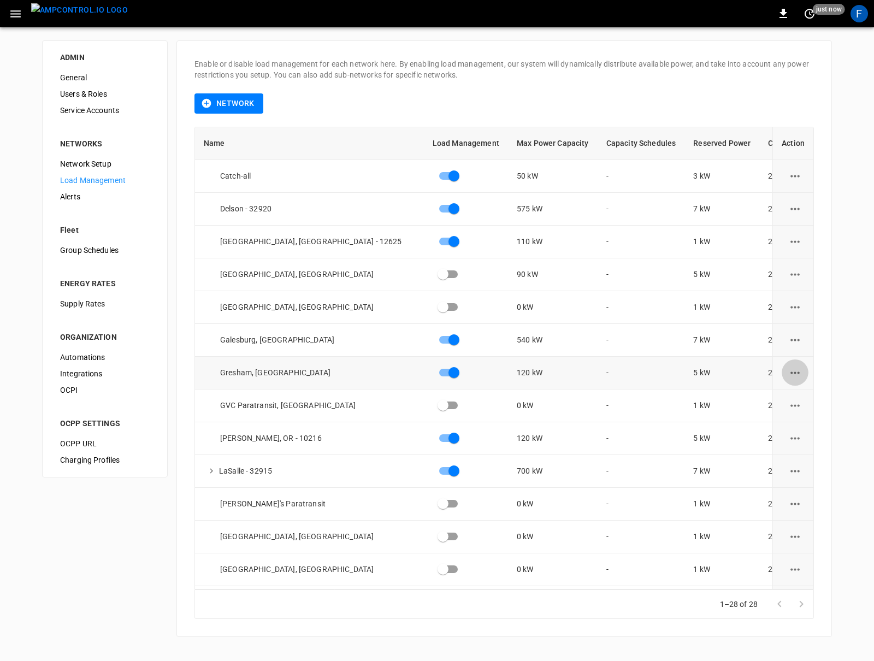
click at [655, 371] on icon "load management options" at bounding box center [795, 373] width 14 height 14
click at [655, 395] on li "Edit" at bounding box center [815, 399] width 78 height 18
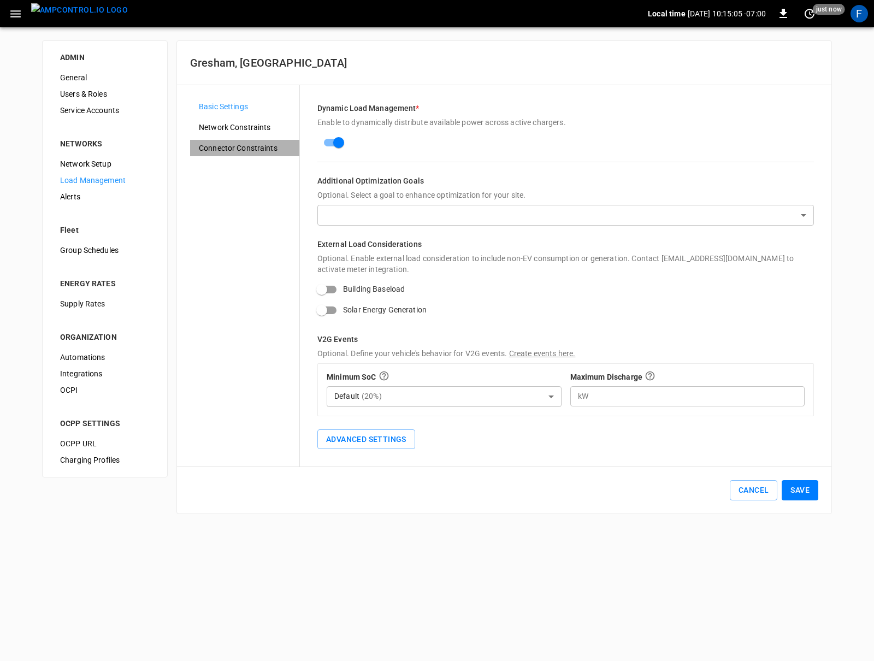
click at [234, 145] on span "Connector Constraints" at bounding box center [245, 148] width 92 height 11
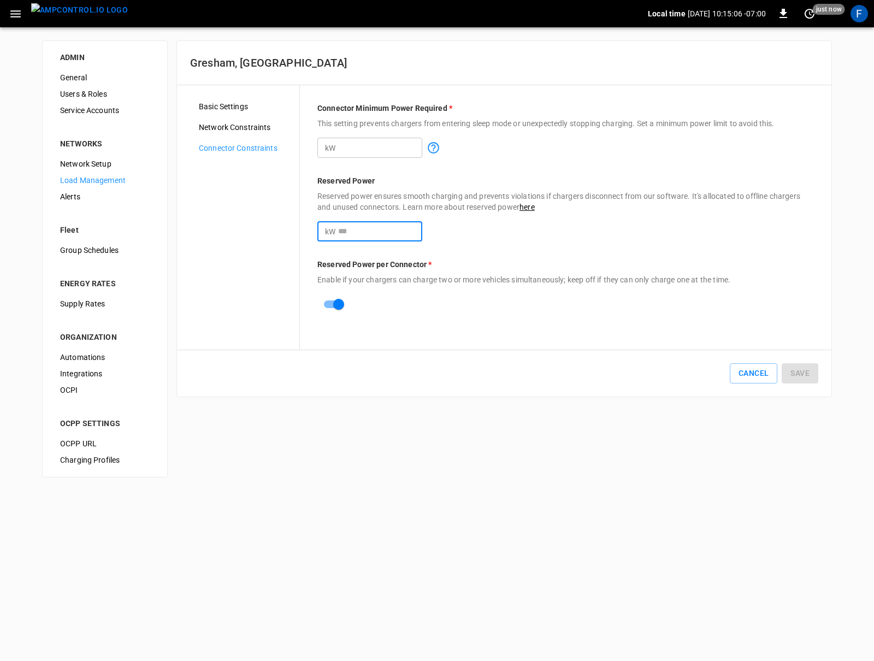
drag, startPoint x: 370, startPoint y: 226, endPoint x: 316, endPoint y: 226, distance: 54.1
click at [315, 226] on div "Connector Minimum Power Required * This setting prevents chargers from entering…" at bounding box center [565, 217] width 531 height 264
click at [549, 334] on div "Connector Minimum Power Required * This setting prevents chargers from entering…" at bounding box center [565, 217] width 531 height 264
click at [655, 368] on button "Save" at bounding box center [799, 373] width 37 height 20
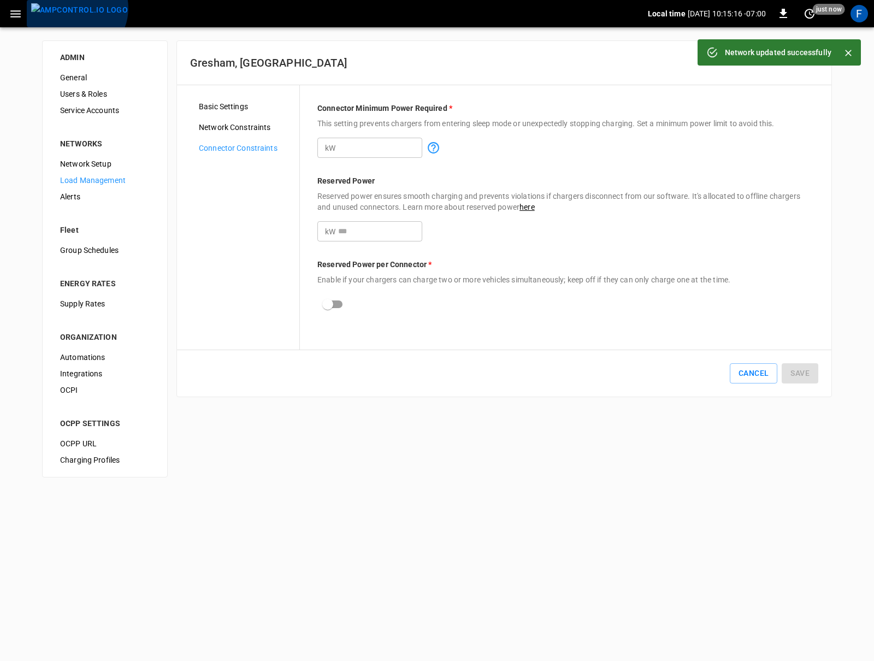
click at [75, 8] on img "menu" at bounding box center [79, 10] width 97 height 14
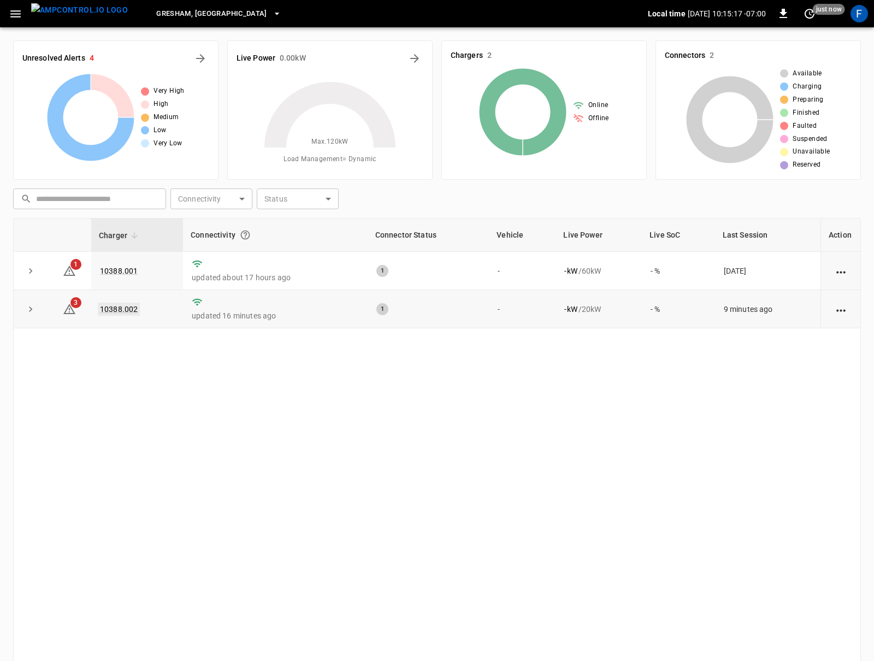
click at [123, 312] on link "10388.002" at bounding box center [119, 308] width 42 height 13
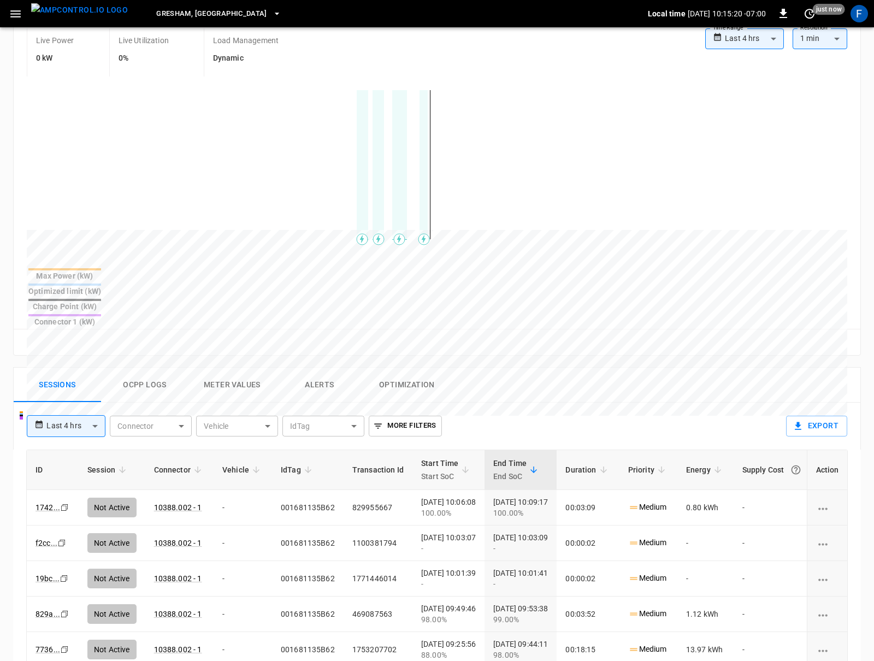
scroll to position [339, 0]
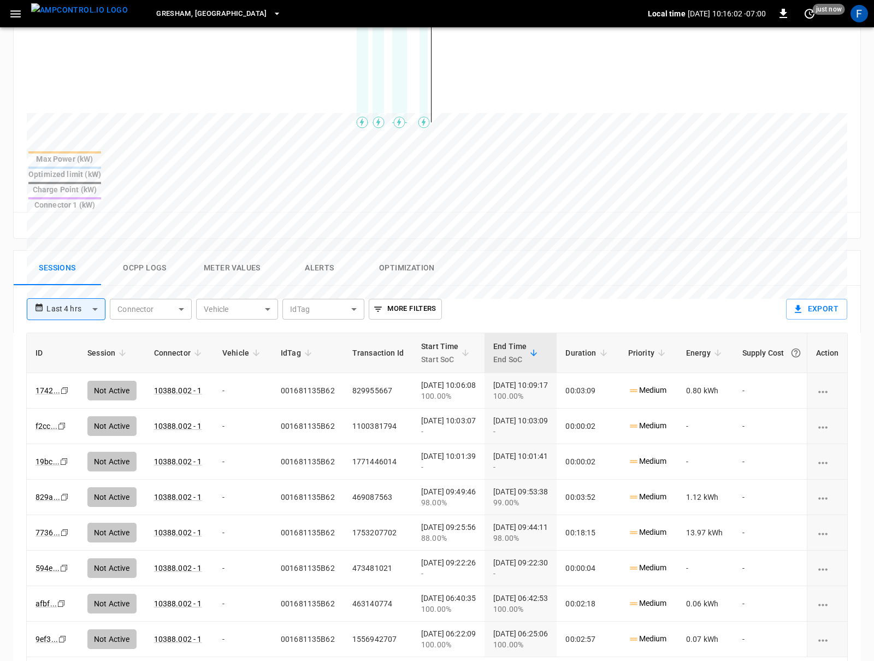
click at [131, 251] on button "Ocpp logs" at bounding box center [144, 268] width 87 height 35
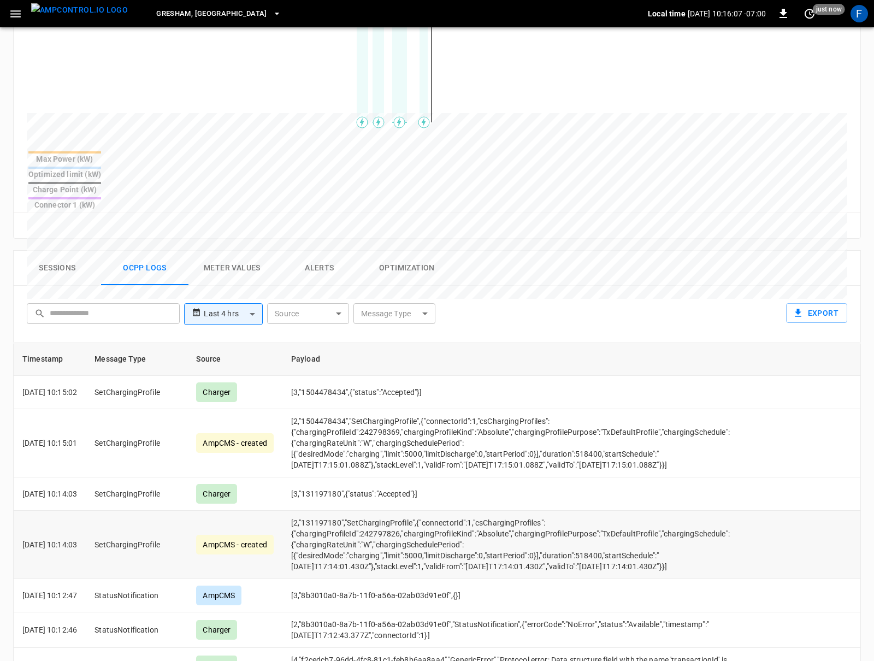
click at [515, 511] on td "[2,"131197180","SetChargingProfile",{"connectorId":1,"csChargingProfiles":{"cha…" at bounding box center [517, 545] width 470 height 68
drag, startPoint x: 436, startPoint y: 527, endPoint x: 416, endPoint y: 528, distance: 20.8
click at [416, 528] on td "[2,"131197180","SetChargingProfile",{"connectorId":1,"csChargingProfiles":{"cha…" at bounding box center [517, 545] width 470 height 68
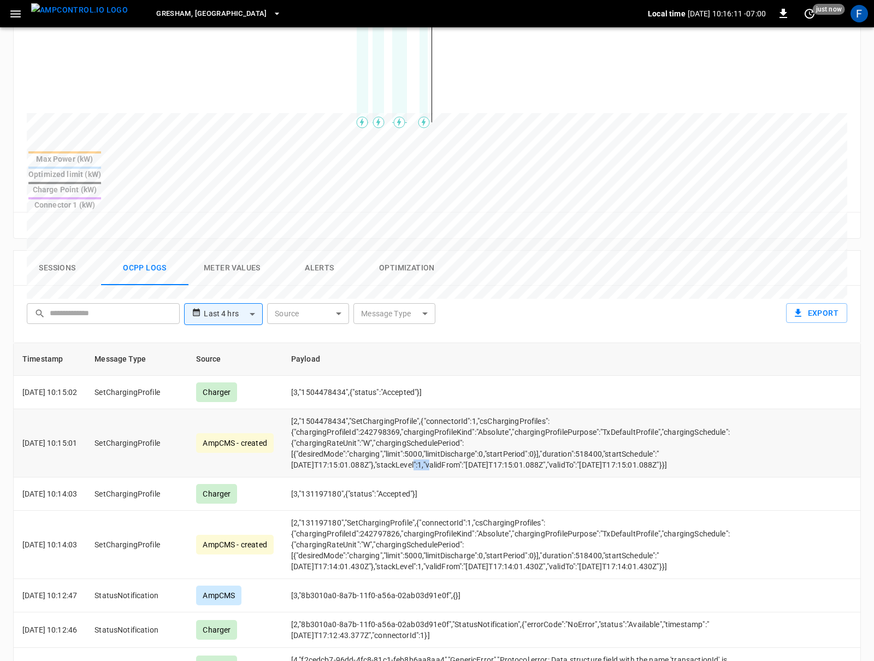
drag, startPoint x: 424, startPoint y: 421, endPoint x: 404, endPoint y: 421, distance: 20.2
click at [404, 421] on td "[2,"1504478434","SetChargingProfile",{"connectorId":1,"csChargingProfiles":{"ch…" at bounding box center [517, 443] width 470 height 68
drag, startPoint x: 431, startPoint y: 529, endPoint x: 407, endPoint y: 529, distance: 24.0
click at [407, 529] on td "[2,"131197180","SetChargingProfile",{"connectorId":1,"csChargingProfiles":{"cha…" at bounding box center [517, 545] width 470 height 68
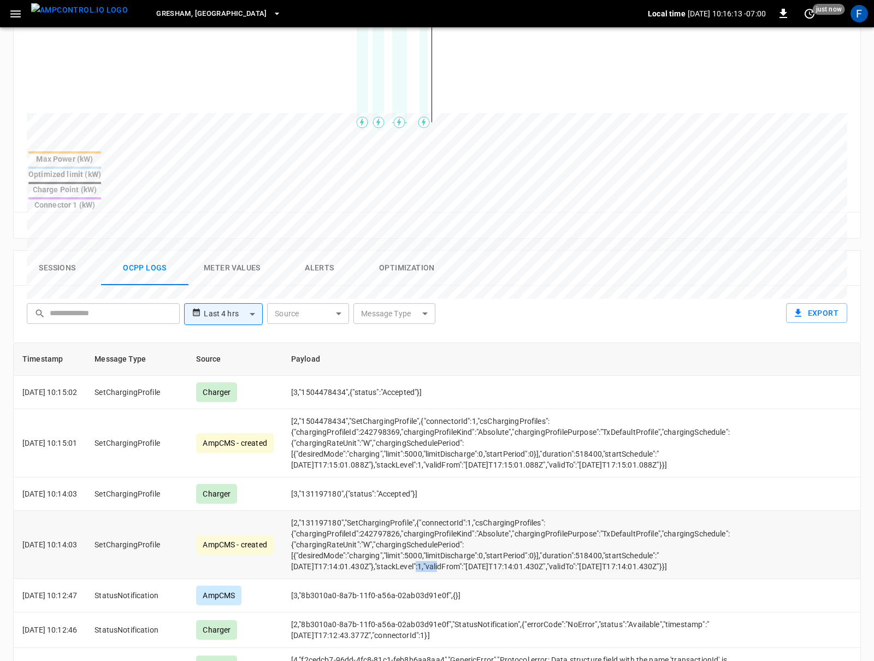
click at [407, 529] on td "[2,"131197180","SetChargingProfile",{"connectorId":1,"csChargingProfiles":{"cha…" at bounding box center [517, 545] width 470 height 68
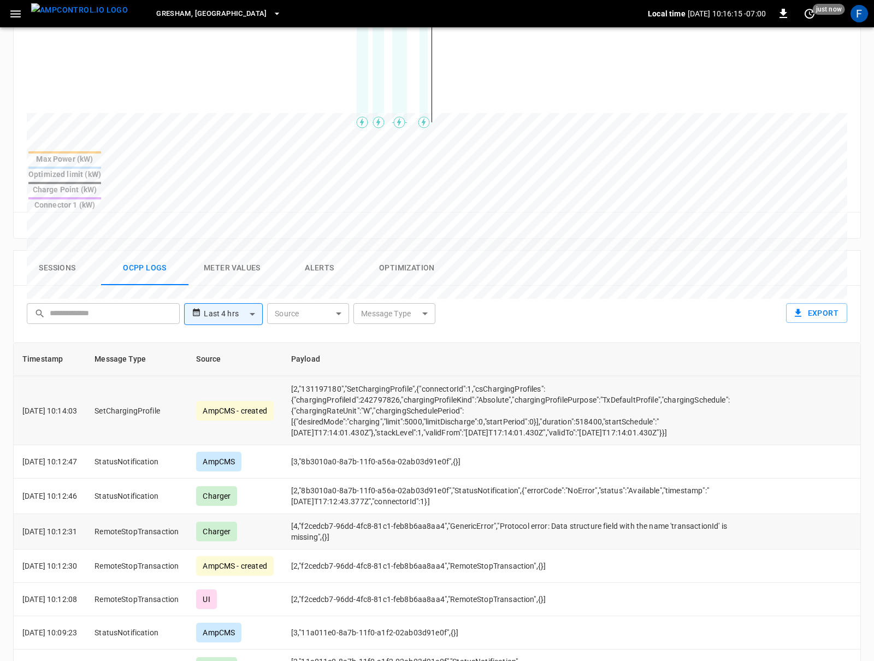
scroll to position [261, 0]
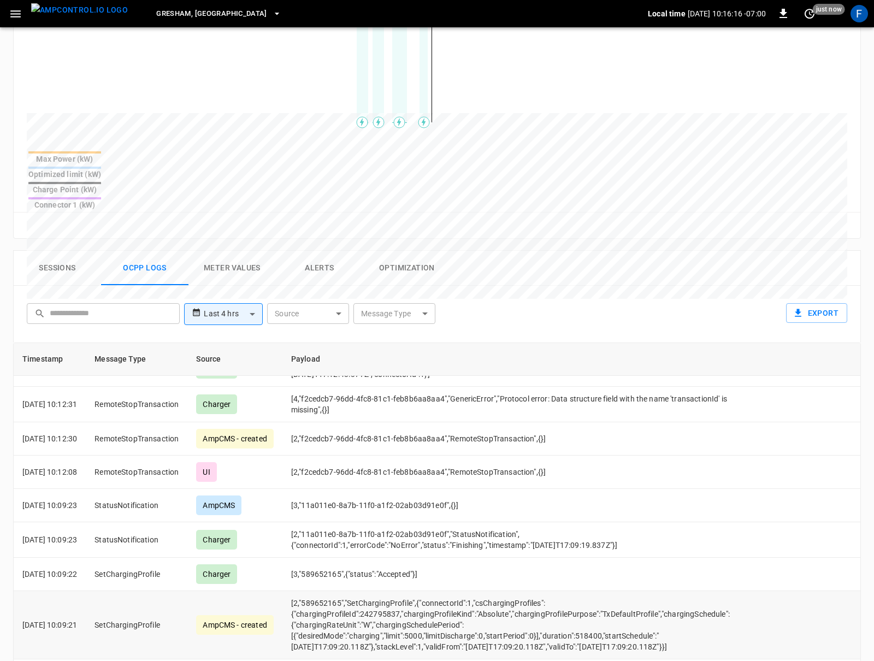
click at [419, 610] on td "[2,"589652165","SetChargingProfile",{"connectorId":1,"csChargingProfiles":{"cha…" at bounding box center [517, 625] width 470 height 68
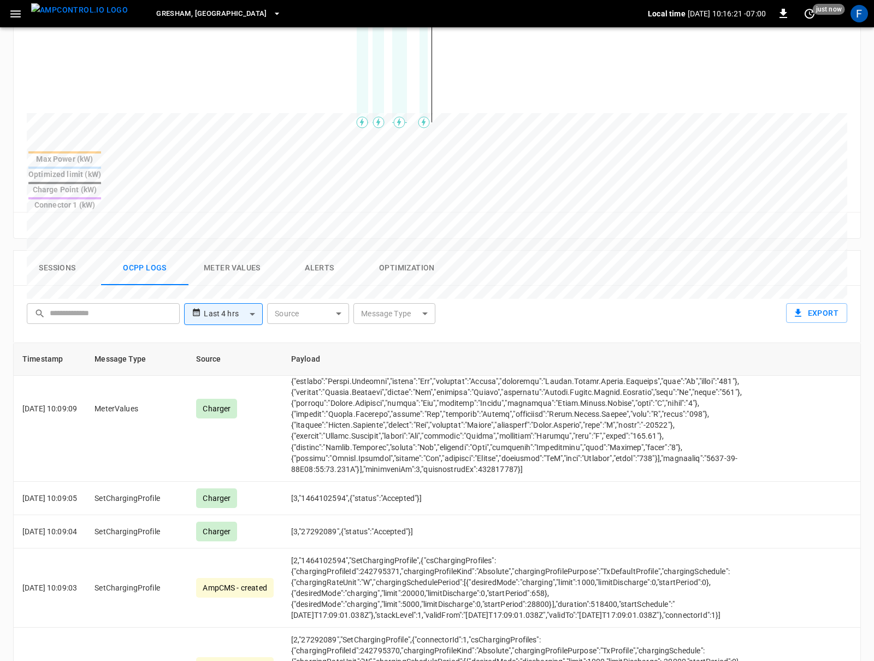
scroll to position [972, 0]
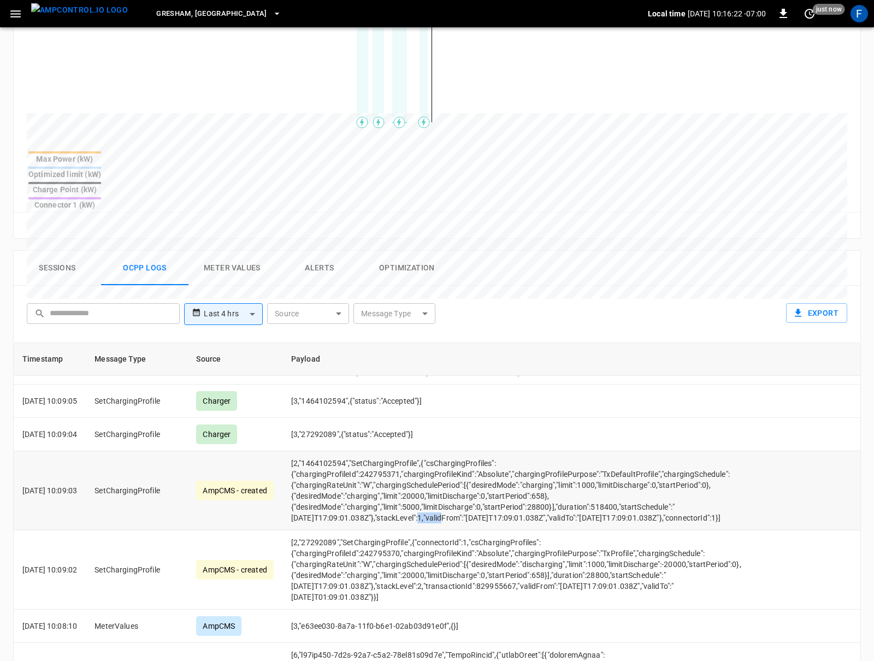
drag, startPoint x: 432, startPoint y: 482, endPoint x: 413, endPoint y: 482, distance: 18.6
click at [413, 482] on td "[2,"1464102594","SetChargingProfile",{"csChargingProfiles":{"chargingProfileId"…" at bounding box center [517, 490] width 470 height 79
drag, startPoint x: 443, startPoint y: 561, endPoint x: 405, endPoint y: 561, distance: 38.8
click at [405, 561] on td "[2,"27292089","SetChargingProfile",{"connectorId":1,"csChargingProfiles":{"char…" at bounding box center [517, 569] width 470 height 79
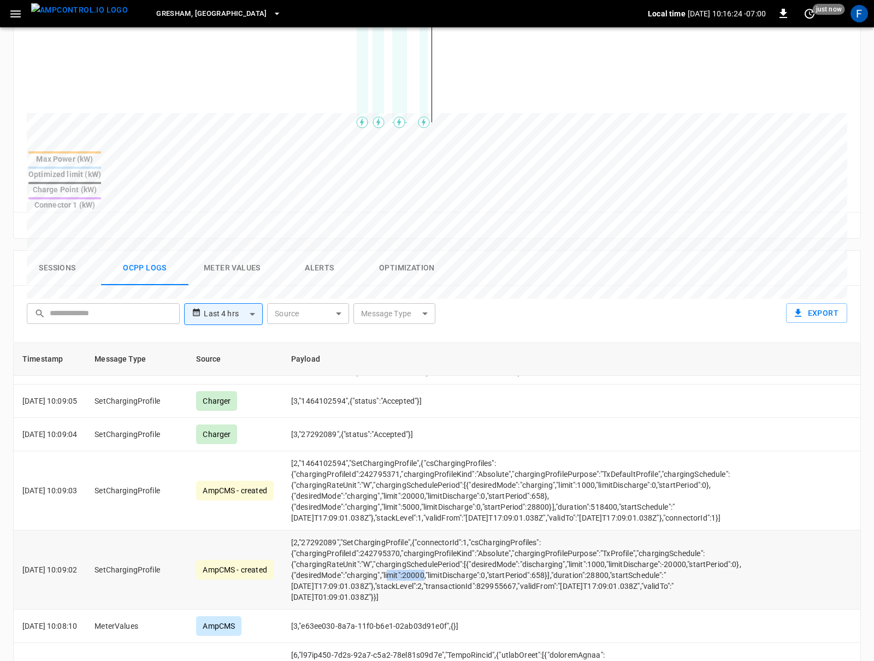
click at [405, 561] on td "[2,"27292089","SetChargingProfile",{"connectorId":1,"csChargingProfiles":{"char…" at bounding box center [517, 569] width 470 height 79
drag, startPoint x: 406, startPoint y: 478, endPoint x: 435, endPoint y: 478, distance: 29.5
click at [435, 478] on td "[2,"1464102594","SetChargingProfile",{"csChargingProfiles":{"chargingProfileId"…" at bounding box center [517, 490] width 470 height 79
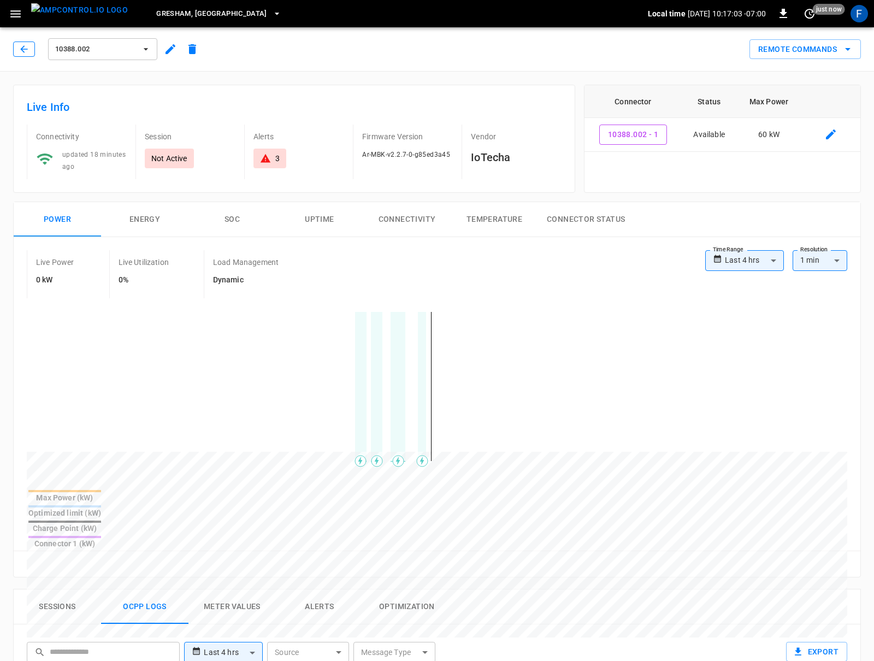
click at [21, 51] on icon "button" at bounding box center [24, 49] width 11 height 11
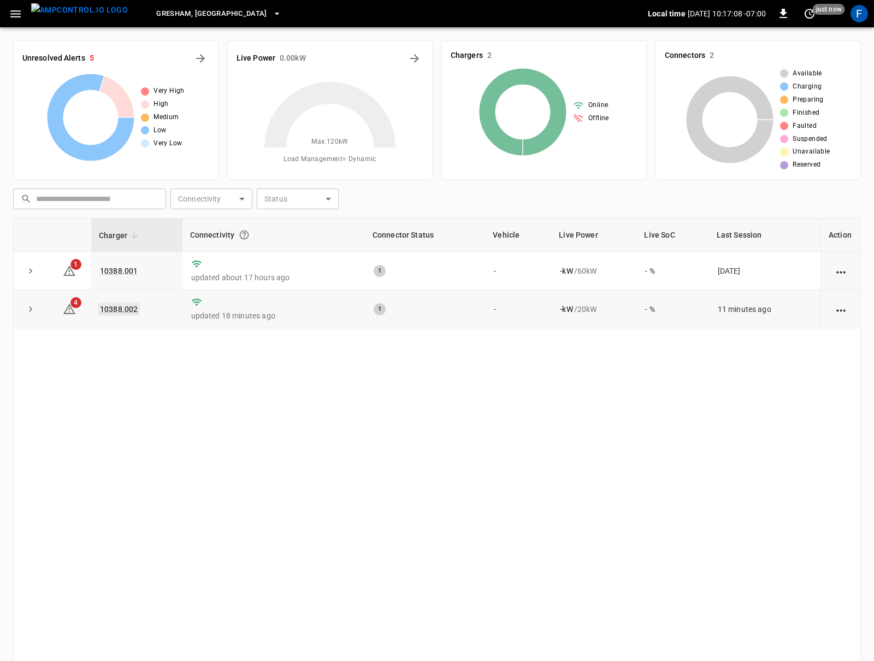
click at [112, 316] on link "10388.002" at bounding box center [119, 308] width 42 height 13
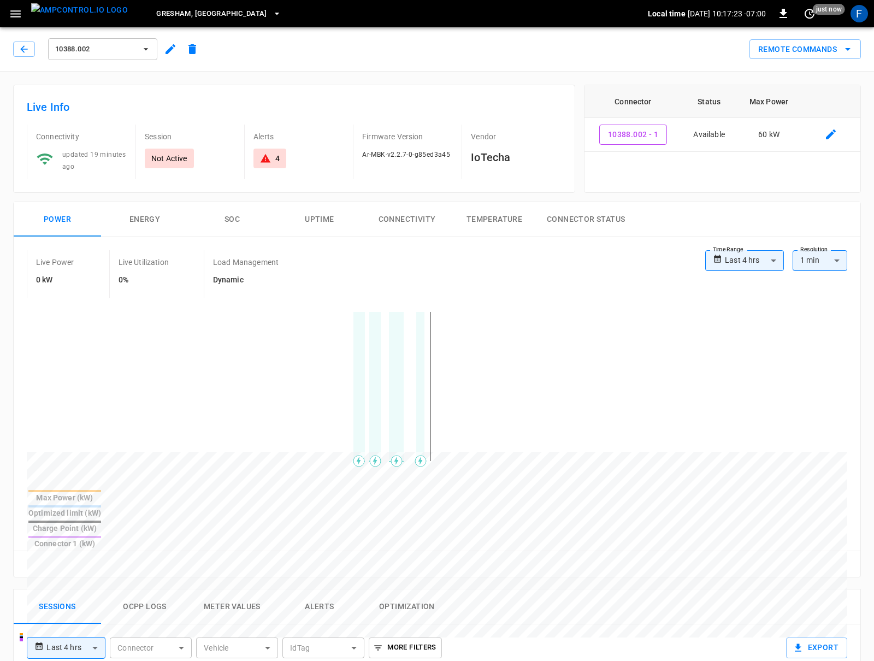
click at [13, 14] on icon "button" at bounding box center [15, 13] width 10 height 7
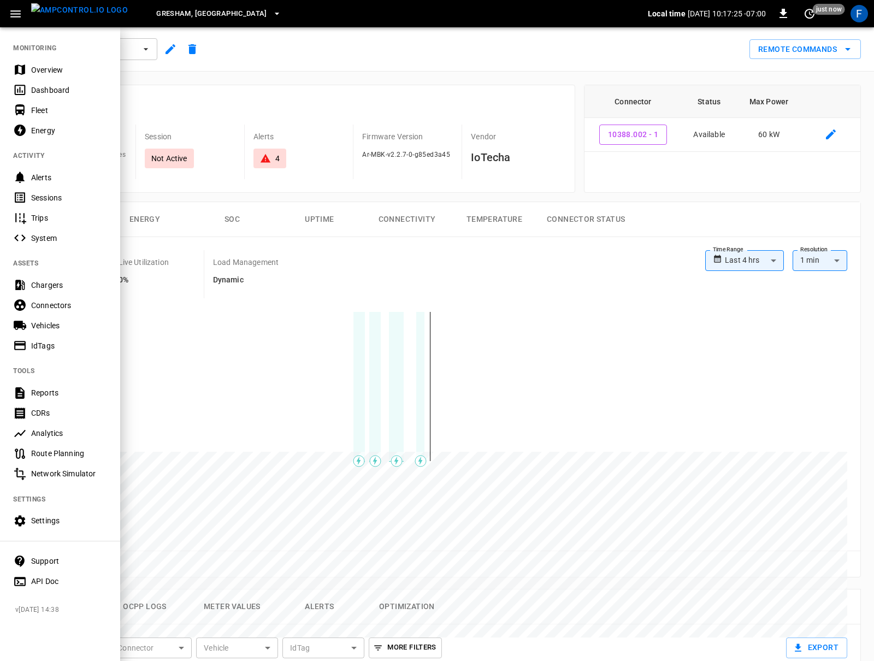
click at [57, 515] on div "Settings" at bounding box center [69, 520] width 76 height 11
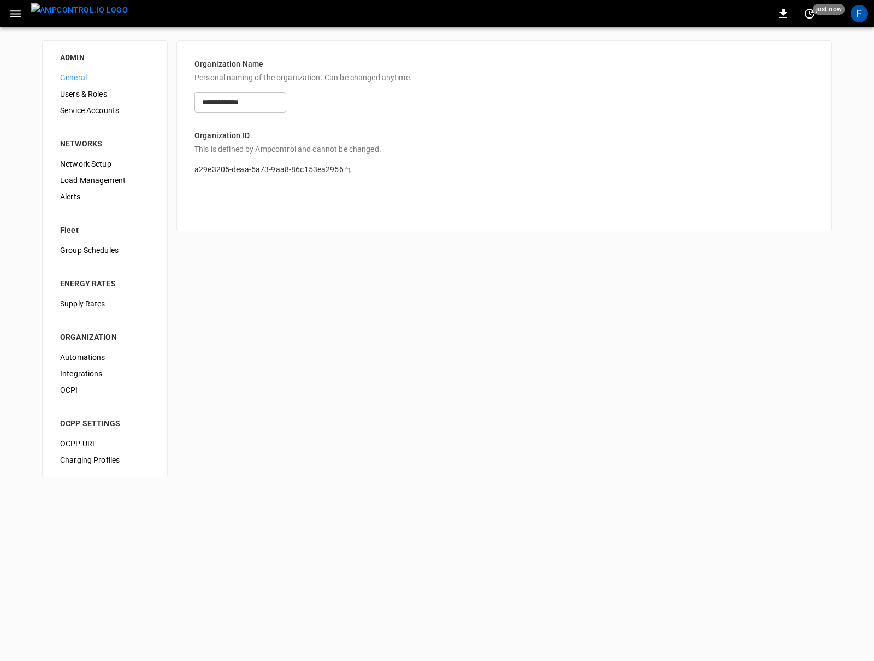
click at [97, 164] on span "Network Setup" at bounding box center [105, 163] width 90 height 11
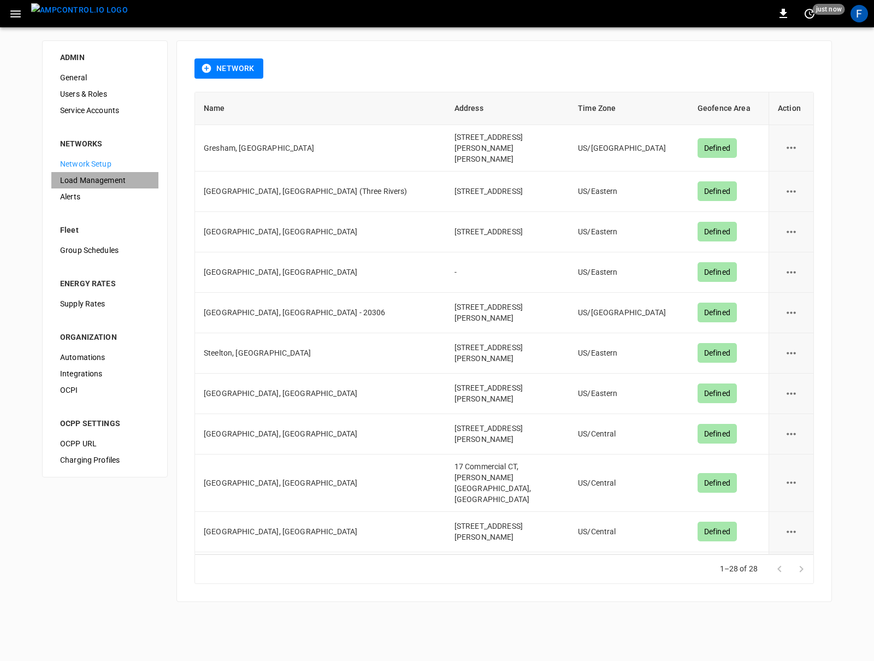
click at [85, 178] on span "Load Management" at bounding box center [105, 180] width 90 height 11
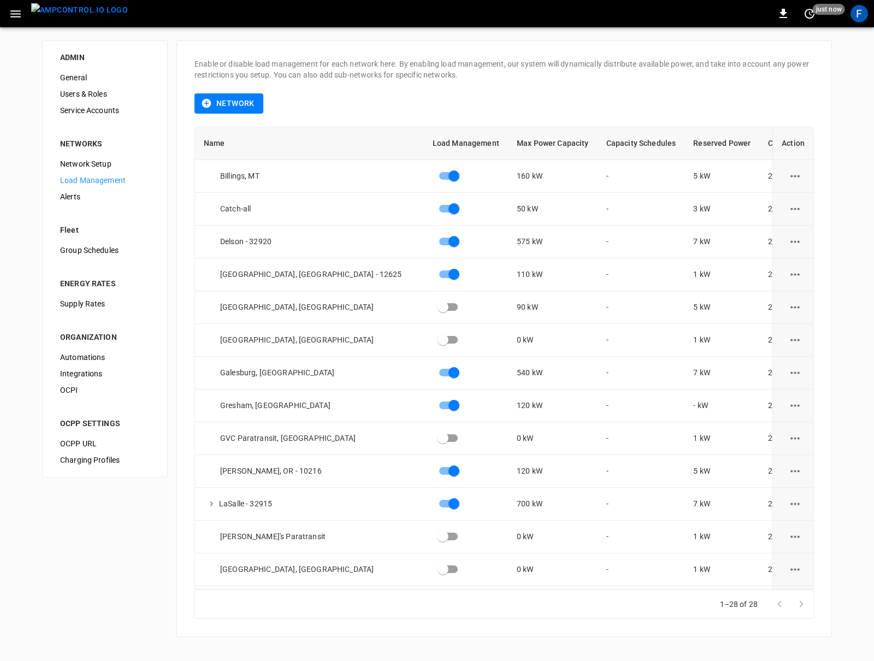
click at [59, 6] on img "menu" at bounding box center [79, 10] width 97 height 14
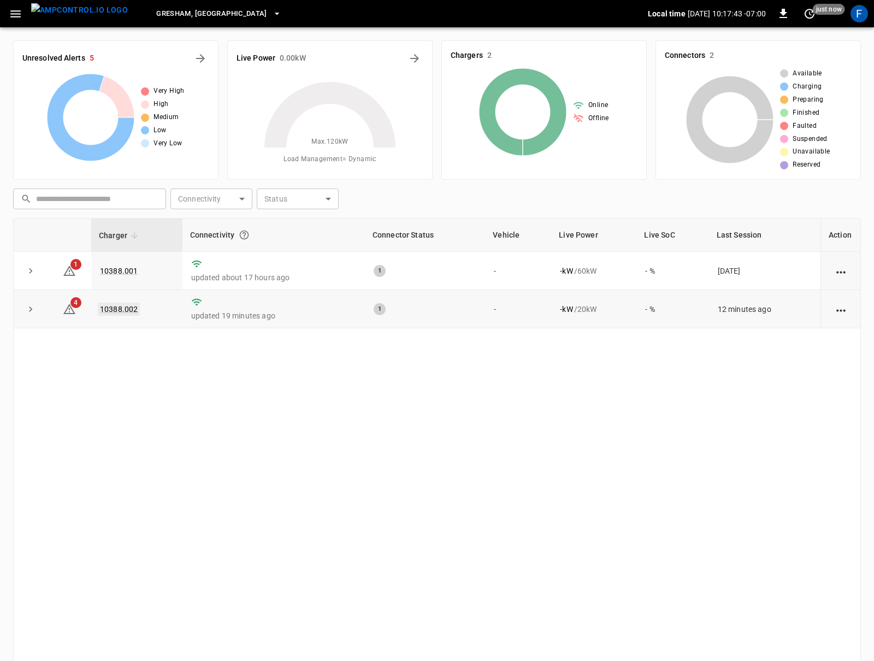
click at [117, 309] on link "10388.002" at bounding box center [119, 308] width 42 height 13
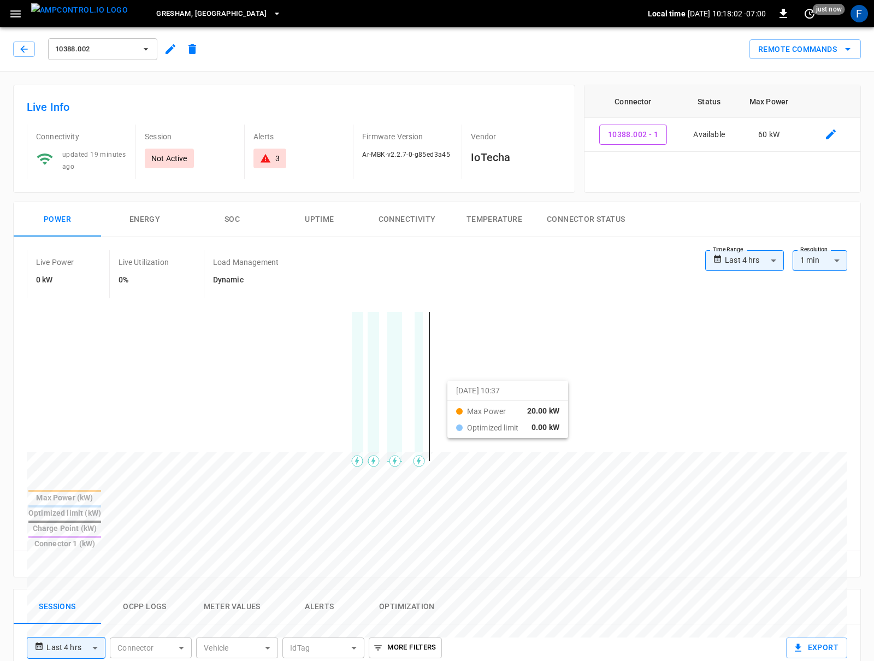
drag, startPoint x: 328, startPoint y: 378, endPoint x: 479, endPoint y: 394, distance: 151.6
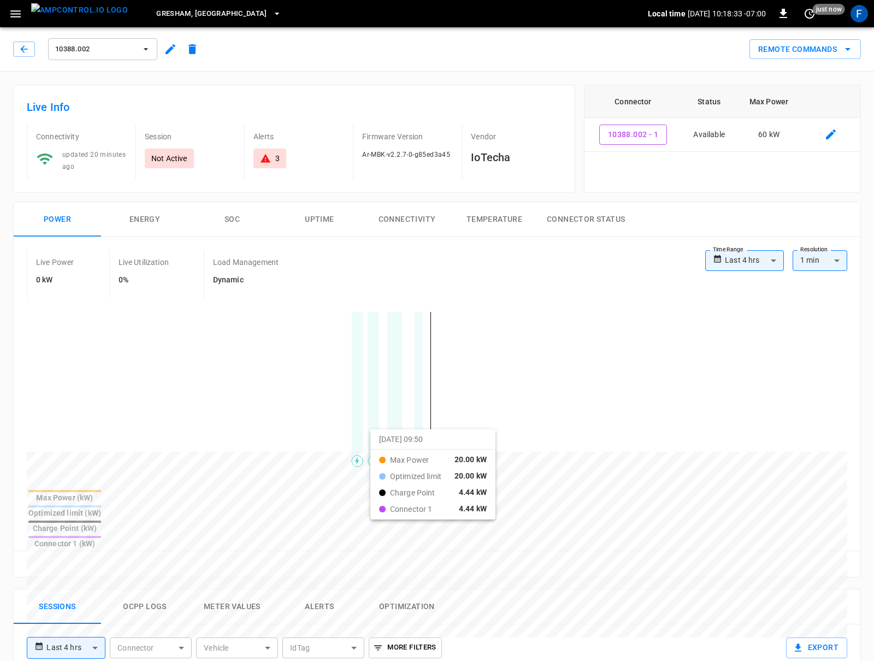
drag, startPoint x: 311, startPoint y: 441, endPoint x: 438, endPoint y: 436, distance: 126.8
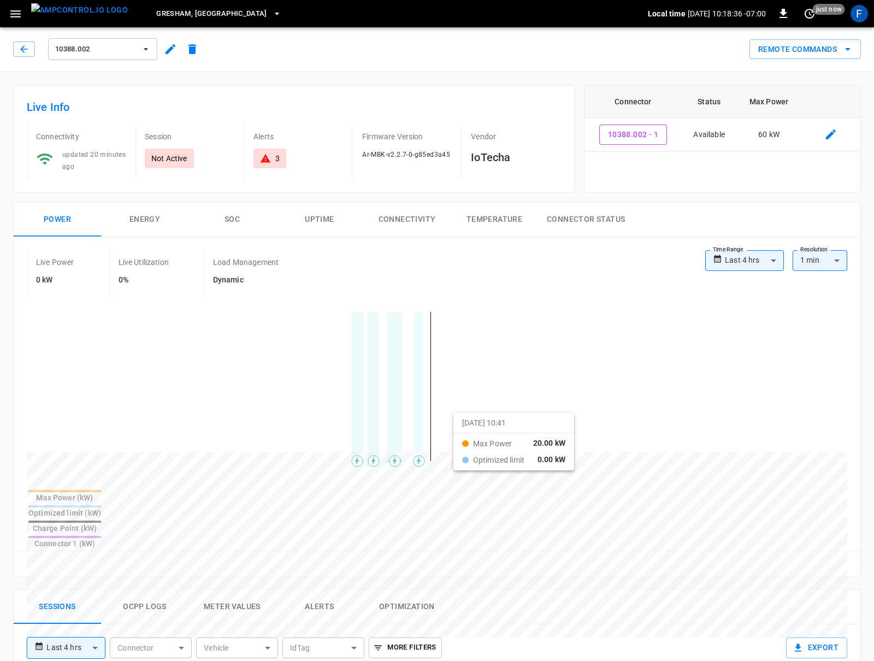
drag, startPoint x: 330, startPoint y: 420, endPoint x: 467, endPoint y: 420, distance: 136.5
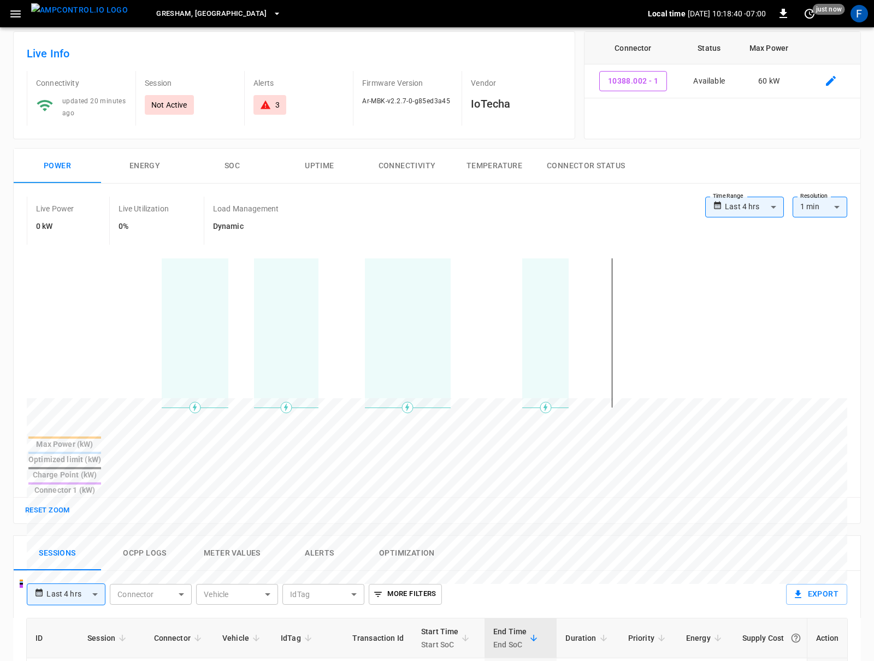
scroll to position [145, 0]
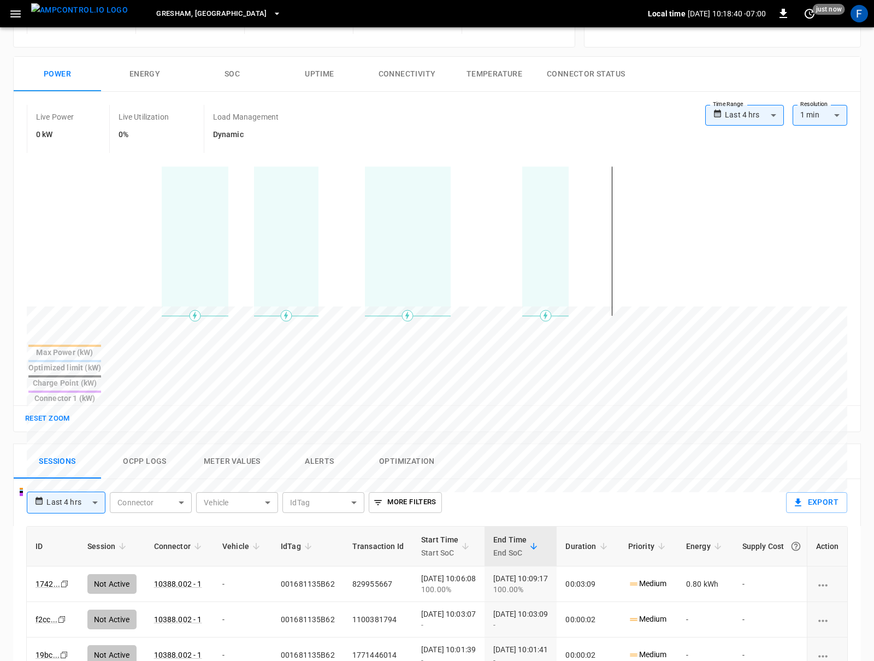
click at [121, 444] on button "Ocpp logs" at bounding box center [144, 461] width 87 height 35
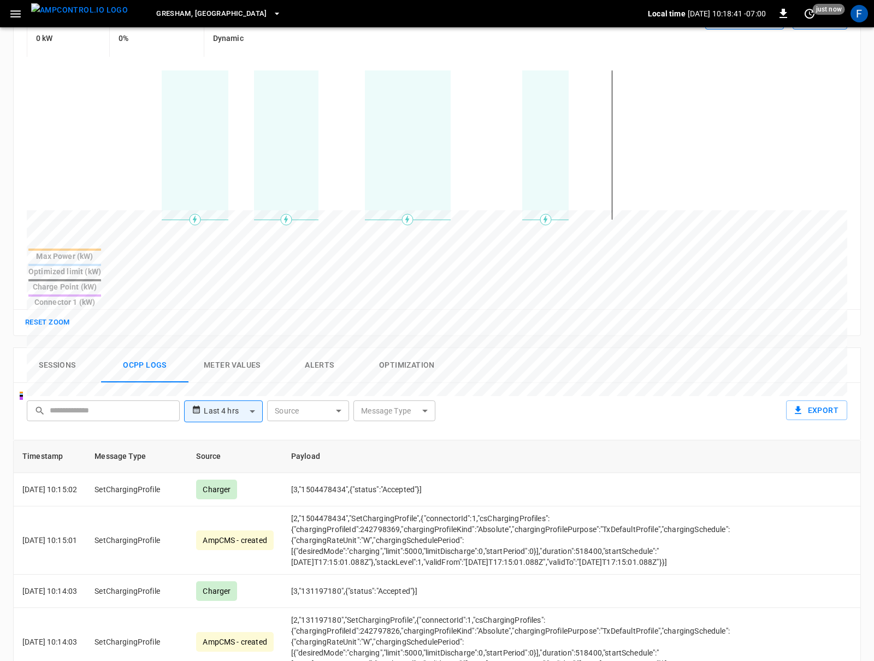
scroll to position [379, 0]
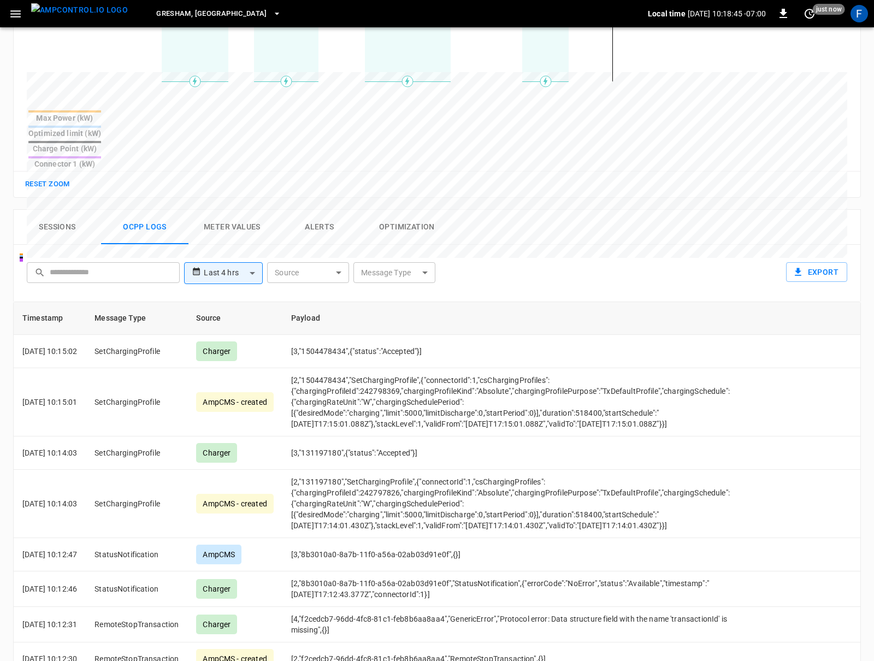
click at [187, 302] on th "Message Type" at bounding box center [137, 318] width 102 height 33
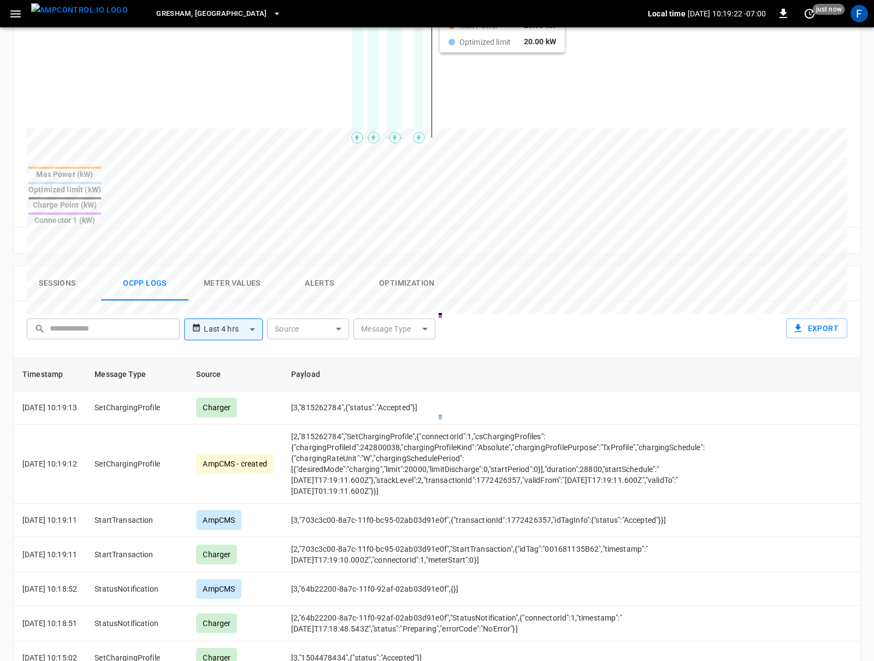
scroll to position [375, 0]
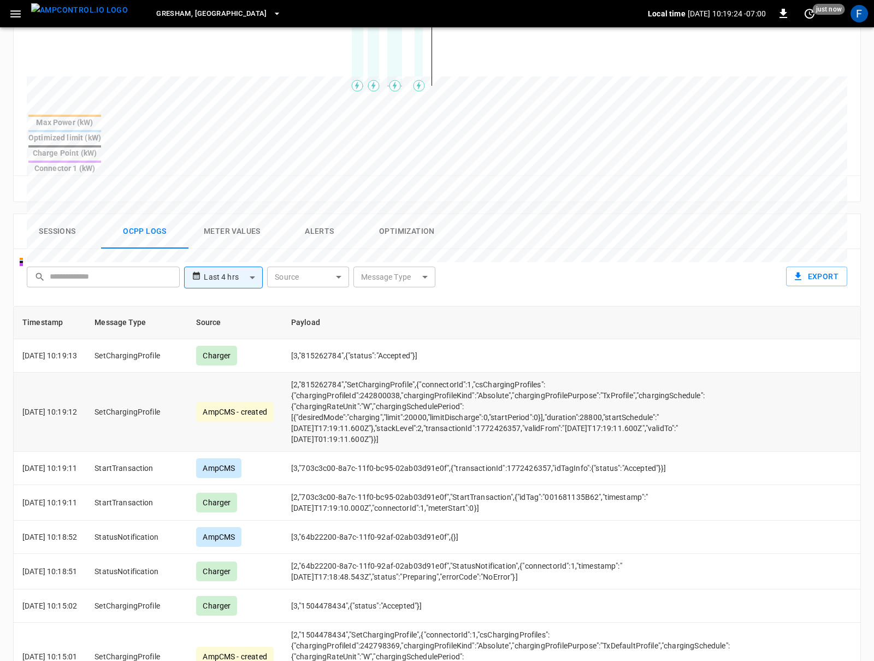
click at [422, 382] on td "[2,"815262784","SetChargingProfile",{"connectorId":1,"csChargingProfiles":{"cha…" at bounding box center [517, 411] width 470 height 79
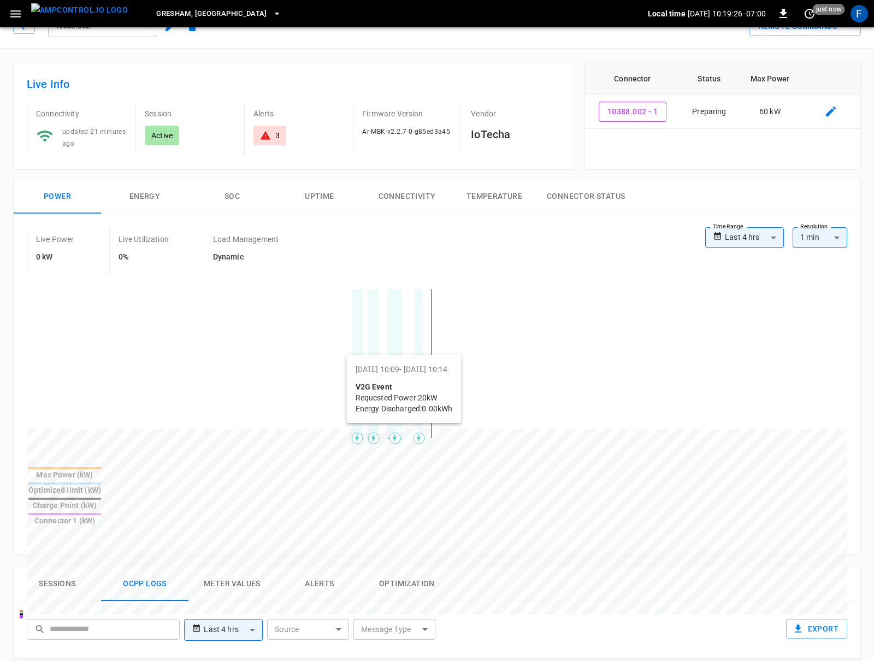
scroll to position [0, 0]
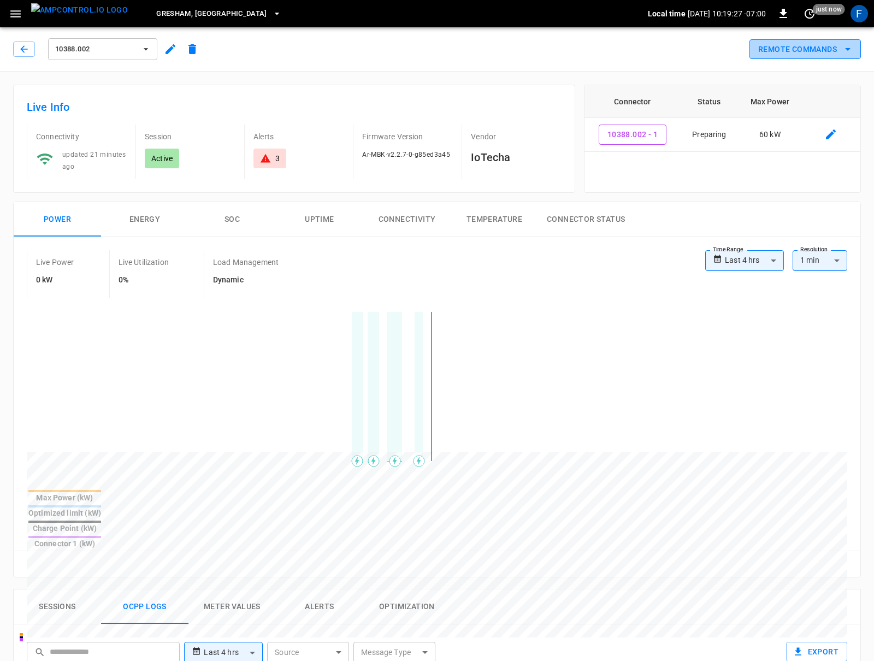
click at [655, 45] on button "Remote Commands" at bounding box center [804, 49] width 111 height 20
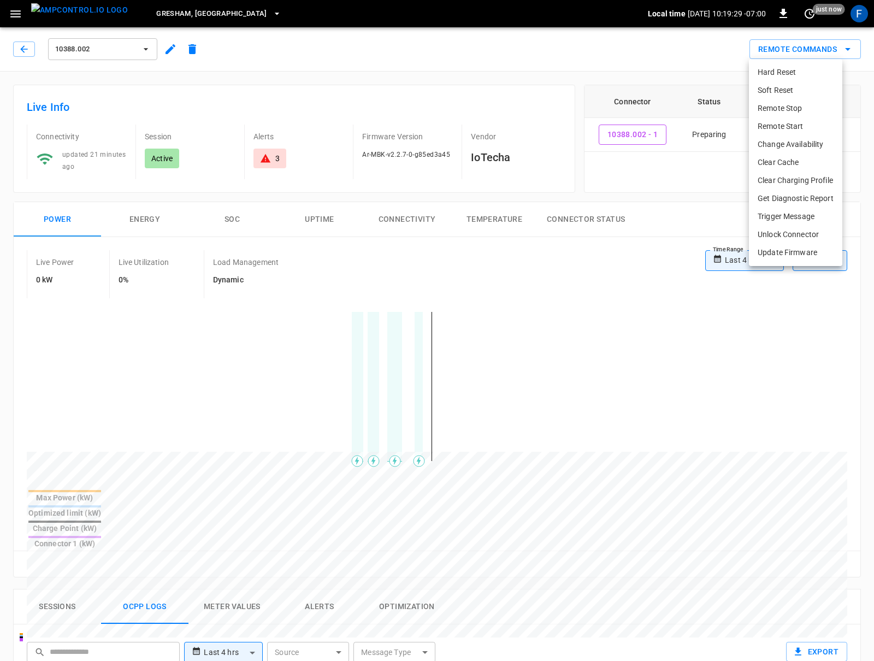
click at [605, 200] on div at bounding box center [437, 330] width 874 height 661
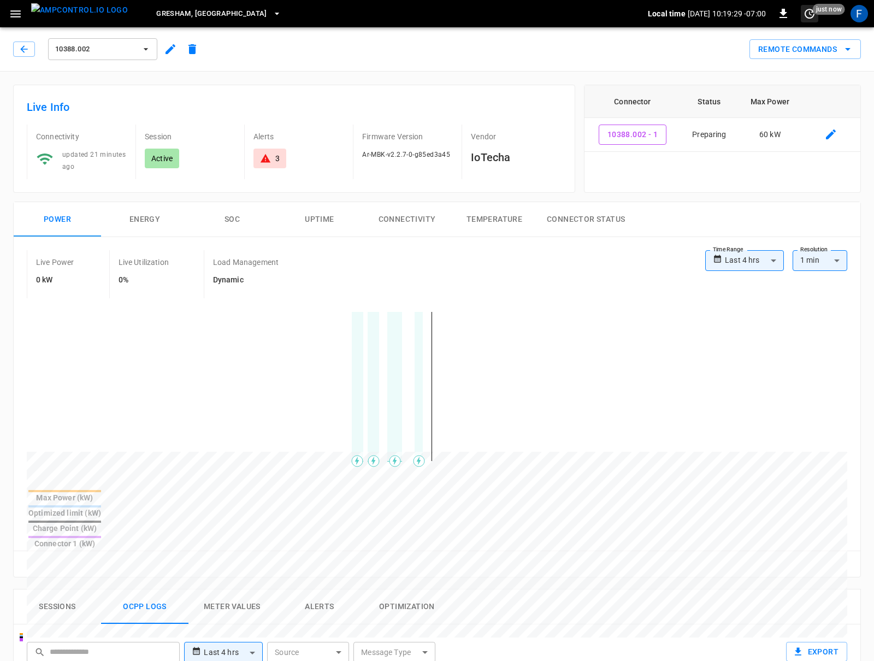
click at [655, 8] on span "just now" at bounding box center [828, 9] width 32 height 11
click at [655, 55] on li "Update every 5 sec" at bounding box center [774, 54] width 87 height 18
click at [293, 282] on div "Load Management Dynamic" at bounding box center [259, 274] width 110 height 48
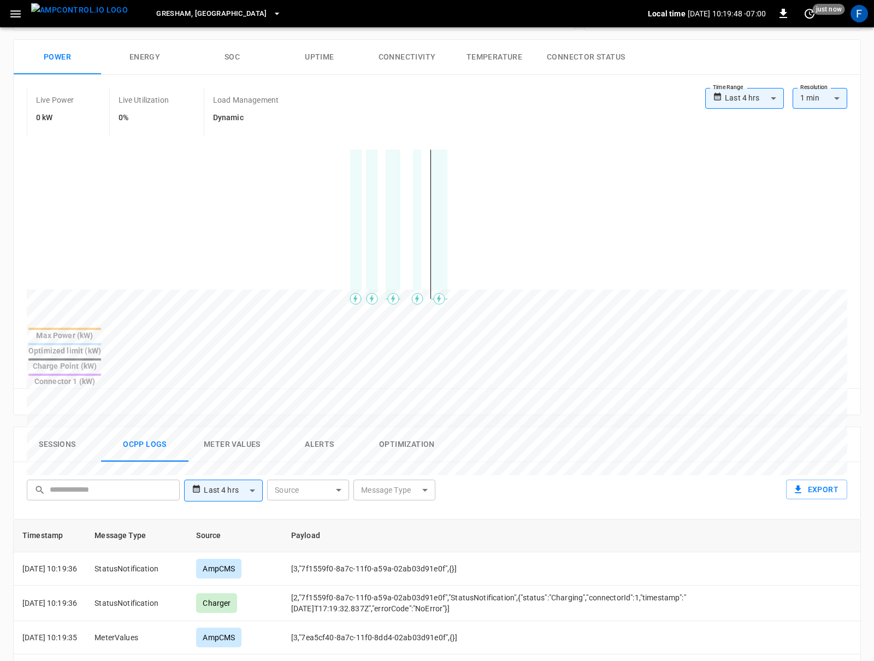
scroll to position [260, 0]
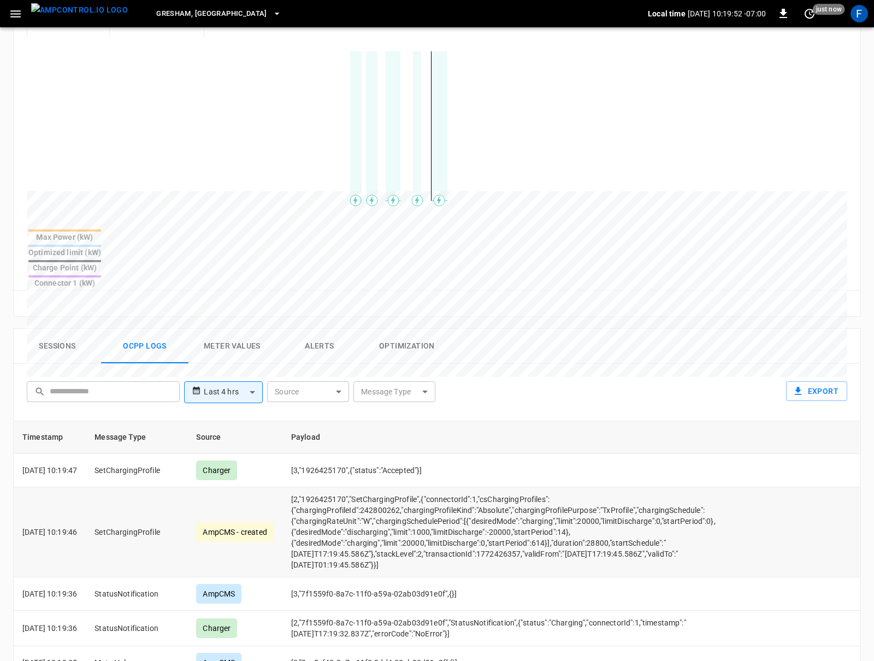
click at [389, 490] on td "[2,"1926425170","SetChargingProfile",{"connectorId":1,"csChargingProfiles":{"ch…" at bounding box center [517, 532] width 470 height 90
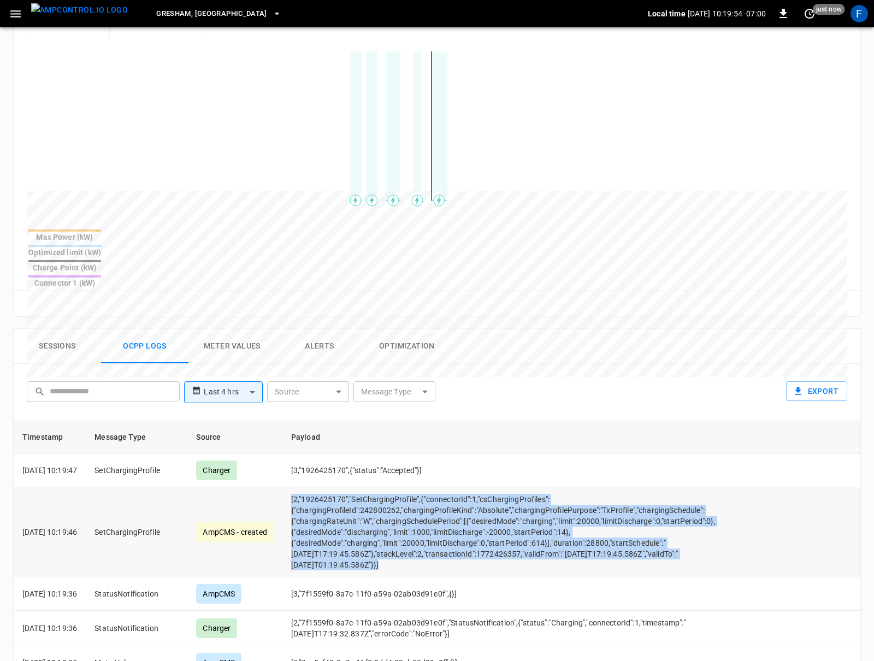
click at [389, 490] on td "[2,"1926425170","SetChargingProfile",{"connectorId":1,"csChargingProfiles":{"ch…" at bounding box center [517, 532] width 470 height 90
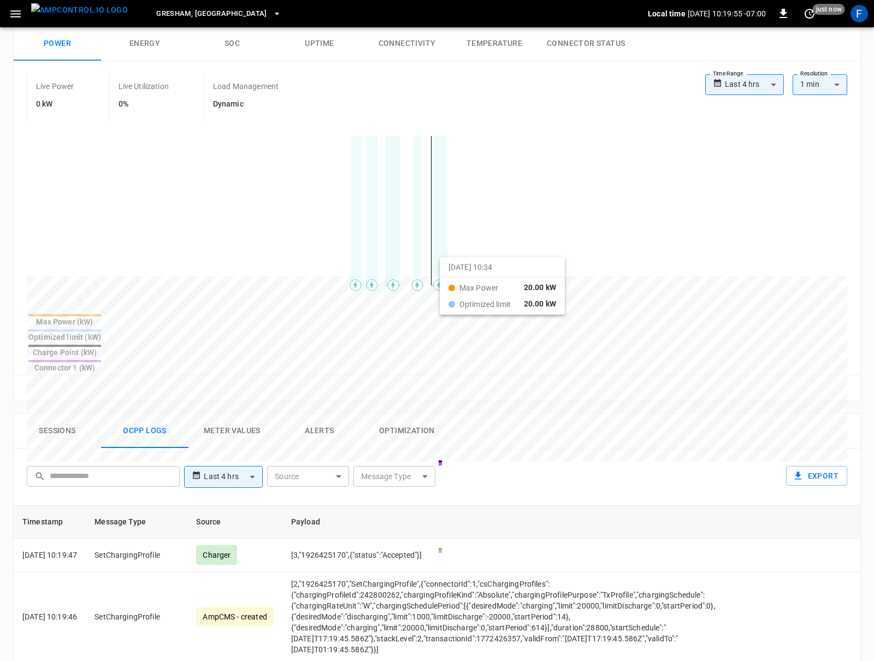
scroll to position [168, 0]
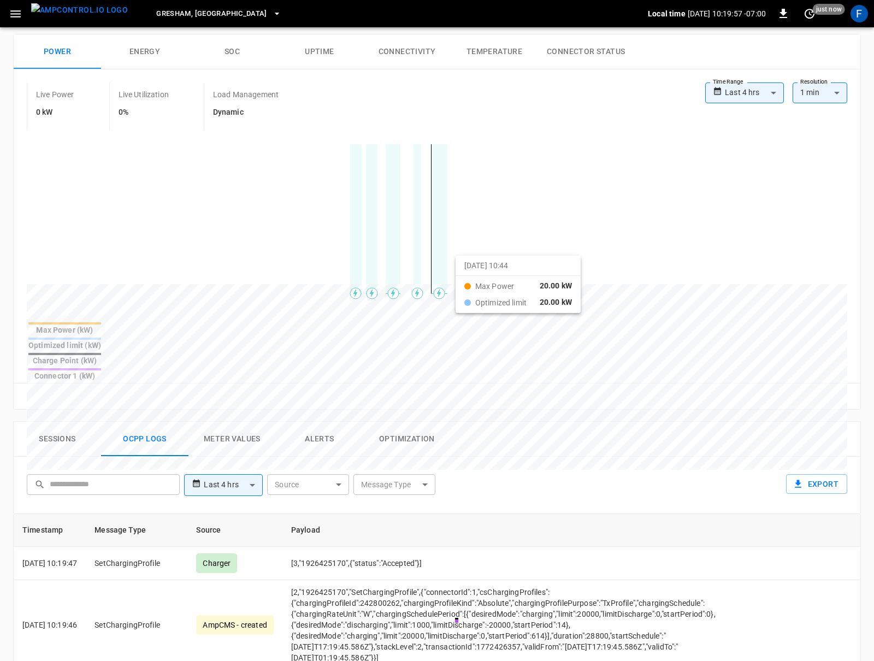
drag, startPoint x: 323, startPoint y: 266, endPoint x: 481, endPoint y: 263, distance: 158.4
click at [481, 472] on div at bounding box center [416, 546] width 779 height 149
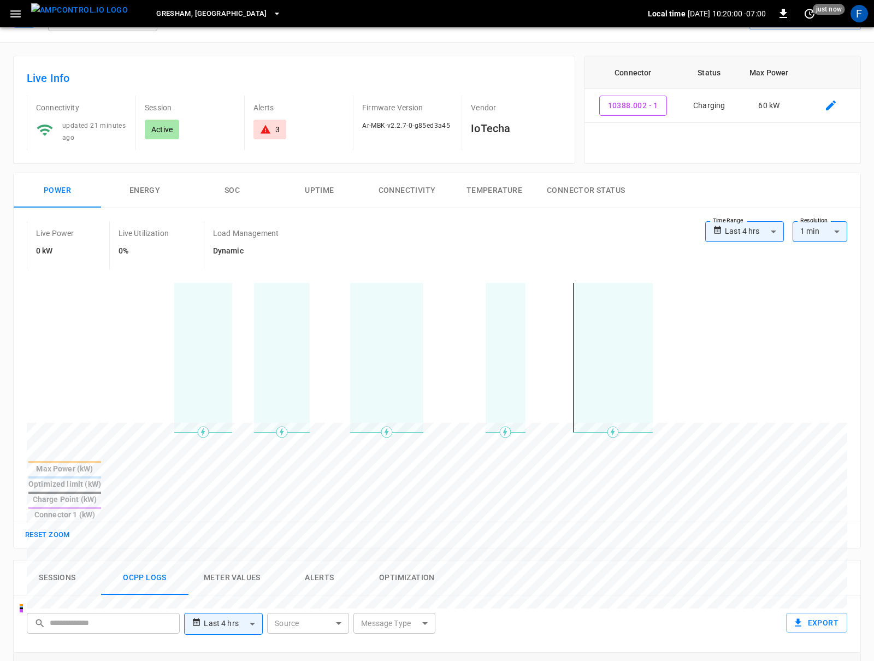
scroll to position [62, 0]
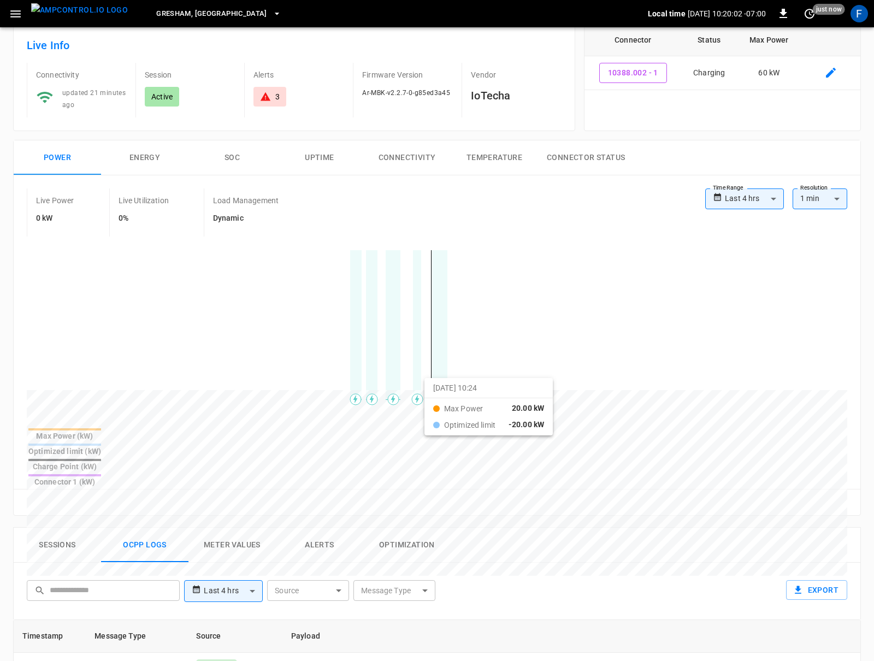
drag, startPoint x: 334, startPoint y: 385, endPoint x: 478, endPoint y: 386, distance: 144.1
click at [478, 578] on div at bounding box center [416, 652] width 779 height 149
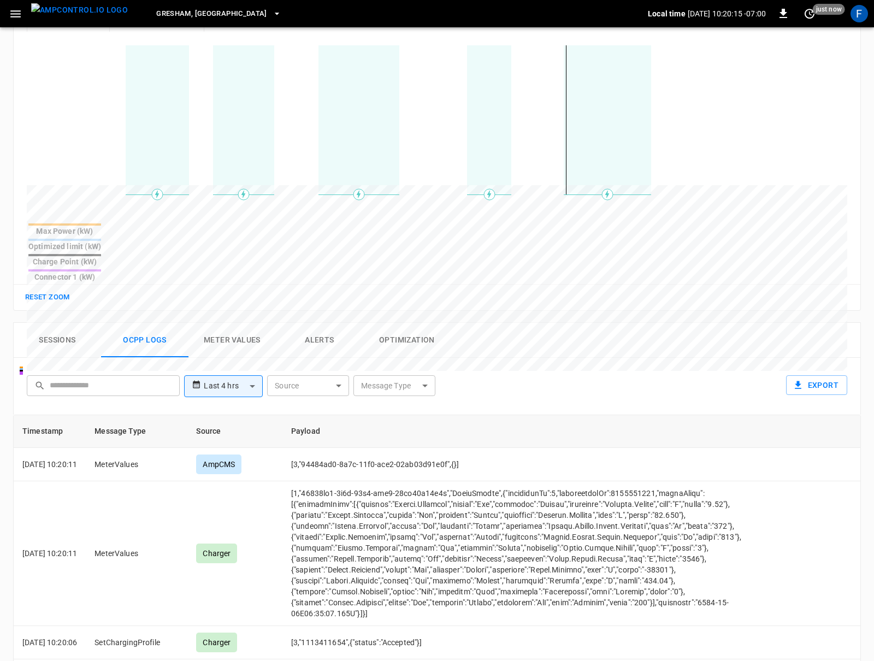
scroll to position [371, 0]
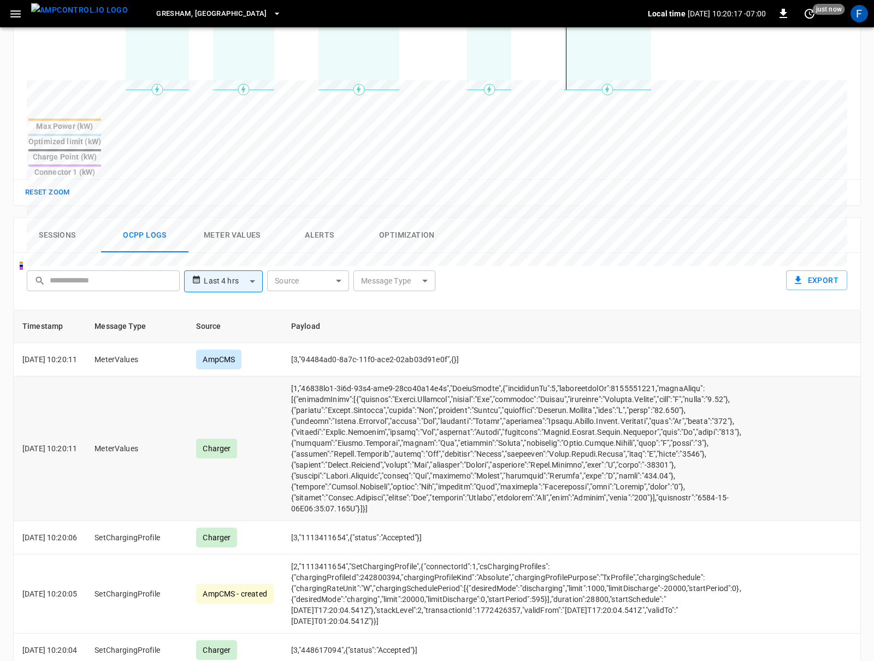
click at [594, 407] on td "opcc-messages-table" at bounding box center [517, 448] width 470 height 145
click at [604, 408] on td "opcc-messages-table" at bounding box center [517, 448] width 470 height 145
click at [600, 413] on td "opcc-messages-table" at bounding box center [517, 448] width 470 height 145
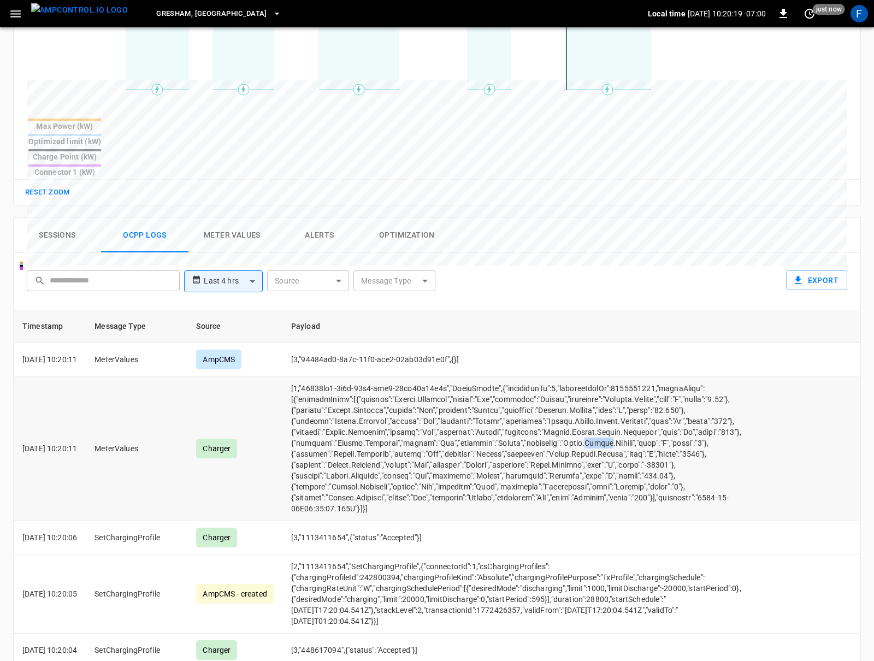
click at [600, 413] on td "opcc-messages-table" at bounding box center [517, 448] width 470 height 145
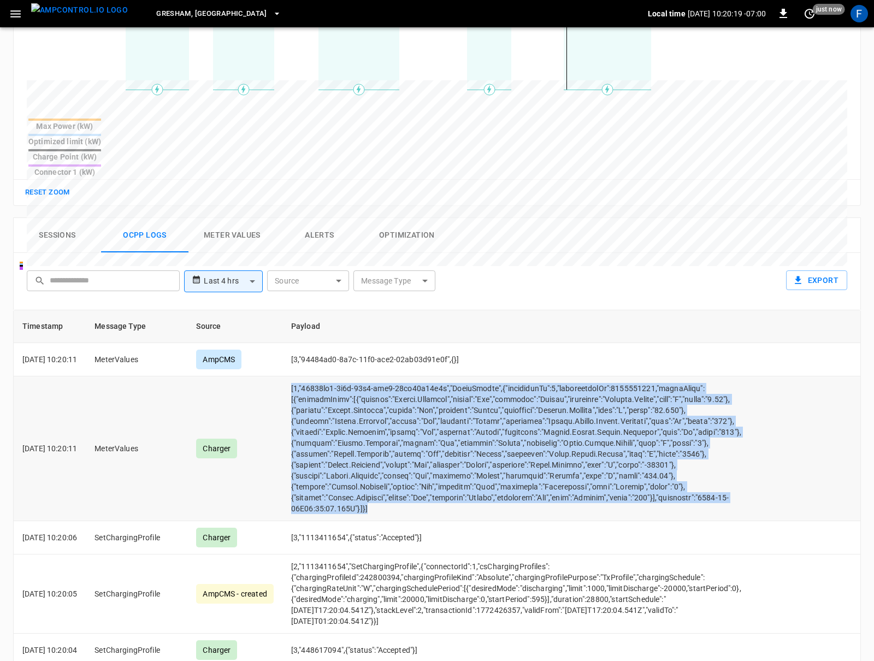
click at [600, 413] on td "opcc-messages-table" at bounding box center [517, 448] width 470 height 145
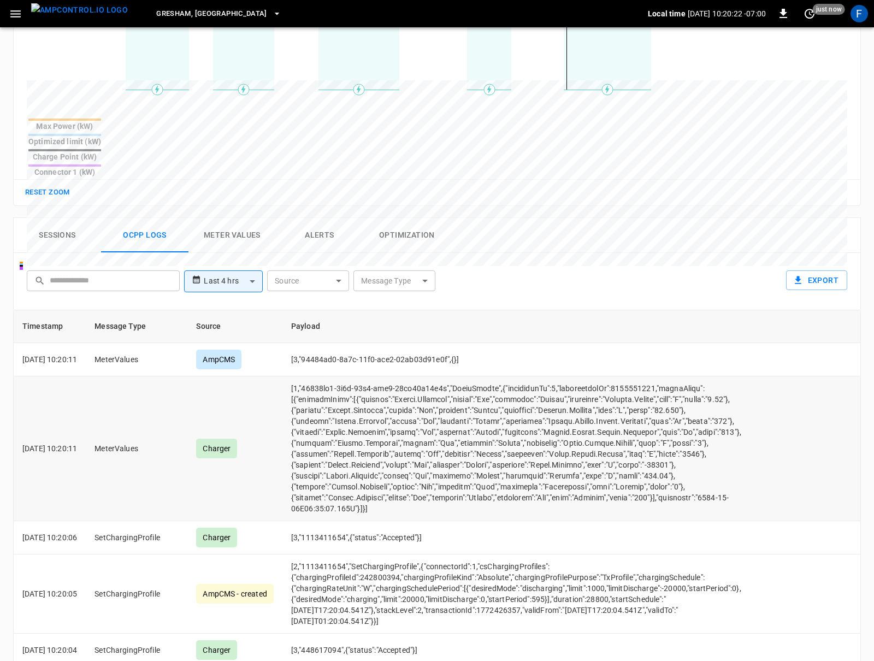
click at [600, 413] on td "opcc-messages-table" at bounding box center [517, 448] width 470 height 145
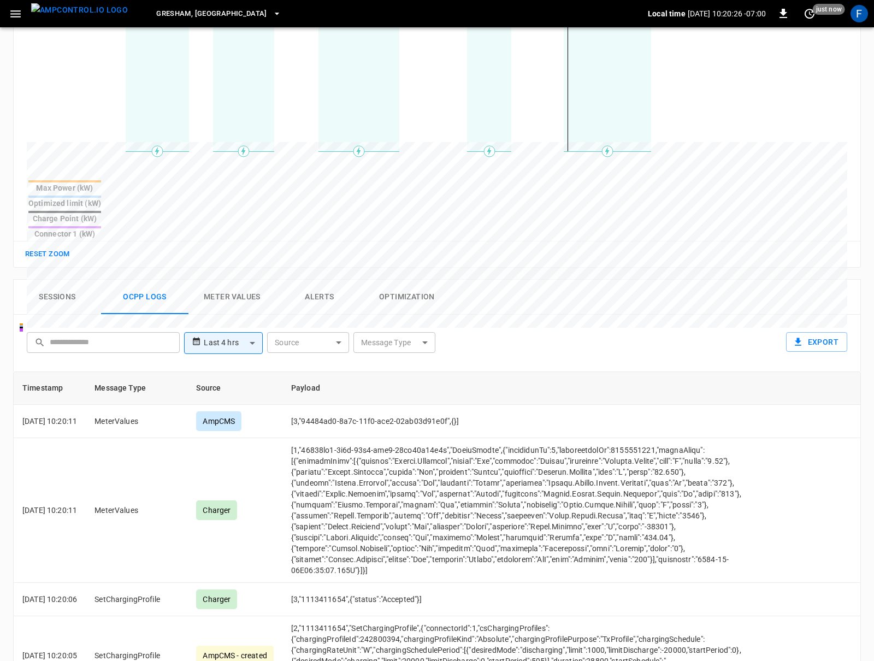
scroll to position [339, 0]
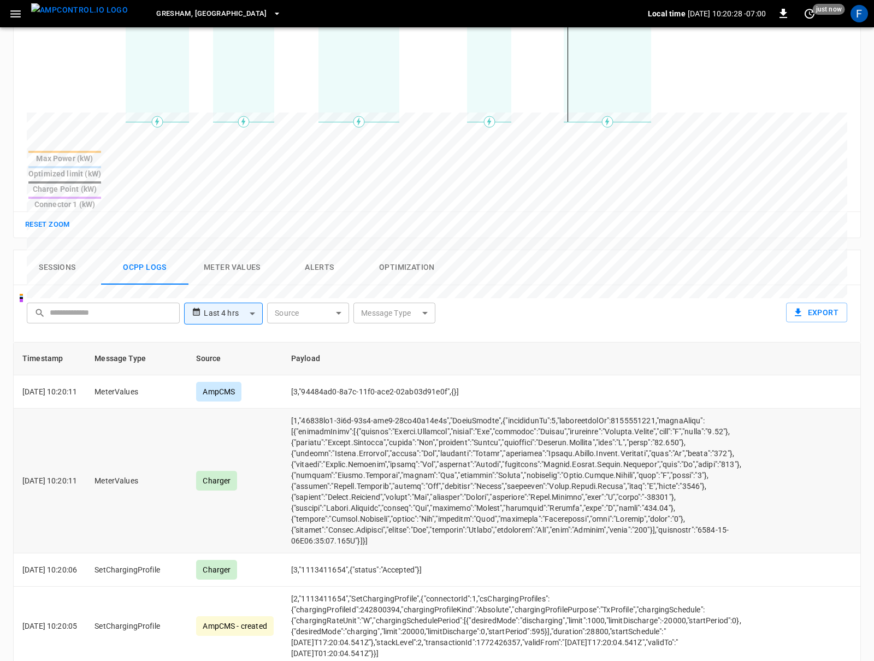
click at [581, 440] on td "opcc-messages-table" at bounding box center [517, 480] width 470 height 145
click at [597, 447] on td "opcc-messages-table" at bounding box center [517, 480] width 470 height 145
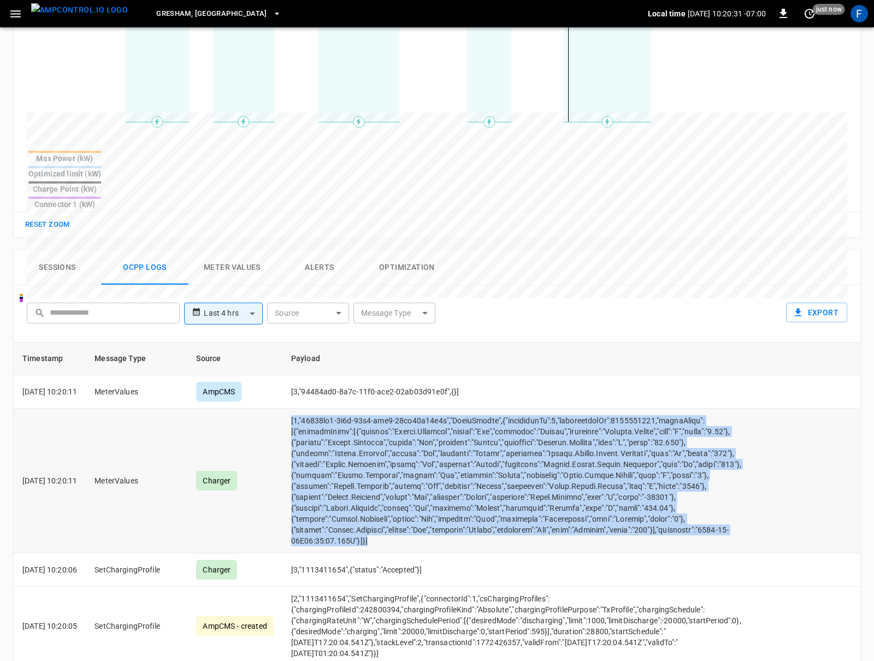
click at [597, 447] on td "opcc-messages-table" at bounding box center [517, 480] width 470 height 145
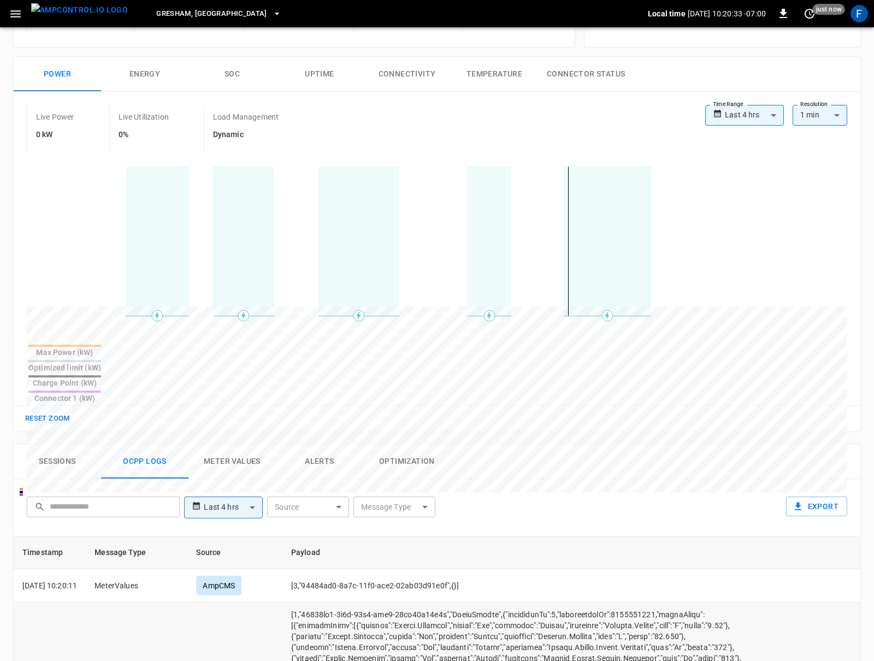
scroll to position [0, 0]
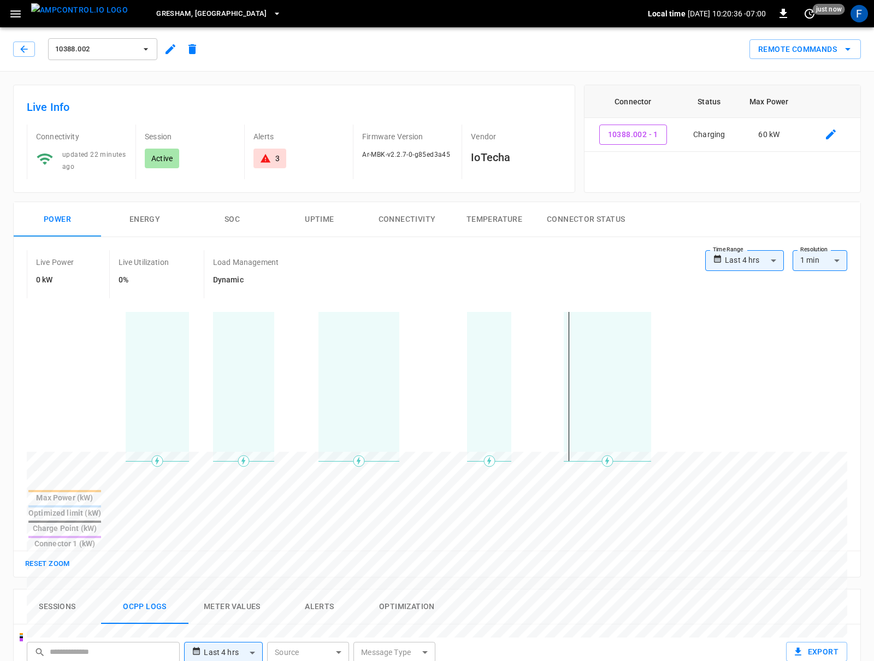
click at [466, 253] on div "Live Power 0 kW Live Utilization 0% Load Management Dynamic" at bounding box center [366, 274] width 678 height 48
click at [655, 38] on div "Remote Commands" at bounding box center [803, 47] width 116 height 25
click at [655, 46] on button "Remote Commands" at bounding box center [804, 49] width 111 height 20
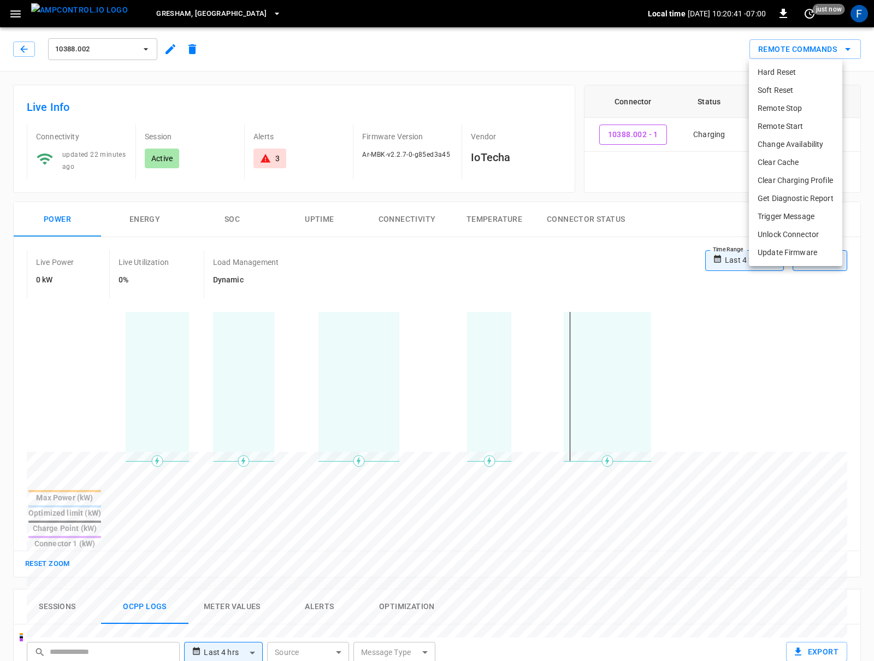
click at [655, 207] on li "Trigger Message" at bounding box center [795, 216] width 93 height 18
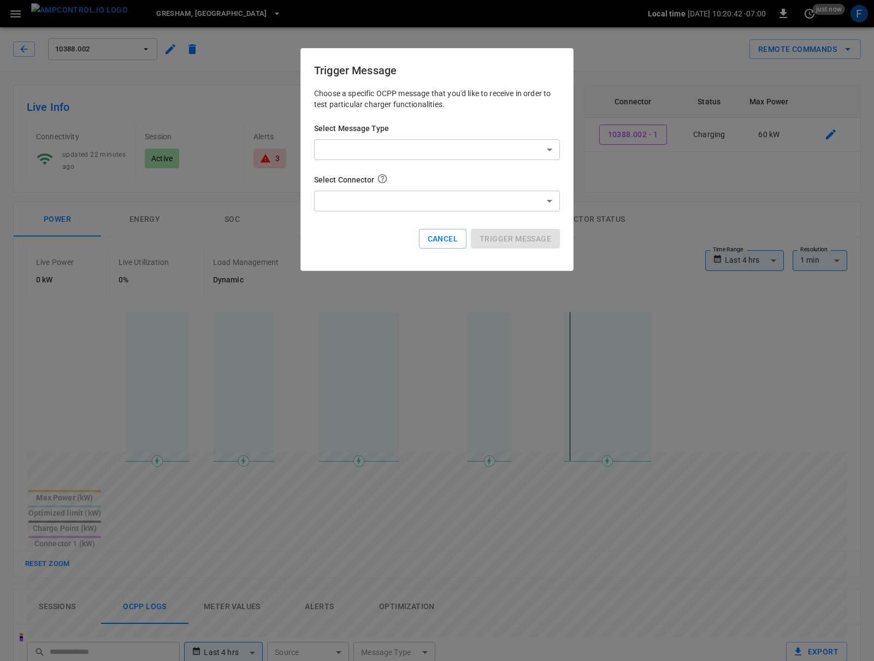
click at [521, 159] on body "**********" at bounding box center [437, 593] width 874 height 1186
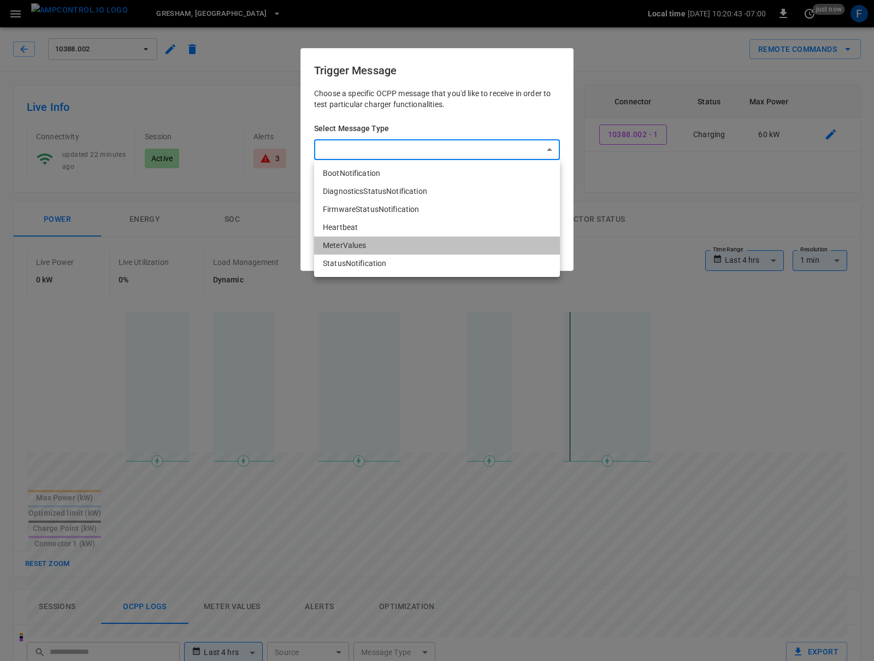
click at [473, 250] on li "MeterValues" at bounding box center [437, 245] width 246 height 18
type input "**********"
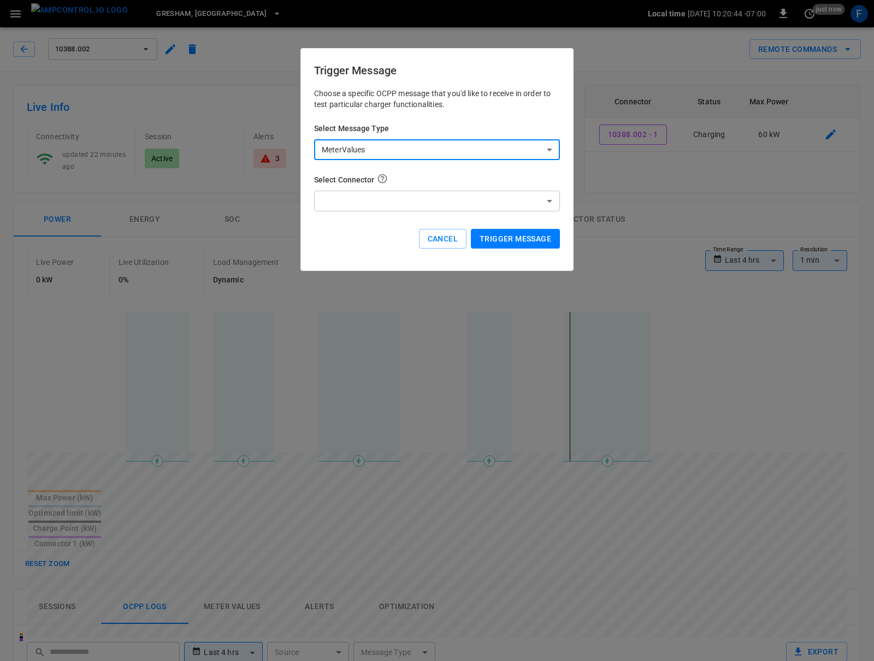
click at [444, 192] on body "**********" at bounding box center [437, 593] width 874 height 1186
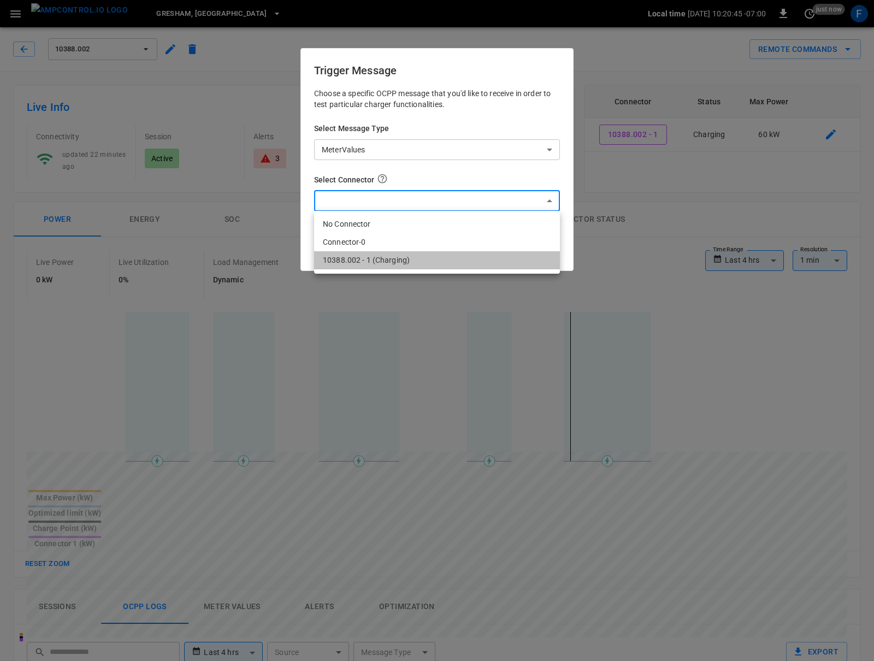
click at [421, 262] on li "10388.002 - 1 (Charging)" at bounding box center [437, 260] width 246 height 18
type input "**********"
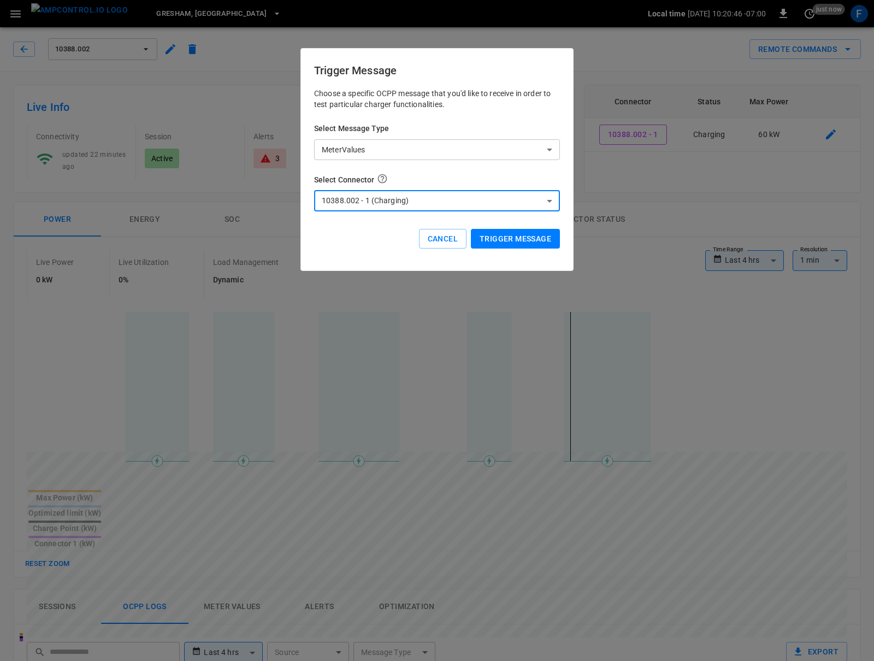
click at [518, 240] on button "Trigger Message" at bounding box center [515, 239] width 89 height 20
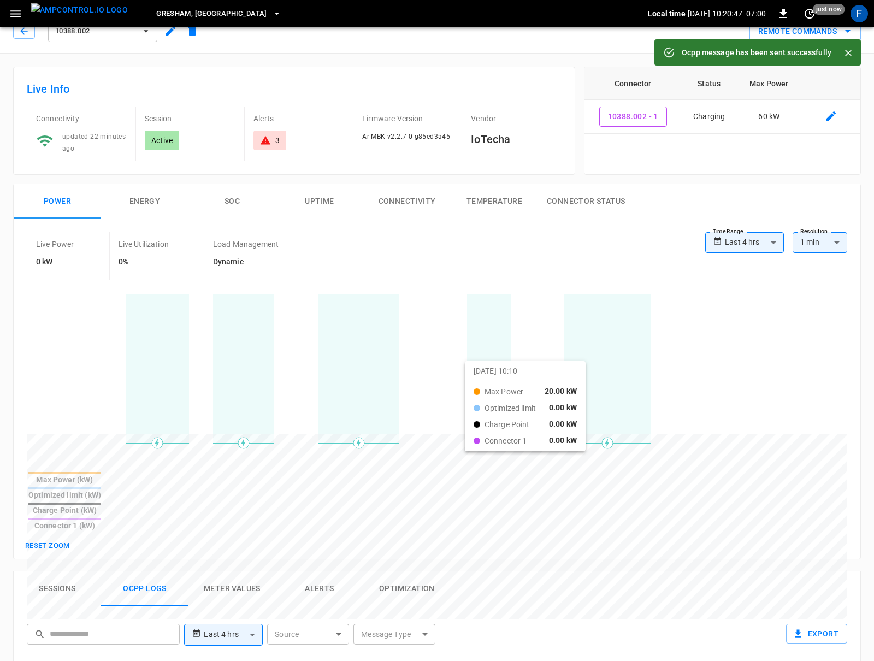
scroll to position [26, 0]
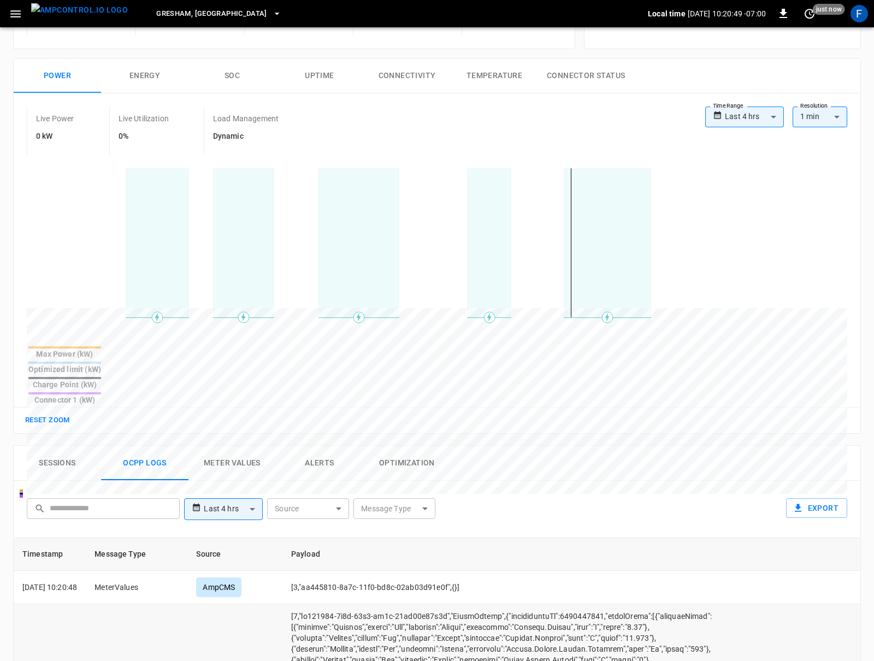
scroll to position [299, 0]
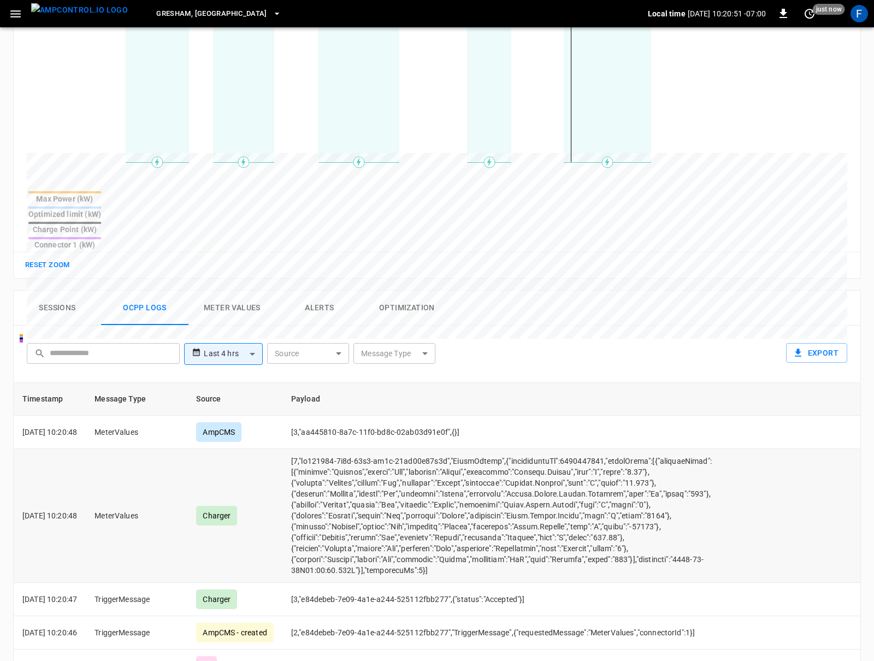
click at [604, 461] on td "opcc-messages-table" at bounding box center [517, 516] width 470 height 134
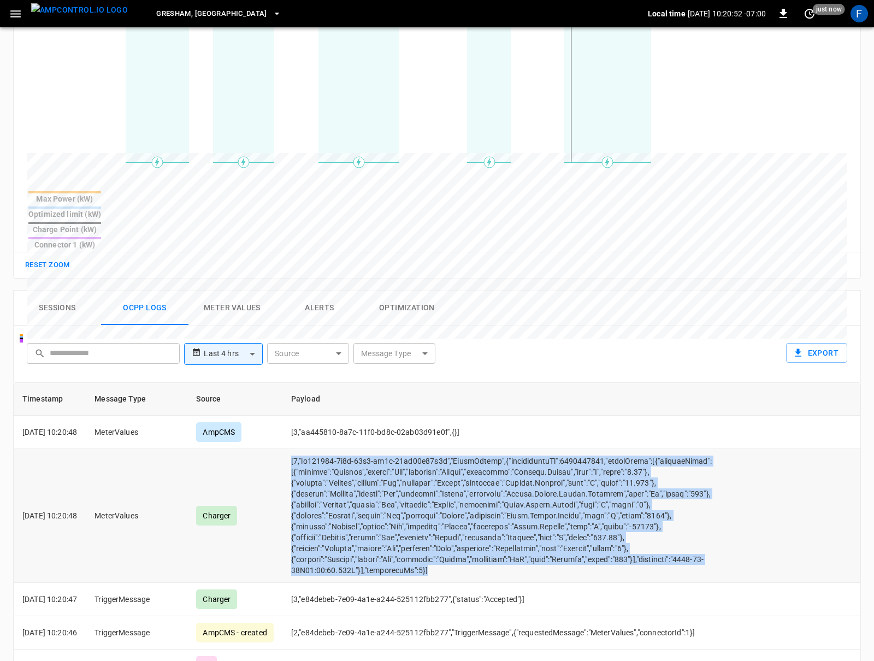
click at [604, 461] on td "opcc-messages-table" at bounding box center [517, 516] width 470 height 134
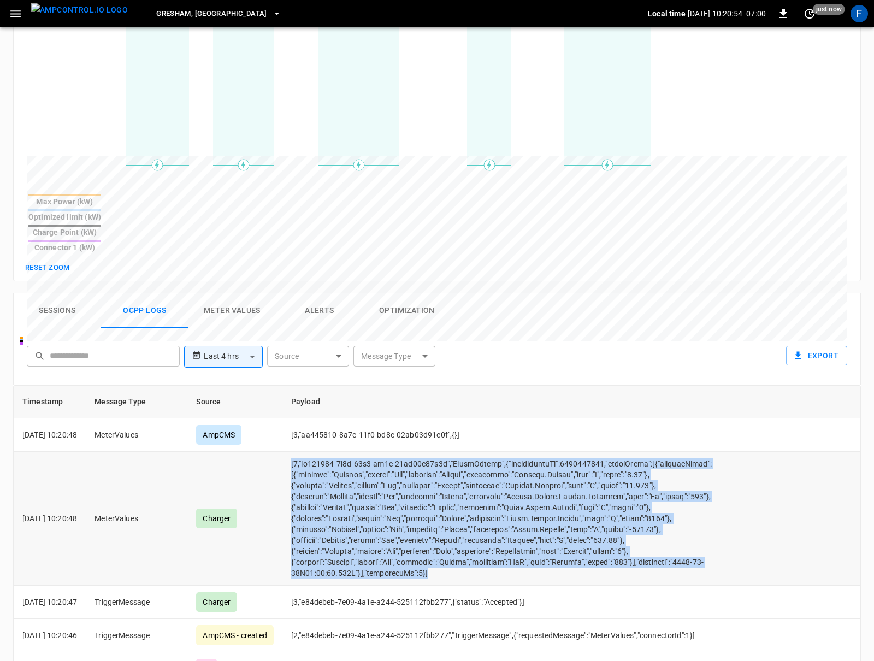
click at [602, 468] on td "opcc-messages-table" at bounding box center [517, 519] width 470 height 134
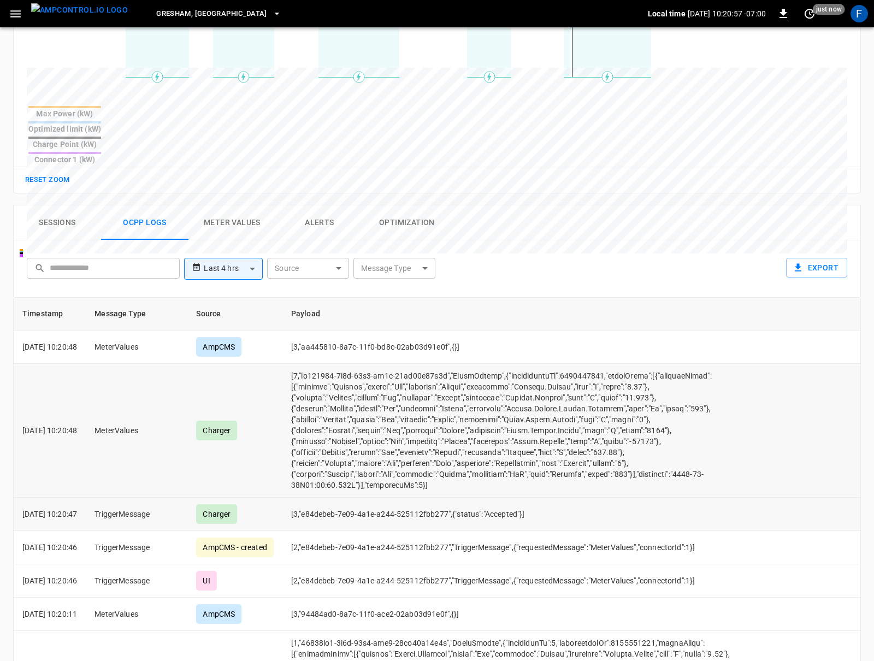
scroll to position [405, 0]
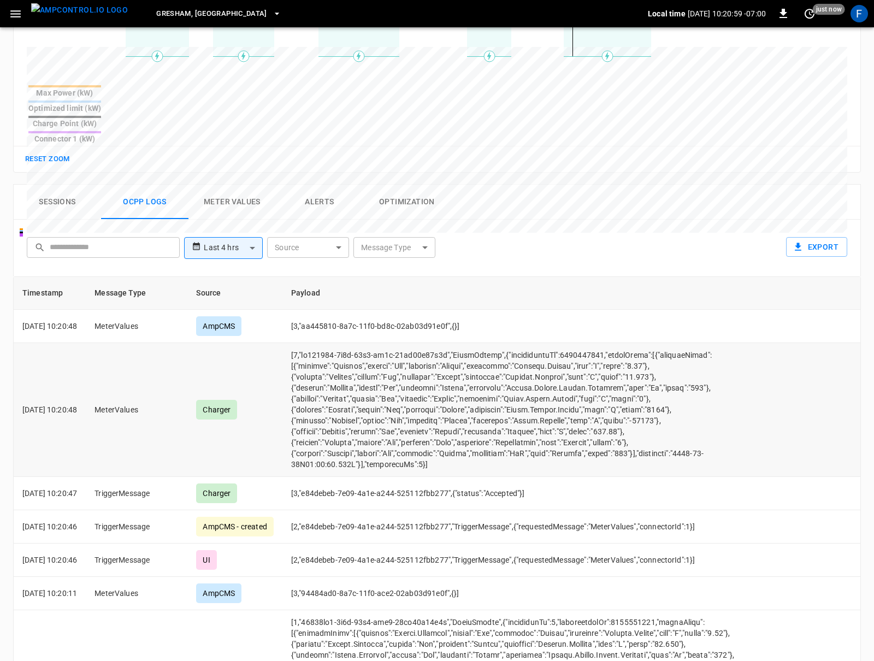
click at [590, 357] on td "opcc-messages-table" at bounding box center [517, 410] width 470 height 134
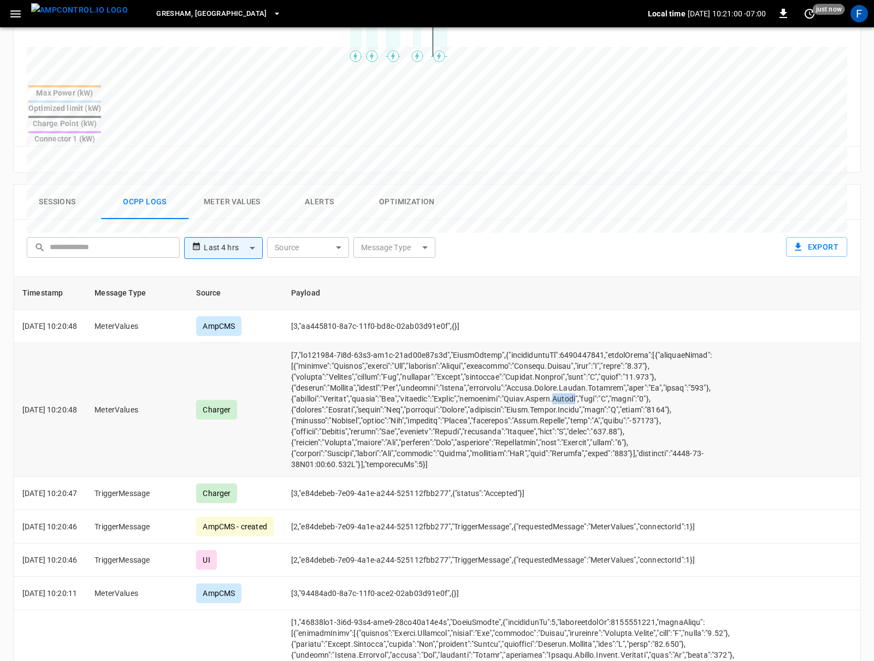
click at [590, 357] on td "opcc-messages-table" at bounding box center [517, 410] width 470 height 134
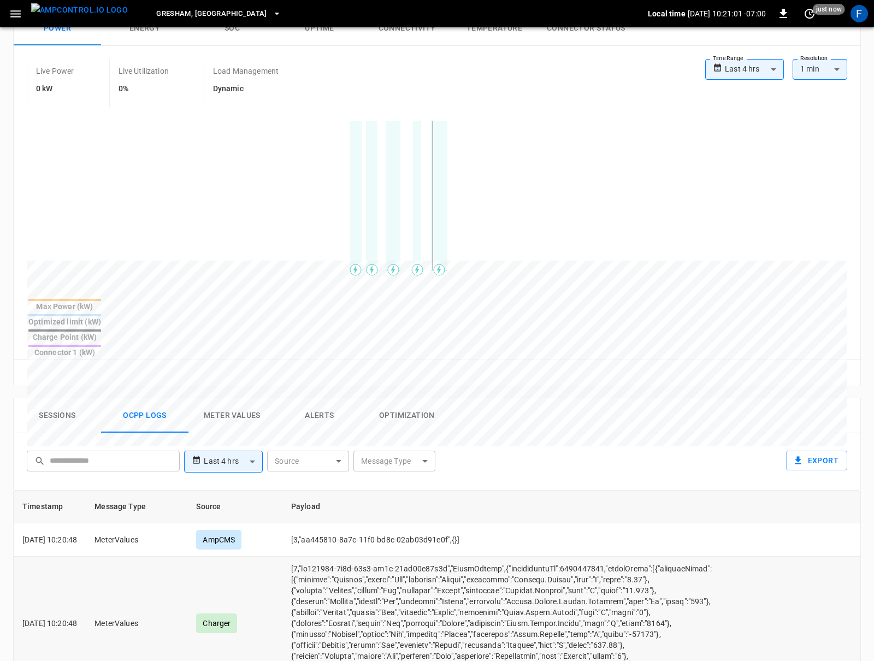
scroll to position [0, 0]
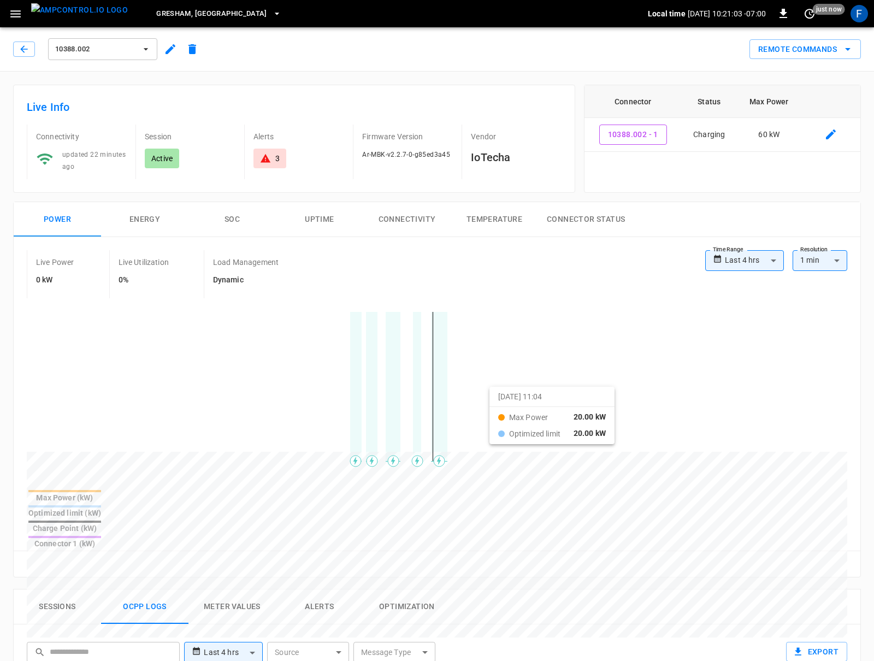
drag, startPoint x: 318, startPoint y: 402, endPoint x: 503, endPoint y: 394, distance: 184.7
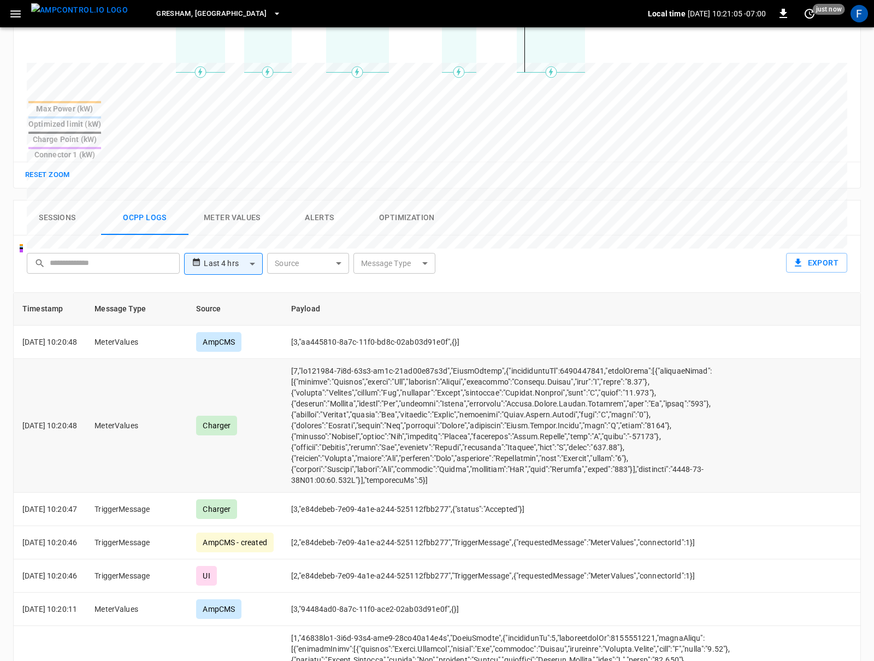
scroll to position [411, 0]
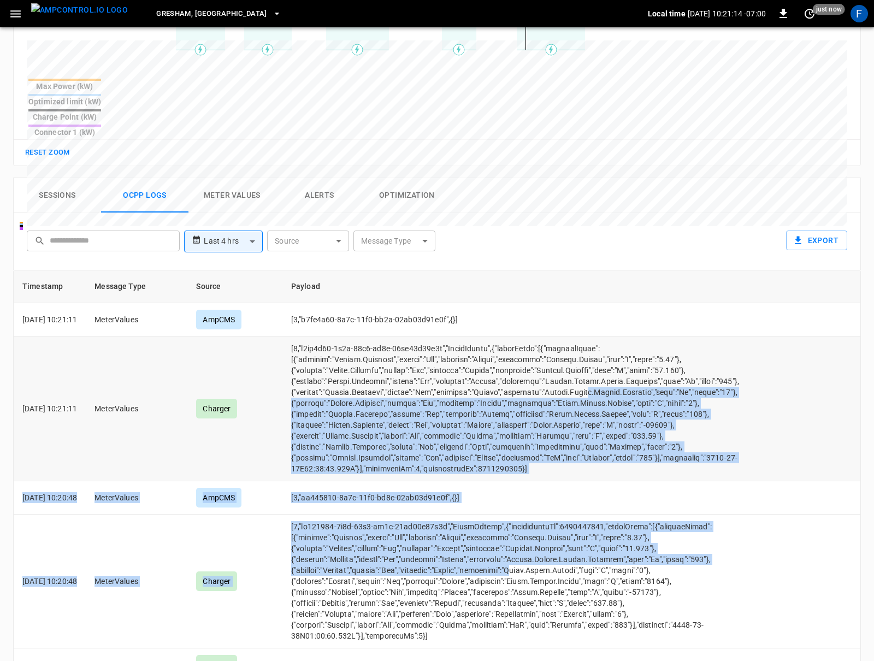
drag, startPoint x: 538, startPoint y: 352, endPoint x: 612, endPoint y: 357, distance: 73.3
click at [612, 357] on td "opcc-messages-table" at bounding box center [517, 408] width 470 height 145
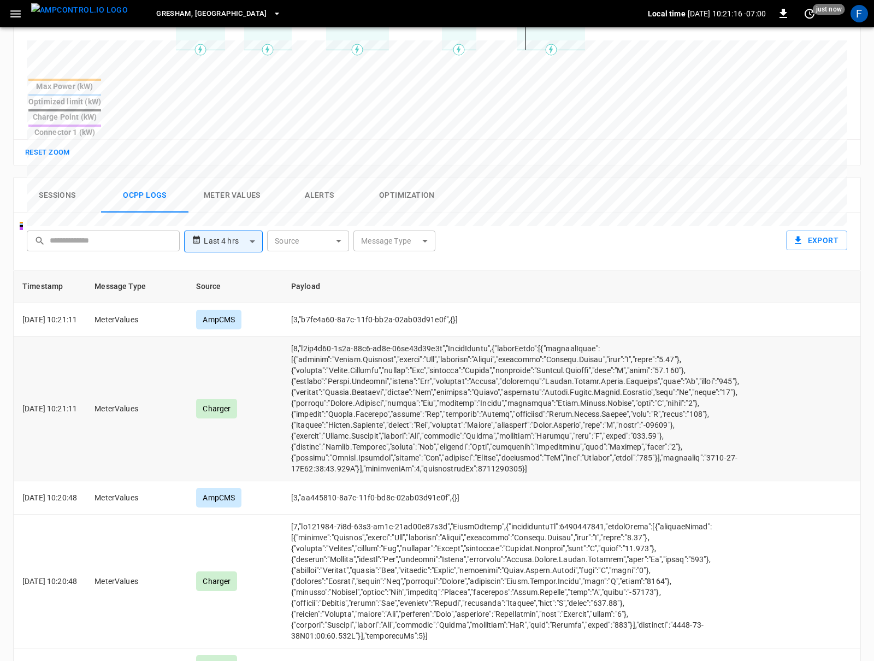
click at [652, 368] on td "opcc-messages-table" at bounding box center [517, 408] width 470 height 145
click at [621, 382] on td "opcc-messages-table" at bounding box center [517, 408] width 470 height 145
click at [620, 370] on td "opcc-messages-table" at bounding box center [517, 408] width 470 height 145
click at [607, 360] on td "opcc-messages-table" at bounding box center [517, 408] width 470 height 145
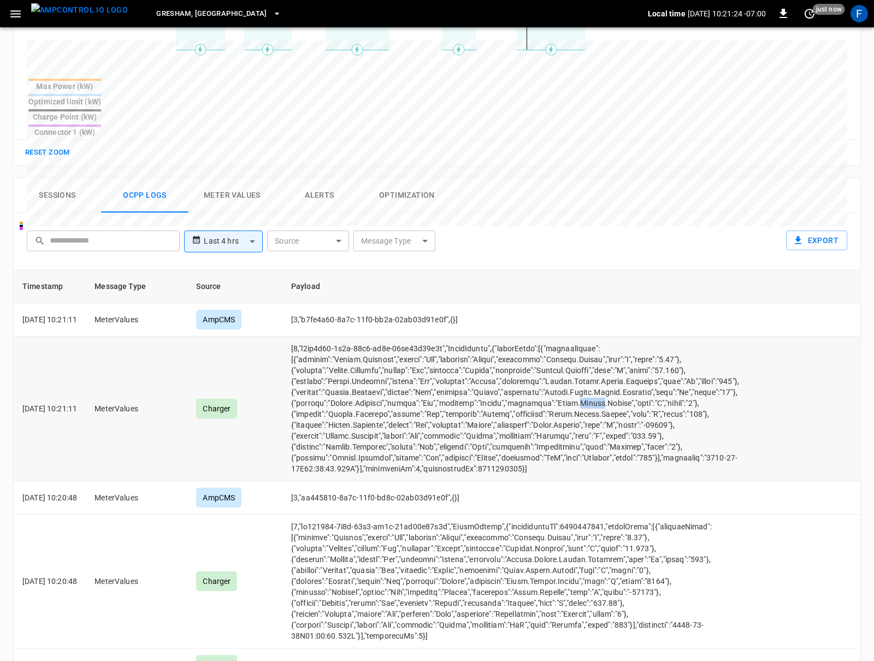
click at [607, 360] on td "opcc-messages-table" at bounding box center [517, 408] width 470 height 145
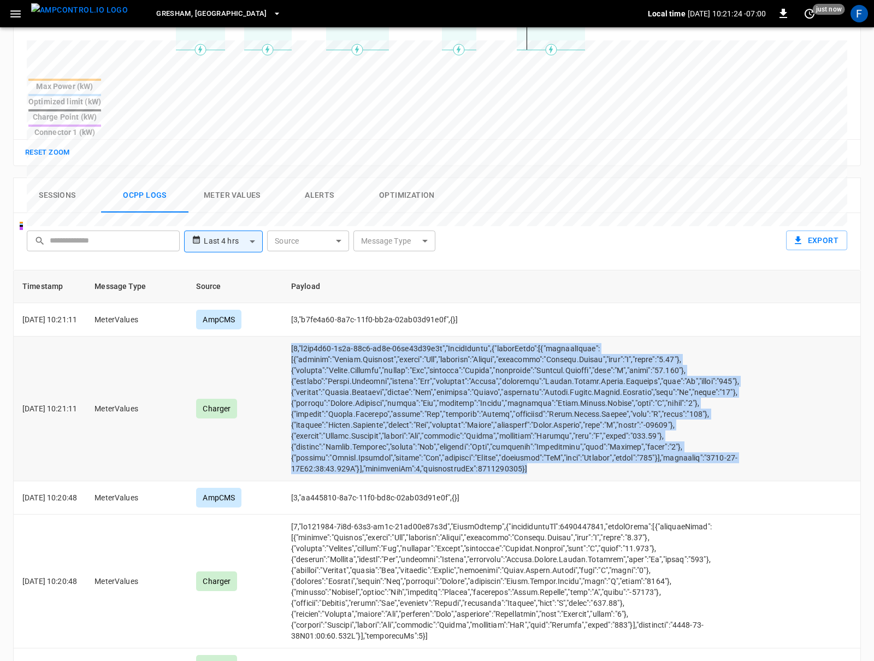
click at [607, 360] on td "opcc-messages-table" at bounding box center [517, 408] width 470 height 145
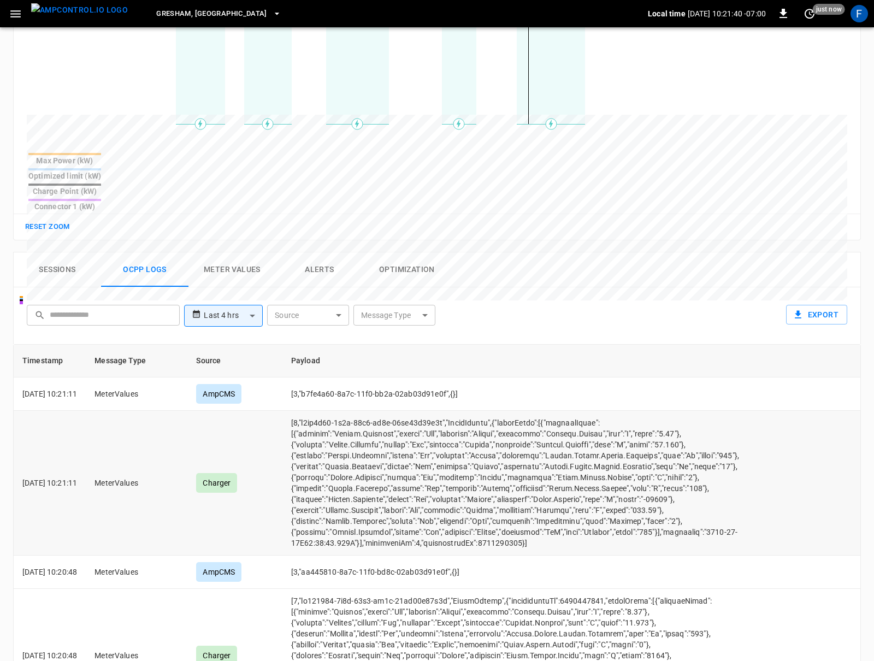
scroll to position [0, 0]
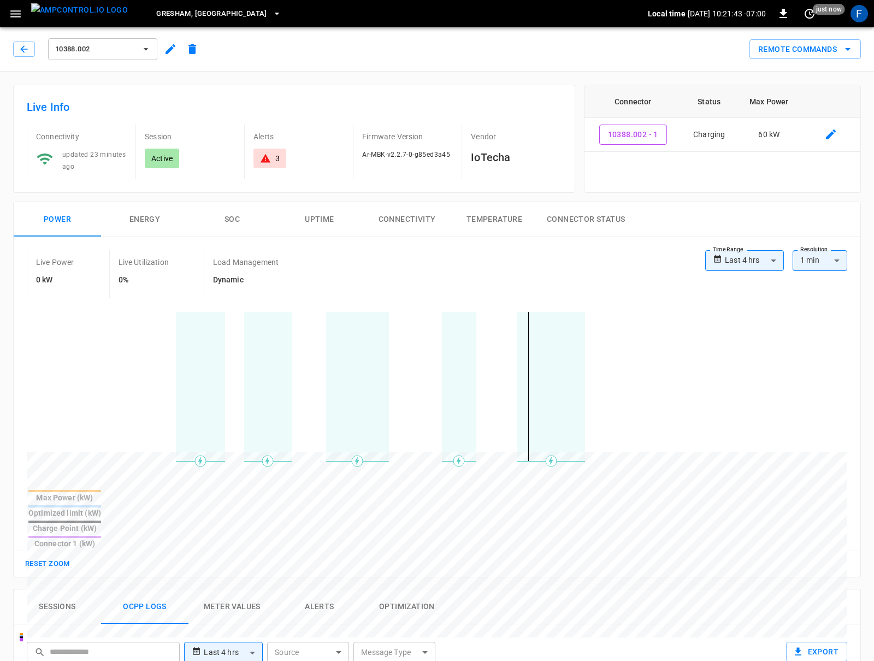
click at [171, 50] on icon "button" at bounding box center [170, 49] width 13 height 13
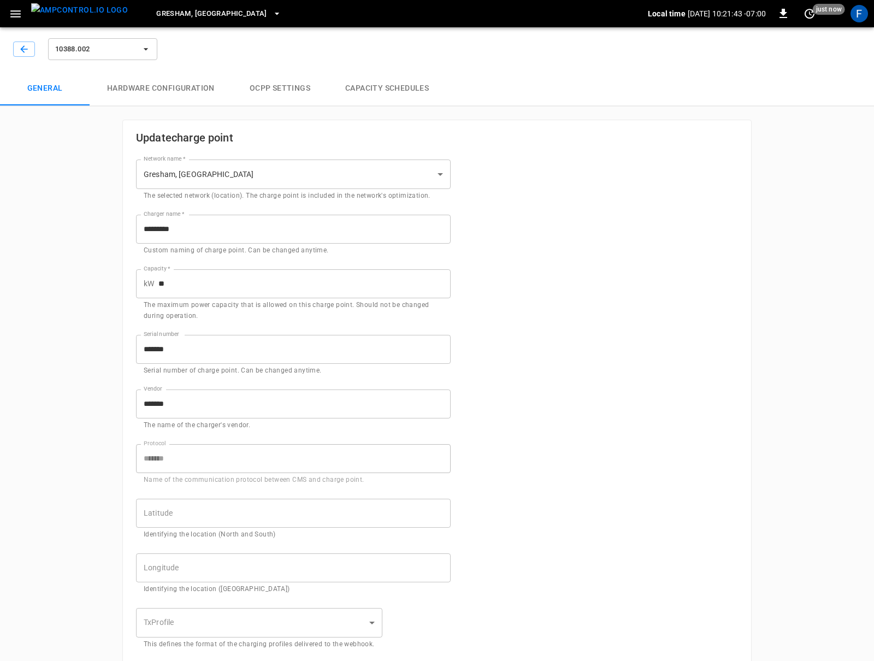
type input "**********"
click at [179, 90] on button "Hardware configuration" at bounding box center [161, 88] width 143 height 35
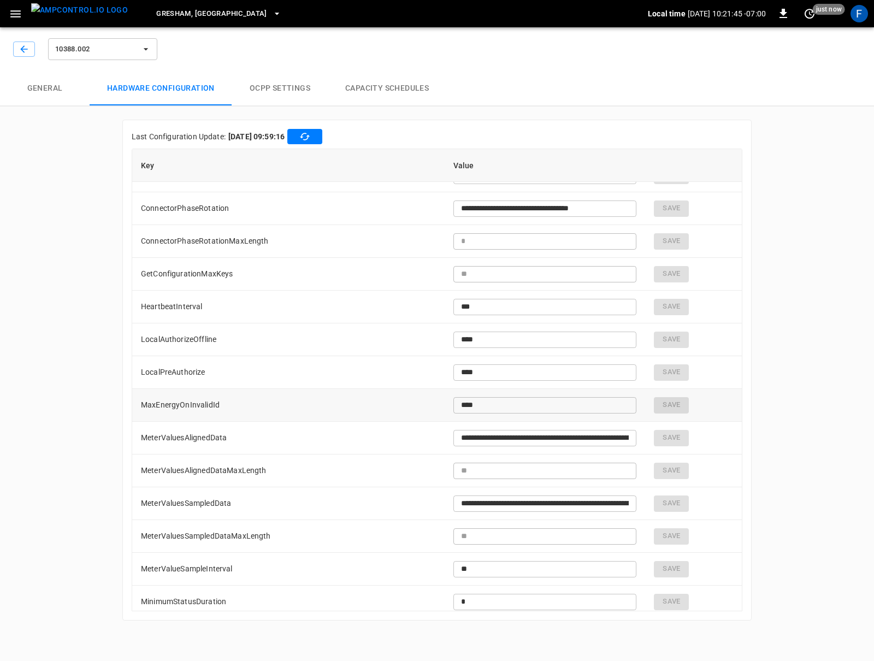
scroll to position [181, 0]
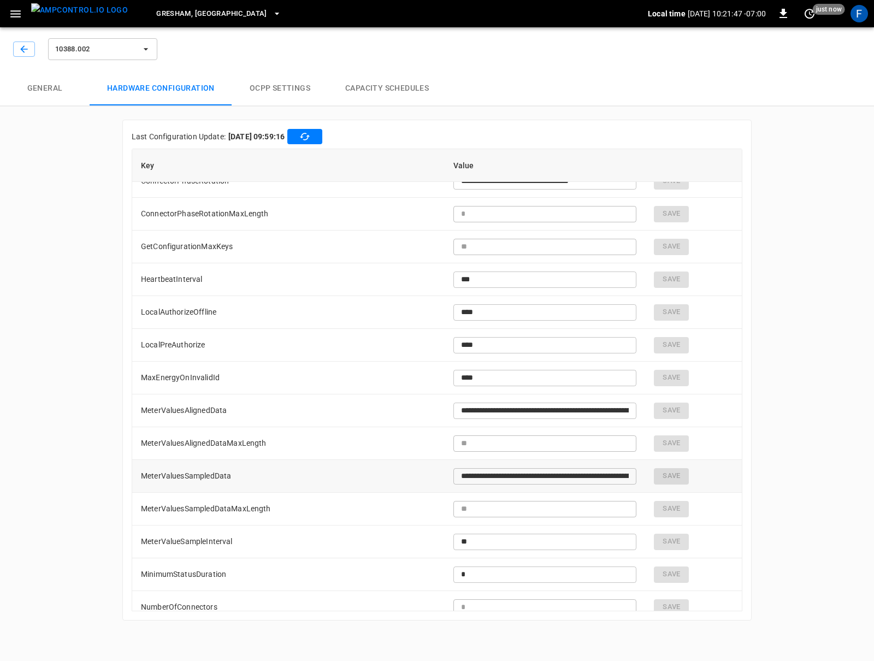
click at [497, 480] on input "**********" at bounding box center [544, 476] width 183 height 20
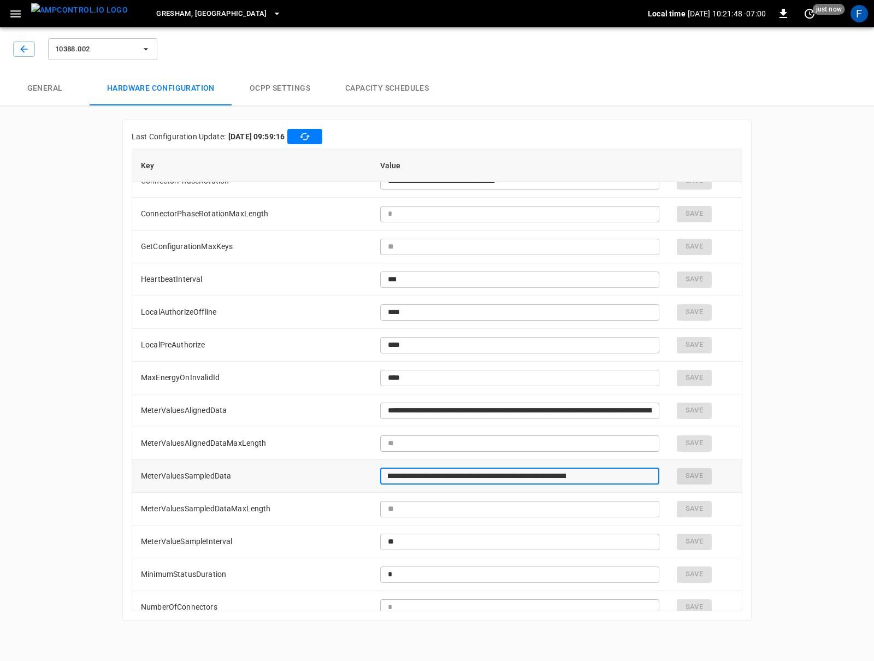
scroll to position [0, 453]
click at [561, 474] on input "**********" at bounding box center [476, 476] width 193 height 20
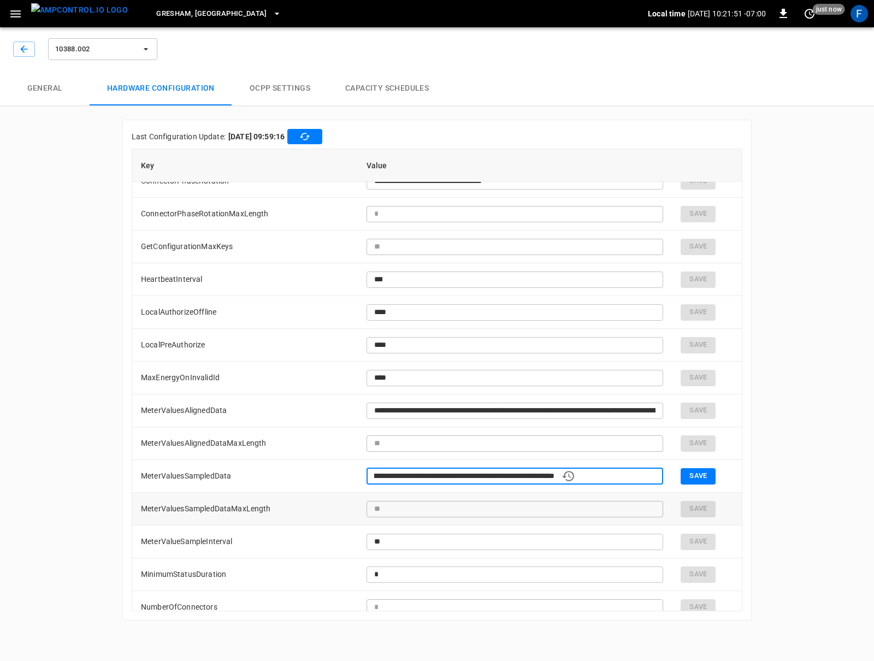
paste input "**********"
type input "**********"
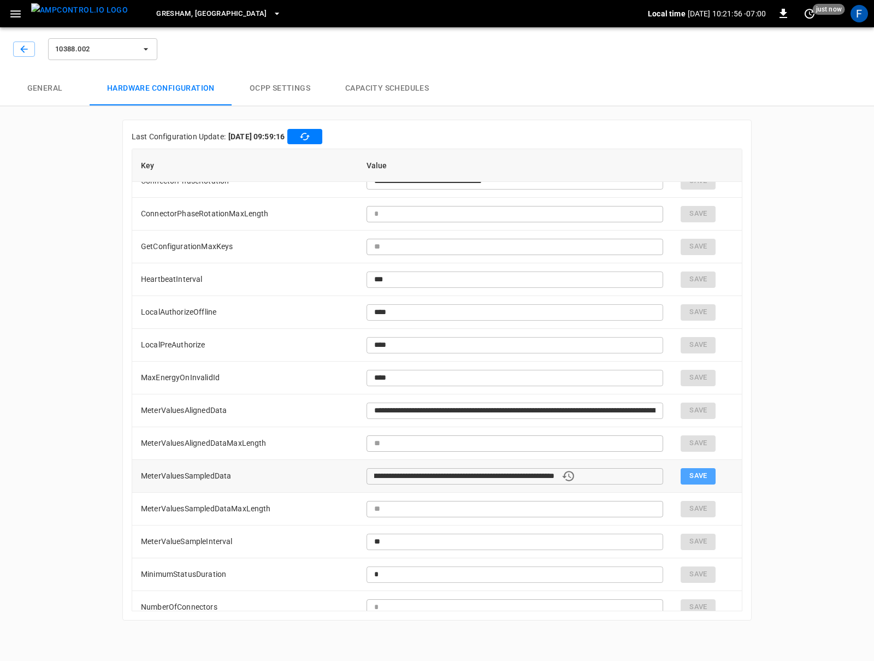
scroll to position [0, 0]
click at [655, 469] on button "Save" at bounding box center [697, 476] width 35 height 16
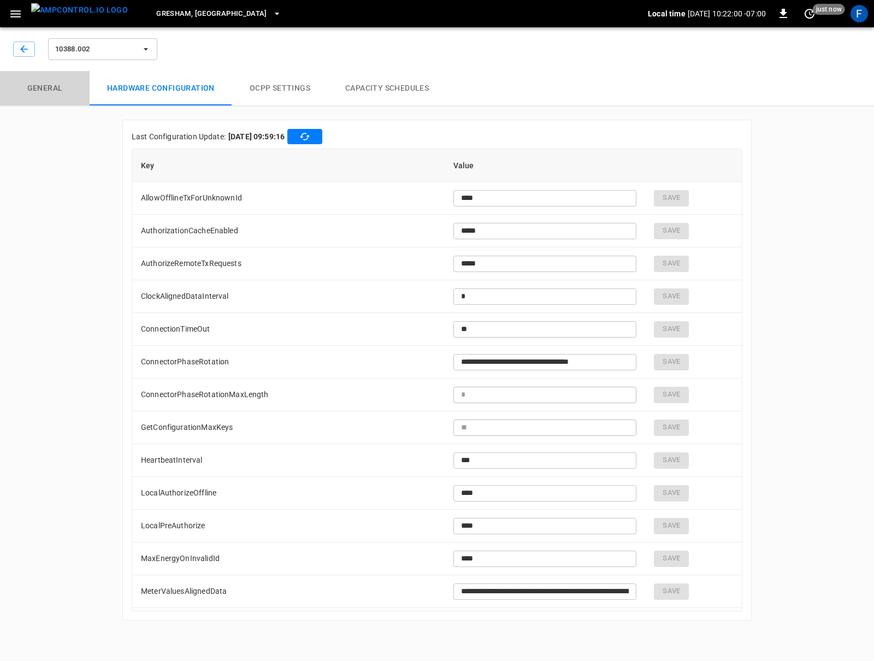
click at [32, 93] on button "General" at bounding box center [45, 88] width 90 height 35
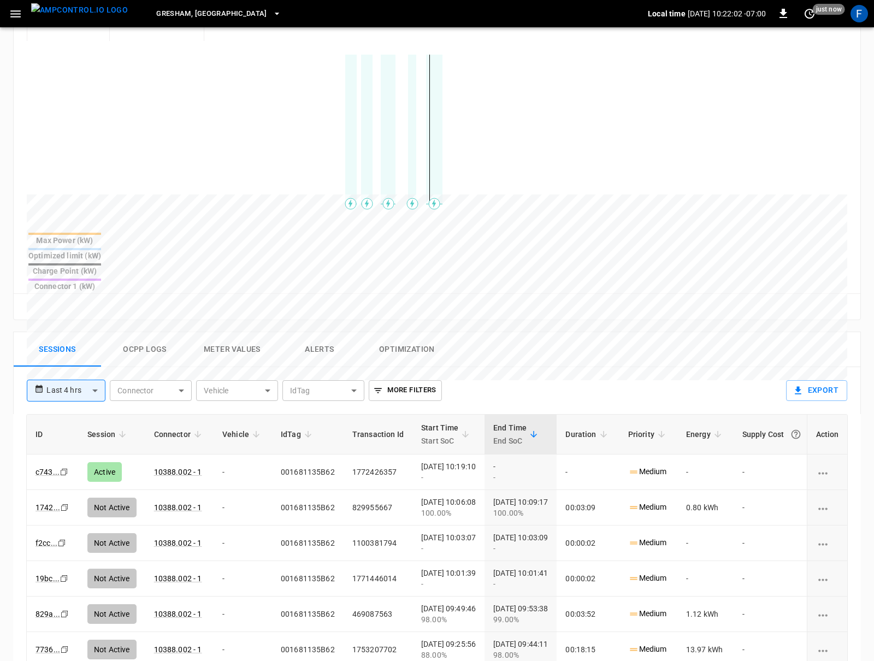
scroll to position [454, 0]
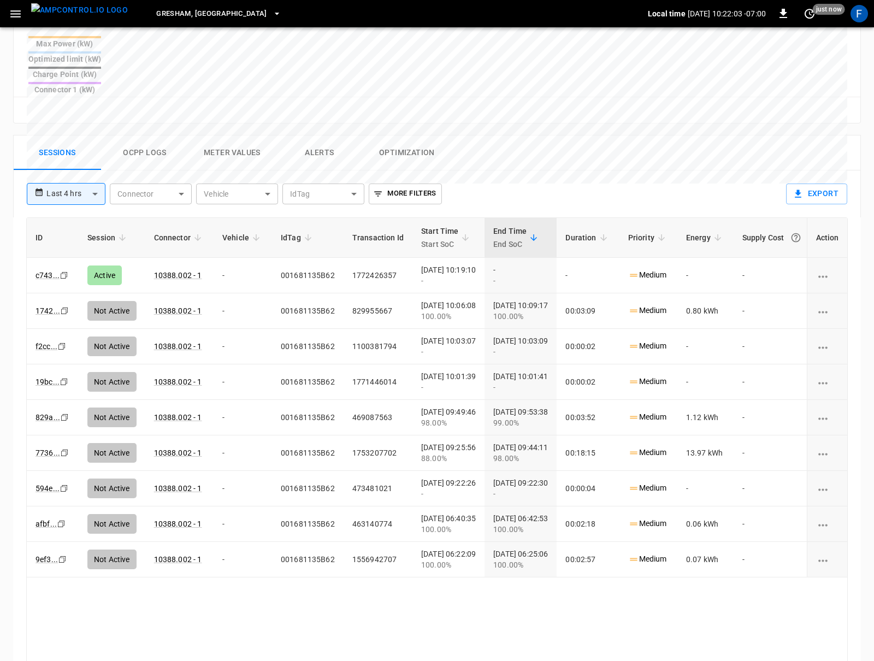
click at [143, 135] on button "Ocpp logs" at bounding box center [144, 152] width 87 height 35
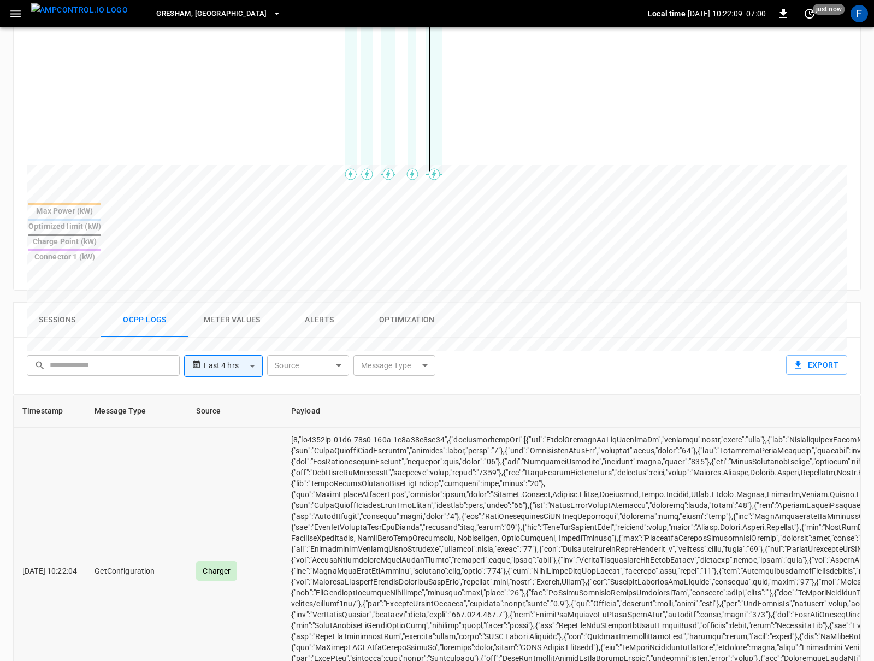
scroll to position [0, 0]
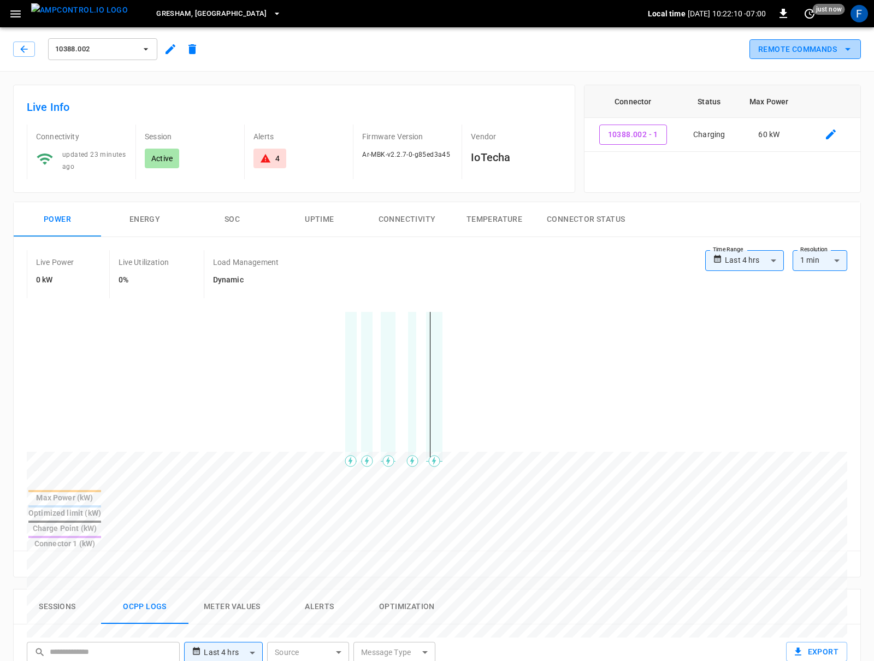
click at [788, 45] on button "Remote Commands" at bounding box center [804, 49] width 111 height 20
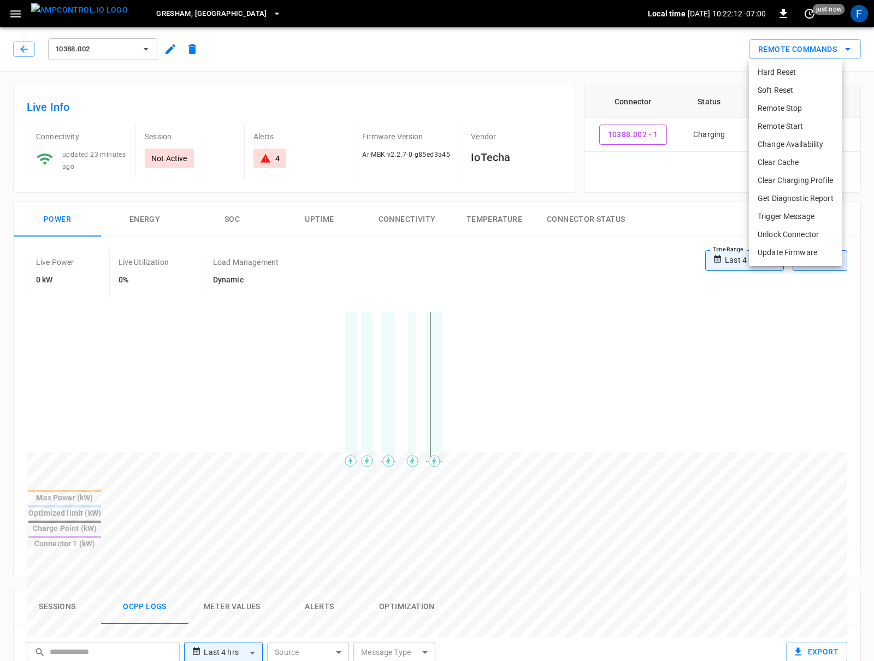
click at [775, 213] on li "Trigger Message" at bounding box center [795, 216] width 93 height 18
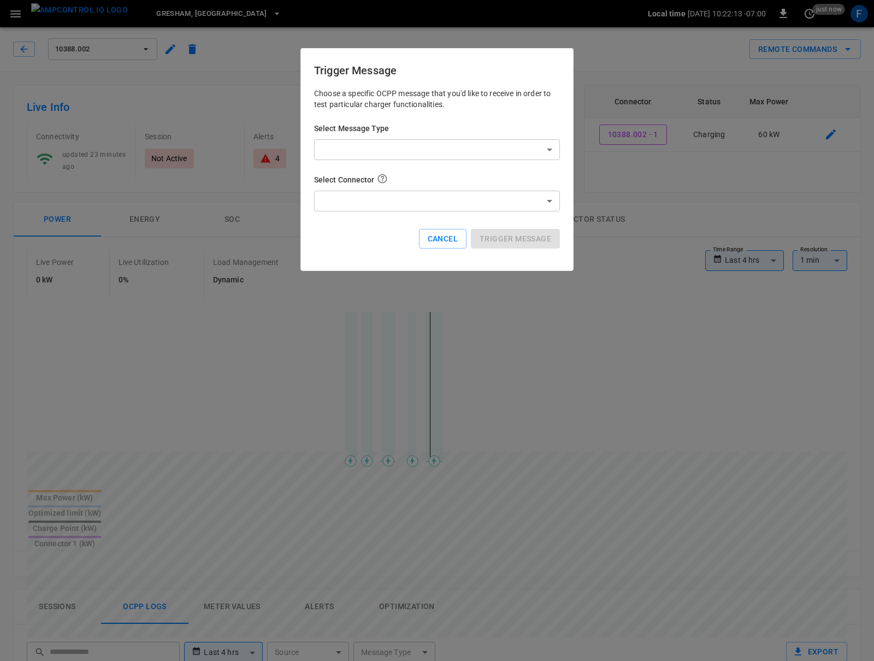
click at [458, 150] on body "**********" at bounding box center [437, 593] width 874 height 1186
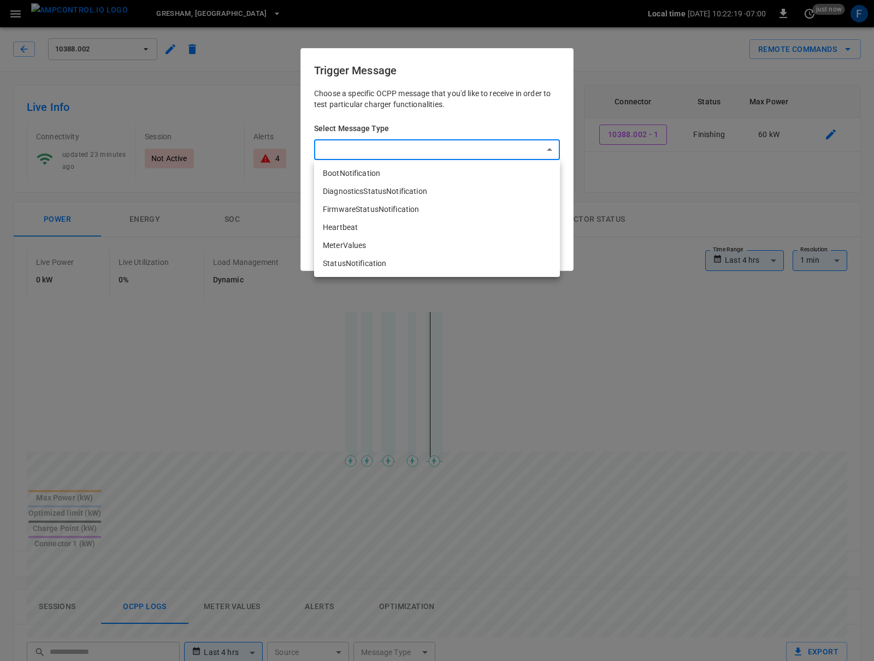
click at [372, 236] on li "MeterValues" at bounding box center [437, 245] width 246 height 18
type input "**********"
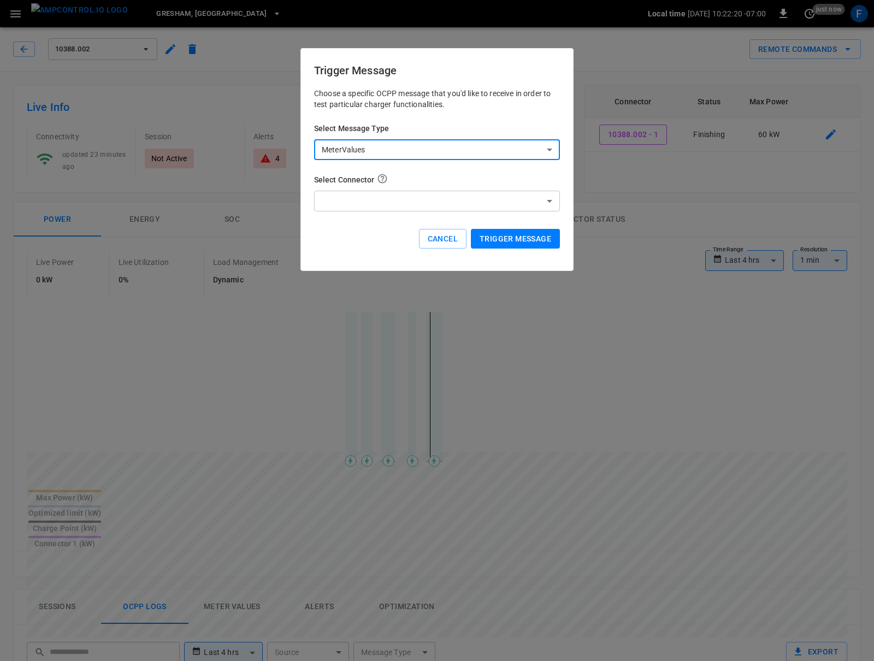
click at [371, 183] on h6 "Select Connector" at bounding box center [437, 179] width 246 height 13
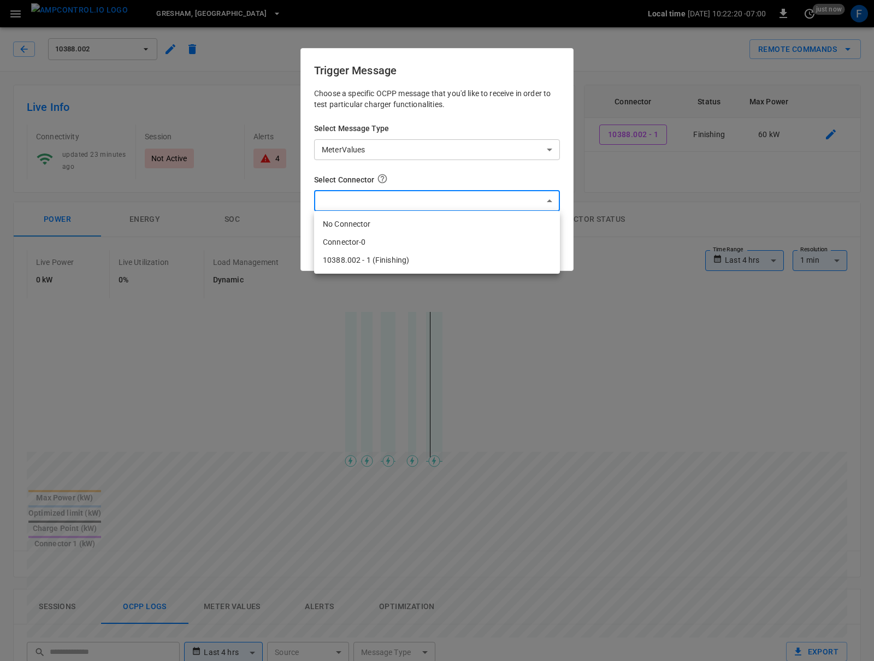
click at [369, 199] on body "**********" at bounding box center [437, 593] width 874 height 1186
click at [364, 258] on li "10388.002 - 1 (Finishing)" at bounding box center [437, 260] width 246 height 18
type input "**********"
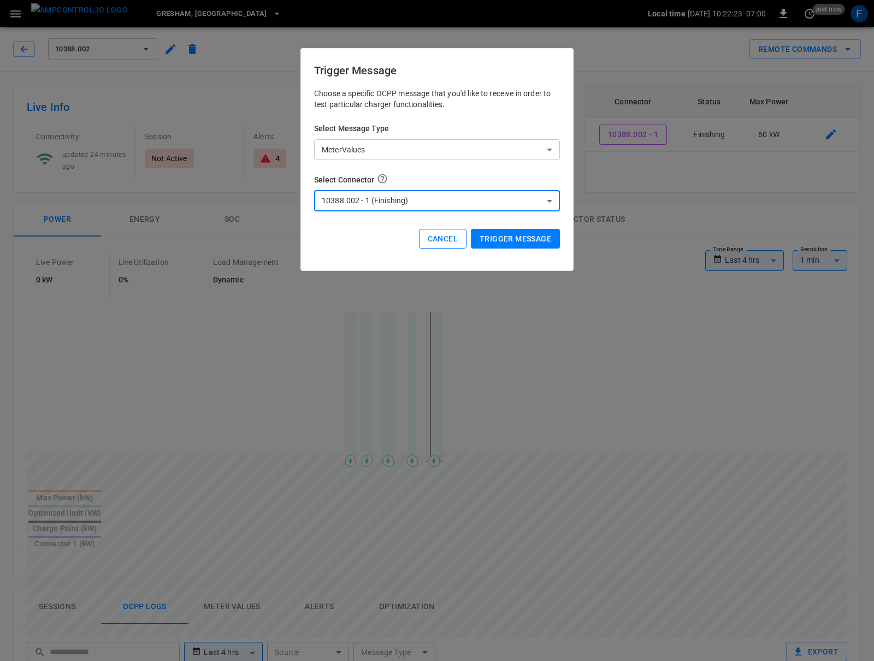
click at [442, 235] on button "Cancel" at bounding box center [443, 239] width 48 height 20
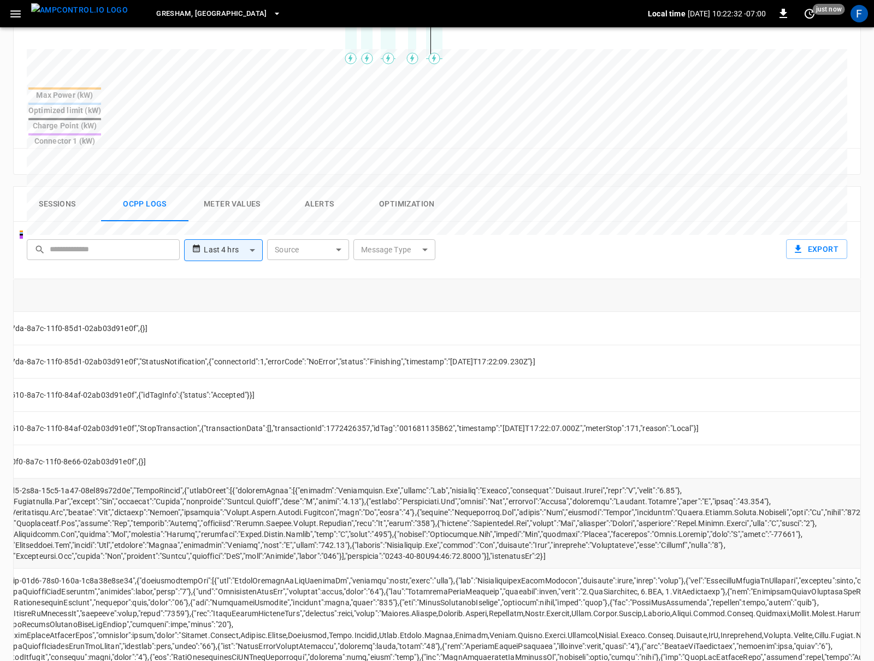
scroll to position [0, 331]
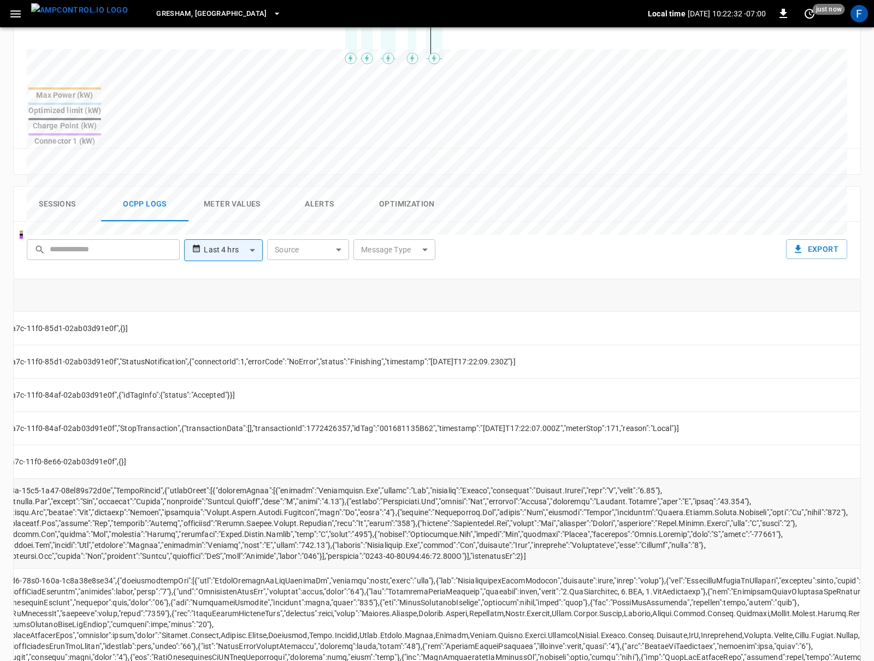
click at [629, 478] on td "opcc-messages-table" at bounding box center [468, 523] width 1034 height 90
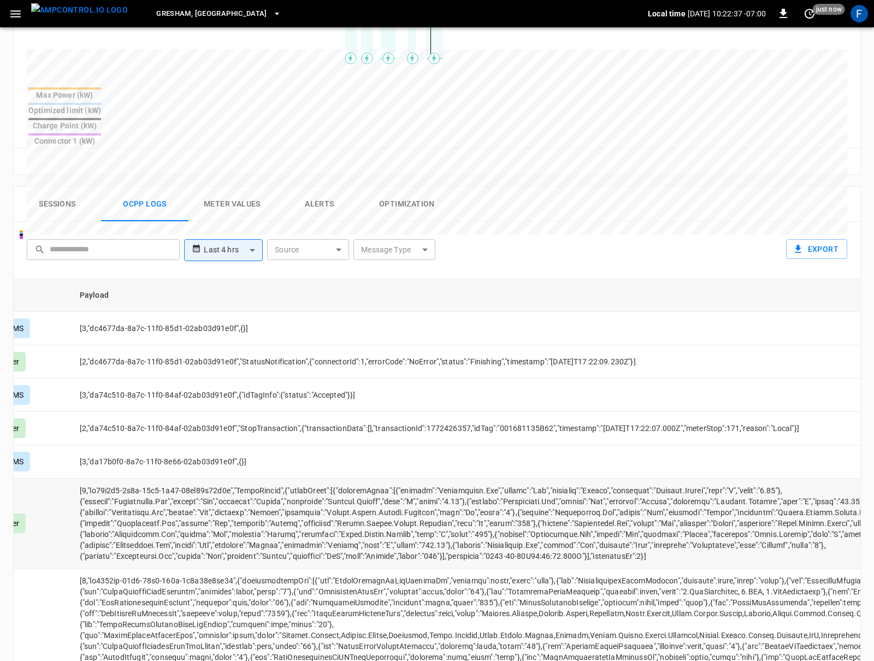
scroll to position [0, 228]
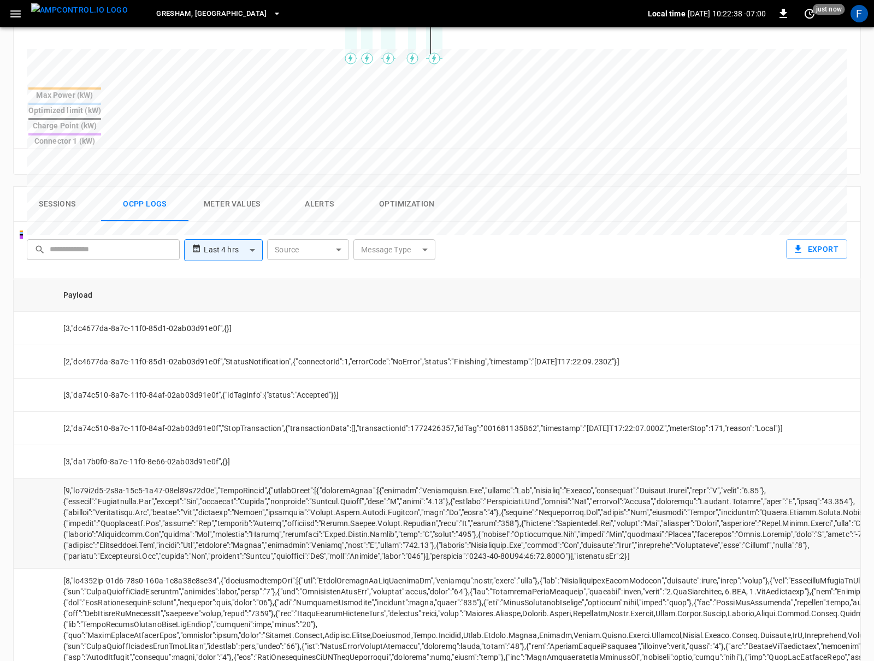
click at [372, 478] on td "opcc-messages-table" at bounding box center [572, 523] width 1034 height 90
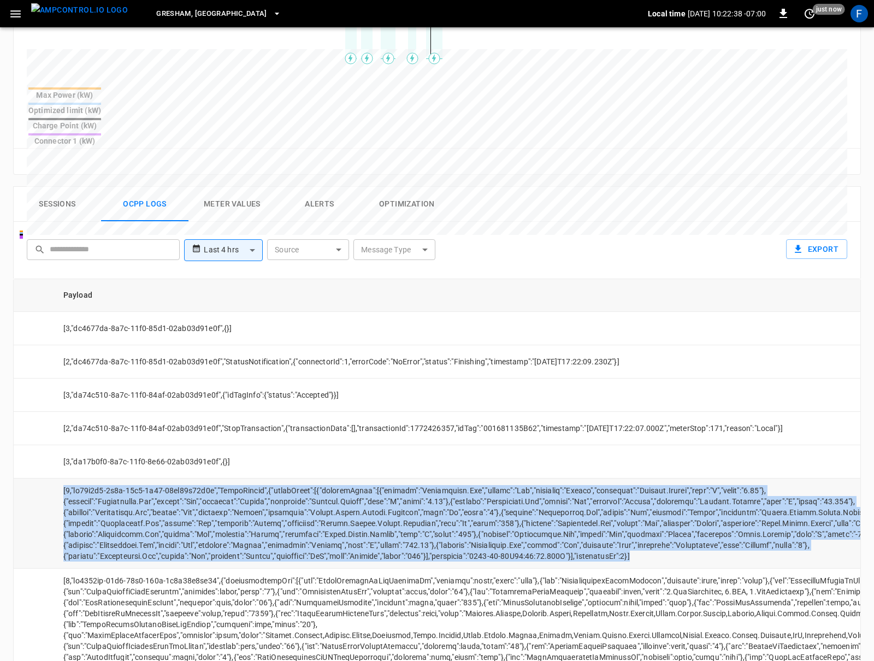
click at [372, 478] on td "opcc-messages-table" at bounding box center [572, 523] width 1034 height 90
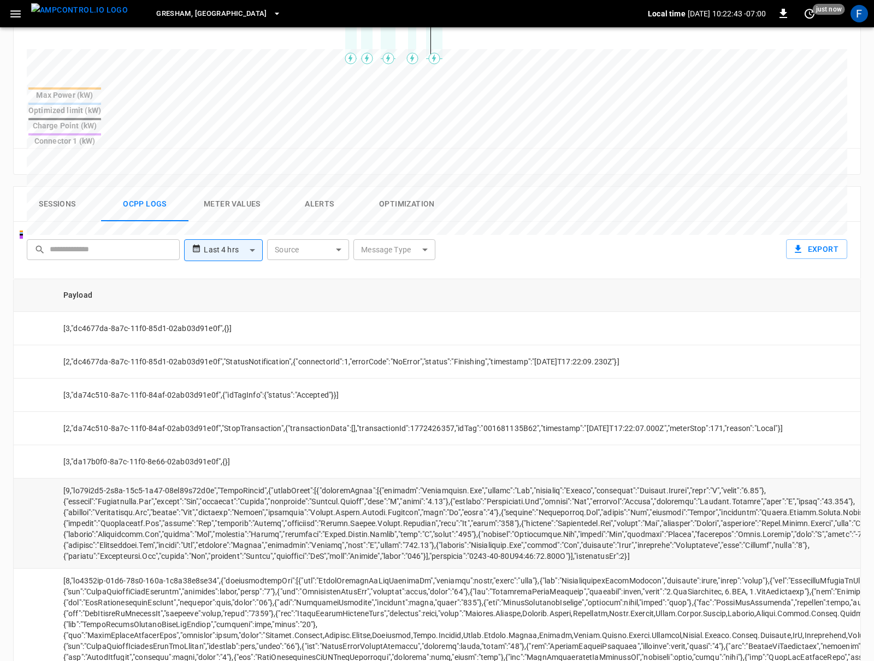
click at [416, 478] on td "opcc-messages-table" at bounding box center [572, 523] width 1034 height 90
drag, startPoint x: 342, startPoint y: 472, endPoint x: 484, endPoint y: 474, distance: 142.0
click at [484, 478] on td "opcc-messages-table" at bounding box center [572, 523] width 1034 height 90
click at [465, 492] on td "opcc-messages-table" at bounding box center [572, 523] width 1034 height 90
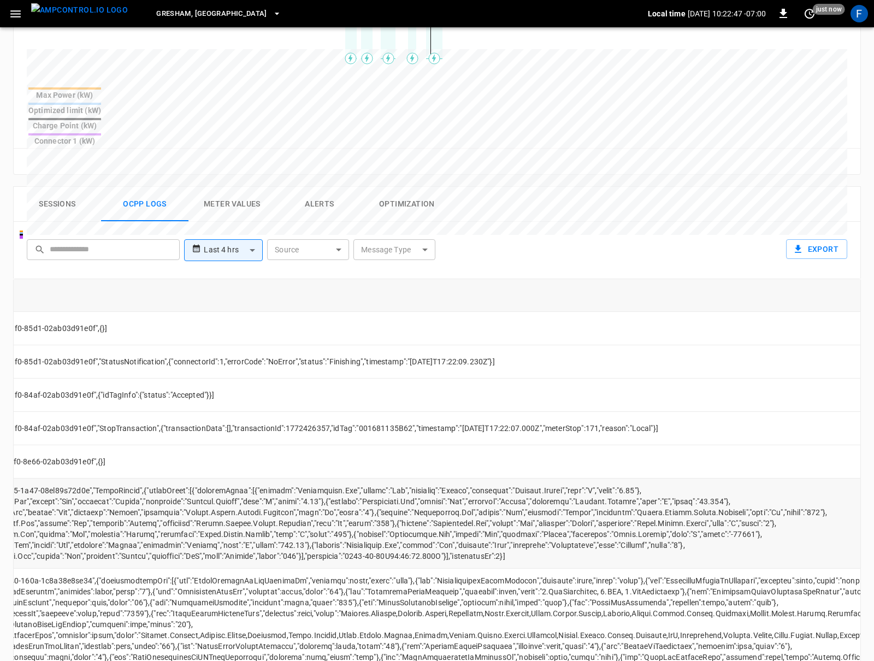
scroll to position [0, 355]
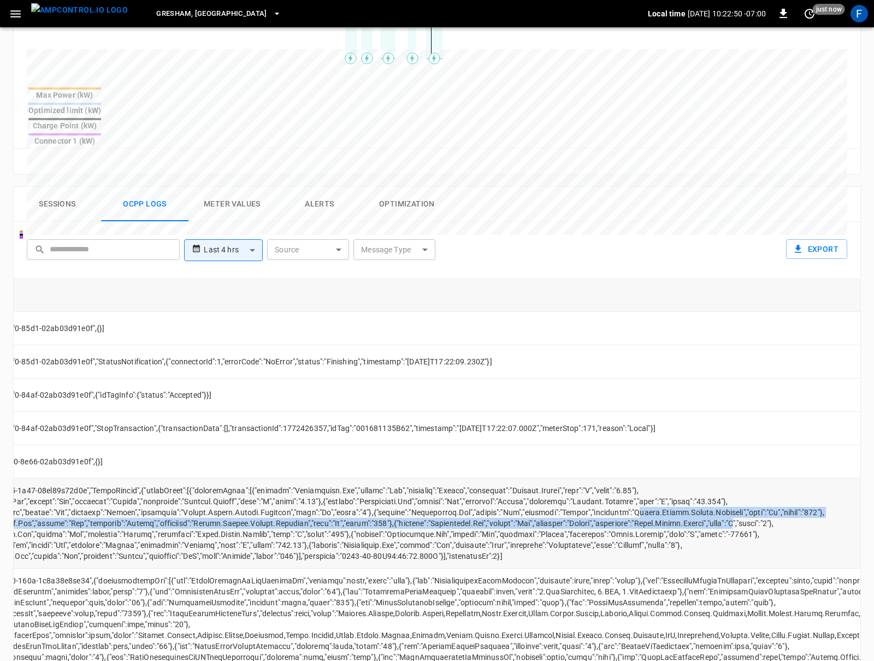
drag, startPoint x: 657, startPoint y: 479, endPoint x: 761, endPoint y: 485, distance: 103.9
click at [761, 485] on td "opcc-messages-table" at bounding box center [444, 523] width 1034 height 90
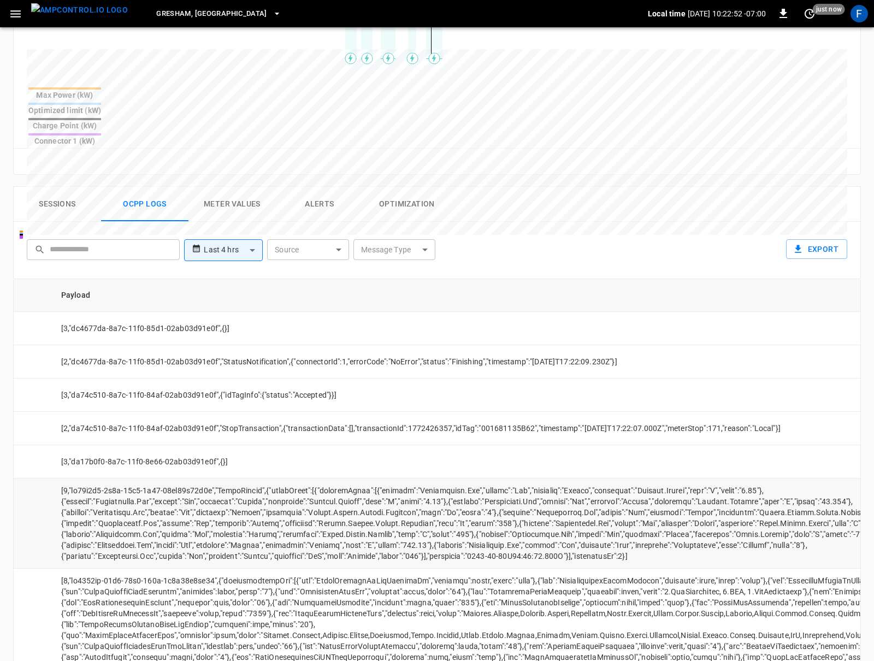
scroll to position [0, 227]
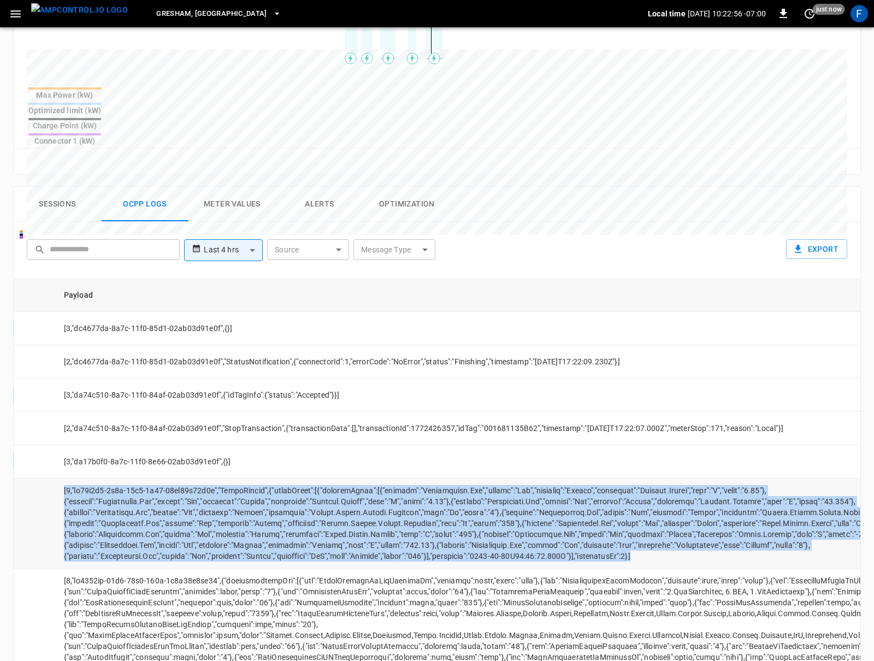
drag, startPoint x: 642, startPoint y: 516, endPoint x: 74, endPoint y: 456, distance: 570.4
click at [74, 478] on td "opcc-messages-table" at bounding box center [572, 523] width 1034 height 90
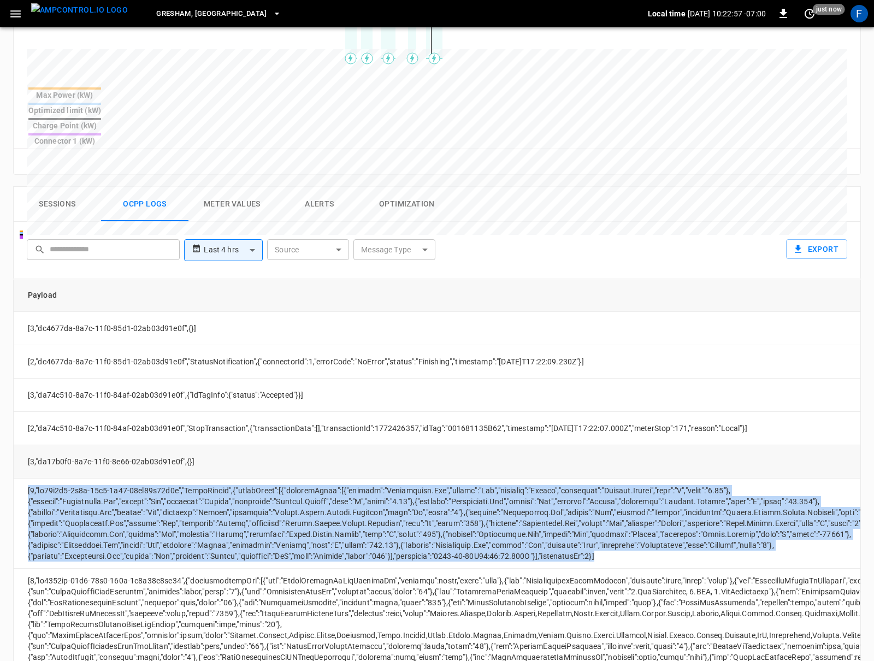
scroll to position [0, 320]
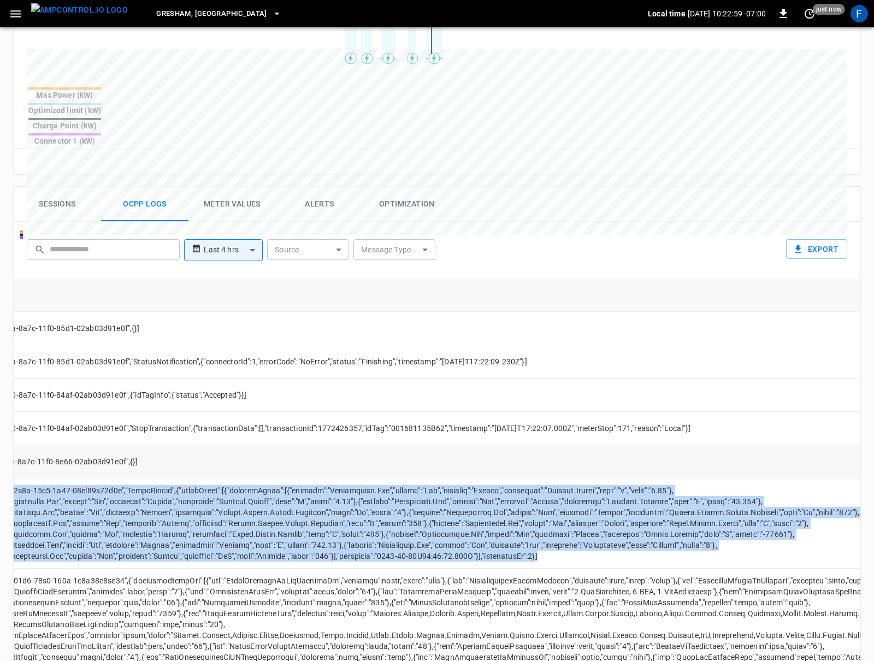
copy td "[2,"da17b0f0-8a7c-11f0-8e66-02ab03d91e0f","MeterValues",{"meterValue":[{"sample…"
click at [661, 491] on td "opcc-messages-table" at bounding box center [479, 523] width 1034 height 90
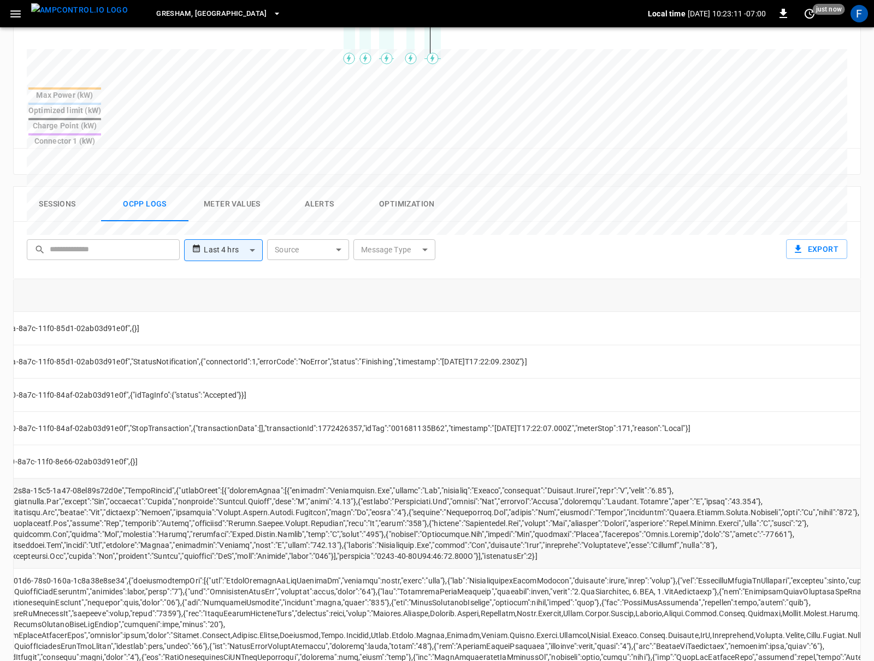
click at [661, 491] on td "opcc-messages-table" at bounding box center [479, 523] width 1034 height 90
drag, startPoint x: 778, startPoint y: 492, endPoint x: 796, endPoint y: 493, distance: 18.6
click at [796, 493] on td "opcc-messages-table" at bounding box center [479, 523] width 1034 height 90
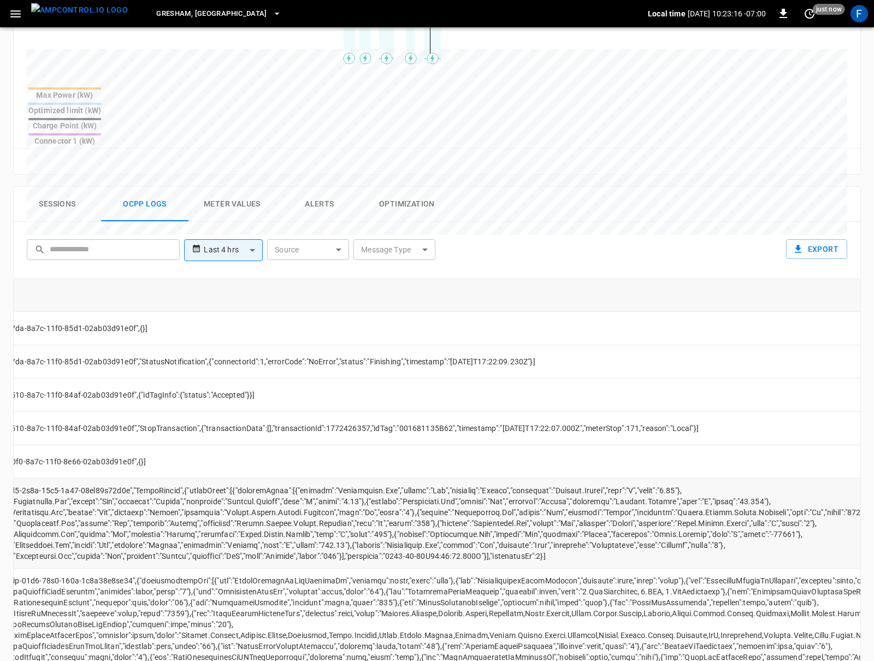
scroll to position [396, 0]
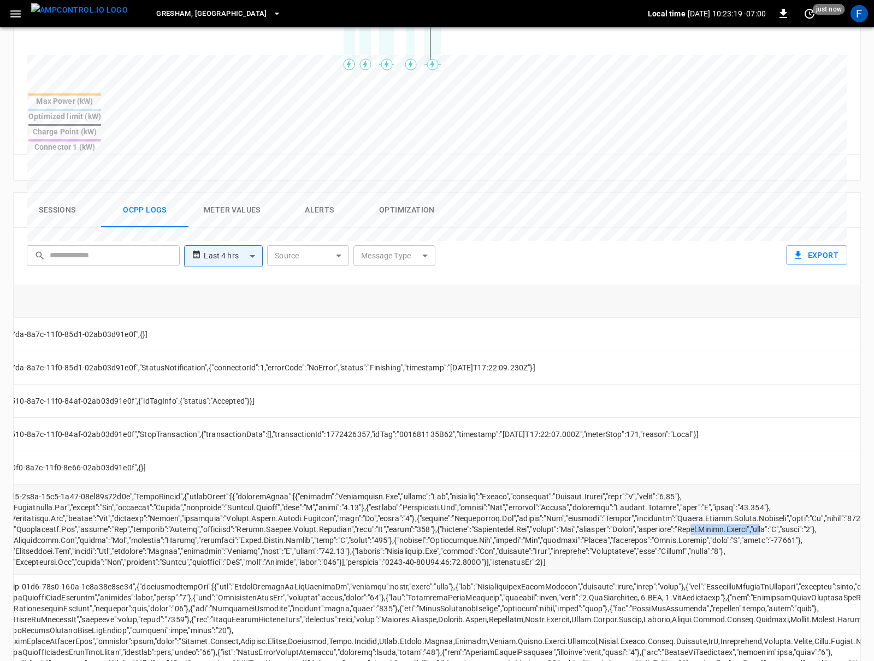
drag, startPoint x: 715, startPoint y: 492, endPoint x: 794, endPoint y: 492, distance: 78.6
click at [793, 492] on td "opcc-messages-table" at bounding box center [488, 529] width 1034 height 90
click at [794, 492] on td "opcc-messages-table" at bounding box center [488, 529] width 1034 height 90
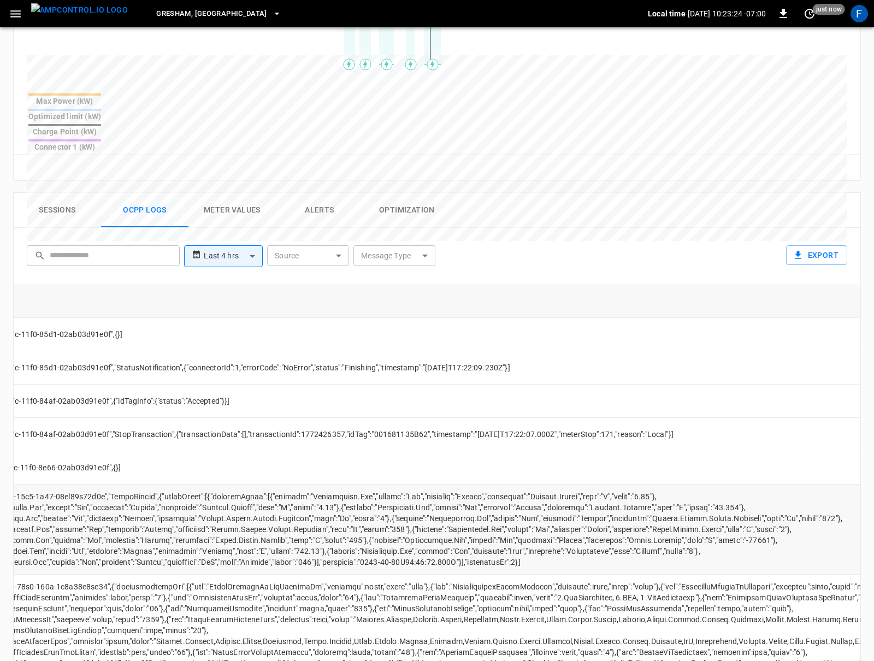
click at [328, 484] on td "opcc-messages-table" at bounding box center [462, 529] width 1034 height 90
drag, startPoint x: 399, startPoint y: 479, endPoint x: 408, endPoint y: 479, distance: 8.7
click at [408, 484] on td "opcc-messages-table" at bounding box center [462, 529] width 1034 height 90
drag, startPoint x: 411, startPoint y: 480, endPoint x: 395, endPoint y: 480, distance: 15.3
click at [395, 484] on td "opcc-messages-table" at bounding box center [462, 529] width 1034 height 90
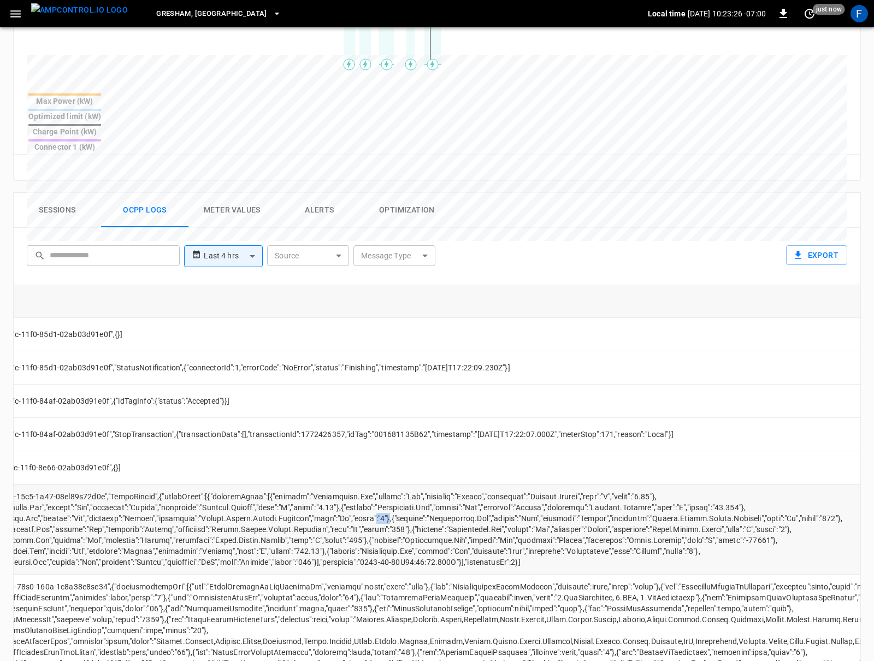
click at [395, 484] on td "opcc-messages-table" at bounding box center [462, 529] width 1034 height 90
click at [395, 488] on td "opcc-messages-table" at bounding box center [462, 529] width 1034 height 90
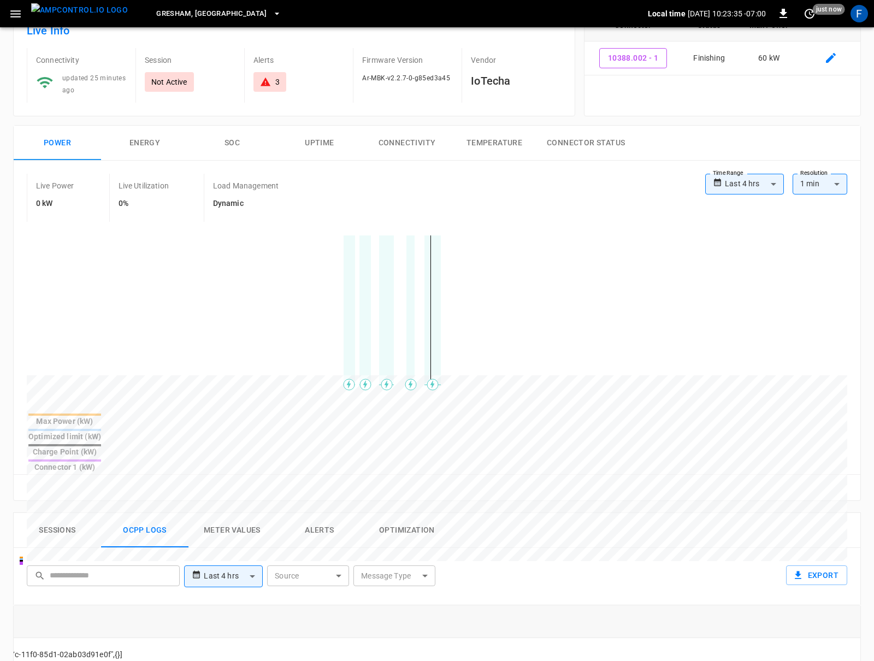
scroll to position [9, 0]
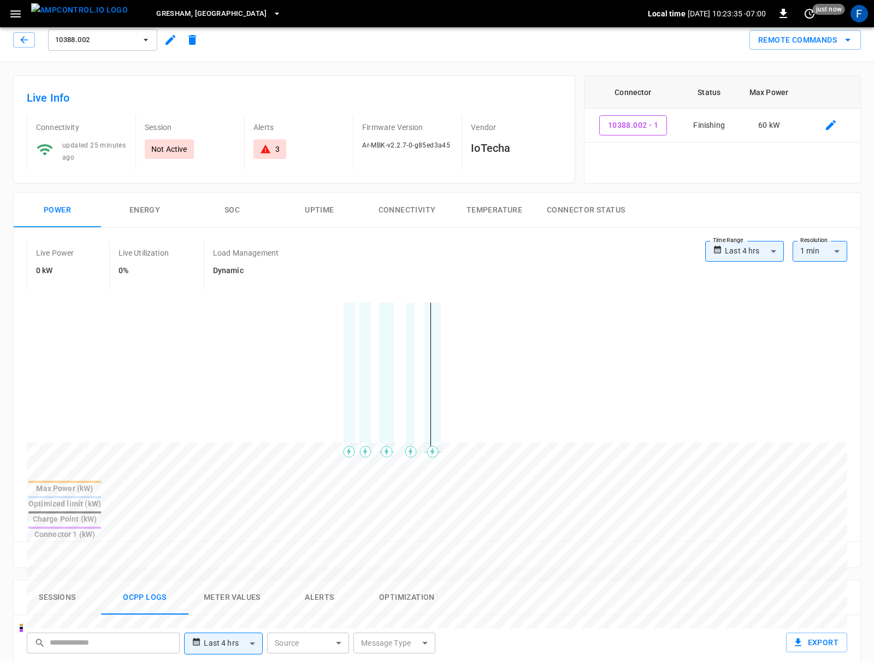
click at [322, 262] on div "Live Power 0 kW Live Utilization 0% Load Management Dynamic" at bounding box center [366, 265] width 678 height 48
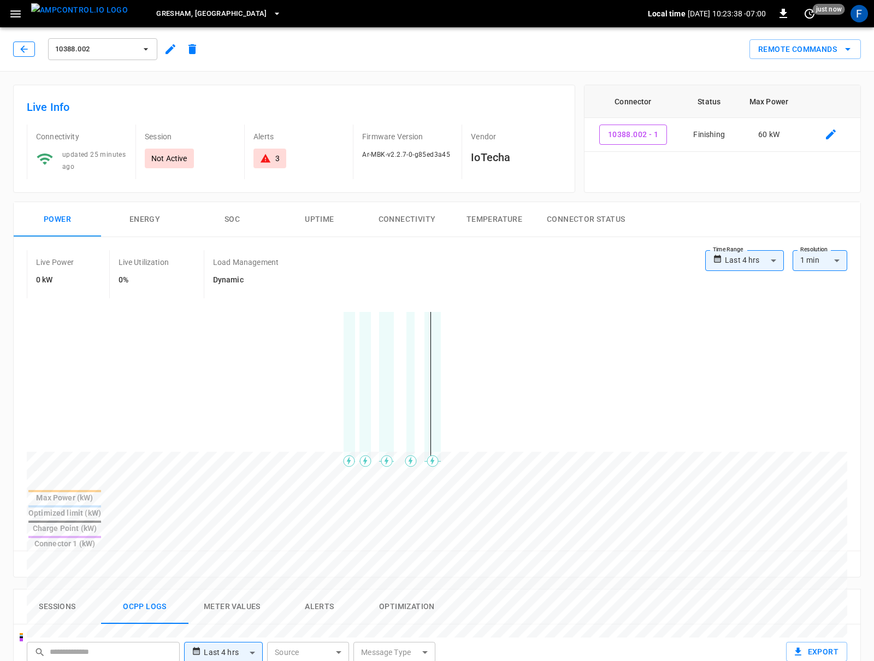
click at [21, 49] on icon "button" at bounding box center [24, 49] width 11 height 11
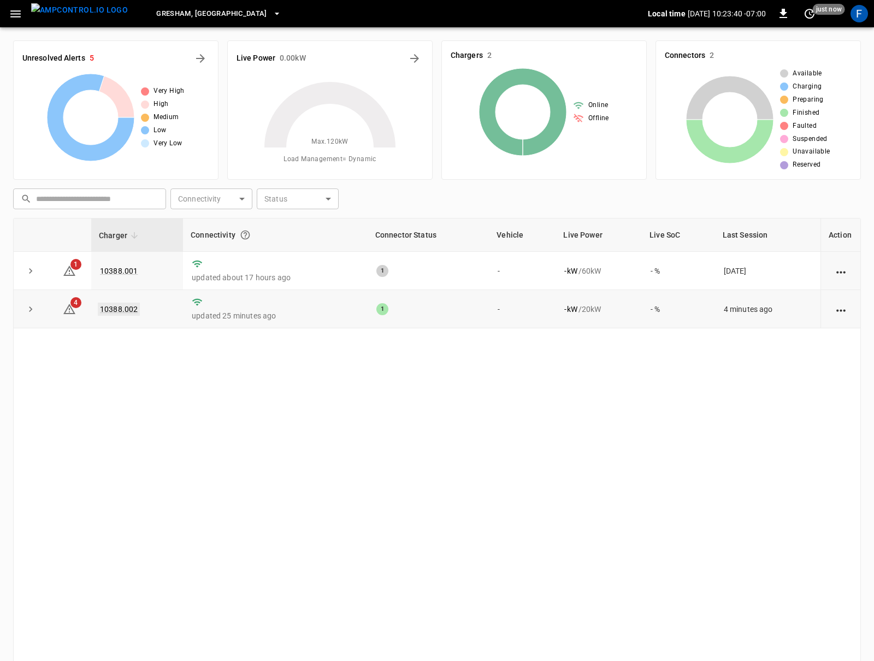
click at [117, 312] on link "10388.002" at bounding box center [119, 308] width 42 height 13
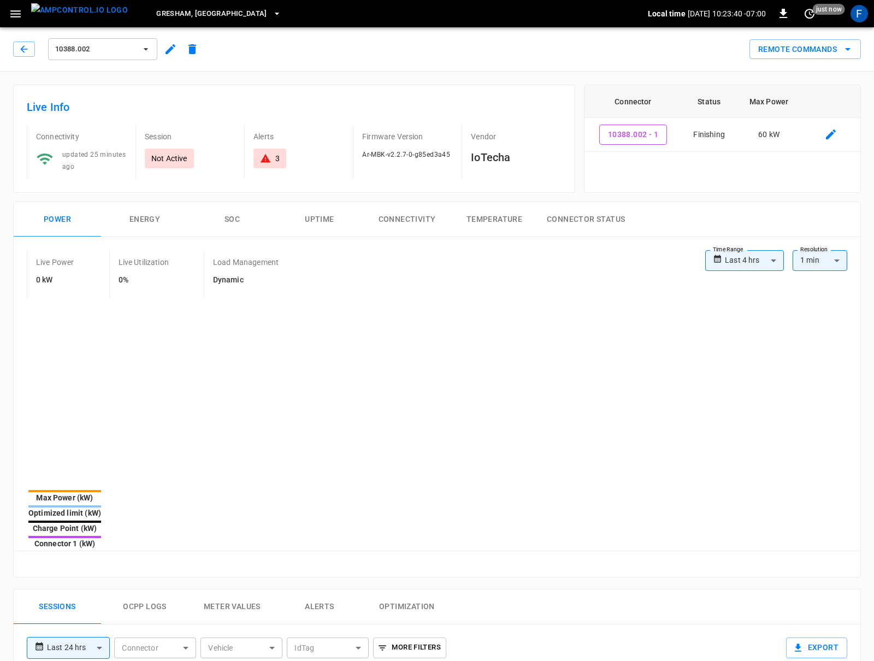
type input "**********"
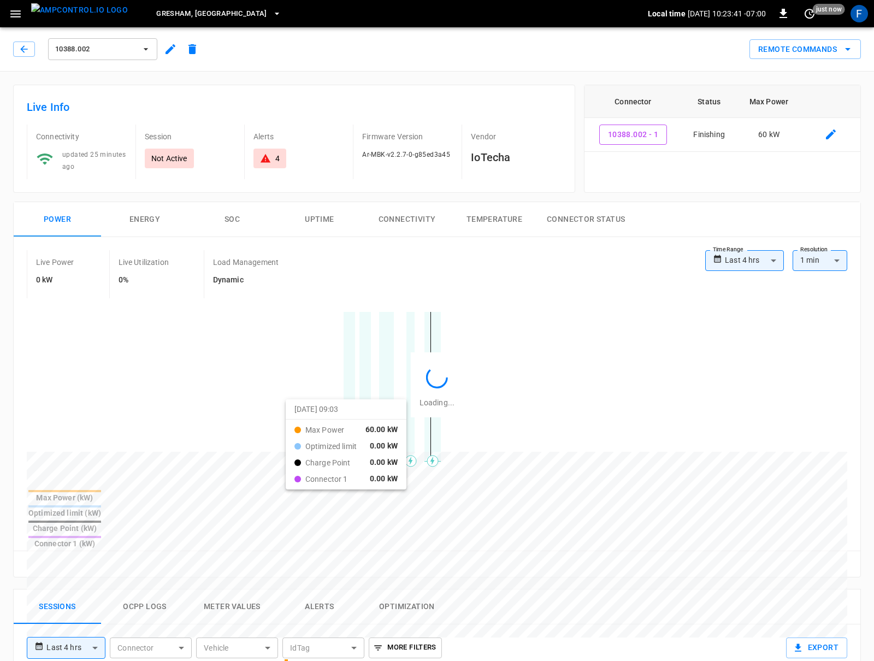
scroll to position [236, 0]
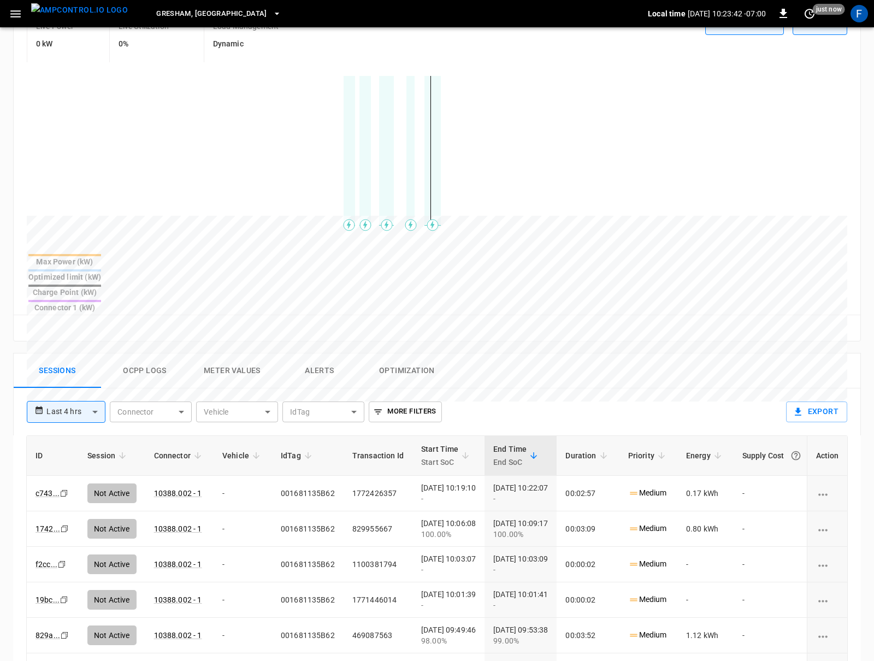
click at [161, 353] on button "Ocpp logs" at bounding box center [144, 370] width 87 height 35
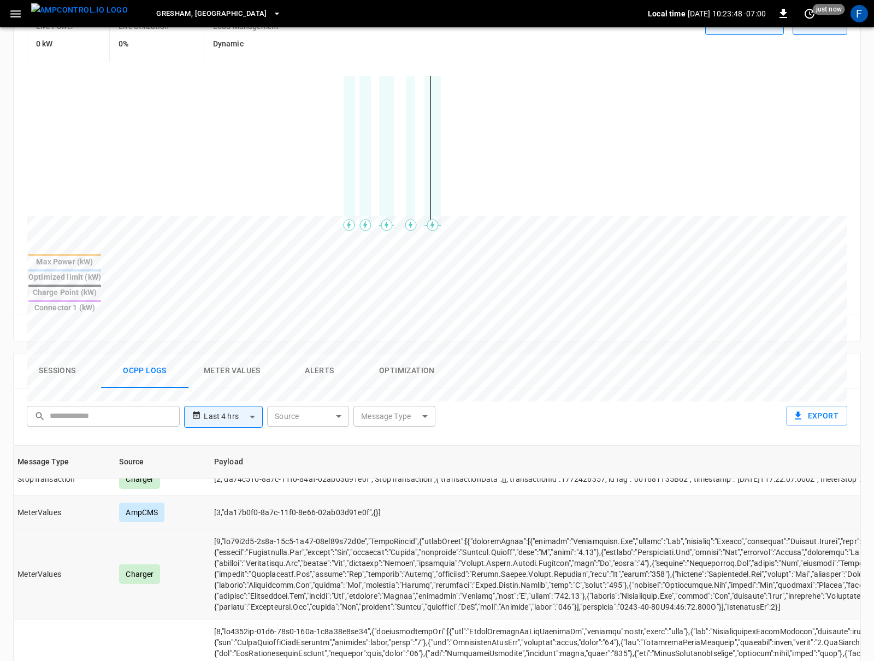
scroll to position [116, 115]
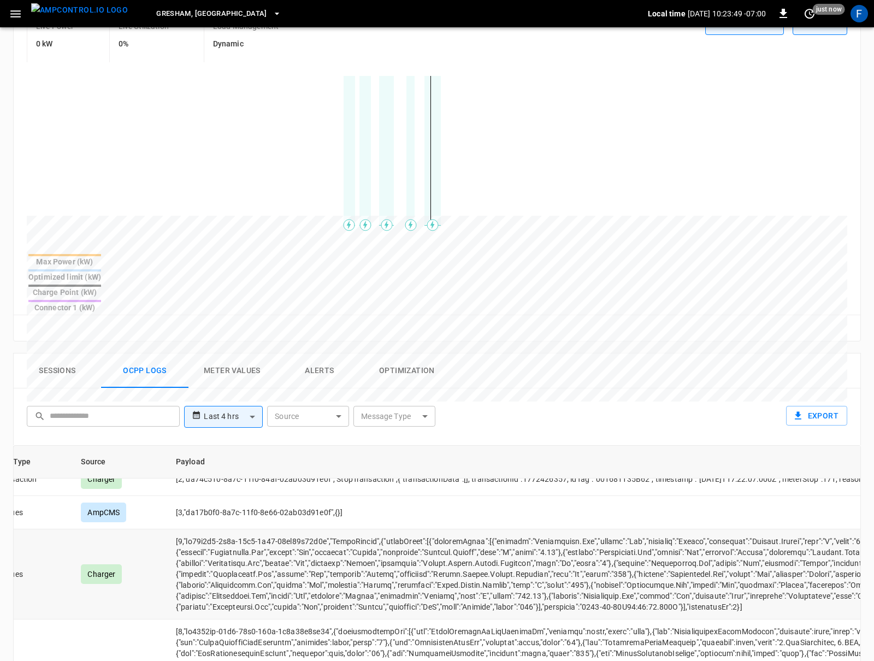
click at [457, 529] on td "opcc-messages-table" at bounding box center [684, 574] width 1034 height 90
click at [211, 529] on td "opcc-messages-table" at bounding box center [684, 574] width 1034 height 90
drag, startPoint x: 191, startPoint y: 521, endPoint x: 631, endPoint y: 525, distance: 440.1
click at [631, 529] on td "opcc-messages-table" at bounding box center [684, 574] width 1034 height 90
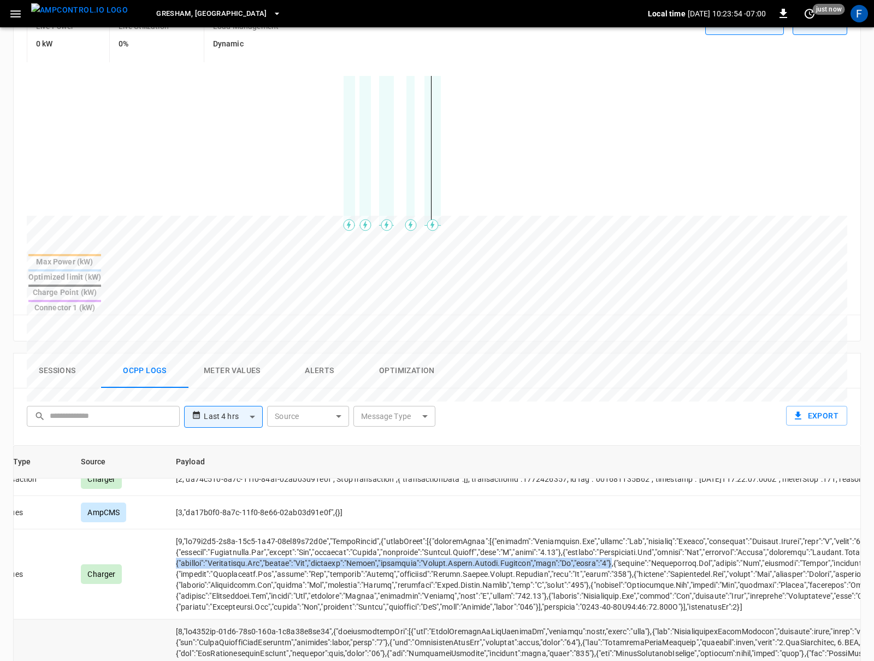
copy td "{"context":"Transaction.End","format":"Raw","location":"Outlet","measurand":"En…"
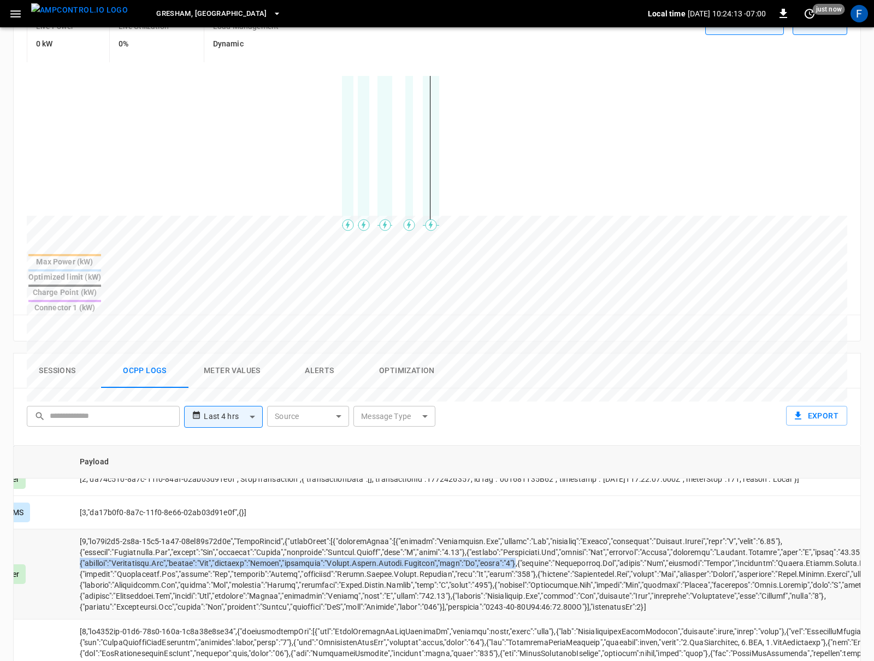
scroll to position [116, 228]
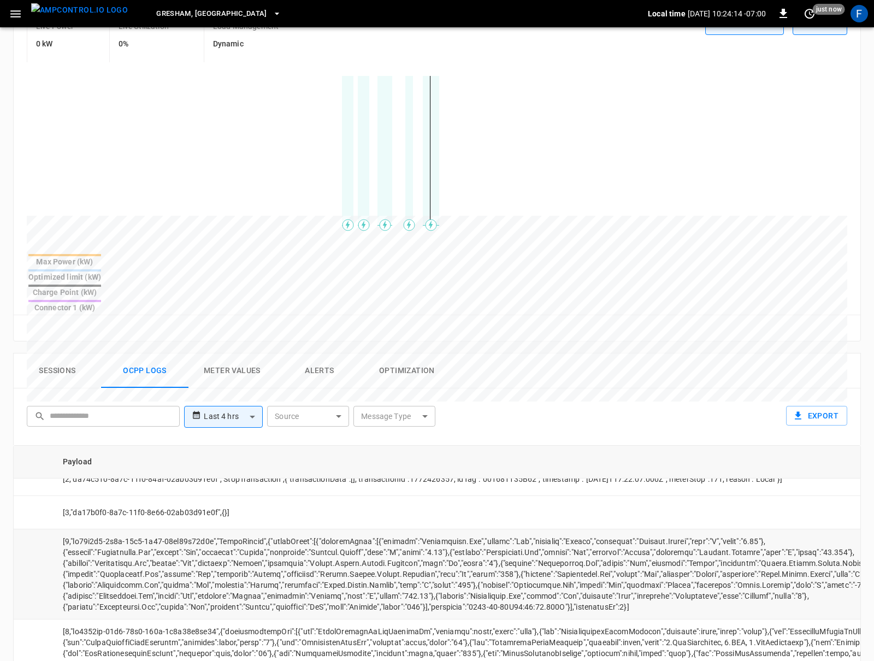
click at [363, 531] on td "opcc-messages-table" at bounding box center [571, 574] width 1034 height 90
click at [520, 536] on td "opcc-messages-table" at bounding box center [571, 574] width 1034 height 90
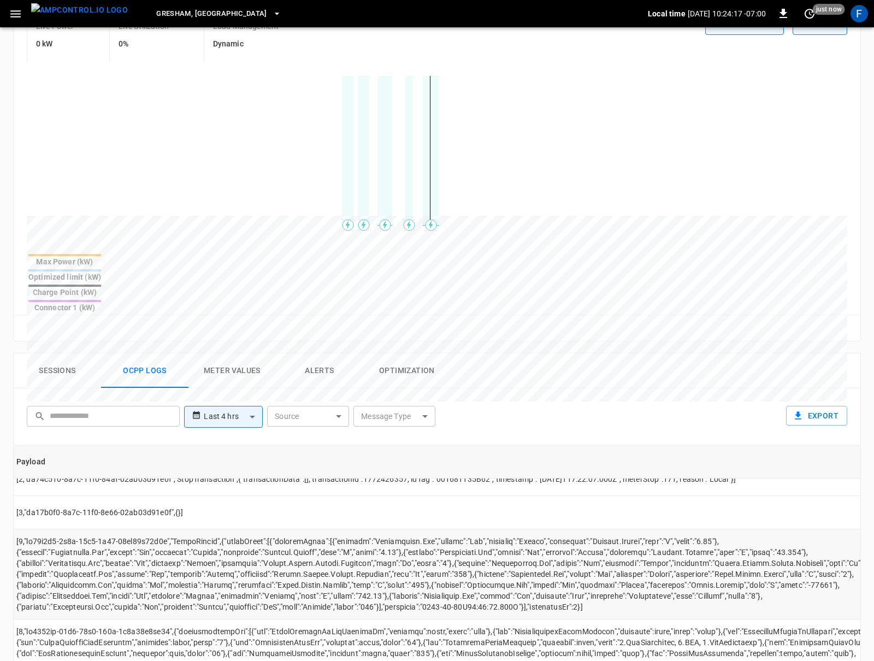
scroll to position [116, 325]
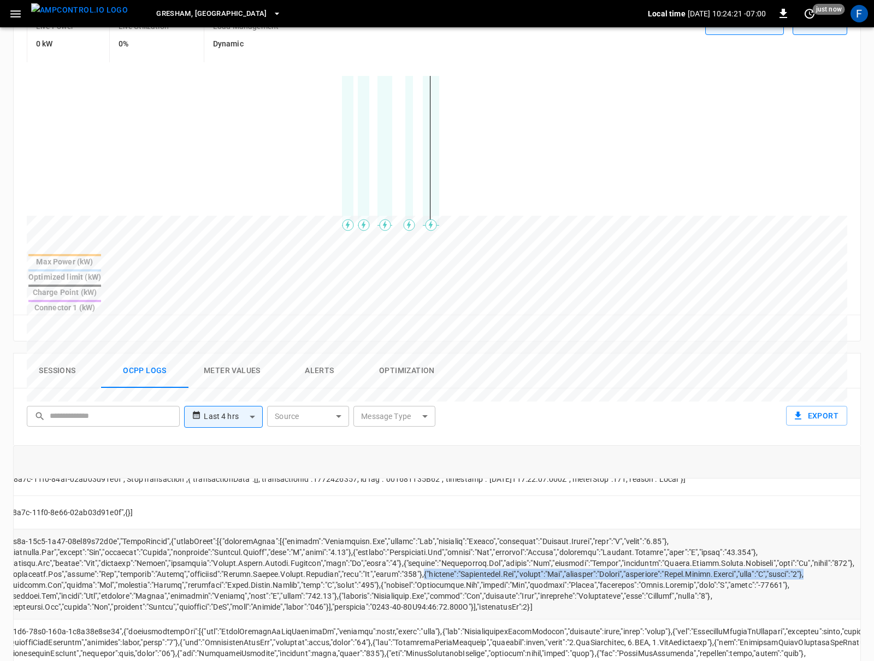
drag, startPoint x: 431, startPoint y: 533, endPoint x: 839, endPoint y: 536, distance: 407.9
click at [839, 536] on td "opcc-messages-table" at bounding box center [474, 574] width 1034 height 90
copy td "{"context":"Transaction.End","format":"Raw","location":"Outlet","measurand":"Po…"
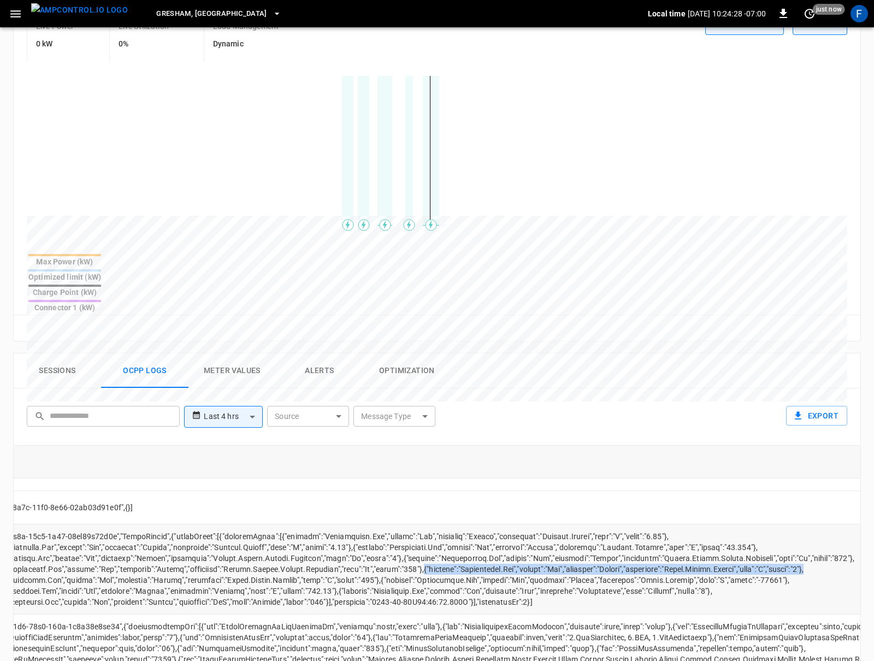
scroll to position [127, 325]
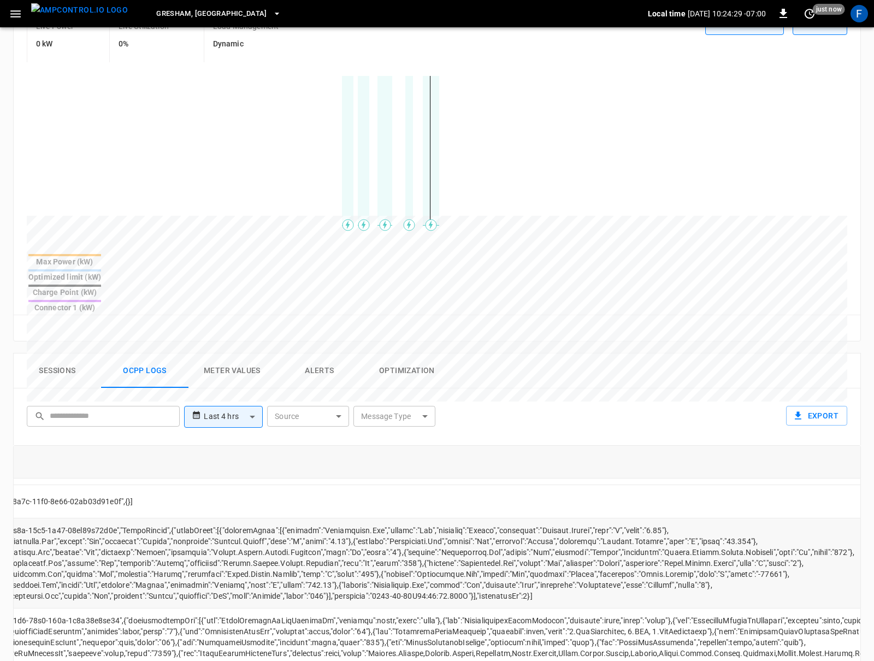
click at [323, 546] on td "opcc-messages-table" at bounding box center [474, 563] width 1034 height 90
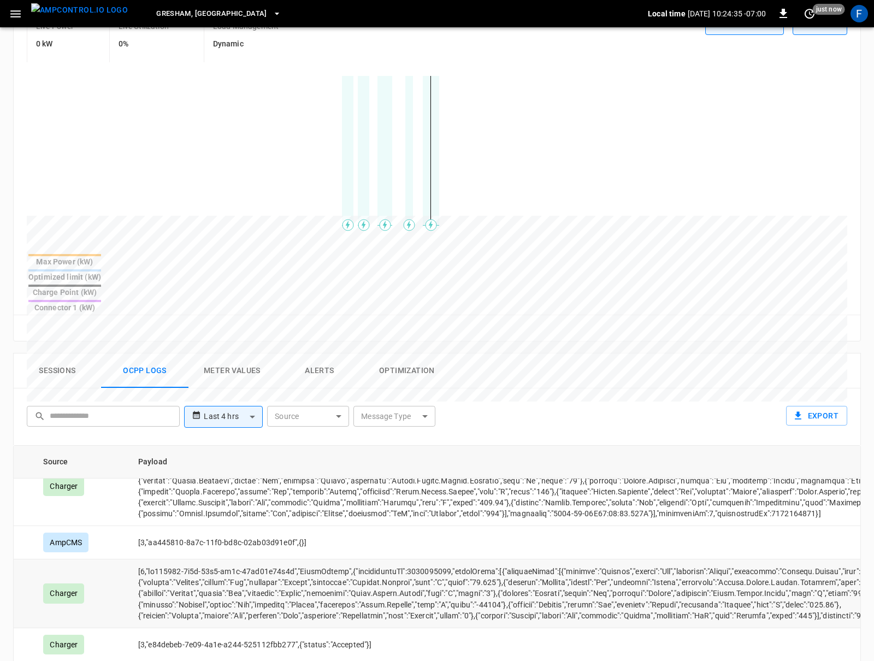
scroll to position [779, 367]
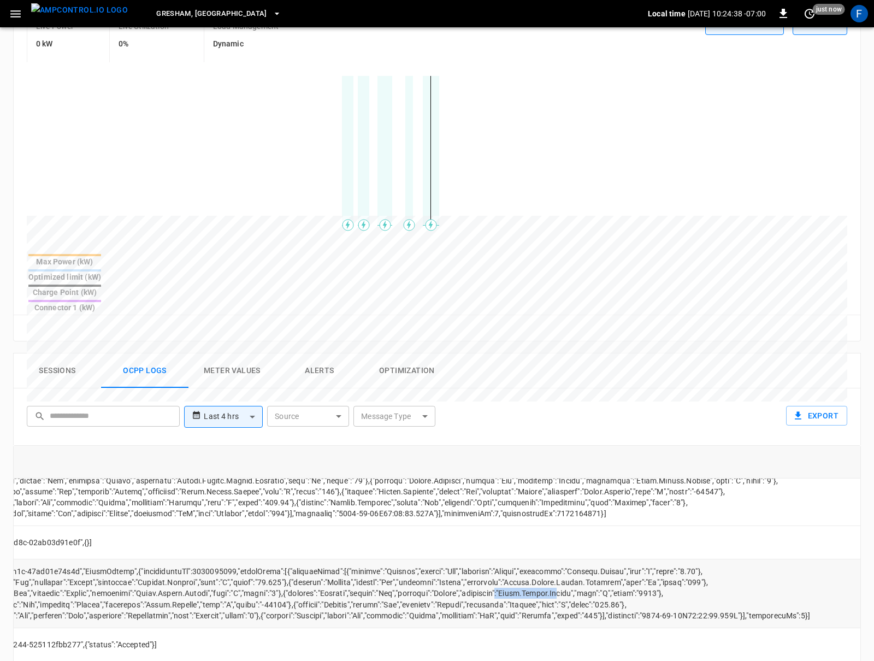
drag, startPoint x: 536, startPoint y: 553, endPoint x: 598, endPoint y: 553, distance: 62.2
click at [598, 559] on td "opcc-messages-table" at bounding box center [432, 593] width 1034 height 68
click at [601, 559] on td "opcc-messages-table" at bounding box center [427, 593] width 1034 height 68
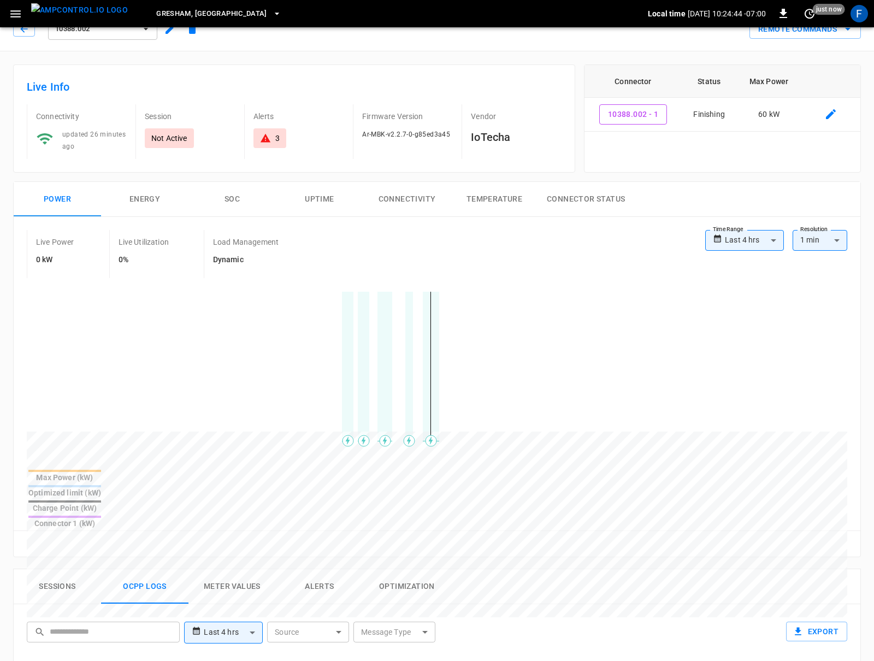
scroll to position [14, 0]
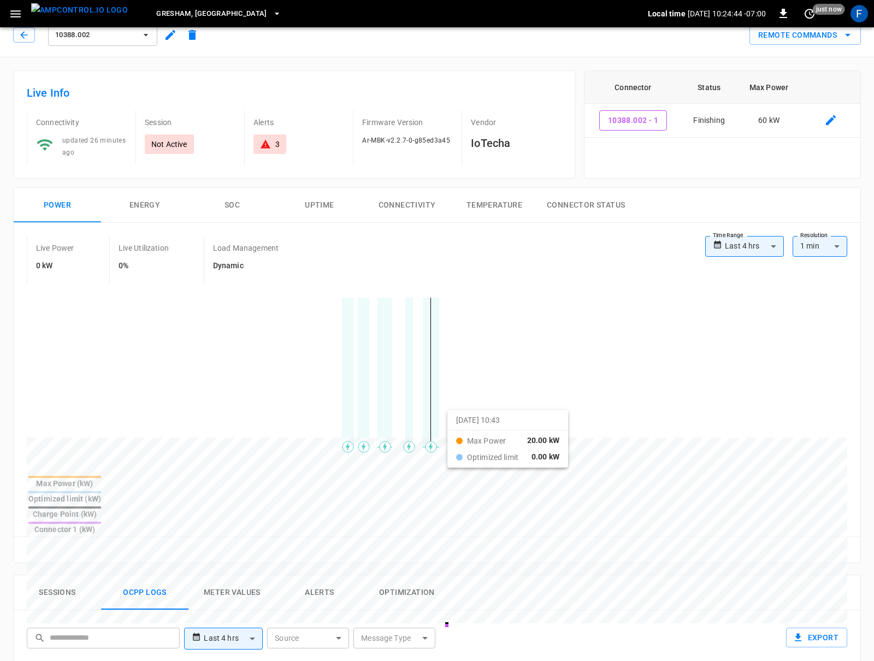
drag, startPoint x: 321, startPoint y: 410, endPoint x: 450, endPoint y: 414, distance: 129.5
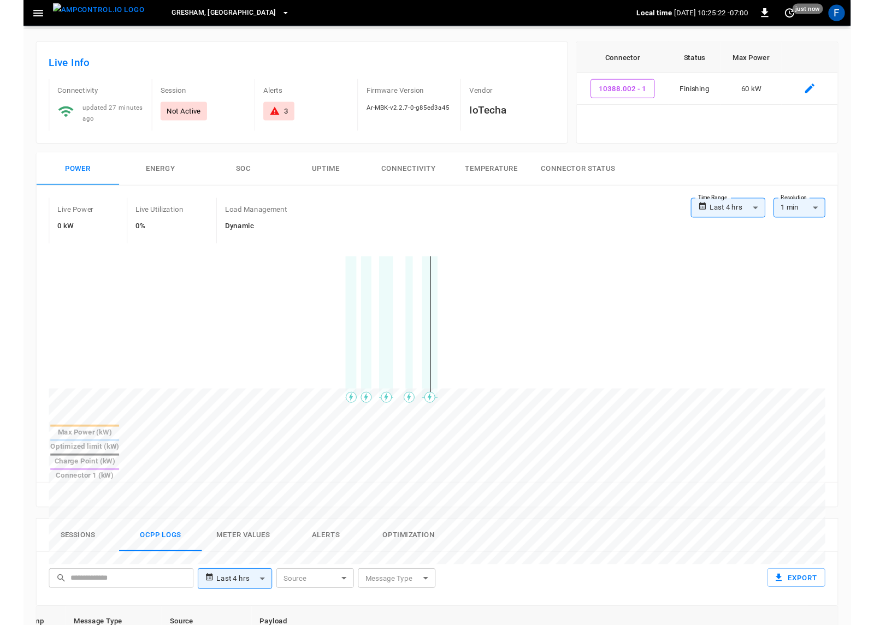
scroll to position [0, 0]
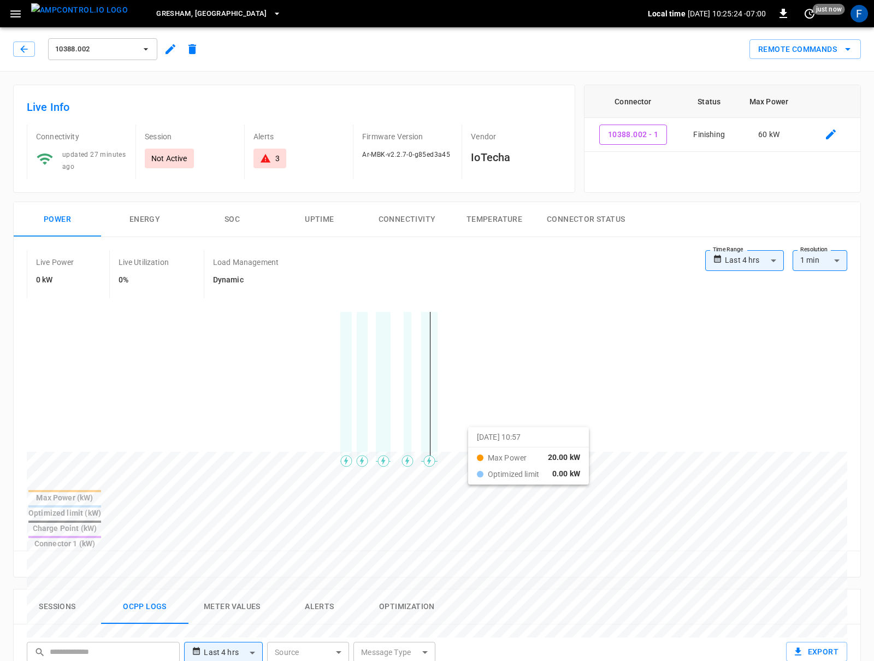
drag, startPoint x: 357, startPoint y: 435, endPoint x: 482, endPoint y: 435, distance: 125.6
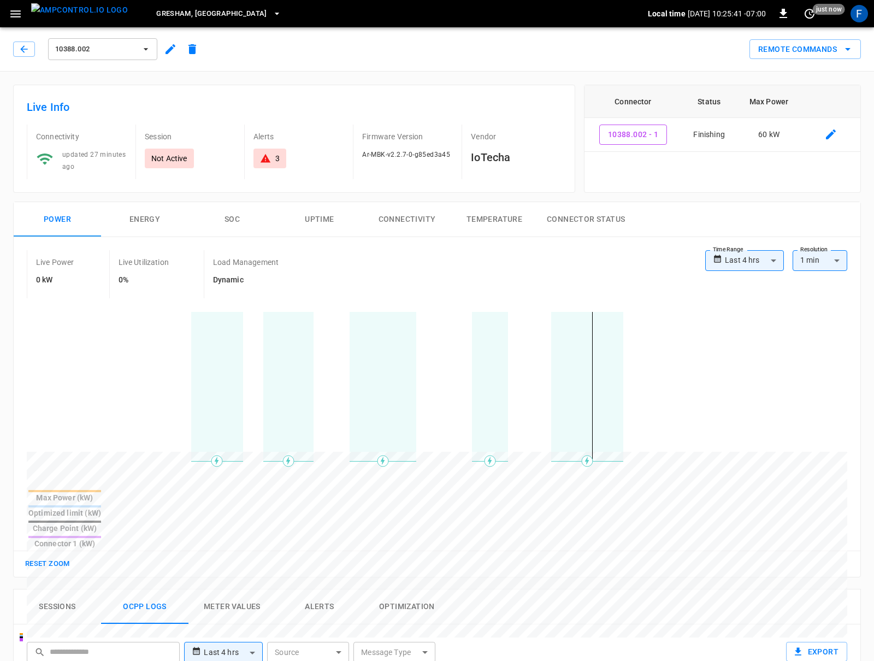
click at [124, 283] on h6 "0%" at bounding box center [143, 280] width 50 height 12
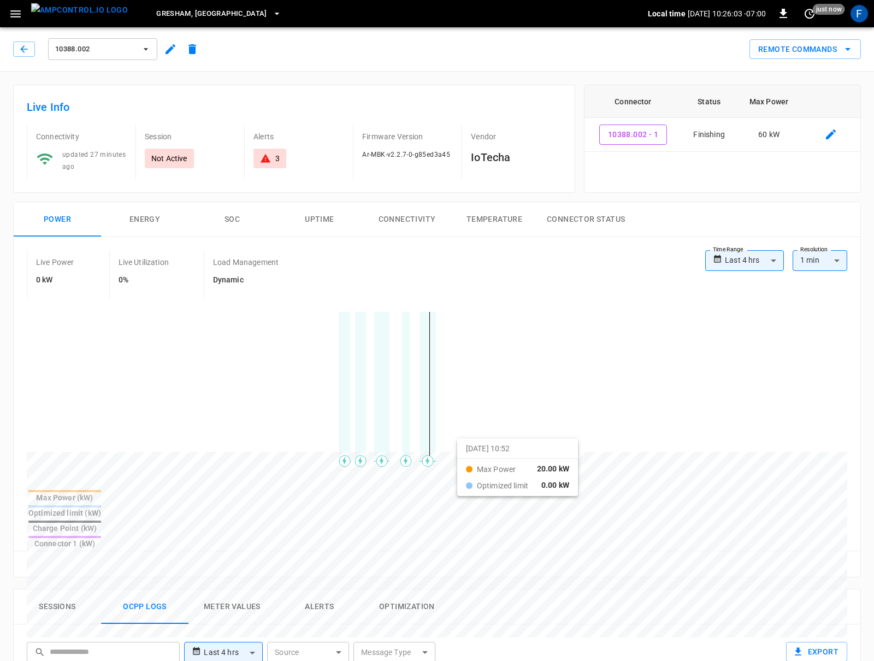
drag, startPoint x: 312, startPoint y: 418, endPoint x: 478, endPoint y: 449, distance: 168.3
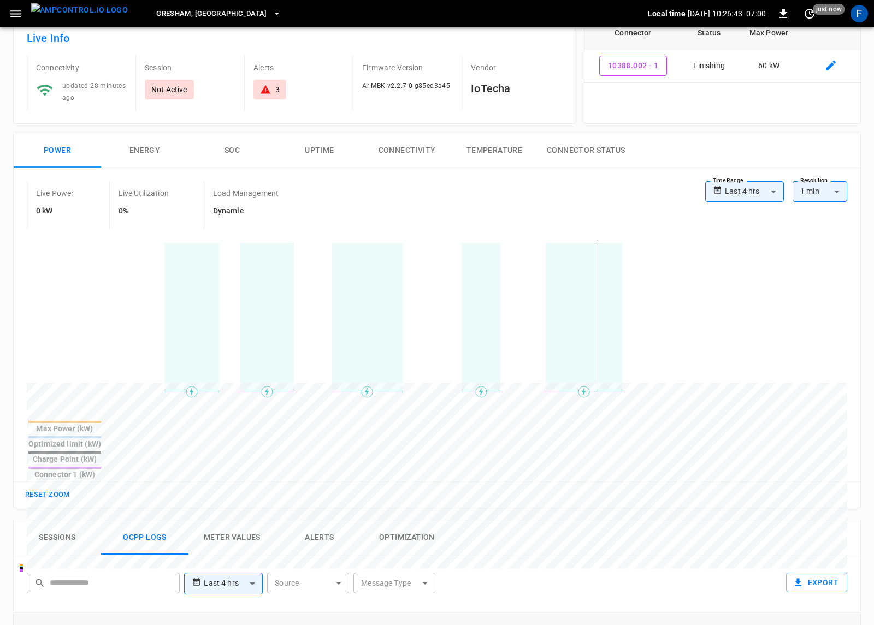
scroll to position [73, 0]
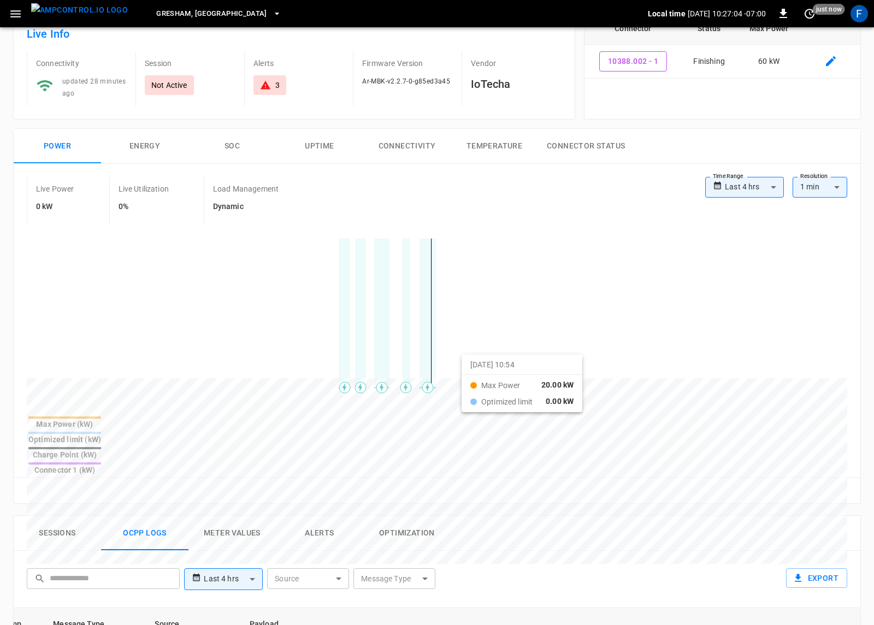
drag, startPoint x: 298, startPoint y: 349, endPoint x: 475, endPoint y: 364, distance: 177.5
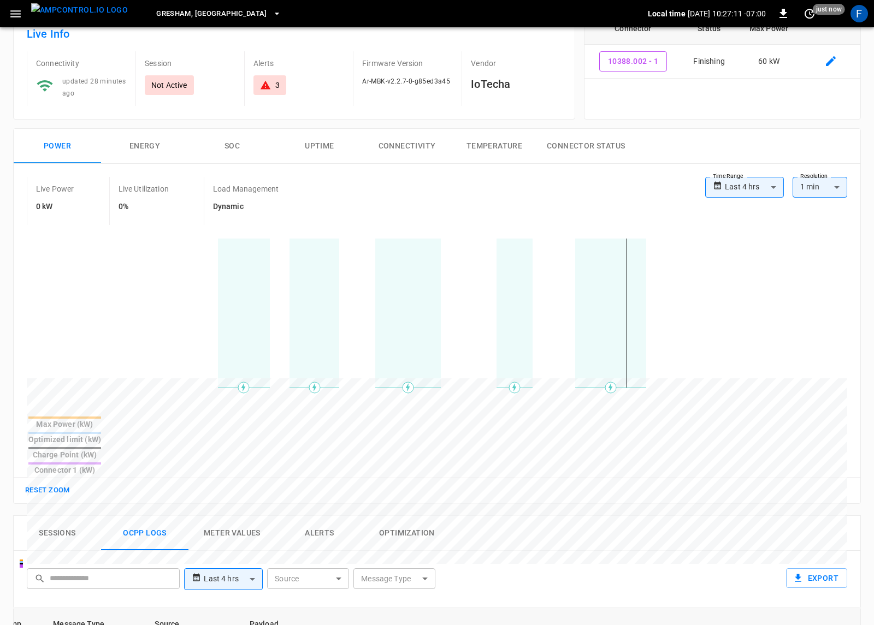
click at [226, 149] on button "SOC" at bounding box center [231, 146] width 87 height 35
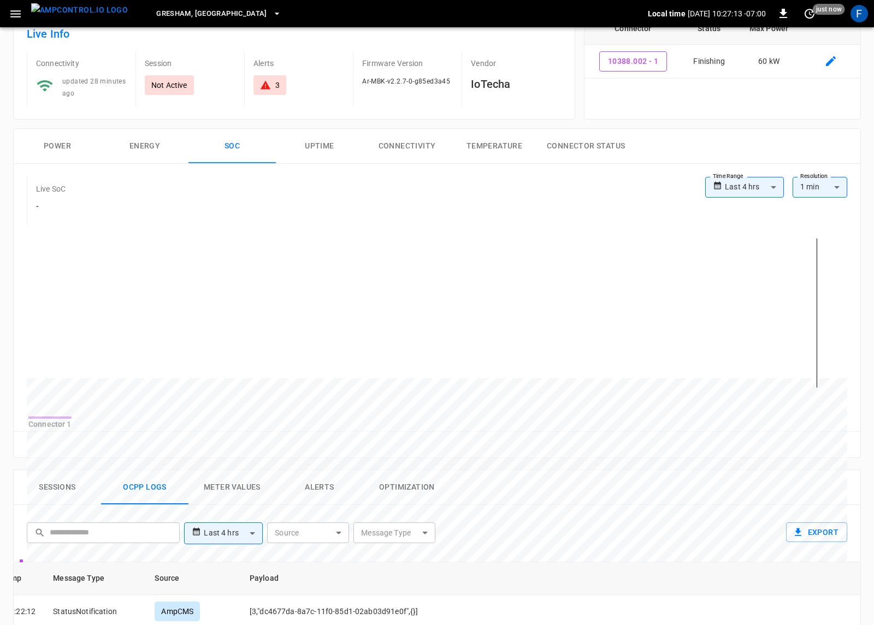
click at [36, 211] on h6 "-" at bounding box center [50, 207] width 29 height 12
click at [59, 158] on button "Power" at bounding box center [57, 146] width 87 height 35
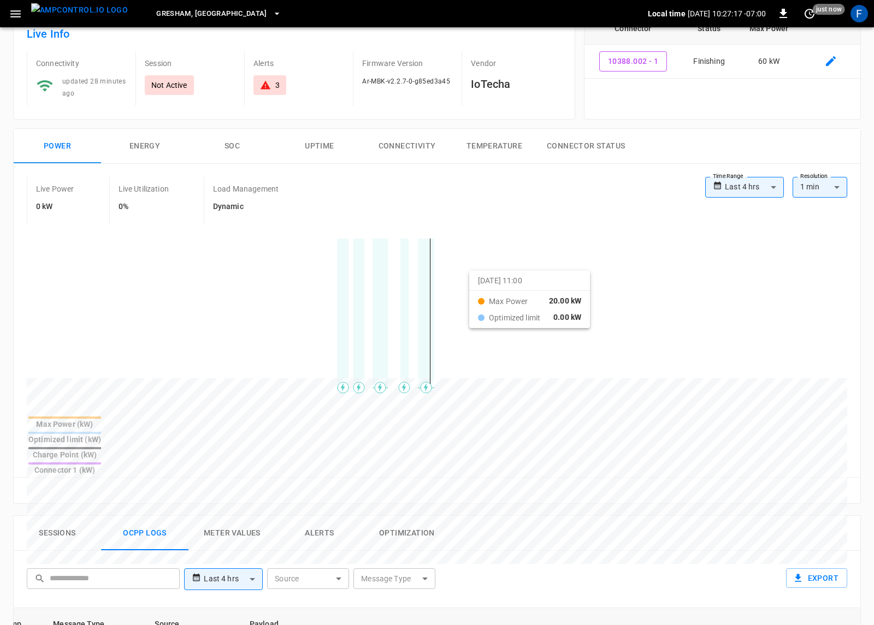
drag, startPoint x: 323, startPoint y: 290, endPoint x: 486, endPoint y: 281, distance: 163.0
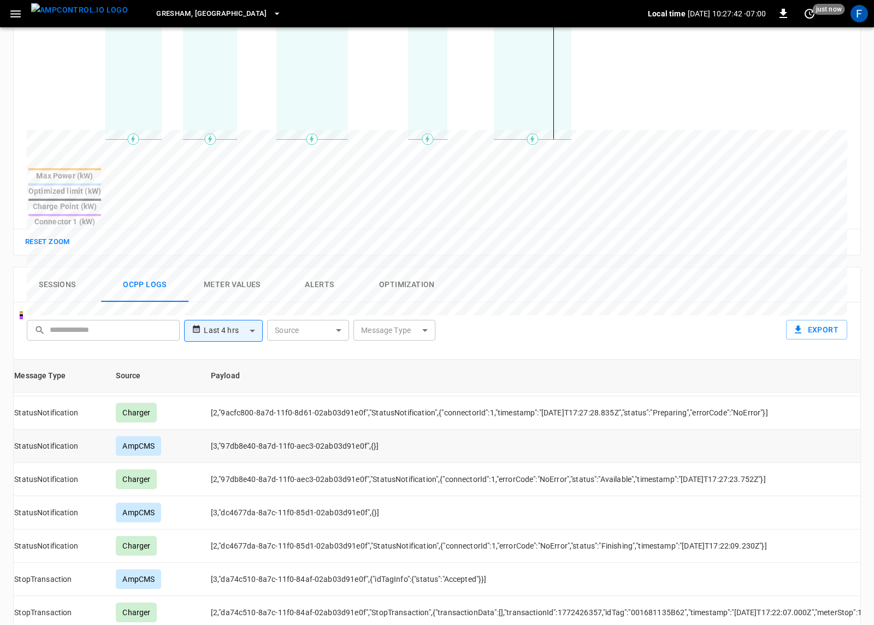
scroll to position [31, 80]
click at [693, 395] on td "[2,"9acfc800-8a7d-11f0-8d61-02ab03d91e0f","StatusNotification",{"connectorId":1…" at bounding box center [719, 411] width 1034 height 33
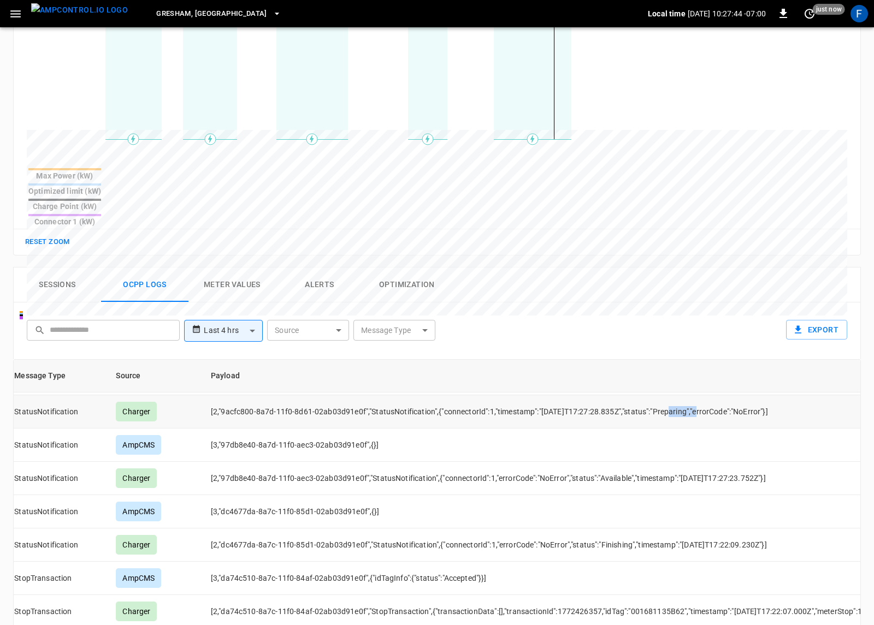
click at [693, 395] on td "[2,"9acfc800-8a7d-11f0-8d61-02ab03d91e0f","StatusNotification",{"connectorId":1…" at bounding box center [719, 411] width 1034 height 33
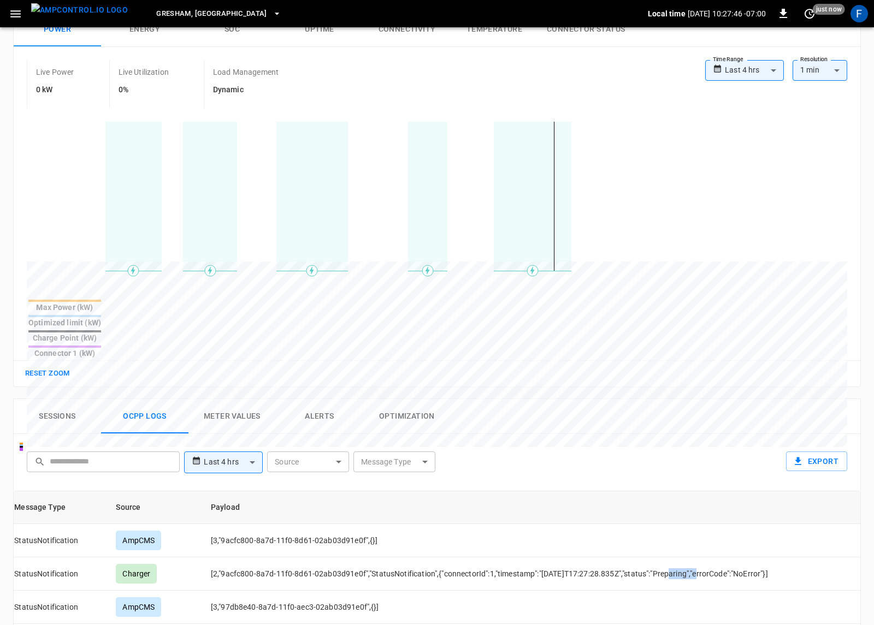
scroll to position [188, 0]
click at [603, 436] on div "**********" at bounding box center [436, 464] width 847 height 57
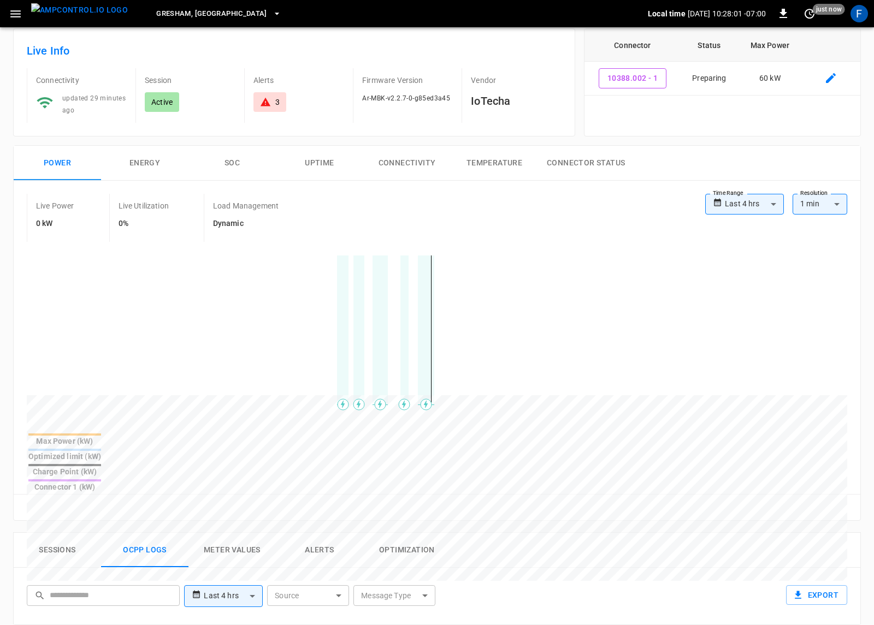
scroll to position [58, 0]
drag, startPoint x: 143, startPoint y: 99, endPoint x: 186, endPoint y: 99, distance: 43.7
click at [186, 99] on div "Session Active" at bounding box center [185, 94] width 100 height 55
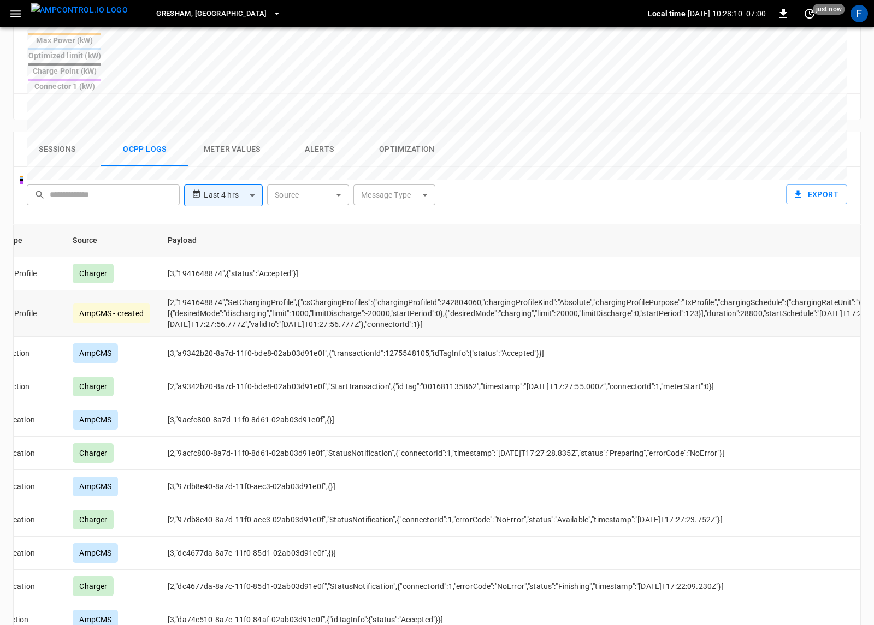
scroll to position [0, 58]
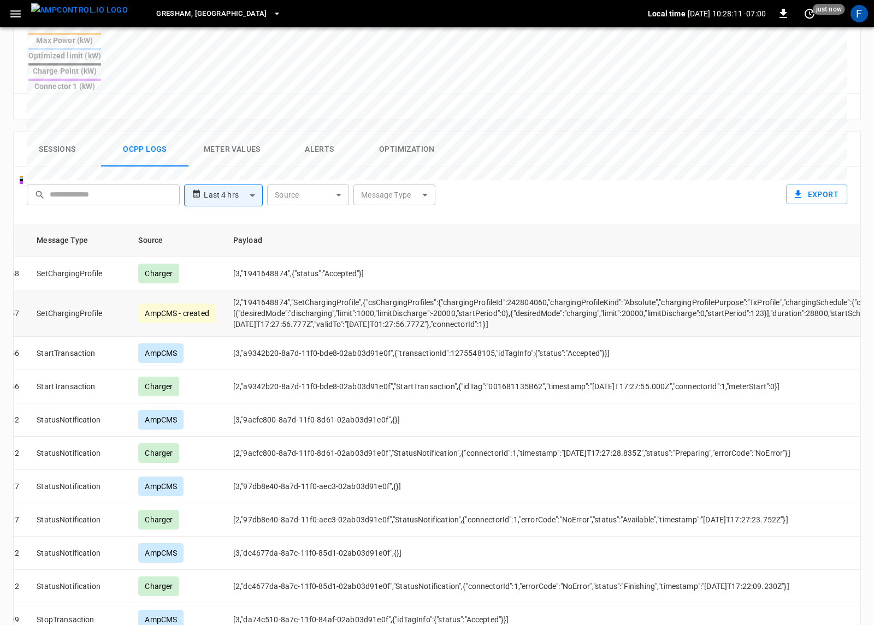
click at [331, 290] on td "[2,"1941648874","SetChargingProfile",{"csChargingProfiles":{"chargingProfileId"…" at bounding box center [741, 313] width 1034 height 46
click at [388, 290] on td "[2,"1941648874","SetChargingProfile",{"csChargingProfiles":{"chargingProfileId"…" at bounding box center [741, 313] width 1034 height 46
click at [465, 290] on td "[2,"1941648874","SetChargingProfile",{"csChargingProfiles":{"chargingProfileId"…" at bounding box center [741, 313] width 1034 height 46
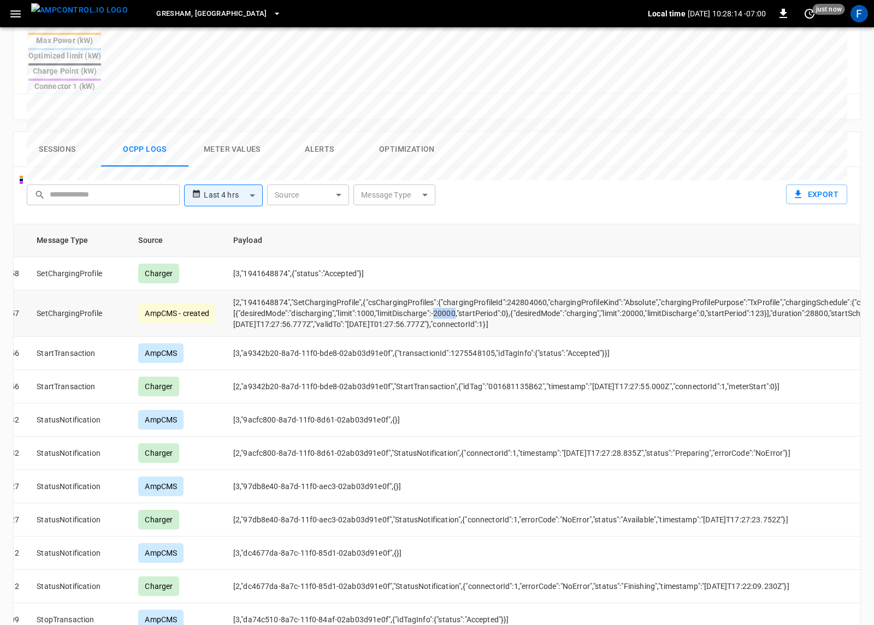
click at [465, 290] on td "[2,"1941648874","SetChargingProfile",{"csChargingProfiles":{"chargingProfileId"…" at bounding box center [741, 313] width 1034 height 46
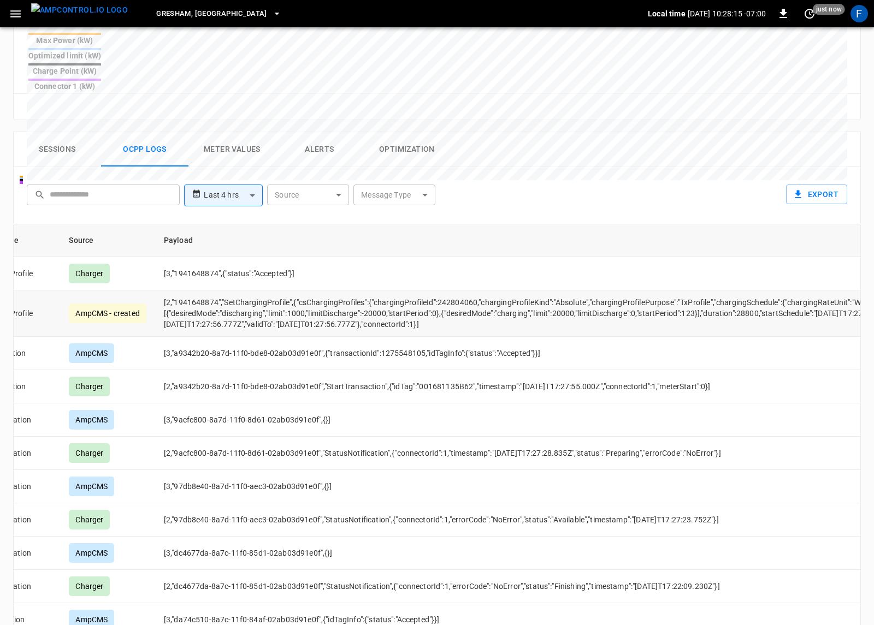
click at [465, 290] on td "[2,"1941648874","SetChargingProfile",{"csChargingProfiles":{"chargingProfileId"…" at bounding box center [672, 313] width 1034 height 46
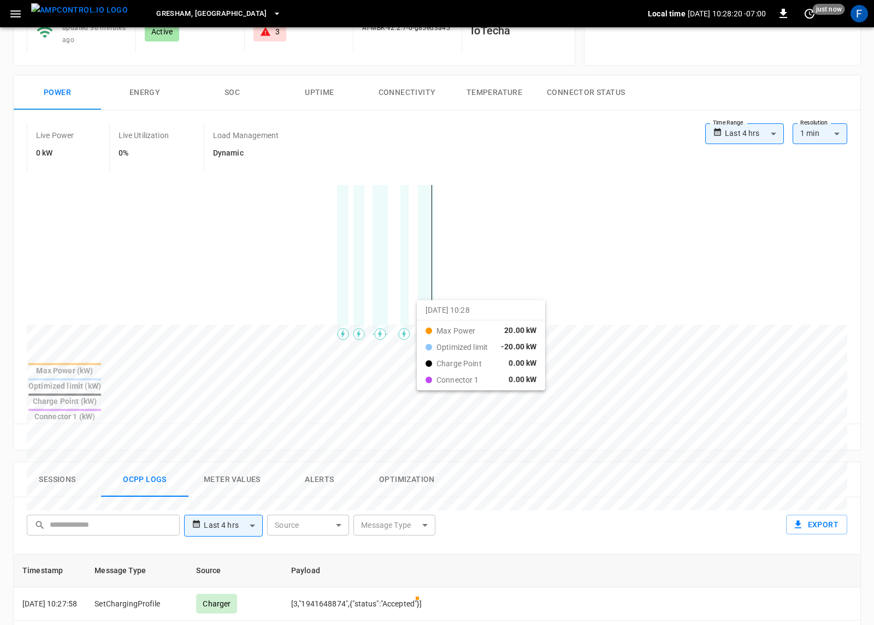
scroll to position [24, 0]
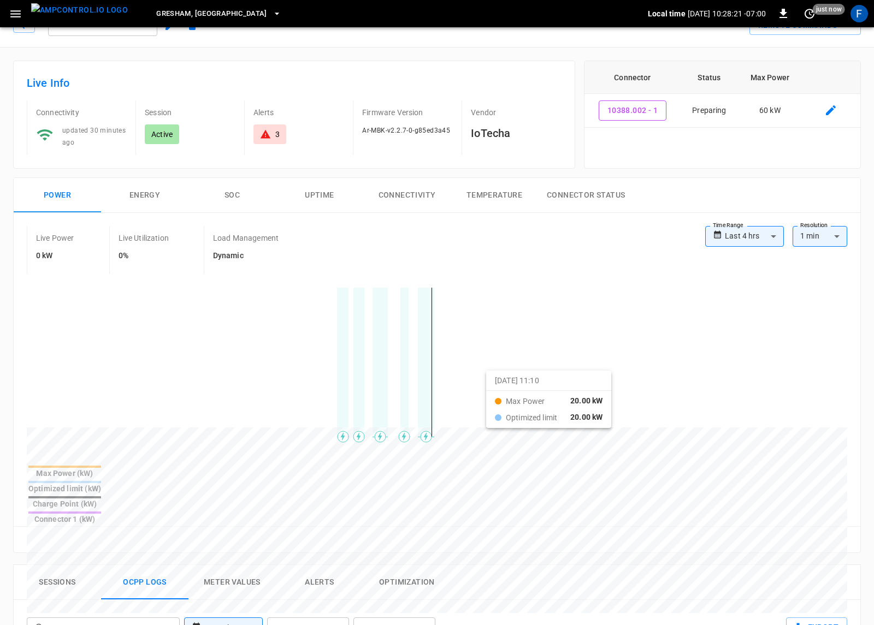
drag, startPoint x: 370, startPoint y: 380, endPoint x: 502, endPoint y: 381, distance: 132.1
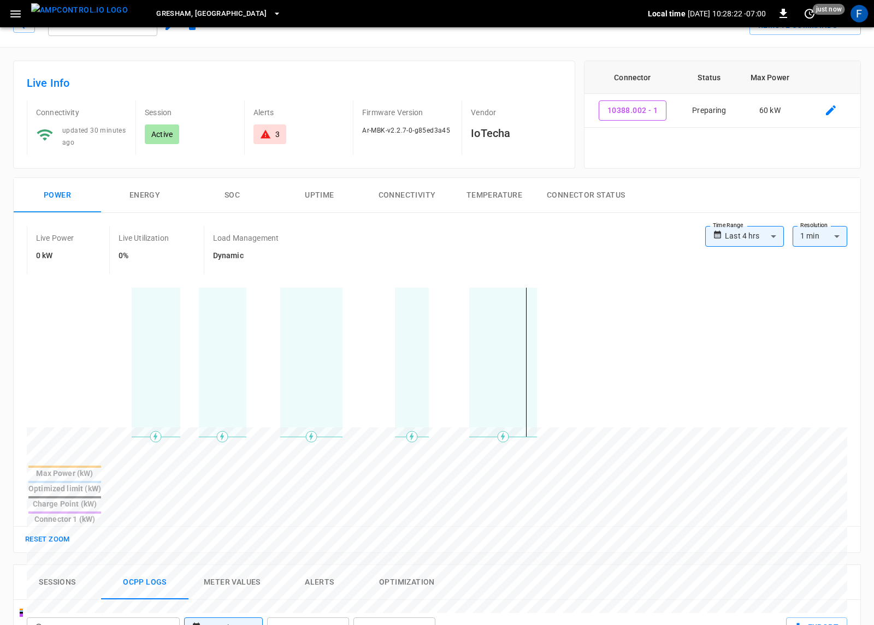
scroll to position [0, 0]
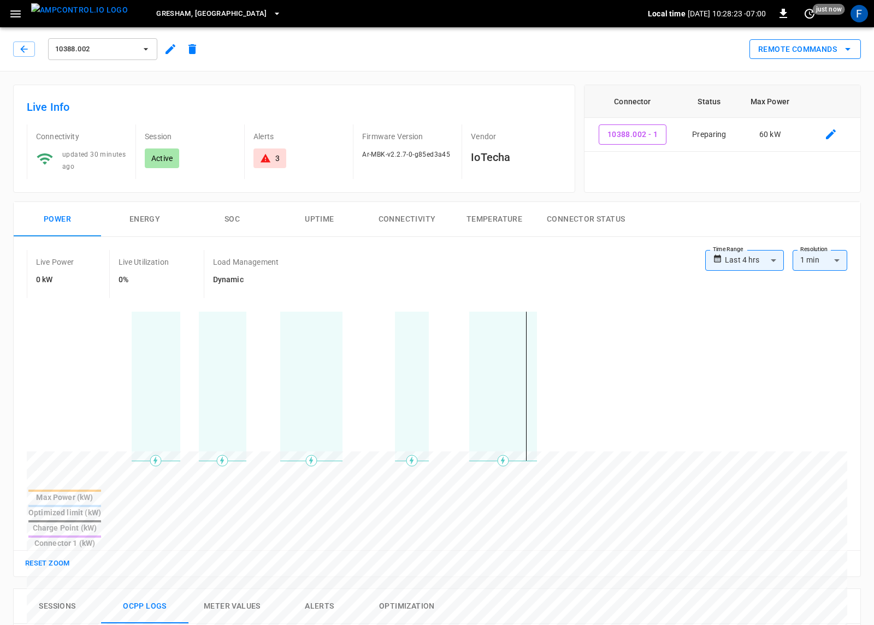
click at [800, 51] on button "Remote Commands" at bounding box center [804, 49] width 111 height 20
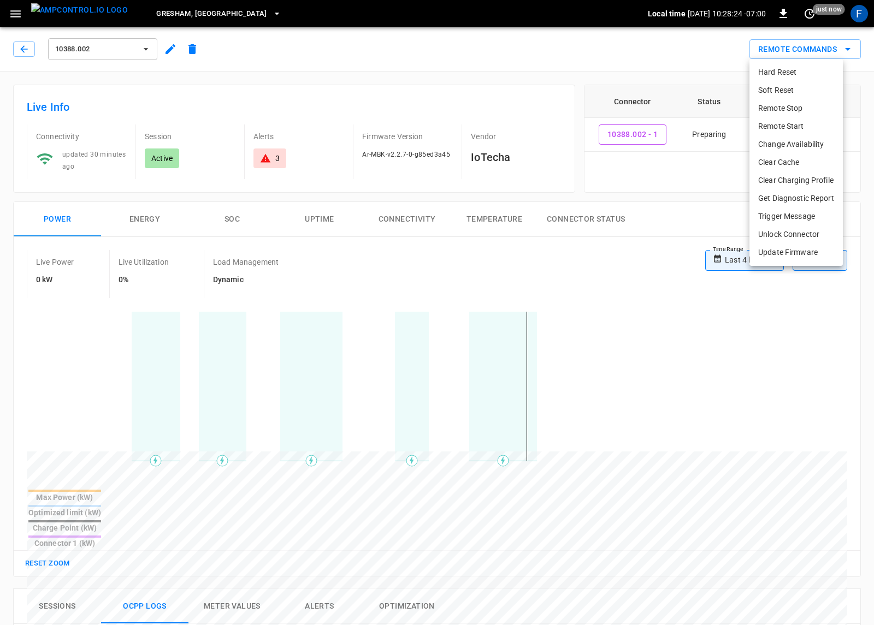
click at [792, 218] on li "Trigger Message" at bounding box center [795, 216] width 93 height 18
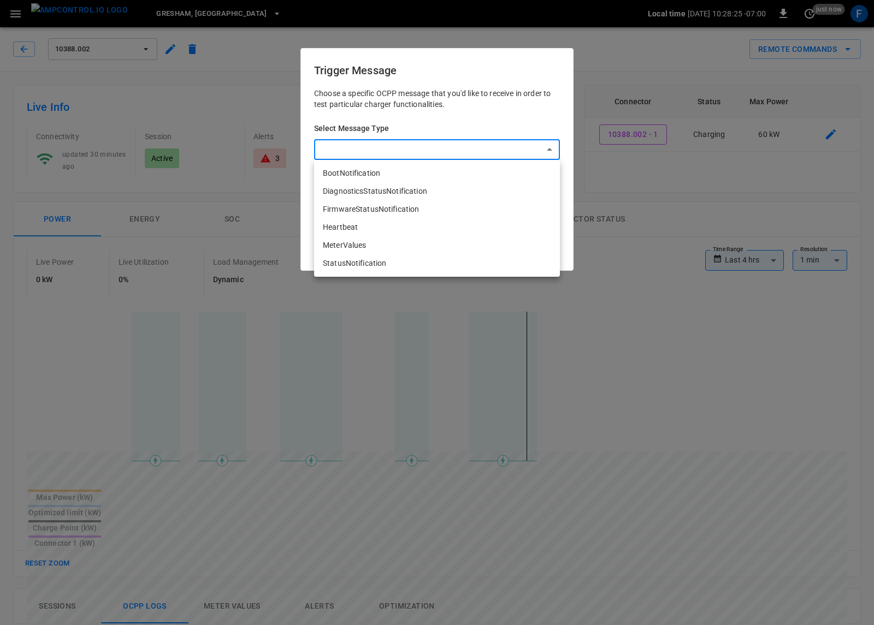
click at [453, 155] on body "**********" at bounding box center [437, 580] width 874 height 1161
click at [413, 243] on li "MeterValues" at bounding box center [437, 245] width 246 height 18
type input "**********"
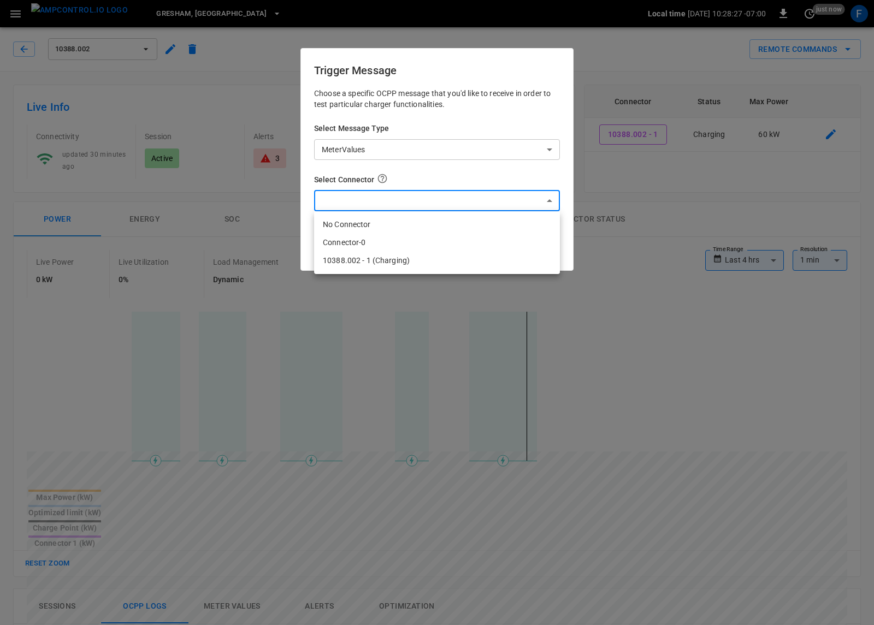
click at [407, 204] on body "**********" at bounding box center [437, 580] width 874 height 1161
click at [397, 268] on li "10388.002 - 1 (Charging)" at bounding box center [437, 261] width 246 height 18
type input "**********"
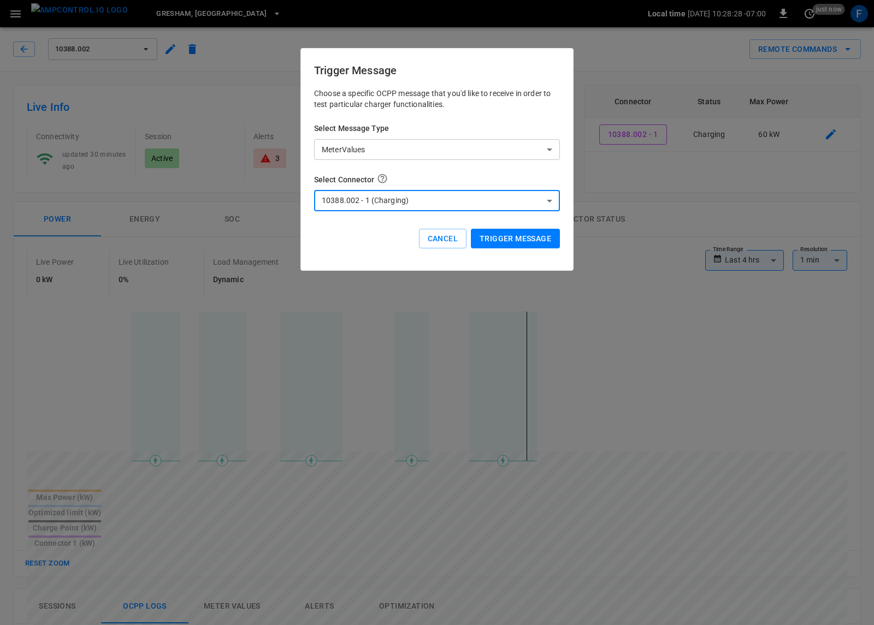
click at [521, 238] on button "Trigger Message" at bounding box center [515, 239] width 89 height 20
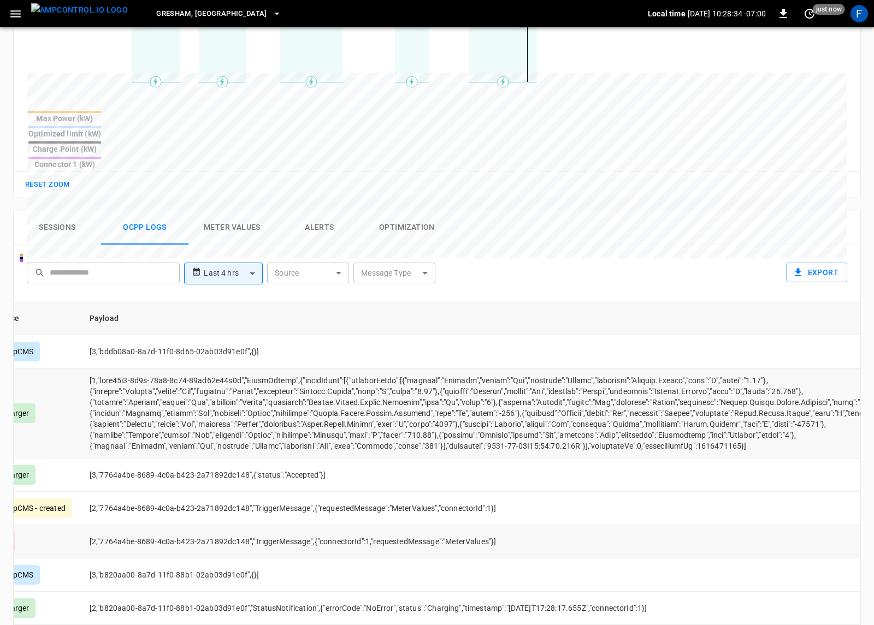
scroll to position [0, 210]
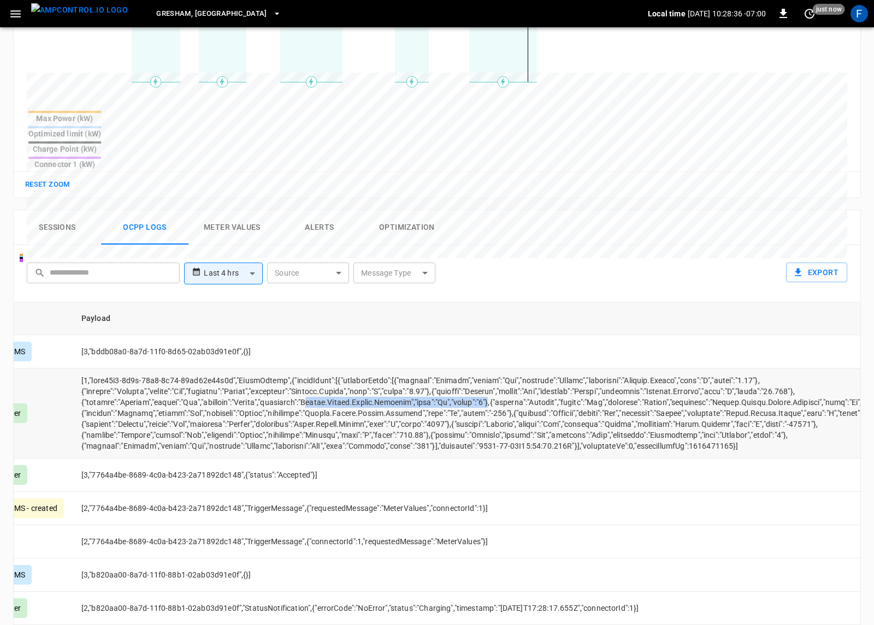
drag, startPoint x: 331, startPoint y: 365, endPoint x: 505, endPoint y: 360, distance: 173.7
click at [505, 369] on td "opcc-messages-table" at bounding box center [590, 414] width 1034 height 90
drag, startPoint x: 328, startPoint y: 374, endPoint x: 482, endPoint y: 374, distance: 154.5
click at [482, 374] on td "opcc-messages-table" at bounding box center [590, 414] width 1034 height 90
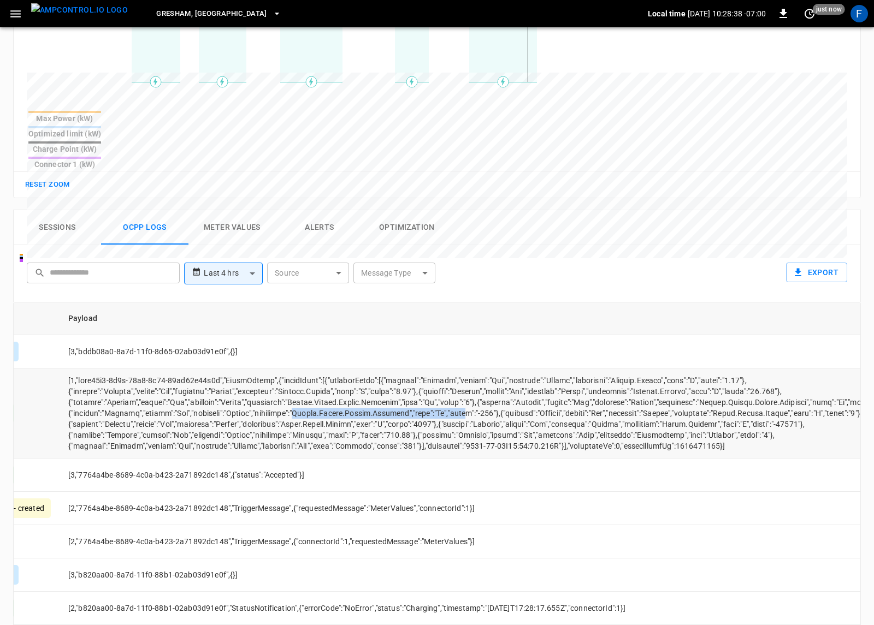
scroll to position [0, 225]
click at [427, 394] on td "opcc-messages-table" at bounding box center [574, 414] width 1034 height 90
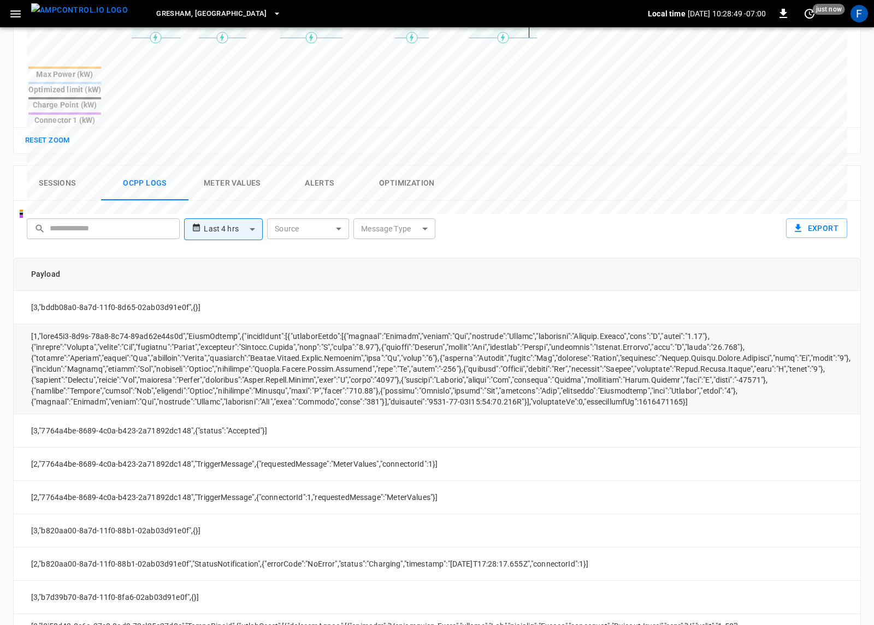
scroll to position [420, 0]
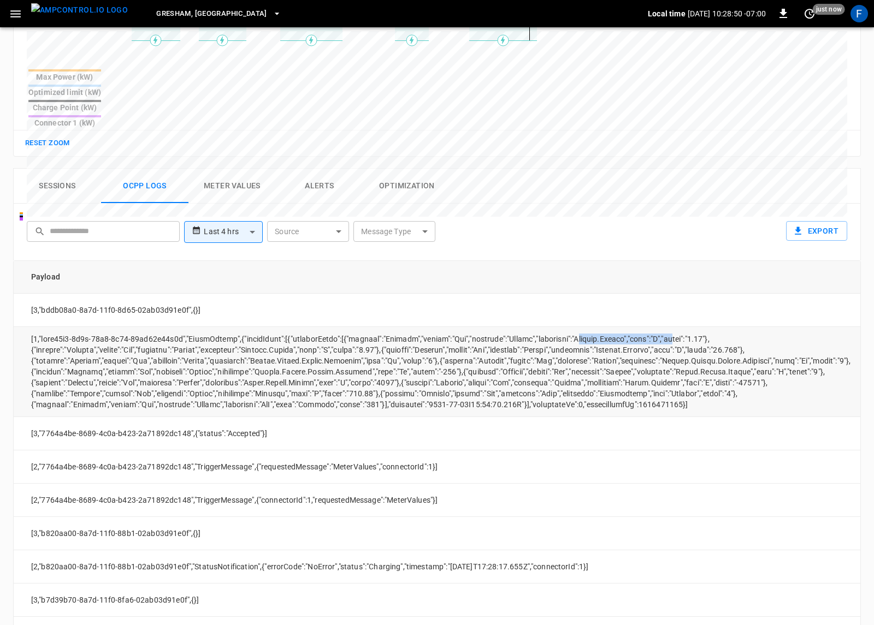
drag, startPoint x: 601, startPoint y: 304, endPoint x: 691, endPoint y: 306, distance: 90.7
click at [691, 327] on td "opcc-messages-table" at bounding box center [539, 372] width 1034 height 90
drag, startPoint x: 330, startPoint y: 319, endPoint x: 446, endPoint y: 321, distance: 115.8
click at [446, 327] on td "opcc-messages-table" at bounding box center [539, 372] width 1034 height 90
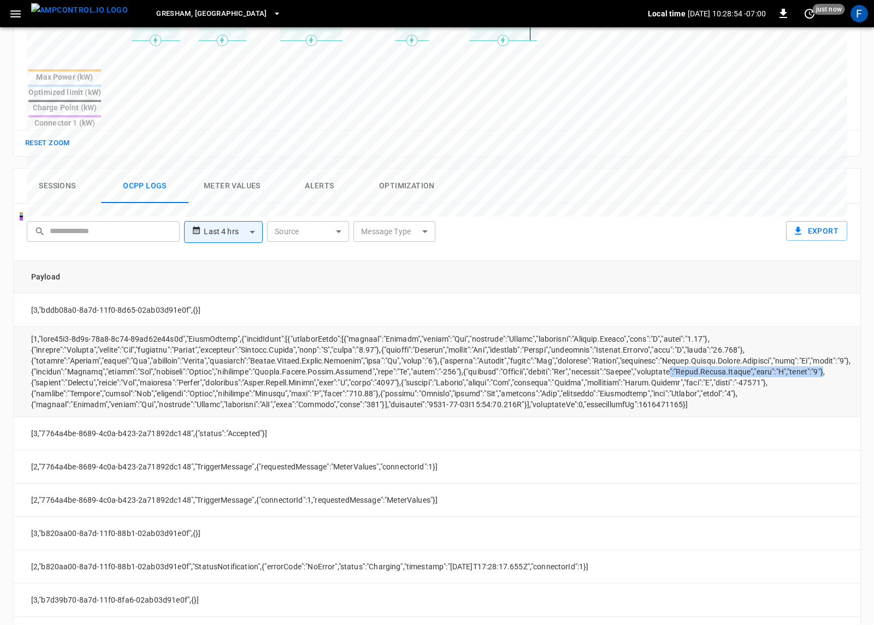
drag, startPoint x: 686, startPoint y: 333, endPoint x: 838, endPoint y: 335, distance: 151.8
click at [838, 335] on td "opcc-messages-table" at bounding box center [539, 372] width 1034 height 90
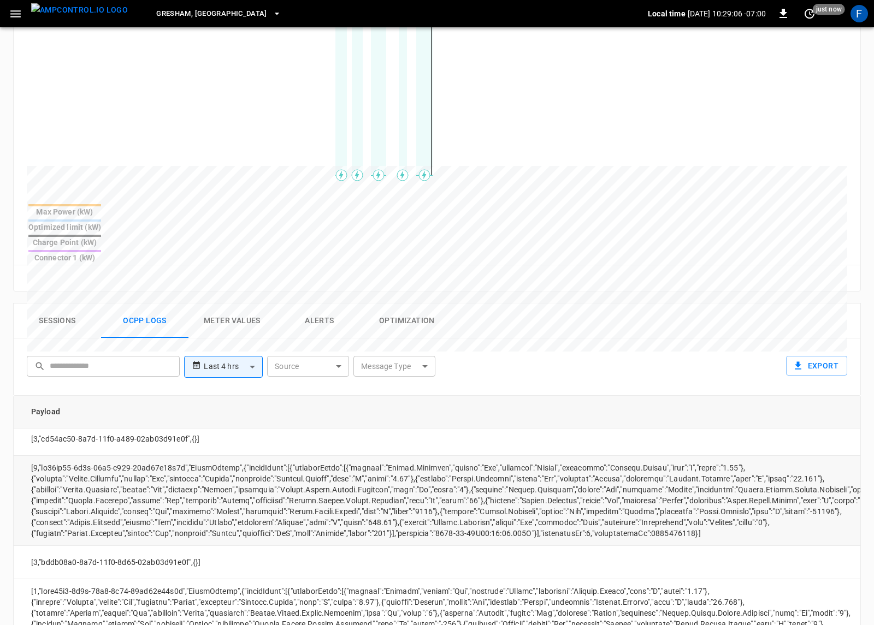
scroll to position [8, 260]
click at [407, 483] on td "opcc-messages-table" at bounding box center [539, 499] width 1034 height 90
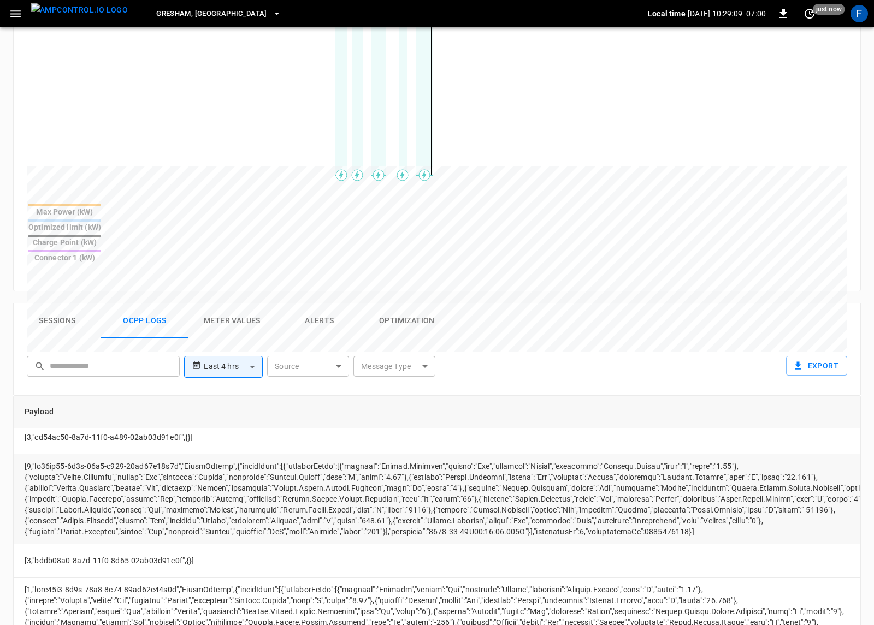
click at [523, 479] on td "opcc-messages-table" at bounding box center [533, 499] width 1034 height 90
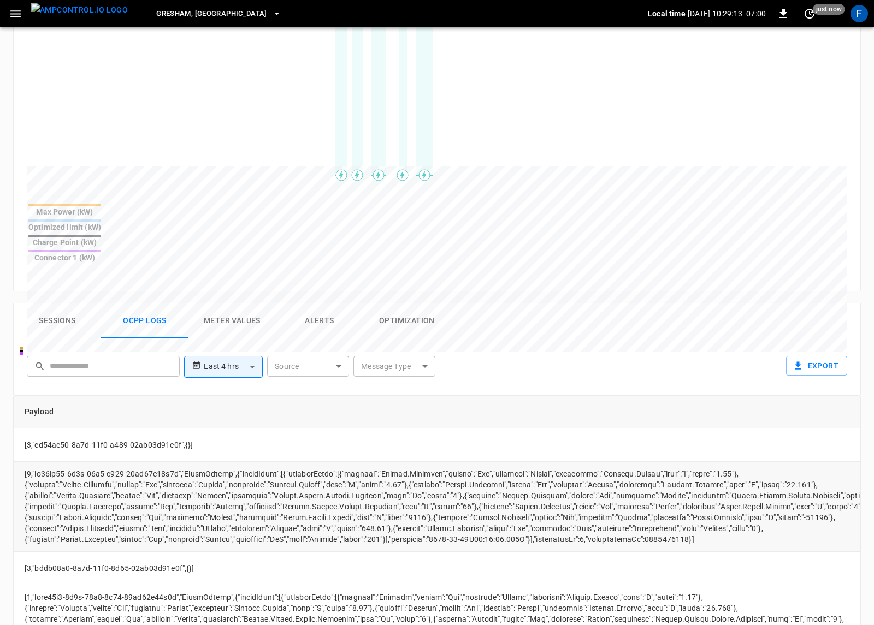
click at [475, 462] on td "opcc-messages-table" at bounding box center [533, 507] width 1034 height 90
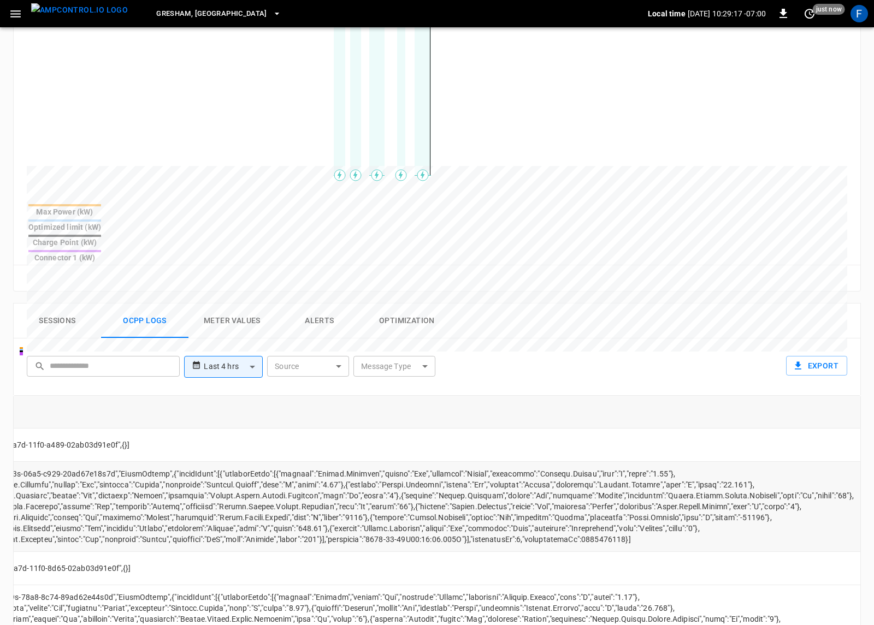
click at [306, 489] on td "opcc-messages-table" at bounding box center [469, 507] width 1034 height 90
drag, startPoint x: 217, startPoint y: 492, endPoint x: 376, endPoint y: 492, distance: 158.9
click at [376, 492] on td "opcc-messages-table" at bounding box center [469, 507] width 1034 height 90
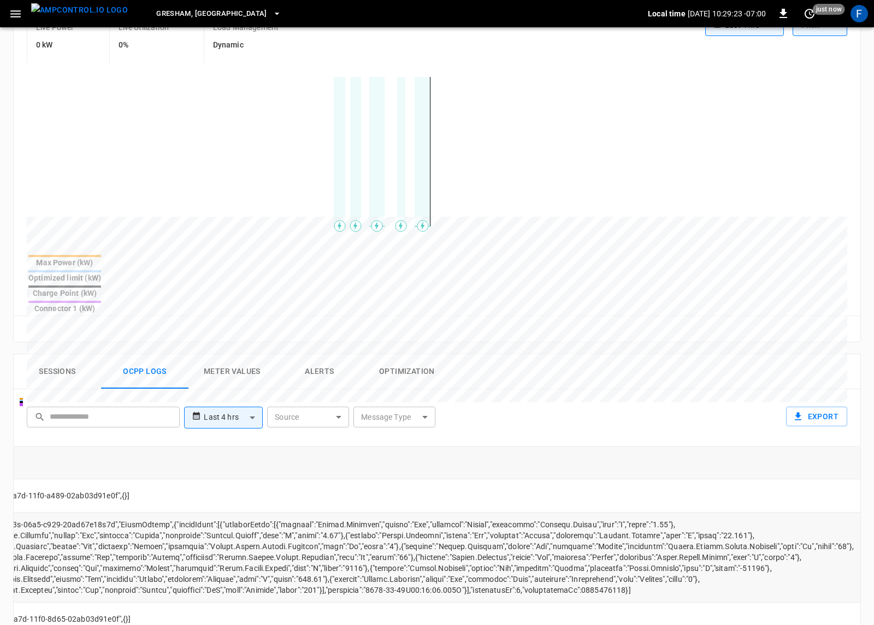
scroll to position [3, 330]
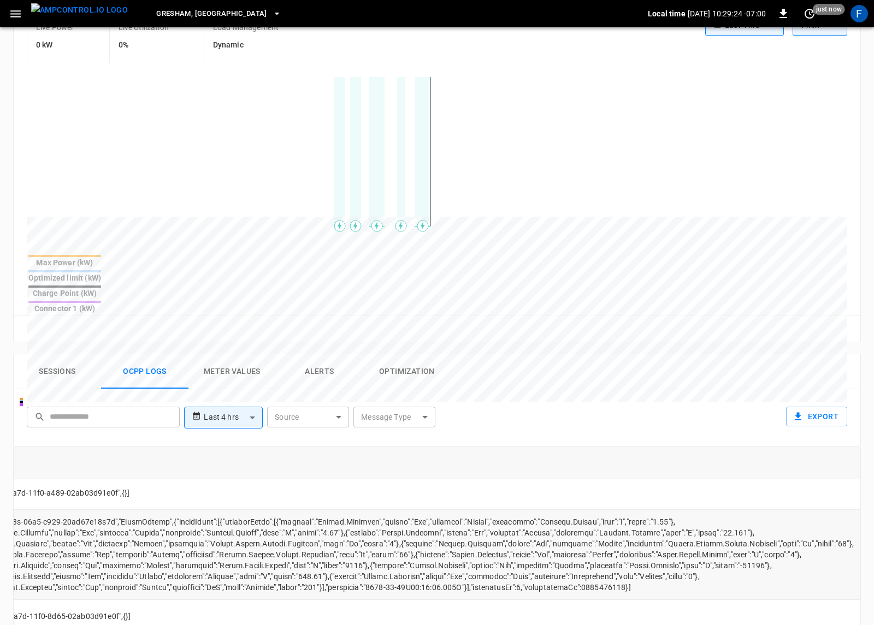
click at [573, 510] on td "opcc-messages-table" at bounding box center [469, 555] width 1034 height 90
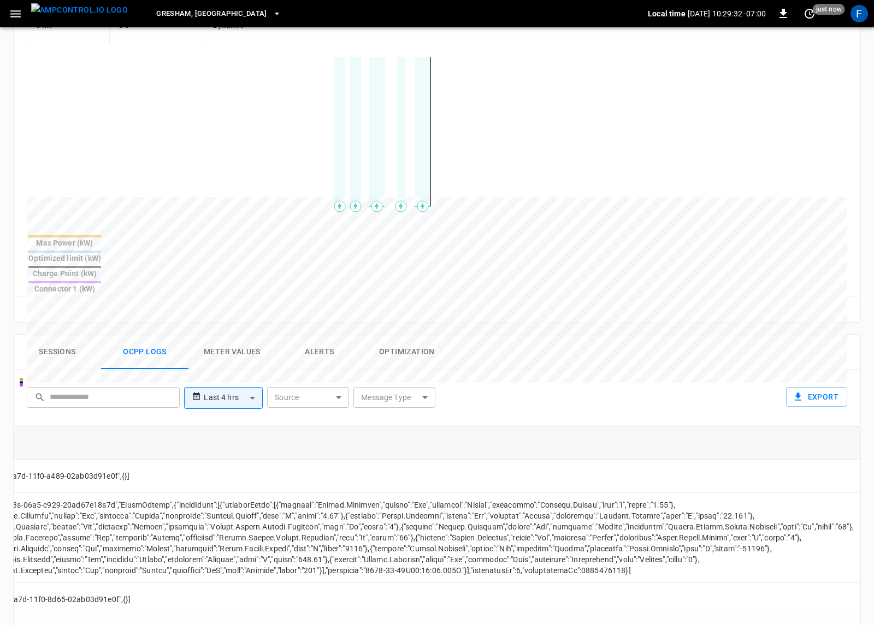
scroll to position [328, 0]
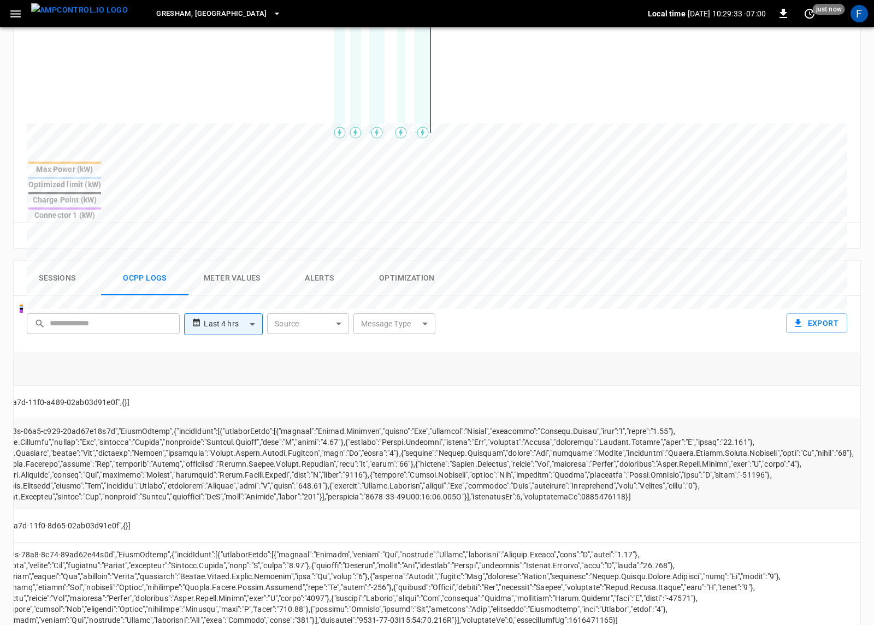
click at [471, 419] on td "opcc-messages-table" at bounding box center [469, 464] width 1034 height 90
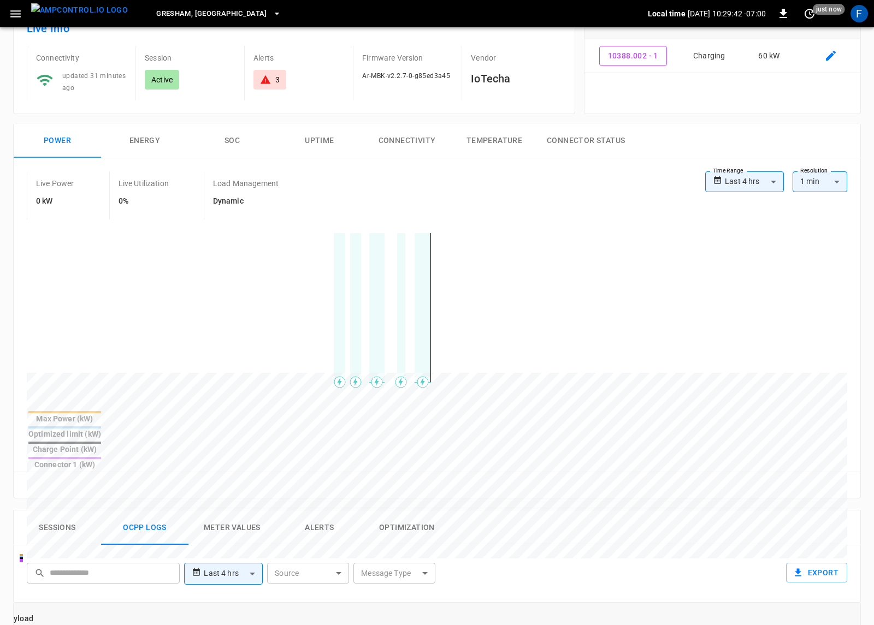
scroll to position [54, 0]
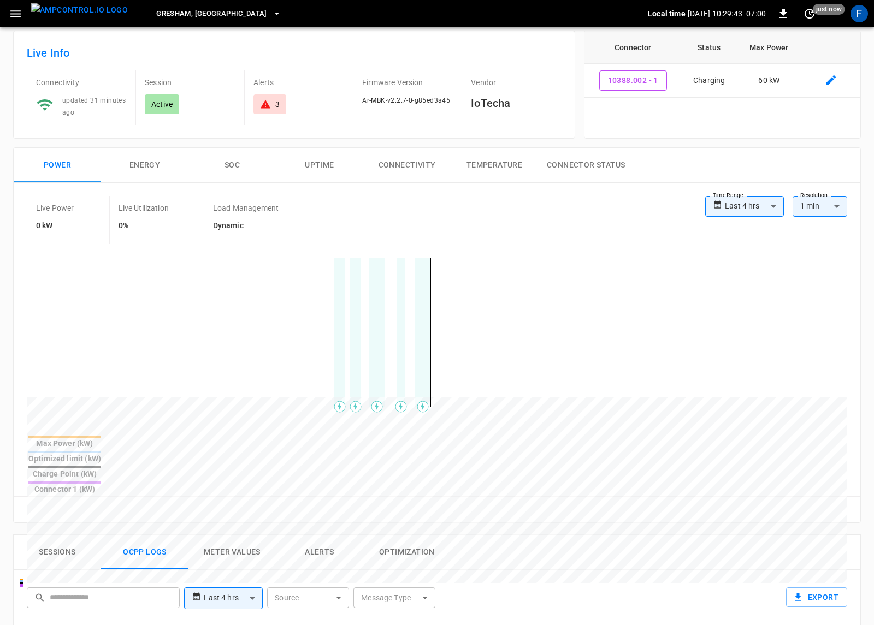
click at [136, 169] on button "Energy" at bounding box center [144, 165] width 87 height 35
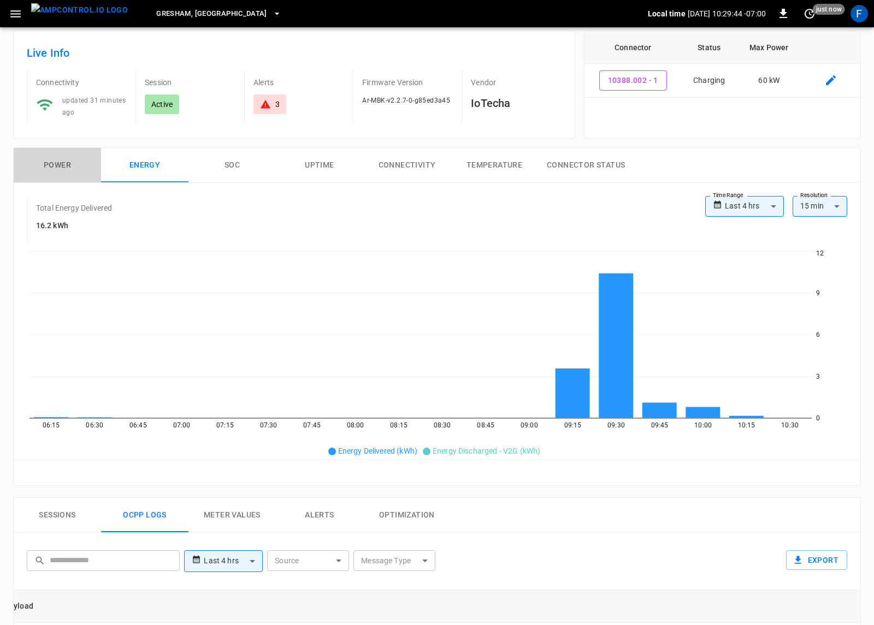
click at [68, 165] on button "Power" at bounding box center [57, 165] width 87 height 35
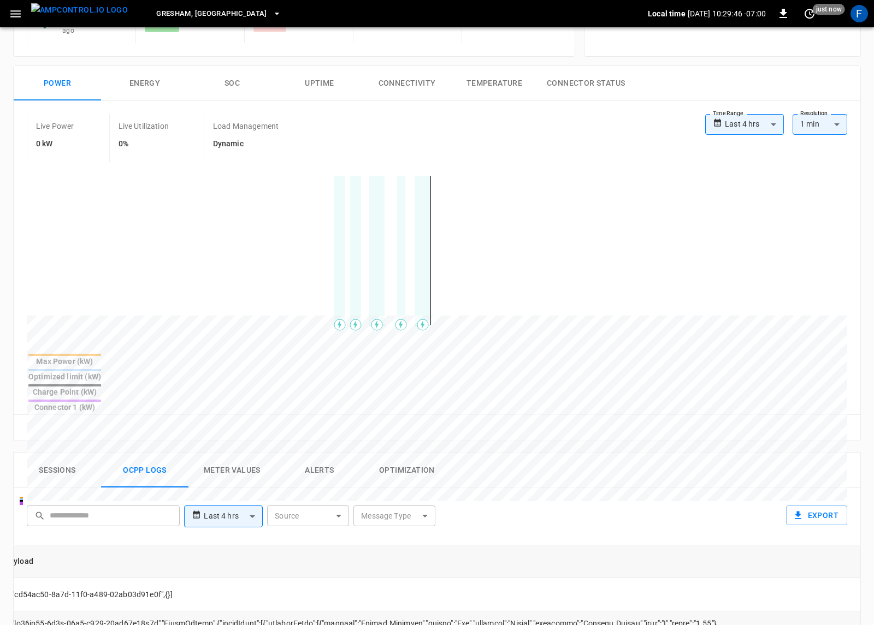
scroll to position [0, 0]
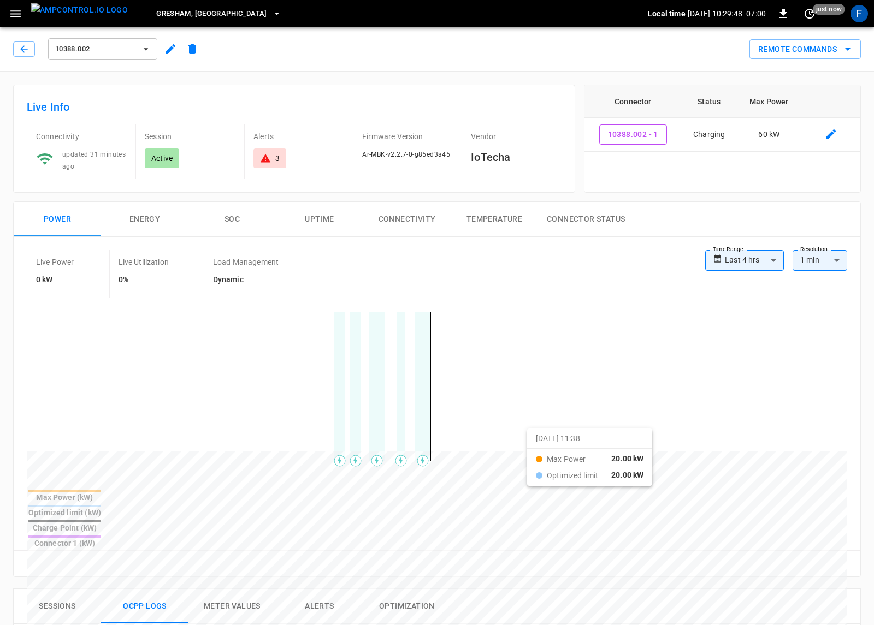
drag, startPoint x: 370, startPoint y: 432, endPoint x: 555, endPoint y: 443, distance: 184.9
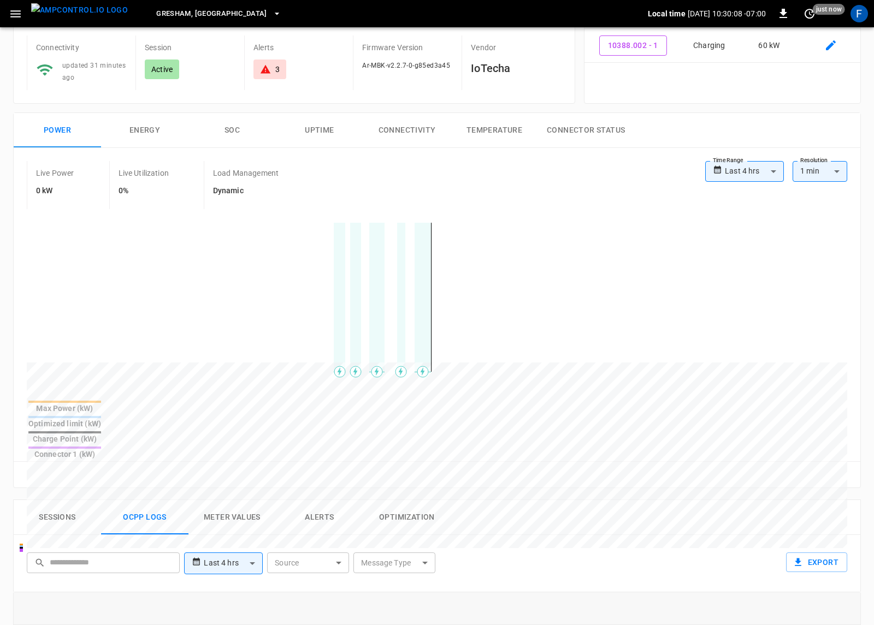
scroll to position [112, 0]
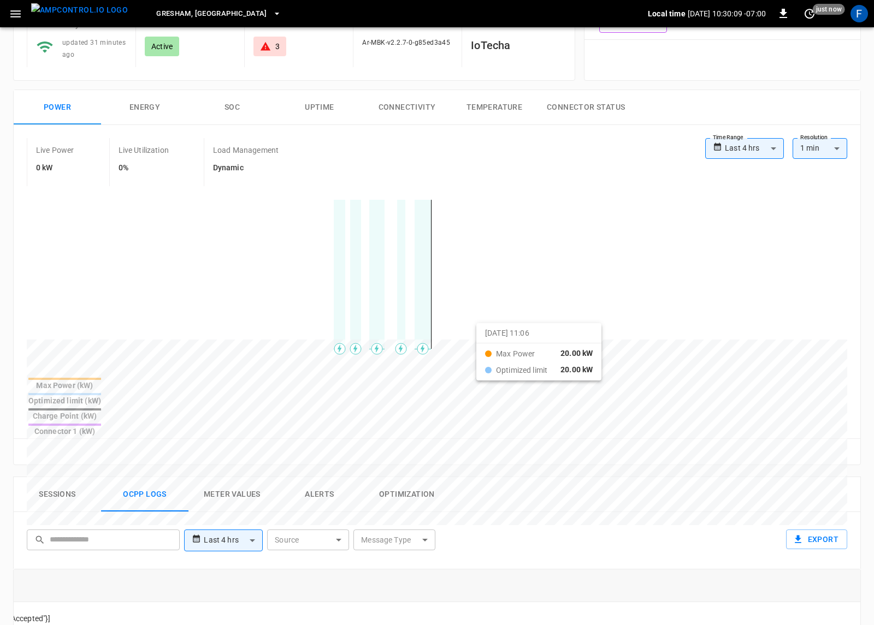
drag, startPoint x: 323, startPoint y: 325, endPoint x: 496, endPoint y: 335, distance: 173.4
click at [496, 528] on div at bounding box center [416, 602] width 779 height 149
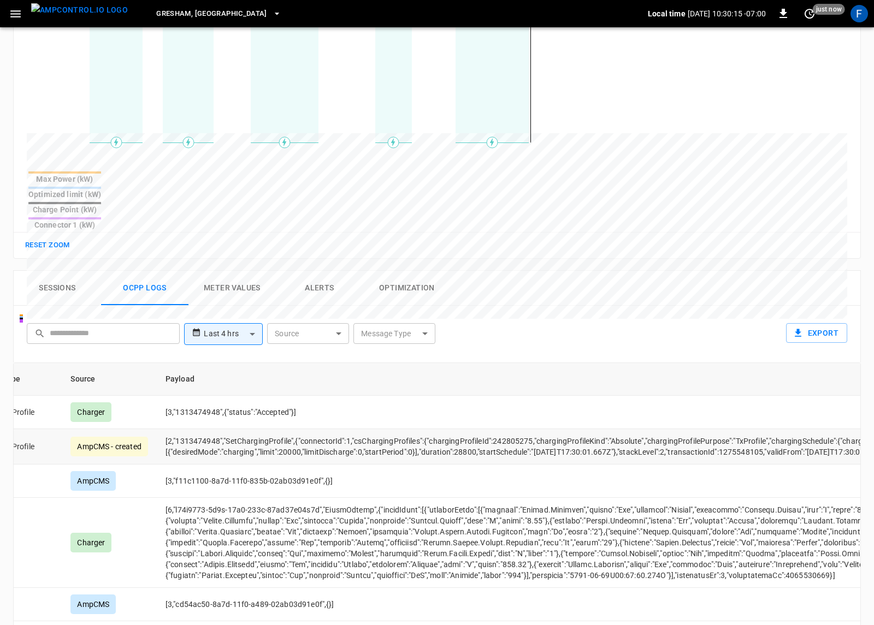
scroll to position [0, 262]
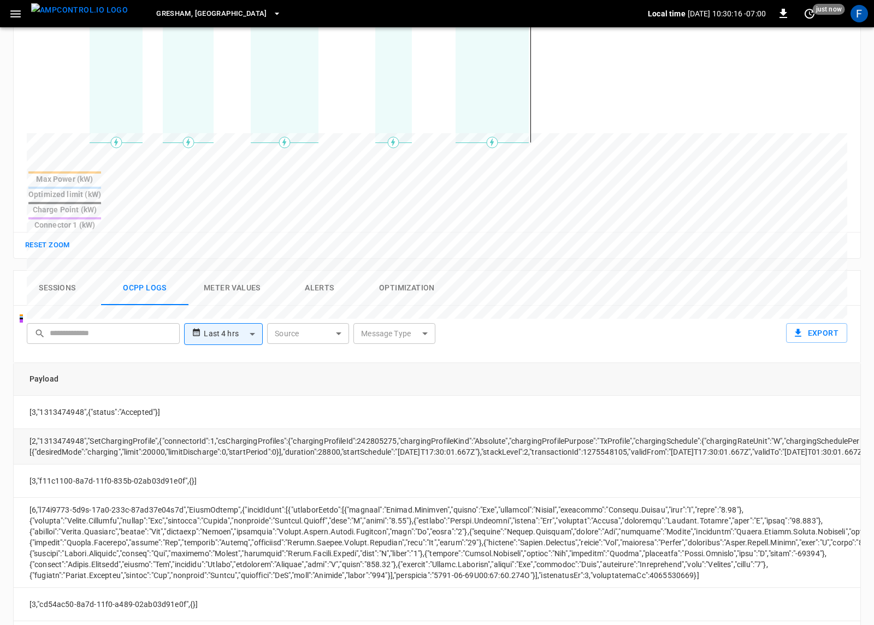
click at [129, 429] on td "[2,"1313474948","SetChargingProfile",{"connectorId":1,"csChargingProfiles":{"ch…" at bounding box center [538, 446] width 1034 height 35
click at [235, 429] on td "[2,"1313474948","SetChargingProfile",{"connectorId":1,"csChargingProfiles":{"ch…" at bounding box center [538, 446] width 1034 height 35
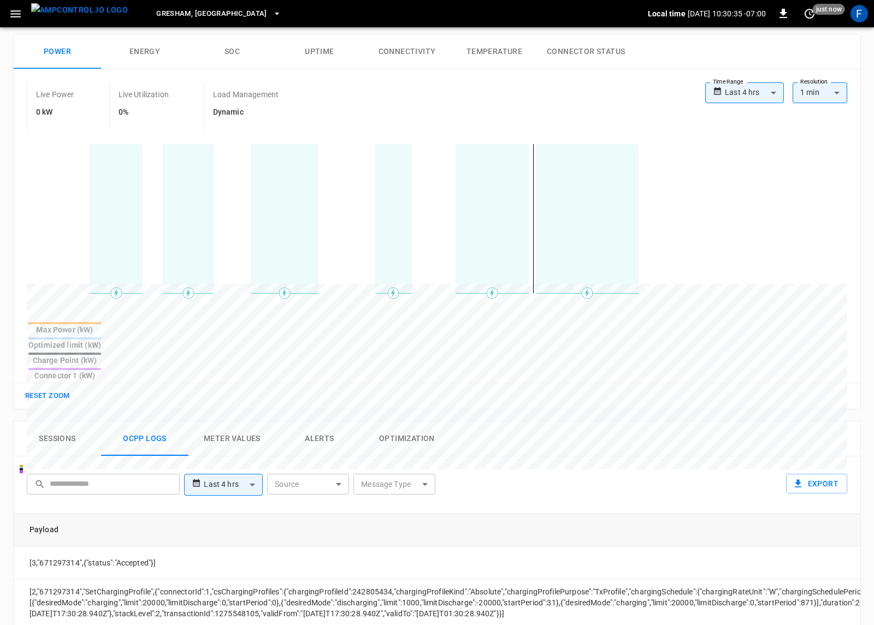
scroll to position [164, 0]
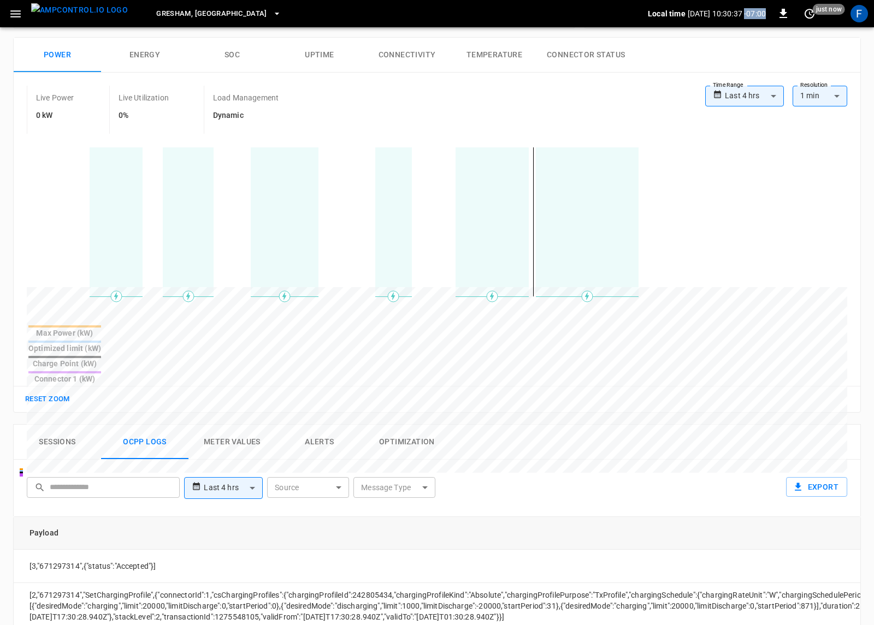
drag, startPoint x: 732, startPoint y: 12, endPoint x: 749, endPoint y: 12, distance: 16.9
click at [749, 12] on p "2025-09-05 10:30:37 -07:00" at bounding box center [726, 13] width 78 height 11
click at [737, 15] on p "2025-09-05 10:30:38 -07:00" at bounding box center [726, 13] width 78 height 11
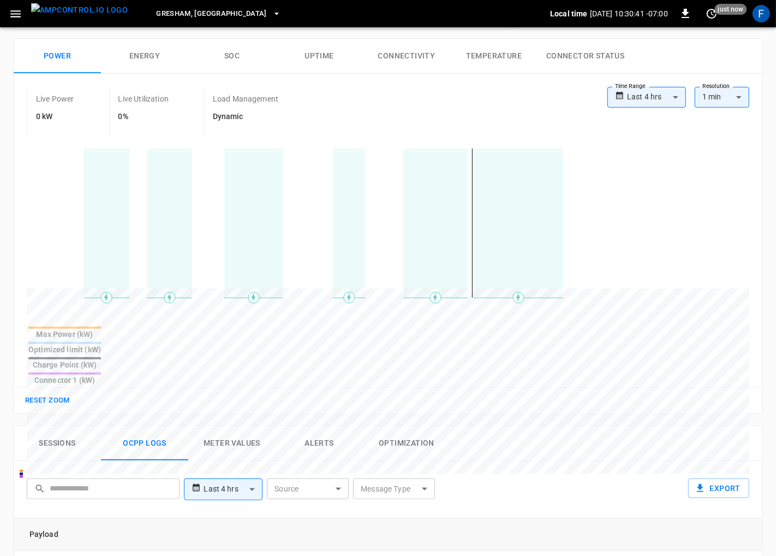
scroll to position [169, 0]
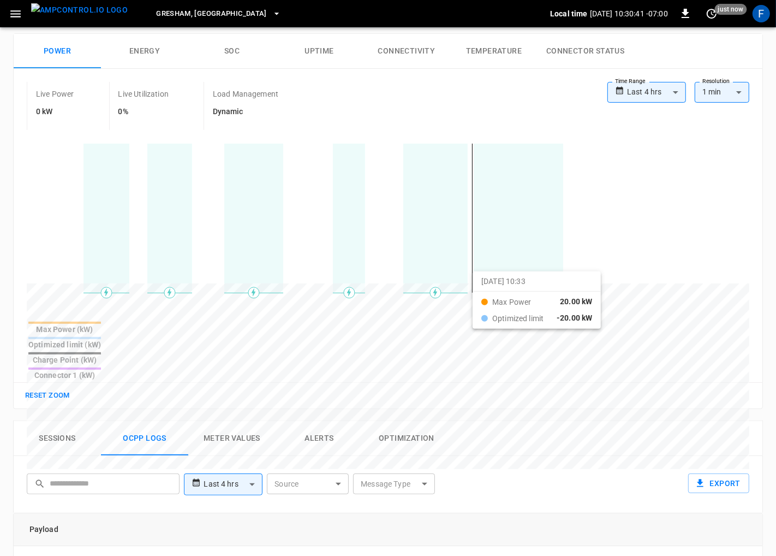
drag, startPoint x: 458, startPoint y: 278, endPoint x: 508, endPoint y: 279, distance: 50.2
click at [508, 472] on div at bounding box center [368, 546] width 682 height 149
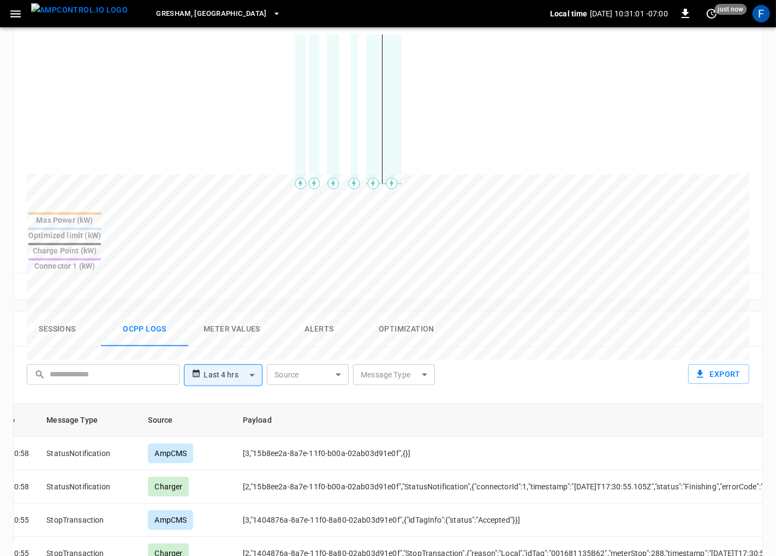
scroll to position [115, 0]
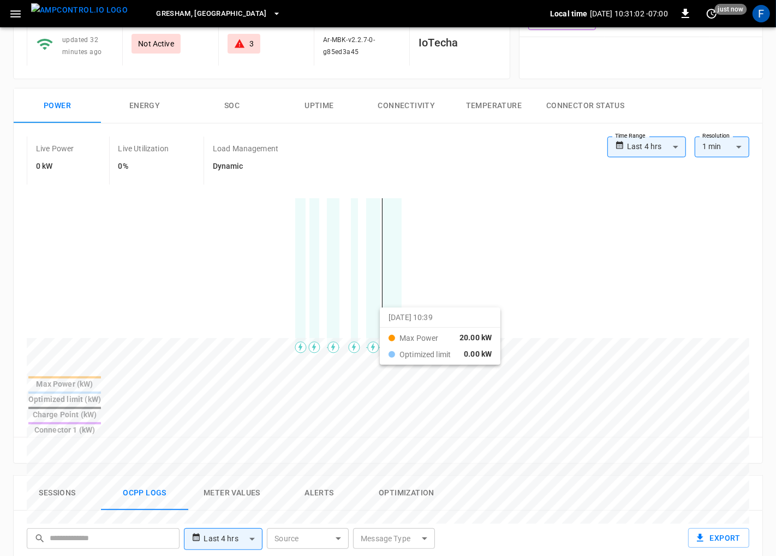
drag, startPoint x: 255, startPoint y: 314, endPoint x: 412, endPoint y: 317, distance: 157.3
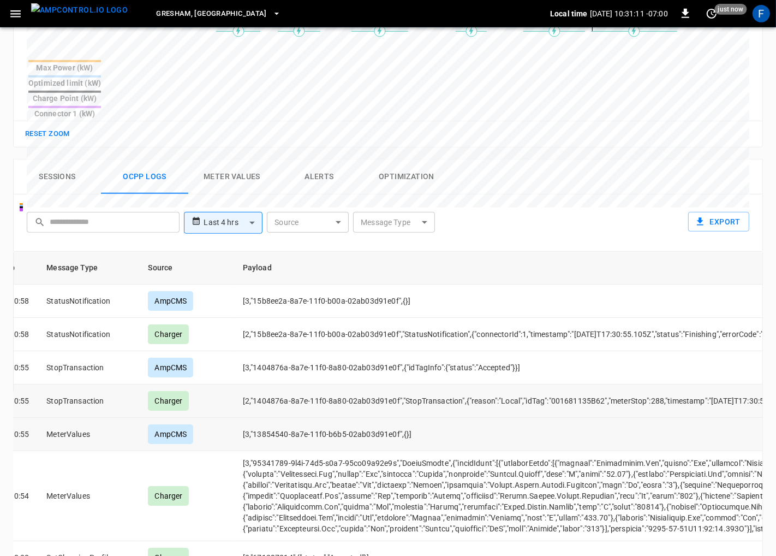
scroll to position [2, 48]
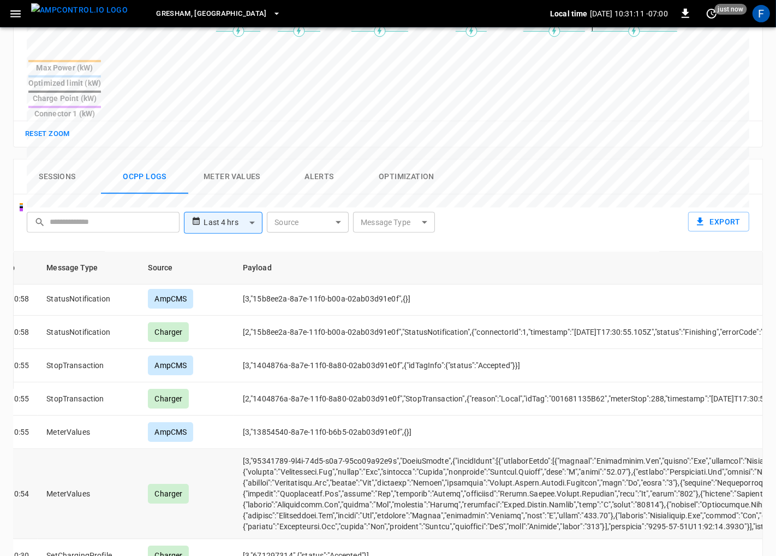
click at [354, 449] on td "opcc-messages-table" at bounding box center [751, 494] width 1034 height 90
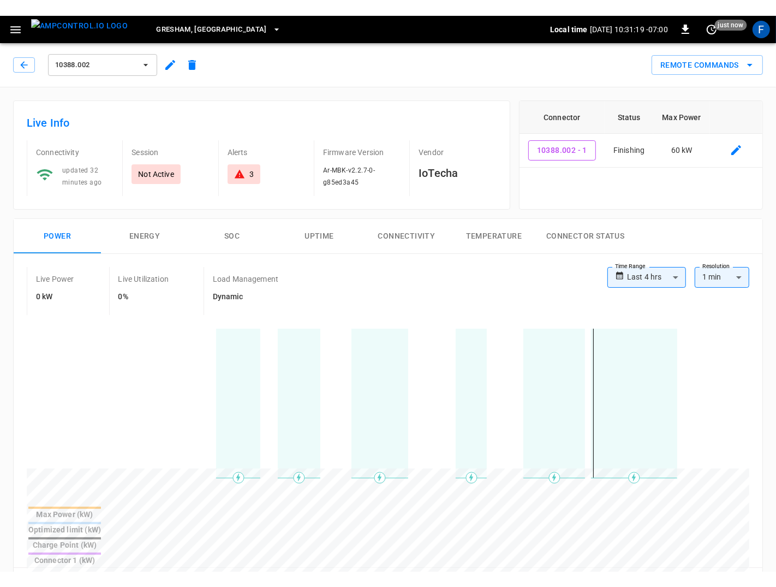
scroll to position [2, 244]
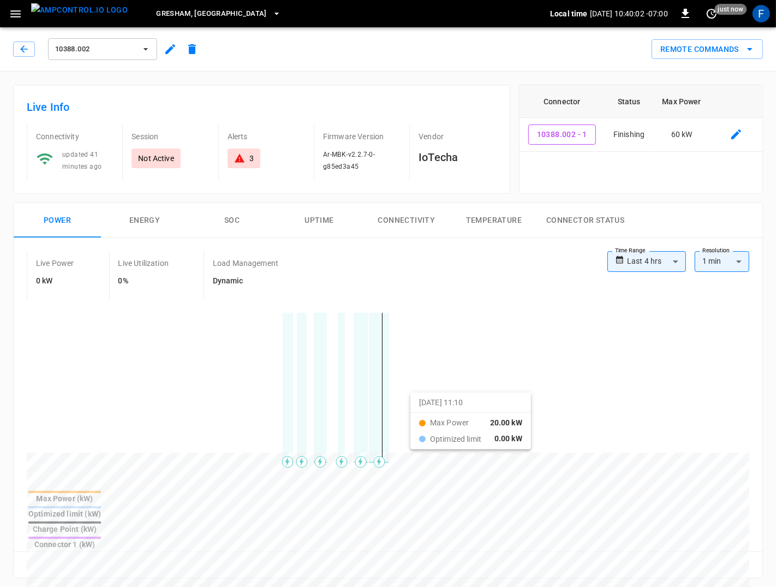
drag, startPoint x: 346, startPoint y: 401, endPoint x: 481, endPoint y: 401, distance: 135.4
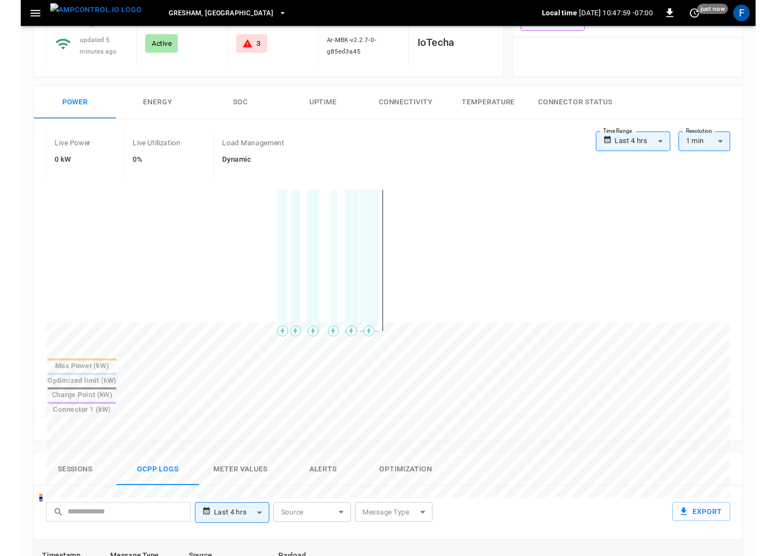
scroll to position [0, 0]
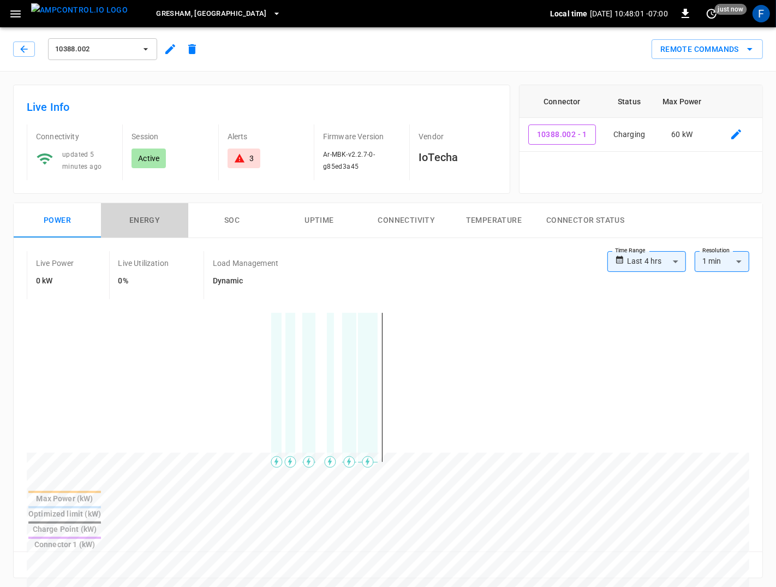
click at [149, 219] on button "Energy" at bounding box center [144, 220] width 87 height 35
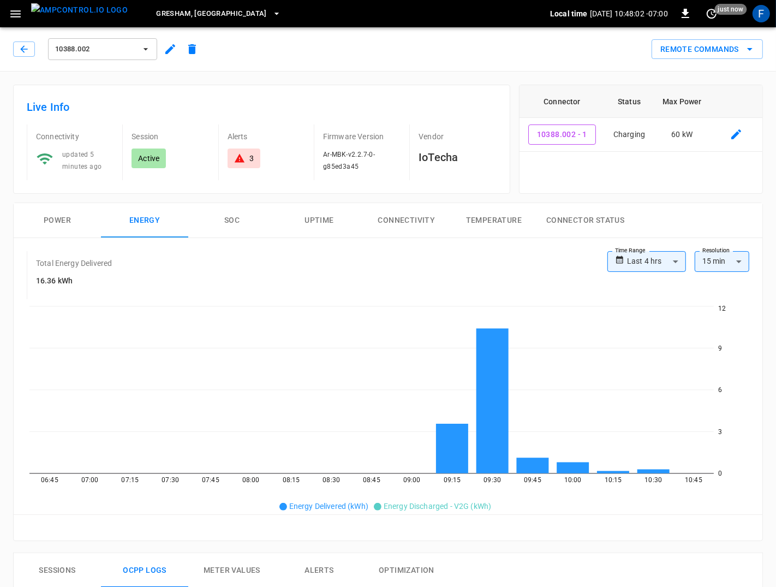
click at [65, 226] on button "Power" at bounding box center [57, 220] width 87 height 35
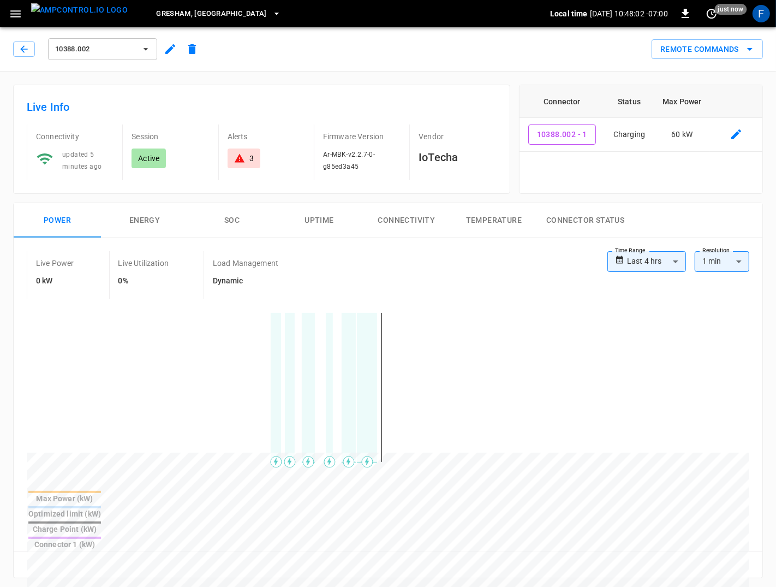
click at [222, 222] on button "SOC" at bounding box center [231, 220] width 87 height 35
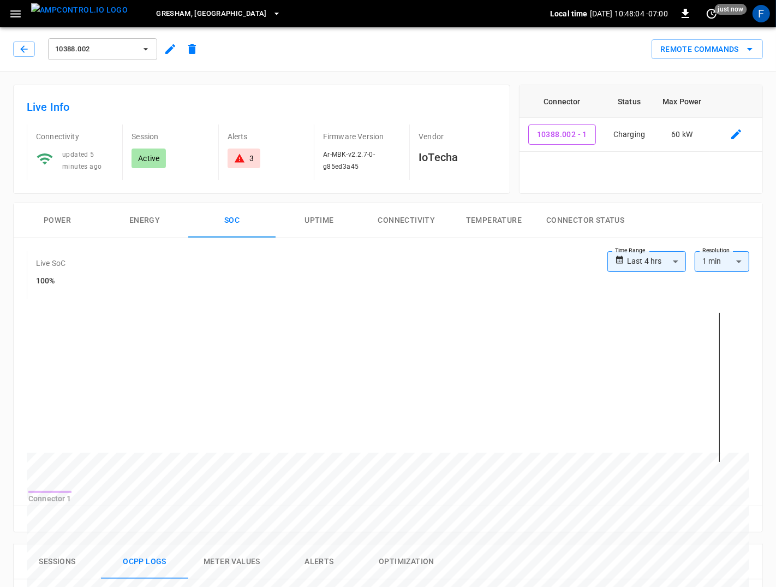
click at [64, 223] on button "Power" at bounding box center [57, 220] width 87 height 35
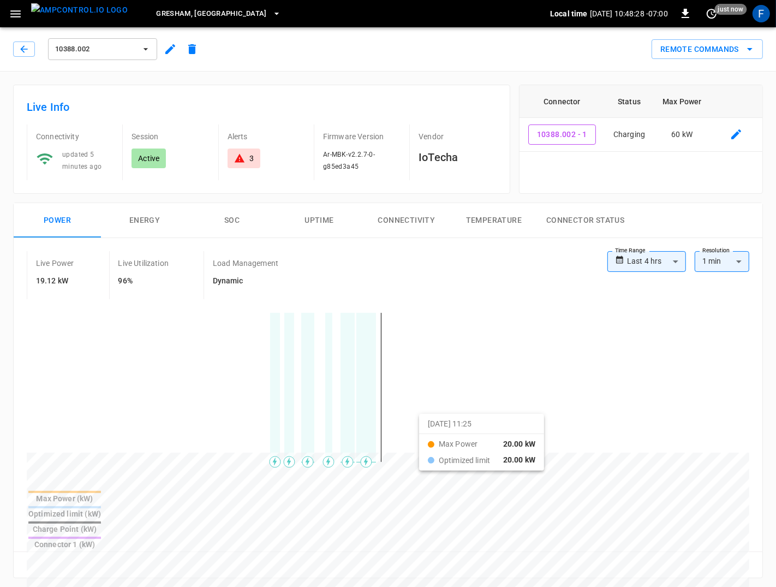
drag, startPoint x: 248, startPoint y: 428, endPoint x: 465, endPoint y: 428, distance: 216.8
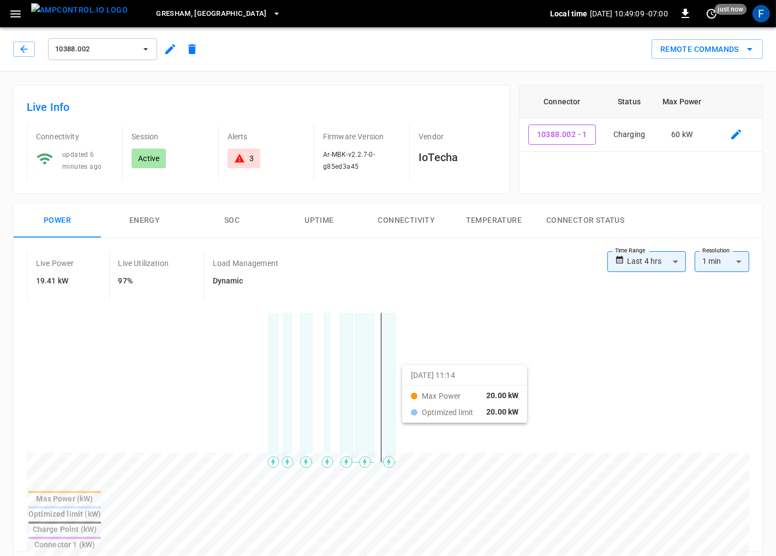
drag, startPoint x: 247, startPoint y: 372, endPoint x: 430, endPoint y: 372, distance: 183.5
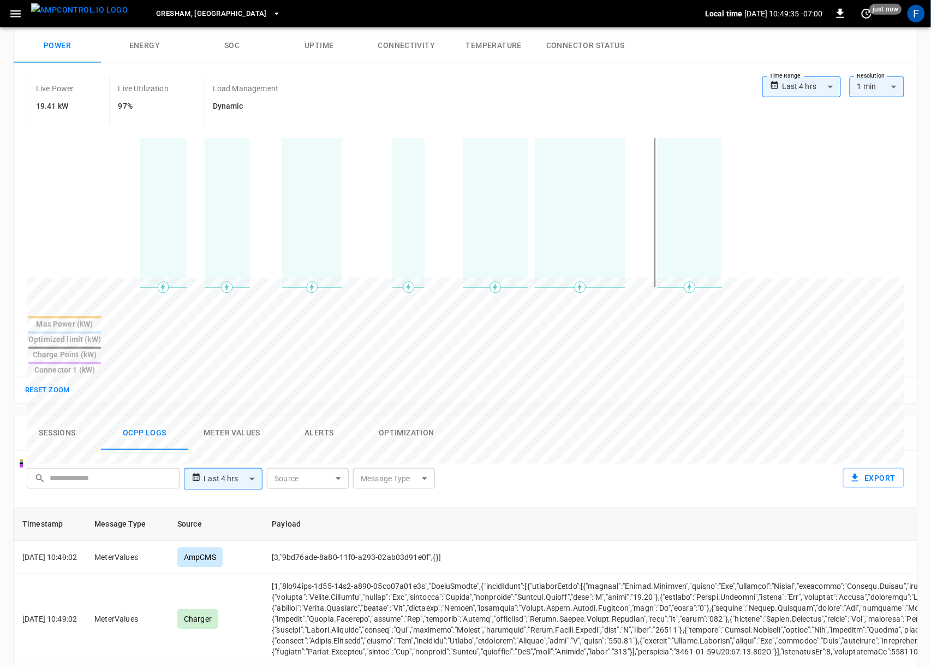
scroll to position [171, 0]
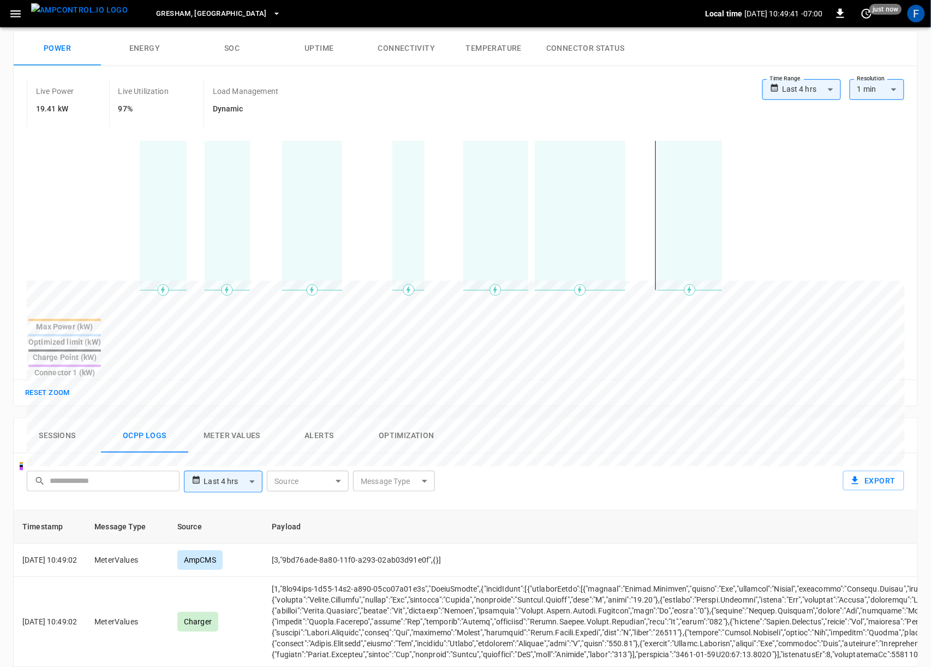
click at [102, 364] on th "Connector 1 (kW)" at bounding box center [65, 371] width 74 height 14
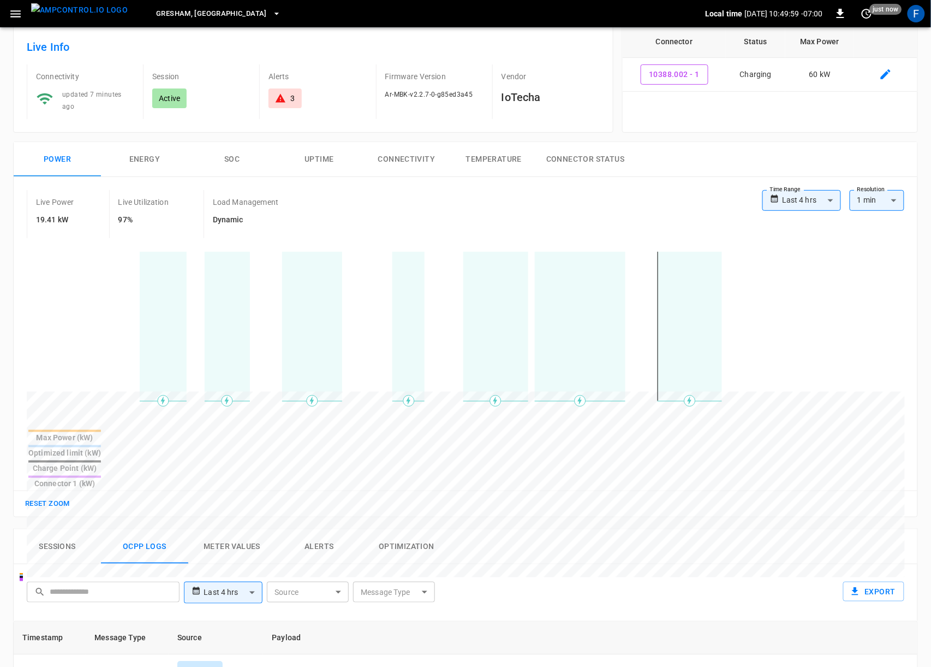
scroll to position [73, 0]
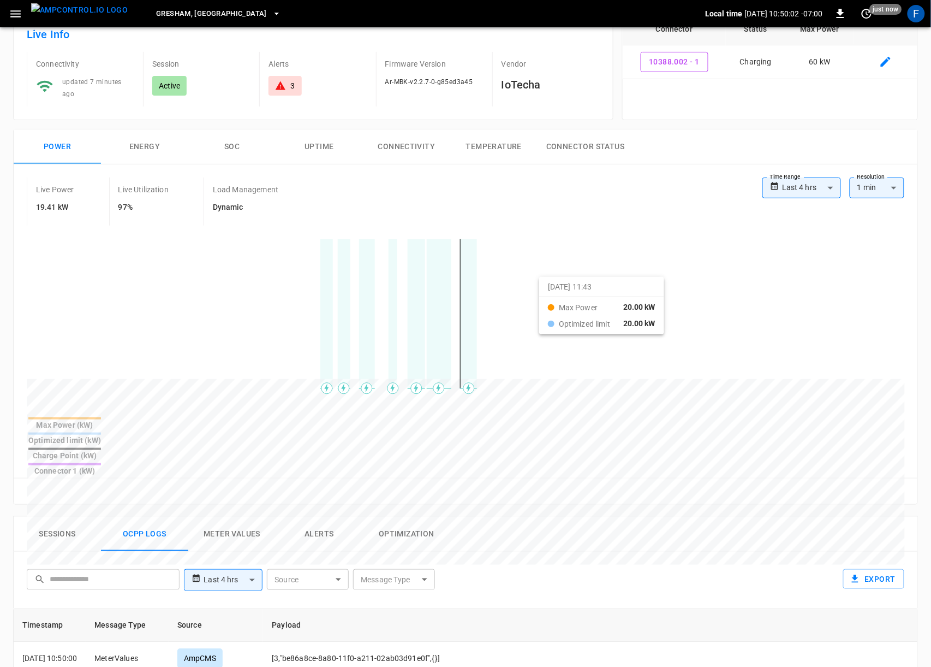
drag, startPoint x: 294, startPoint y: 293, endPoint x: 553, endPoint y: 283, distance: 259.0
click at [553, 567] on div at bounding box center [446, 641] width 838 height 149
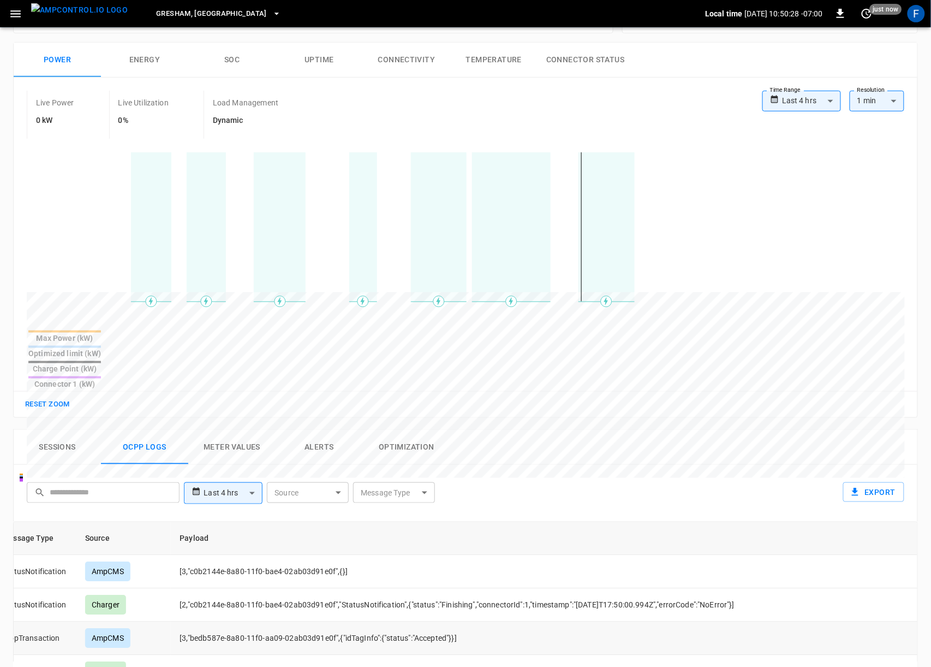
scroll to position [153, 0]
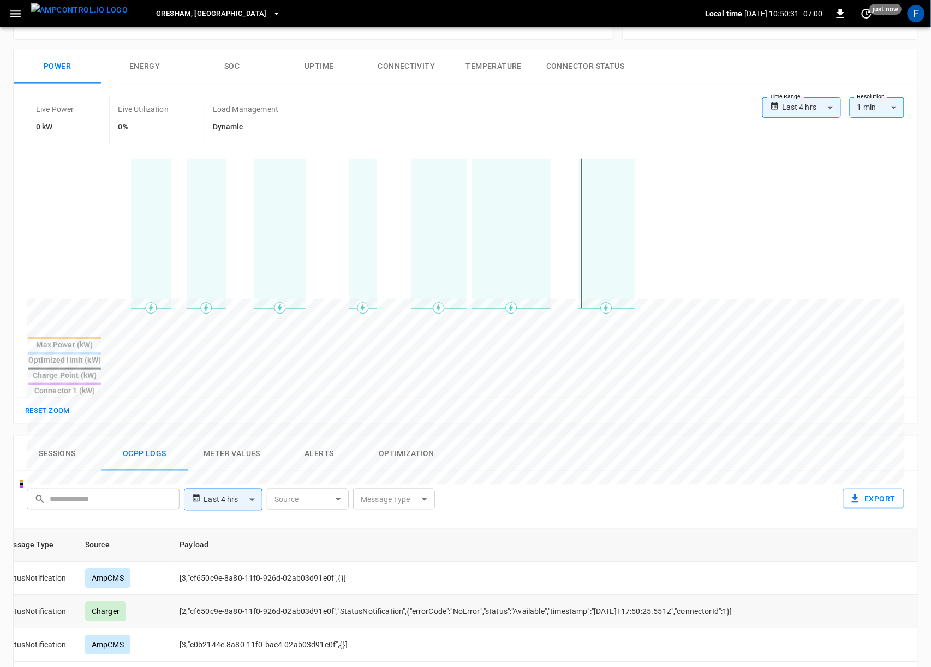
click at [539, 595] on td "[2,"cf650c9e-8a80-11f0-926d-02ab03d91e0f","StatusNotification",{"errorCode":"No…" at bounding box center [696, 611] width 1051 height 33
click at [550, 595] on td "[2,"d417bf3e-8a80-11f0-9f46-02ab03d91e0f","StatusNotification",{"errorCode":"No…" at bounding box center [696, 611] width 1051 height 33
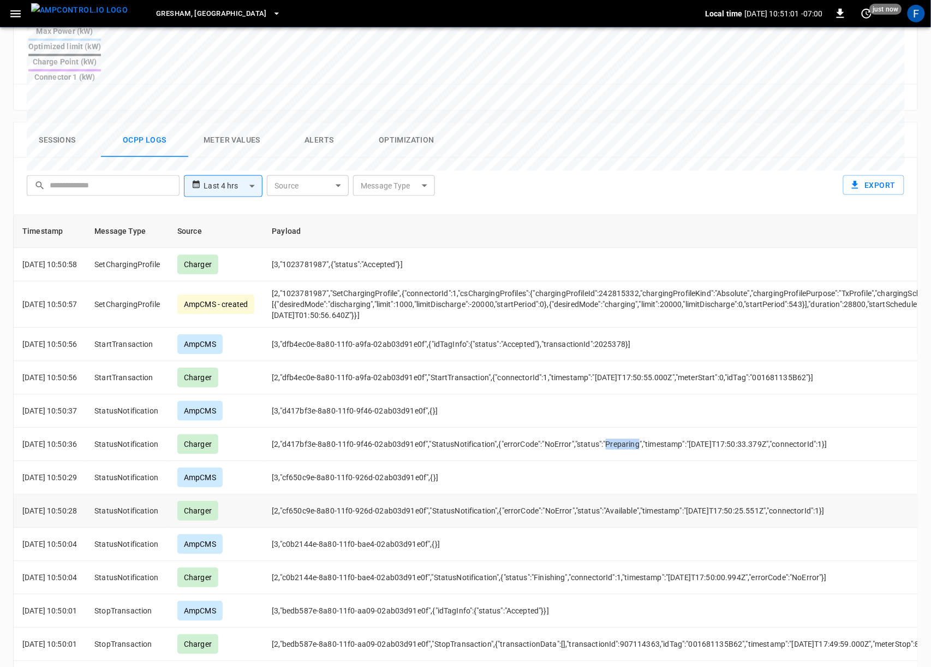
scroll to position [463, 0]
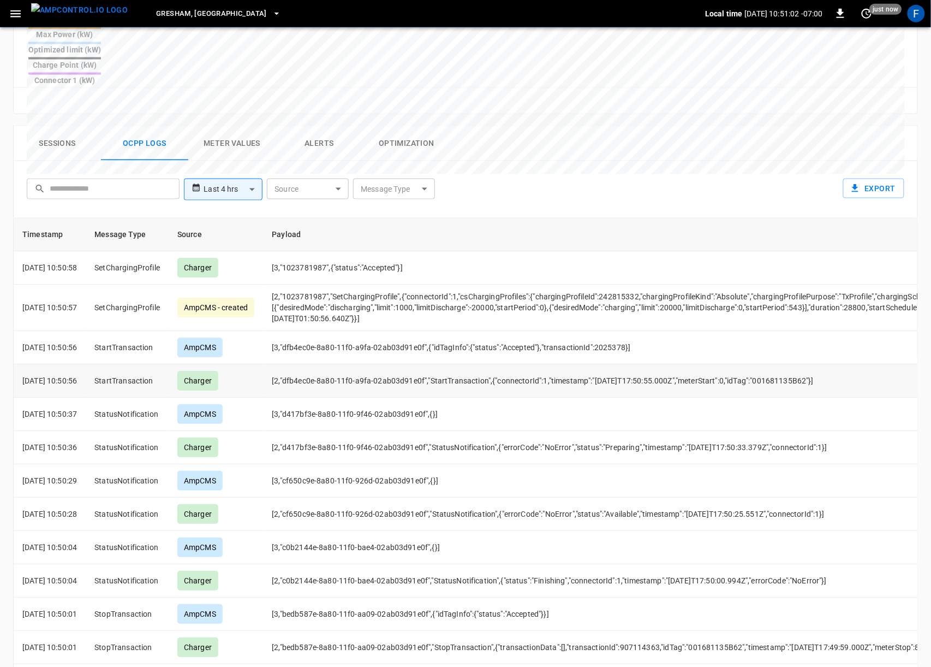
click at [482, 364] on td "[2,"dfb4ec0e-8a80-11f0-a9fa-02ab03d91e0f","StartTransaction",{"connectorId":1,"…" at bounding box center [788, 380] width 1051 height 33
click at [535, 331] on td "[3,"dfb4ec0e-8a80-11f0-a9fa-02ab03d91e0f",{"idTagInfo":{"status":"Accepted"},"t…" at bounding box center [788, 347] width 1051 height 33
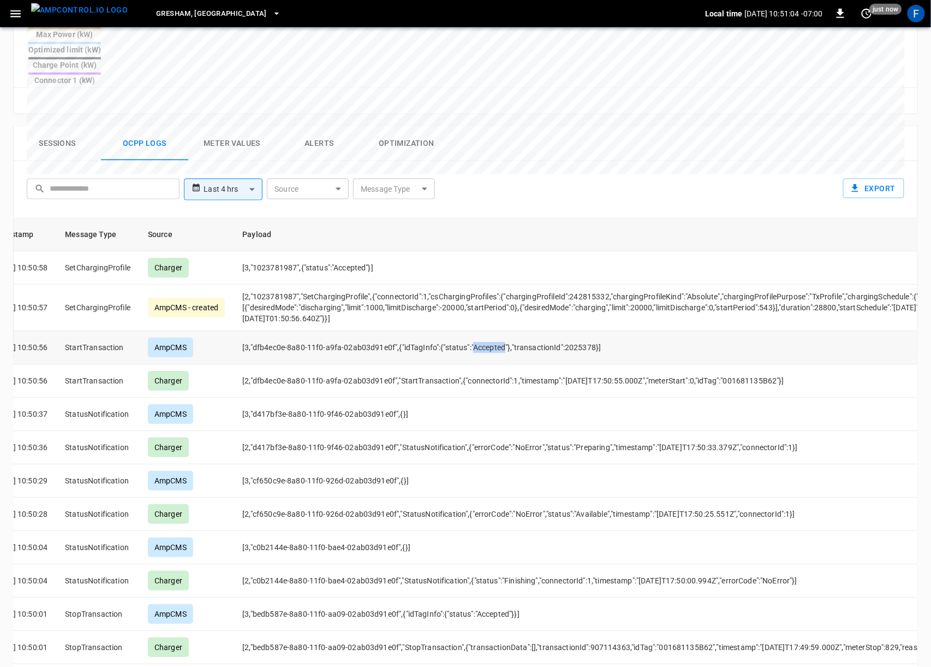
scroll to position [0, 43]
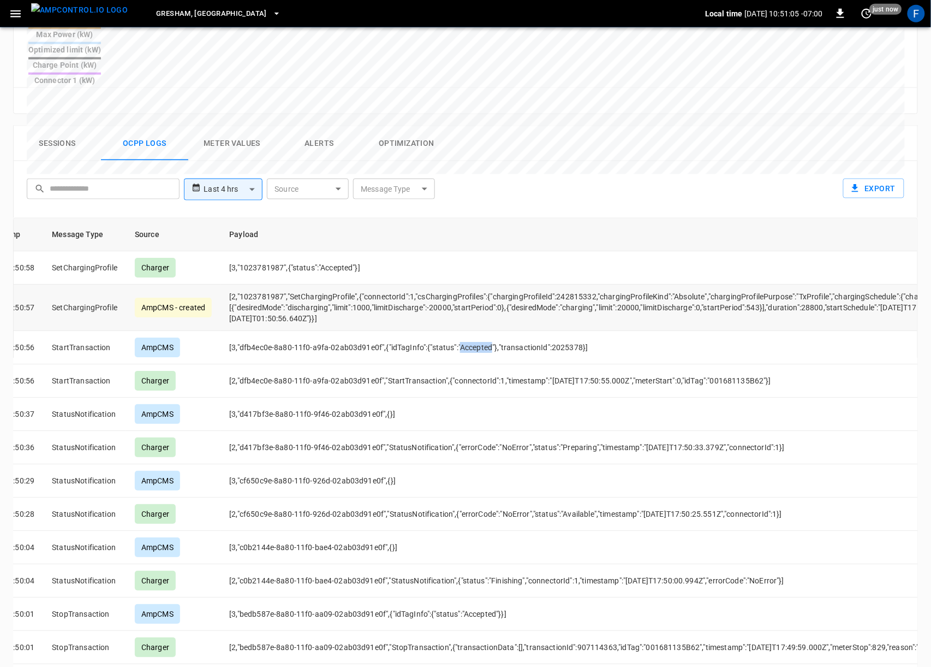
click at [476, 284] on td "[2,"1023781987","SetChargingProfile",{"connectorId":1,"csChargingProfiles":{"ch…" at bounding box center [746, 307] width 1051 height 46
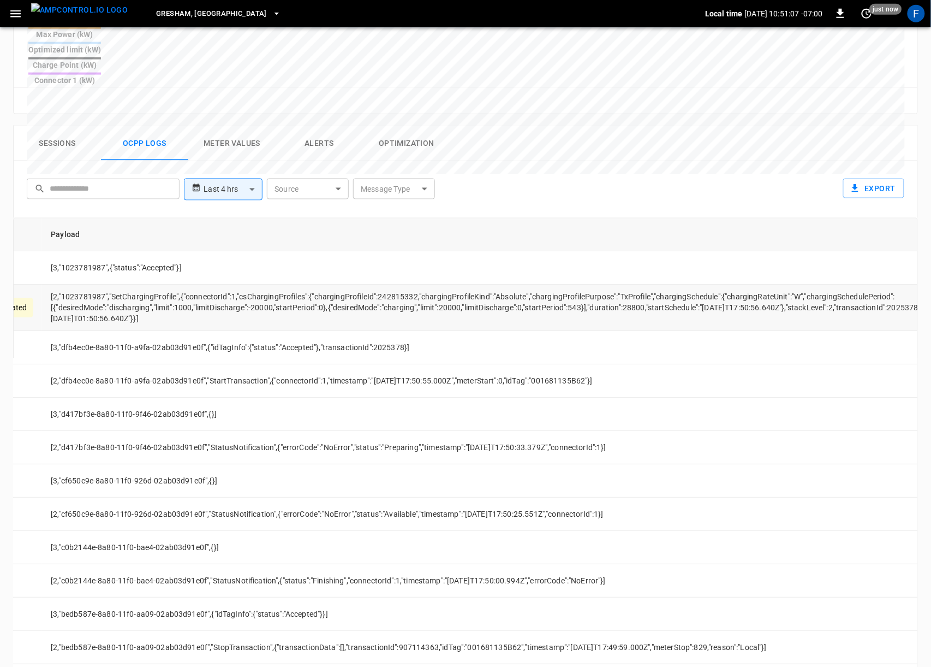
scroll to position [0, 116]
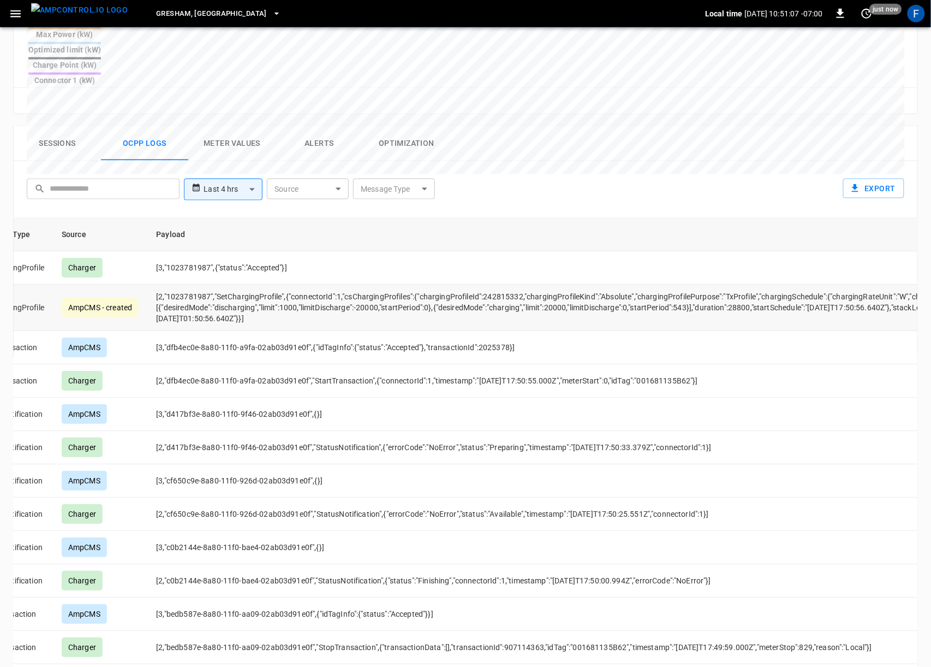
click at [244, 284] on td "[2,"1023781987","SetChargingProfile",{"connectorId":1,"csChargingProfiles":{"ch…" at bounding box center [672, 307] width 1051 height 46
click at [306, 284] on td "[2,"1023781987","SetChargingProfile",{"connectorId":1,"csChargingProfiles":{"ch…" at bounding box center [672, 307] width 1051 height 46
click at [389, 284] on td "[2,"1023781987","SetChargingProfile",{"connectorId":1,"csChargingProfiles":{"ch…" at bounding box center [672, 307] width 1051 height 46
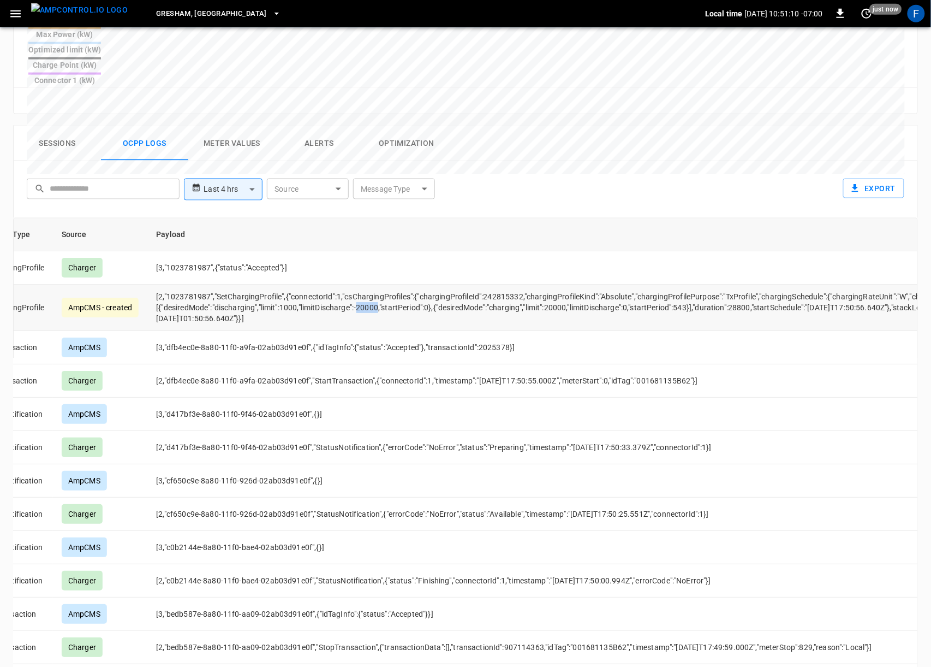
click at [389, 284] on td "[2,"1023781987","SetChargingProfile",{"connectorId":1,"csChargingProfiles":{"ch…" at bounding box center [672, 307] width 1051 height 46
click at [473, 284] on td "[2,"1023781987","SetChargingProfile",{"connectorId":1,"csChargingProfiles":{"ch…" at bounding box center [672, 307] width 1051 height 46
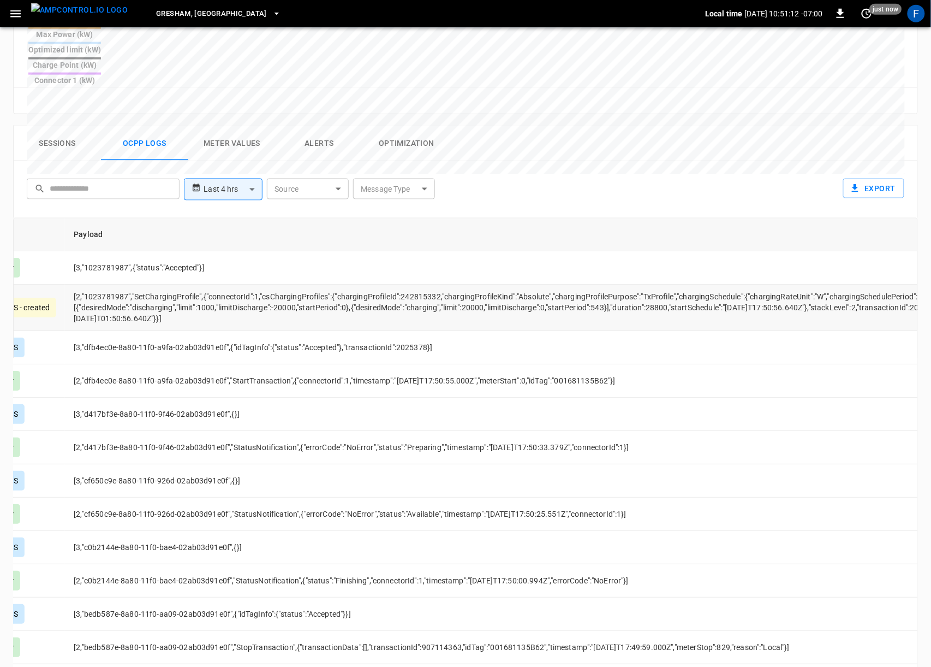
click at [490, 284] on td "[2,"1023781987","SetChargingProfile",{"connectorId":1,"csChargingProfiles":{"ch…" at bounding box center [590, 307] width 1051 height 46
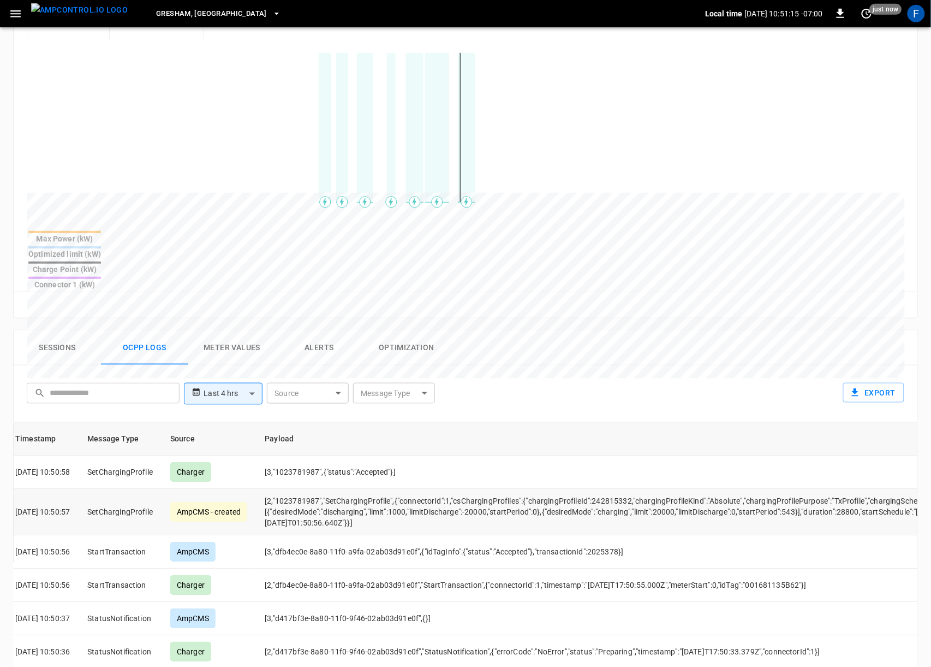
scroll to position [137, 0]
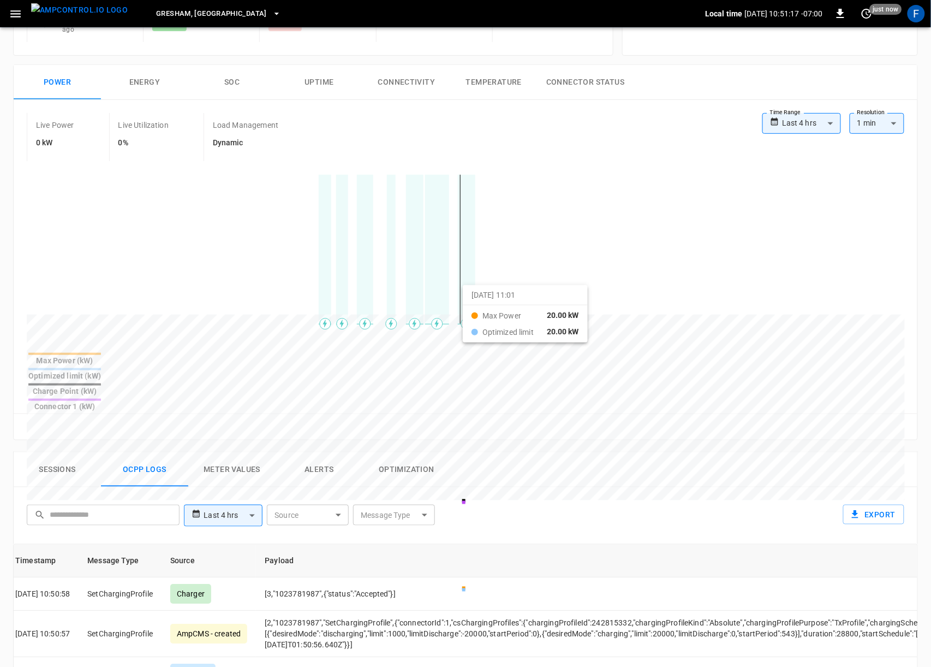
click at [486, 501] on div at bounding box center [446, 575] width 838 height 149
drag, startPoint x: 280, startPoint y: 291, endPoint x: 546, endPoint y: 301, distance: 266.6
click at [546, 503] on div at bounding box center [446, 577] width 838 height 149
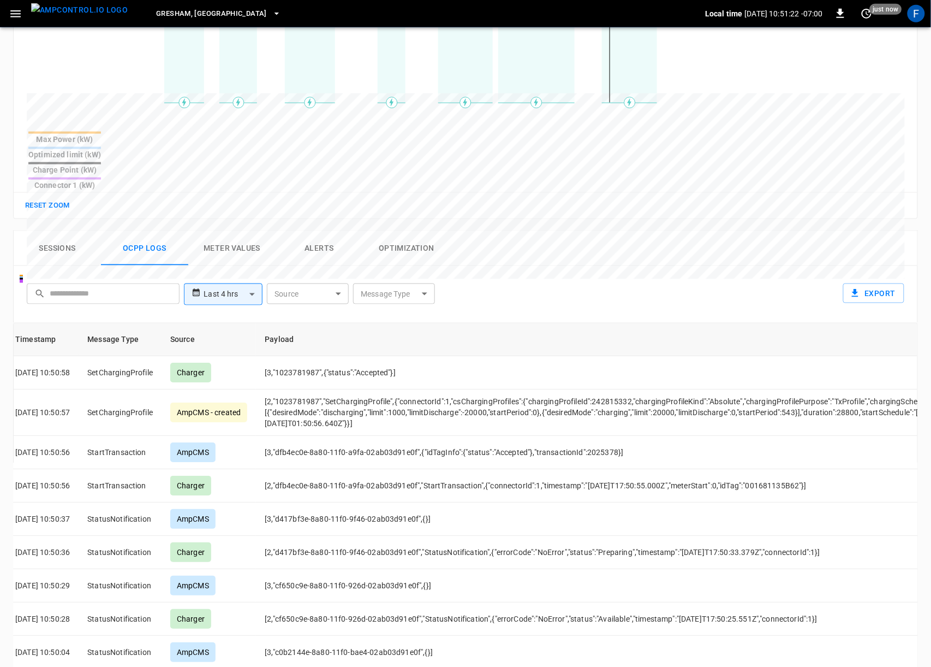
scroll to position [0, 0]
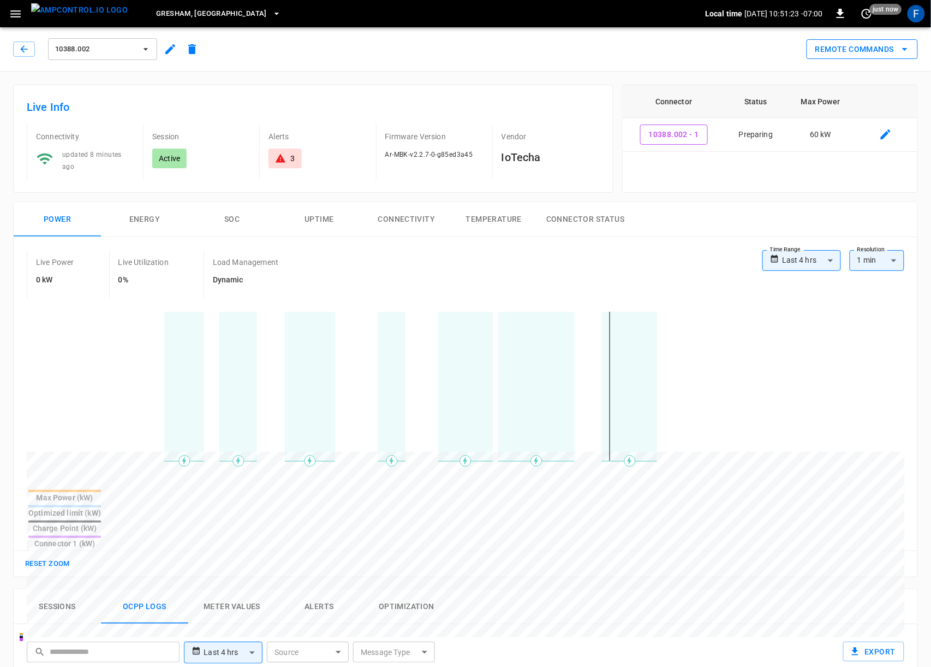
click at [873, 46] on button "Remote Commands" at bounding box center [862, 49] width 111 height 20
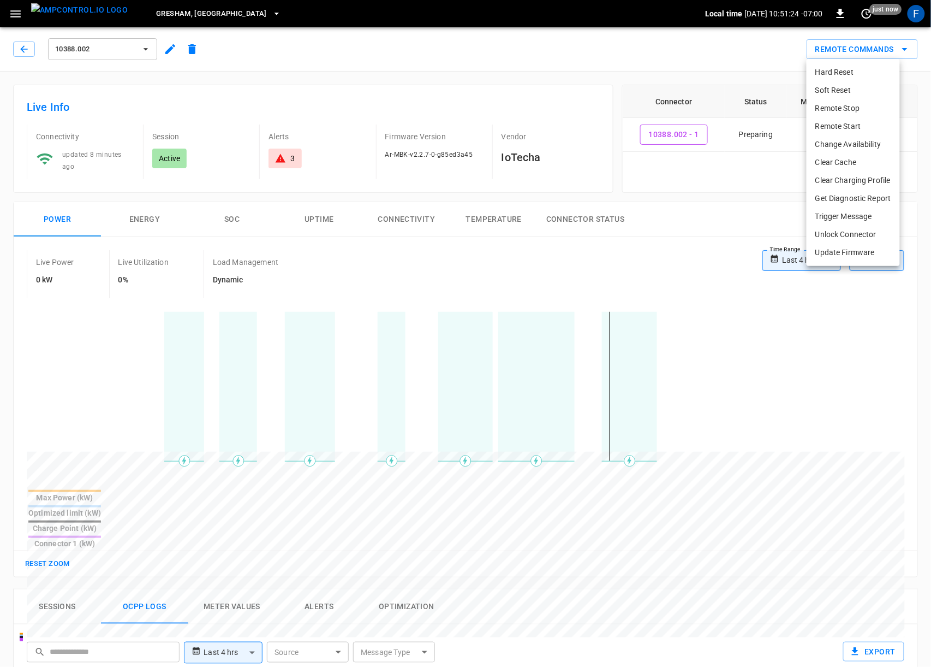
click at [845, 218] on li "Trigger Message" at bounding box center [853, 216] width 93 height 18
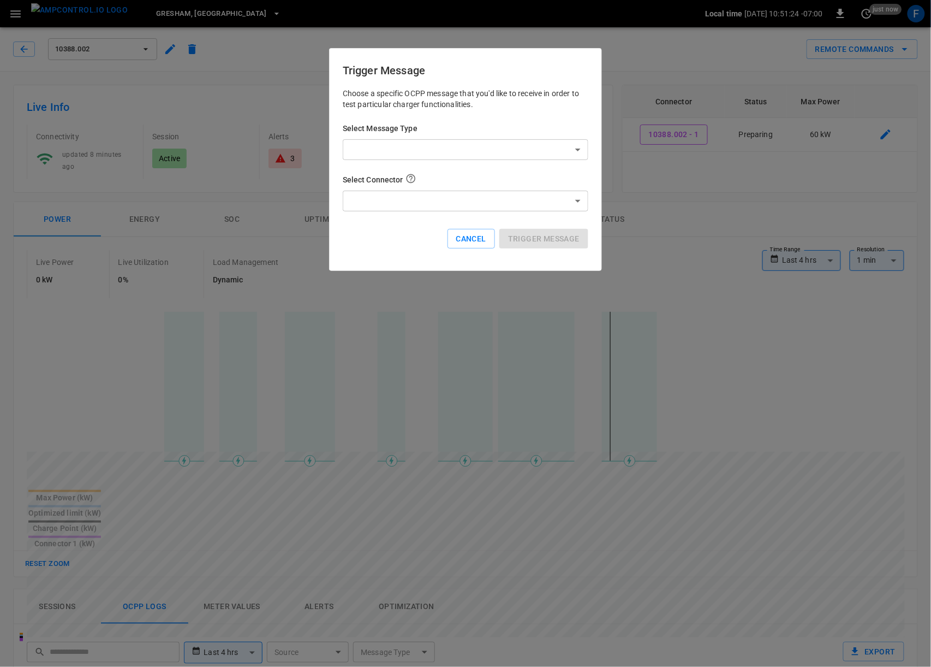
click at [453, 145] on body "**********" at bounding box center [465, 595] width 931 height 1190
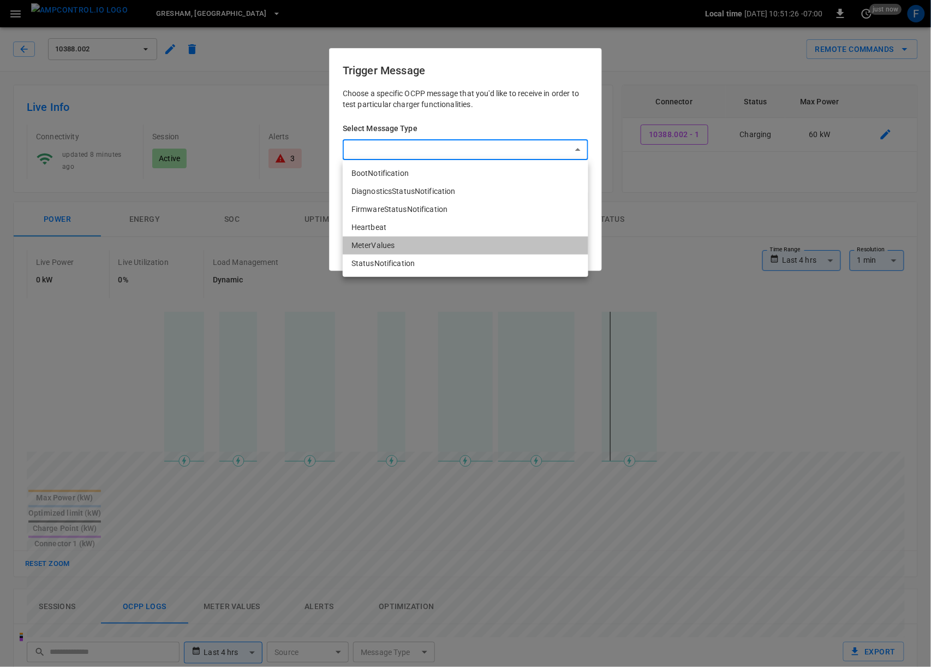
click at [413, 241] on li "MeterValues" at bounding box center [466, 245] width 246 height 18
type input "**********"
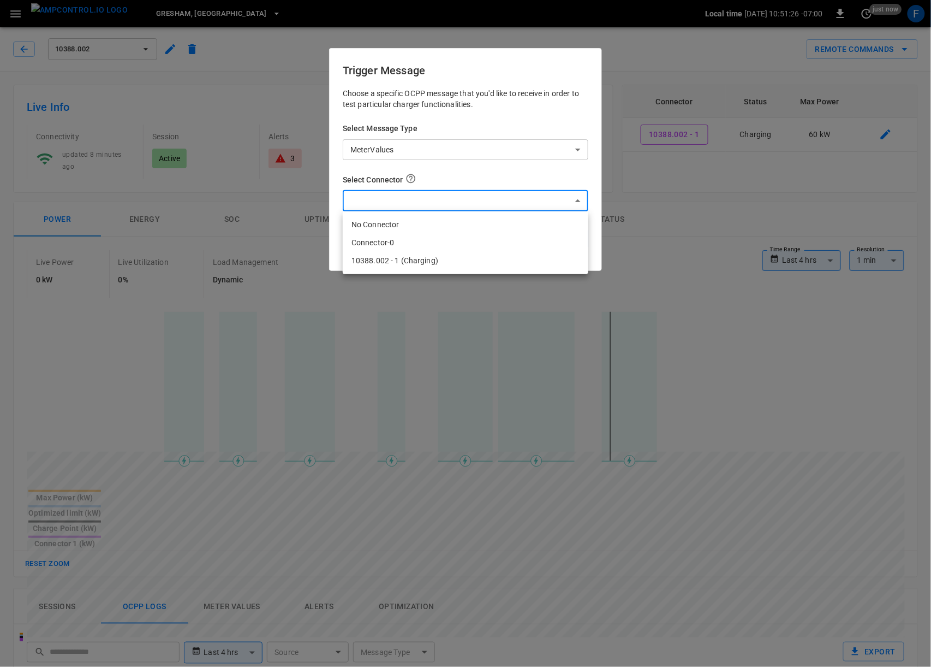
click at [411, 206] on body "**********" at bounding box center [465, 595] width 931 height 1190
click at [402, 268] on li "10388.002 - 1 (Charging)" at bounding box center [466, 261] width 246 height 18
type input "**********"
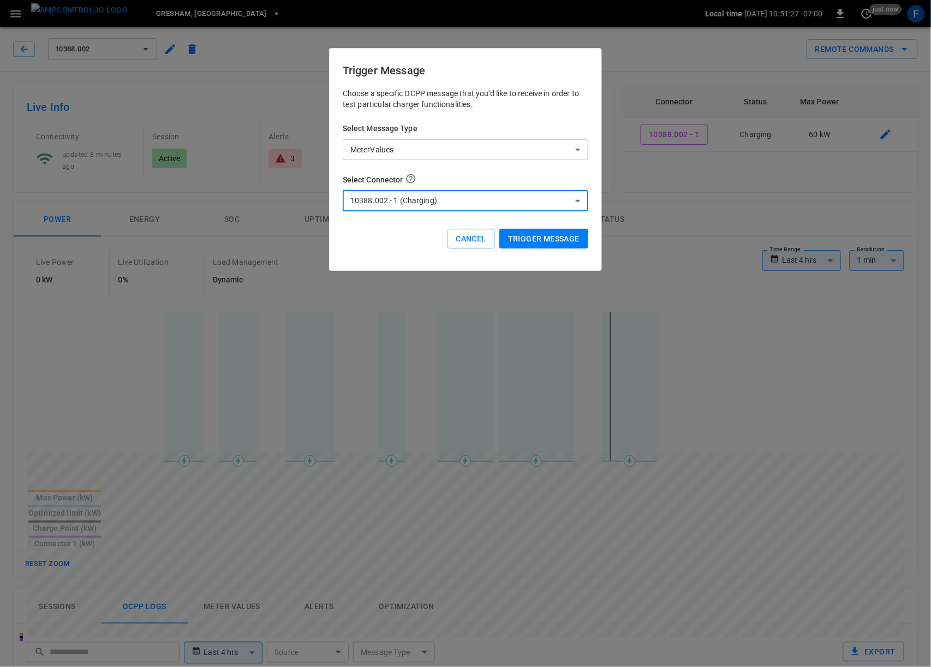
click at [522, 239] on button "Trigger Message" at bounding box center [544, 239] width 89 height 20
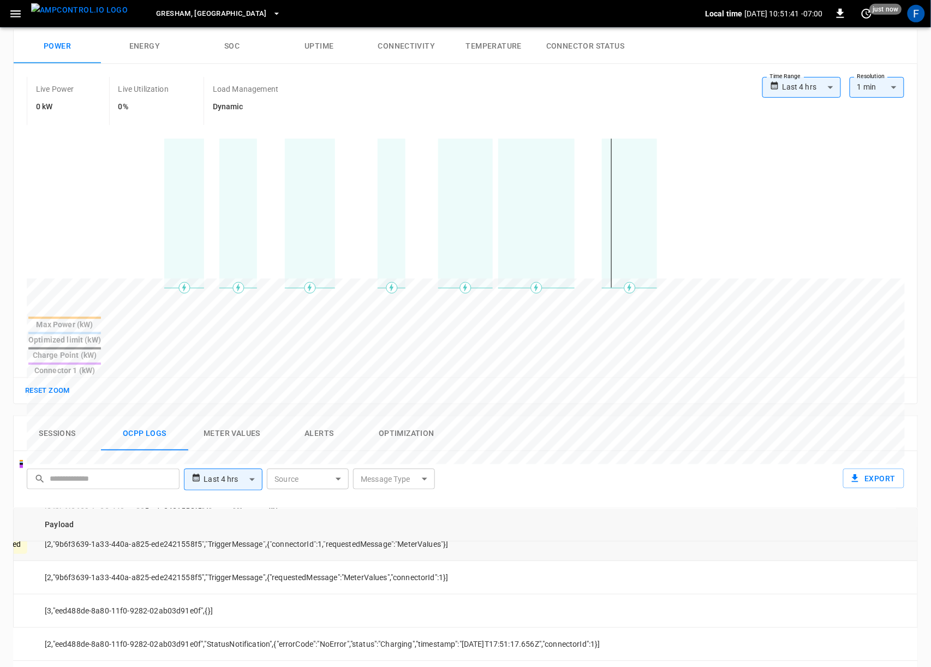
scroll to position [0, 227]
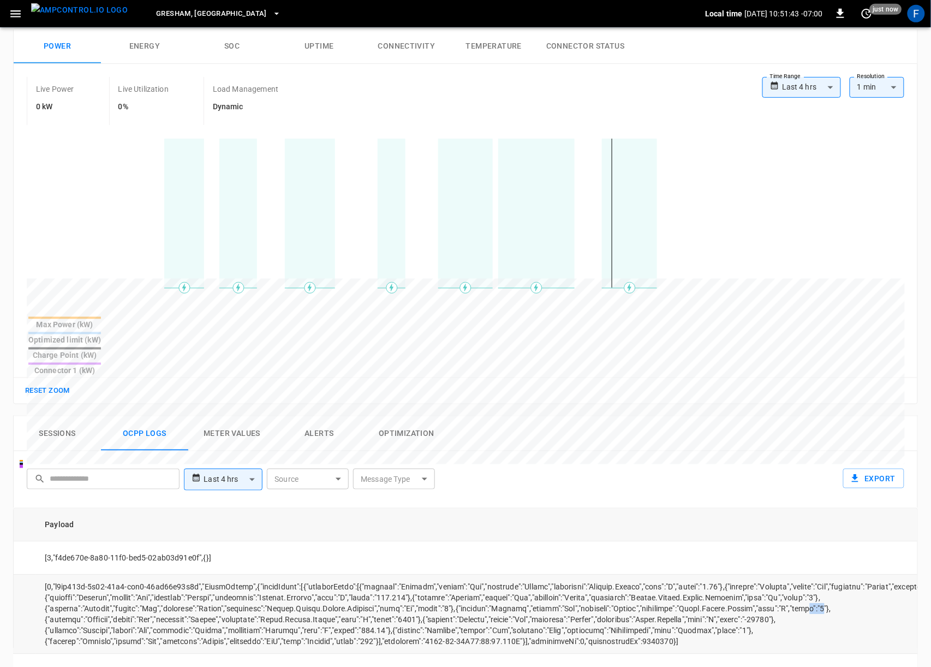
drag, startPoint x: 428, startPoint y: 580, endPoint x: 412, endPoint y: 580, distance: 15.8
click at [412, 580] on td "opcc-messages-table" at bounding box center [561, 613] width 1051 height 79
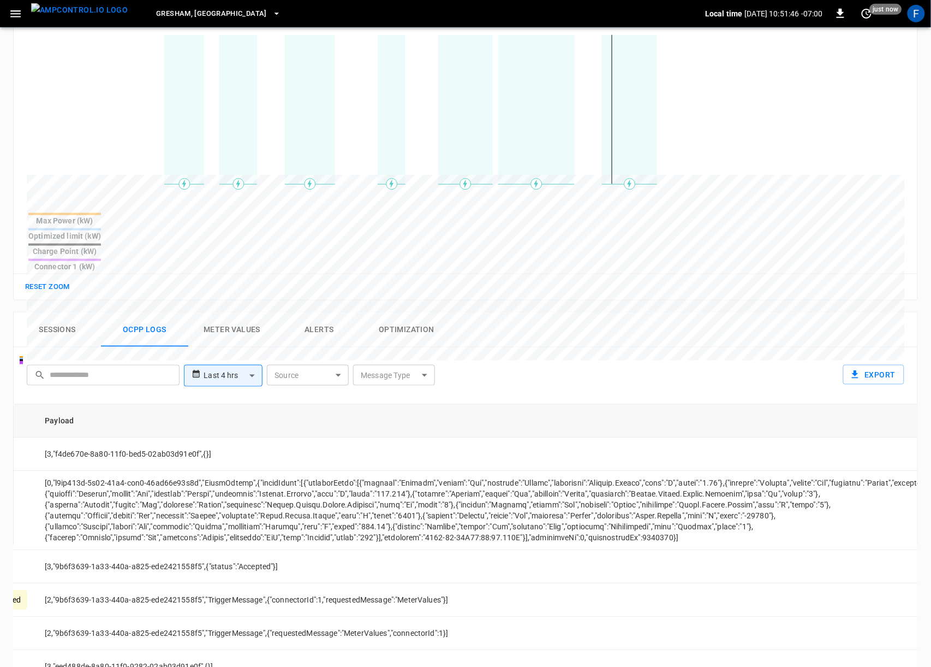
scroll to position [282, 0]
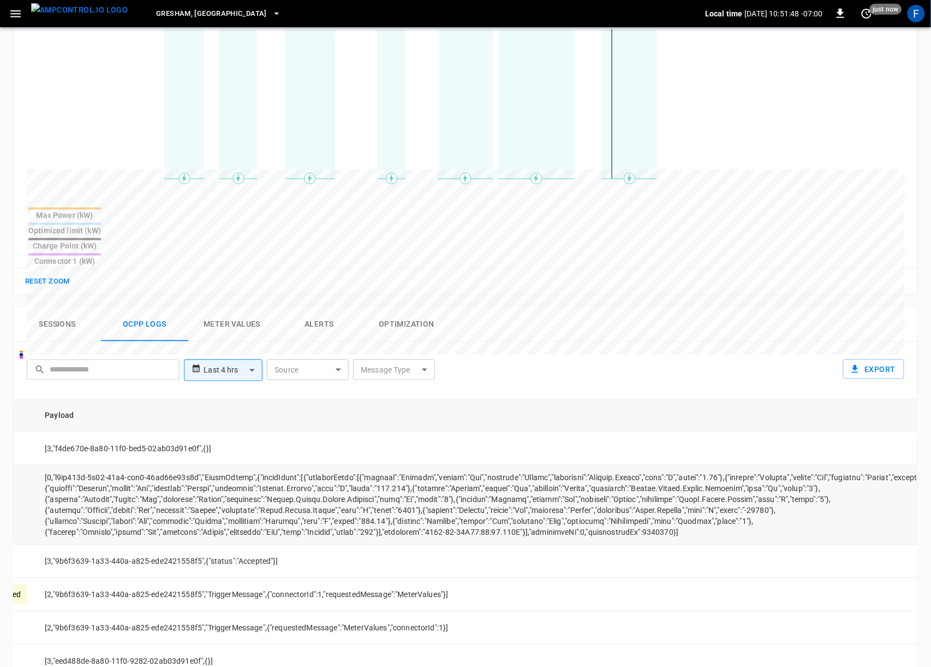
click at [359, 467] on td "opcc-messages-table" at bounding box center [561, 504] width 1051 height 79
drag, startPoint x: 429, startPoint y: 467, endPoint x: 407, endPoint y: 467, distance: 21.3
click at [407, 467] on td "opcc-messages-table" at bounding box center [561, 504] width 1051 height 79
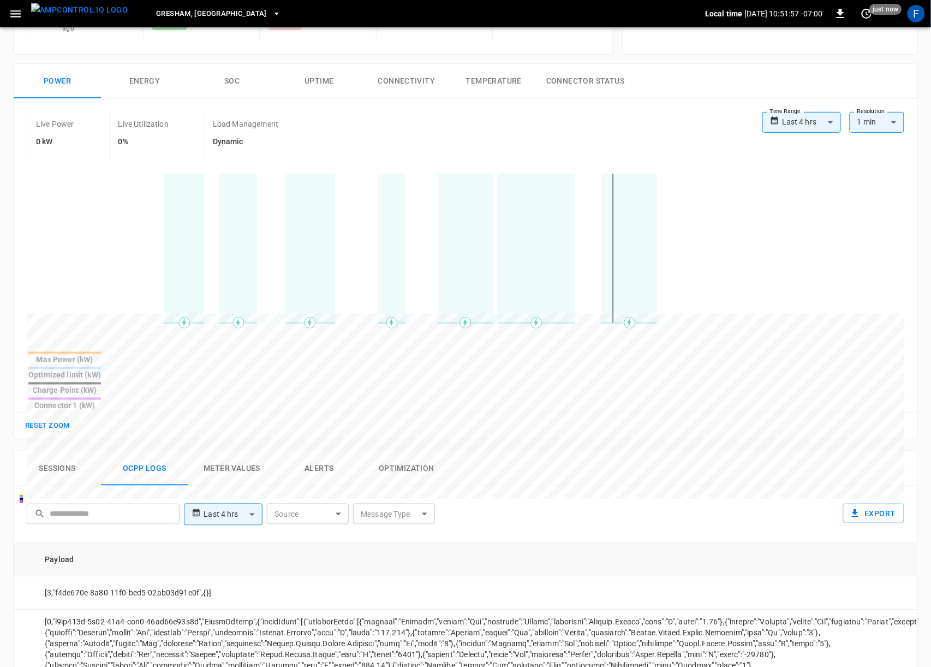
scroll to position [191, 0]
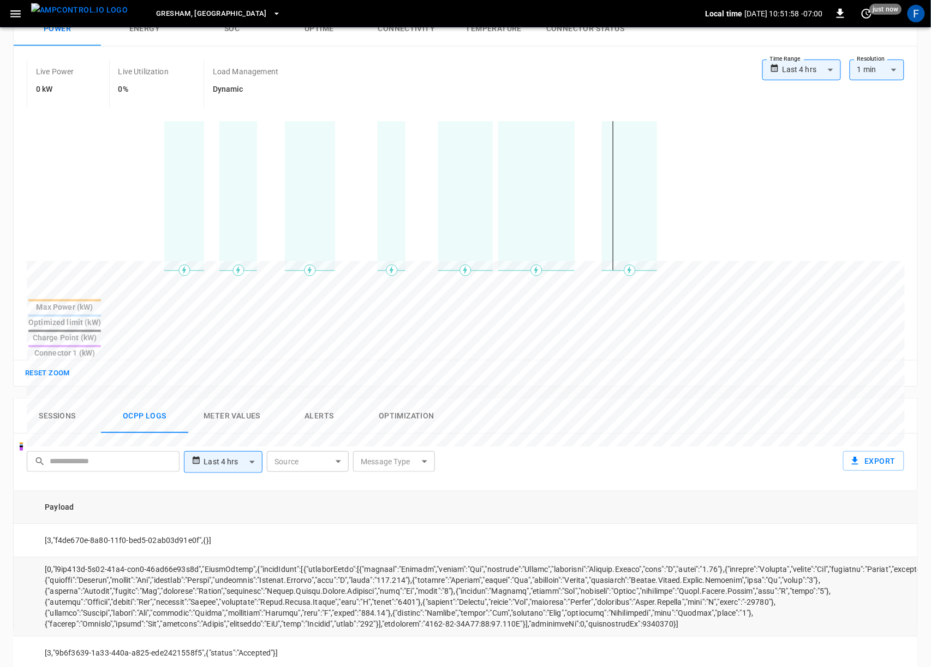
click at [549, 559] on td "opcc-messages-table" at bounding box center [561, 596] width 1051 height 79
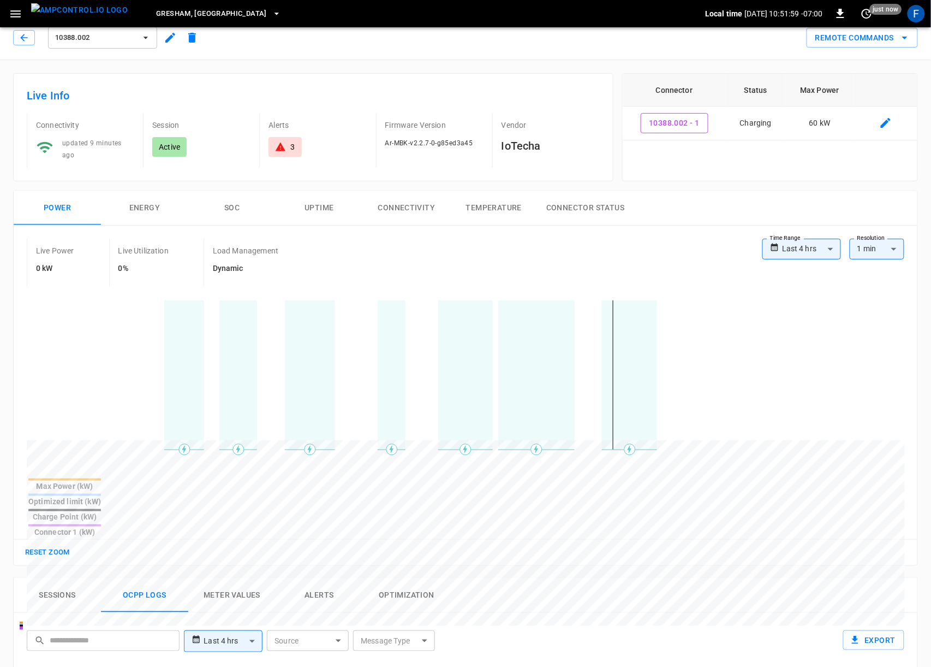
scroll to position [0, 0]
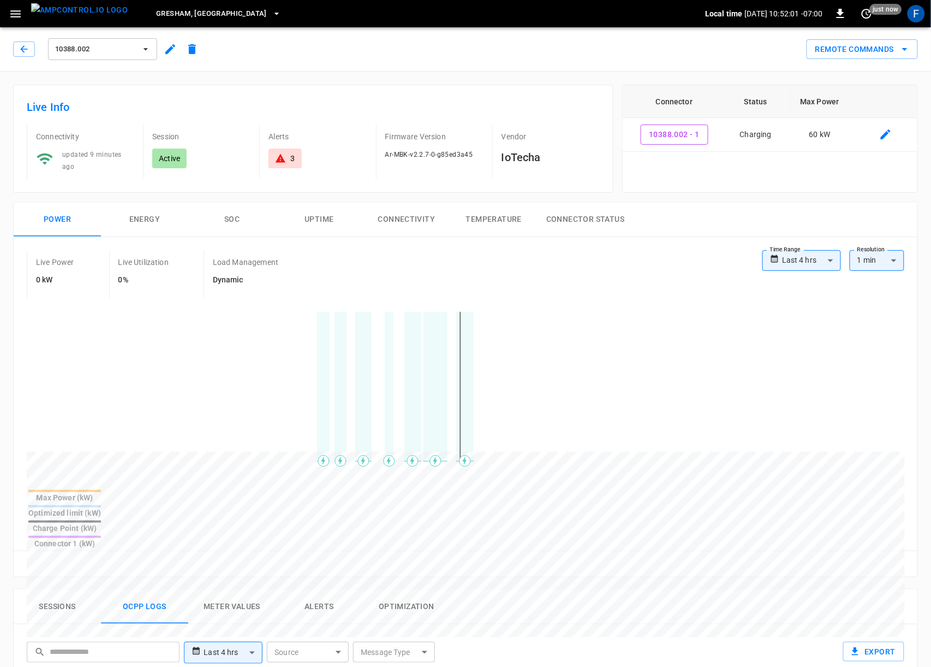
click at [164, 52] on icon "button" at bounding box center [170, 49] width 13 height 13
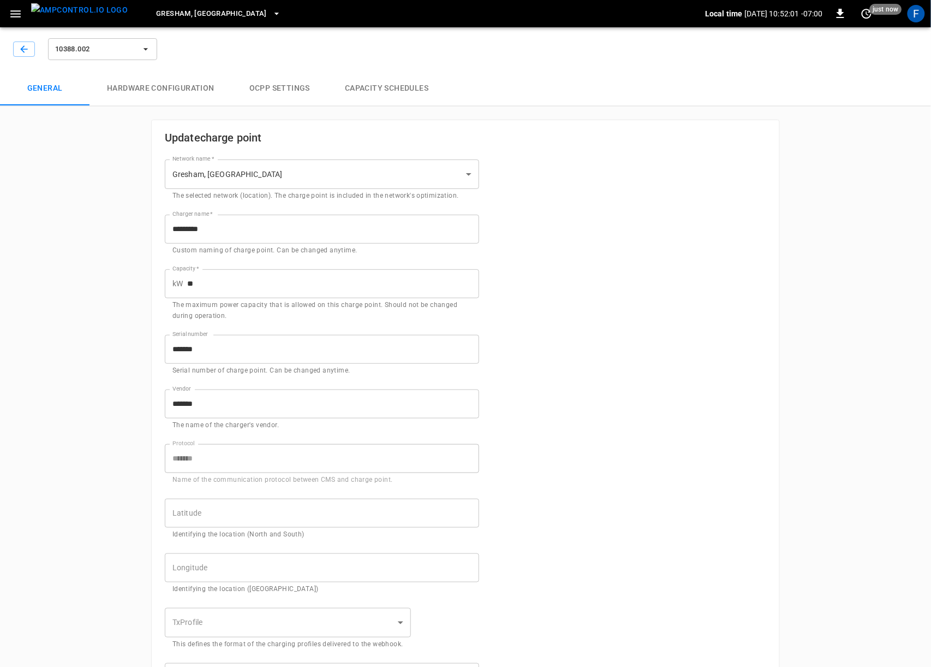
type input "**********"
click at [170, 92] on button "Hardware configuration" at bounding box center [161, 88] width 143 height 35
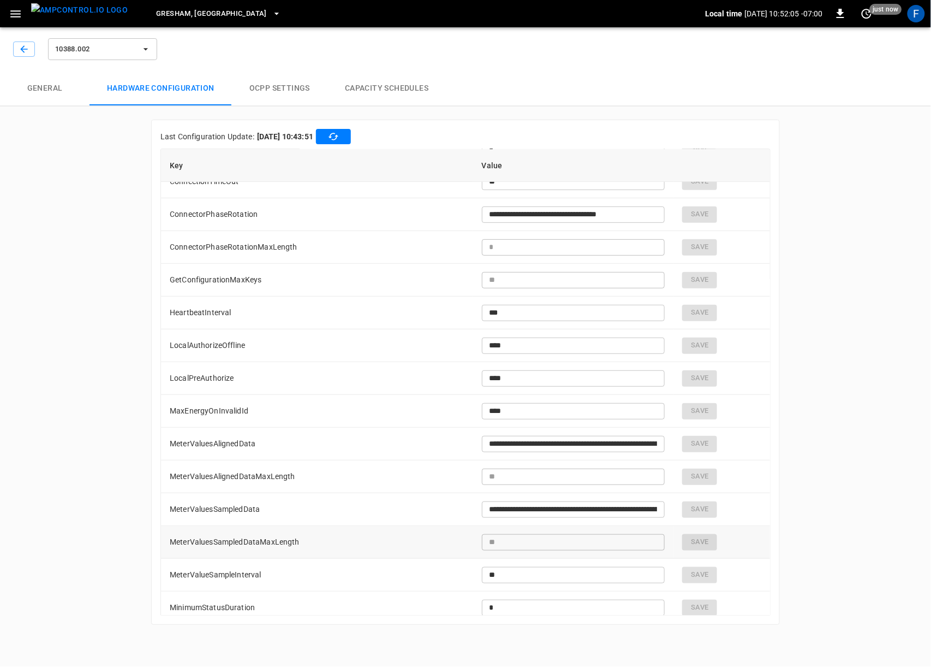
scroll to position [149, 0]
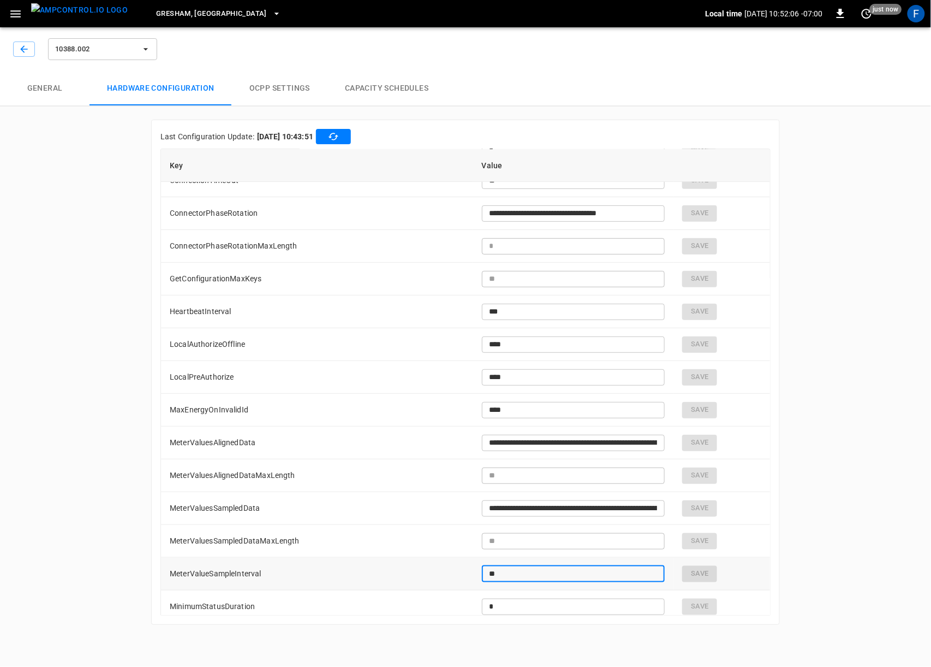
drag, startPoint x: 509, startPoint y: 574, endPoint x: 467, endPoint y: 575, distance: 42.0
click at [473, 575] on td "** ​" at bounding box center [573, 573] width 201 height 33
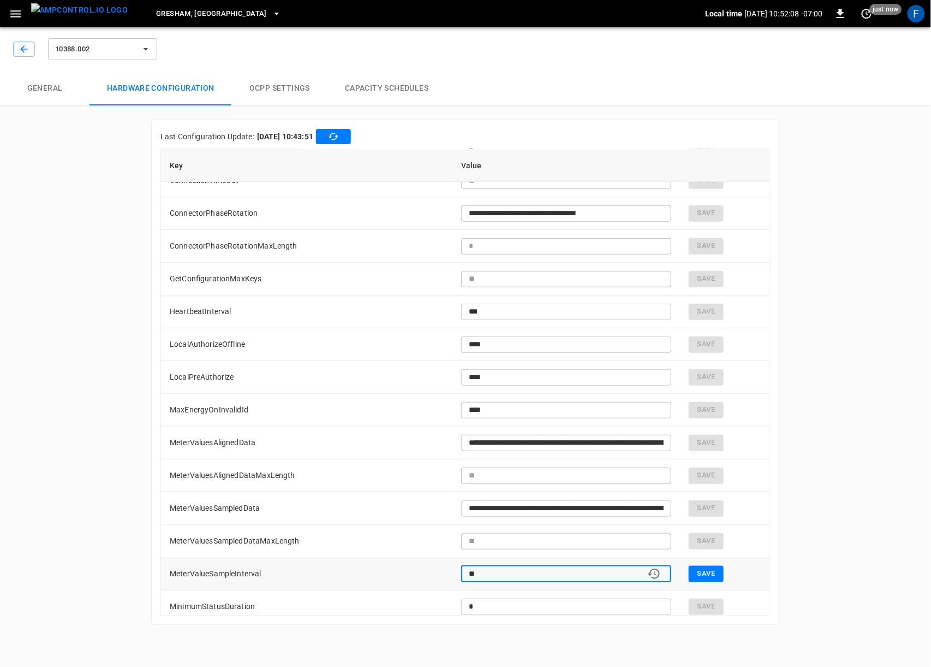
type input "**"
click at [726, 574] on td "Save" at bounding box center [725, 573] width 90 height 33
click at [720, 574] on button "Save" at bounding box center [706, 574] width 35 height 16
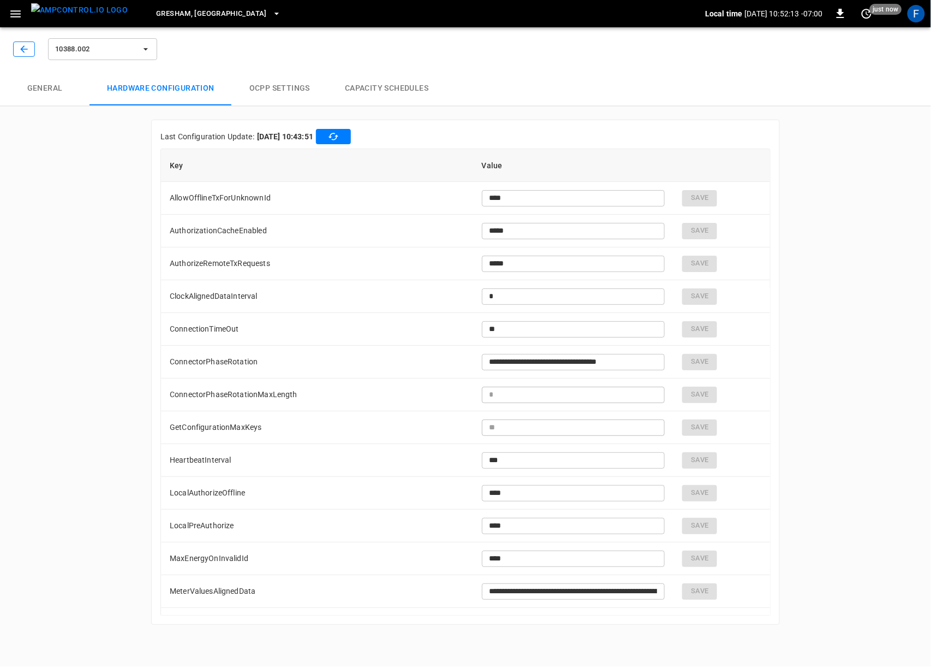
click at [20, 49] on icon "button" at bounding box center [24, 49] width 11 height 11
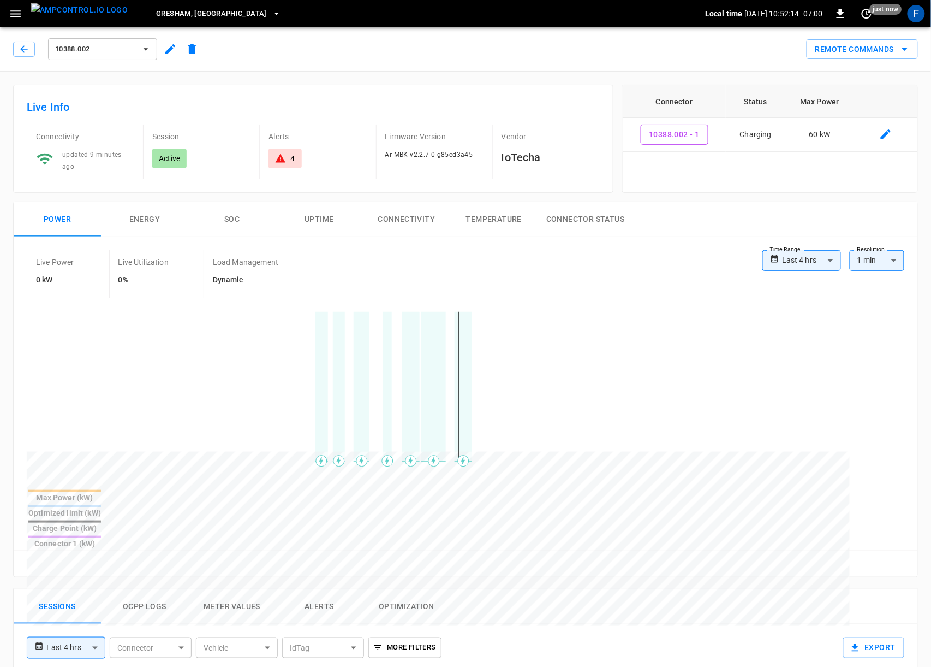
scroll to position [110, 0]
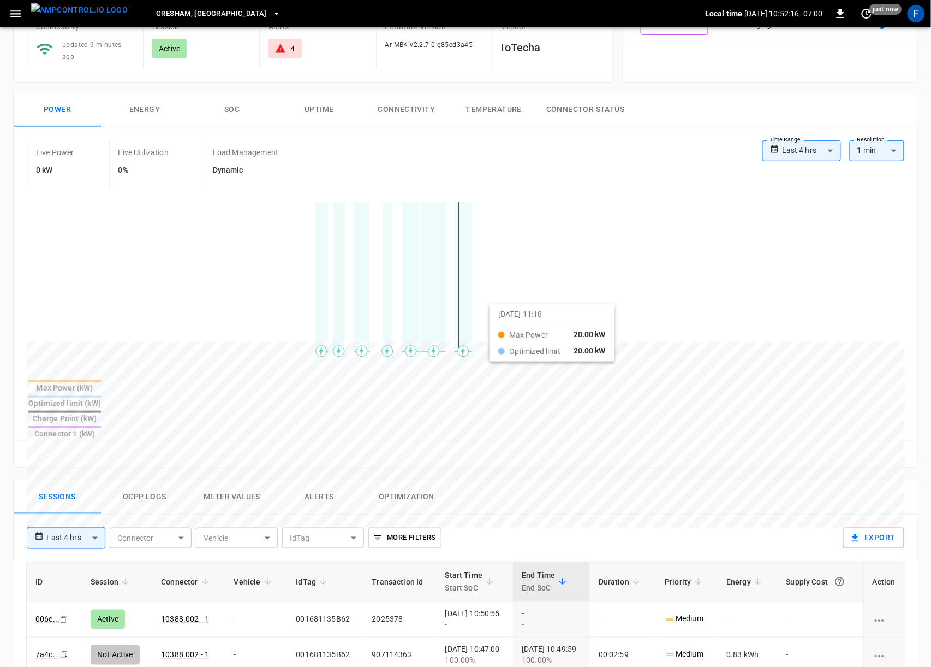
drag, startPoint x: 295, startPoint y: 302, endPoint x: 503, endPoint y: 310, distance: 208.2
click at [503, 530] on div at bounding box center [446, 604] width 838 height 149
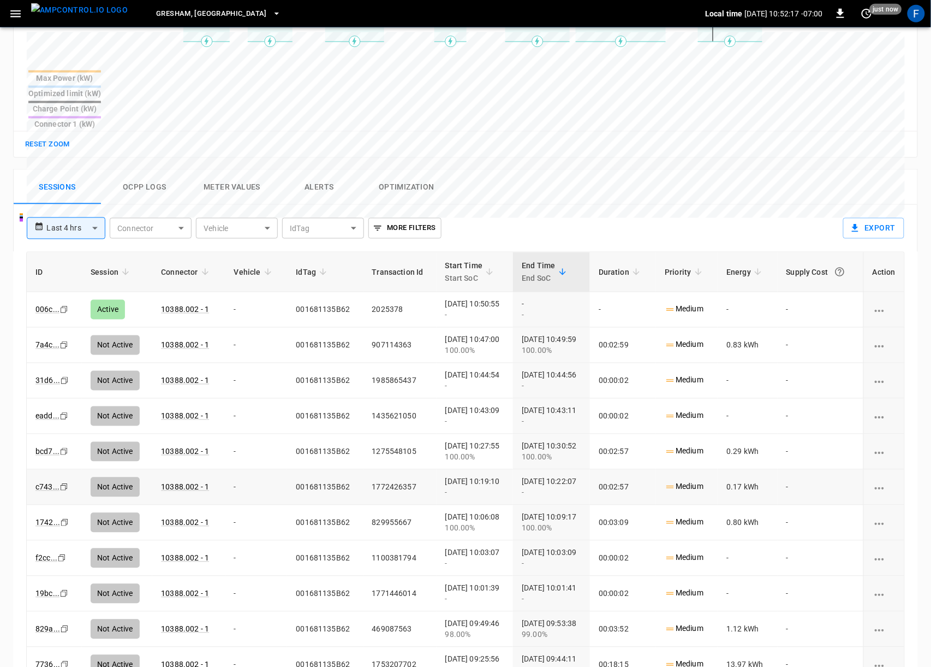
scroll to position [433, 0]
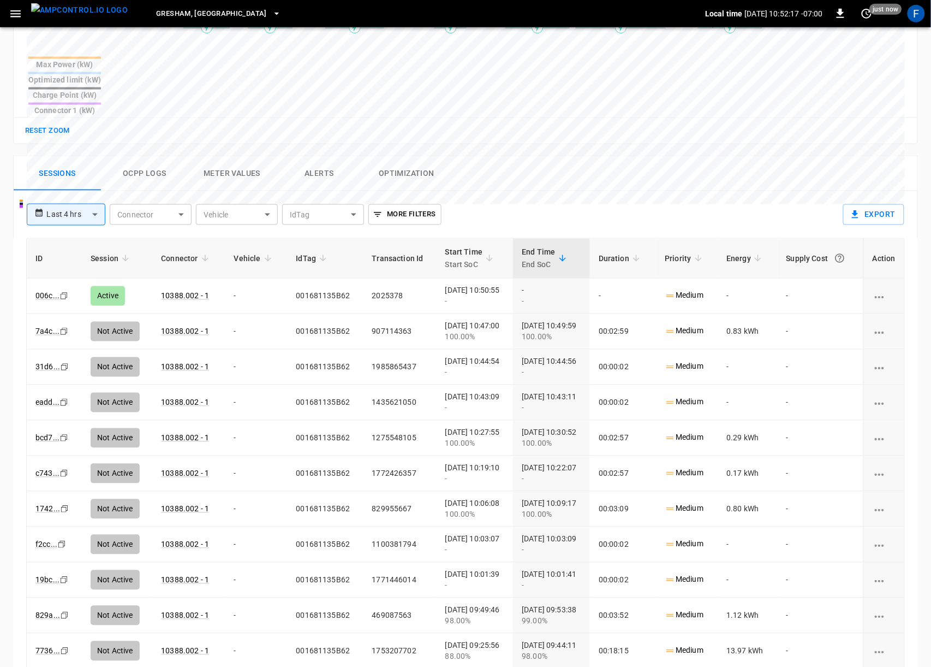
click at [153, 156] on button "Ocpp logs" at bounding box center [144, 173] width 87 height 35
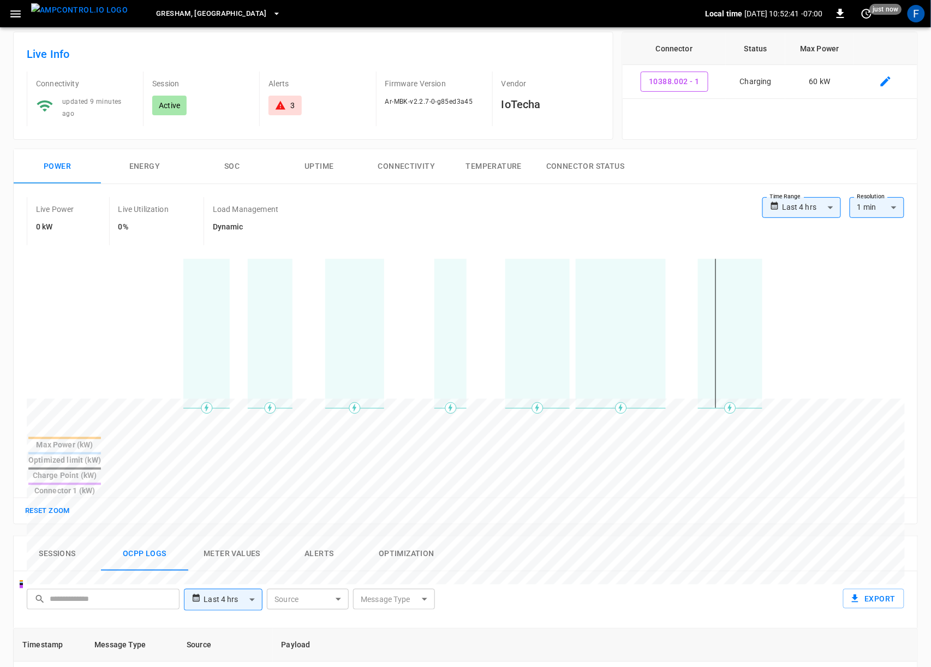
scroll to position [0, 0]
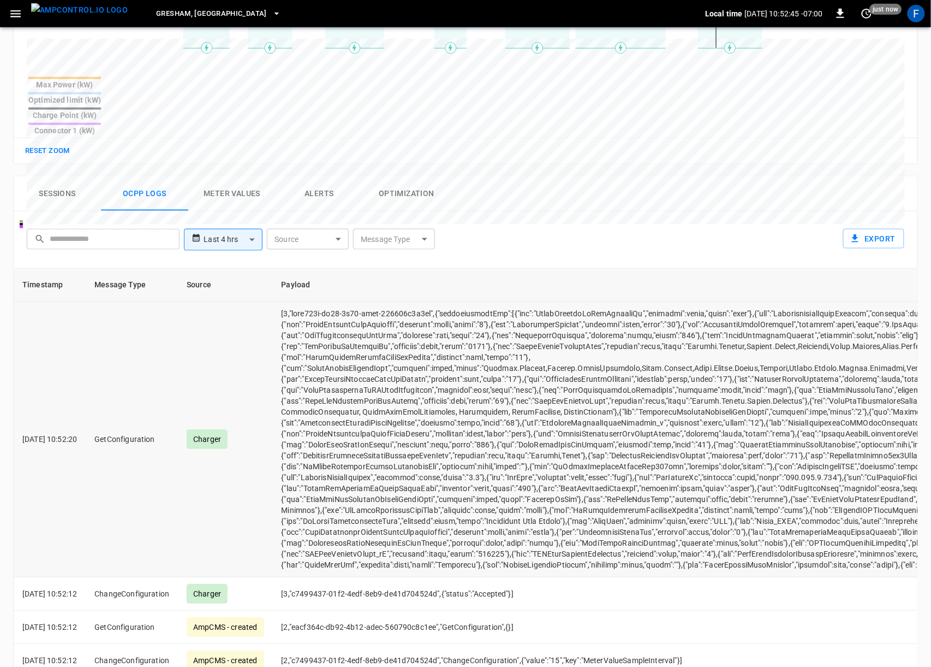
scroll to position [413, 0]
click at [309, 610] on td "[2,"eacf364c-db92-4b12-adec-560790c8c1ee","GetConfiguration",{}]" at bounding box center [798, 626] width 1051 height 33
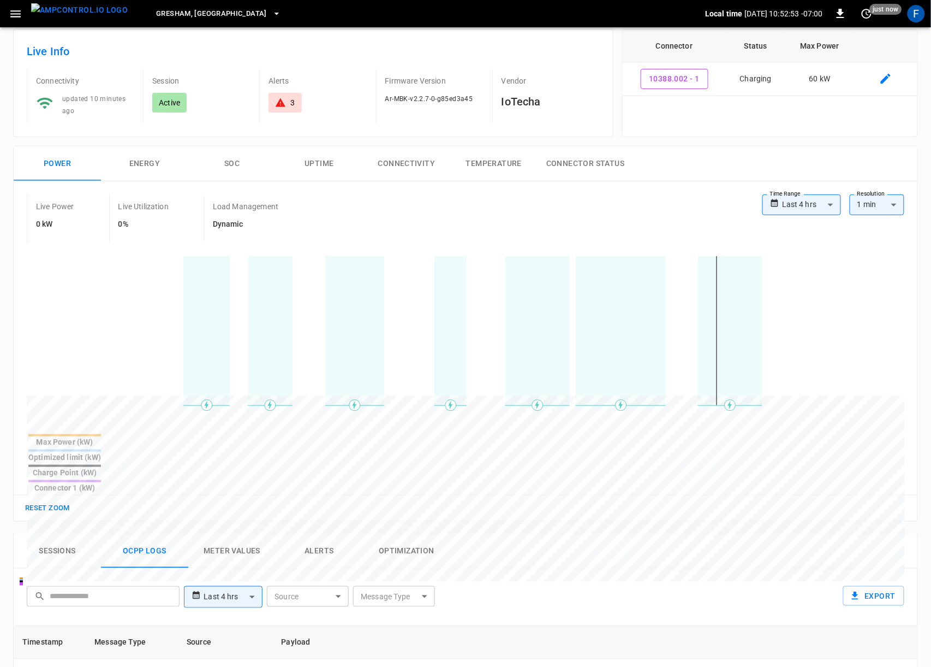
scroll to position [0, 0]
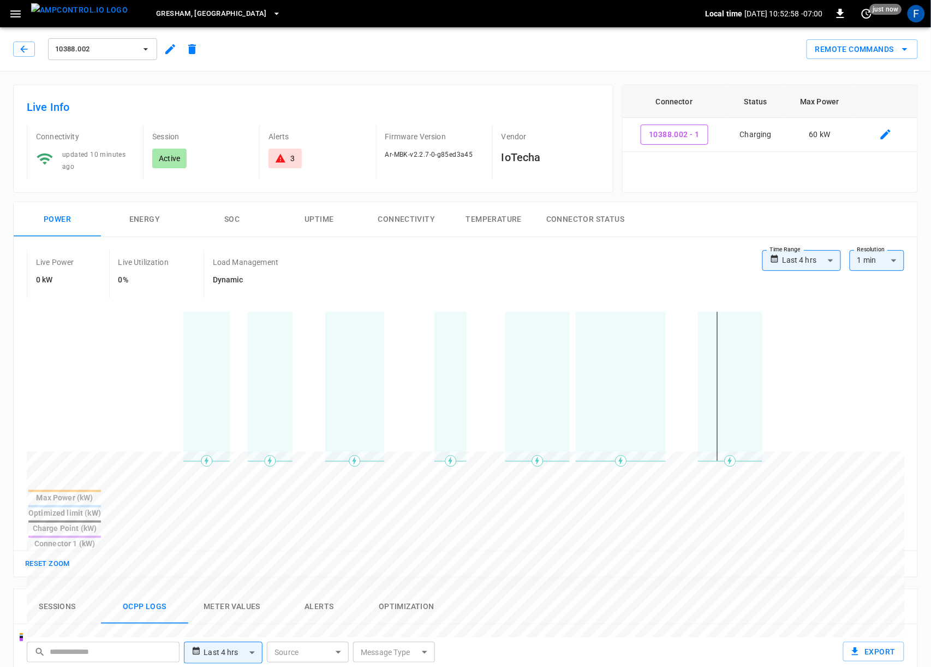
click at [421, 146] on div "Firmware Version Ar-MBK-v2.2.7-0-g85ed3a45" at bounding box center [430, 151] width 108 height 55
click at [440, 202] on button "Connectivity" at bounding box center [406, 219] width 87 height 35
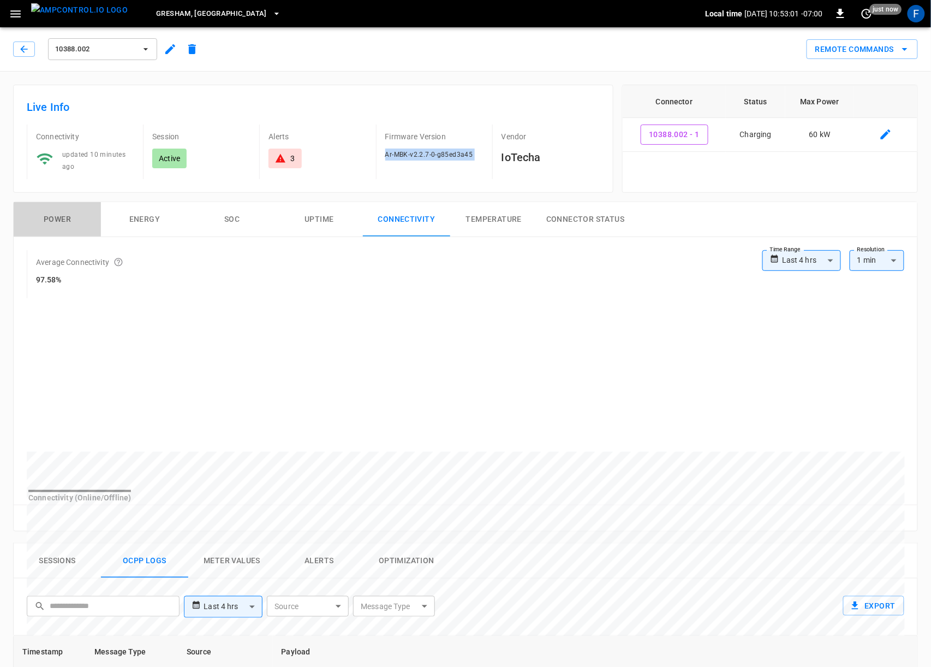
click at [64, 211] on button "Power" at bounding box center [57, 219] width 87 height 35
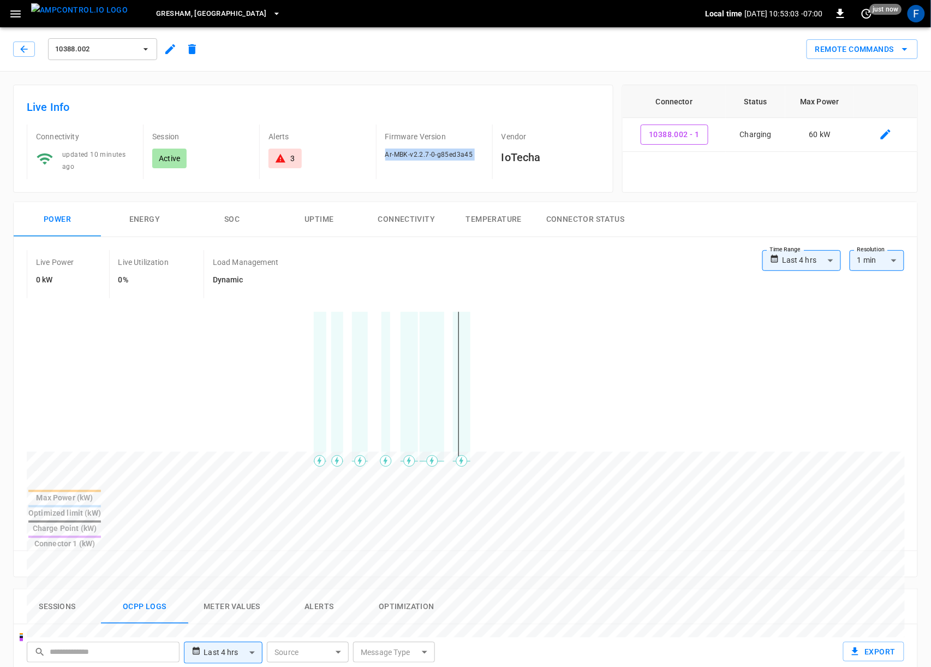
click at [435, 167] on div "Firmware Version Ar-MBK-v2.2.7-0-g85ed3a45" at bounding box center [430, 151] width 108 height 55
click at [434, 158] on div "Ar-MBK-v2.2.7-0-g85ed3a45" at bounding box center [434, 155] width 98 height 12
drag, startPoint x: 263, startPoint y: 409, endPoint x: 493, endPoint y: 405, distance: 229.9
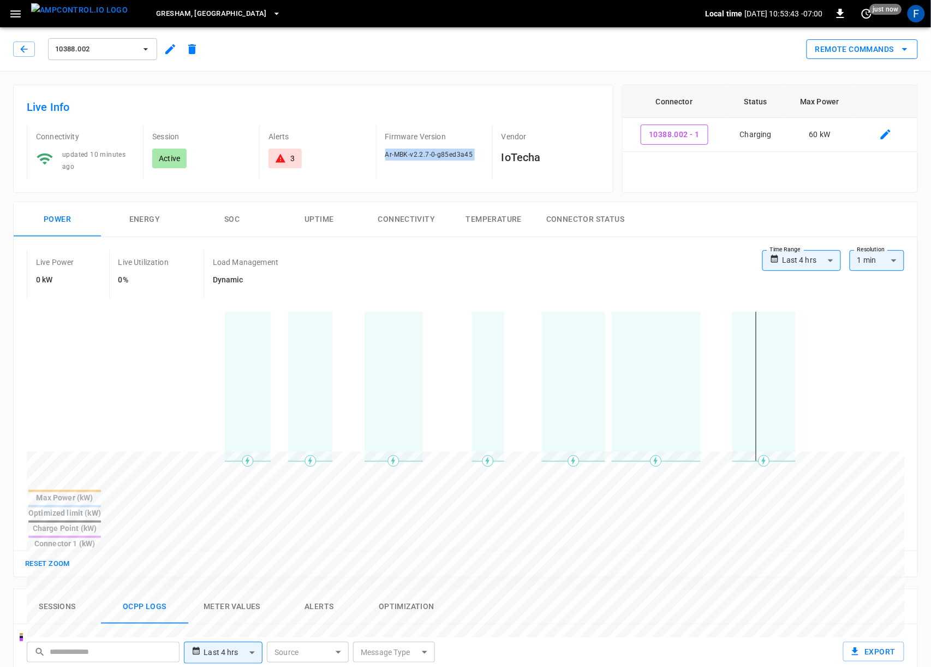
click at [847, 55] on button "Remote Commands" at bounding box center [862, 49] width 111 height 20
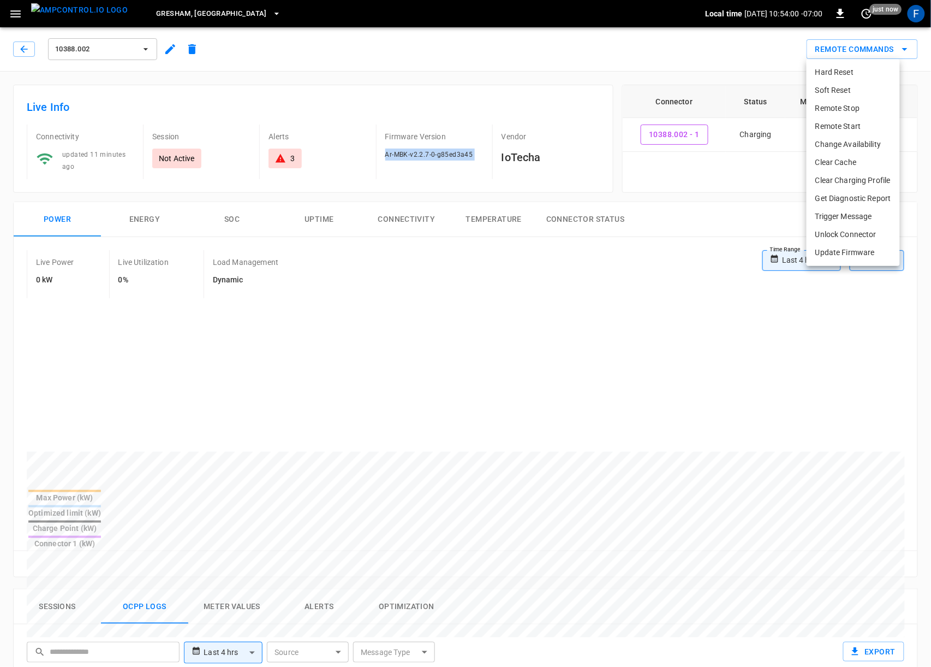
drag, startPoint x: 843, startPoint y: 109, endPoint x: 669, endPoint y: 224, distance: 209.1
click at [669, 224] on div "Hard Reset Soft Reset Remote Stop Remote Start Change Availability Clear Cache …" at bounding box center [465, 333] width 931 height 667
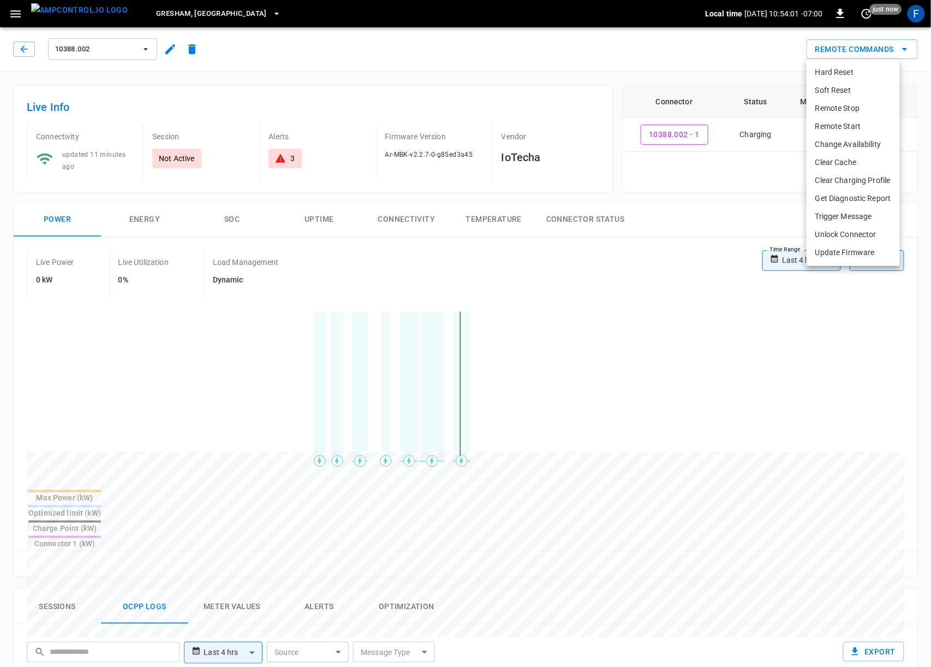
click at [572, 251] on div at bounding box center [465, 333] width 931 height 667
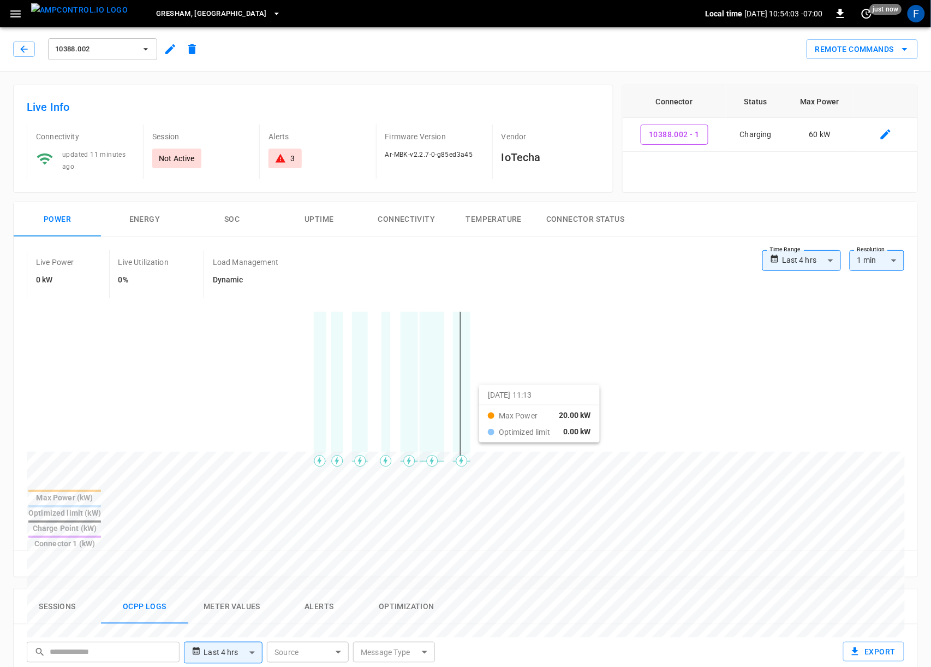
drag, startPoint x: 291, startPoint y: 388, endPoint x: 495, endPoint y: 394, distance: 204.3
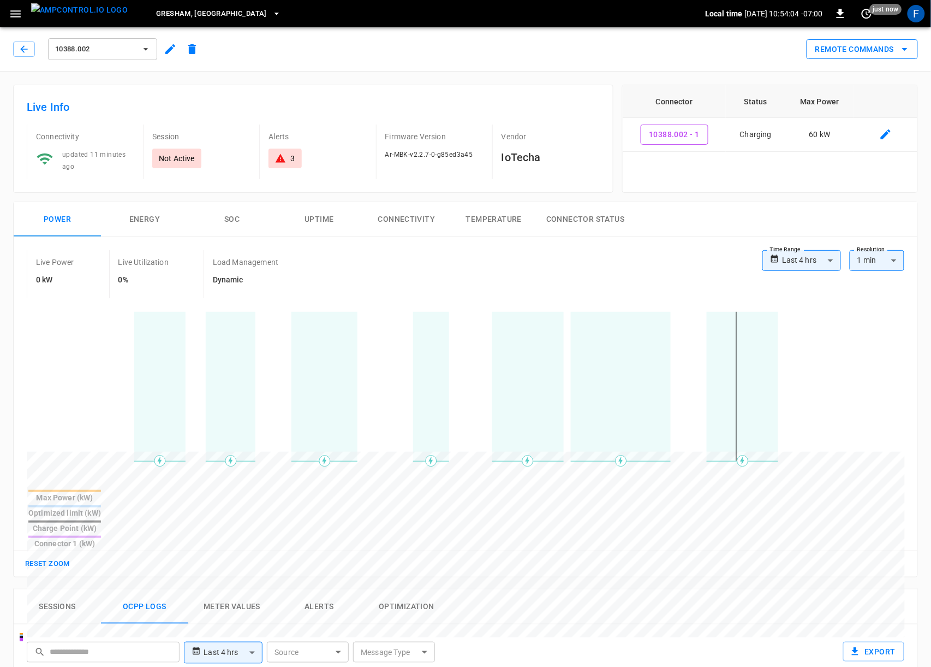
click at [823, 42] on button "Remote Commands" at bounding box center [862, 49] width 111 height 20
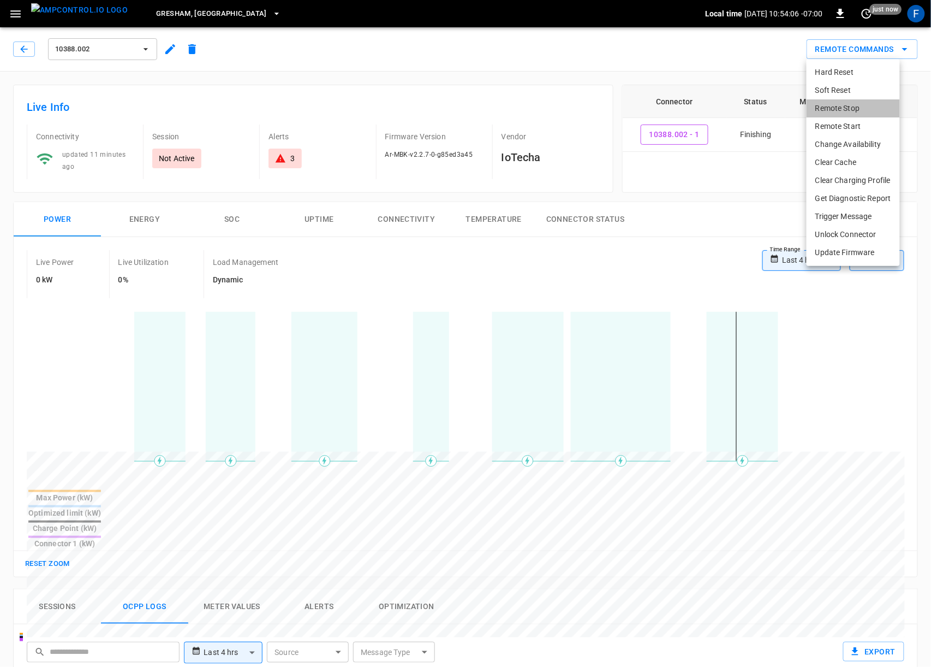
click at [834, 111] on li "Remote Stop" at bounding box center [853, 108] width 93 height 18
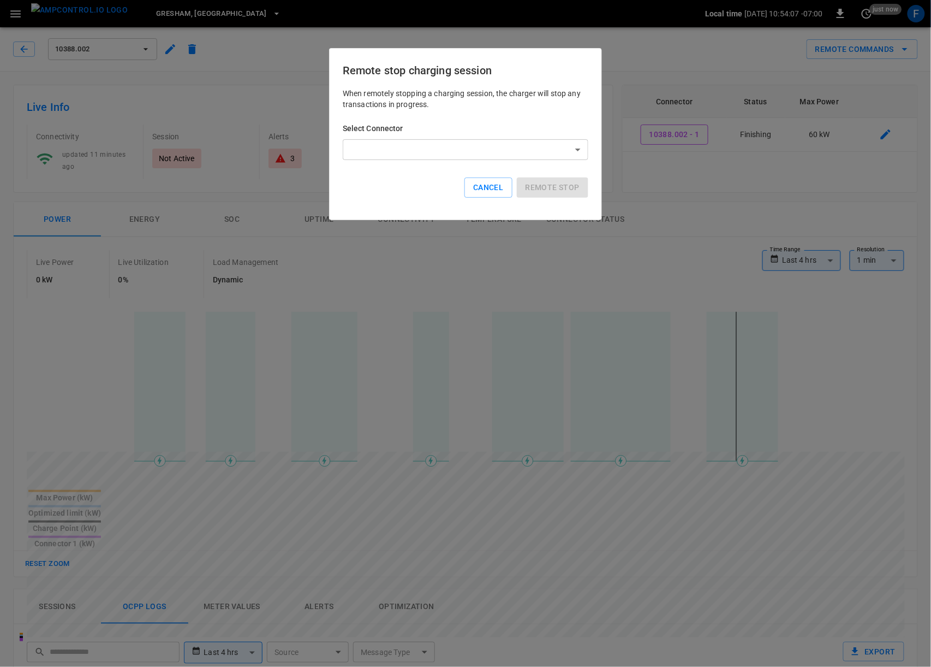
click at [472, 155] on body "**********" at bounding box center [465, 595] width 931 height 1190
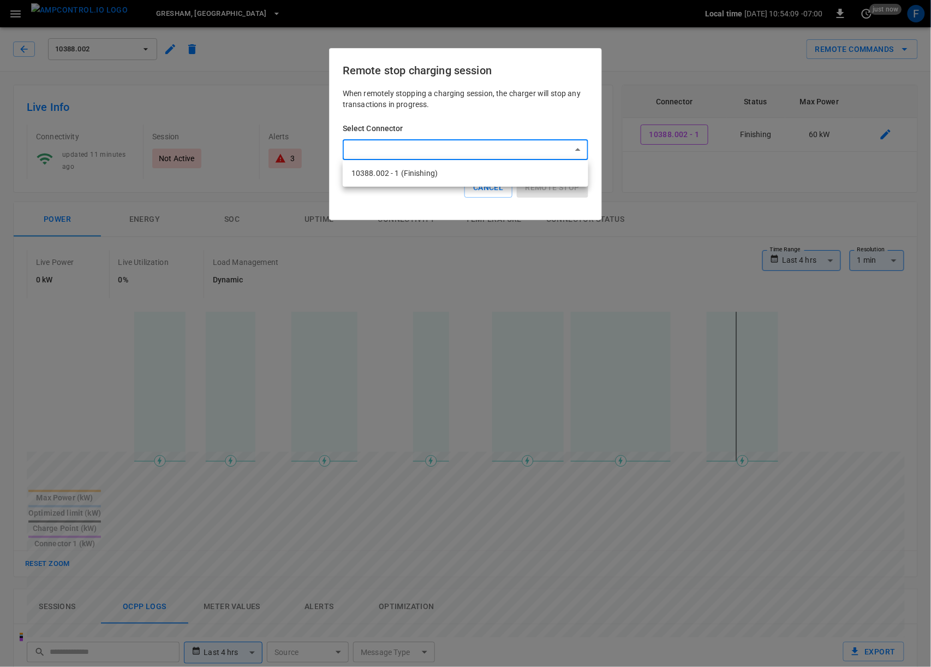
drag, startPoint x: 436, startPoint y: 173, endPoint x: 470, endPoint y: 201, distance: 43.8
click at [403, 213] on div "10388.002 - 1 (Finishing)" at bounding box center [465, 333] width 931 height 667
click at [470, 201] on div at bounding box center [465, 333] width 931 height 667
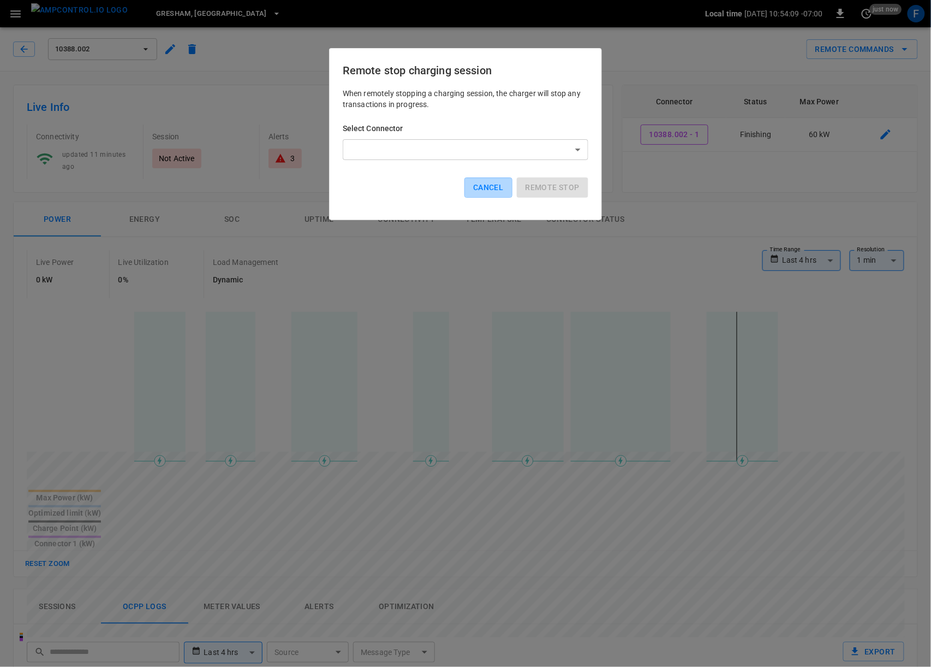
click at [485, 183] on button "Cancel" at bounding box center [489, 187] width 48 height 20
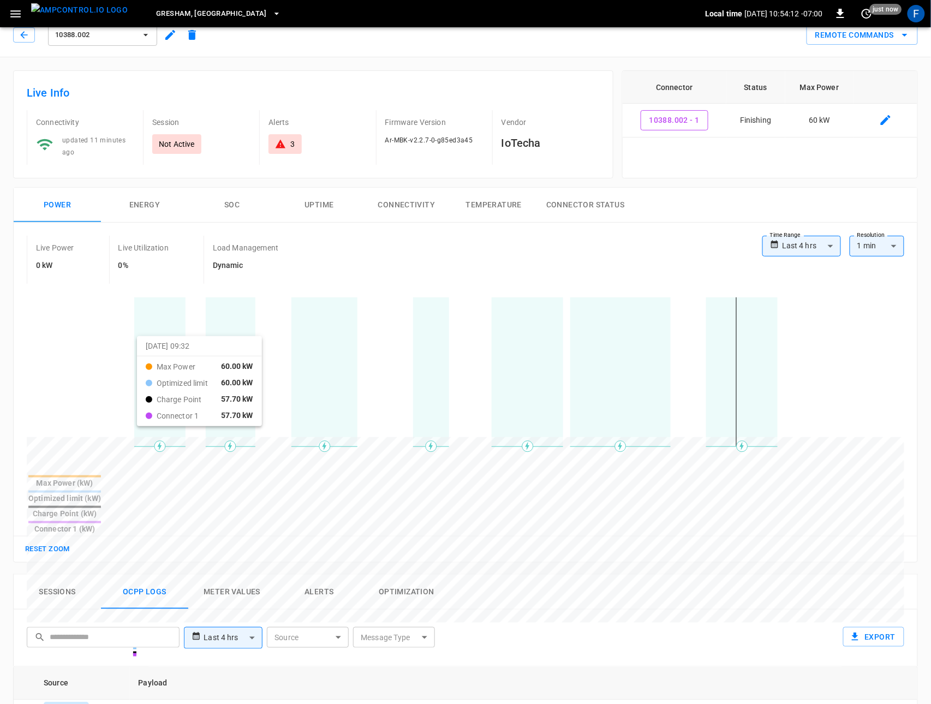
scroll to position [16, 0]
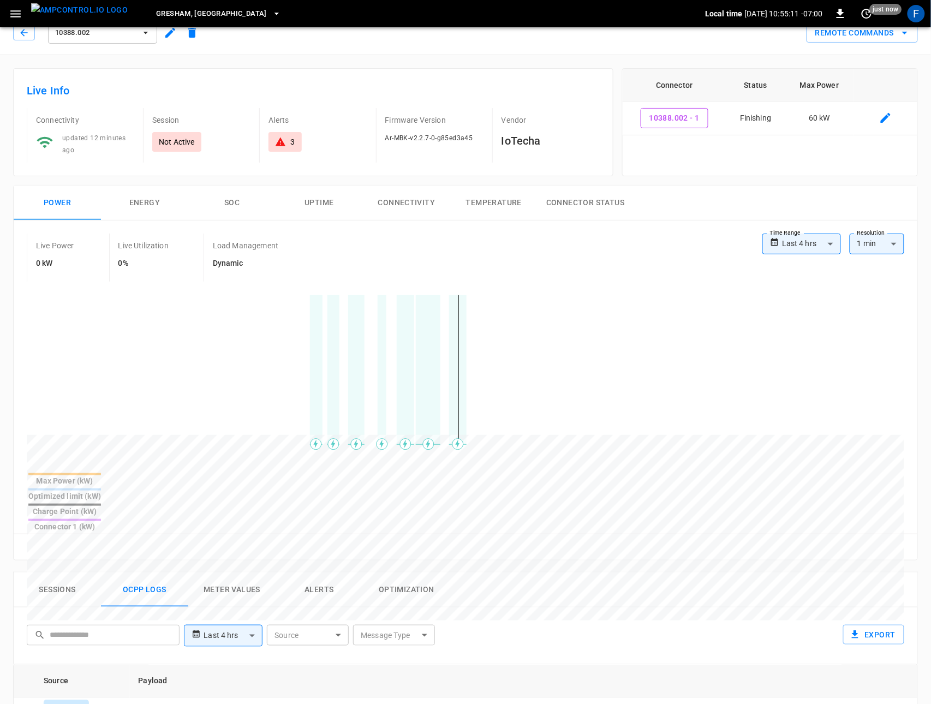
drag, startPoint x: 282, startPoint y: 415, endPoint x: 488, endPoint y: 444, distance: 207.9
click at [488, 444] on div at bounding box center [466, 379] width 878 height 186
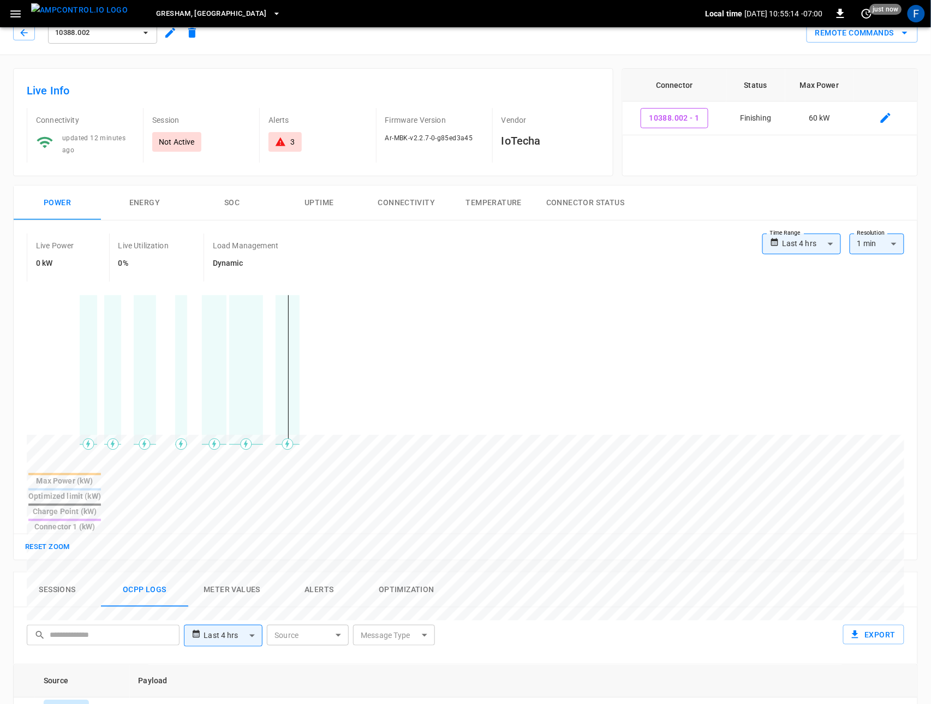
click at [39, 419] on div at bounding box center [466, 379] width 878 height 186
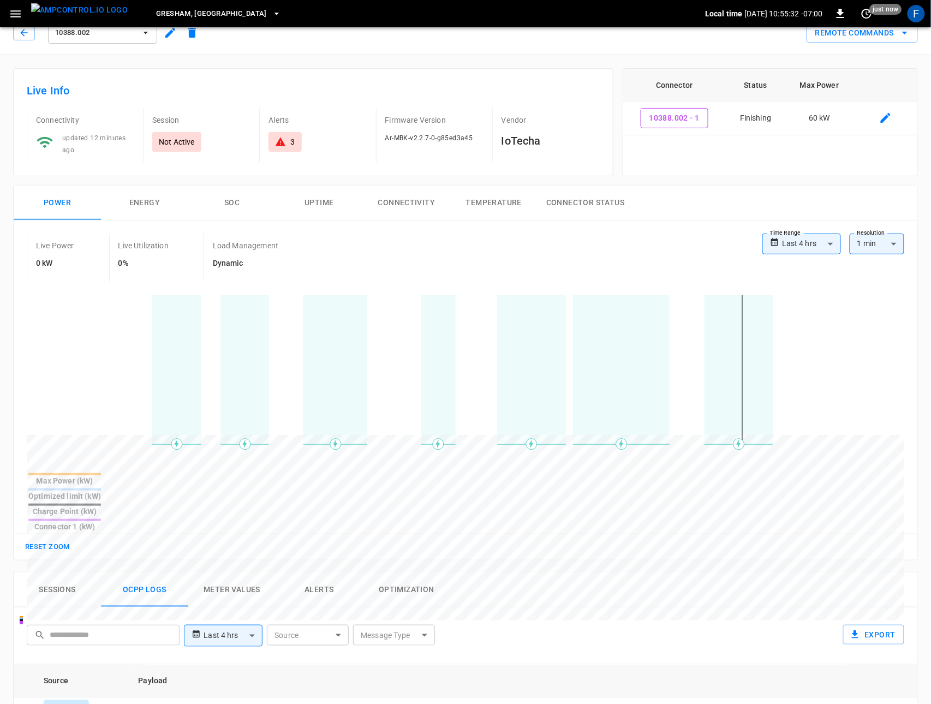
scroll to position [0, 0]
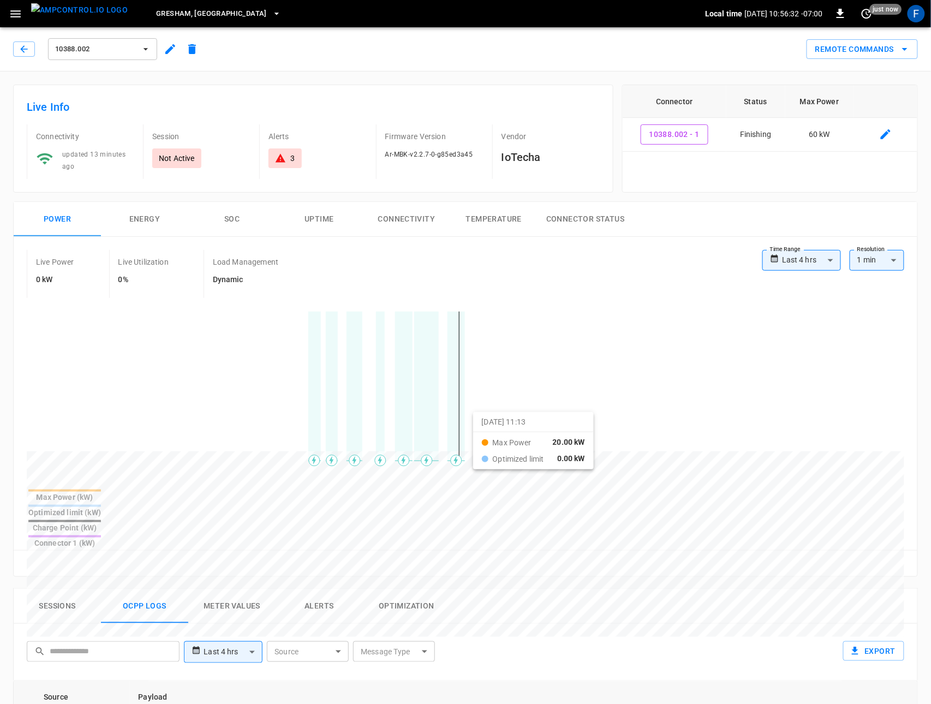
drag, startPoint x: 270, startPoint y: 410, endPoint x: 487, endPoint y: 422, distance: 217.1
click at [487, 640] on div at bounding box center [445, 714] width 837 height 149
click at [174, 56] on button "button" at bounding box center [170, 49] width 22 height 20
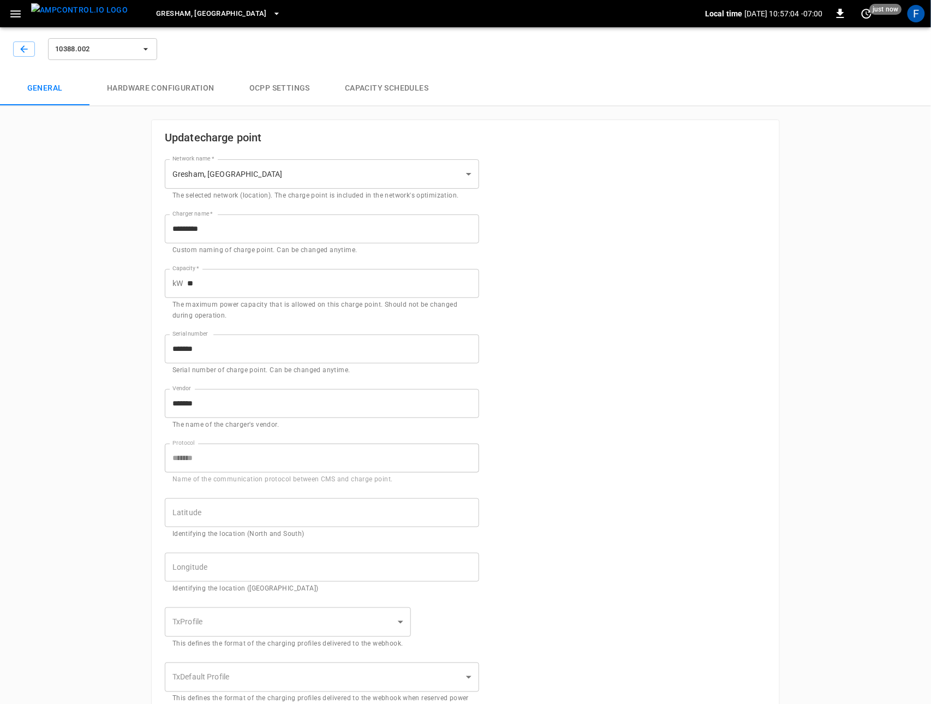
type input "**********"
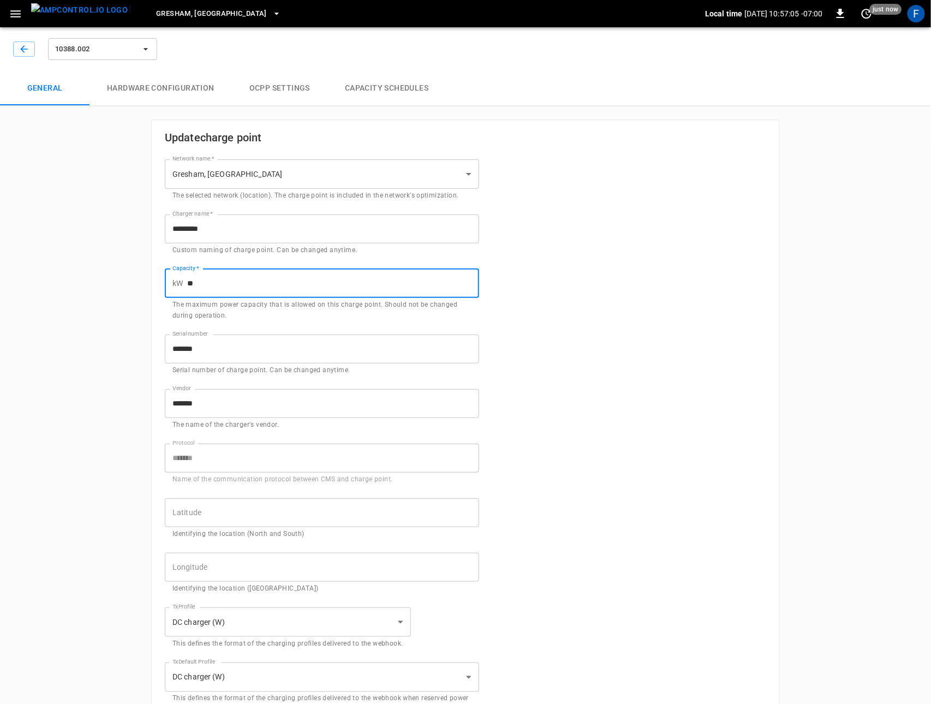
drag, startPoint x: 202, startPoint y: 284, endPoint x: 182, endPoint y: 284, distance: 20.2
click at [182, 284] on div "kW ** Capacity   *" at bounding box center [322, 283] width 314 height 29
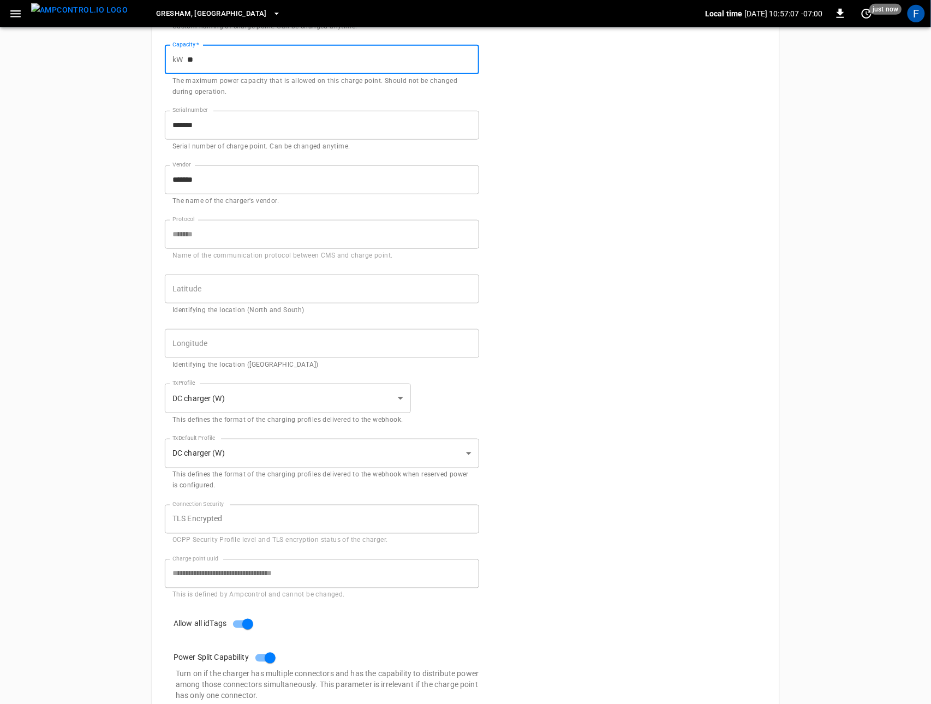
scroll to position [306, 0]
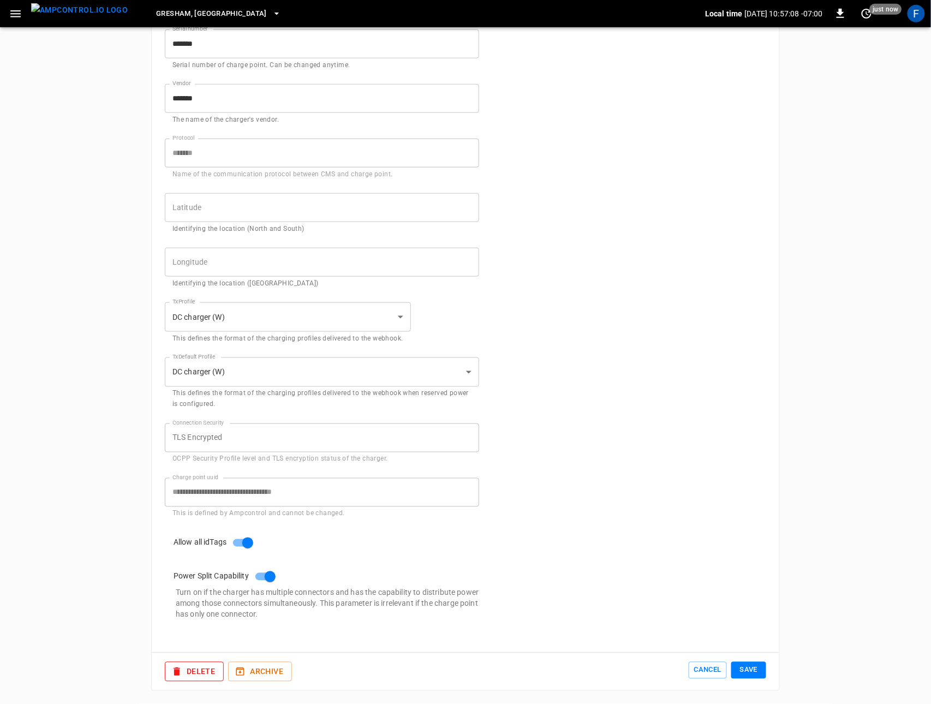
type input "**"
click at [745, 660] on button "Save" at bounding box center [749, 670] width 35 height 17
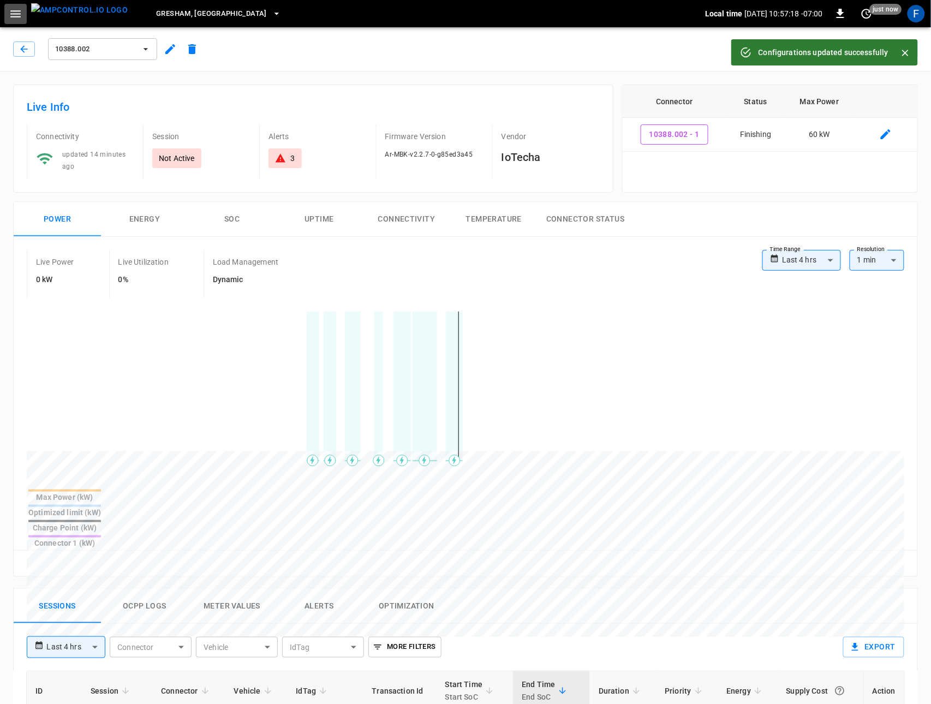
click at [19, 14] on icon "button" at bounding box center [16, 14] width 14 height 14
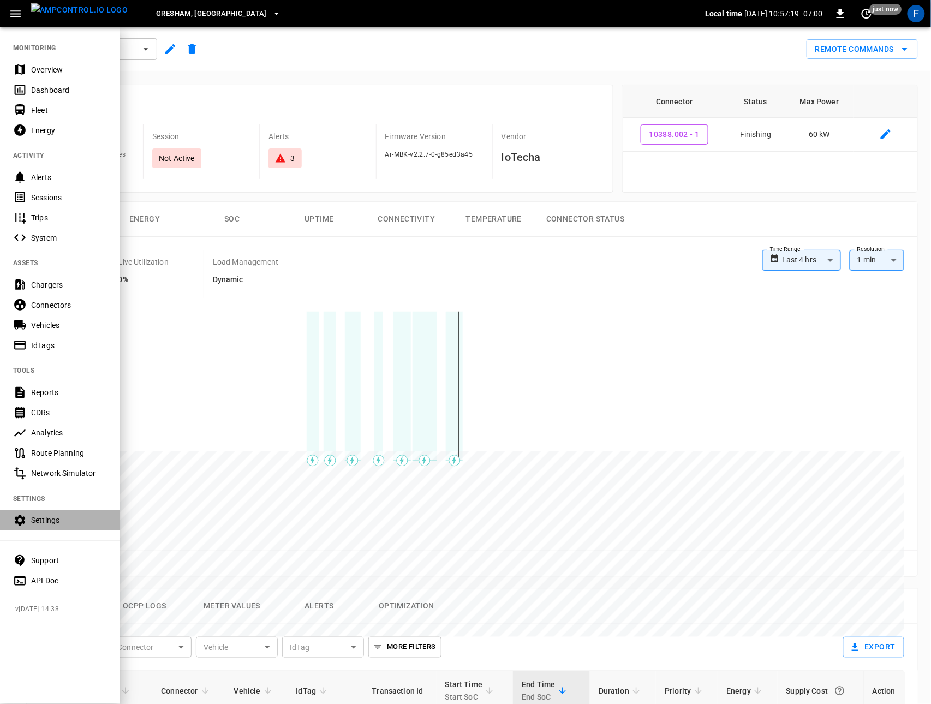
click at [54, 522] on div "Settings" at bounding box center [69, 520] width 76 height 11
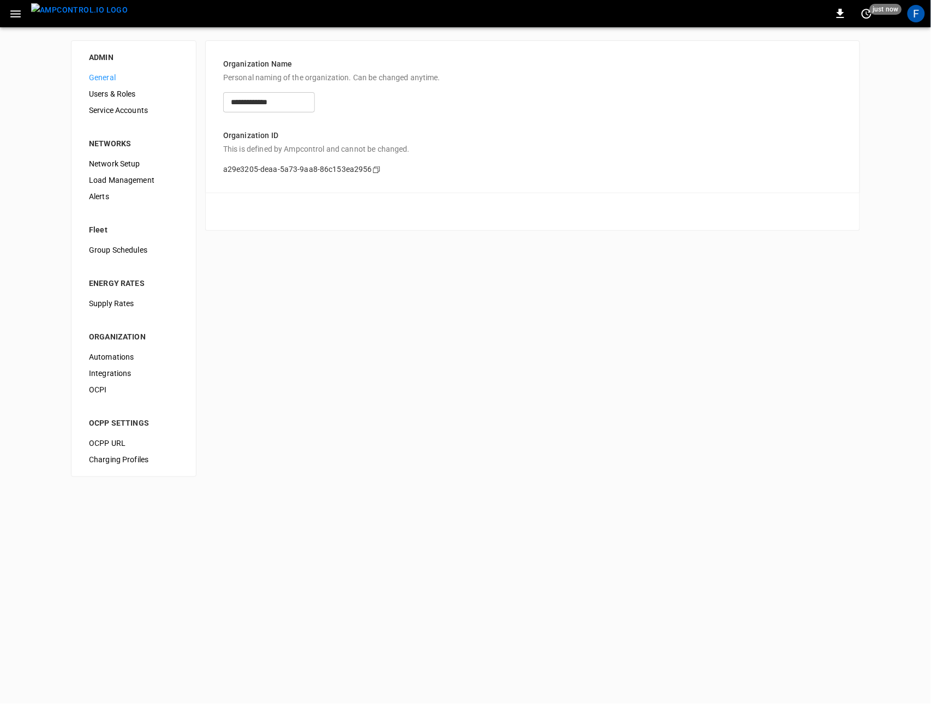
click at [129, 169] on span "Network Setup" at bounding box center [134, 163] width 90 height 11
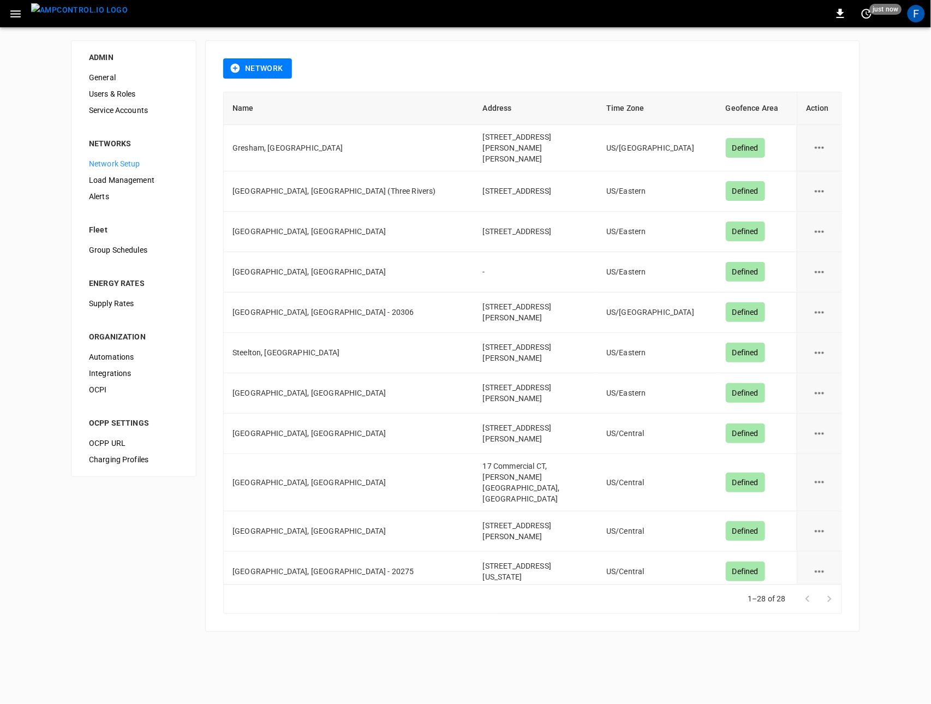
click at [126, 180] on span "Load Management" at bounding box center [134, 180] width 90 height 11
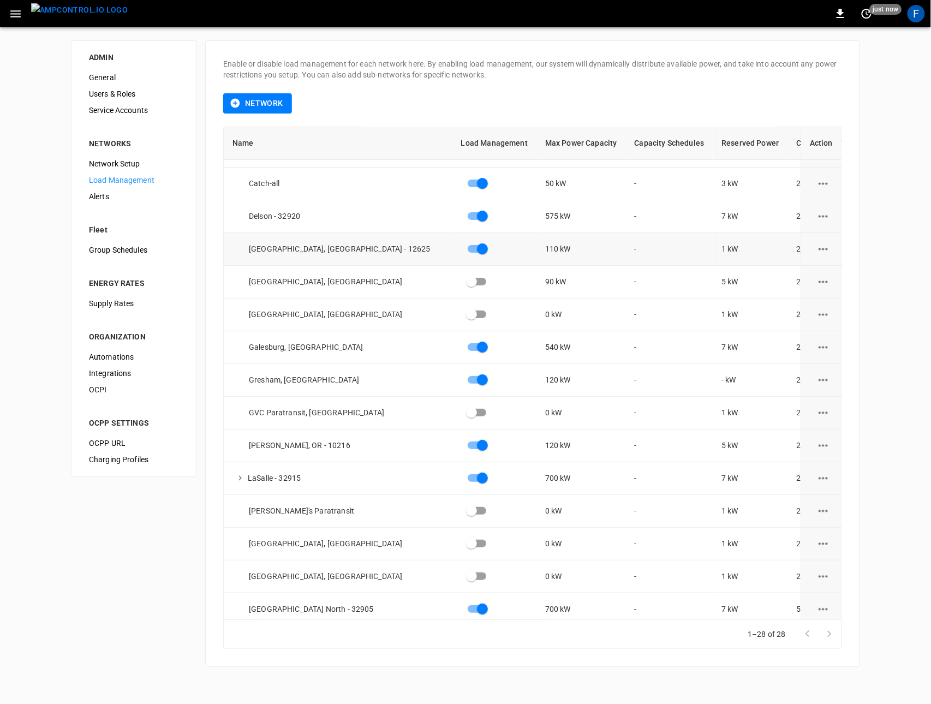
scroll to position [32, 0]
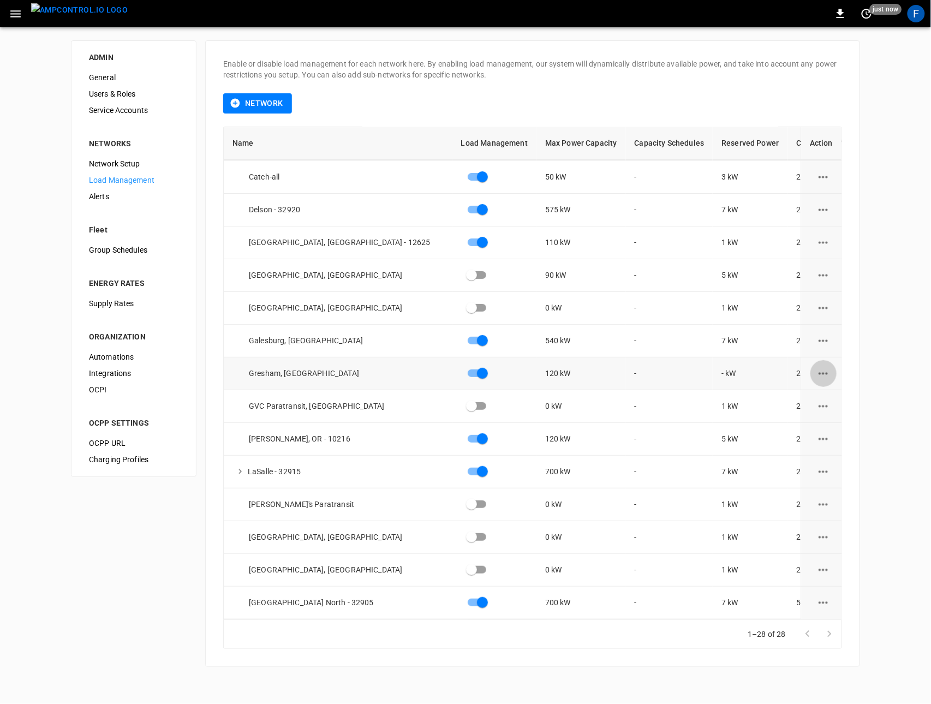
click at [819, 372] on icon "load management options" at bounding box center [823, 373] width 9 height 2
click at [821, 404] on li "Edit" at bounding box center [845, 400] width 78 height 18
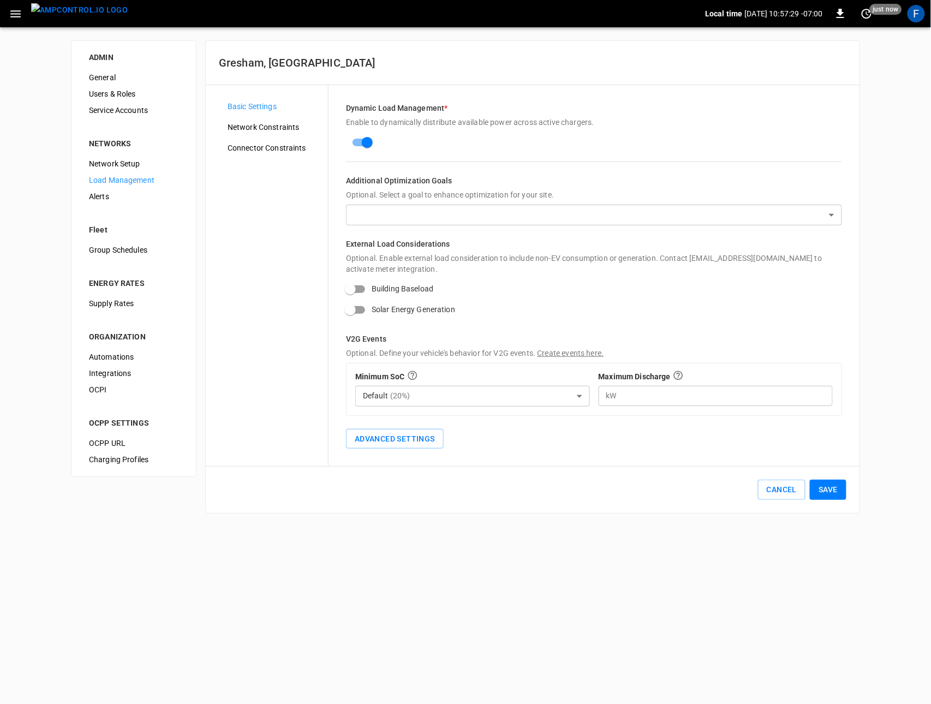
click at [255, 146] on span "Connector Constraints" at bounding box center [274, 148] width 92 height 11
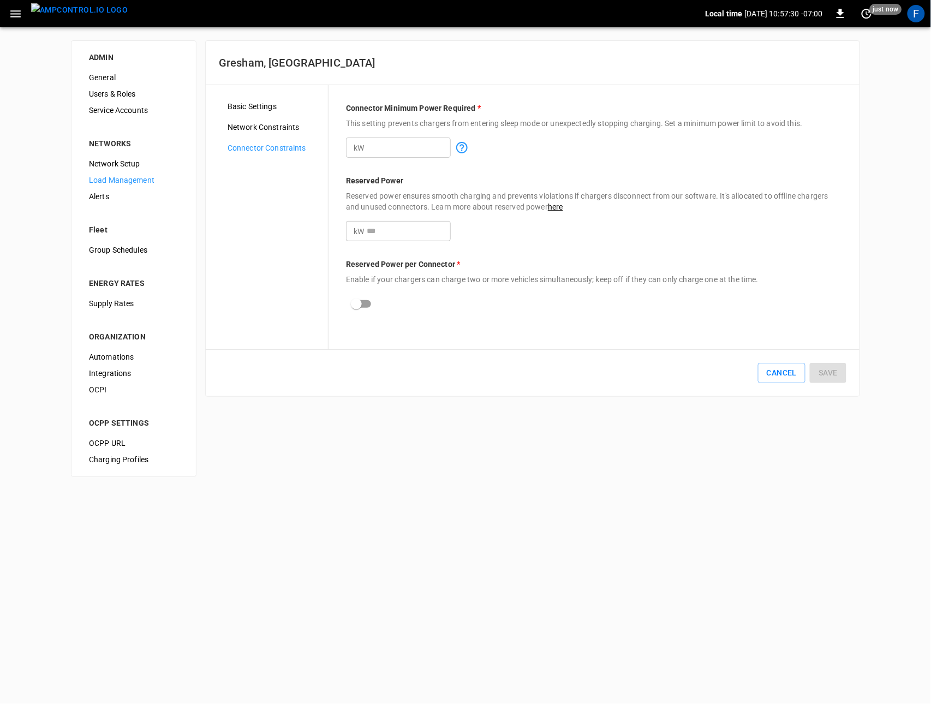
click at [405, 238] on input "number" at bounding box center [409, 231] width 84 height 20
type input "*"
click at [827, 376] on button "Save" at bounding box center [828, 373] width 37 height 20
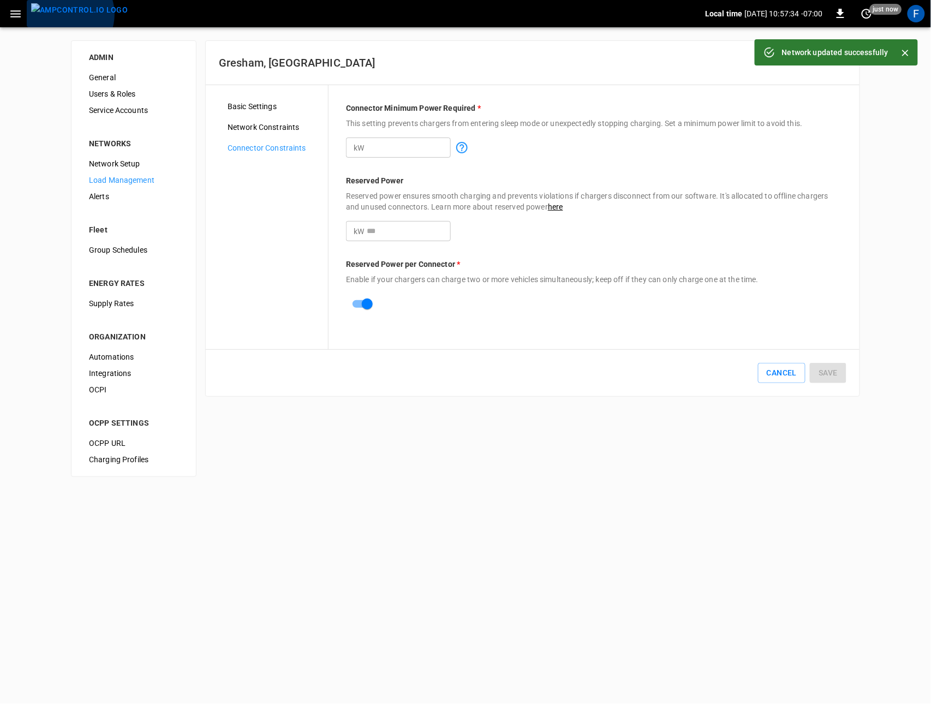
click at [64, 14] on img "menu" at bounding box center [79, 10] width 97 height 14
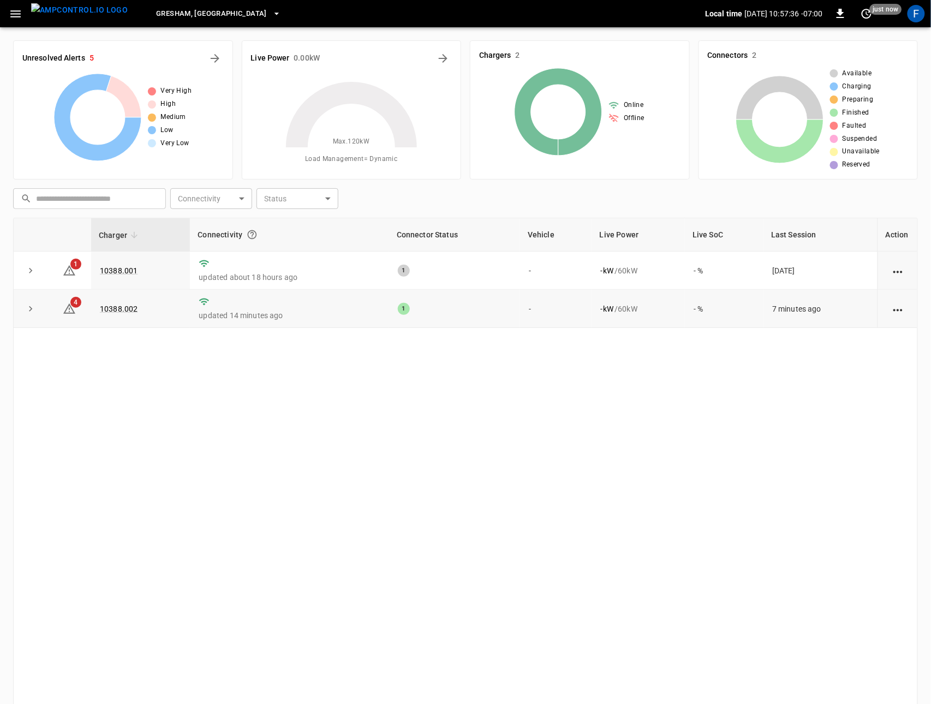
click at [124, 304] on td "10388.002" at bounding box center [140, 309] width 99 height 38
click at [124, 305] on link "10388.002" at bounding box center [119, 308] width 42 height 13
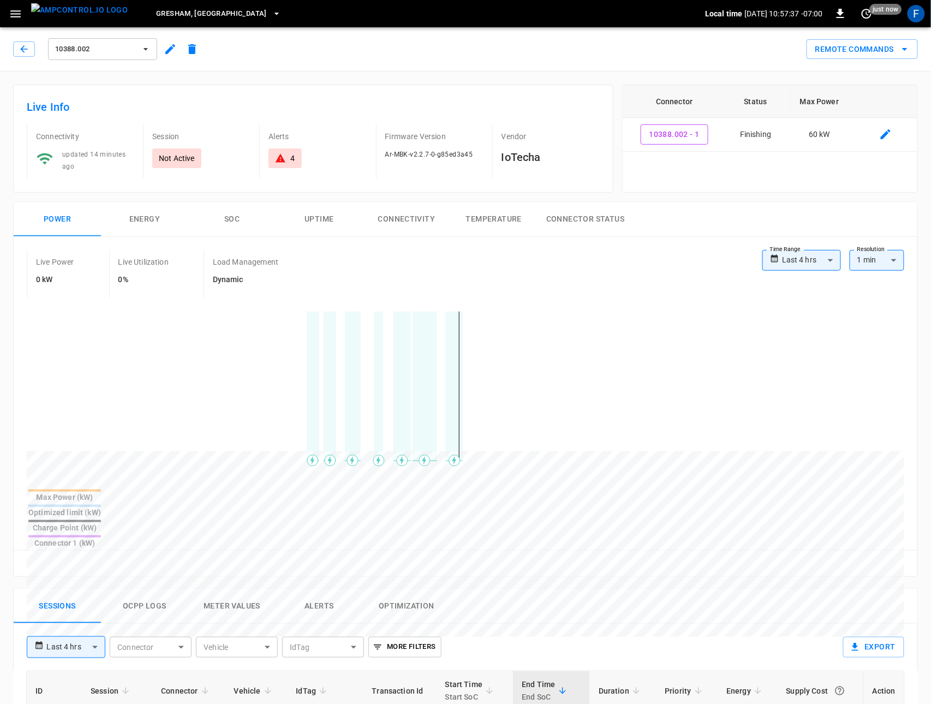
click at [169, 50] on icon "button" at bounding box center [170, 49] width 10 height 10
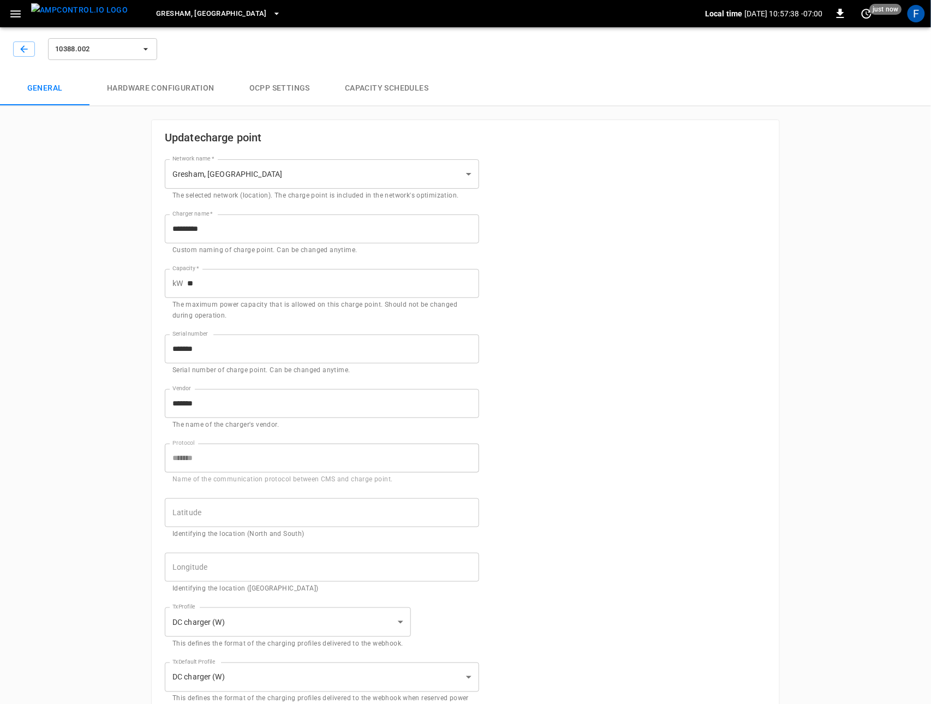
click at [179, 89] on button "Hardware configuration" at bounding box center [161, 88] width 143 height 35
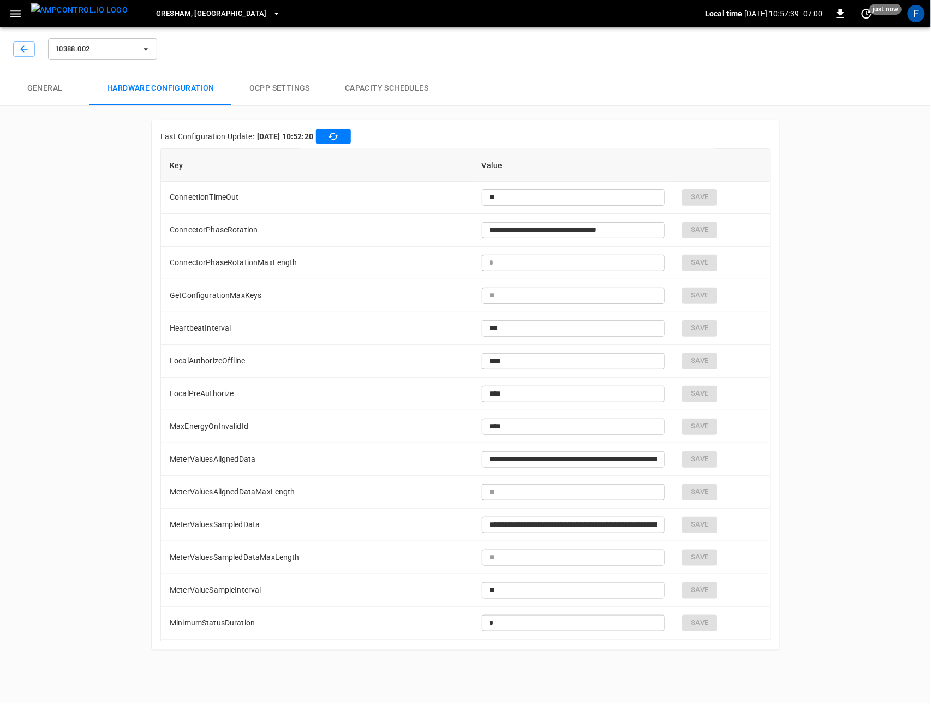
scroll to position [191, 0]
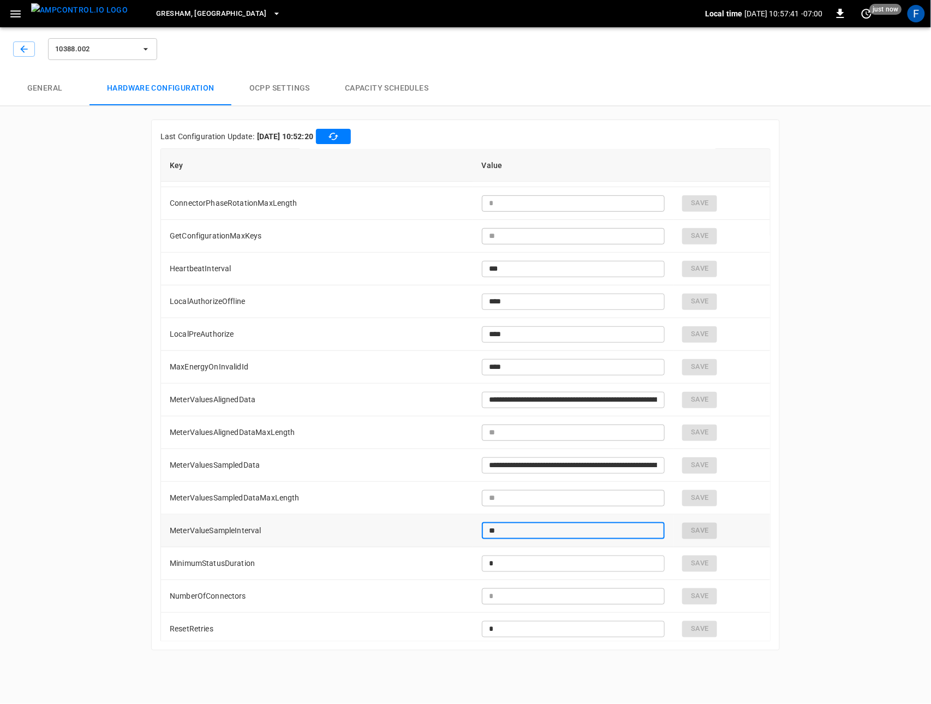
drag, startPoint x: 504, startPoint y: 529, endPoint x: 464, endPoint y: 529, distance: 40.4
click at [464, 529] on tr "MeterValueSampleInterval ** ​ Save" at bounding box center [465, 531] width 609 height 33
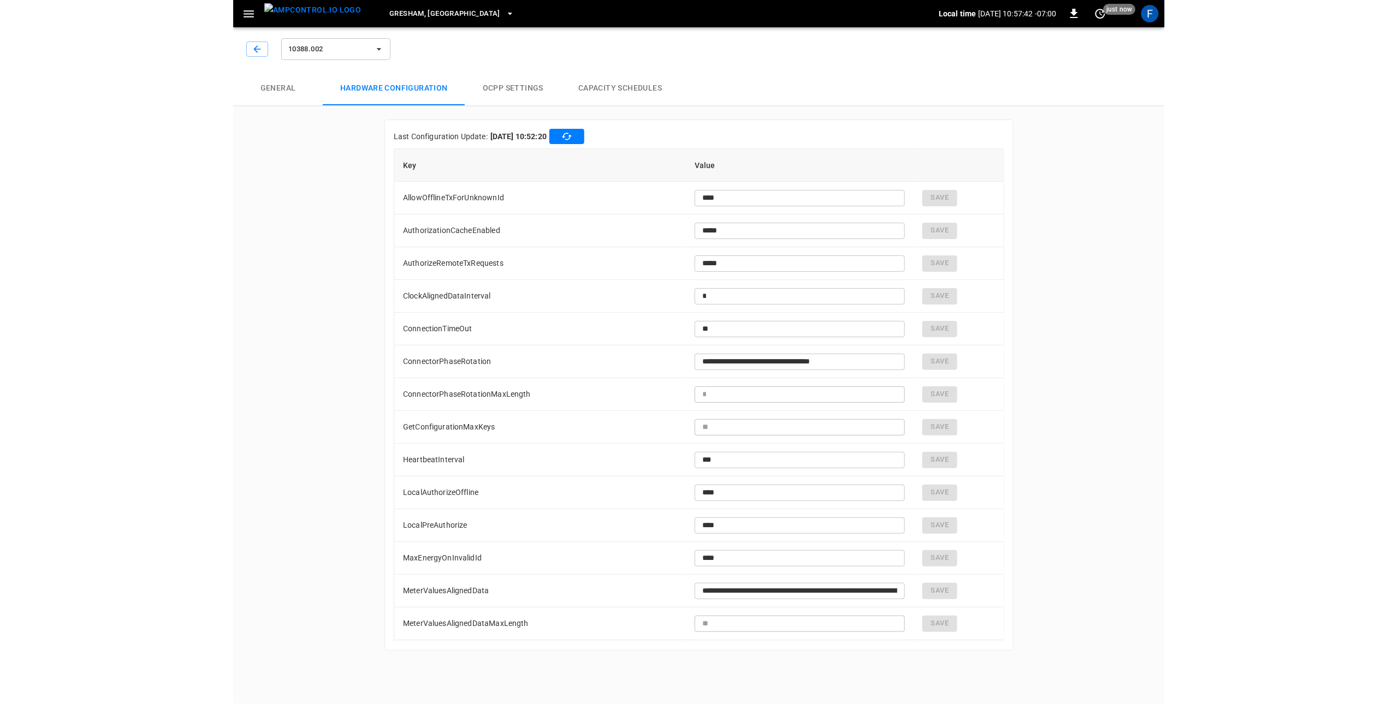
scroll to position [191, 0]
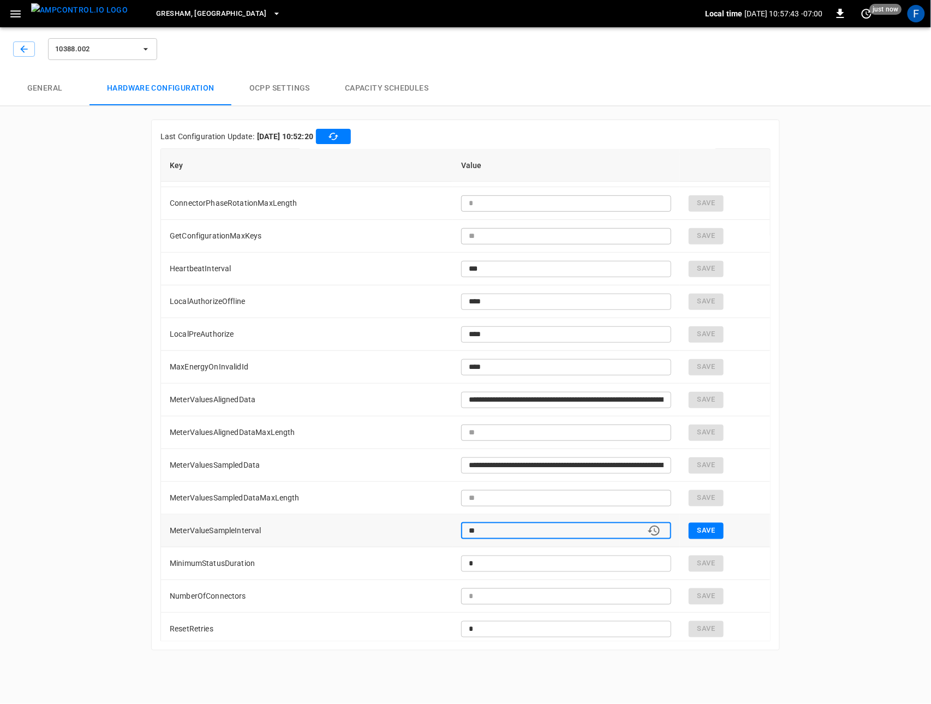
type input "**"
click at [698, 535] on button "Save" at bounding box center [706, 531] width 35 height 16
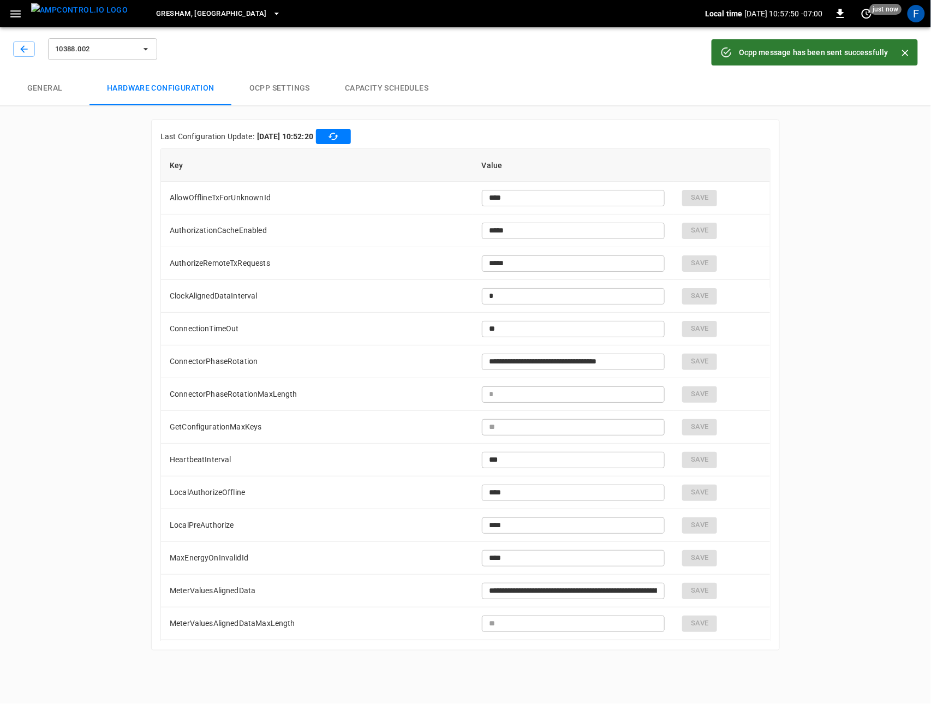
type input "**"
click at [25, 49] on icon "button" at bounding box center [23, 48] width 7 height 7
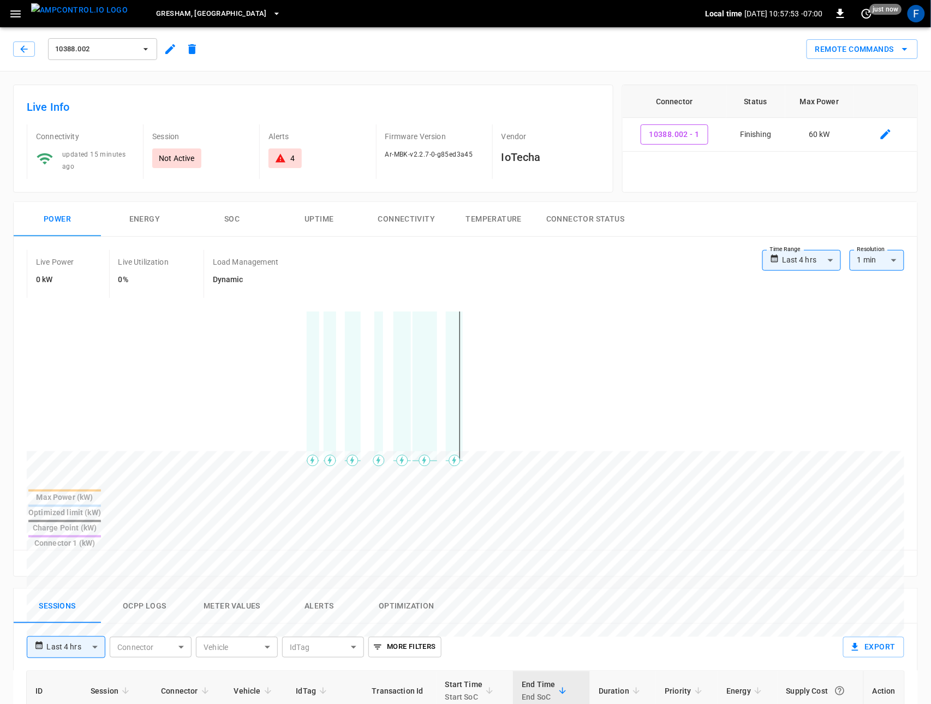
click at [69, 14] on img "menu" at bounding box center [79, 10] width 97 height 14
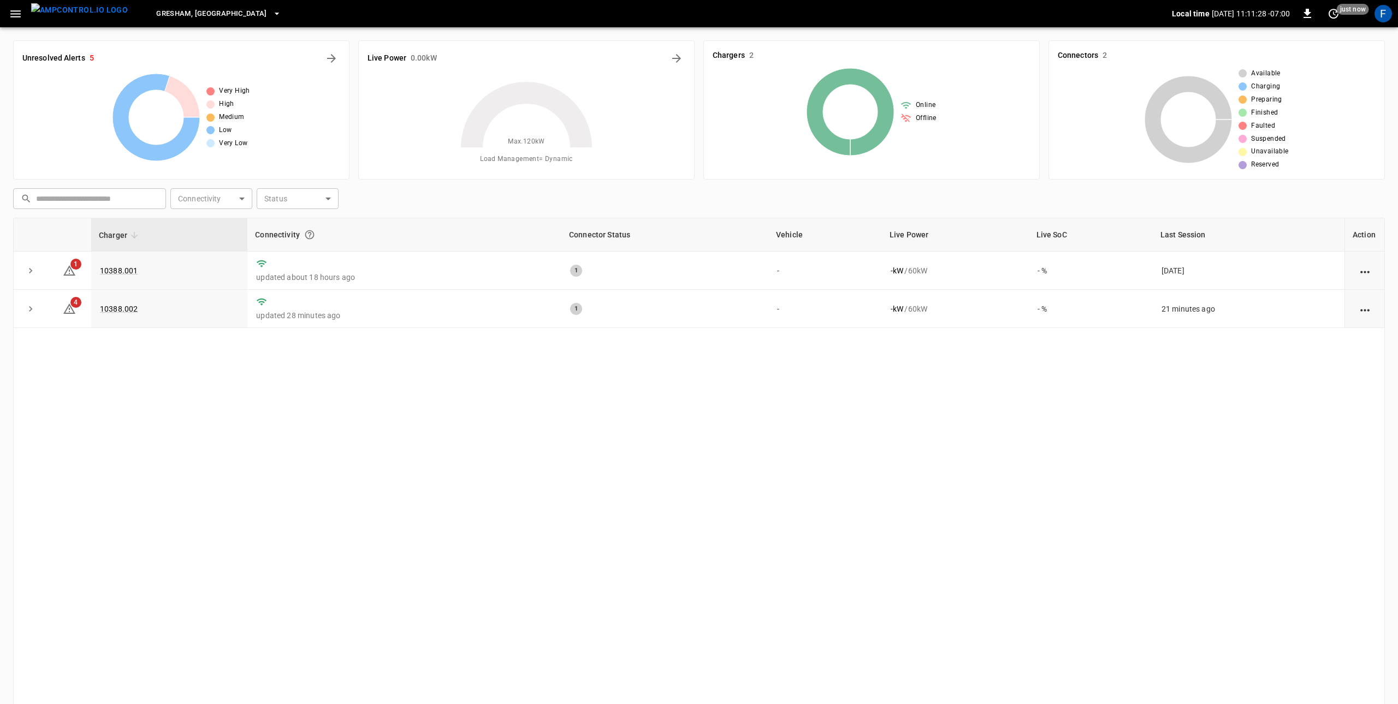
click at [931, 22] on div "F" at bounding box center [1383, 13] width 21 height 21
click at [931, 20] on div "F" at bounding box center [1383, 13] width 21 height 21
click at [931, 16] on div "F" at bounding box center [1382, 13] width 17 height 17
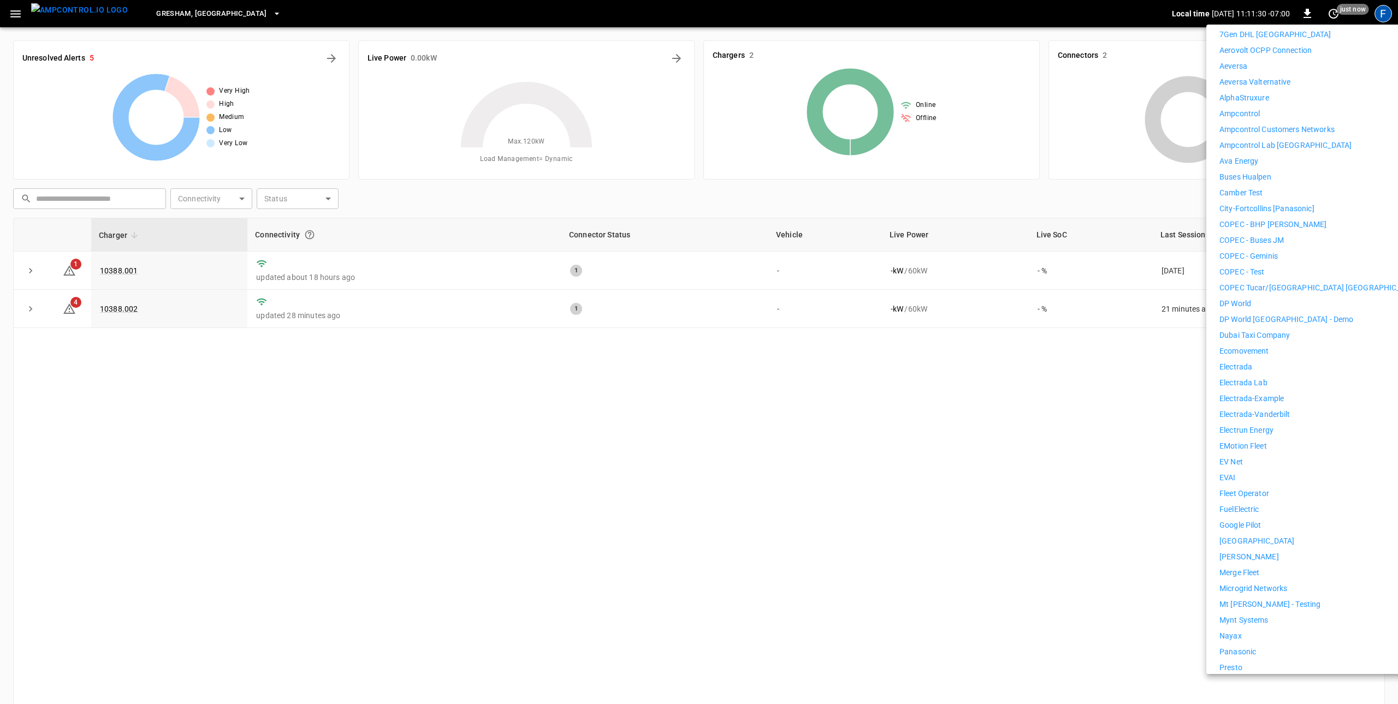
scroll to position [455, 0]
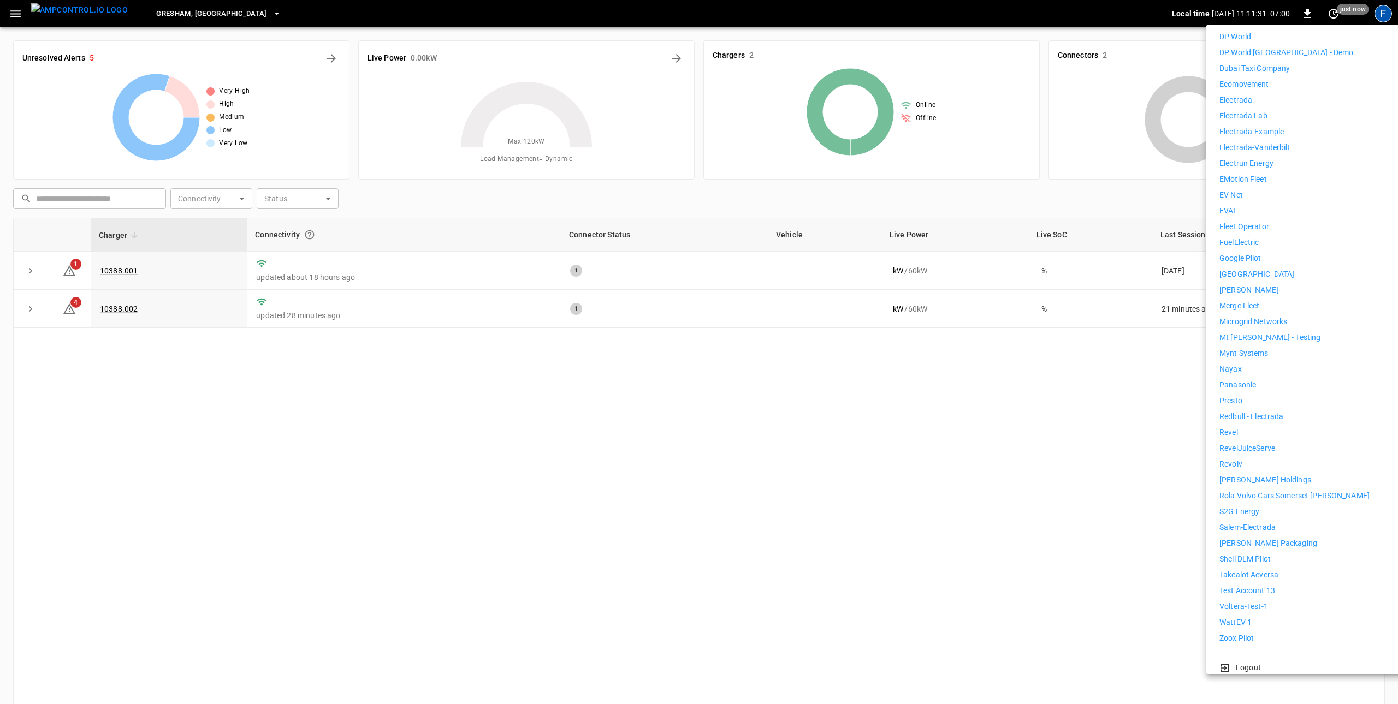
click at [931, 617] on li "WattEV 1" at bounding box center [1319, 622] width 201 height 11
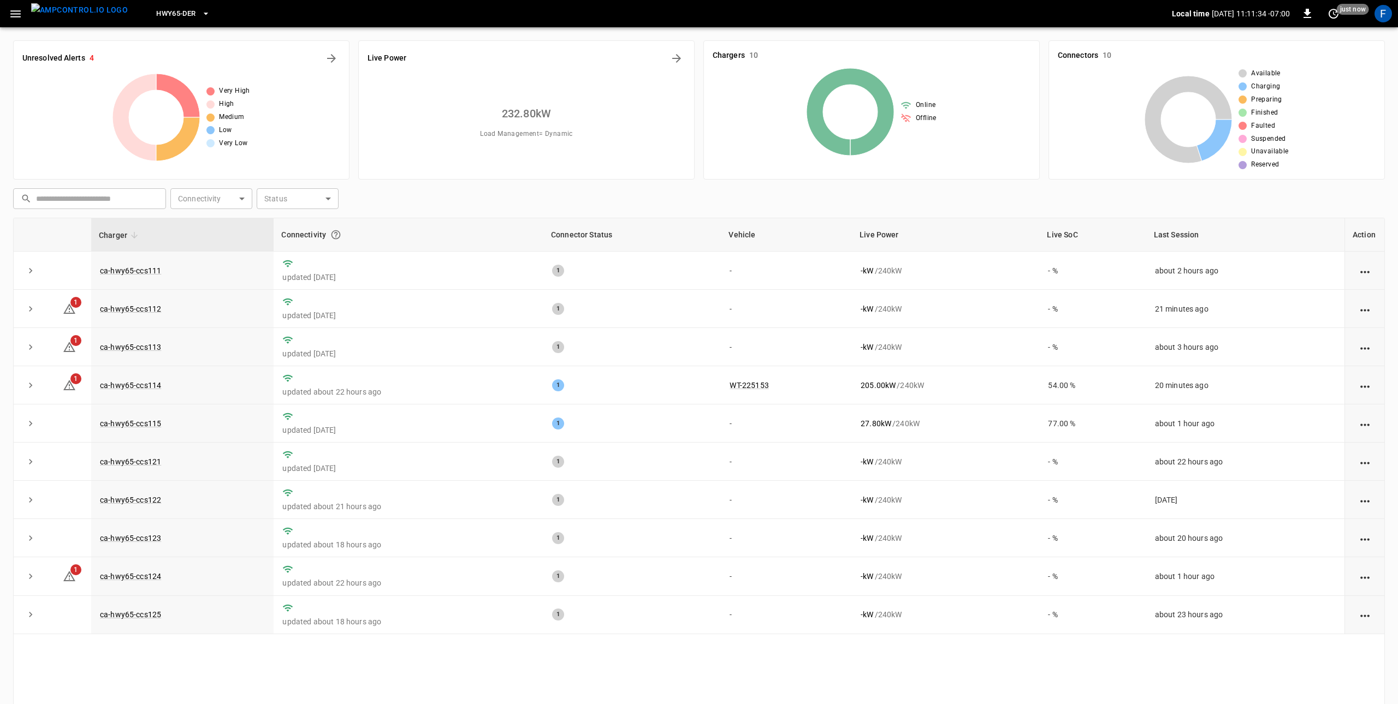
click at [193, 31] on div "Unresolved Alerts 4 Very High High Medium Low Very Low Live Power 232.80 kW Loa…" at bounding box center [699, 390] width 1398 height 726
click at [189, 20] on button "HWY65-DER" at bounding box center [183, 13] width 62 height 21
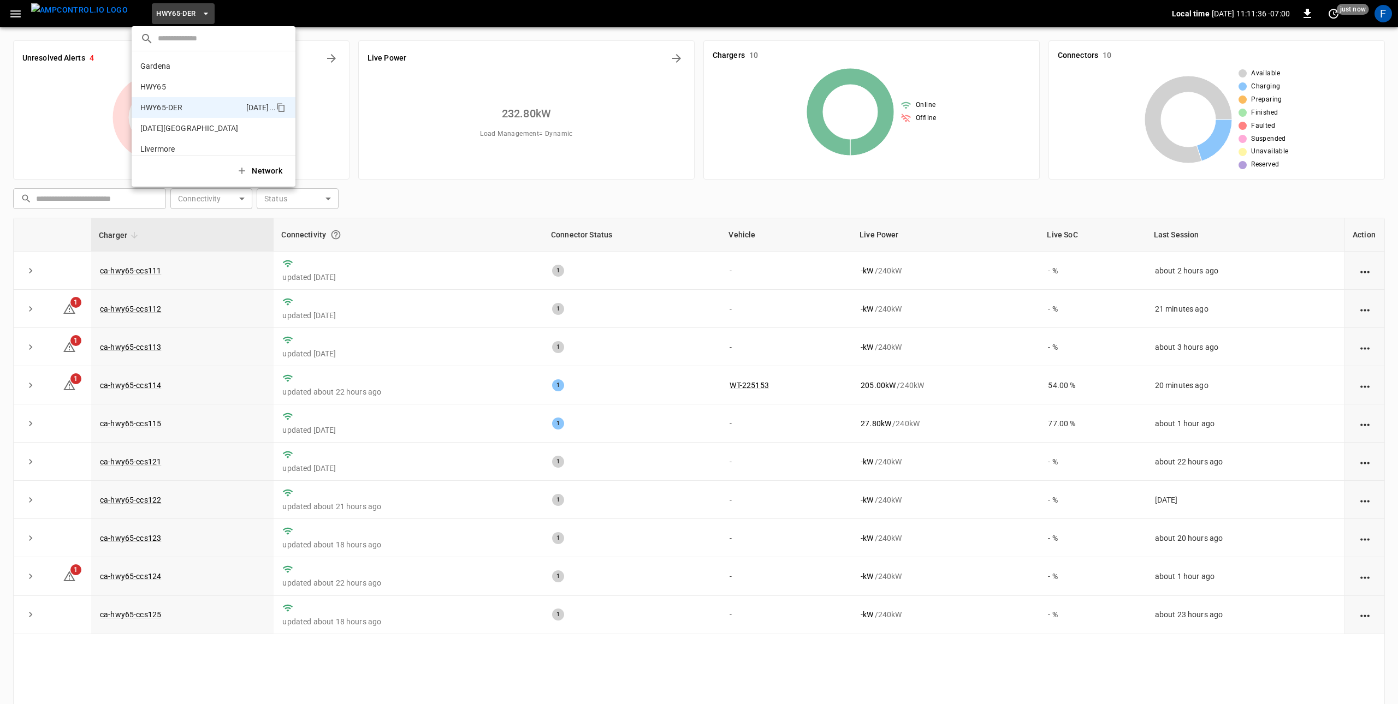
scroll to position [38, 0]
click at [473, 290] on div at bounding box center [699, 352] width 1398 height 704
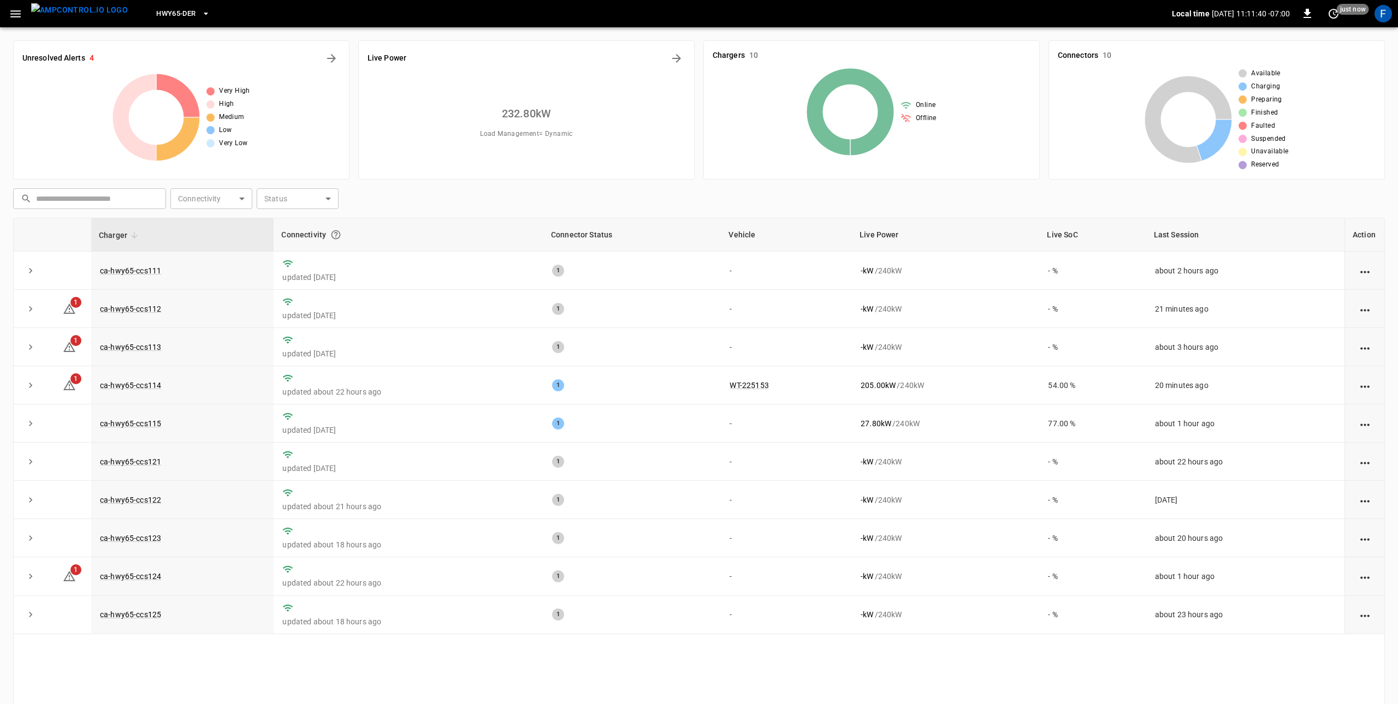
click at [19, 18] on icon "button" at bounding box center [16, 14] width 14 height 14
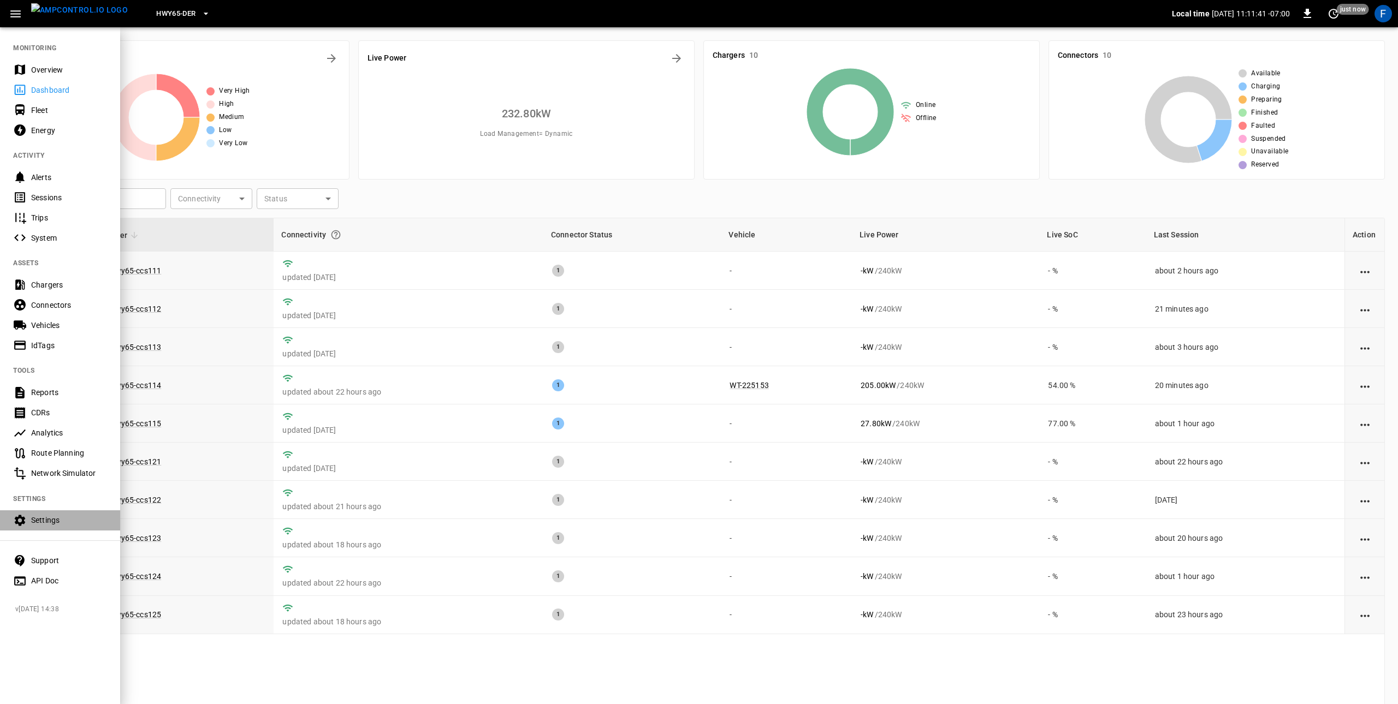
click at [76, 523] on div "Settings" at bounding box center [69, 520] width 76 height 11
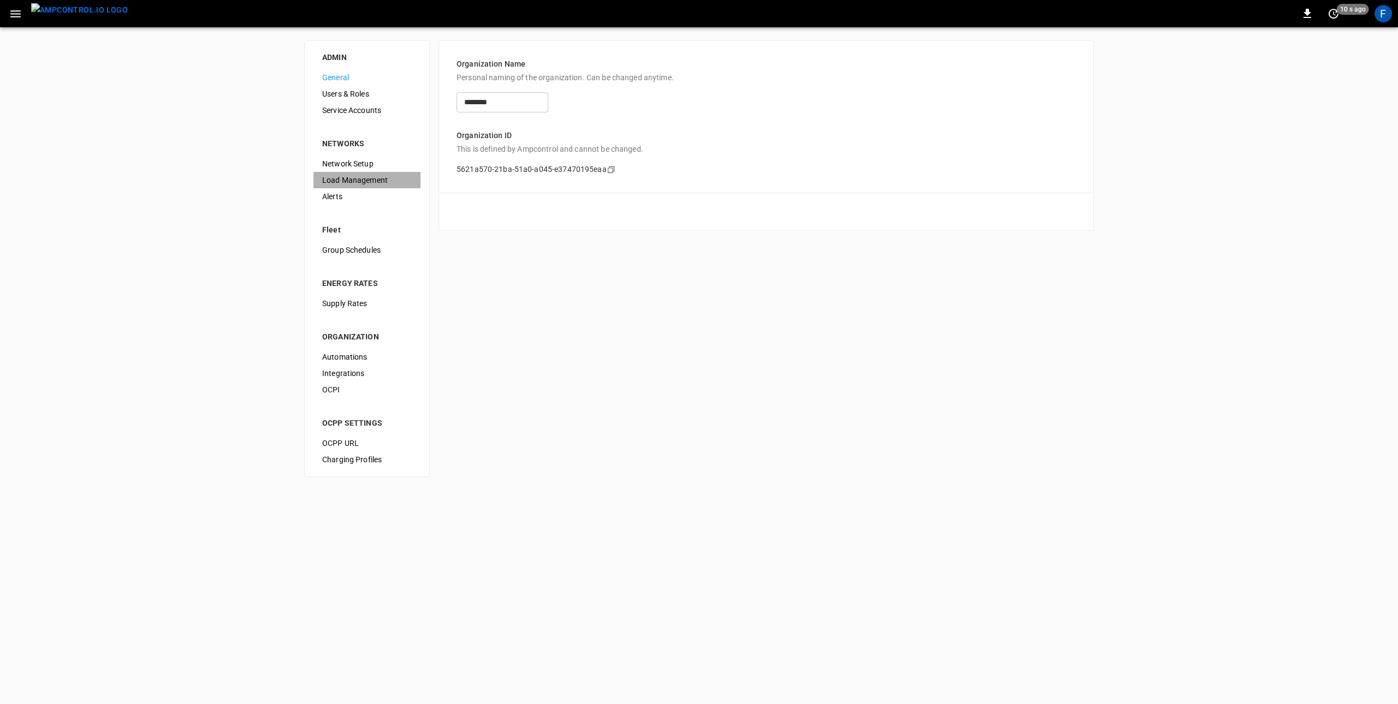
click at [339, 186] on span "Load Management" at bounding box center [367, 180] width 90 height 11
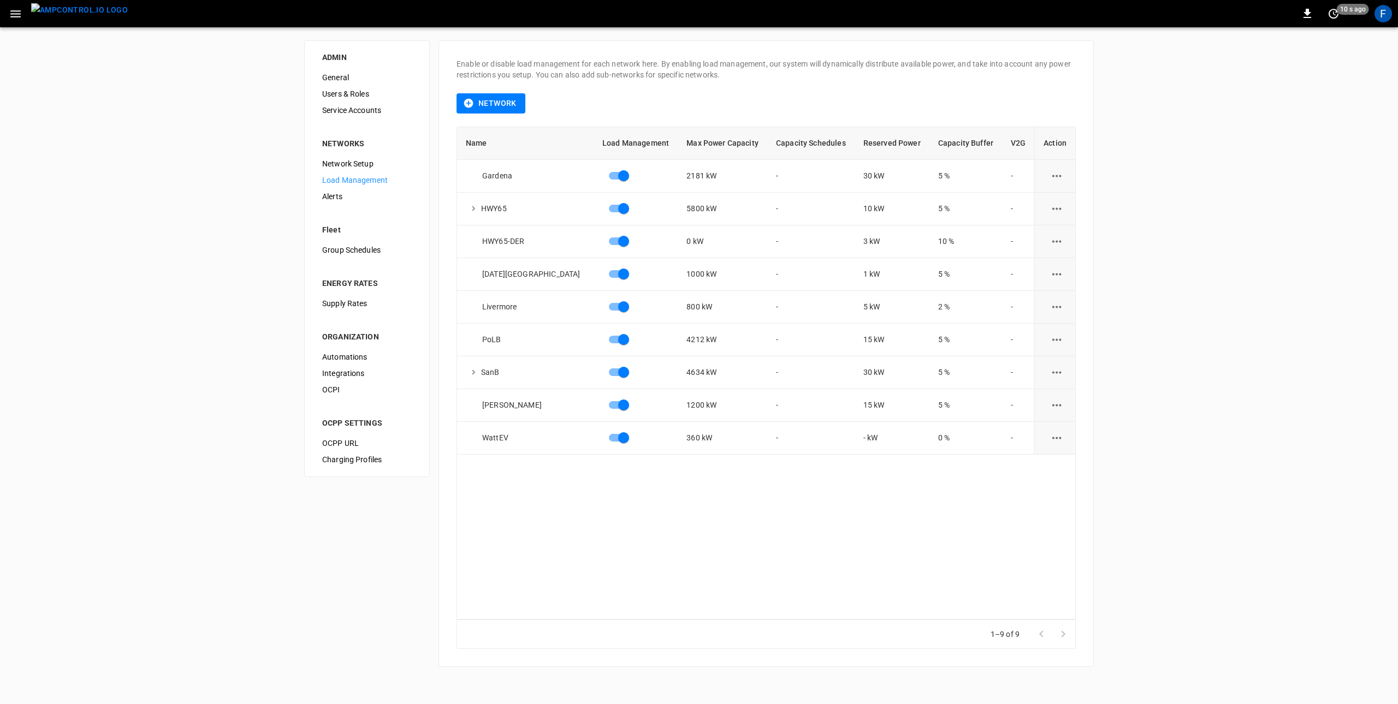
click at [74, 15] on img "menu" at bounding box center [79, 10] width 97 height 14
